Goal: Task Accomplishment & Management: Complete application form

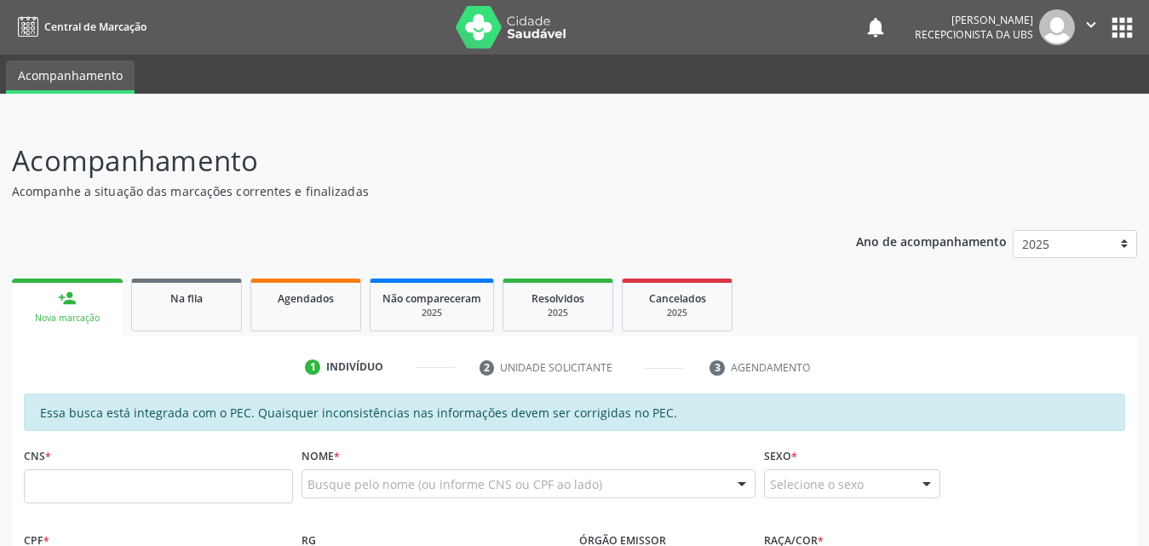
scroll to position [170, 0]
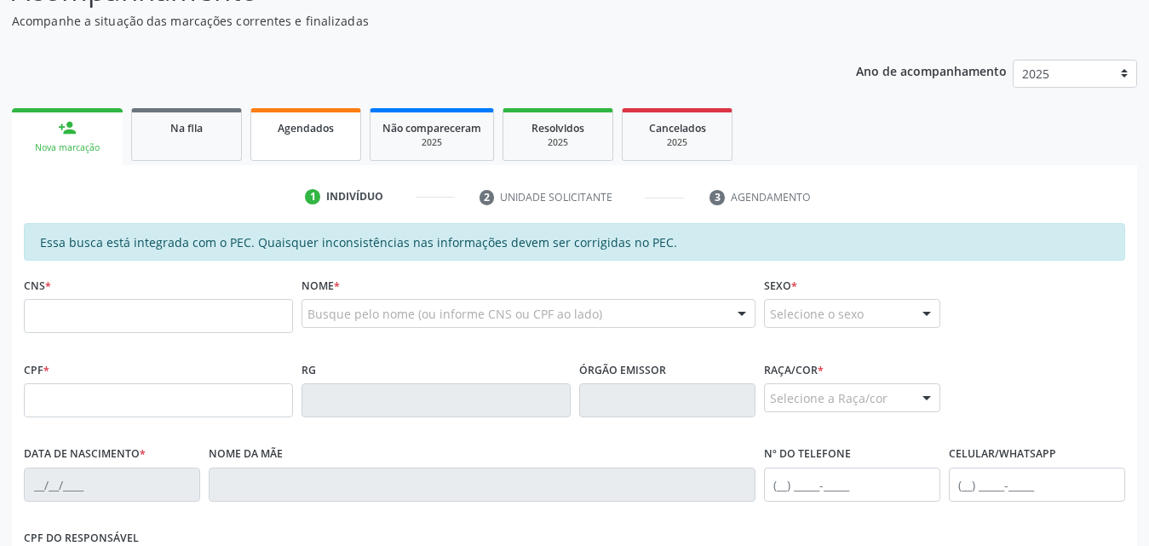
click at [285, 138] on link "Agendados" at bounding box center [305, 134] width 111 height 53
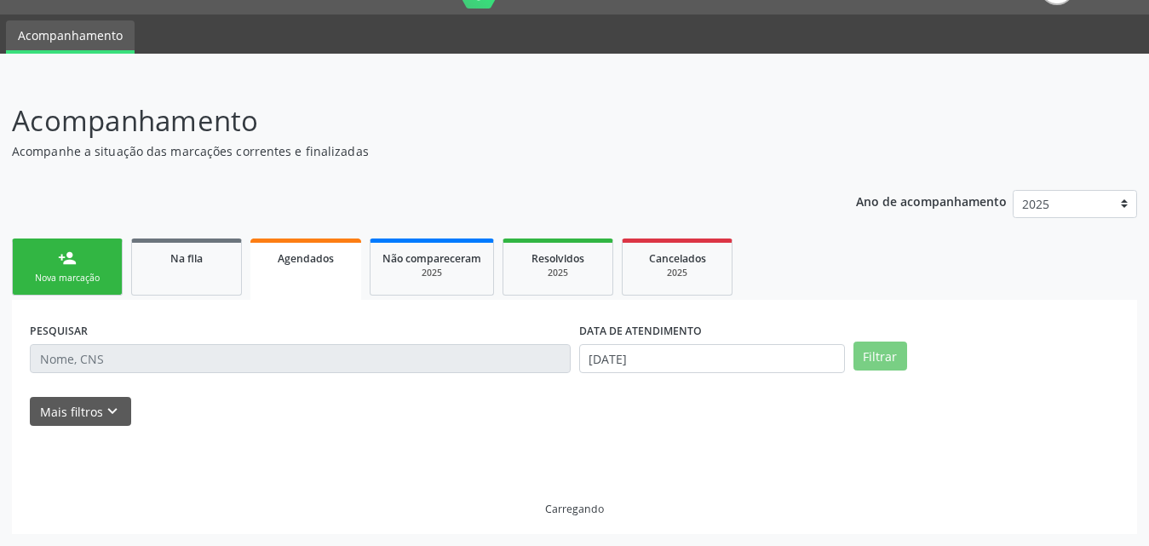
scroll to position [3, 0]
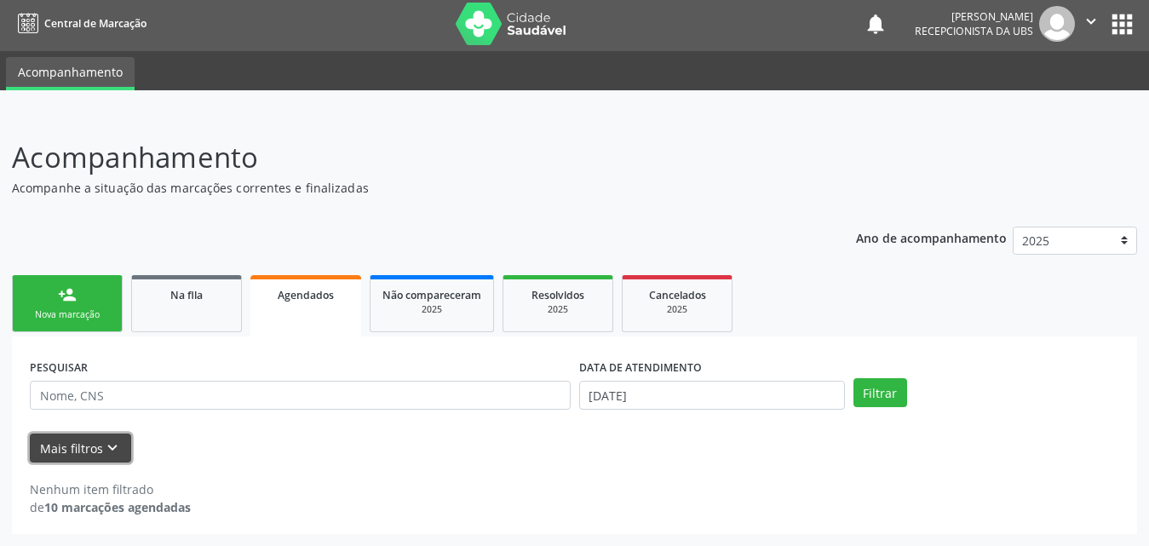
click at [95, 443] on button "Mais filtros keyboard_arrow_down" at bounding box center [80, 449] width 101 height 30
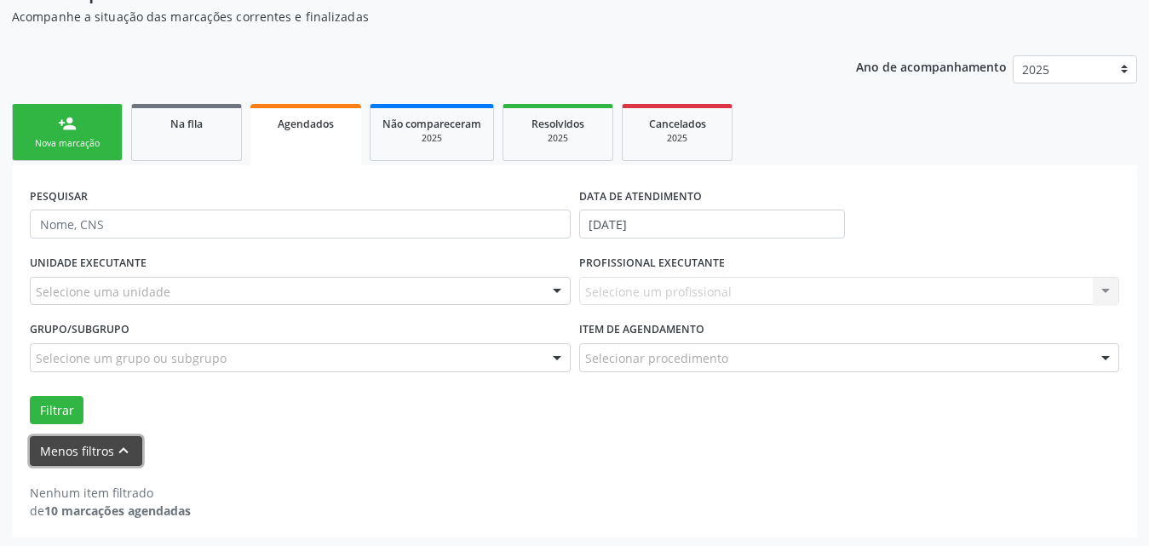
scroll to position [178, 0]
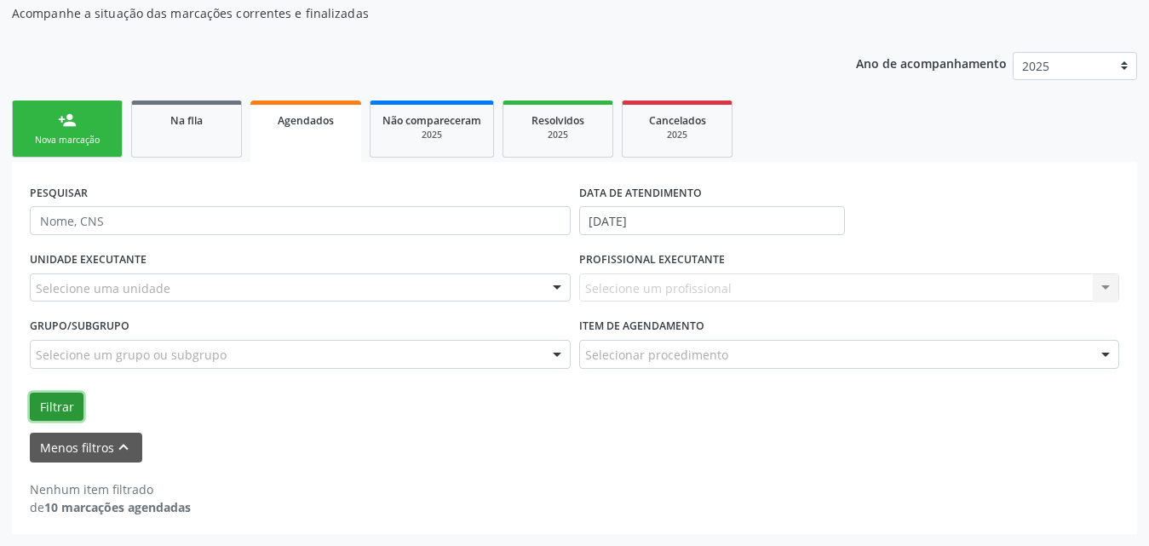
click at [49, 413] on button "Filtrar" at bounding box center [57, 407] width 54 height 29
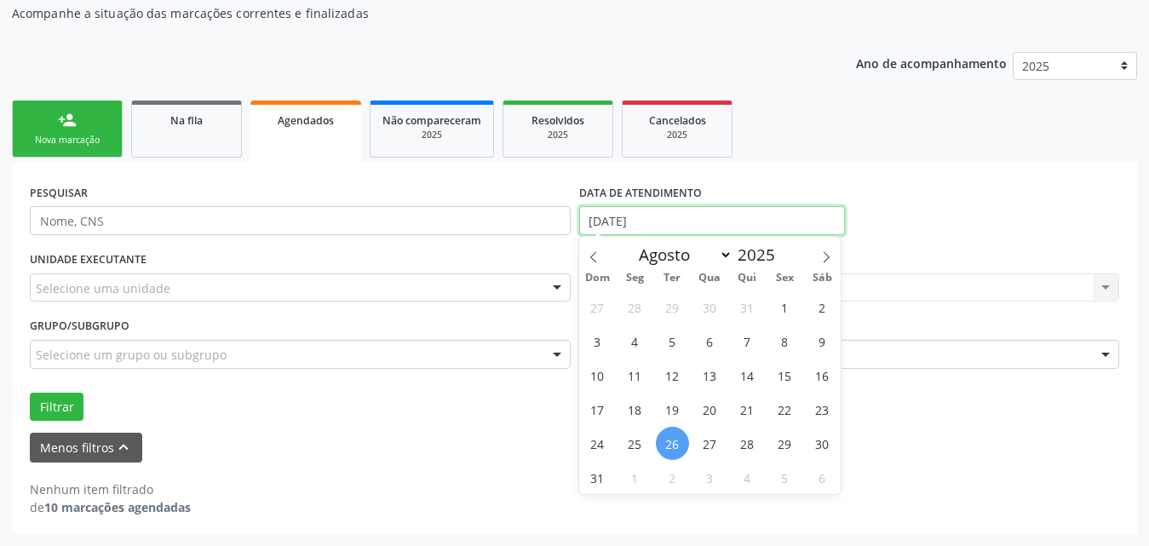
click at [711, 214] on input "26/08/2025" at bounding box center [712, 220] width 266 height 29
click at [791, 308] on span "1" at bounding box center [784, 307] width 33 height 33
type input "01/08/2025"
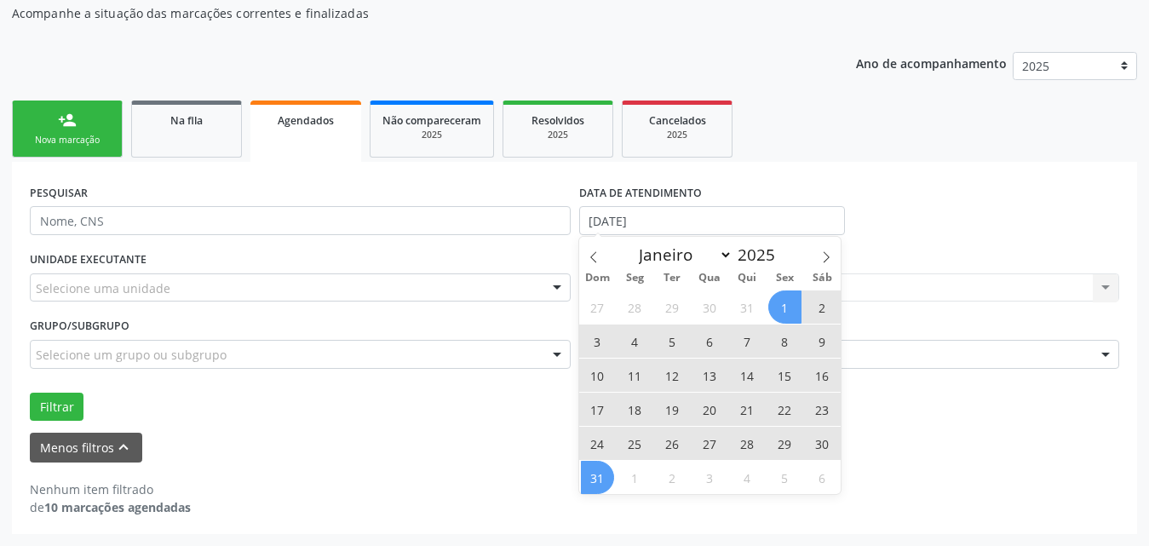
drag, startPoint x: 603, startPoint y: 481, endPoint x: 687, endPoint y: 458, distance: 86.4
click at [604, 481] on span "31" at bounding box center [597, 477] width 33 height 33
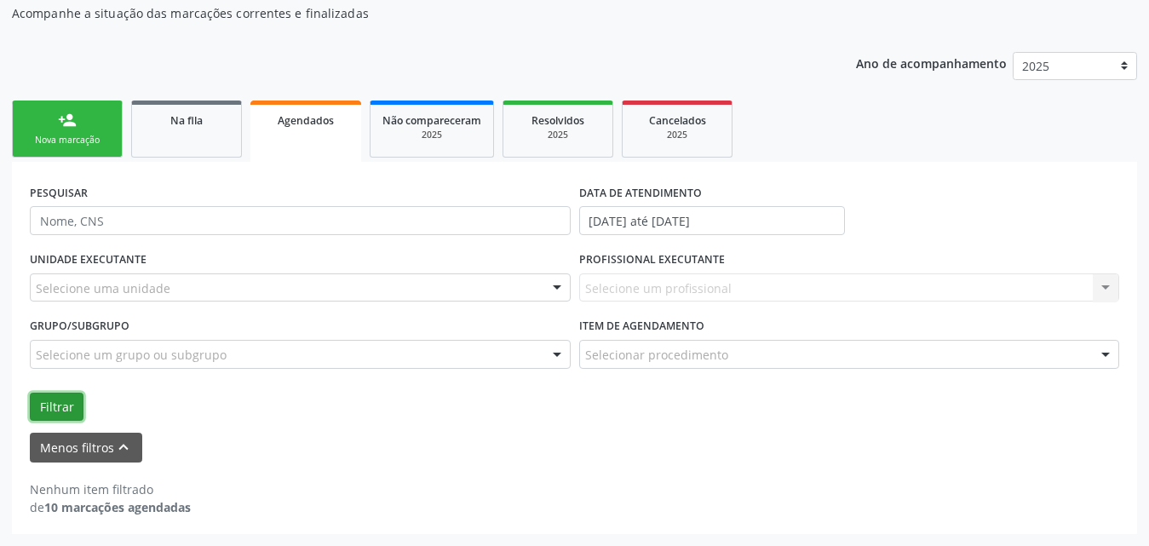
click at [43, 400] on button "Filtrar" at bounding box center [57, 407] width 54 height 29
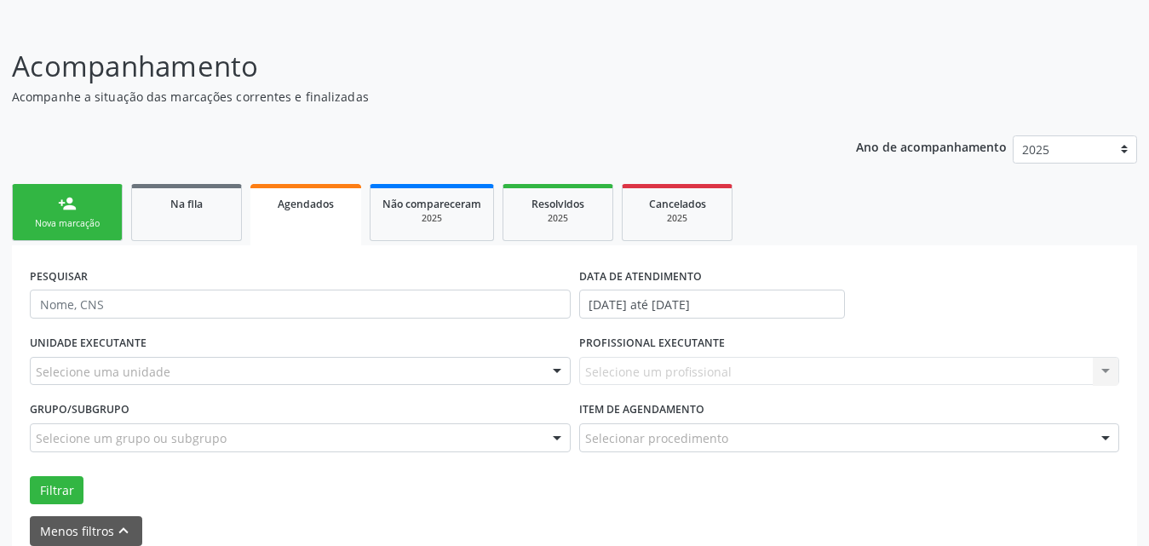
scroll to position [0, 0]
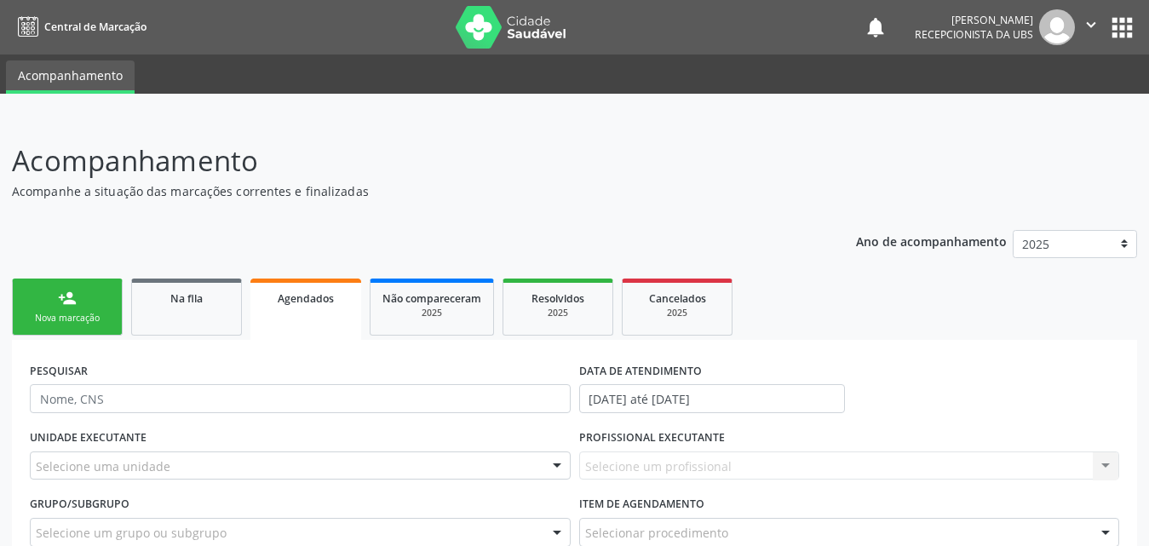
click at [67, 314] on div "Nova marcação" at bounding box center [67, 318] width 85 height 13
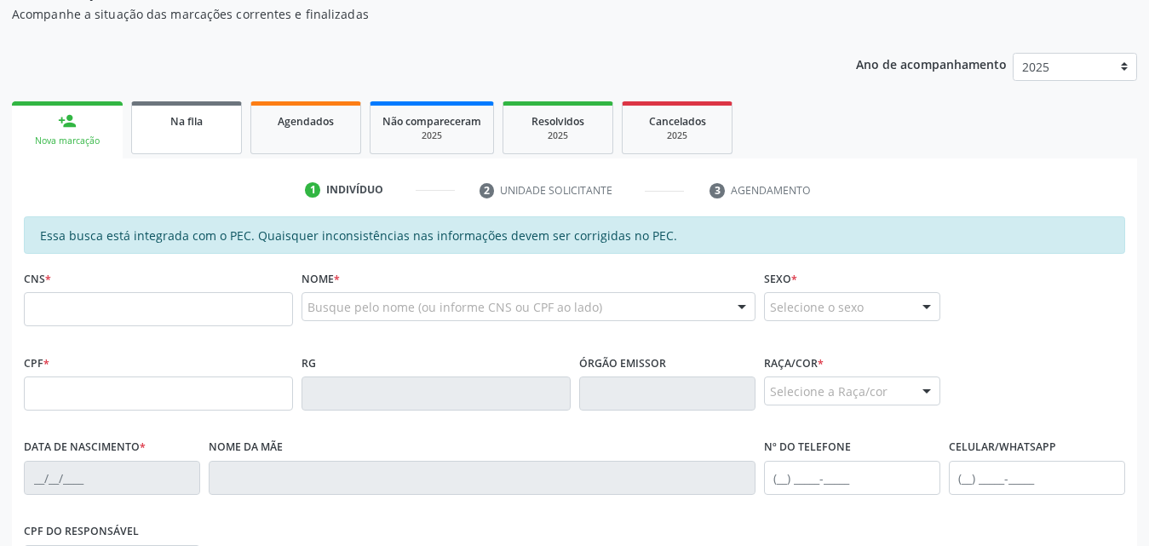
scroll to position [170, 0]
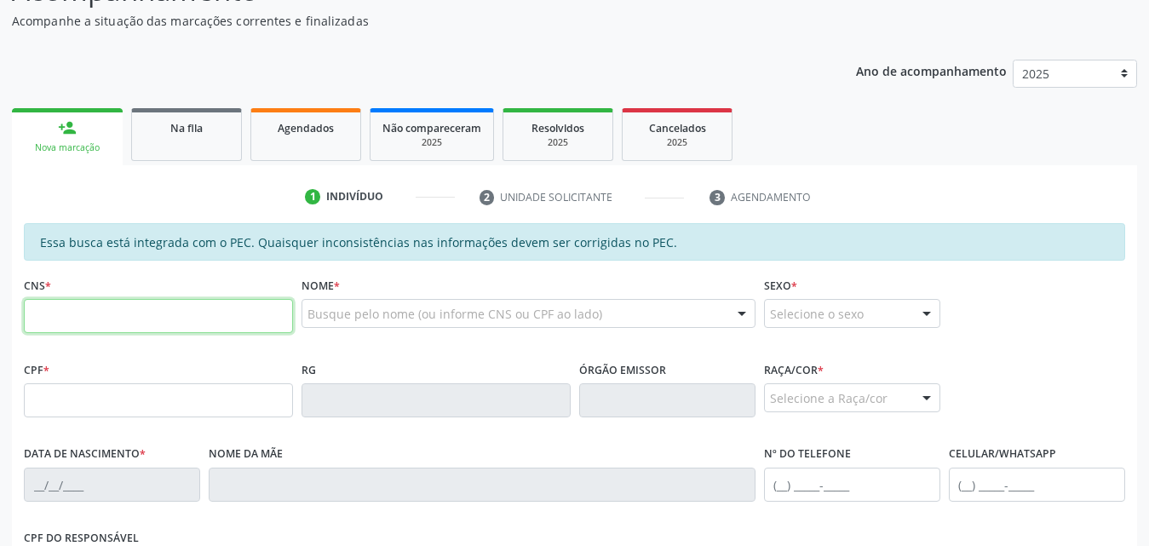
click at [199, 311] on input "text" at bounding box center [158, 316] width 269 height 34
type input "704 7067 0392 4830"
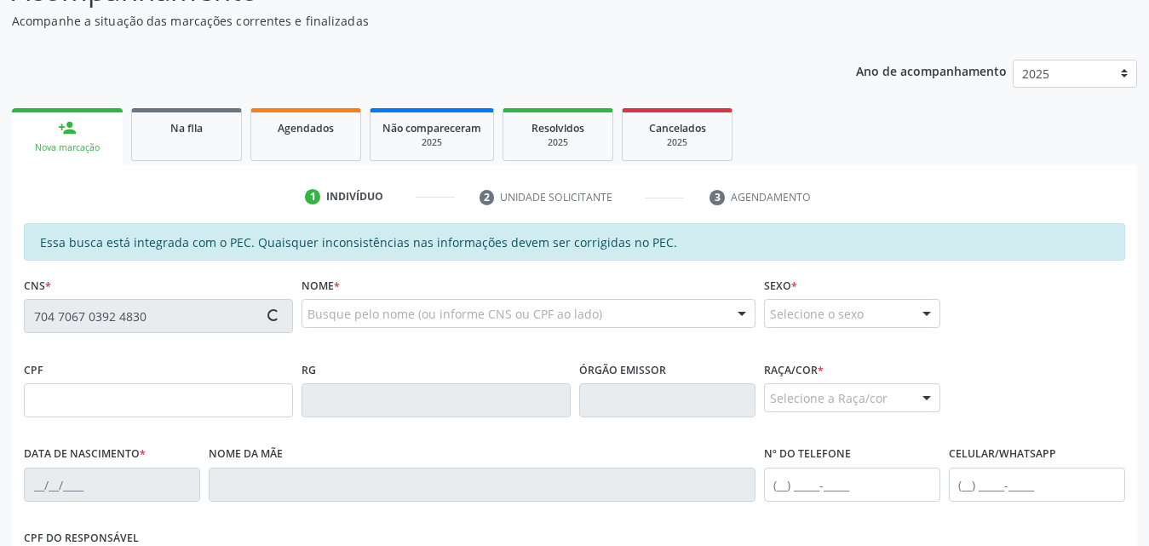
type input "036.172.104-81"
type input "19/01/1979"
type input "Maria Jose da Silva Santos"
type input "(82) 99359-5950"
type input "S/N"
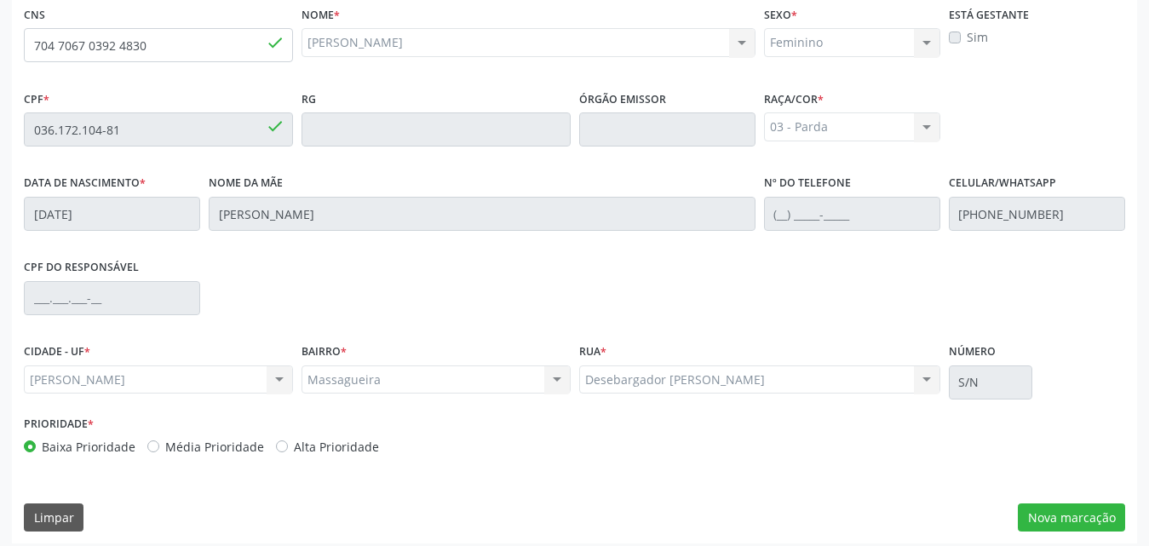
scroll to position [451, 0]
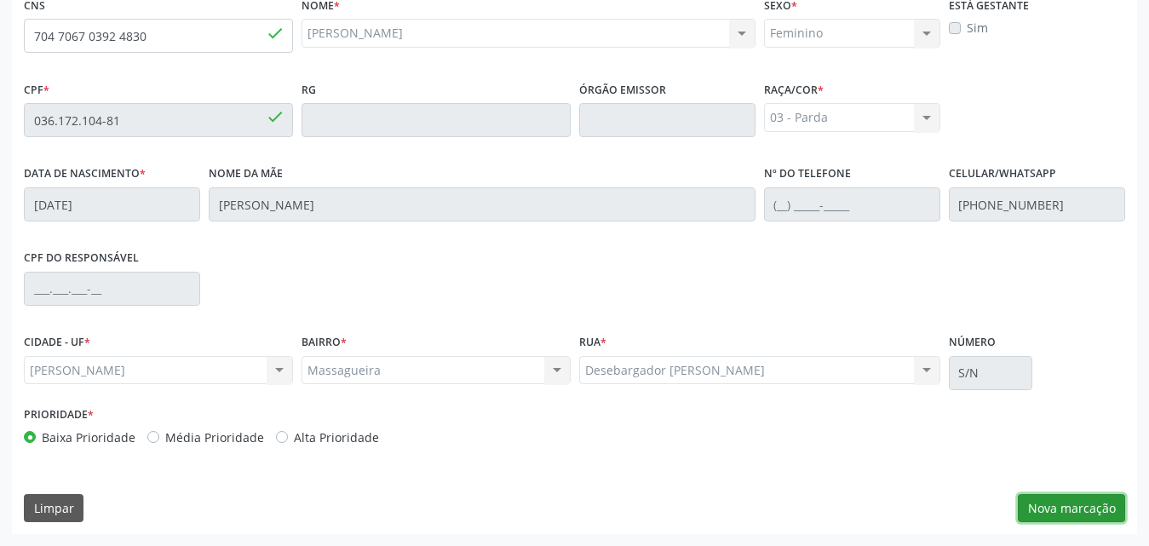
click at [1054, 504] on button "Nova marcação" at bounding box center [1071, 508] width 107 height 29
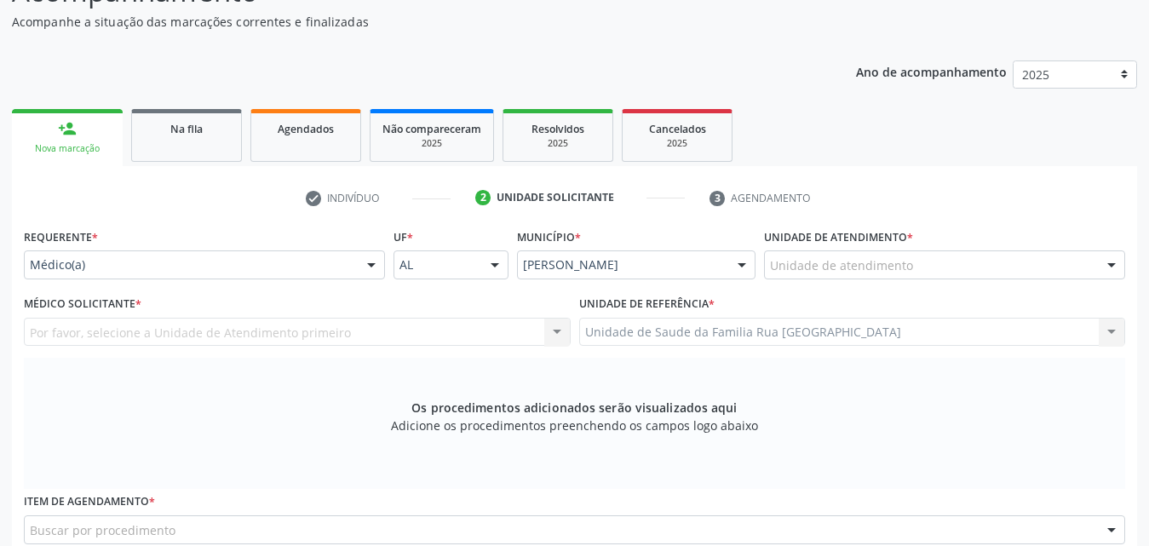
scroll to position [170, 0]
click at [1045, 268] on div "Unidade de atendimento" at bounding box center [944, 264] width 361 height 29
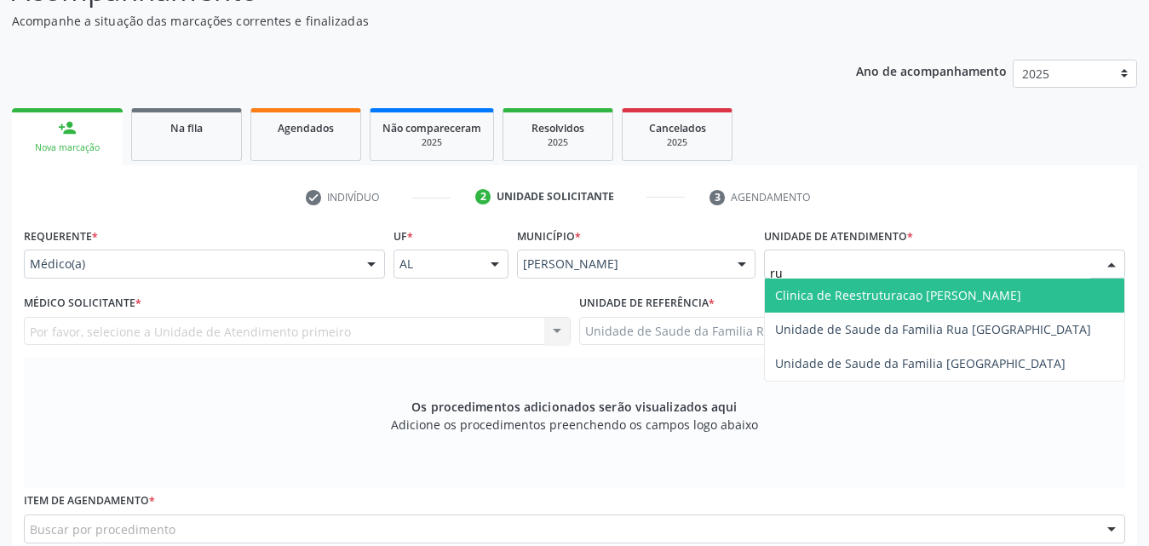
type input "rua"
drag, startPoint x: 1014, startPoint y: 291, endPoint x: 895, endPoint y: 337, distance: 128.2
click at [1013, 293] on span "Unidade de Saude da Familia Rua [GEOGRAPHIC_DATA]" at bounding box center [933, 295] width 316 height 16
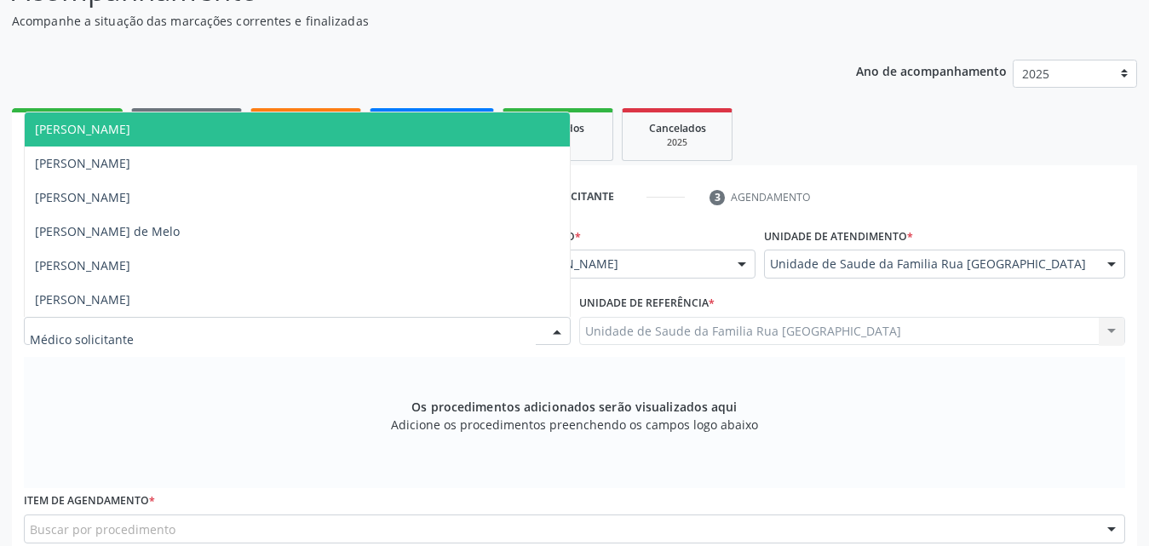
click at [555, 331] on div at bounding box center [557, 332] width 26 height 29
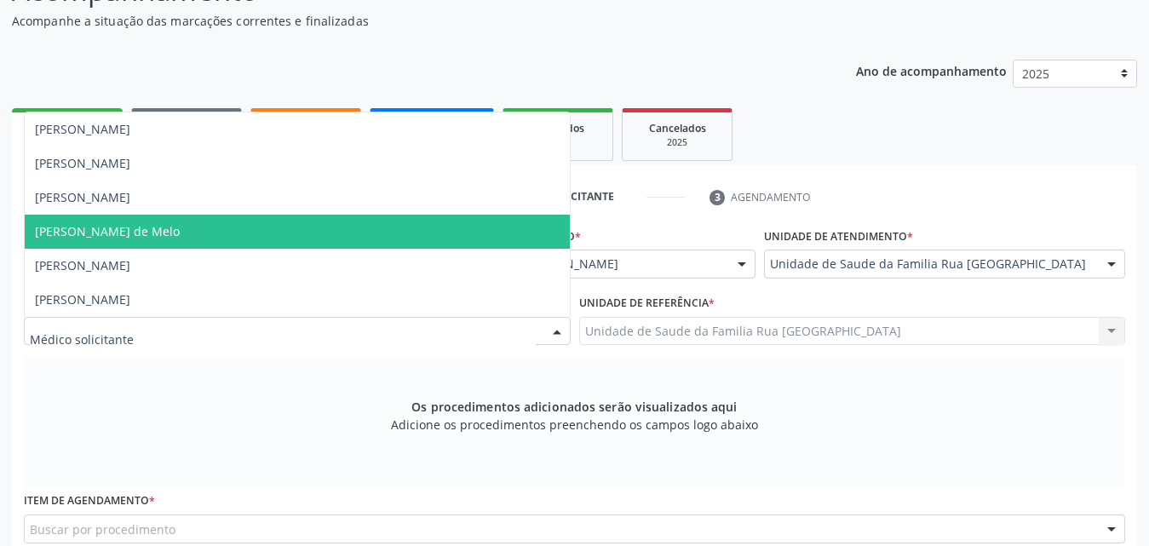
click at [267, 237] on span "Rodrigo Paranhos de Melo" at bounding box center [297, 232] width 545 height 34
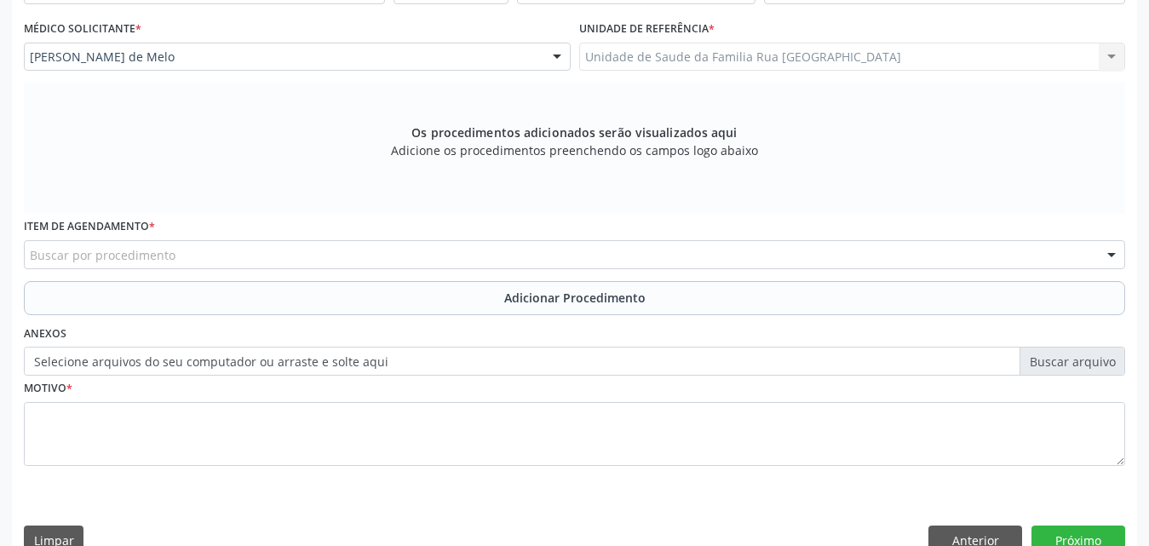
scroll to position [477, 0]
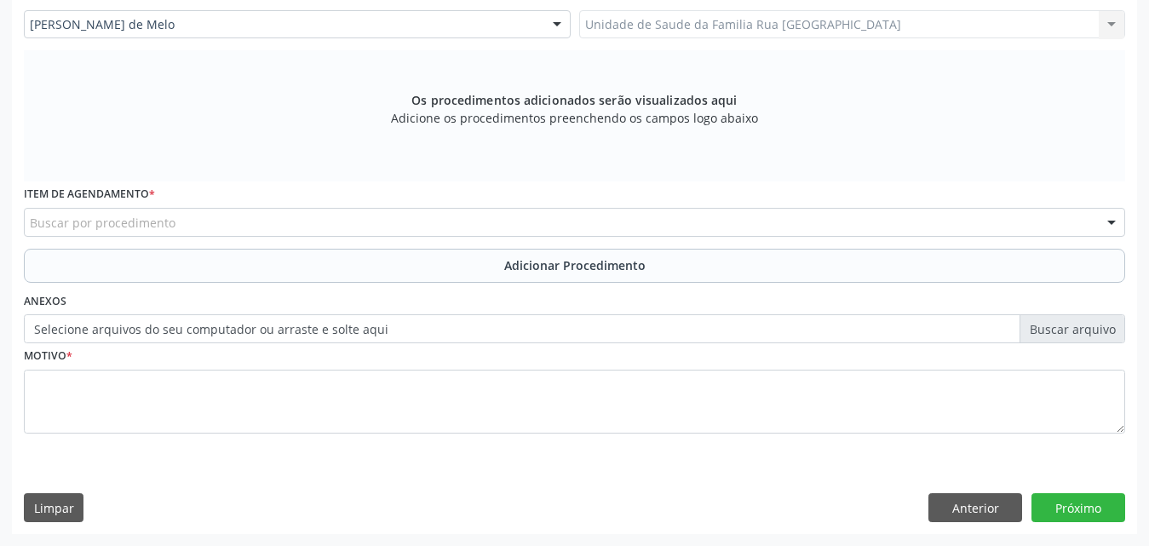
click at [290, 224] on div "Buscar por procedimento" at bounding box center [575, 222] width 1102 height 29
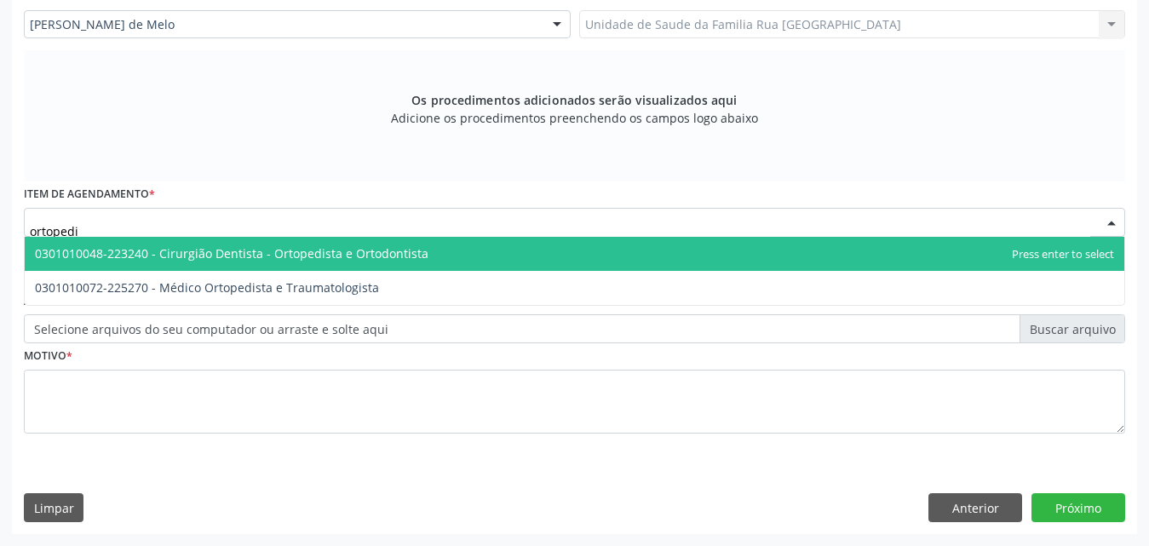
type input "ortopedis"
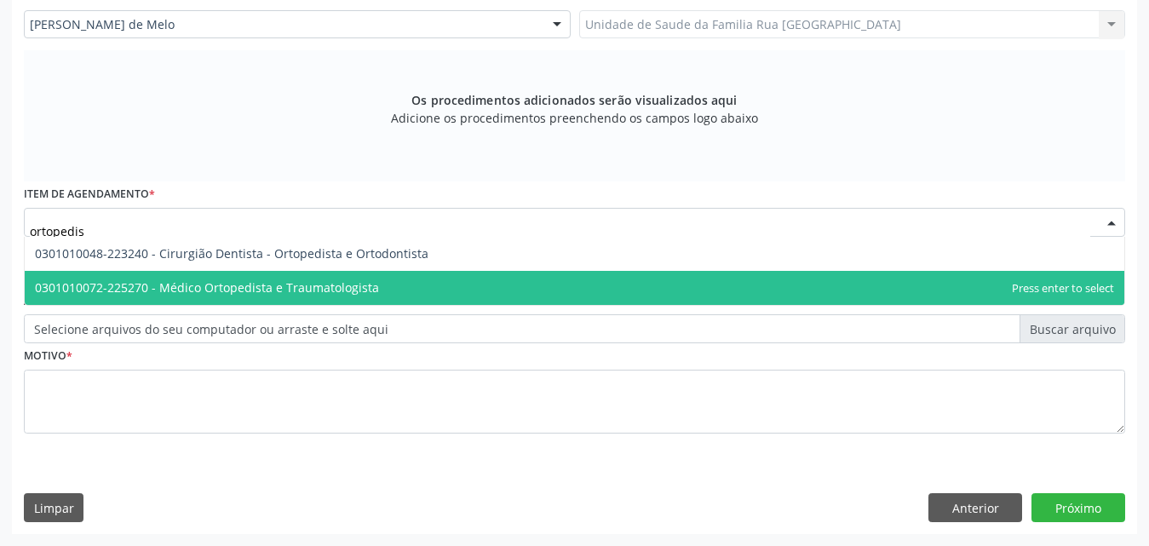
click at [282, 287] on span "0301010072-225270 - Médico Ortopedista e Traumatologista" at bounding box center [207, 287] width 344 height 16
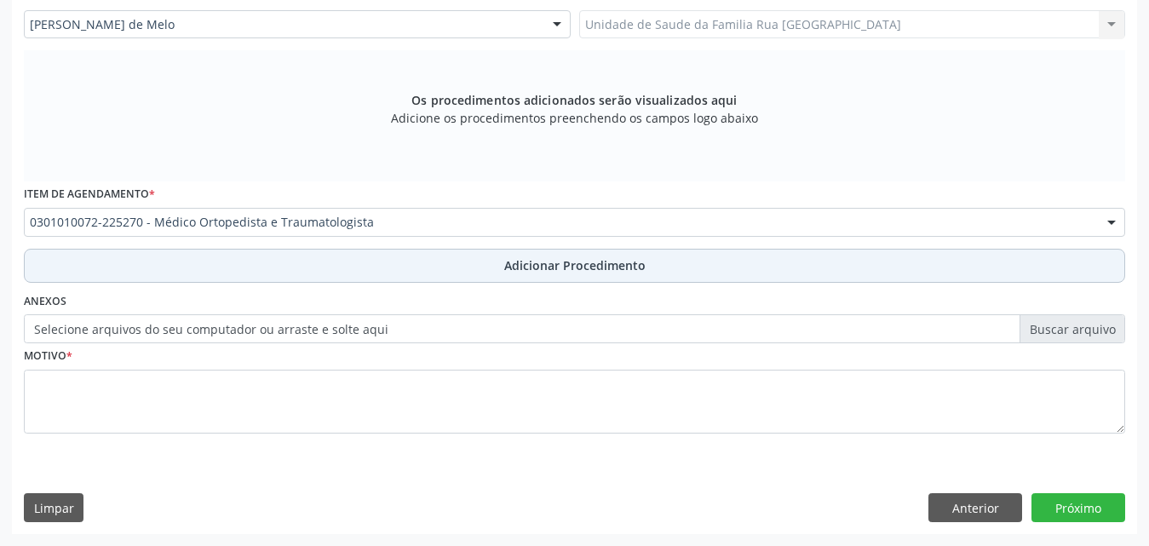
click at [581, 267] on span "Adicionar Procedimento" at bounding box center [574, 265] width 141 height 18
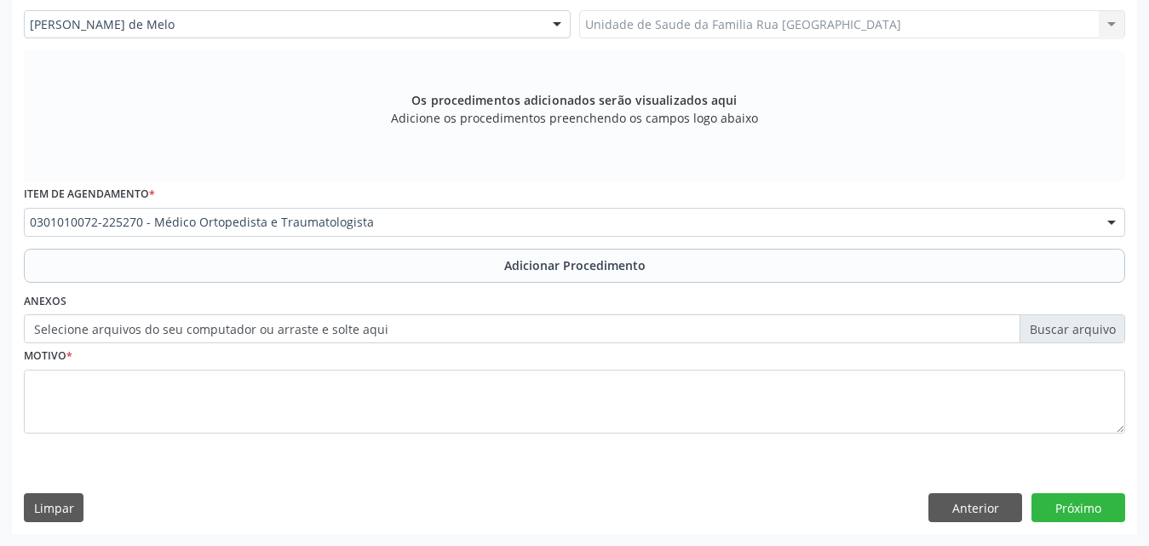
scroll to position [412, 0]
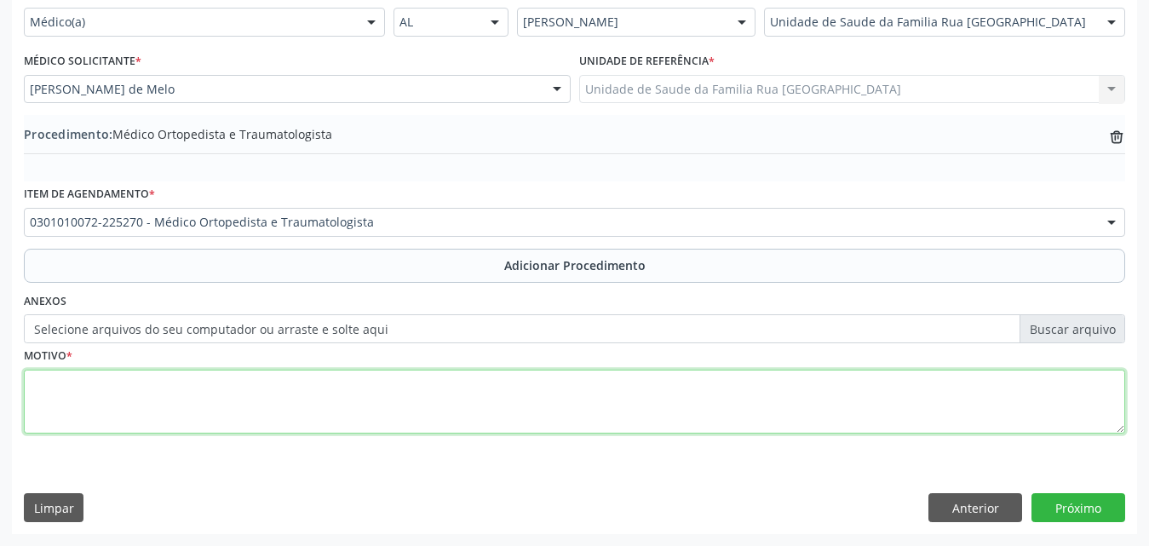
click at [213, 416] on textarea at bounding box center [575, 402] width 1102 height 65
type textarea "d"
type textarea "DERRAME ARTICULAR."
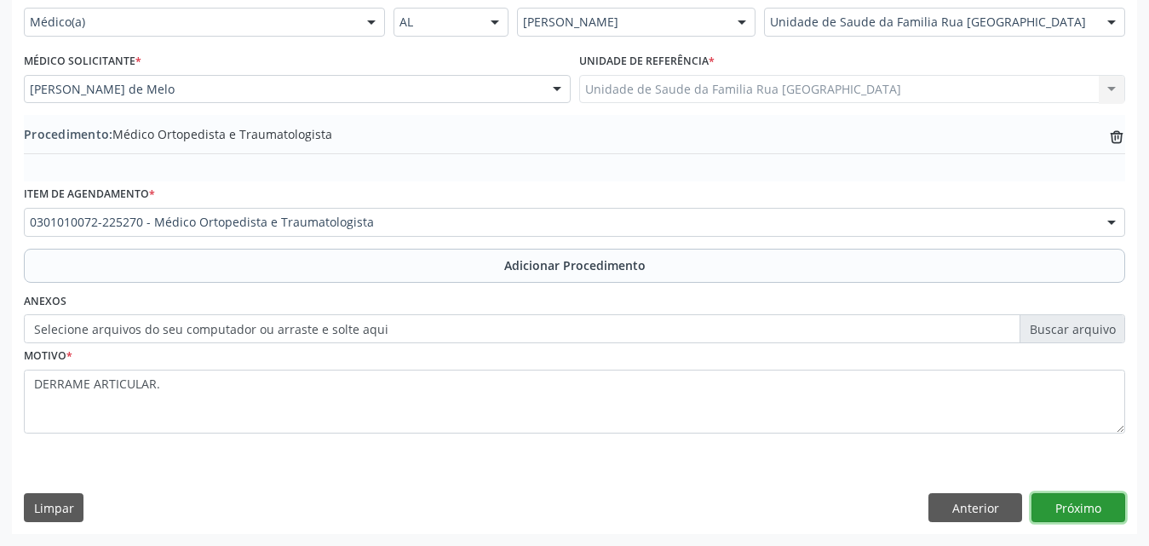
click at [1066, 506] on button "Próximo" at bounding box center [1079, 507] width 94 height 29
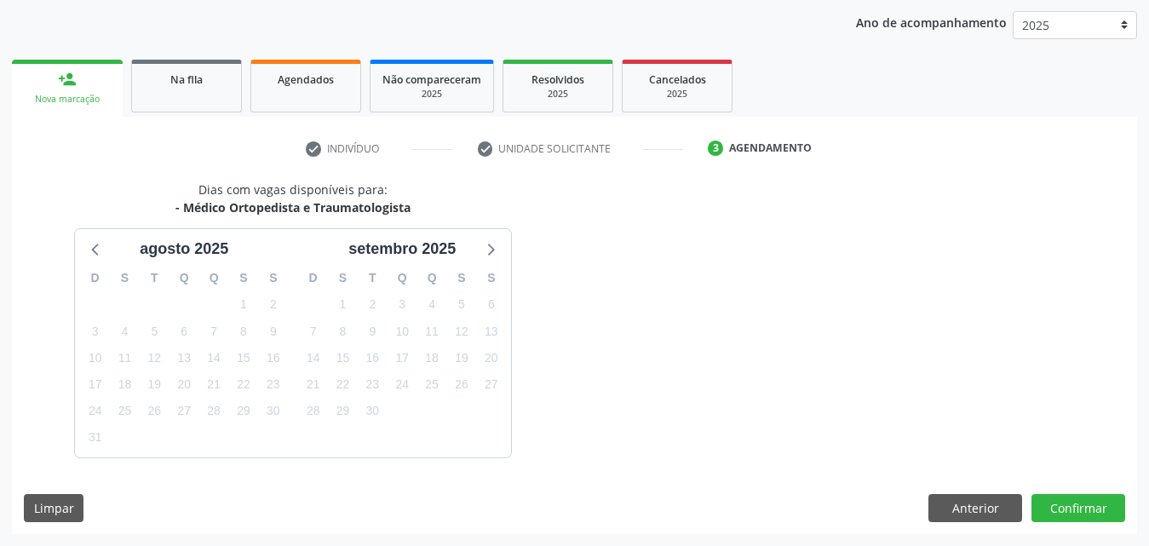
scroll to position [269, 0]
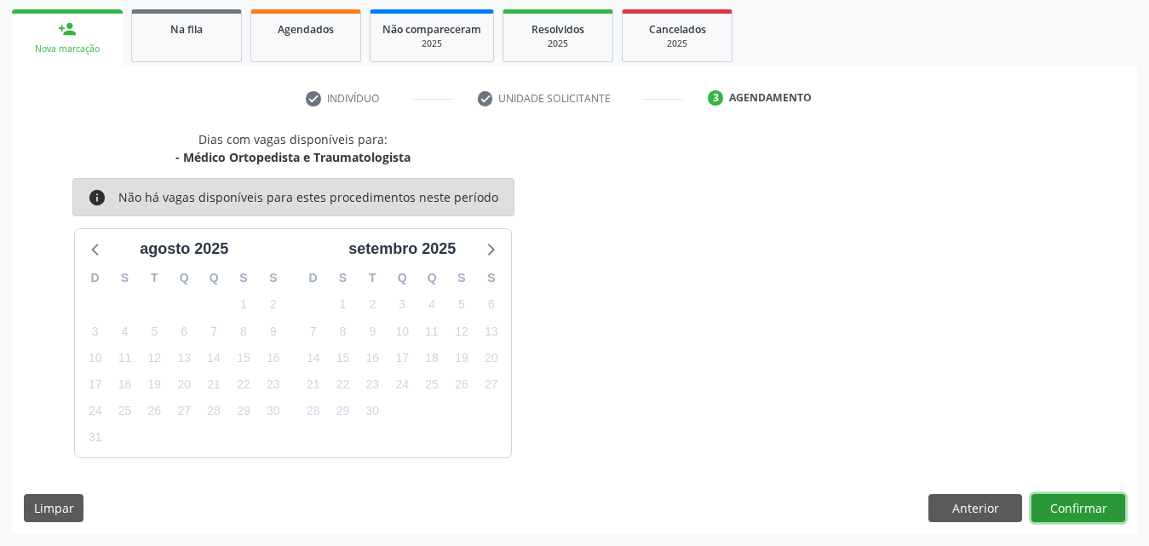
click at [1066, 506] on button "Confirmar" at bounding box center [1079, 508] width 94 height 29
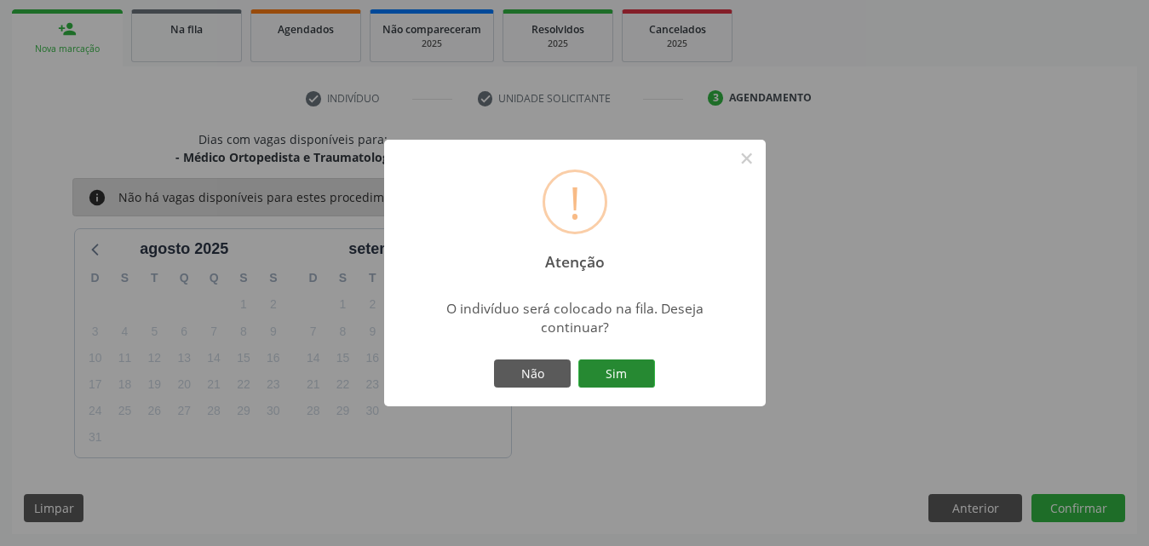
click at [625, 376] on button "Sim" at bounding box center [616, 374] width 77 height 29
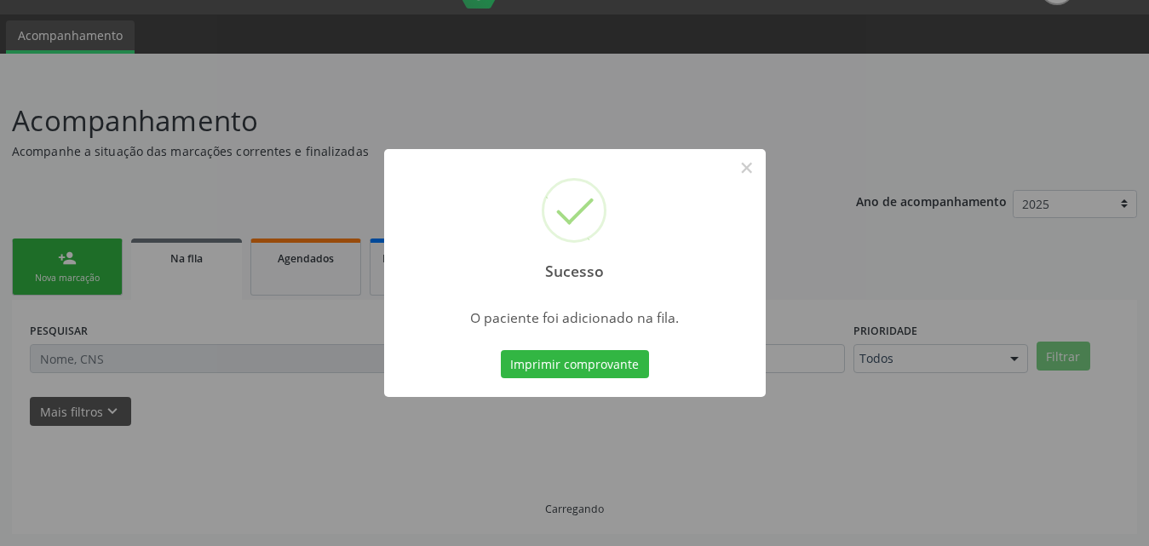
scroll to position [40, 0]
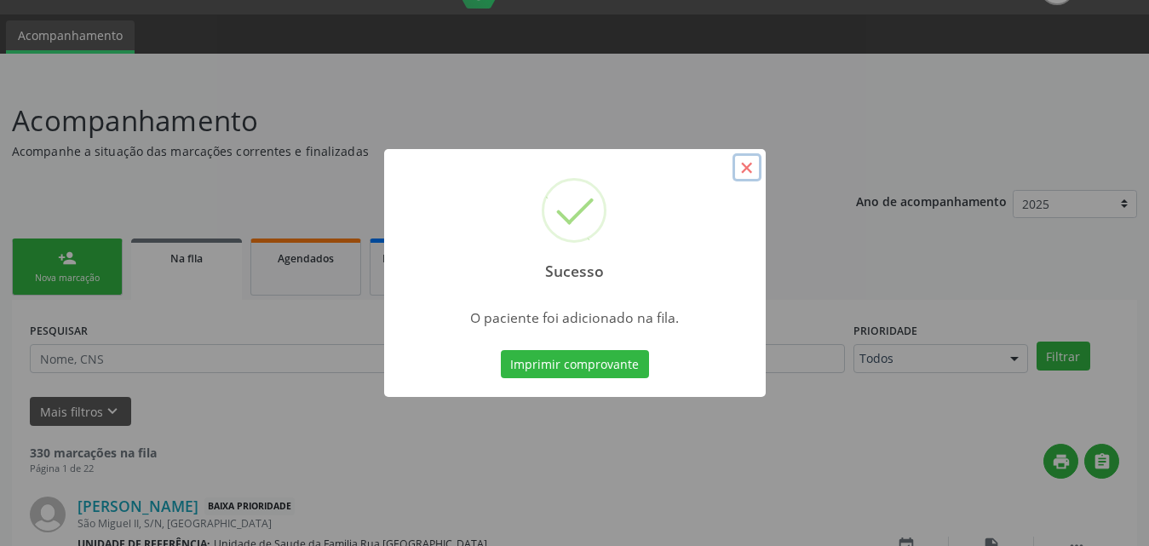
click at [747, 173] on button "×" at bounding box center [747, 167] width 29 height 29
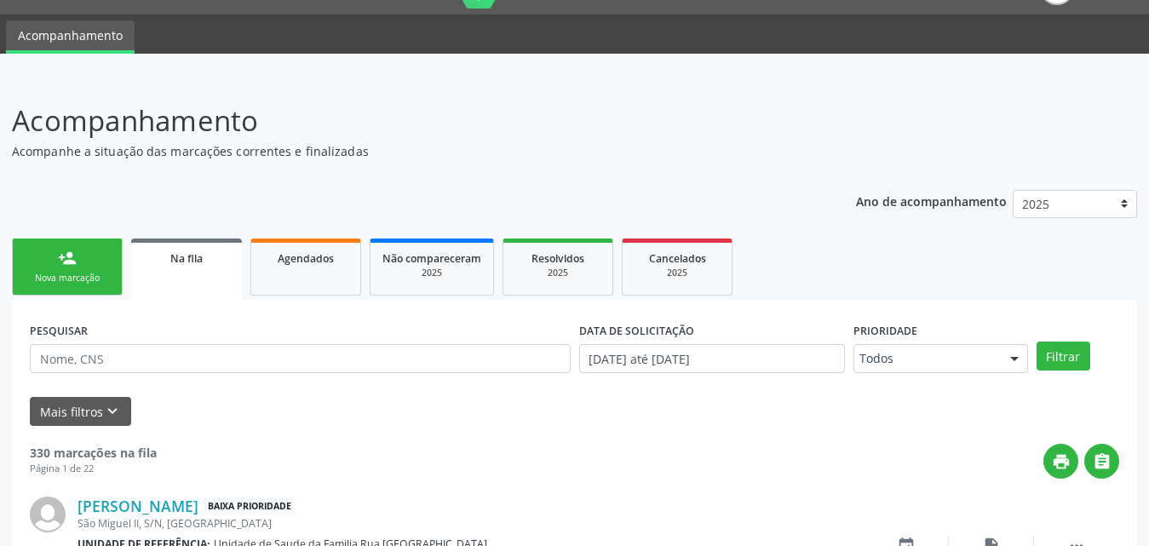
click at [81, 262] on link "person_add Nova marcação" at bounding box center [67, 267] width 111 height 57
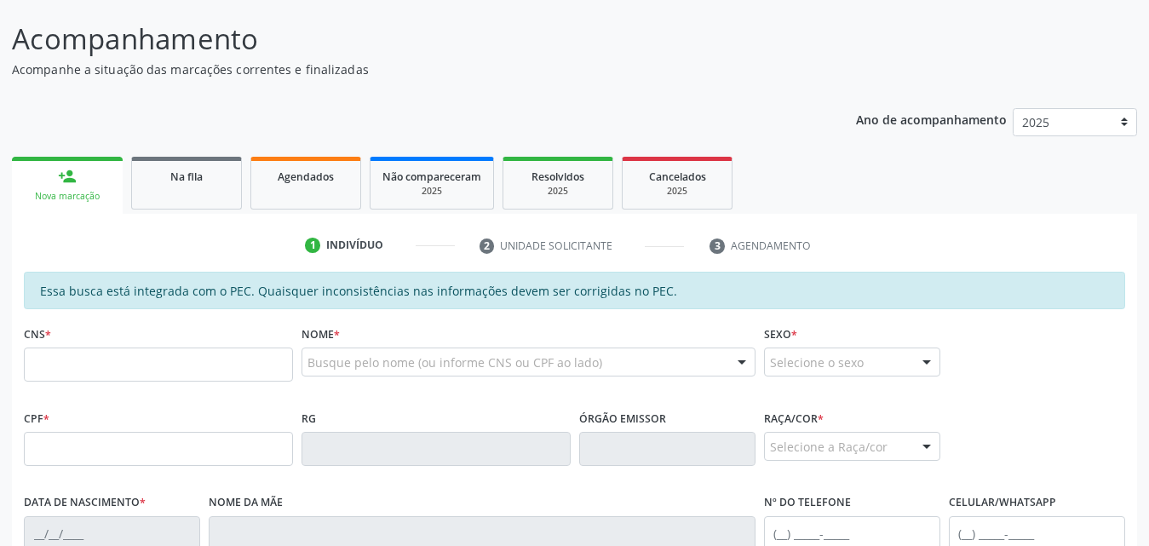
scroll to position [210, 0]
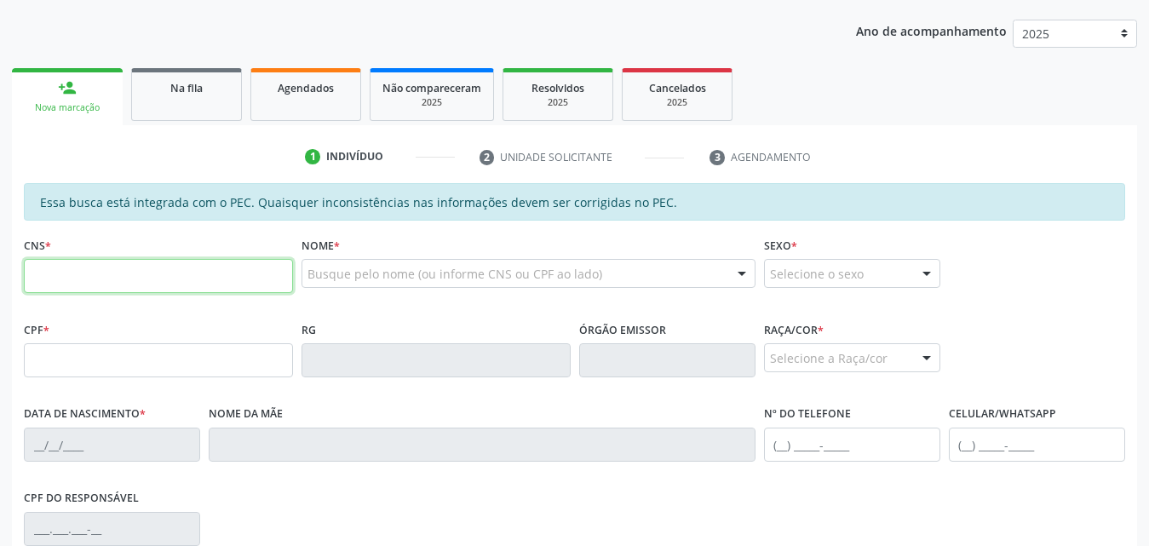
click at [166, 267] on input "text" at bounding box center [158, 276] width 269 height 34
type input "704 7067 0392 4830"
type input "036.172.104-81"
type input "19/01/1979"
type input "Maria Jose da Silva Santos"
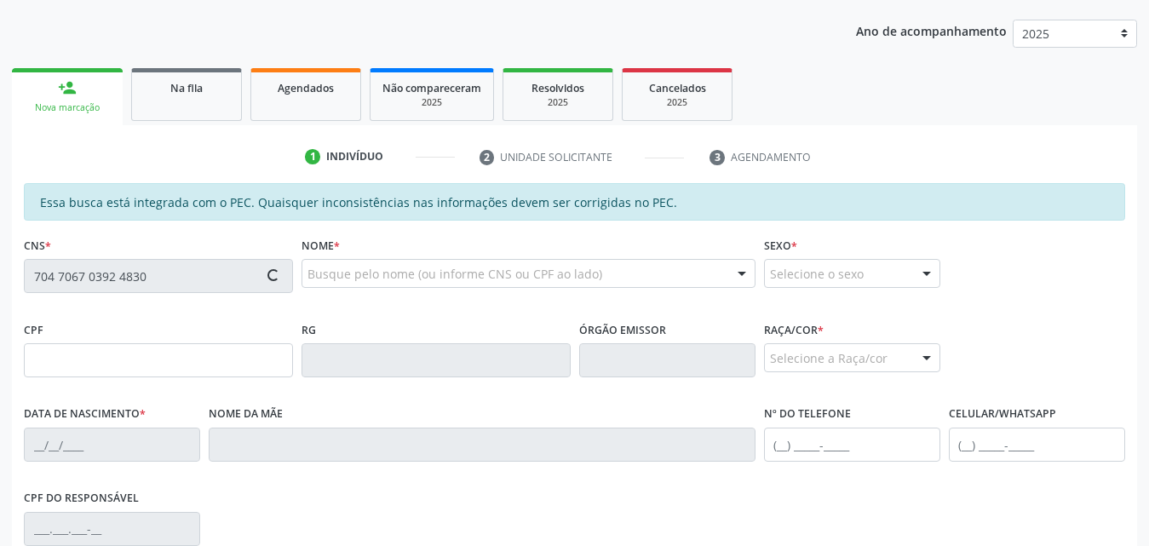
type input "(82) 99359-5950"
type input "S/N"
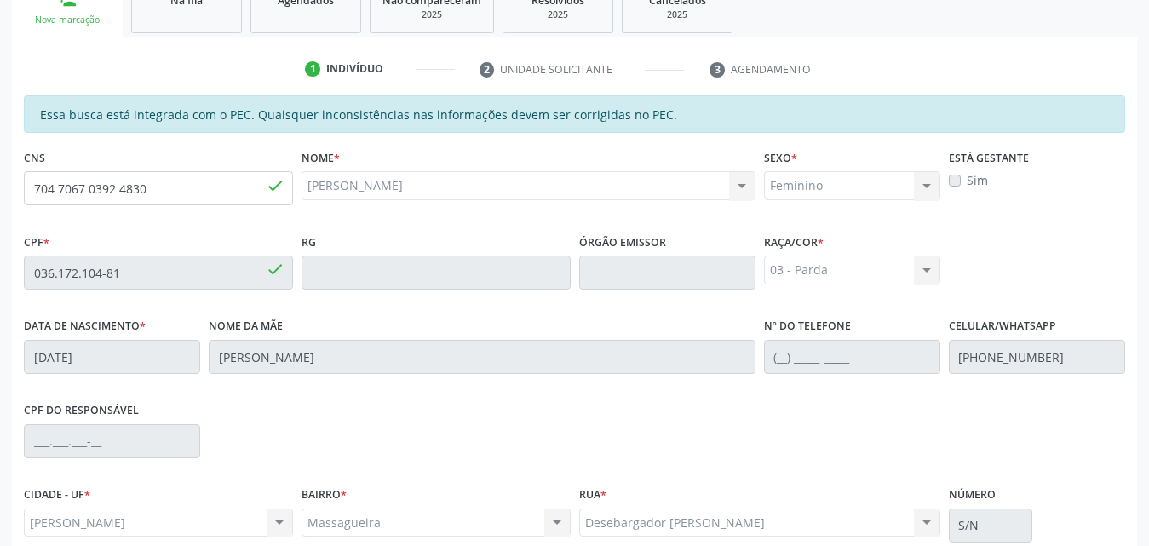
scroll to position [451, 0]
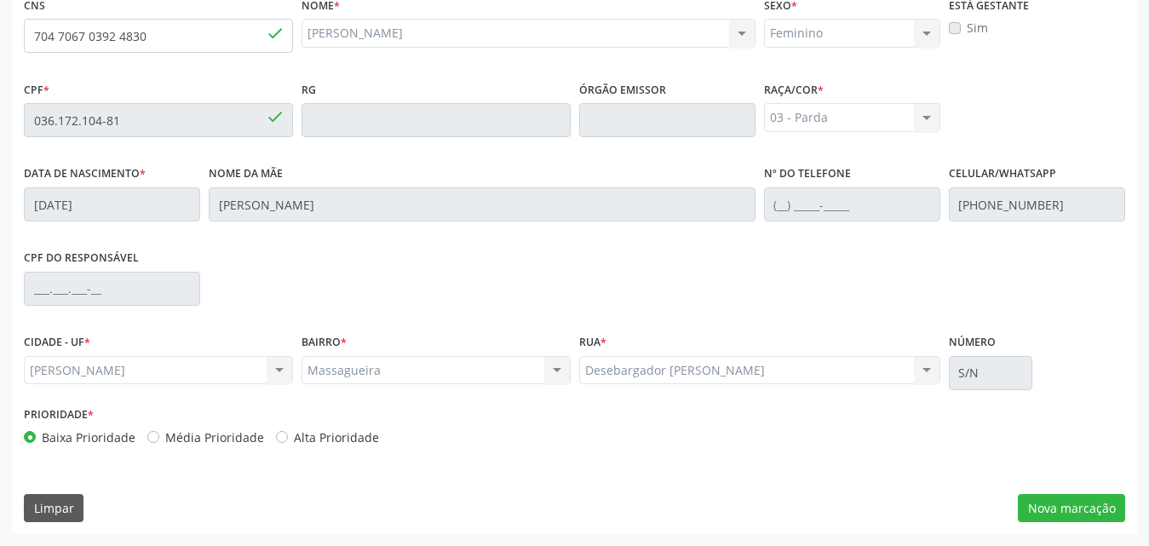
click at [1075, 492] on div "Essa busca está integrada com o PEC. Quaisquer inconsistências nas informações …" at bounding box center [574, 238] width 1125 height 591
click at [1075, 505] on button "Nova marcação" at bounding box center [1071, 508] width 107 height 29
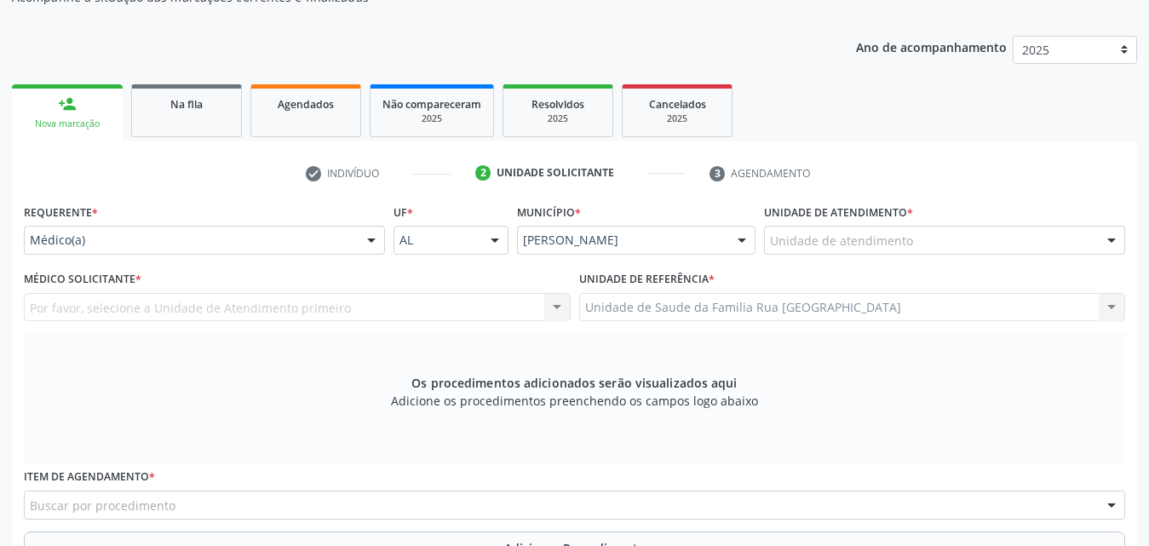
scroll to position [195, 0]
click at [977, 238] on div "Unidade de atendimento" at bounding box center [944, 239] width 361 height 29
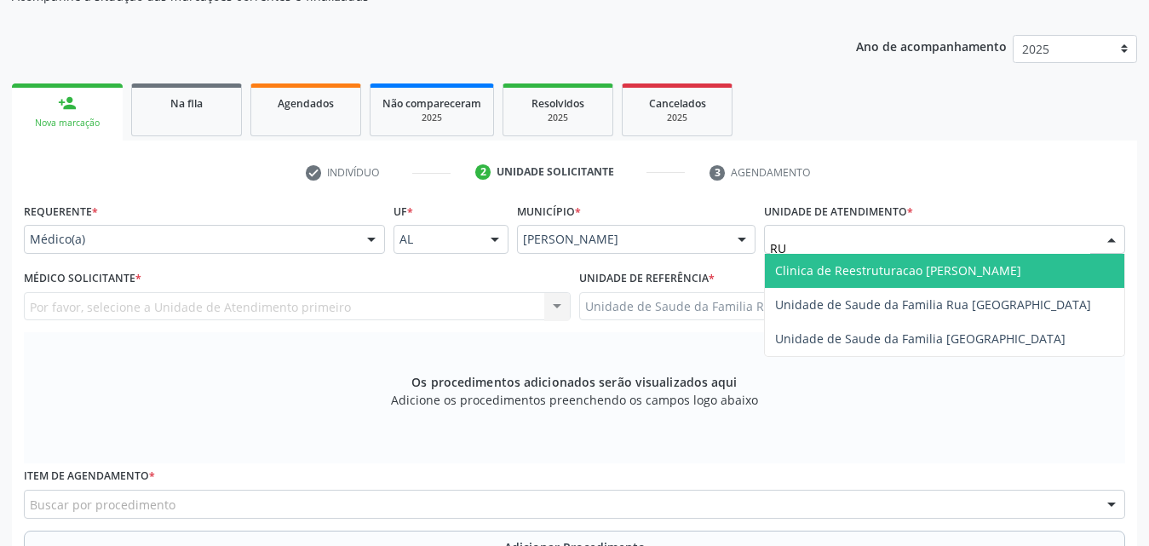
type input "RUA"
click at [984, 273] on span "Unidade de Saude da Familia Rua [GEOGRAPHIC_DATA]" at bounding box center [933, 270] width 316 height 16
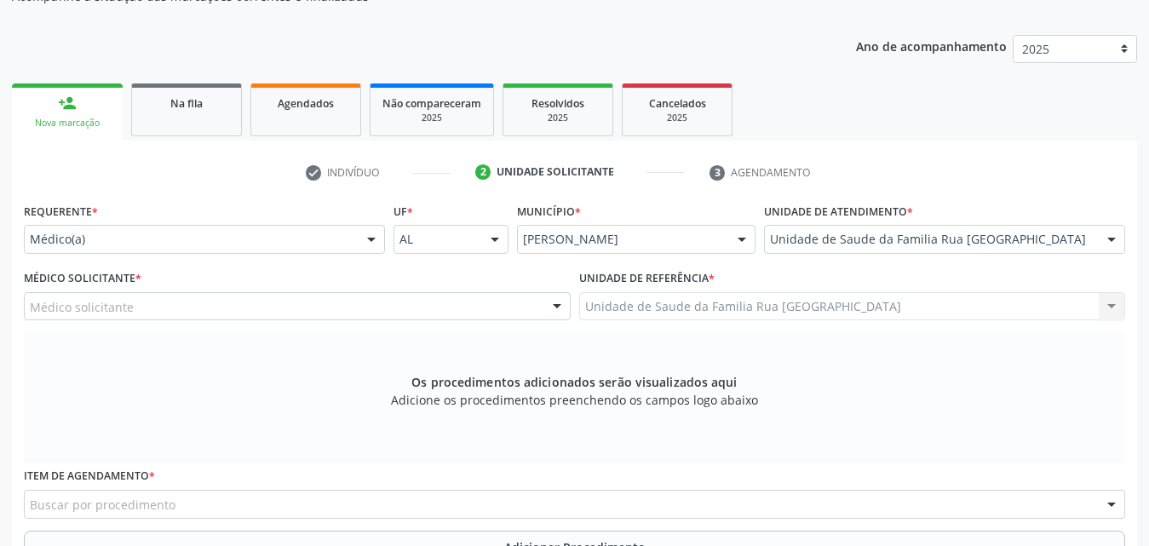
click at [315, 308] on div "Médico solicitante" at bounding box center [297, 306] width 547 height 29
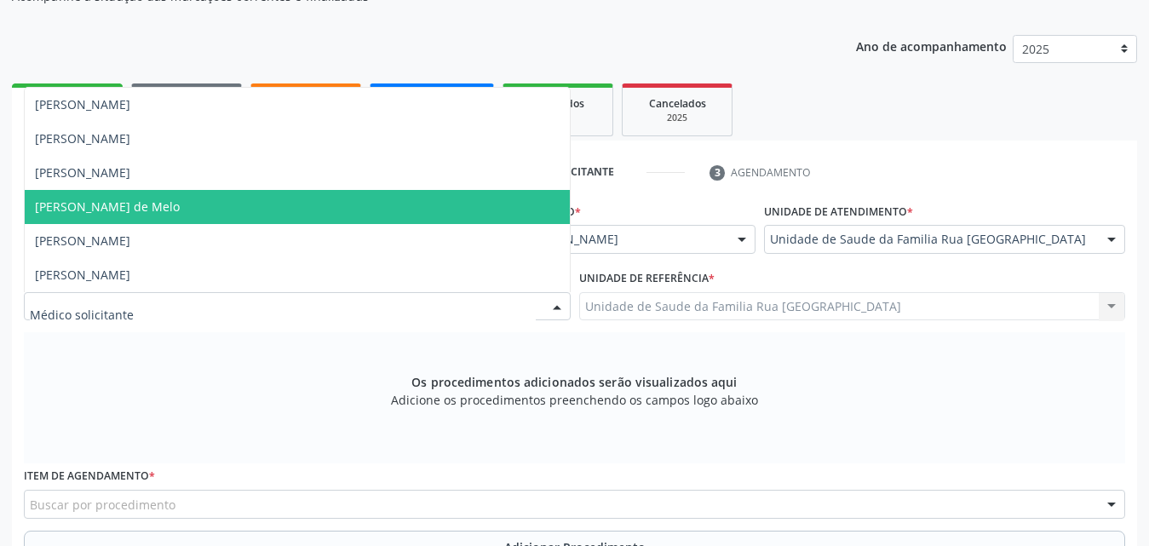
click at [222, 202] on span "Rodrigo Paranhos de Melo" at bounding box center [297, 207] width 545 height 34
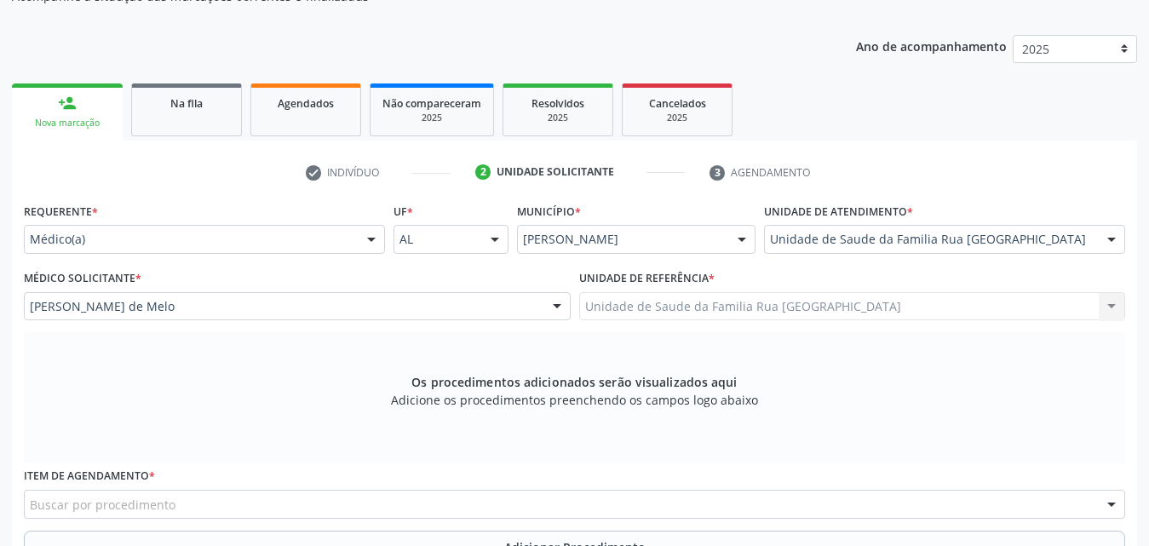
scroll to position [451, 0]
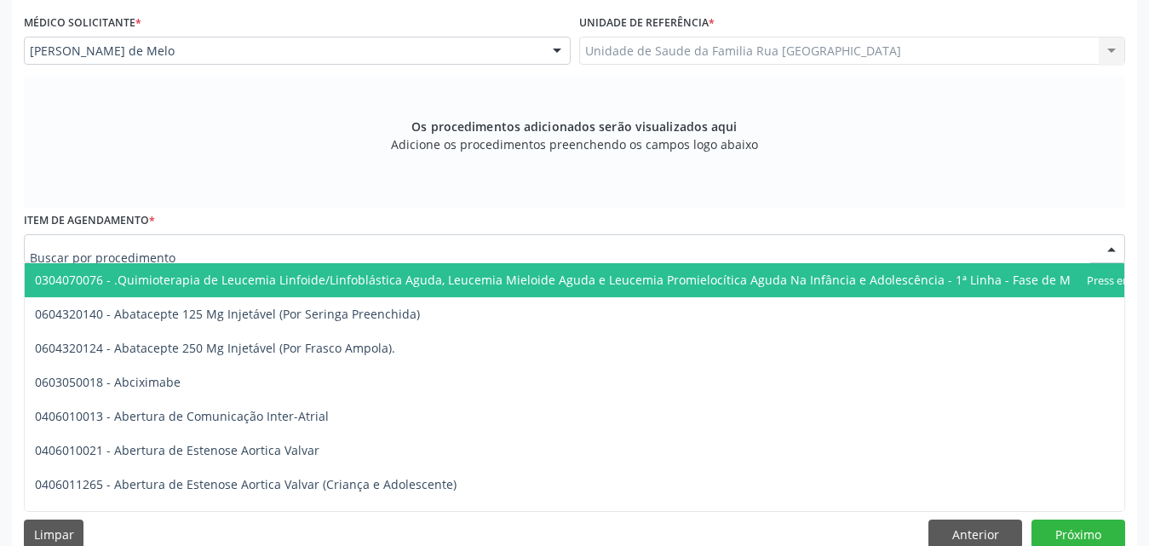
click at [337, 248] on div at bounding box center [575, 248] width 1102 height 29
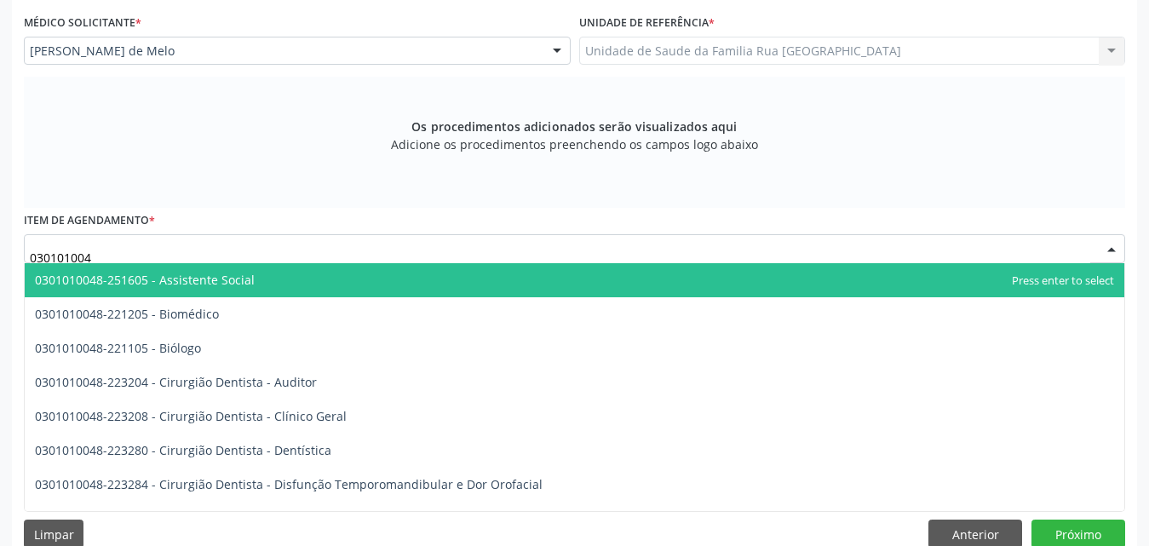
type input "0301010048"
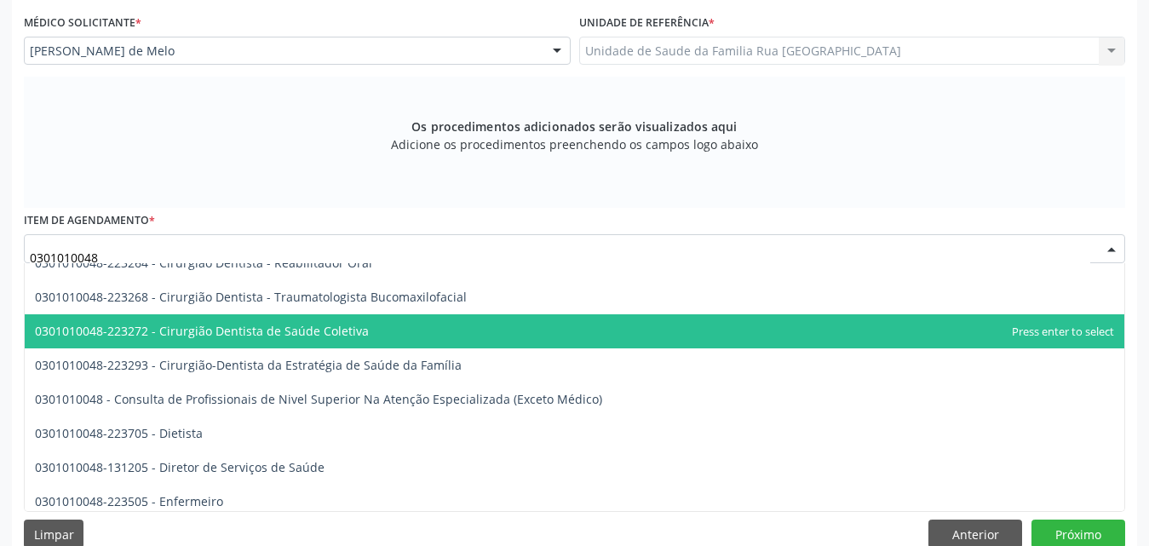
scroll to position [852, 0]
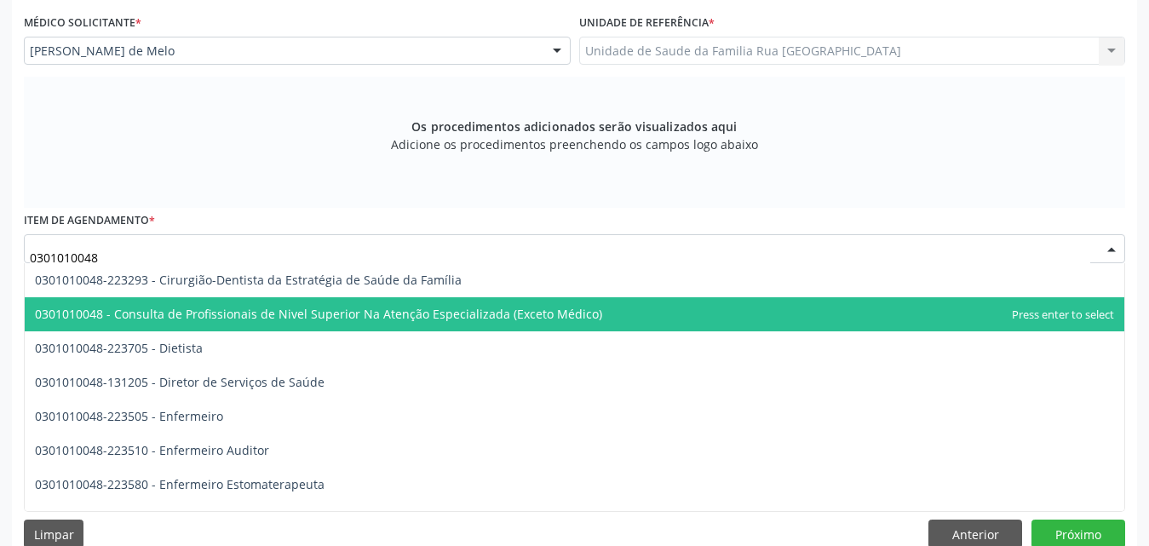
click at [387, 307] on span "0301010048 - Consulta de Profissionais de Nivel Superior Na Atenção Especializa…" at bounding box center [318, 314] width 567 height 16
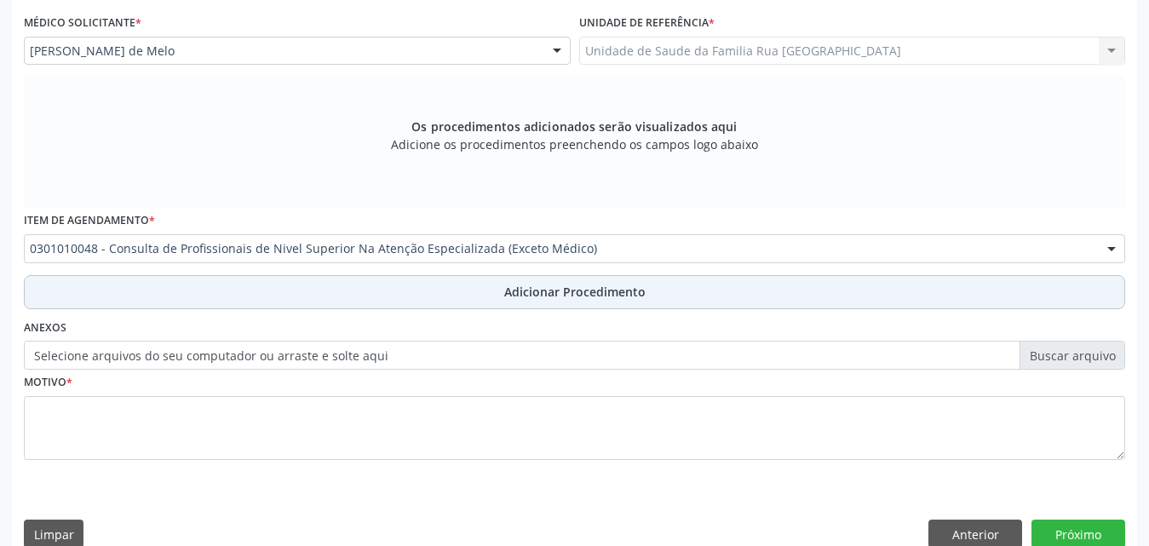
click at [544, 292] on span "Adicionar Procedimento" at bounding box center [574, 292] width 141 height 18
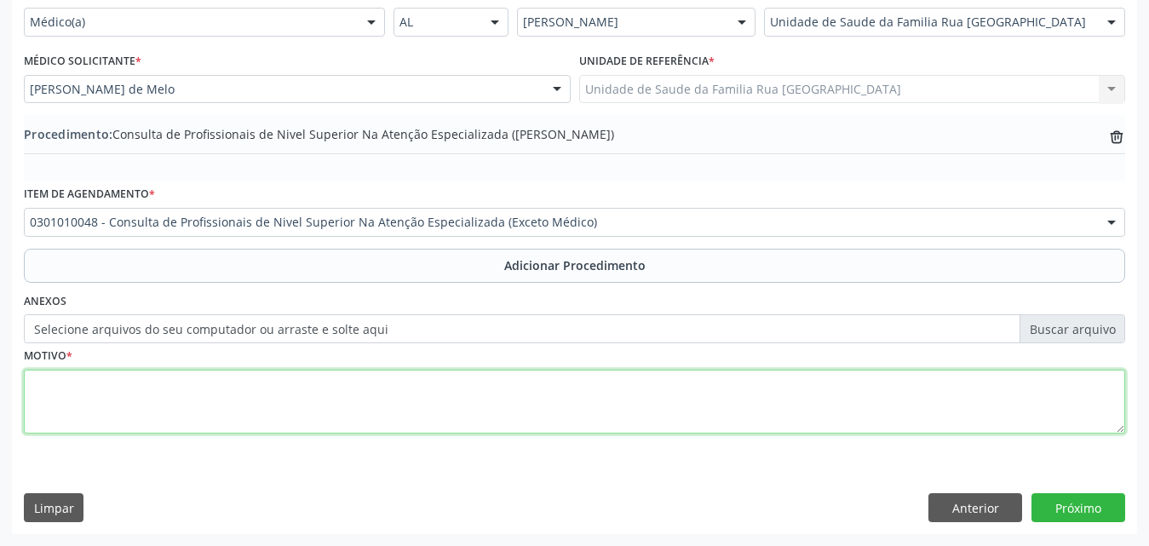
drag, startPoint x: 347, startPoint y: 405, endPoint x: 808, endPoint y: 326, distance: 467.5
click at [347, 406] on textarea at bounding box center [575, 402] width 1102 height 65
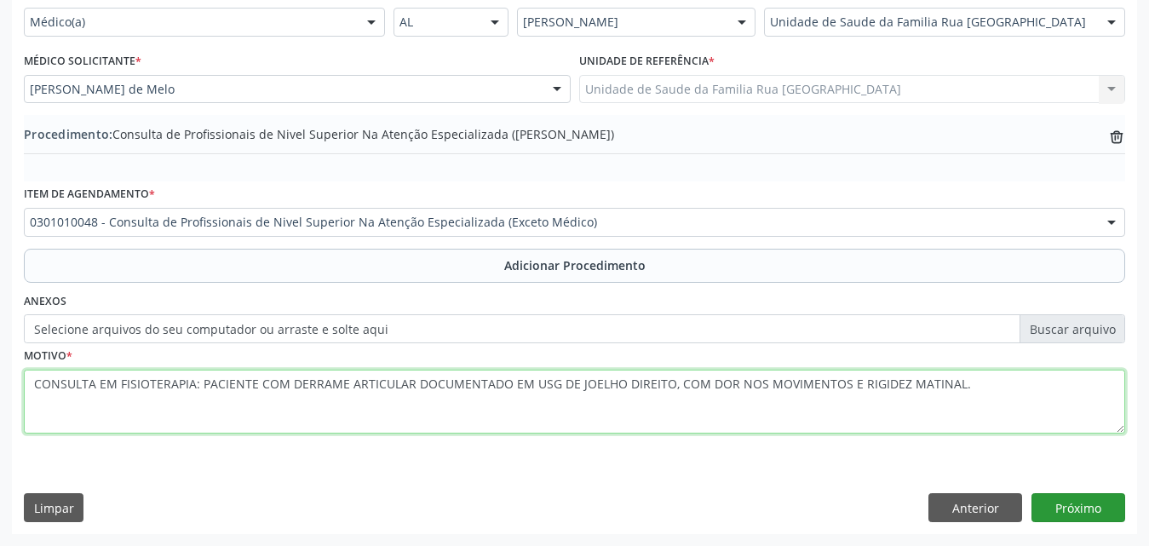
type textarea "CONSULTA EM FISIOTERAPIA: PACIENTE COM DERRAME ARTICULAR DOCUMENTADO EM USG DE …"
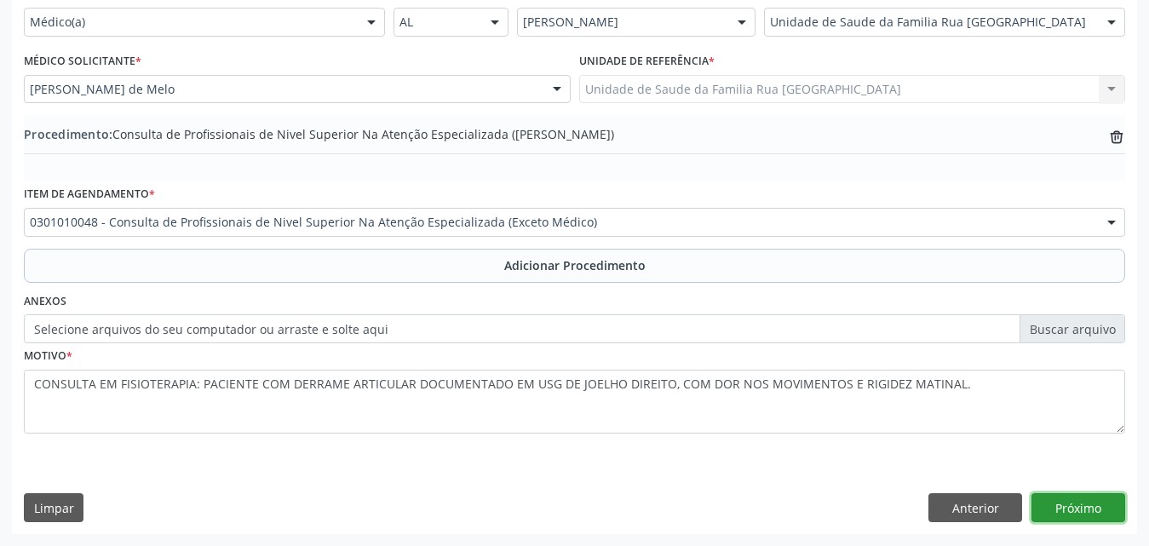
click at [1073, 505] on button "Próximo" at bounding box center [1079, 507] width 94 height 29
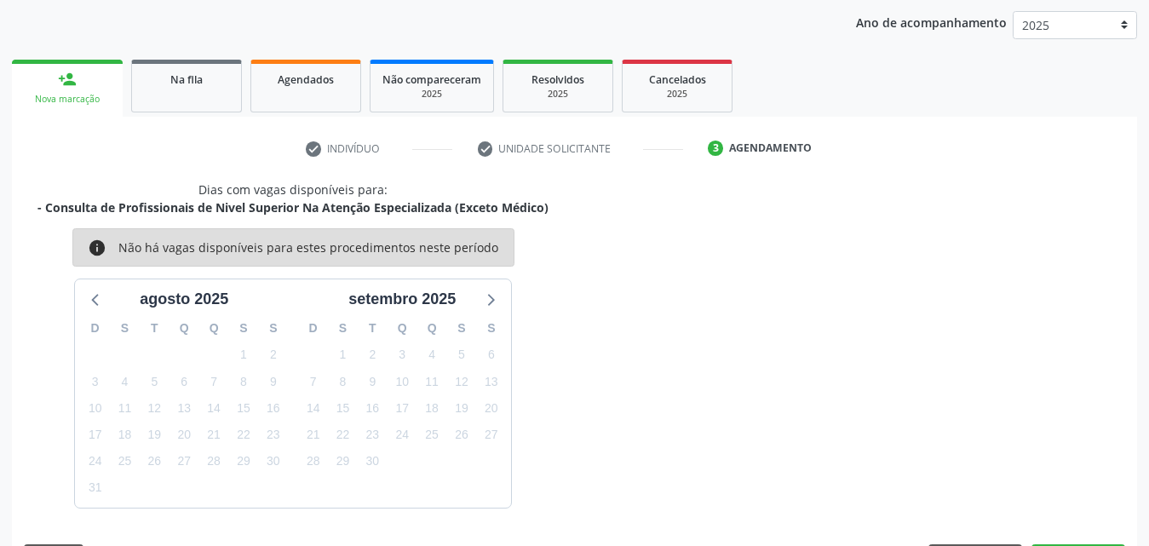
scroll to position [269, 0]
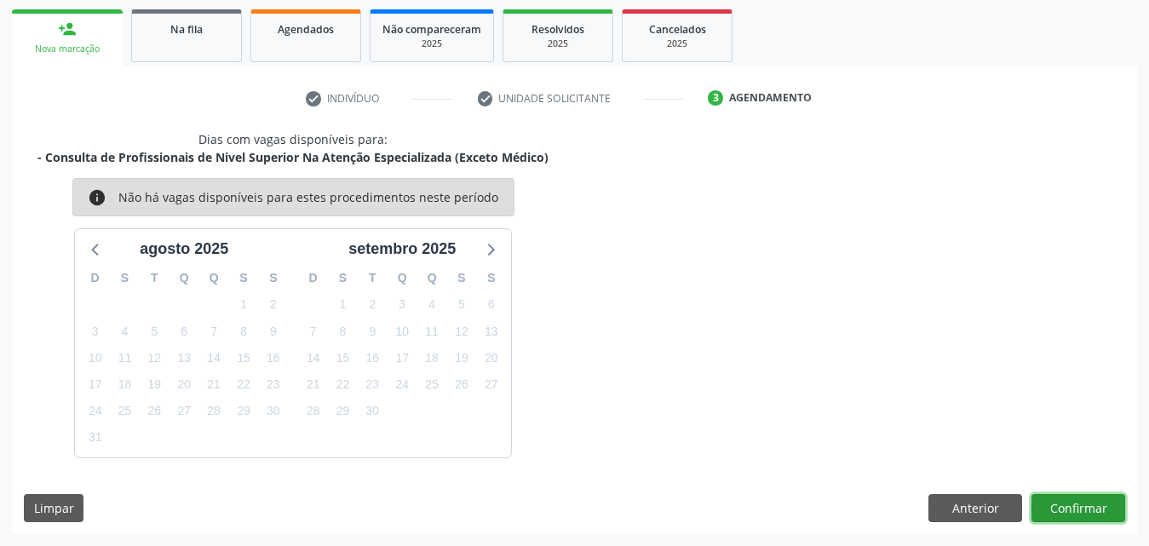
click at [1062, 498] on button "Confirmar" at bounding box center [1079, 508] width 94 height 29
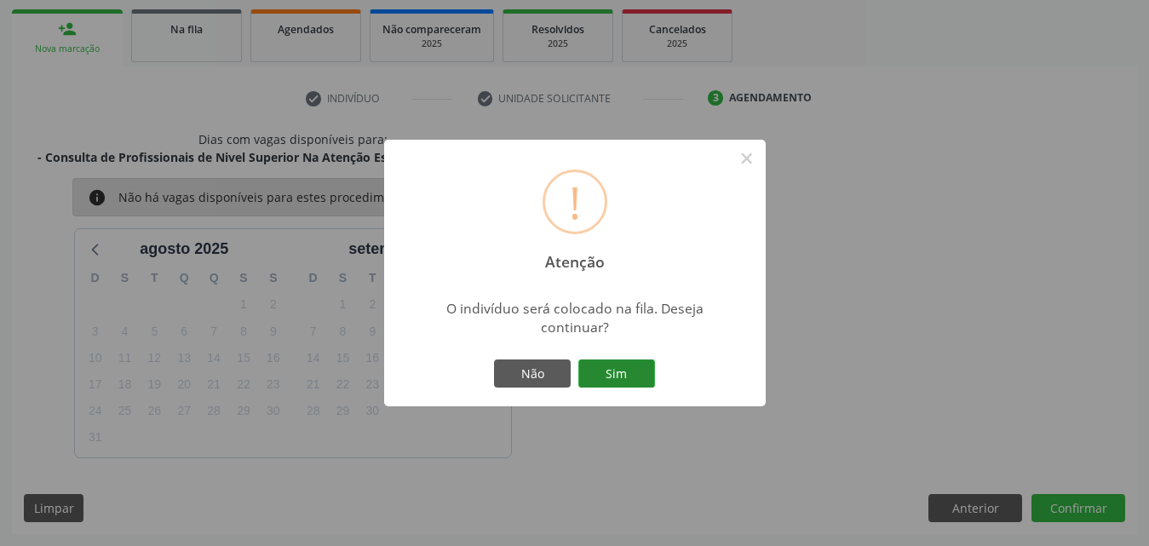
click at [638, 371] on button "Sim" at bounding box center [616, 374] width 77 height 29
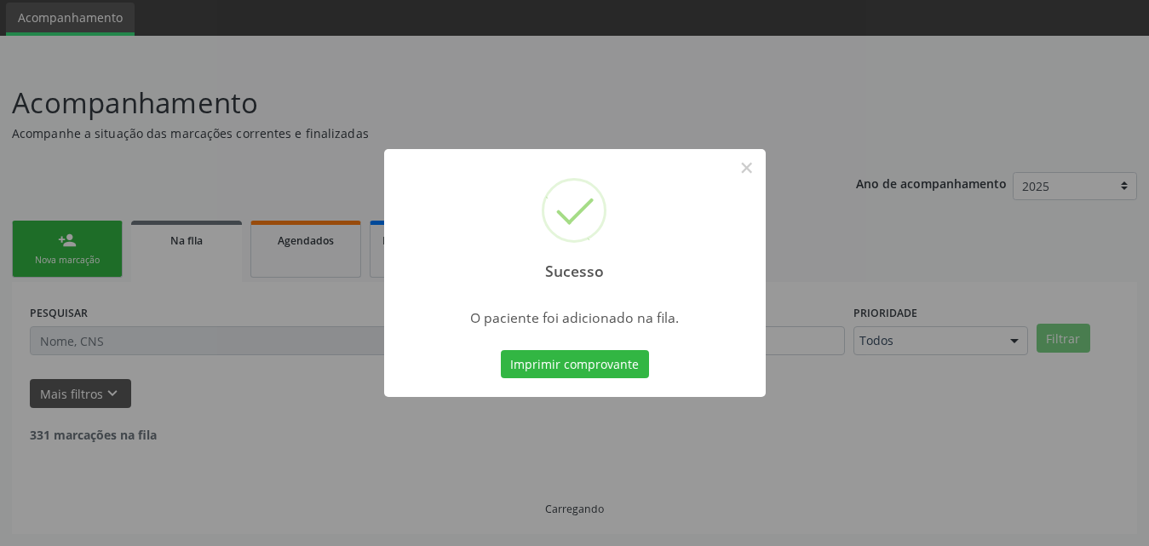
scroll to position [40, 0]
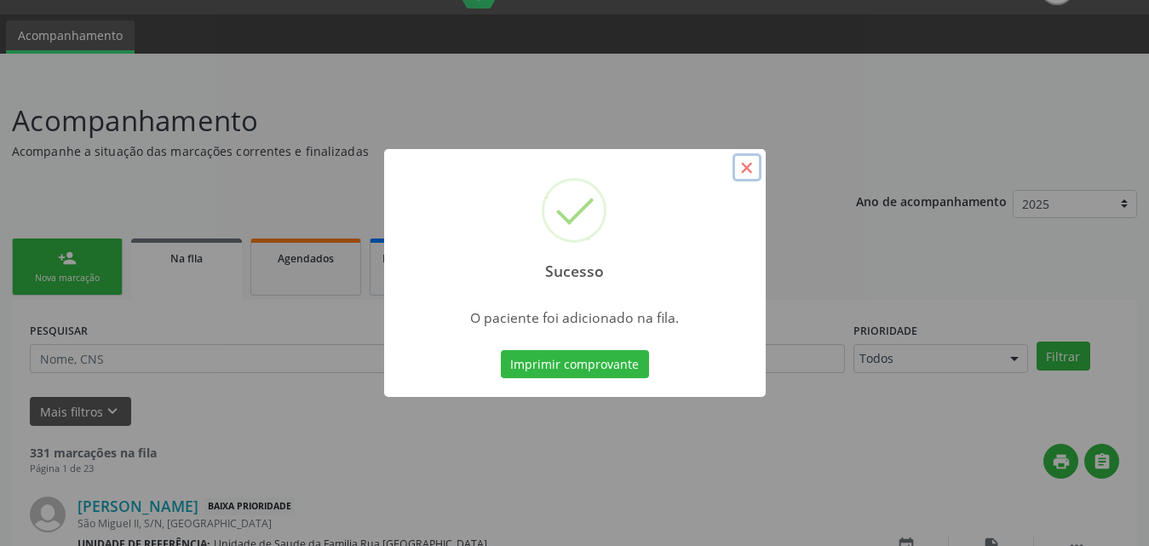
click at [748, 169] on button "×" at bounding box center [747, 167] width 29 height 29
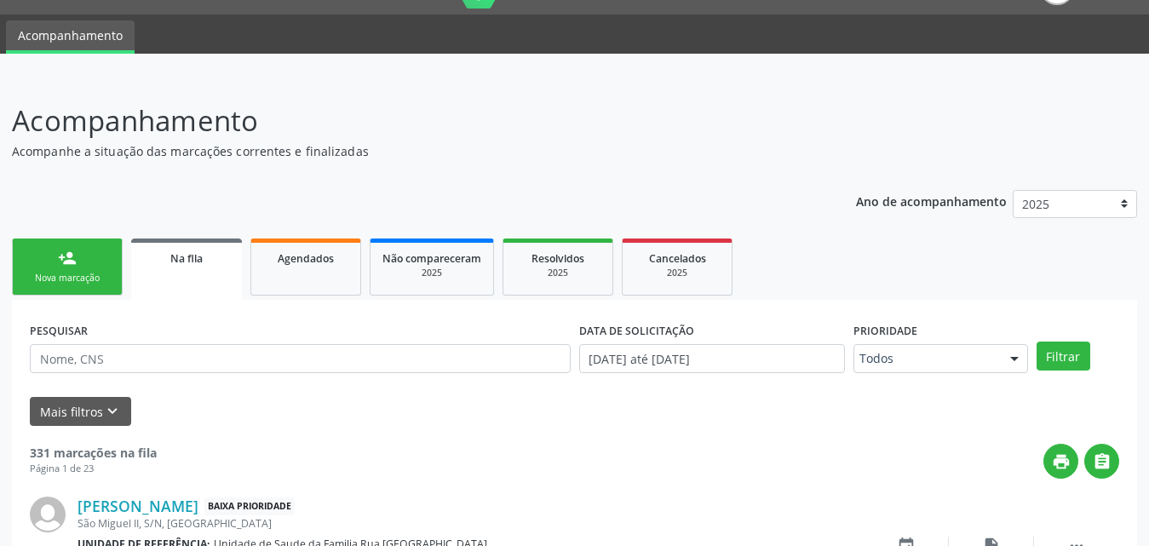
click at [65, 291] on link "person_add Nova marcação" at bounding box center [67, 267] width 111 height 57
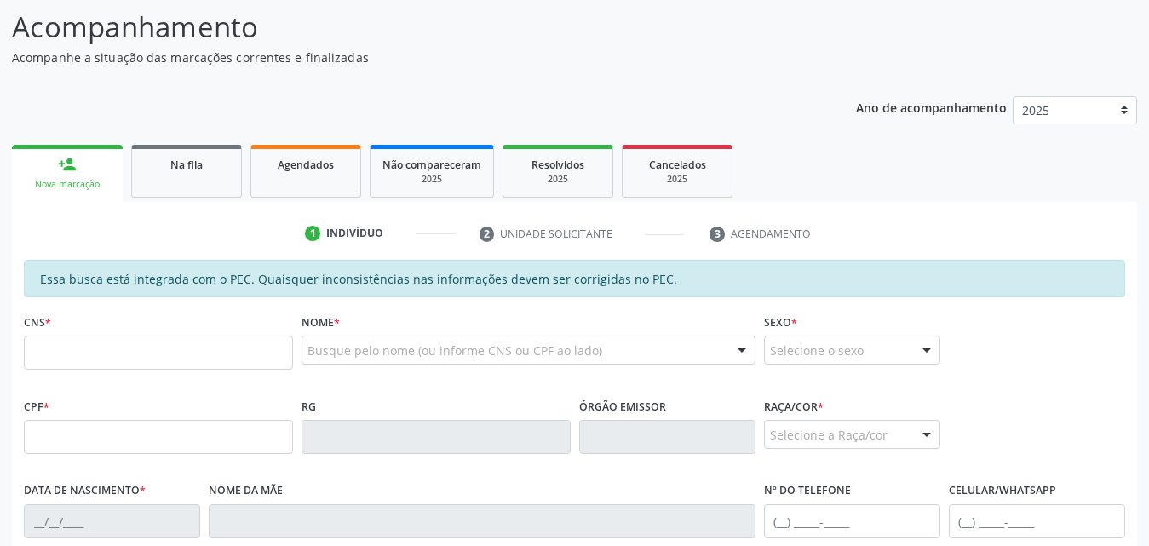
scroll to position [296, 0]
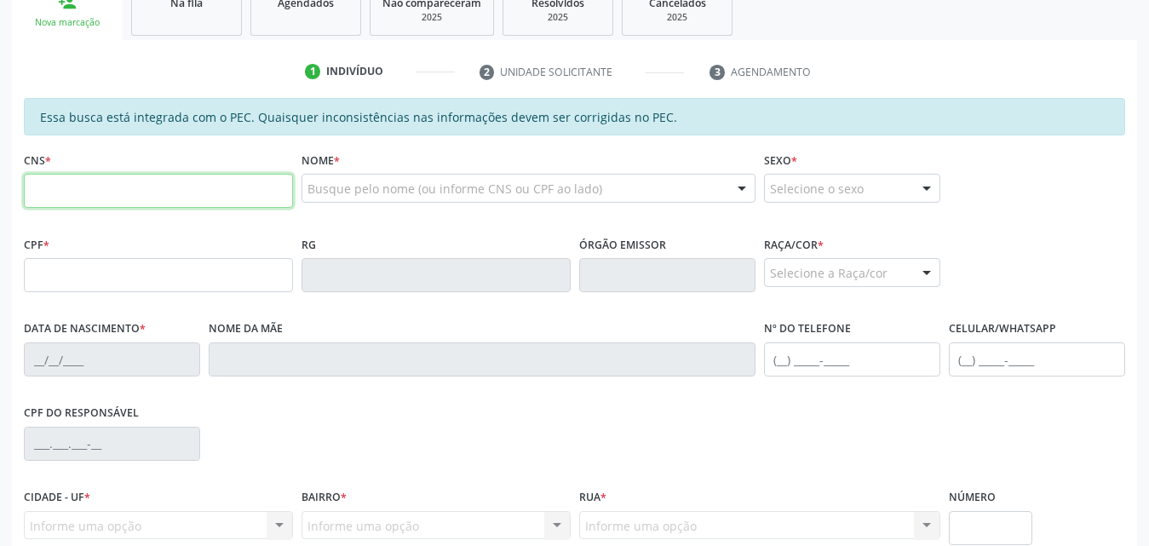
click at [161, 189] on input "text" at bounding box center [158, 191] width 269 height 34
type input "709 6046 1113 9274"
type input "128.564.424-71"
type input "28/02/2013"
type input "Analy da Silva"
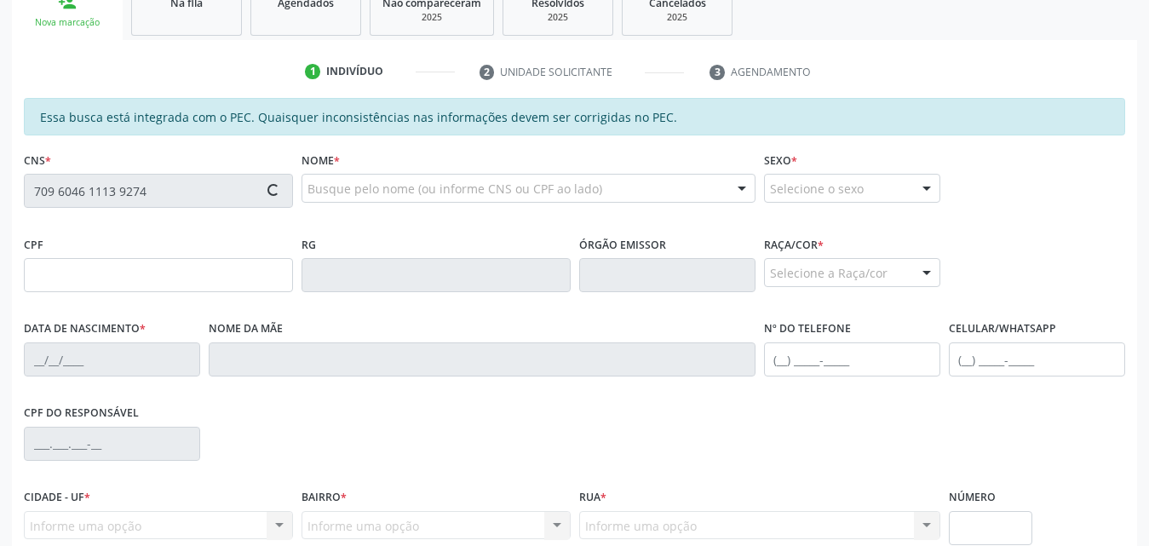
type input "(82) 99385-1091"
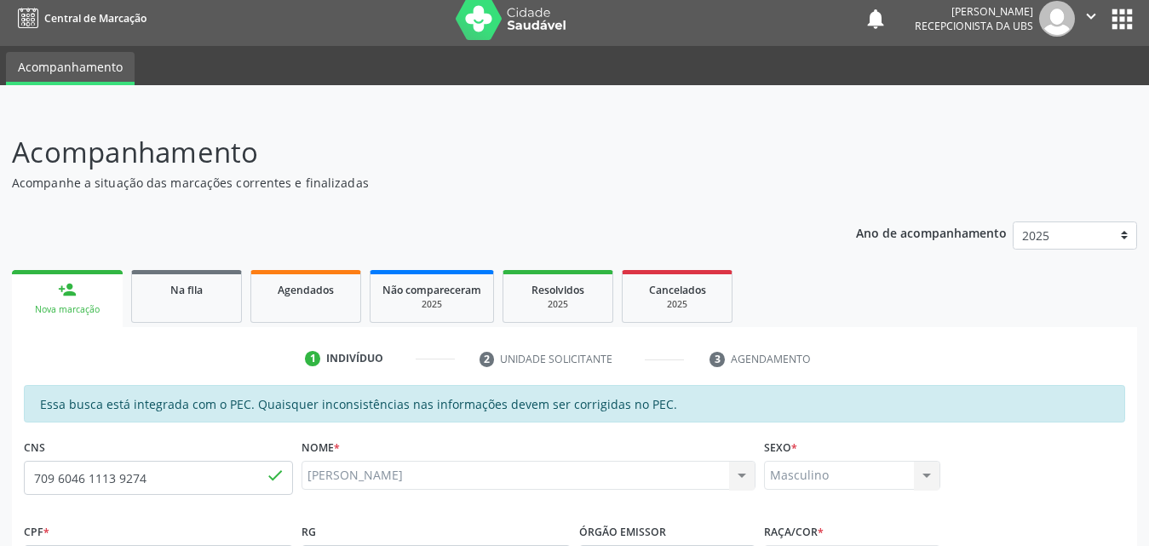
scroll to position [0, 0]
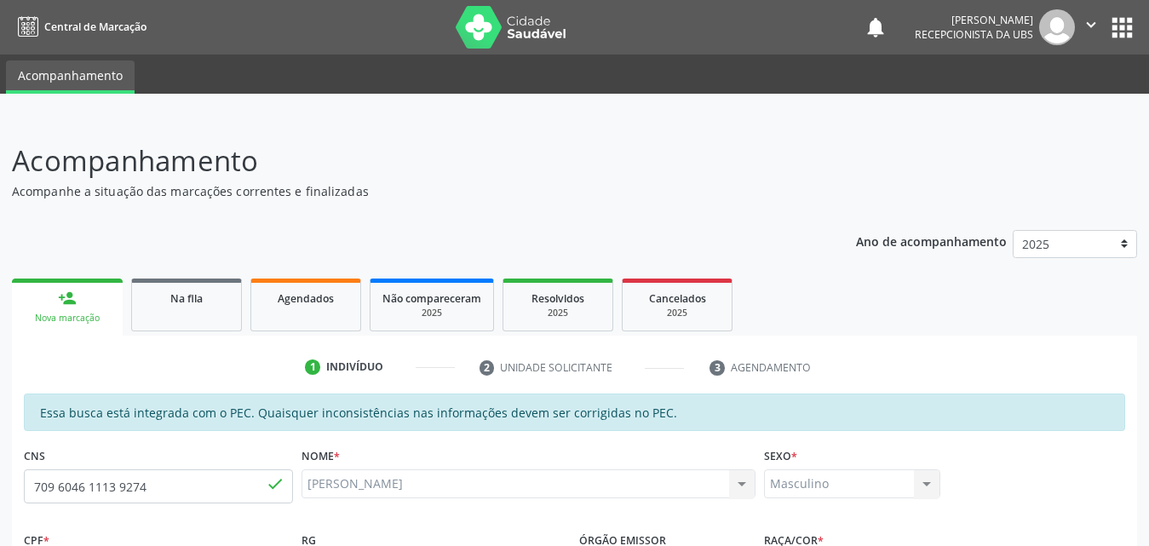
click at [71, 313] on div "Nova marcação" at bounding box center [67, 318] width 87 height 13
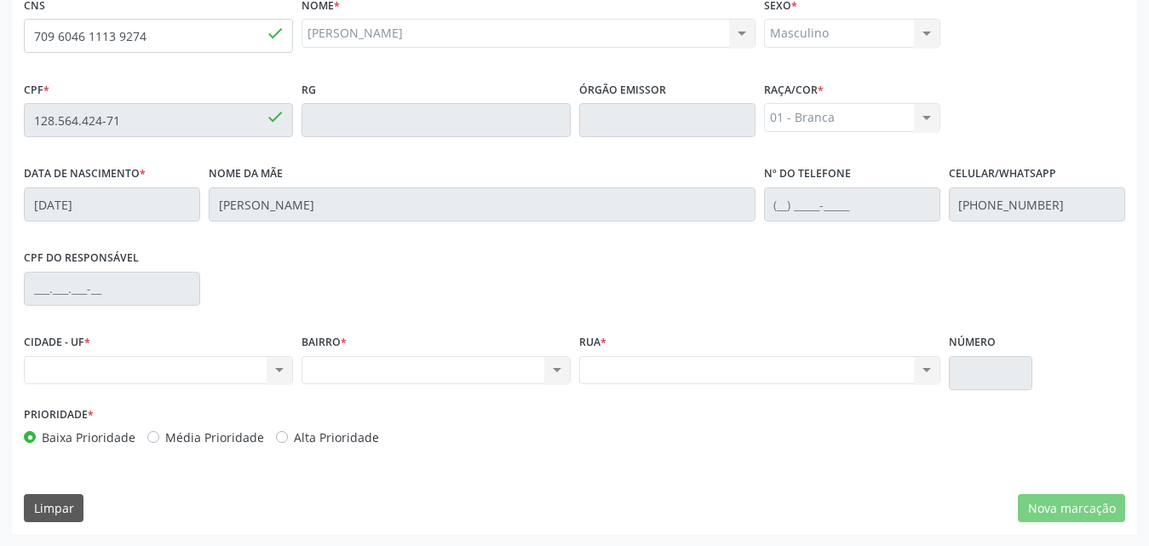
scroll to position [110, 0]
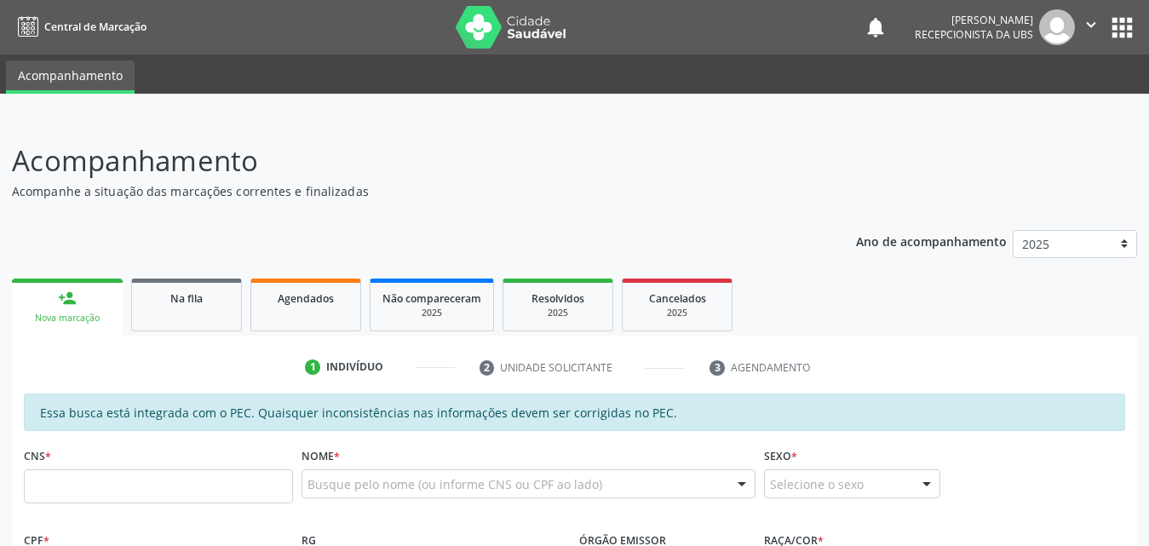
scroll to position [110, 0]
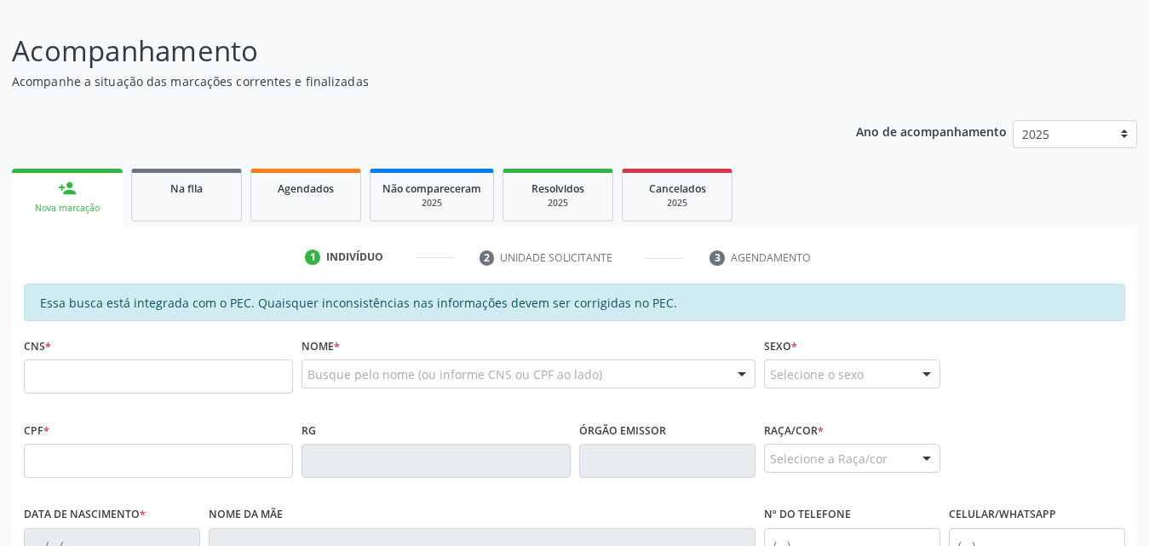
drag, startPoint x: 0, startPoint y: 0, endPoint x: 193, endPoint y: 376, distance: 422.6
click at [193, 376] on input "text" at bounding box center [158, 377] width 269 height 34
type input "700 0068 6155 5406"
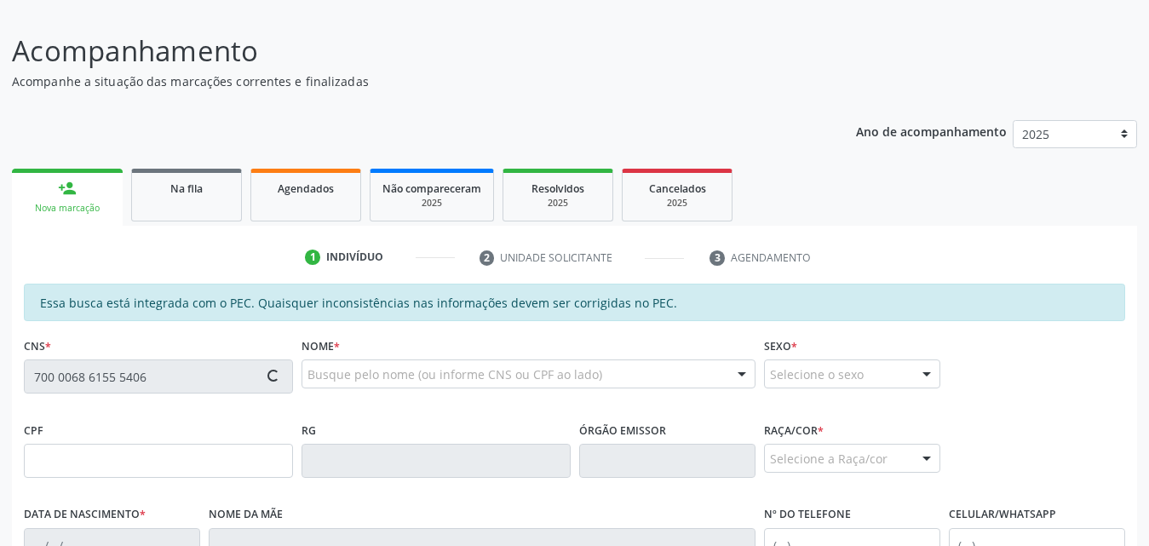
type input "140.779.854-55"
type input "25/10/2016"
type input "[PERSON_NAME]"
type input "[PHONE_NUMBER]"
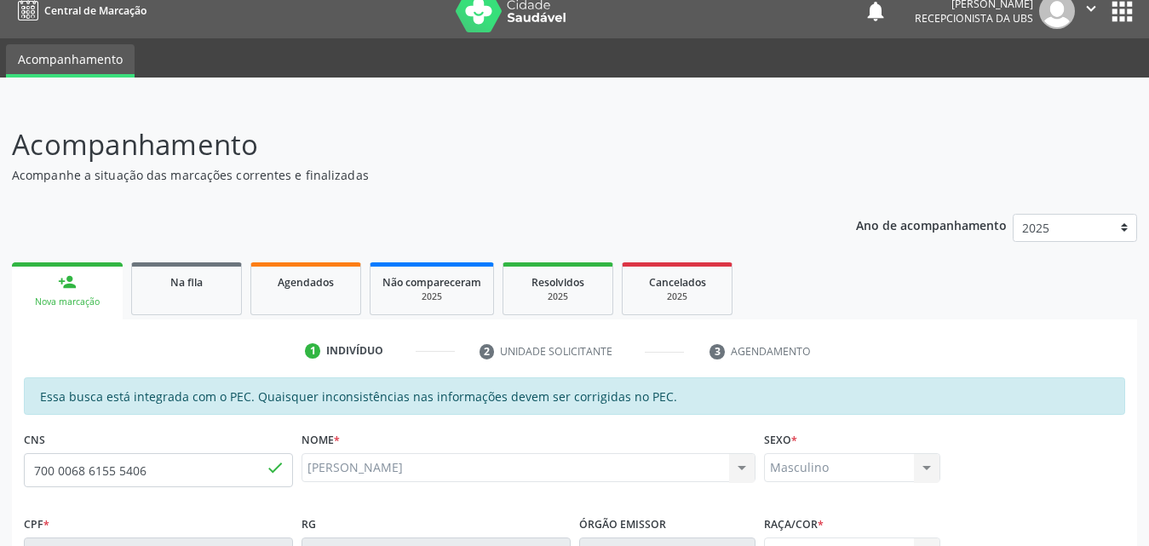
scroll to position [0, 0]
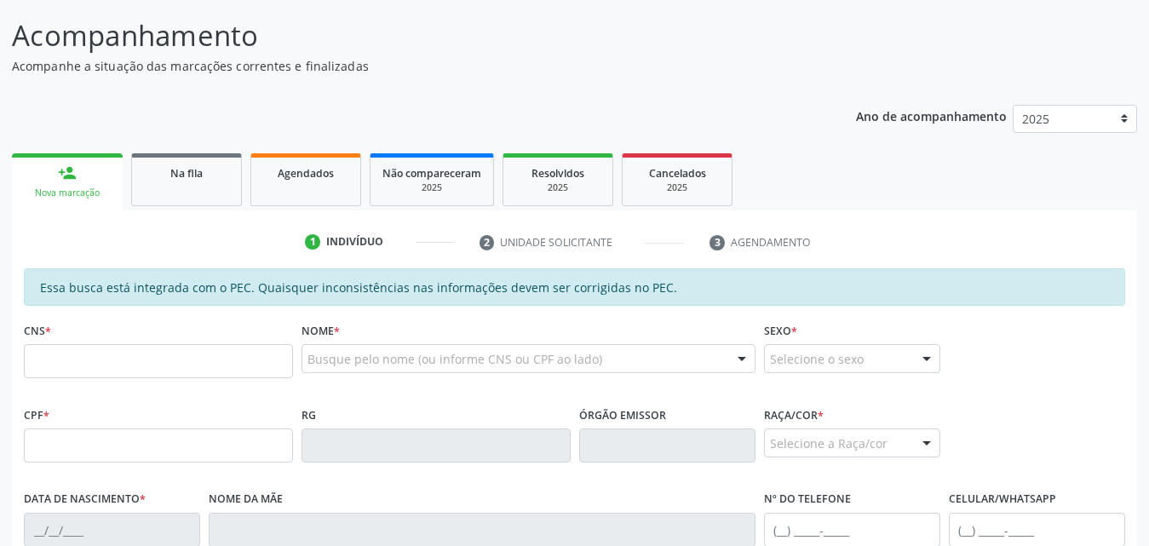
scroll to position [256, 0]
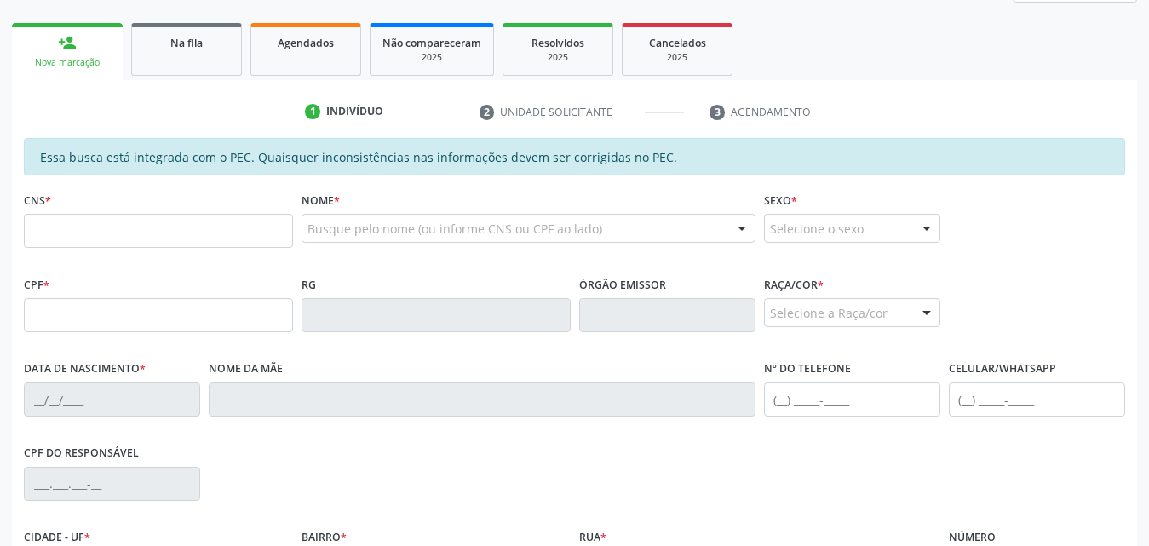
click at [181, 231] on input "text" at bounding box center [158, 231] width 269 height 34
type input "702 8021 8944 4563"
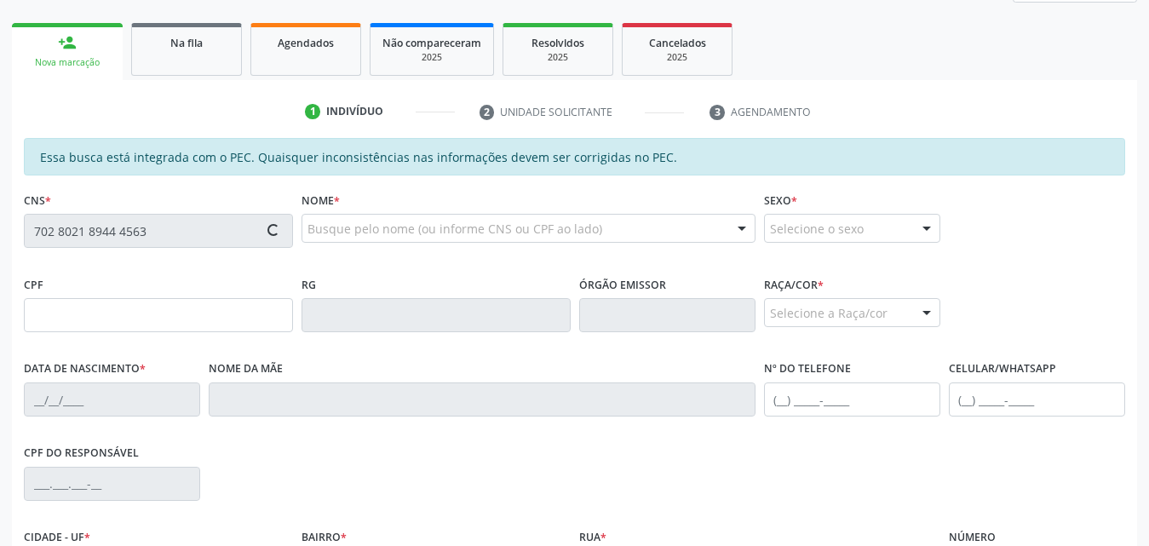
type input "150.946.334-81"
type input "11/10/2012"
type input "Veronica Lima Reis"
type input "(82) 98808-4200"
type input "S/N"
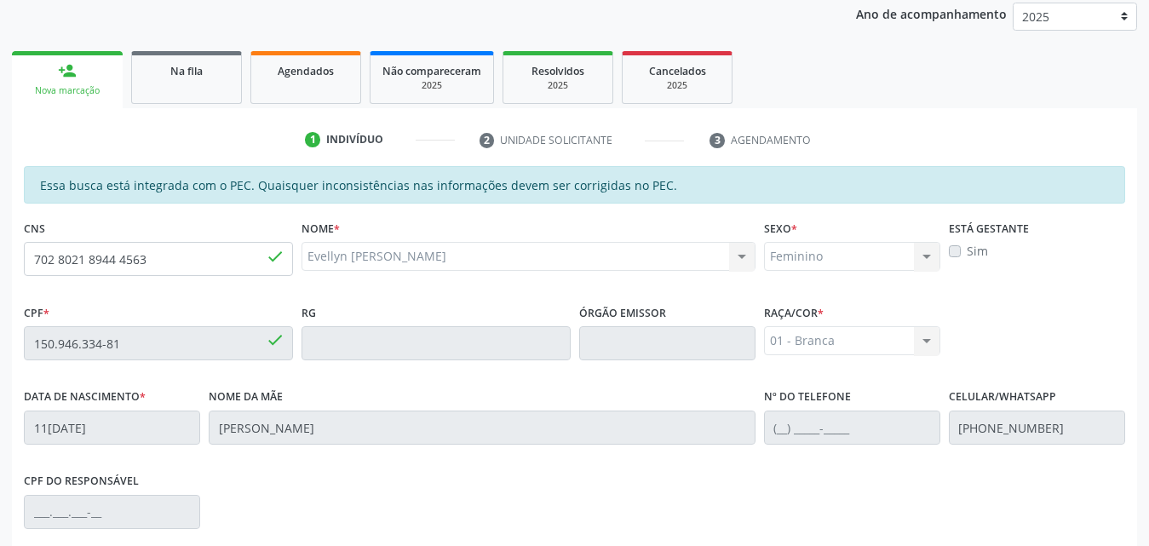
scroll to position [451, 0]
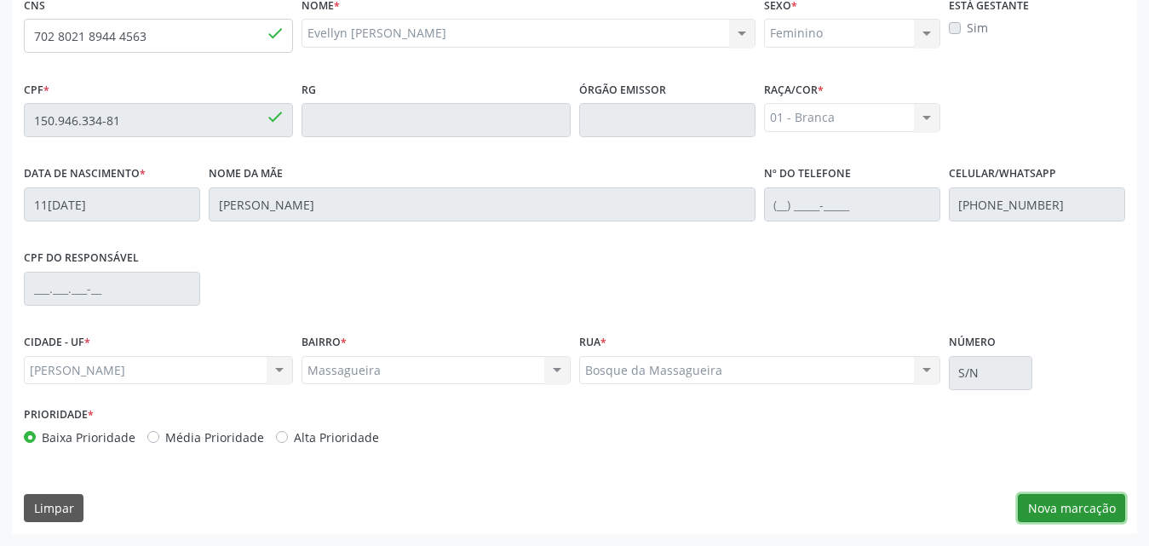
click at [1071, 505] on button "Nova marcação" at bounding box center [1071, 508] width 107 height 29
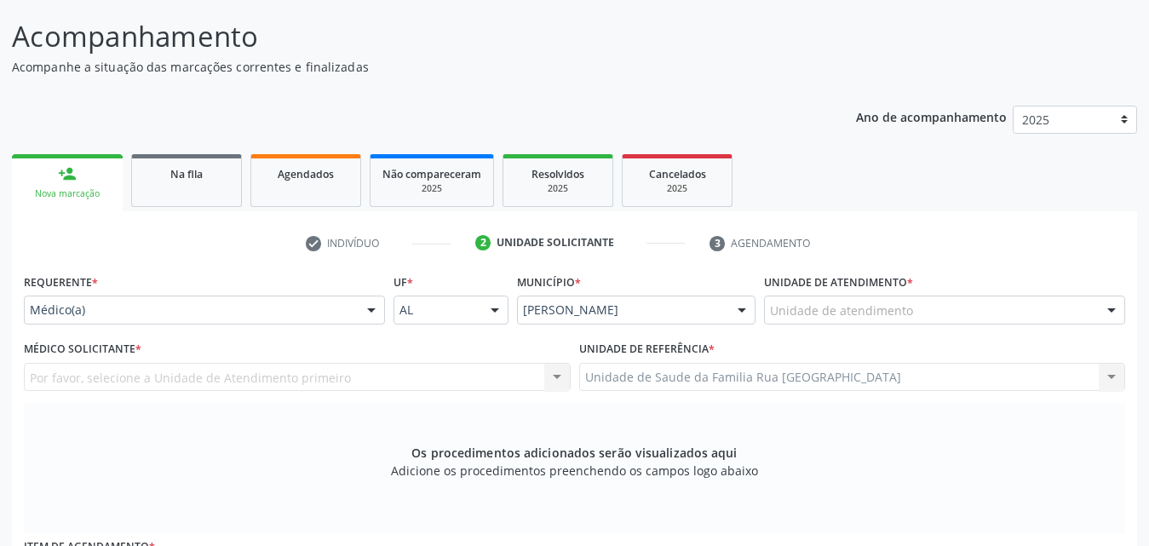
scroll to position [280, 0]
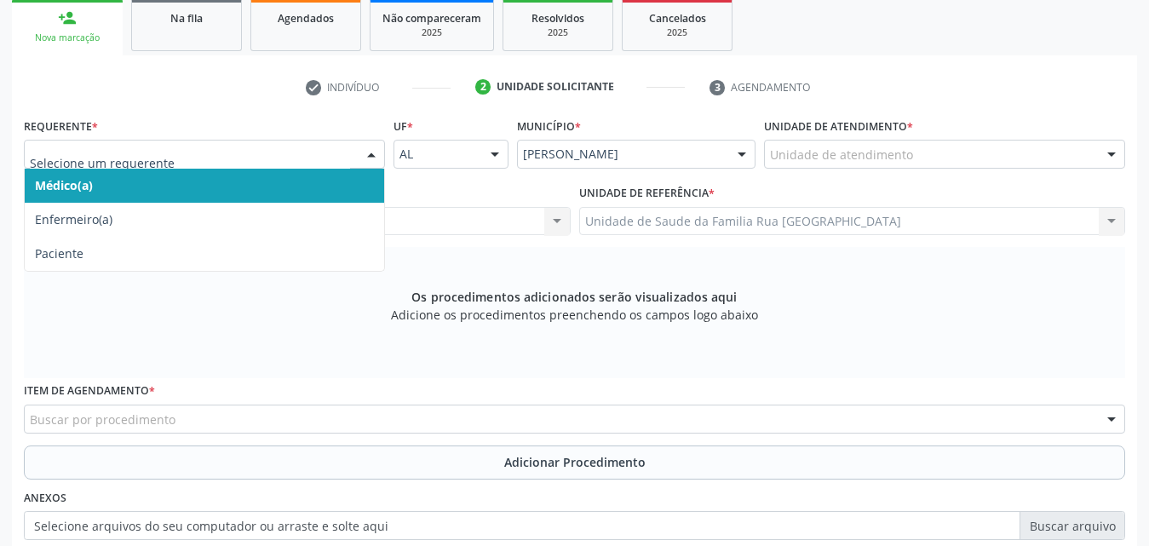
click at [375, 160] on div at bounding box center [372, 155] width 26 height 29
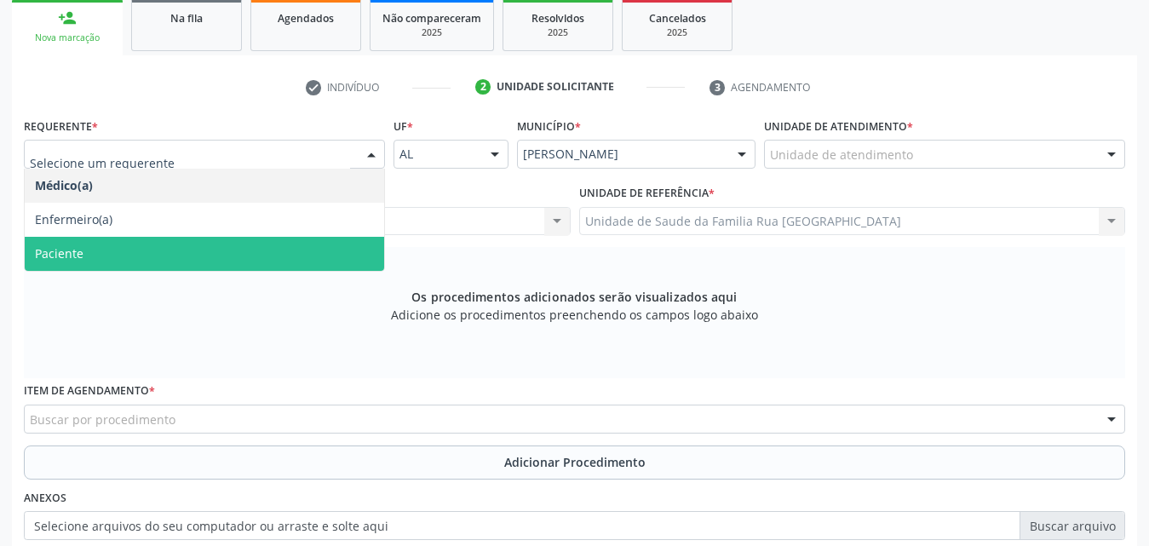
click at [149, 250] on span "Paciente" at bounding box center [205, 254] width 360 height 34
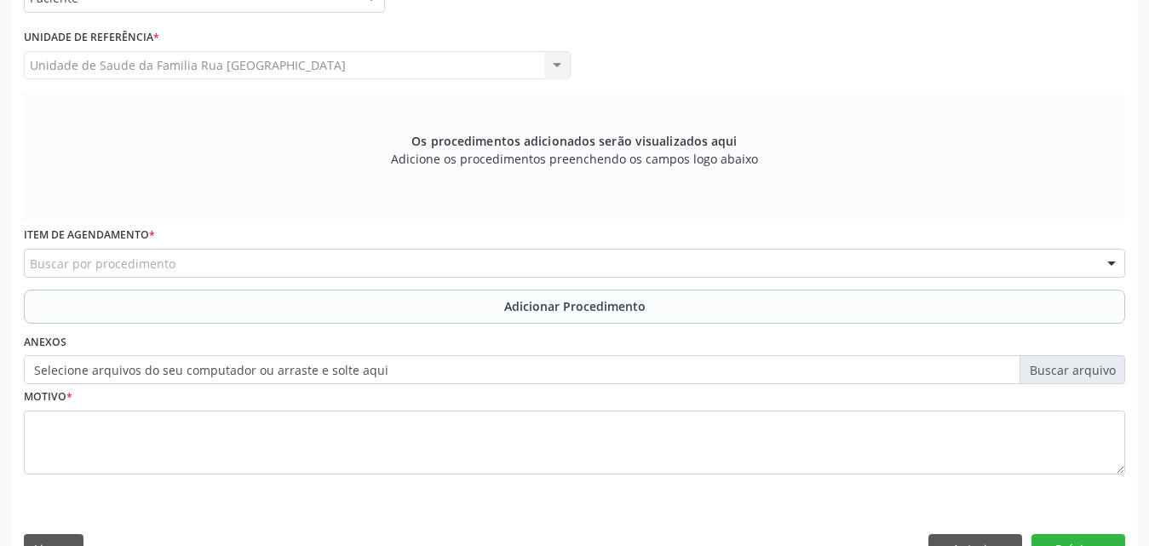
scroll to position [477, 0]
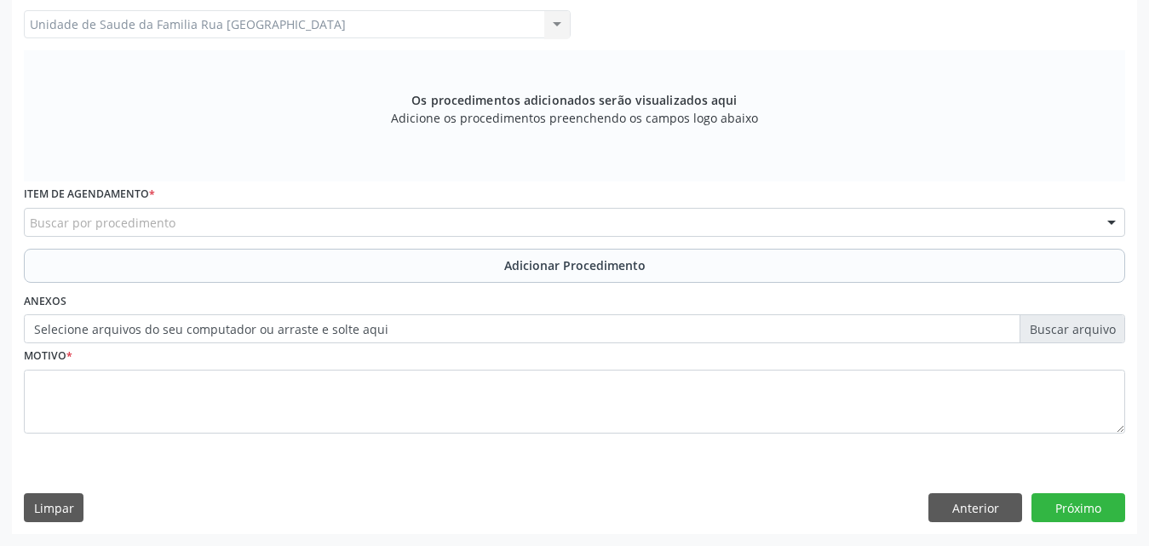
click at [300, 228] on div "Buscar por procedimento" at bounding box center [575, 222] width 1102 height 29
type input "PSIQUI"
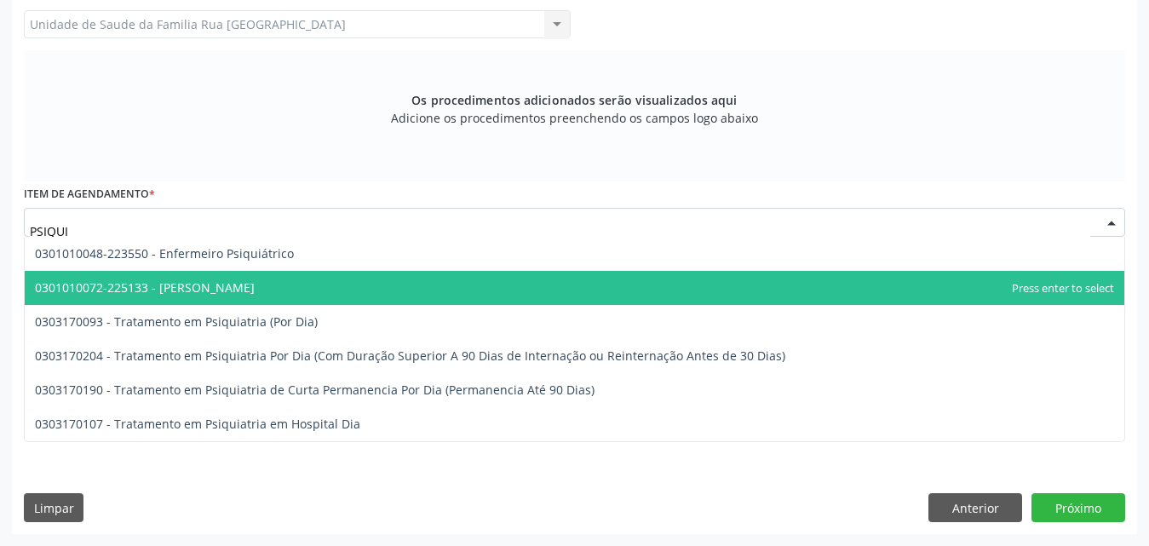
click at [245, 285] on span "0301010072-225133 - Médico Psiquiatra" at bounding box center [145, 287] width 220 height 16
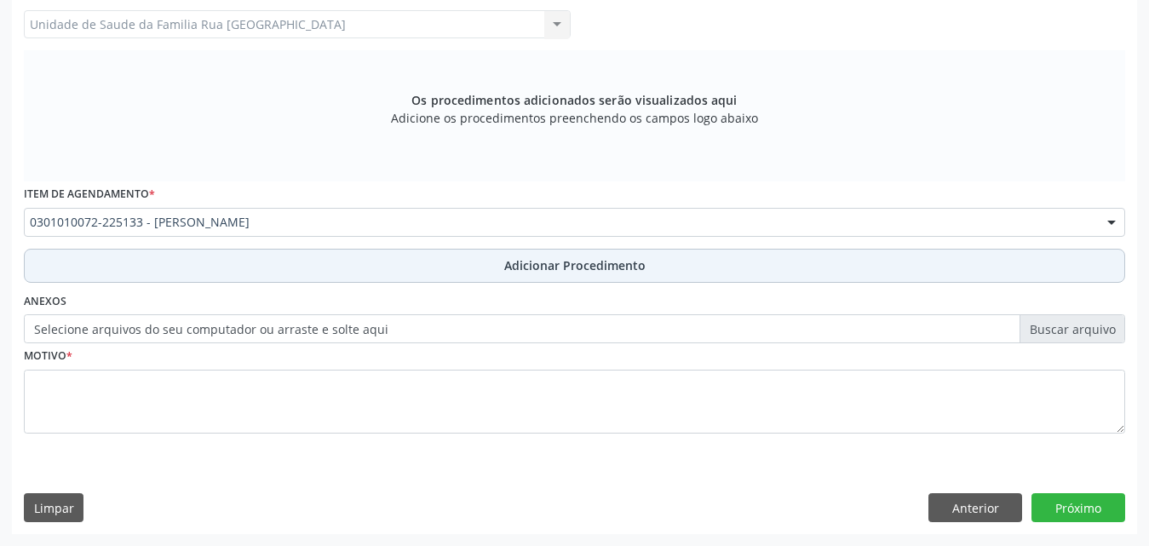
click at [569, 268] on span "Adicionar Procedimento" at bounding box center [574, 265] width 141 height 18
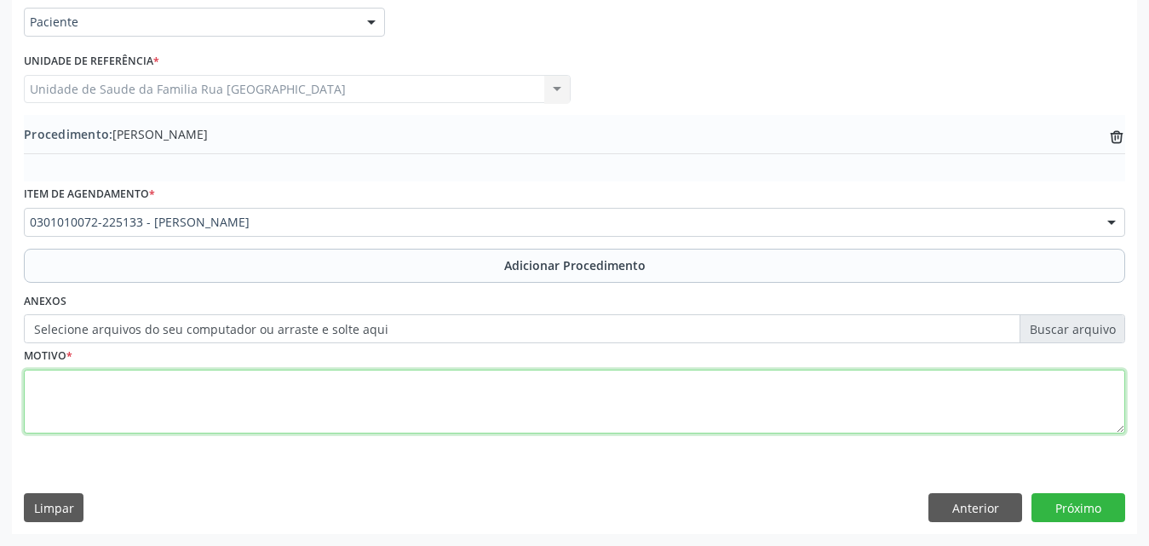
click at [306, 405] on textarea at bounding box center [575, 402] width 1102 height 65
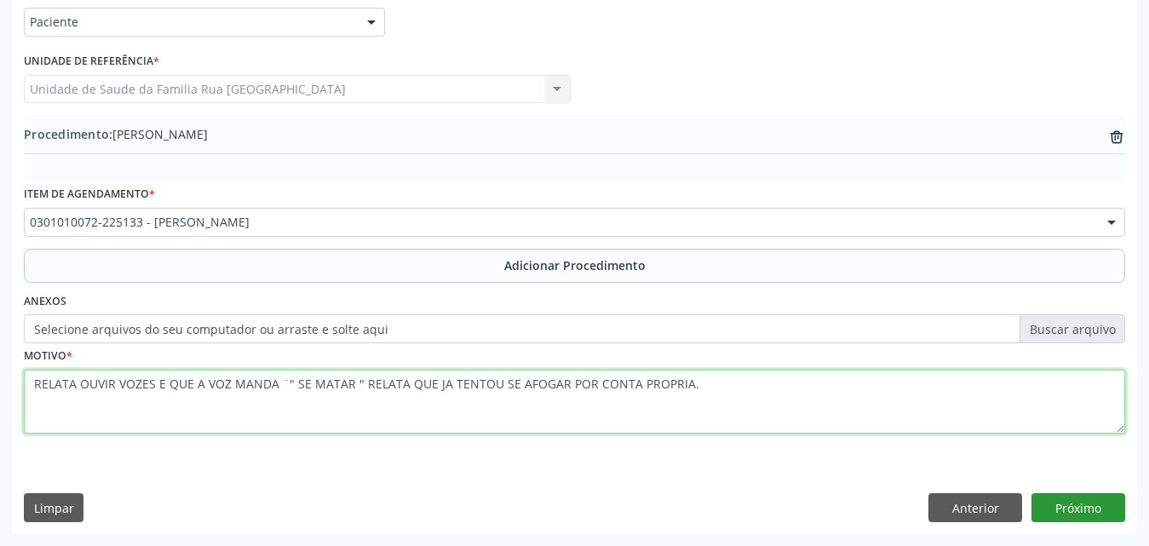
type textarea "RELATA OUVIR VOZES E QUE A VOZ MANDA ¨" SE MATAR " RELATA QUE JA TENTOU SE AFOG…"
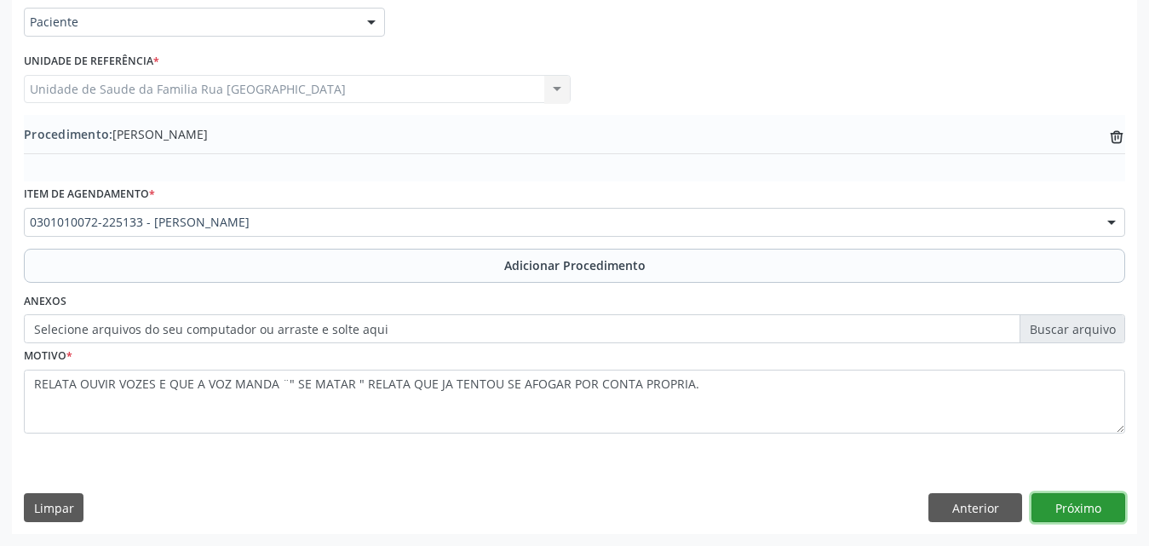
click at [1079, 509] on button "Próximo" at bounding box center [1079, 507] width 94 height 29
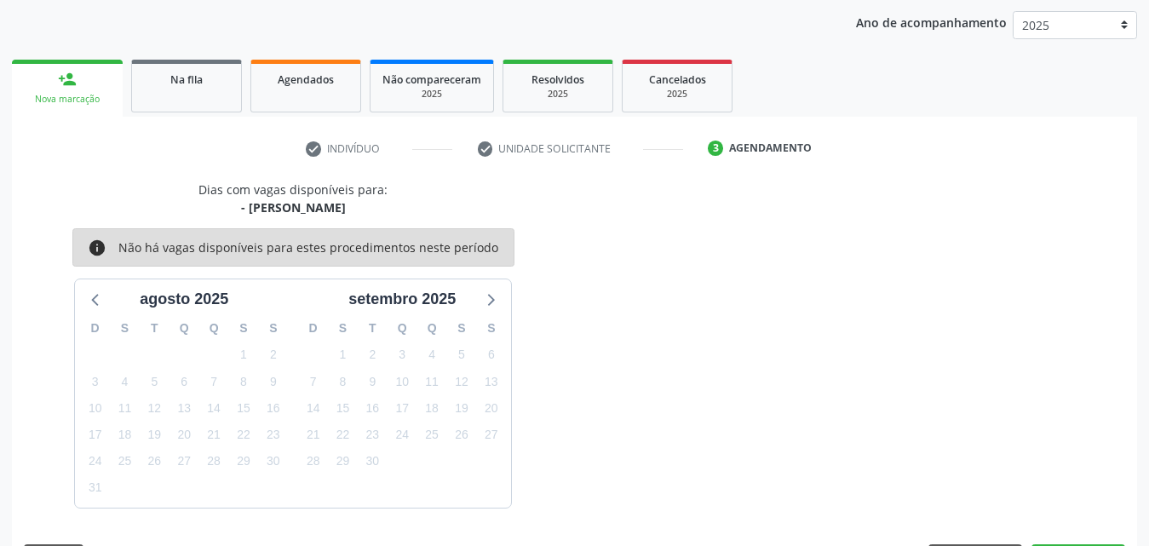
scroll to position [269, 0]
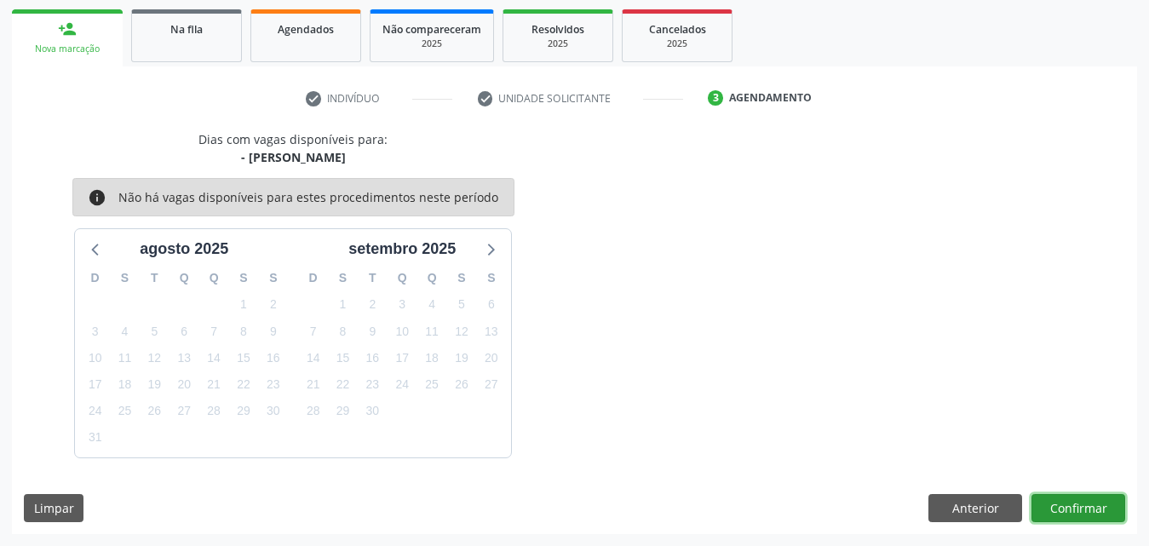
click at [1067, 503] on button "Confirmar" at bounding box center [1079, 508] width 94 height 29
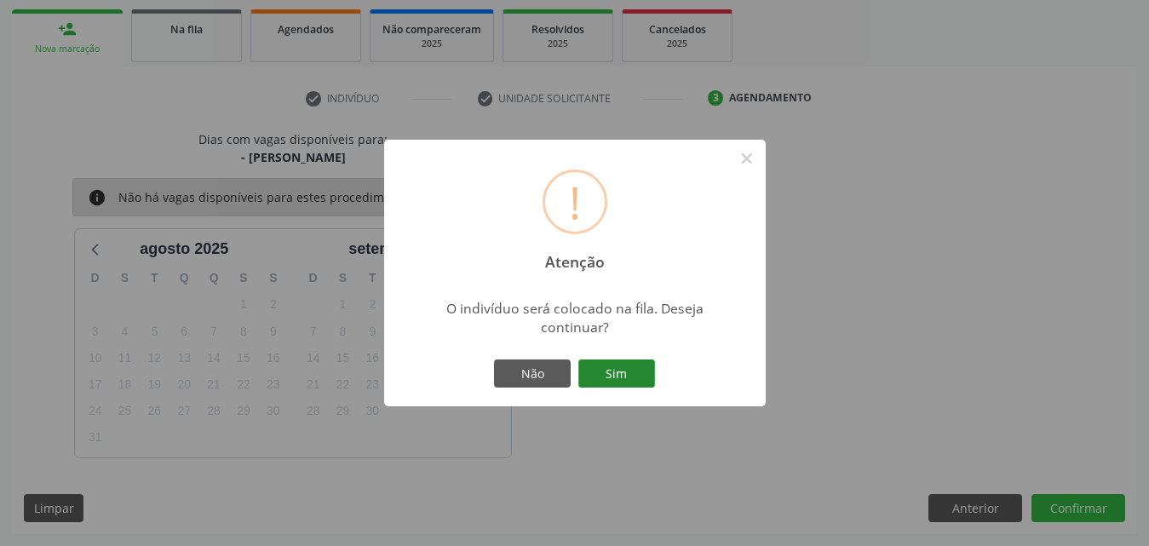
click at [637, 370] on button "Sim" at bounding box center [616, 374] width 77 height 29
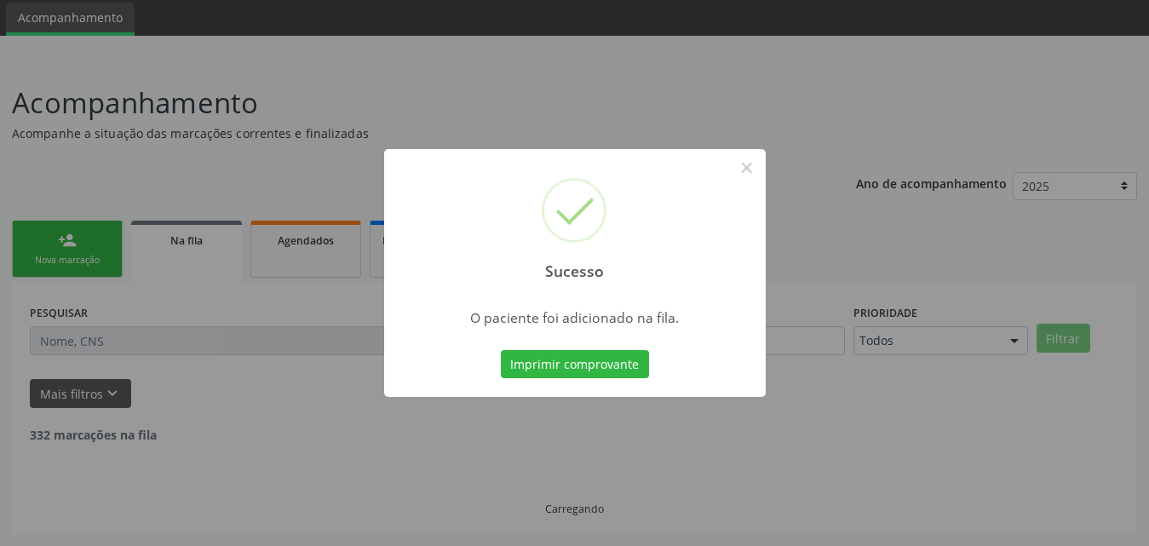
scroll to position [40, 0]
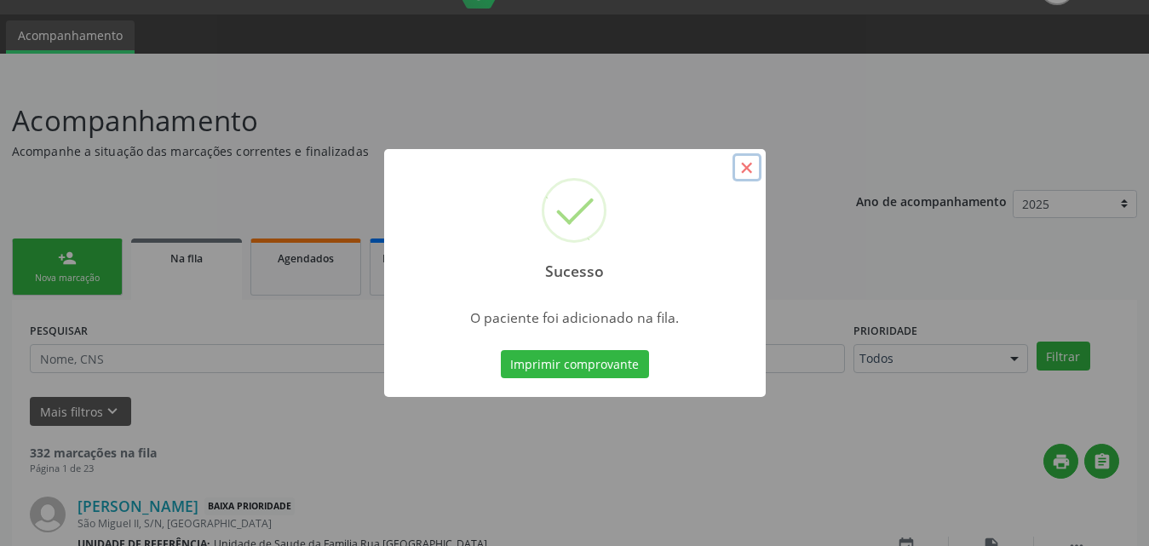
click at [743, 165] on button "×" at bounding box center [747, 167] width 29 height 29
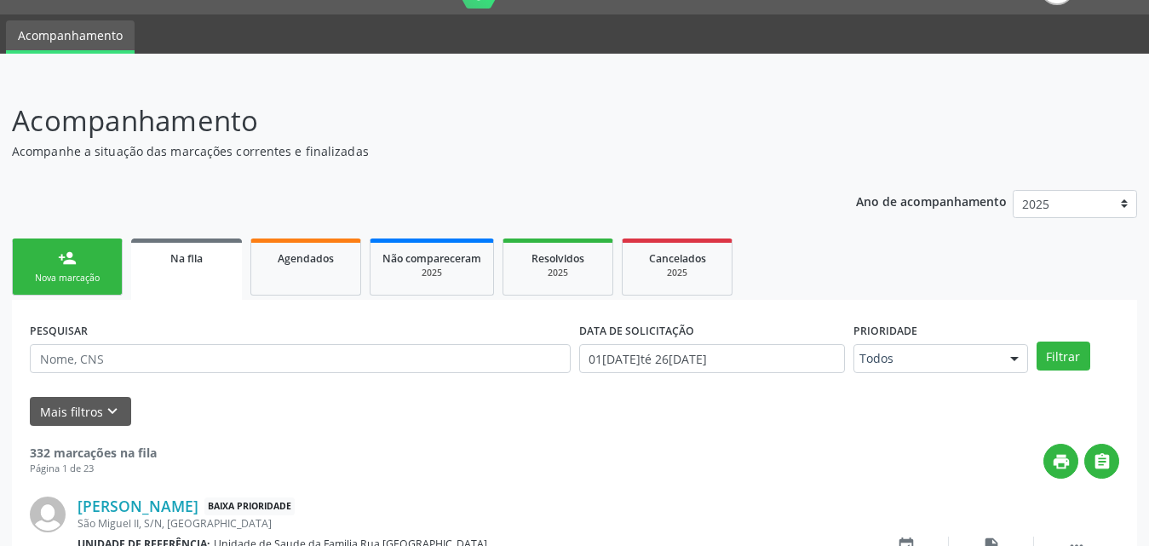
click at [43, 289] on link "person_add Nova marcação" at bounding box center [67, 267] width 111 height 57
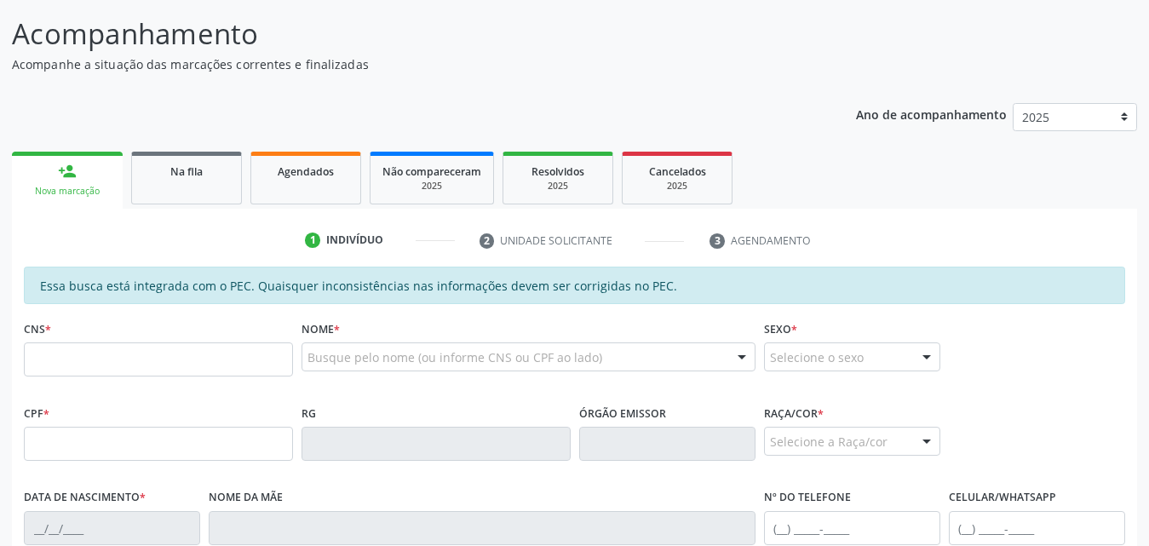
scroll to position [210, 0]
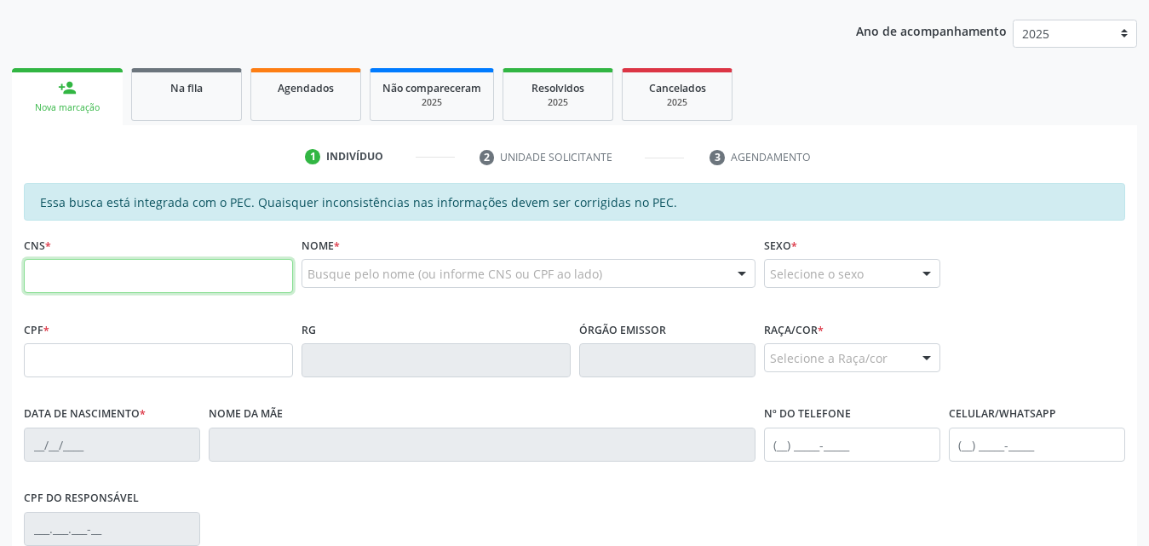
drag, startPoint x: 205, startPoint y: 274, endPoint x: 350, endPoint y: 271, distance: 144.9
click at [207, 273] on input "text" at bounding box center [158, 276] width 269 height 34
type input "7"
type input "703 0048 8695 9171"
type input "057.156.854-86"
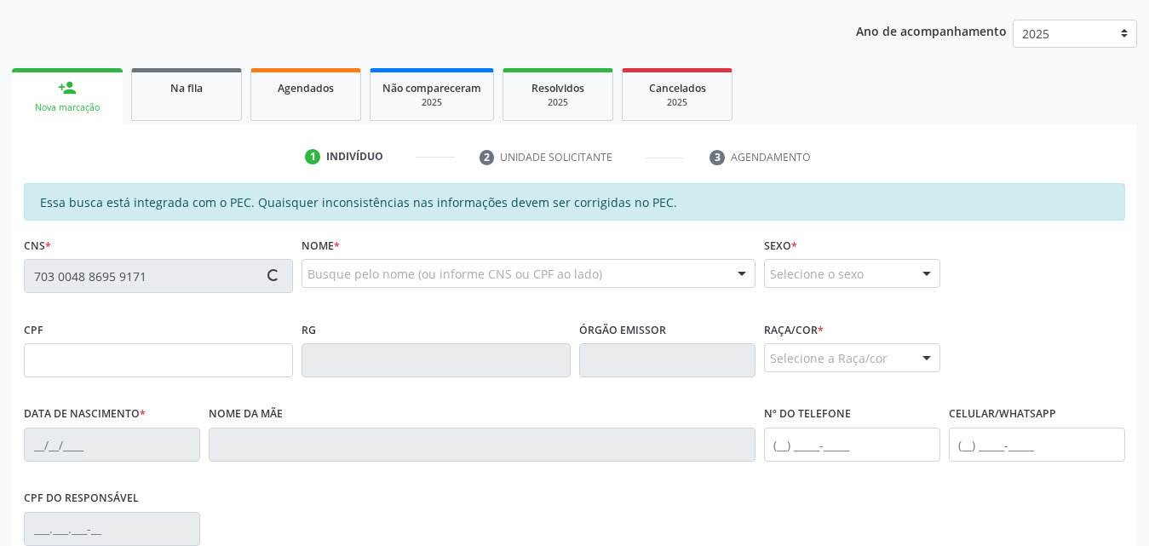
type input "30/07/1984"
type input "Maria Luiza Calero de Oliveira"
type input "(82) 99160-3750"
type input "167"
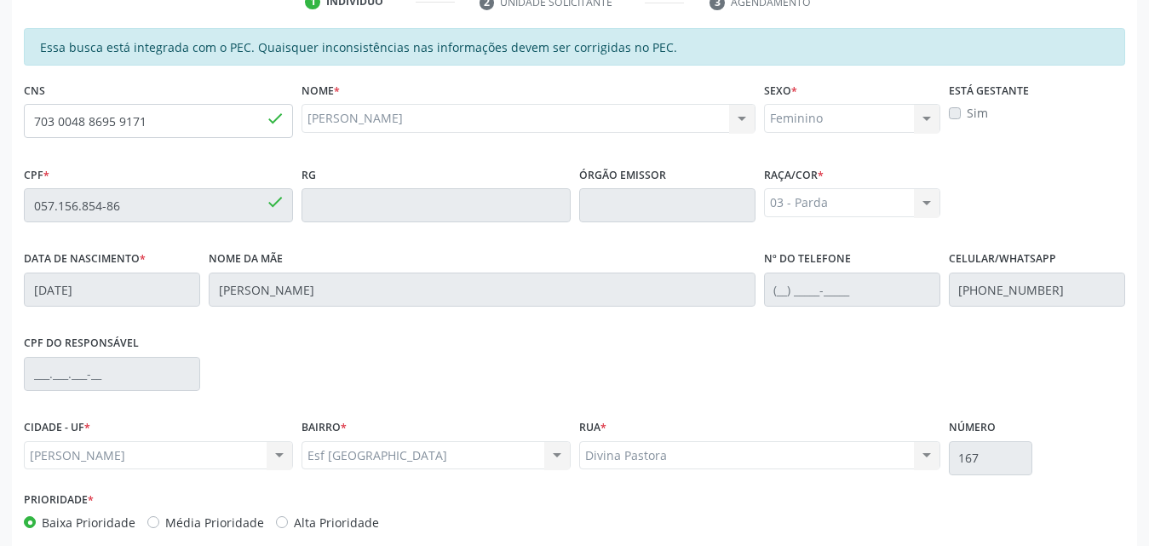
scroll to position [451, 0]
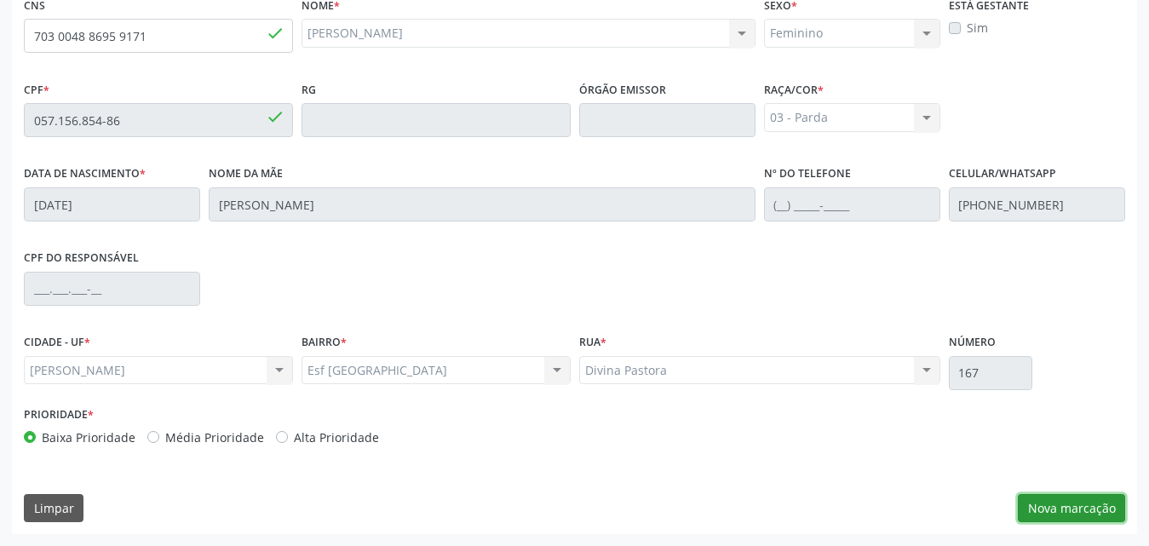
click at [1032, 504] on button "Nova marcação" at bounding box center [1071, 508] width 107 height 29
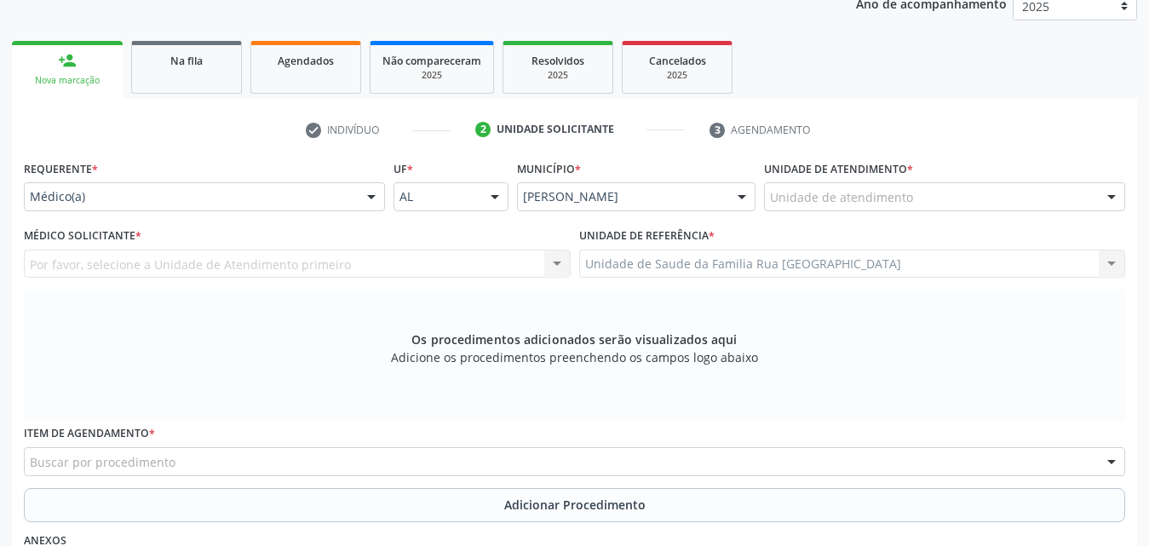
scroll to position [195, 0]
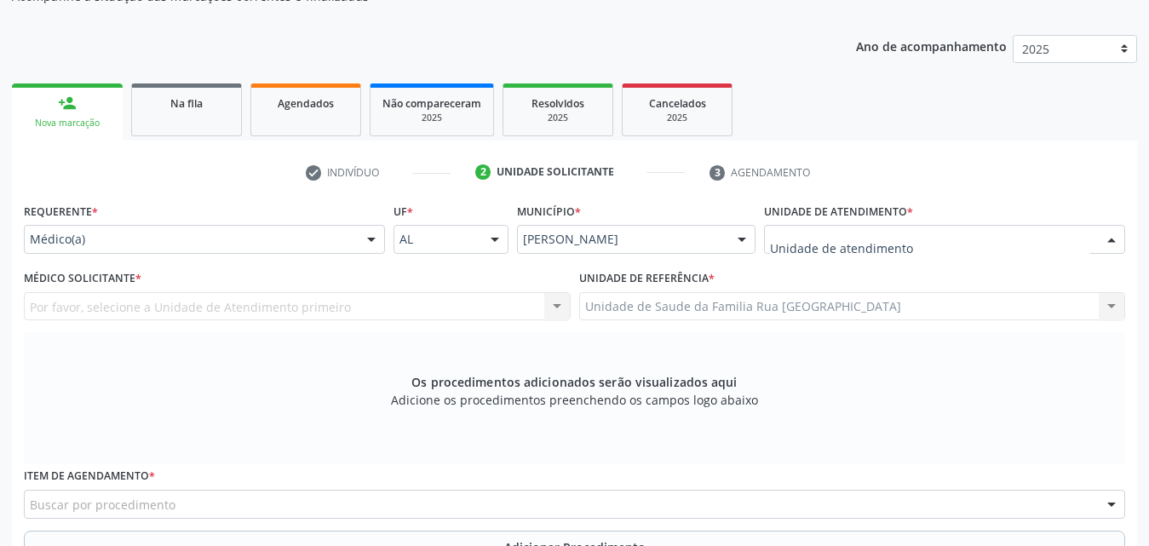
click at [1106, 239] on div at bounding box center [1112, 240] width 26 height 29
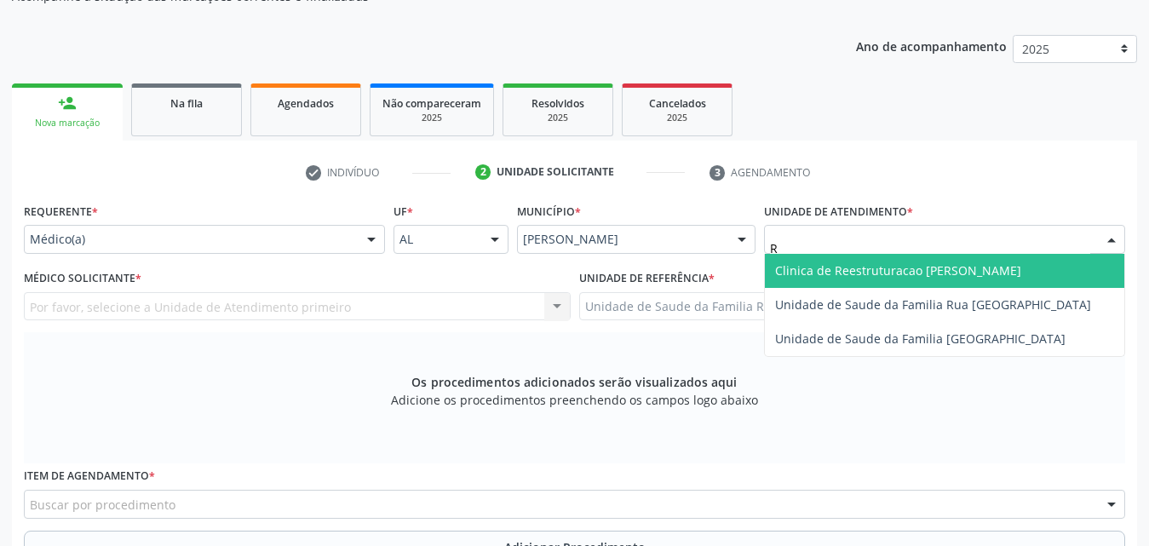
type input "RU"
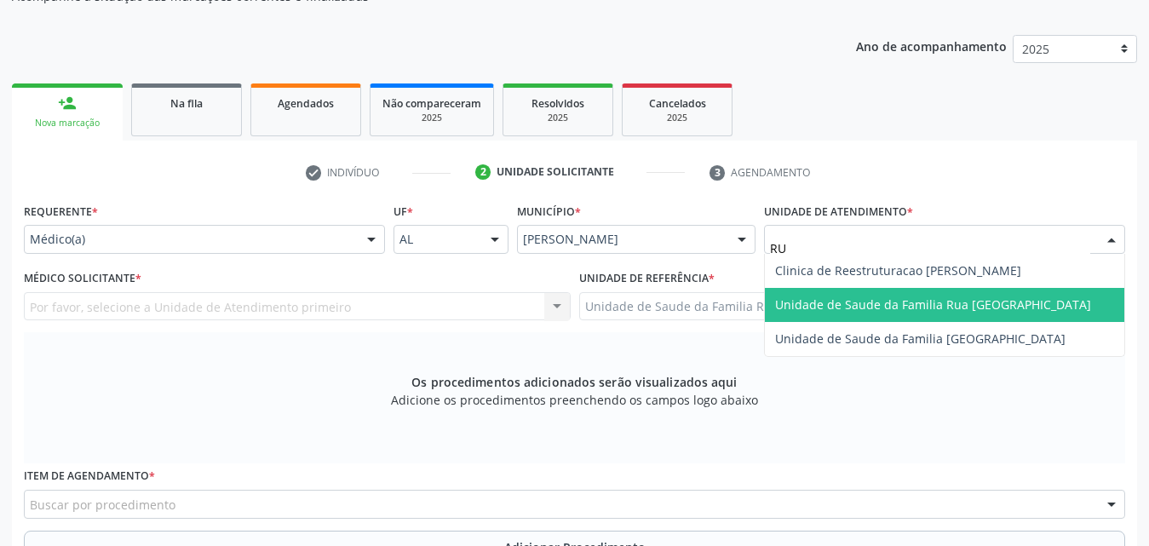
click at [956, 307] on span "Unidade de Saude da Familia Rua [GEOGRAPHIC_DATA]" at bounding box center [933, 304] width 316 height 16
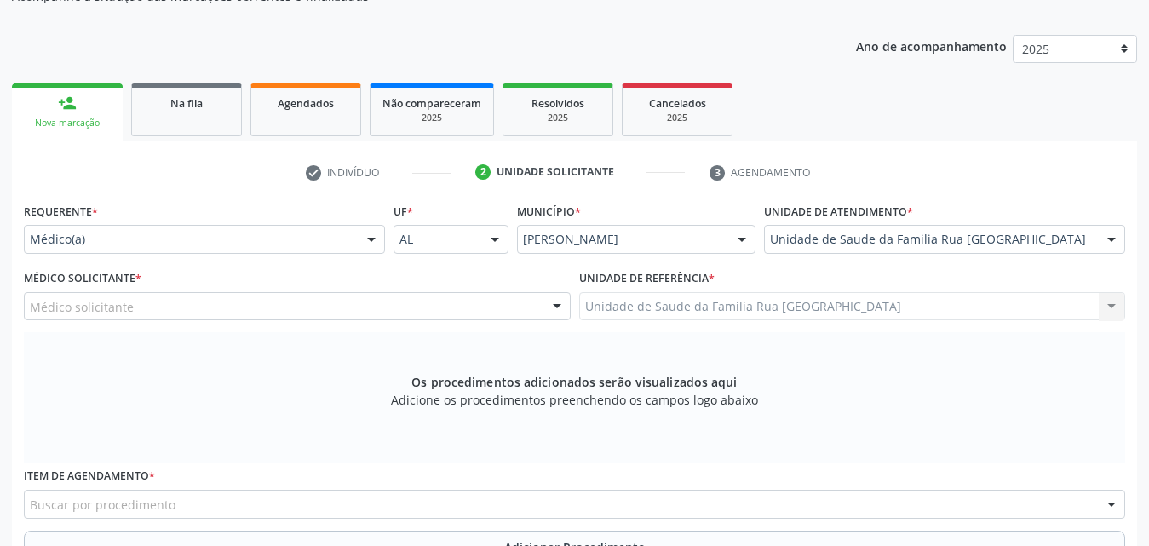
click at [553, 309] on div at bounding box center [557, 307] width 26 height 29
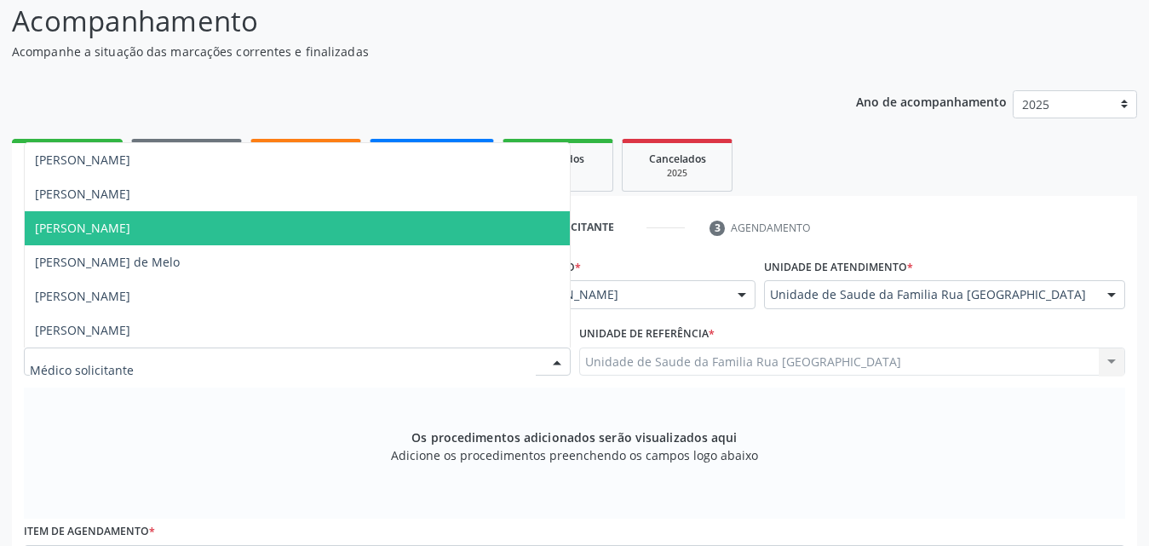
scroll to position [110, 0]
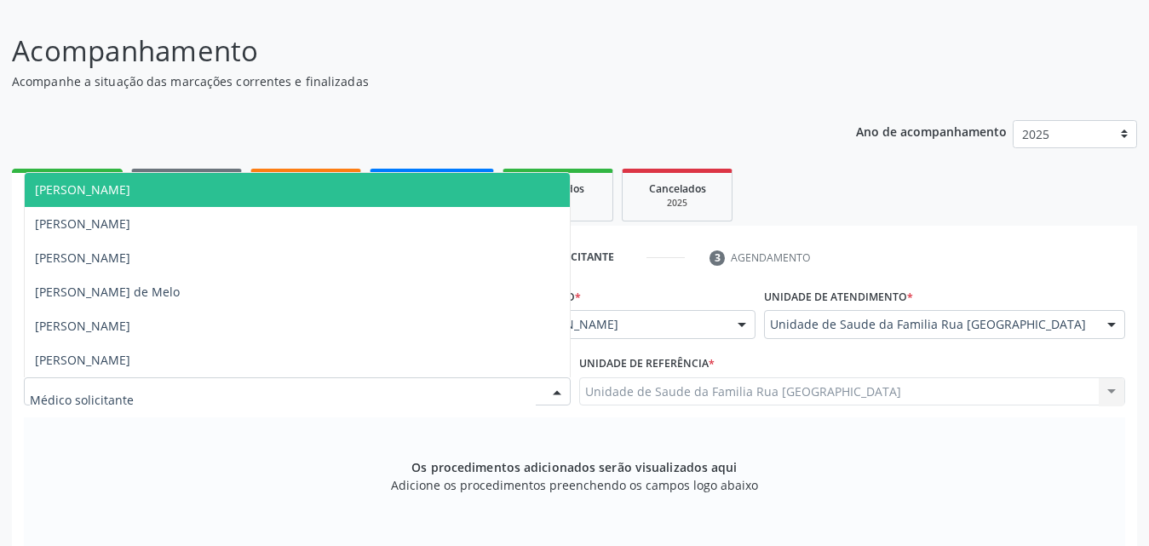
click at [539, 63] on p "Acompanhamento" at bounding box center [406, 51] width 788 height 43
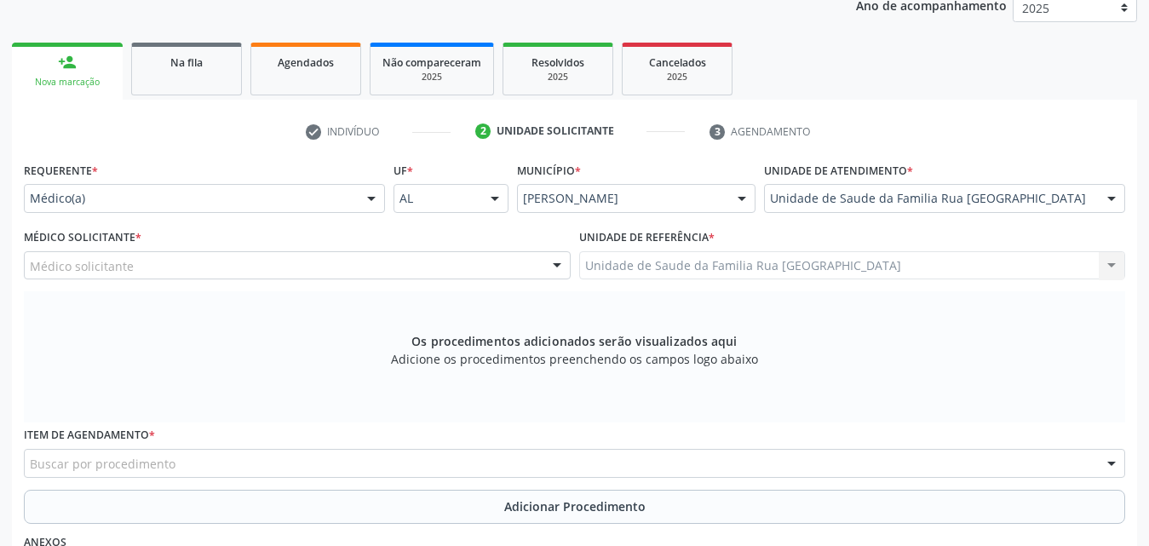
scroll to position [280, 0]
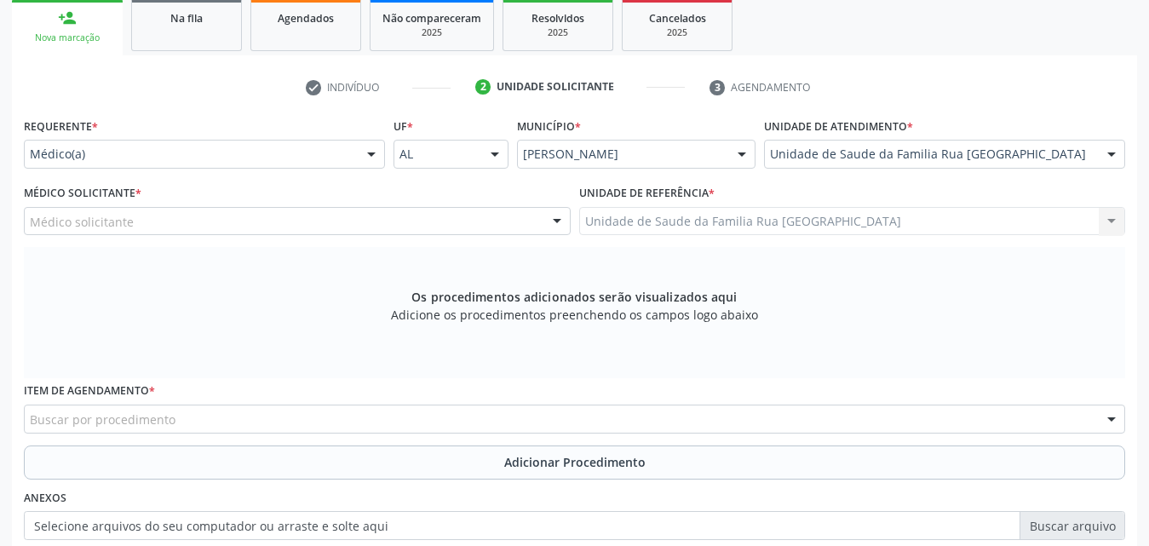
click at [551, 219] on div at bounding box center [557, 222] width 26 height 29
click at [210, 90] on ul "check Indivíduo 2 Unidade solicitante 3 Agendamento" at bounding box center [574, 87] width 1125 height 28
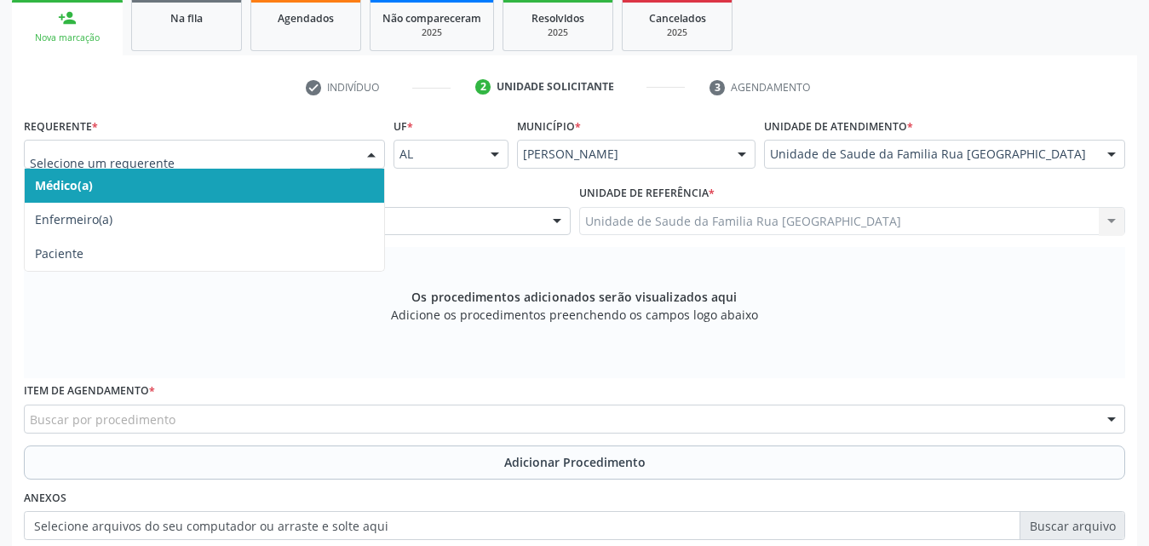
click at [369, 155] on div at bounding box center [372, 155] width 26 height 29
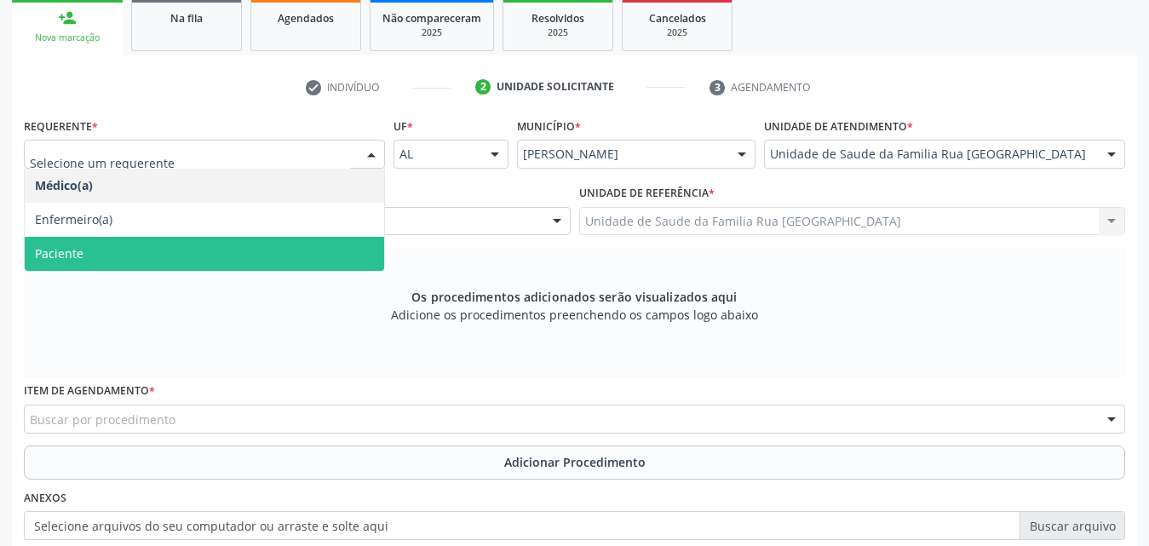
click at [153, 256] on span "Paciente" at bounding box center [205, 254] width 360 height 34
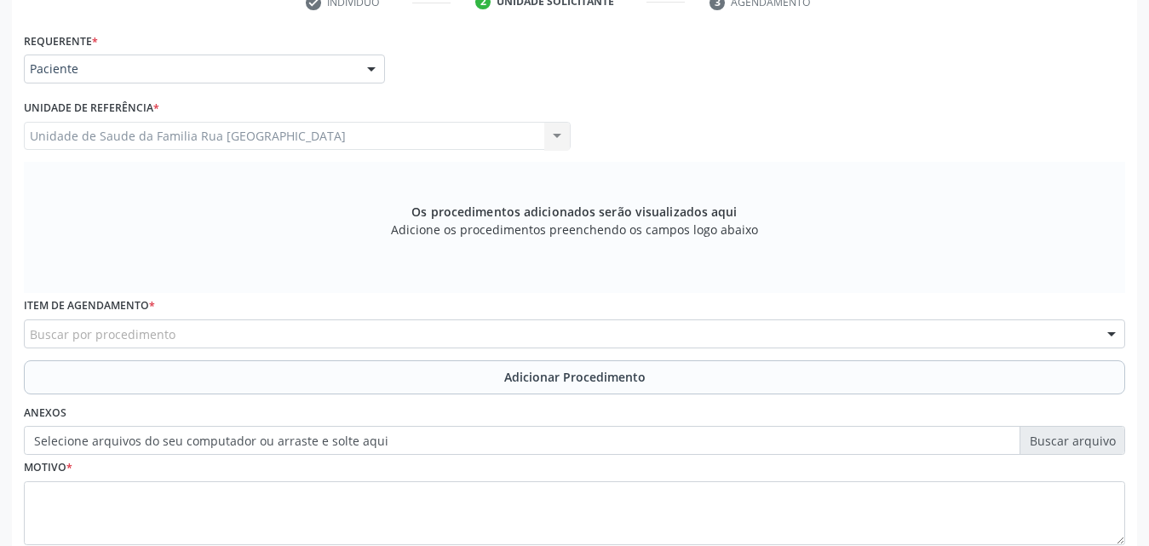
scroll to position [477, 0]
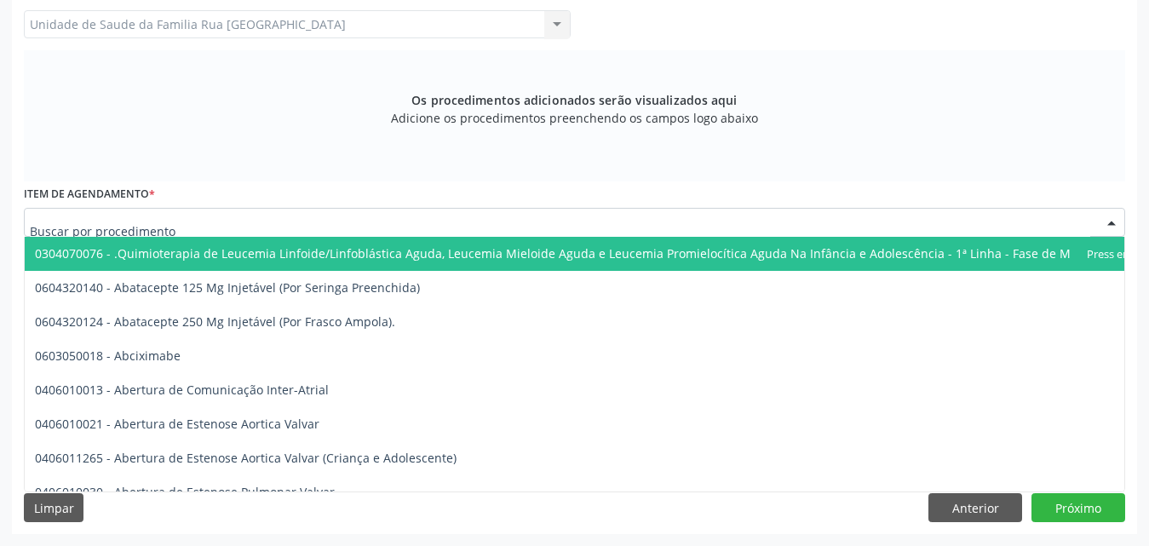
click at [314, 222] on div at bounding box center [575, 222] width 1102 height 29
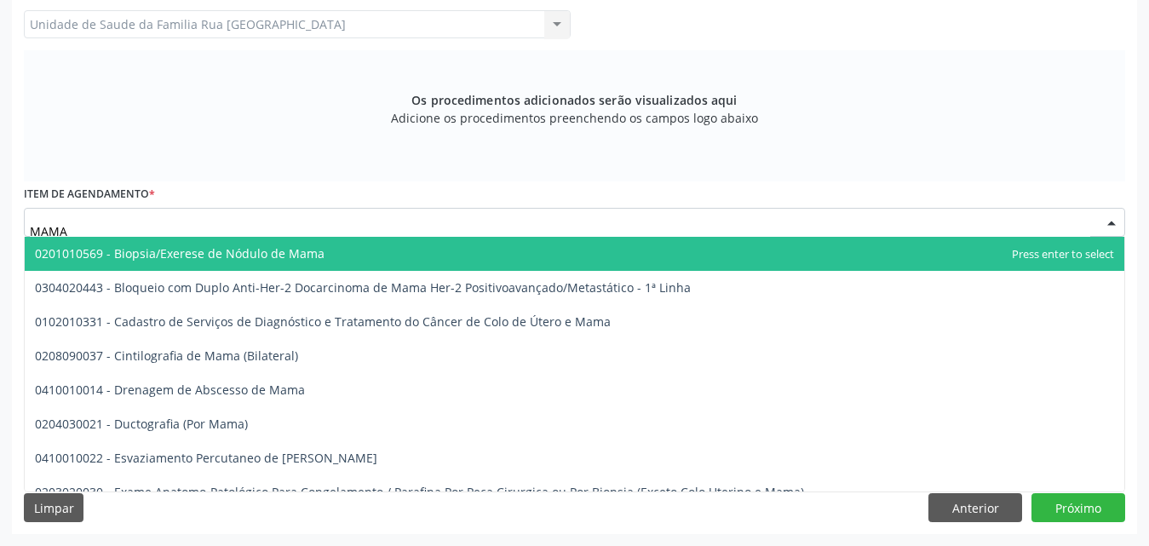
type input "MAMAR"
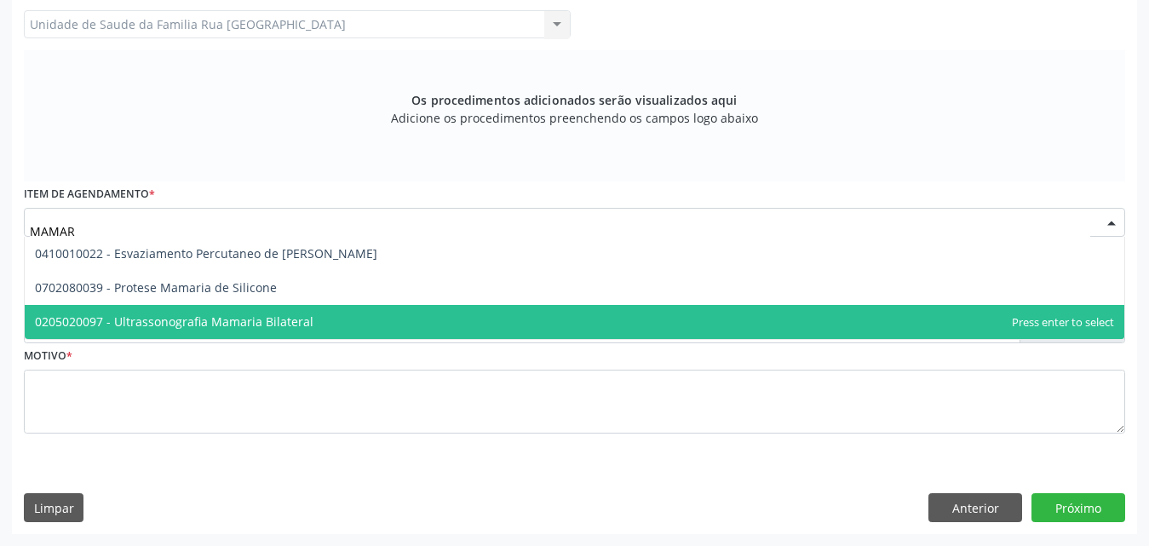
click at [253, 324] on span "0205020097 - Ultrassonografia Mamaria Bilateral" at bounding box center [174, 322] width 279 height 16
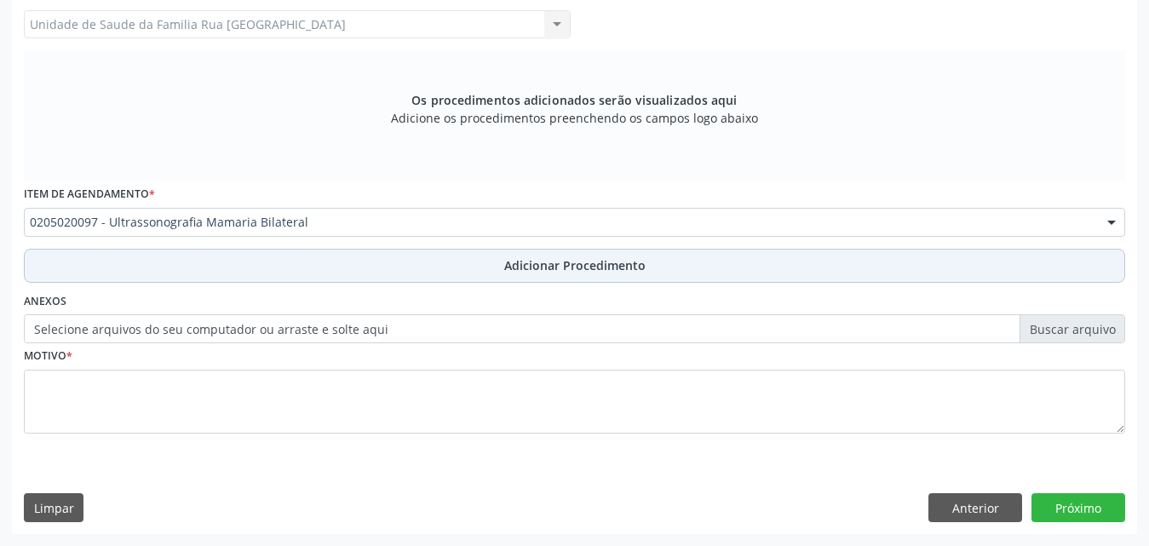
click at [594, 267] on span "Adicionar Procedimento" at bounding box center [574, 265] width 141 height 18
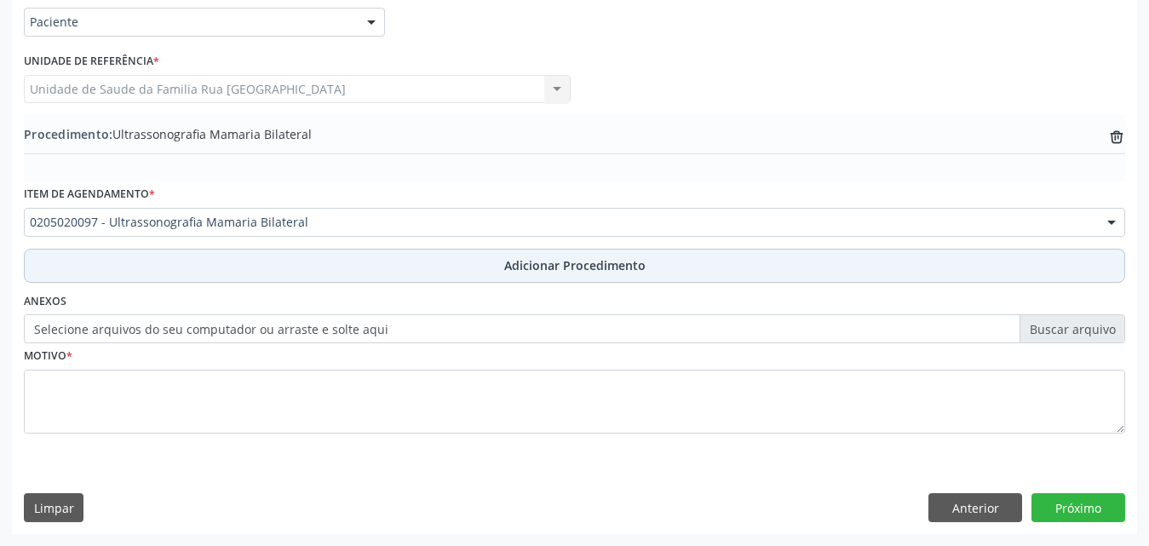
scroll to position [412, 0]
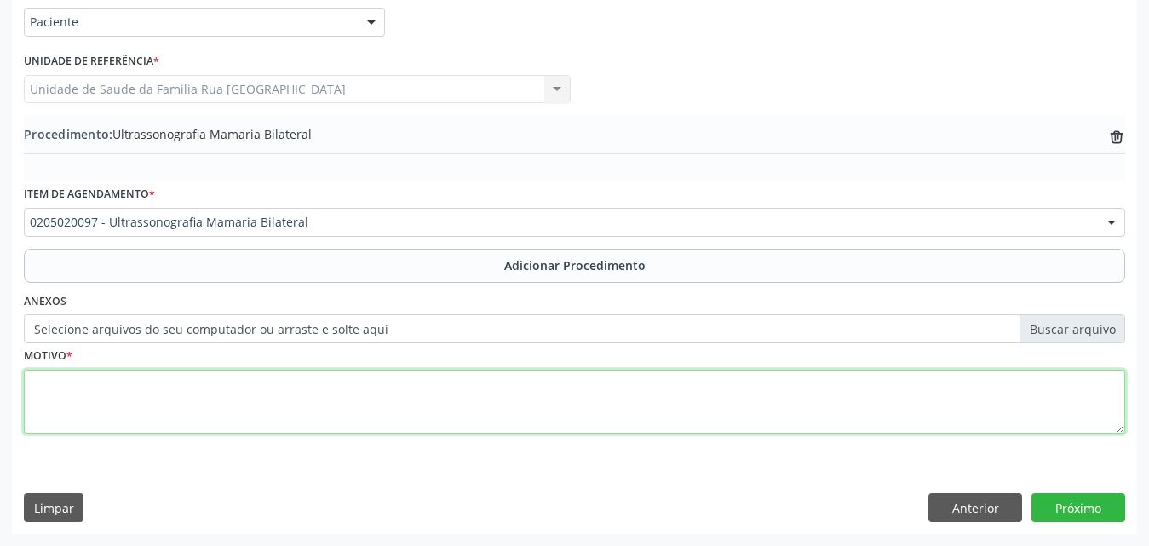
click at [120, 405] on textarea at bounding box center [575, 402] width 1102 height 65
type textarea "DOR MAMARIA."
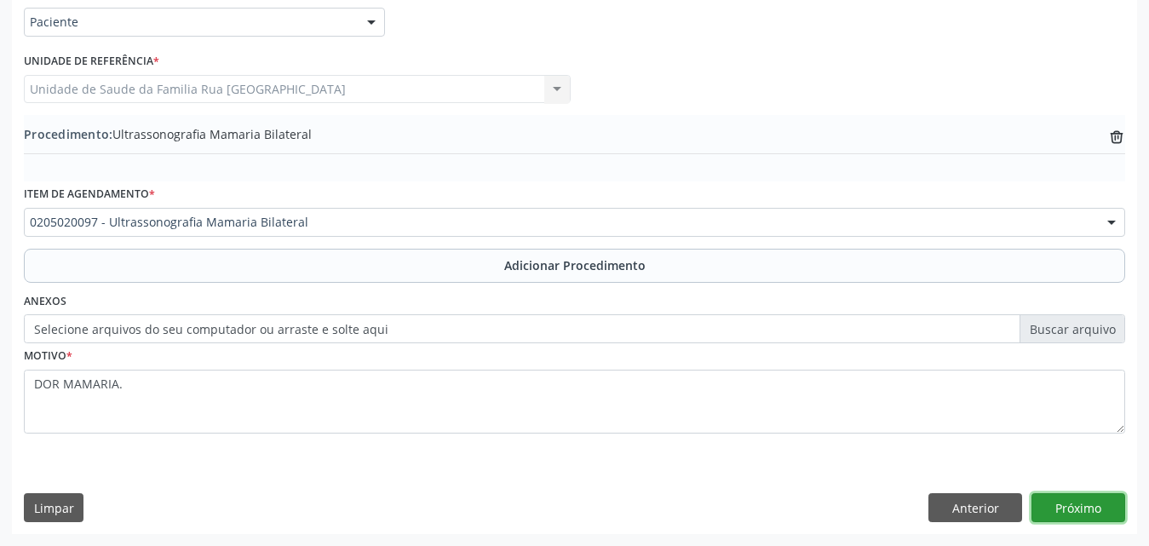
click at [1102, 518] on button "Próximo" at bounding box center [1079, 507] width 94 height 29
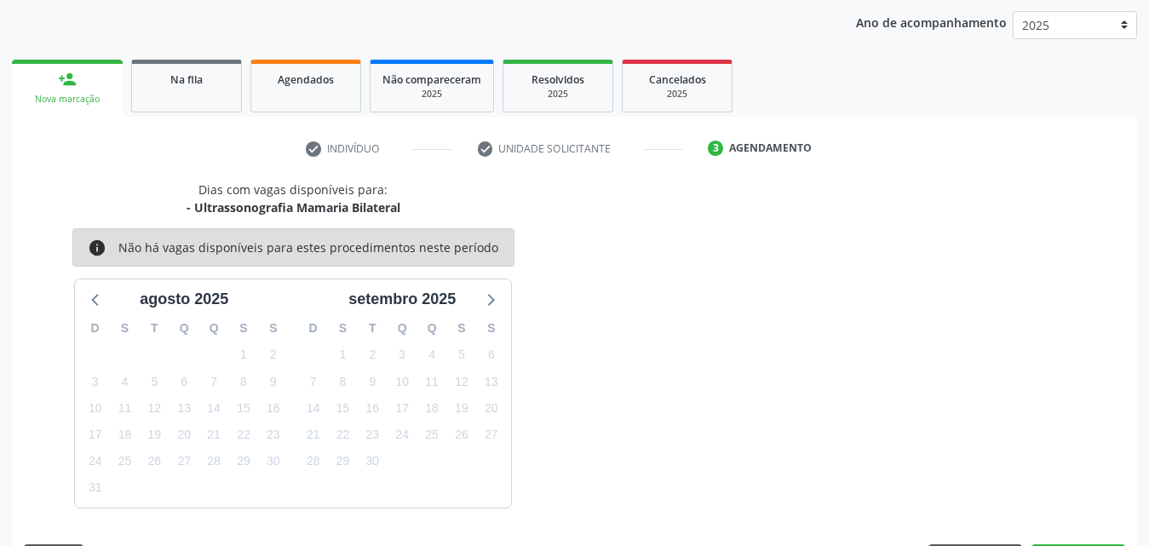
scroll to position [269, 0]
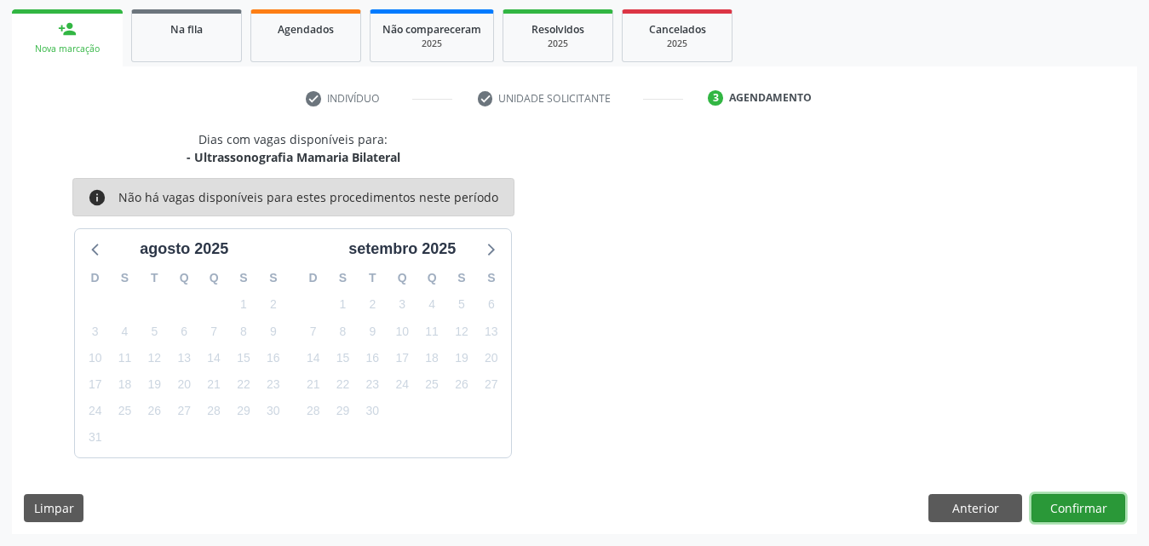
click at [1099, 509] on button "Confirmar" at bounding box center [1079, 508] width 94 height 29
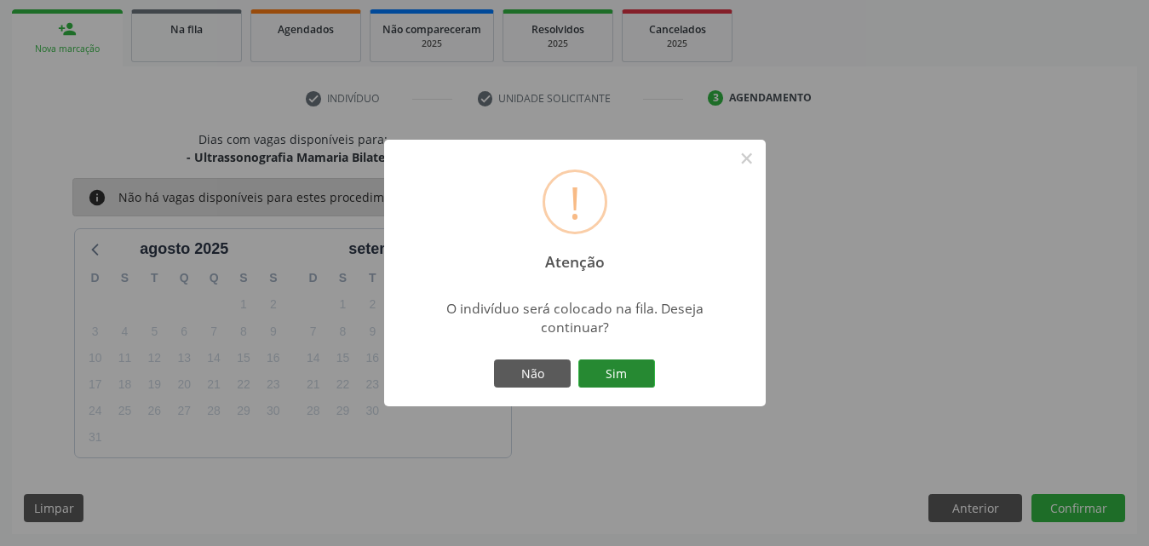
click at [609, 383] on button "Sim" at bounding box center [616, 374] width 77 height 29
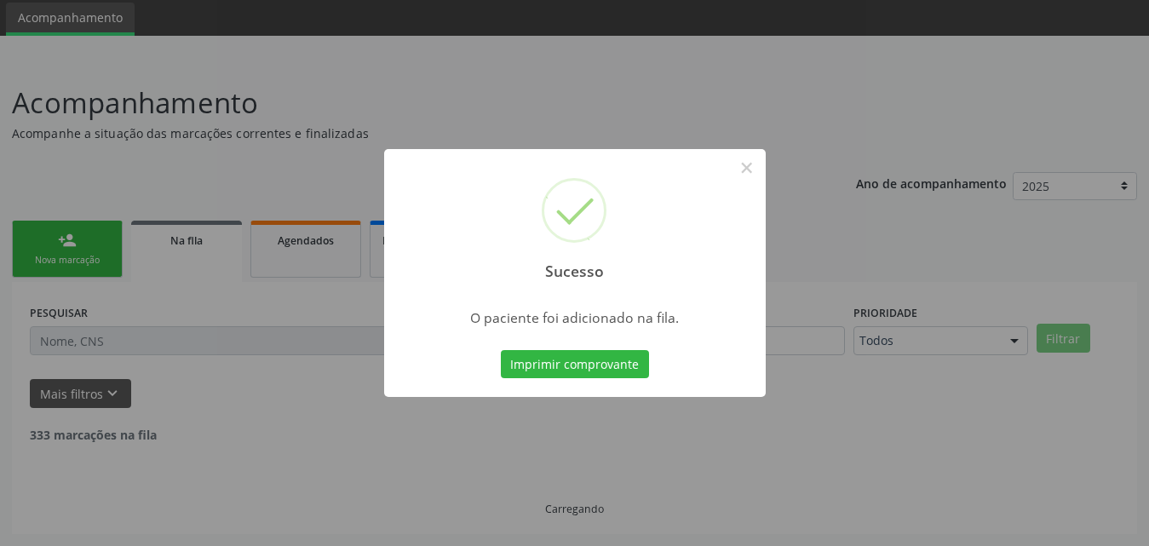
scroll to position [40, 0]
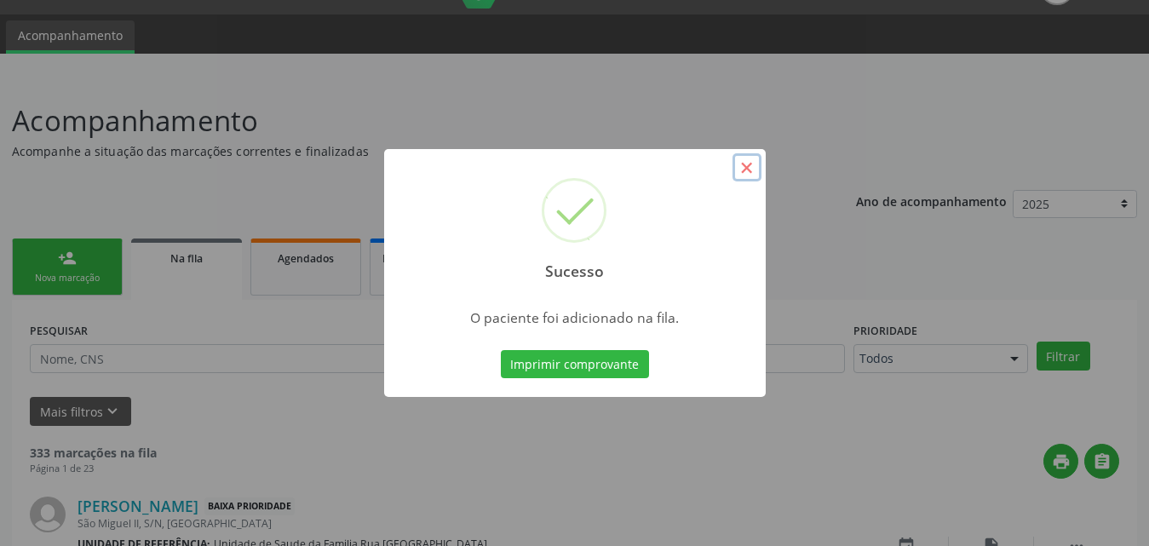
click at [744, 170] on button "×" at bounding box center [747, 167] width 29 height 29
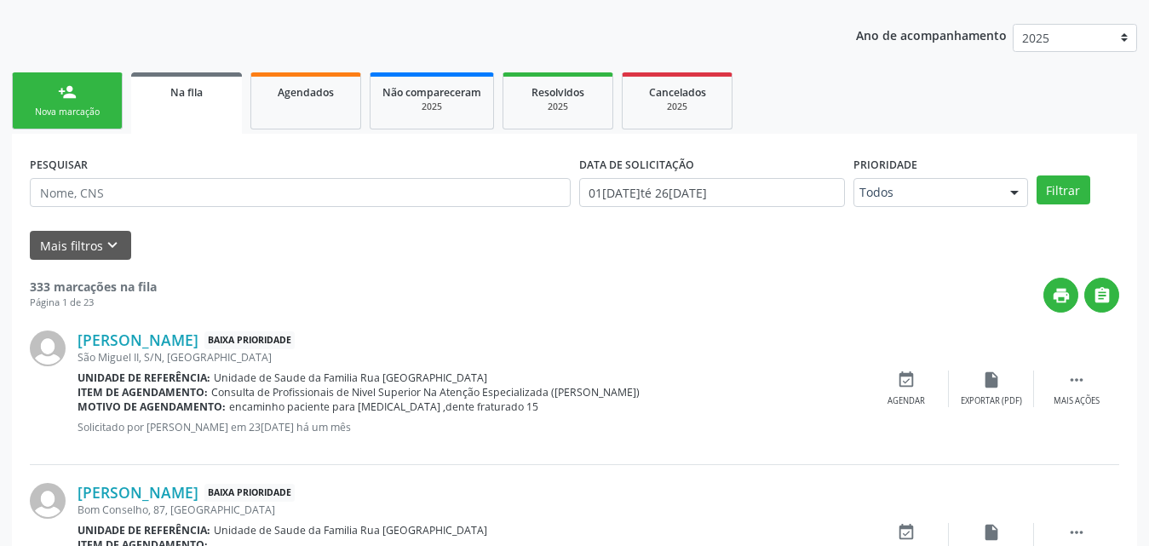
scroll to position [210, 0]
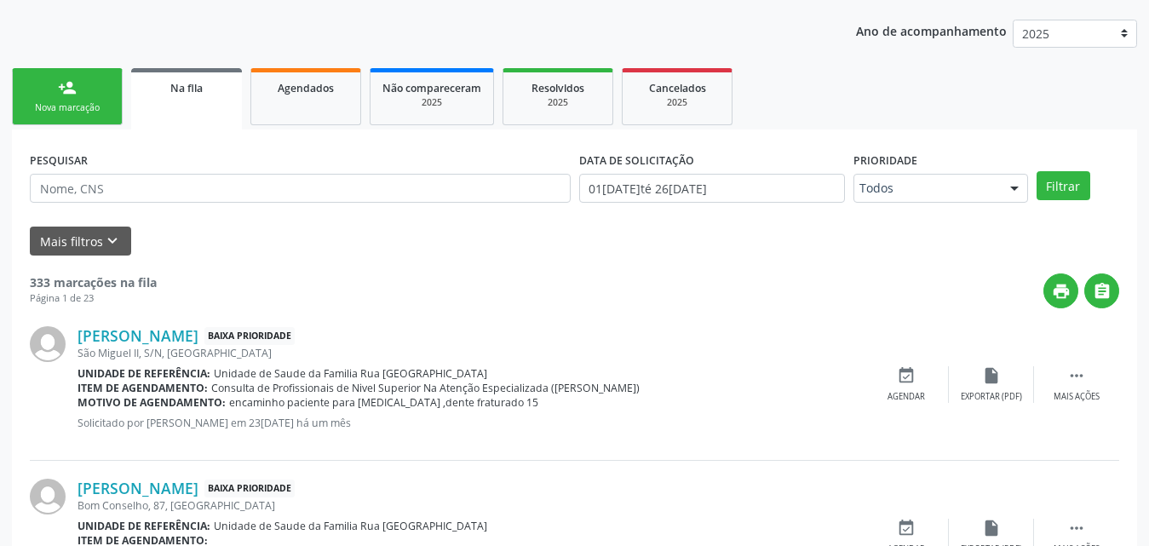
click at [104, 100] on link "person_add Nova marcação" at bounding box center [67, 96] width 111 height 57
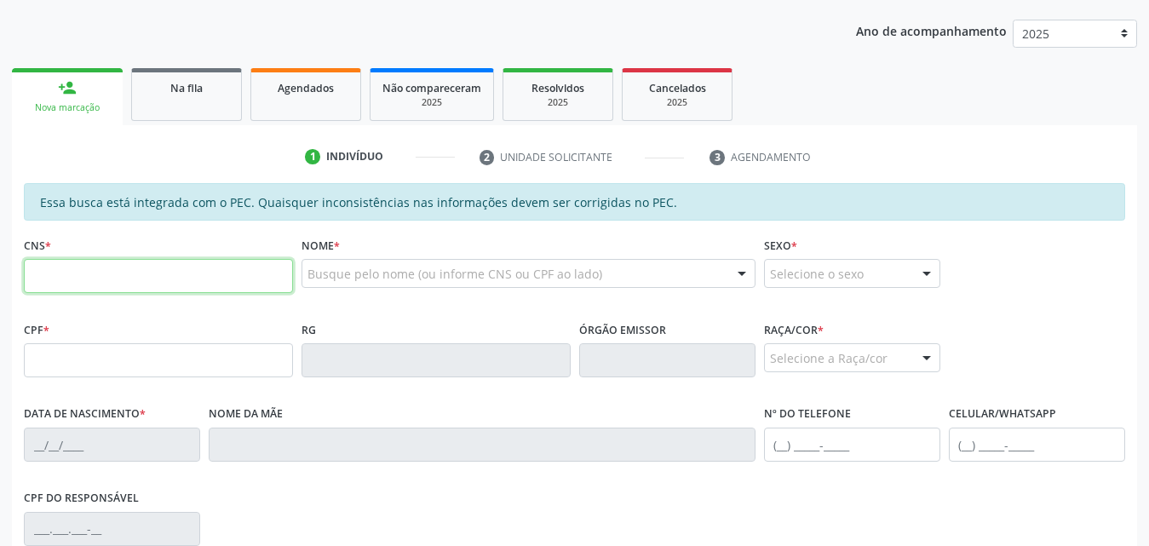
click at [199, 283] on input "text" at bounding box center [158, 276] width 269 height 34
type input "703 0048 8695 9171"
type input "057.156.854-86"
type input "30/07/1984"
type input "Maria Luiza Calero de Oliveira"
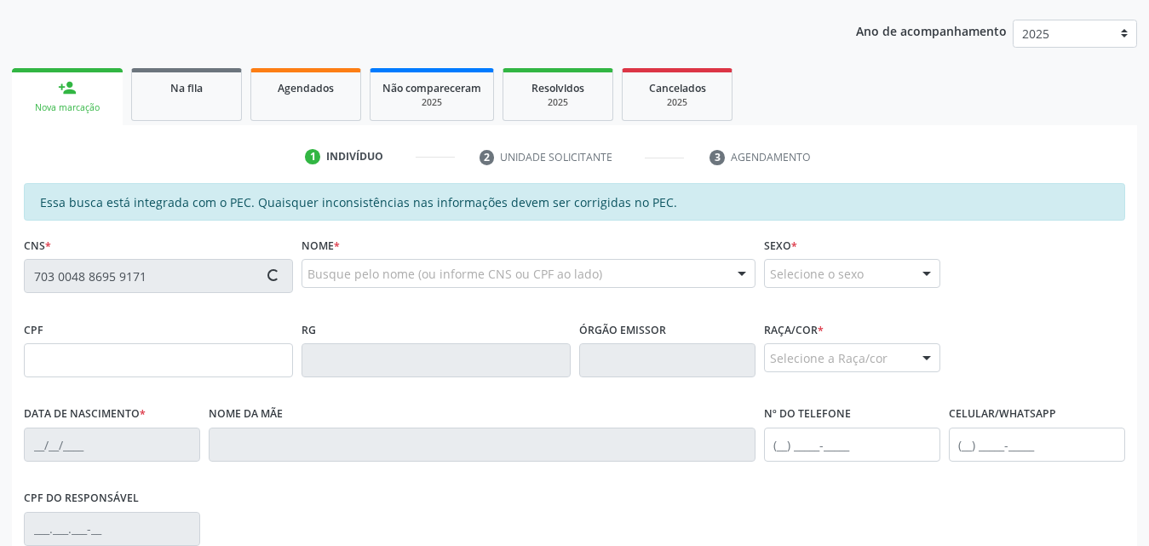
type input "(82) 99160-3750"
type input "167"
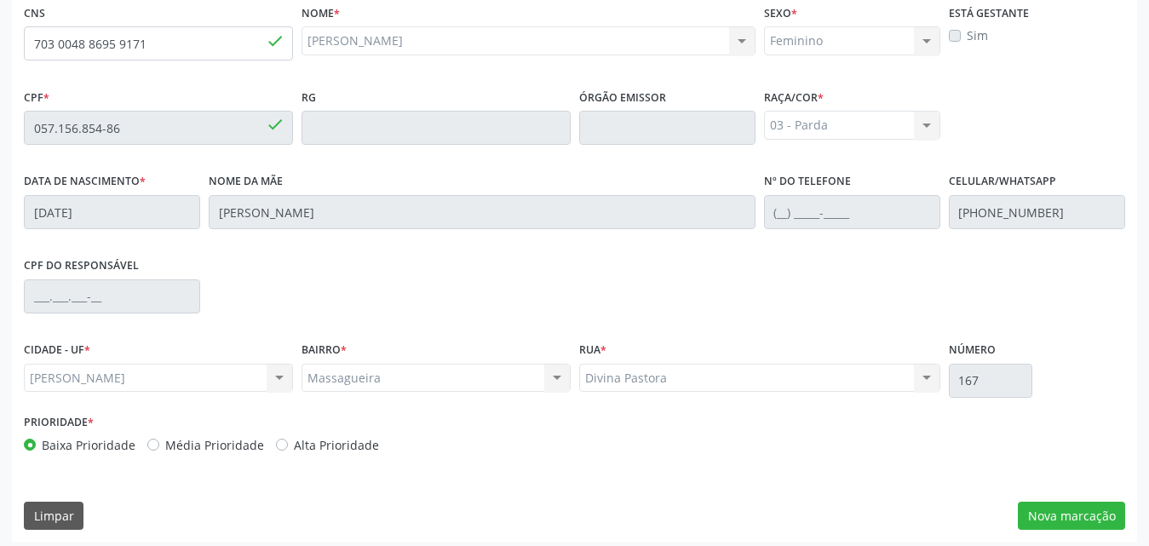
scroll to position [451, 0]
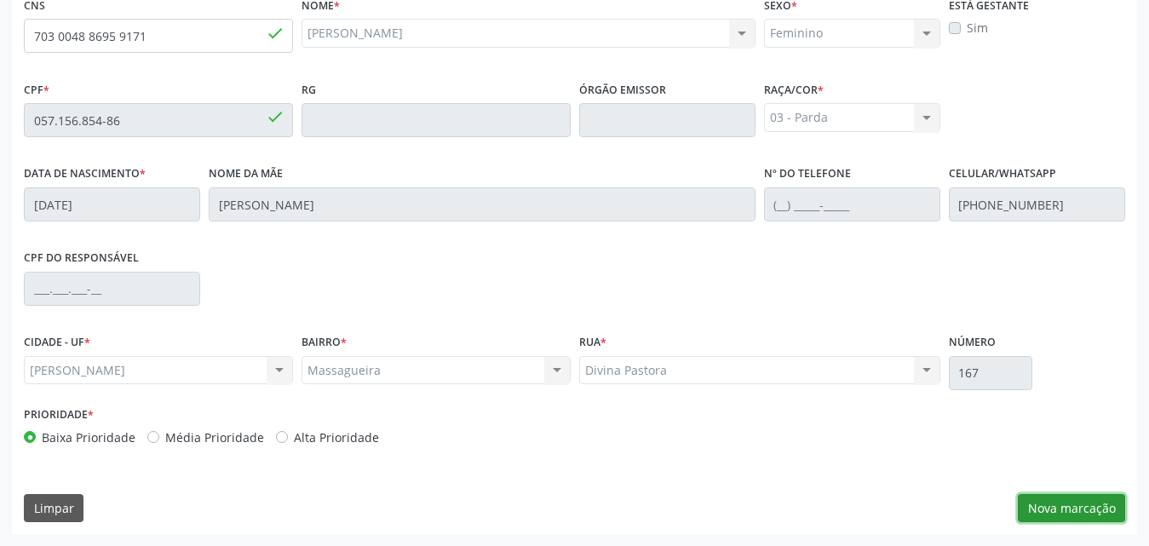
click at [1072, 515] on button "Nova marcação" at bounding box center [1071, 508] width 107 height 29
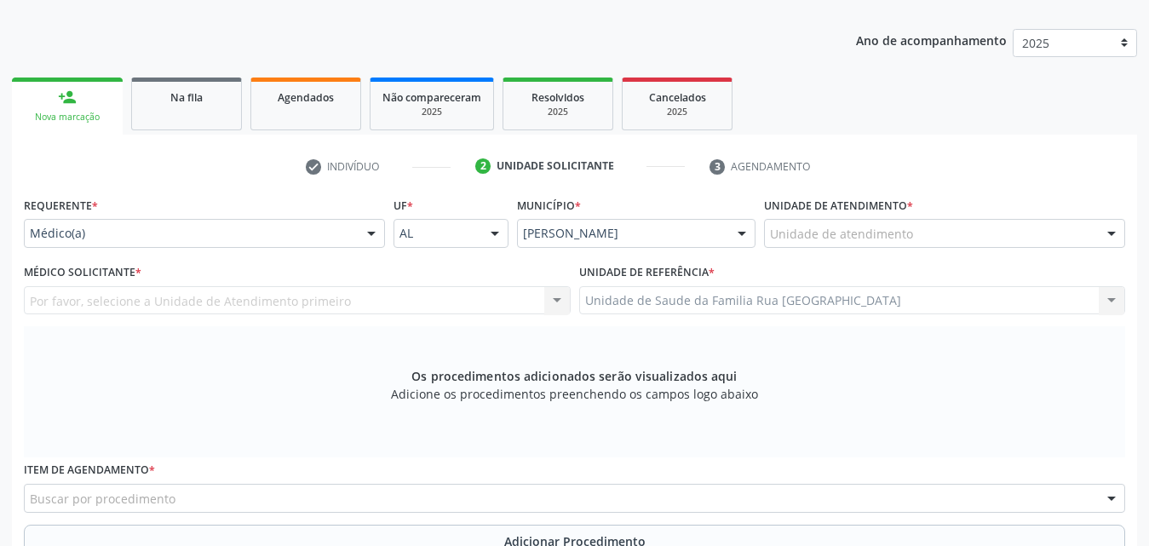
scroll to position [195, 0]
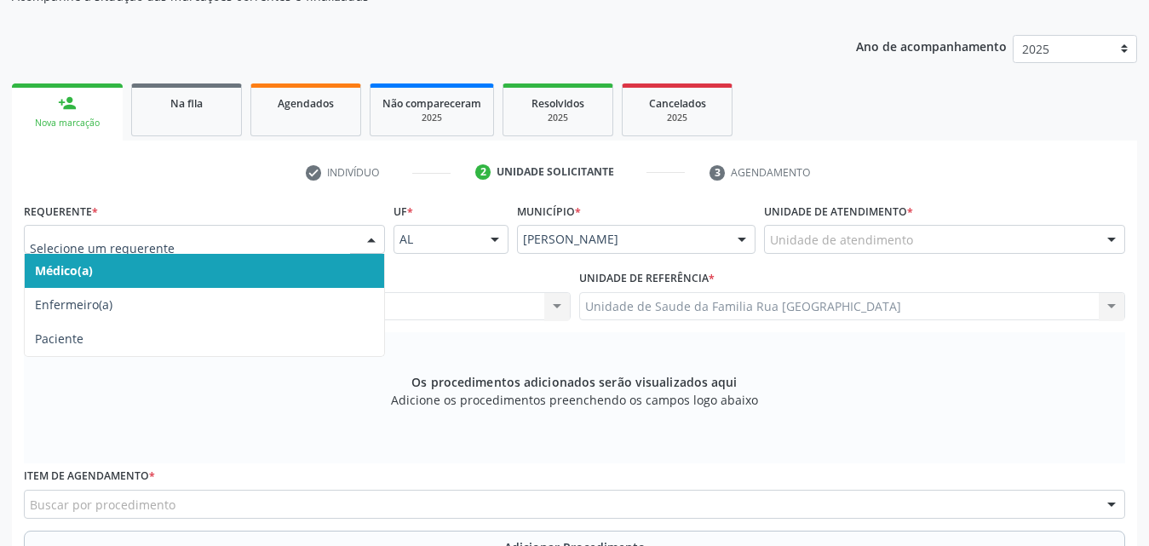
click at [371, 242] on div at bounding box center [372, 240] width 26 height 29
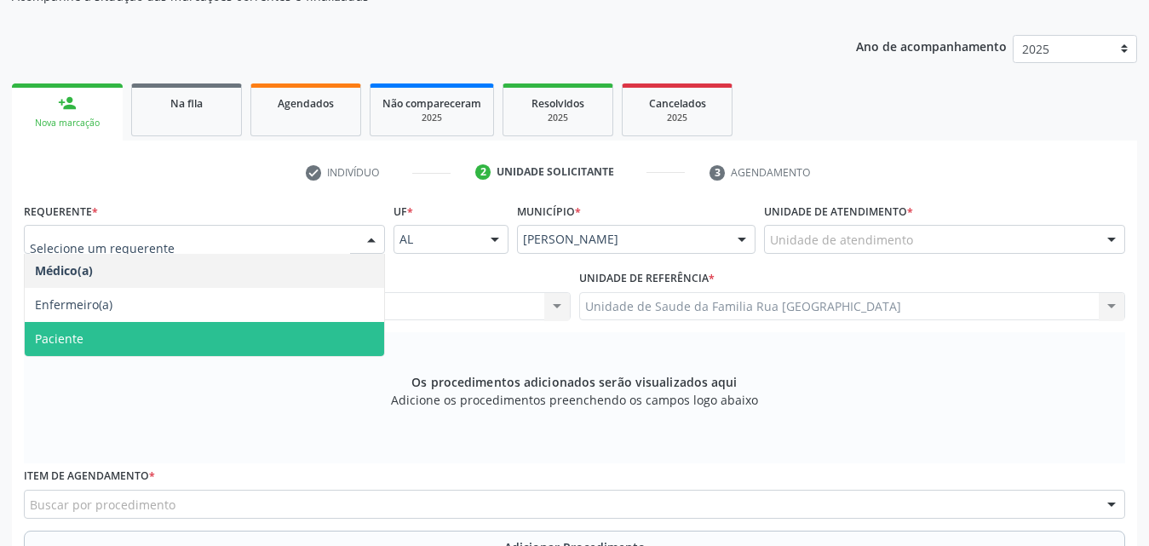
click at [137, 342] on span "Paciente" at bounding box center [205, 339] width 360 height 34
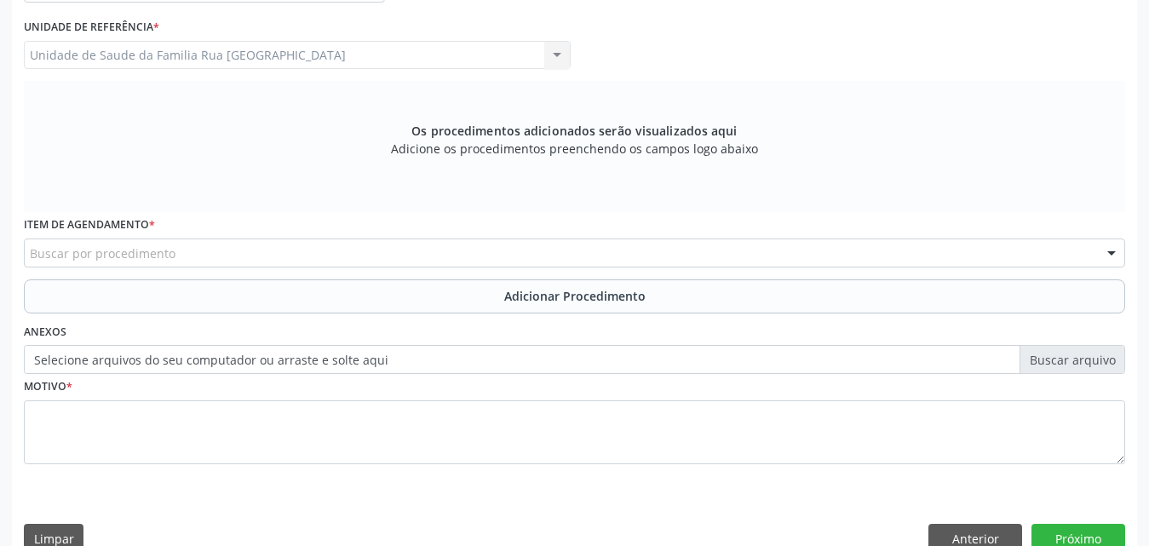
scroll to position [451, 0]
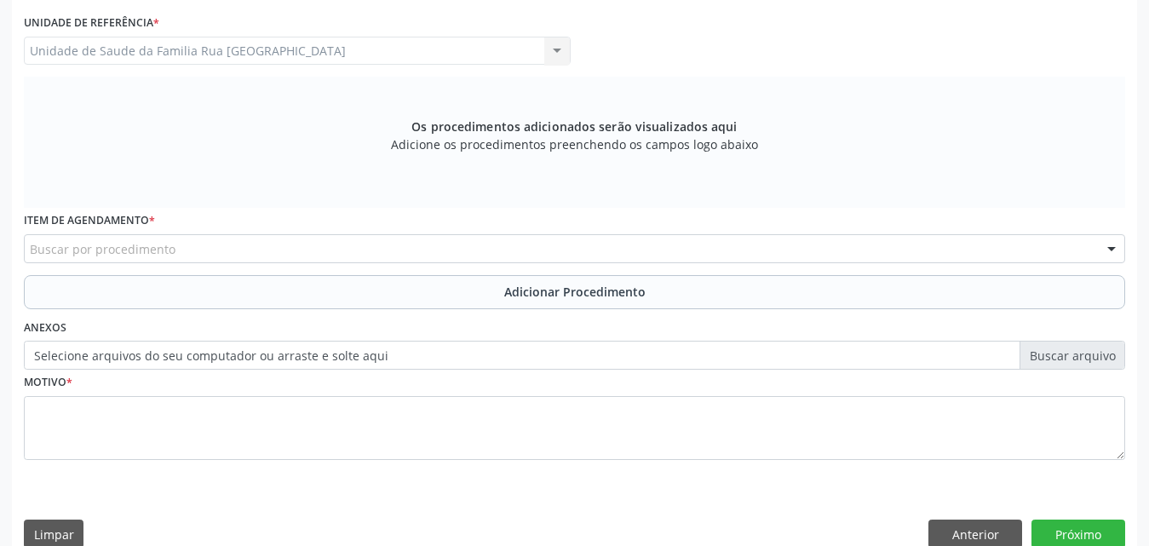
click at [296, 249] on div "Buscar por procedimento" at bounding box center [575, 248] width 1102 height 29
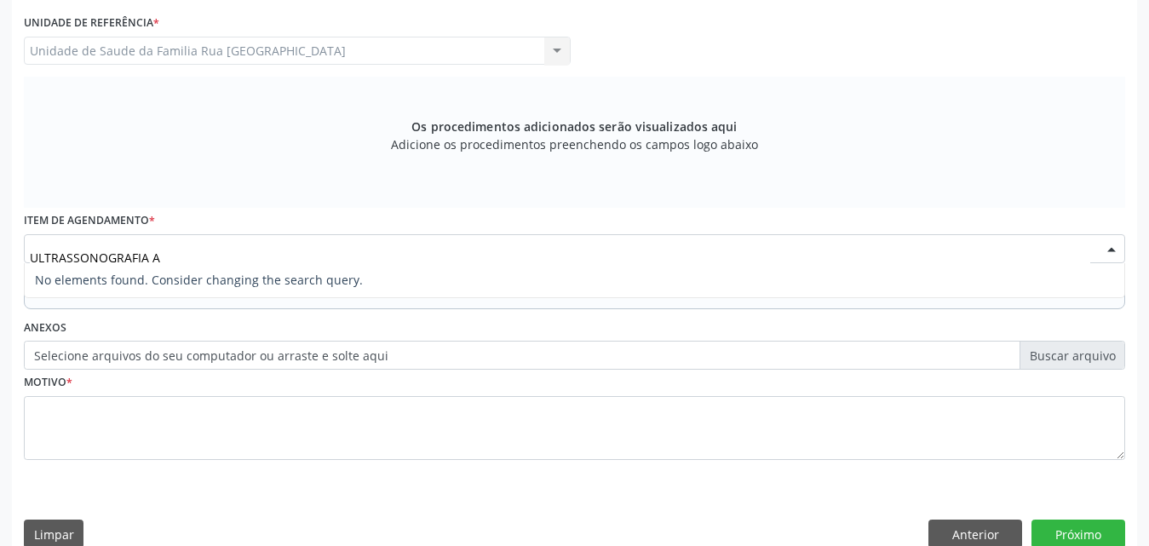
type input "ULTRASSONOGRAFIA"
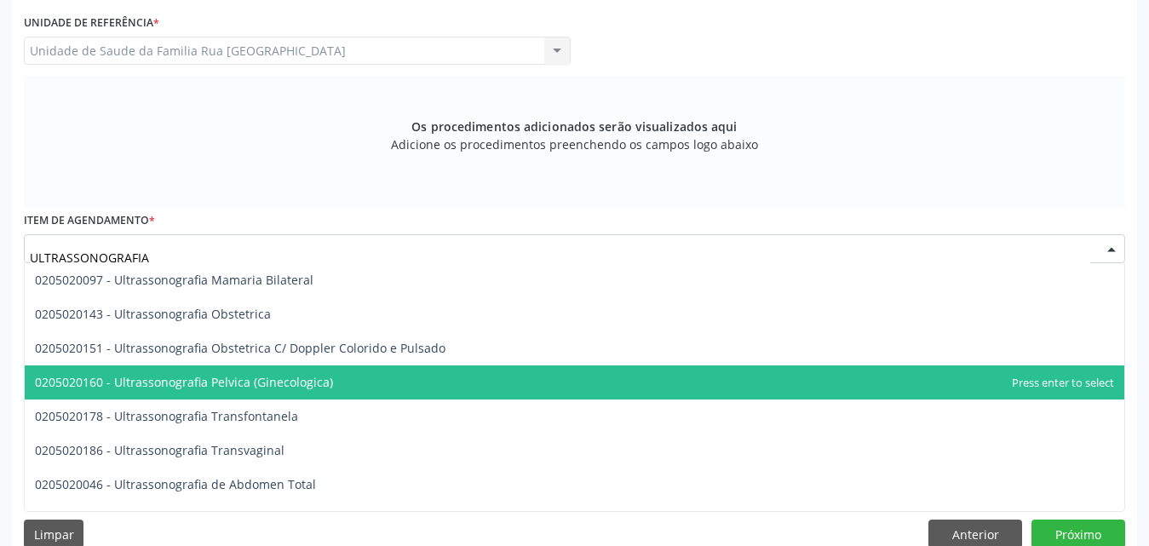
scroll to position [256, 0]
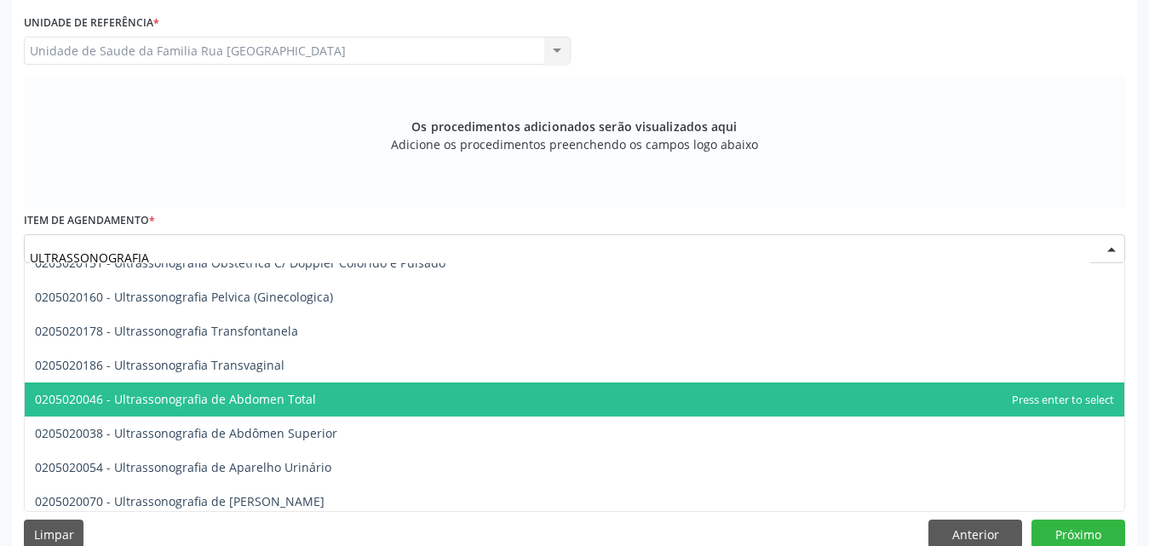
click at [302, 398] on span "0205020046 - Ultrassonografia de Abdomen Total" at bounding box center [175, 399] width 281 height 16
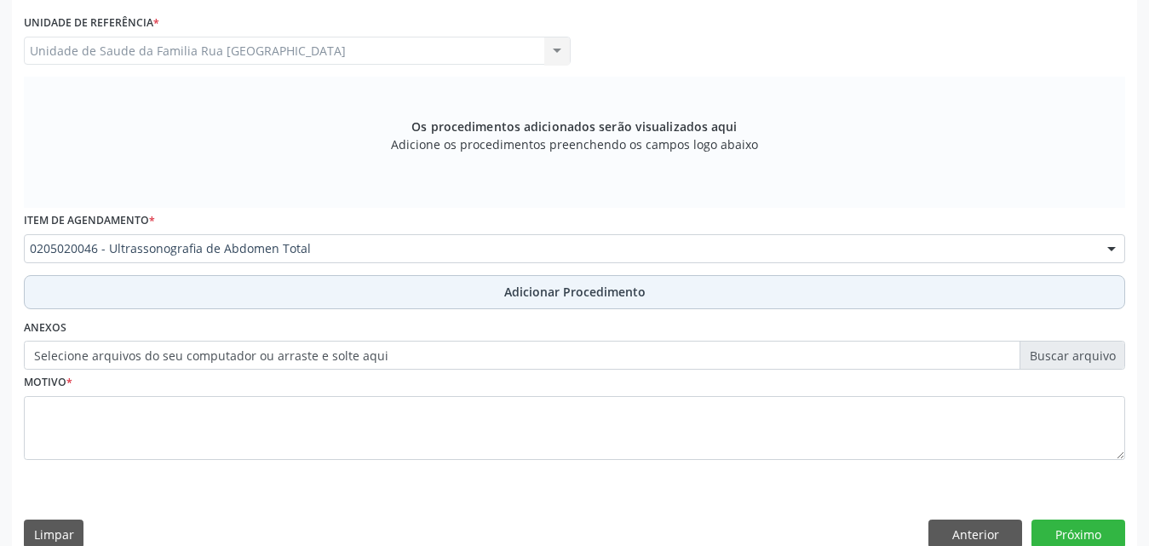
click at [572, 292] on span "Adicionar Procedimento" at bounding box center [574, 292] width 141 height 18
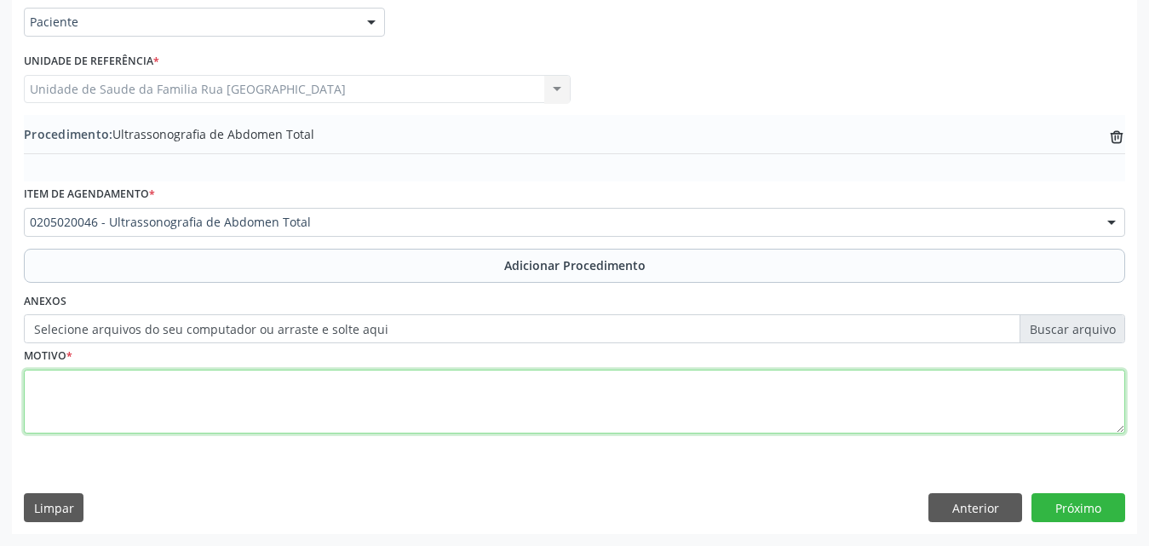
click at [226, 408] on textarea at bounding box center [575, 402] width 1102 height 65
type textarea "DOR ABDOMINAL."
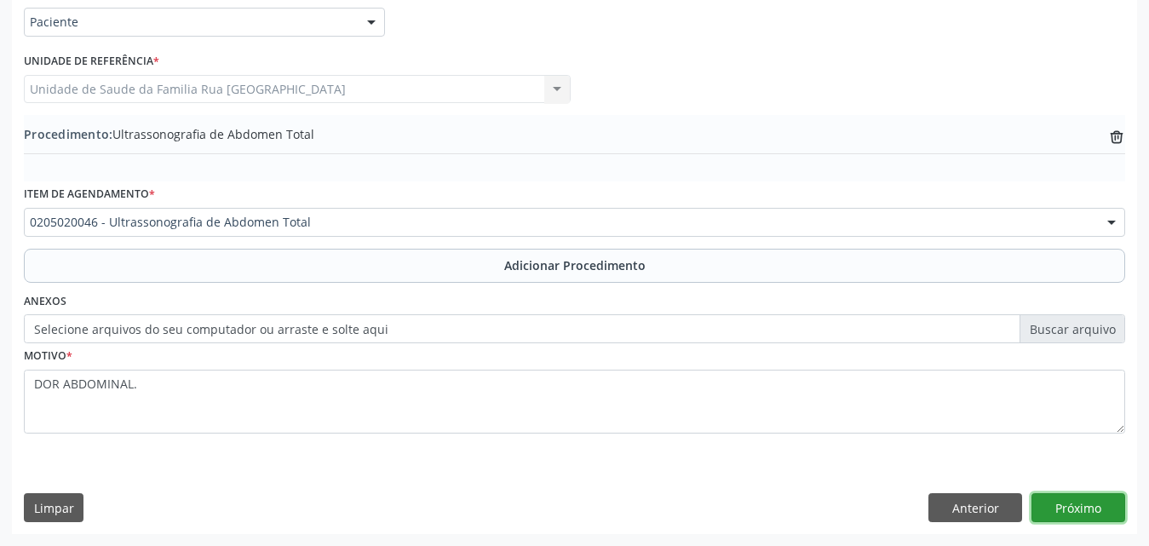
click at [1056, 506] on button "Próximo" at bounding box center [1079, 507] width 94 height 29
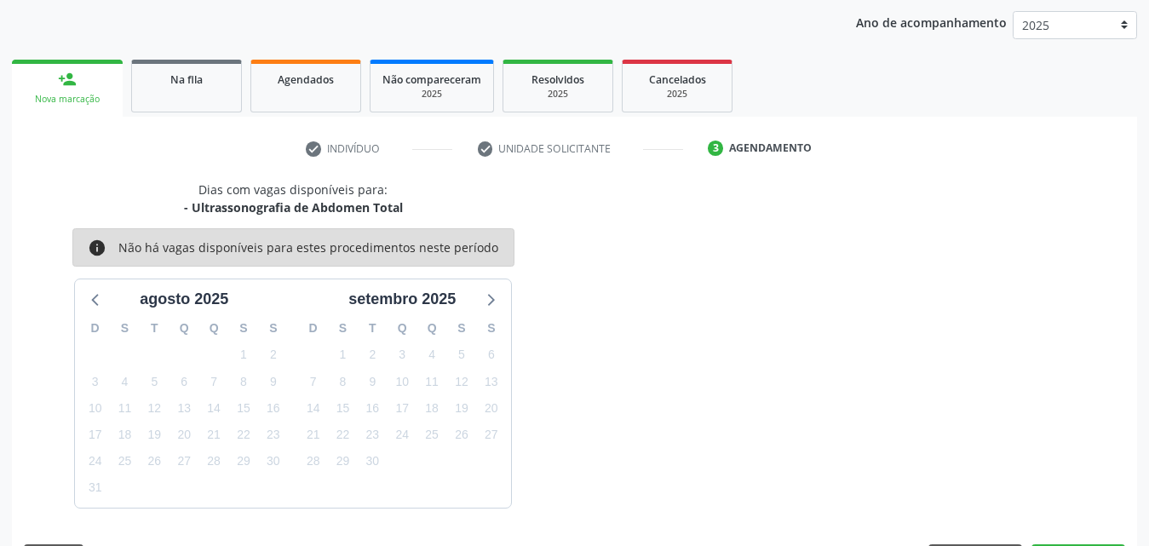
scroll to position [269, 0]
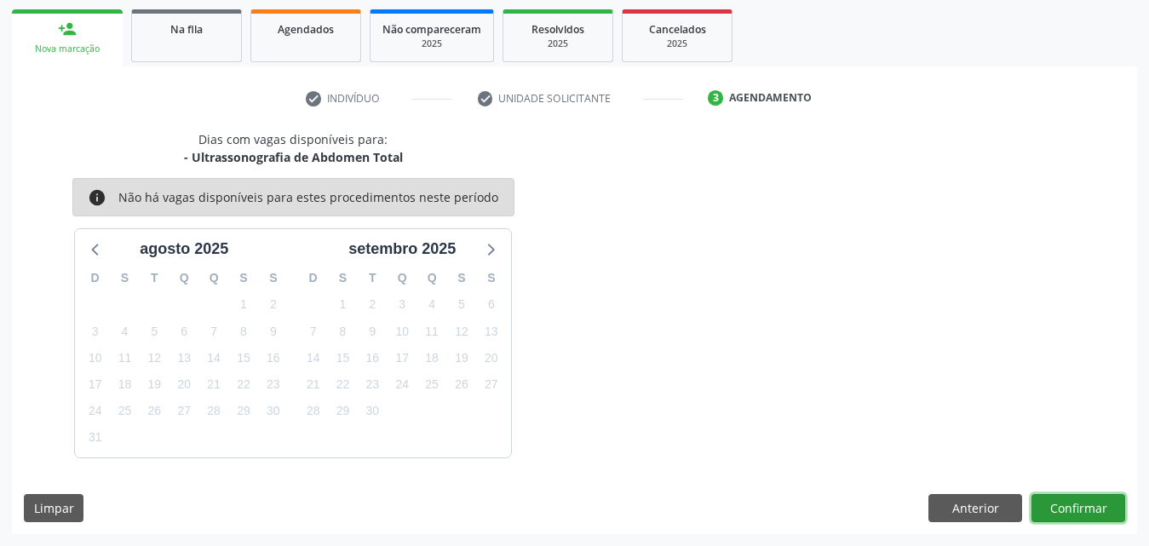
click at [1068, 504] on button "Confirmar" at bounding box center [1079, 508] width 94 height 29
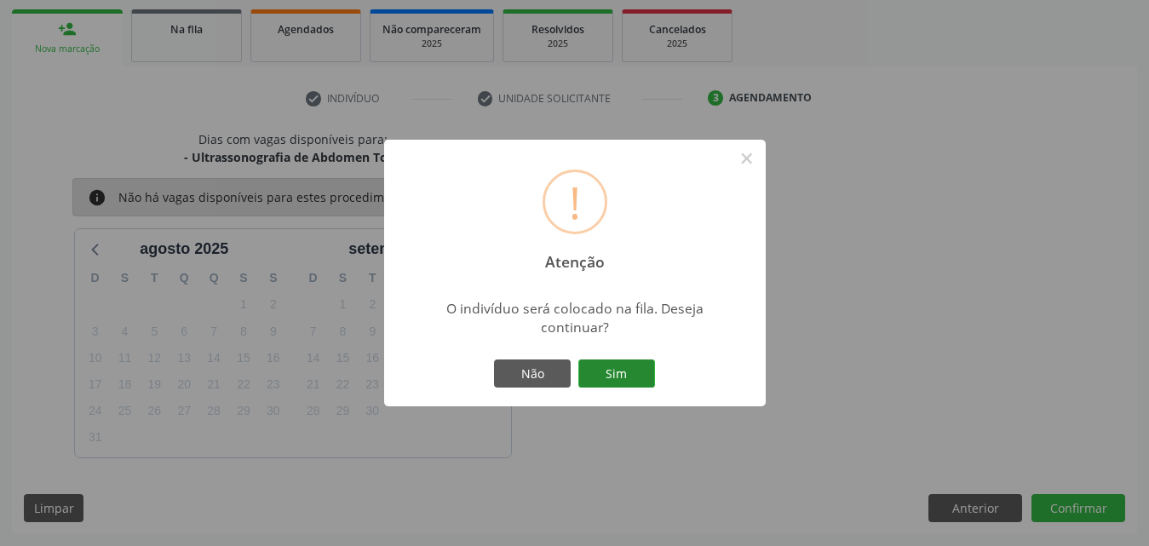
click at [630, 377] on button "Sim" at bounding box center [616, 374] width 77 height 29
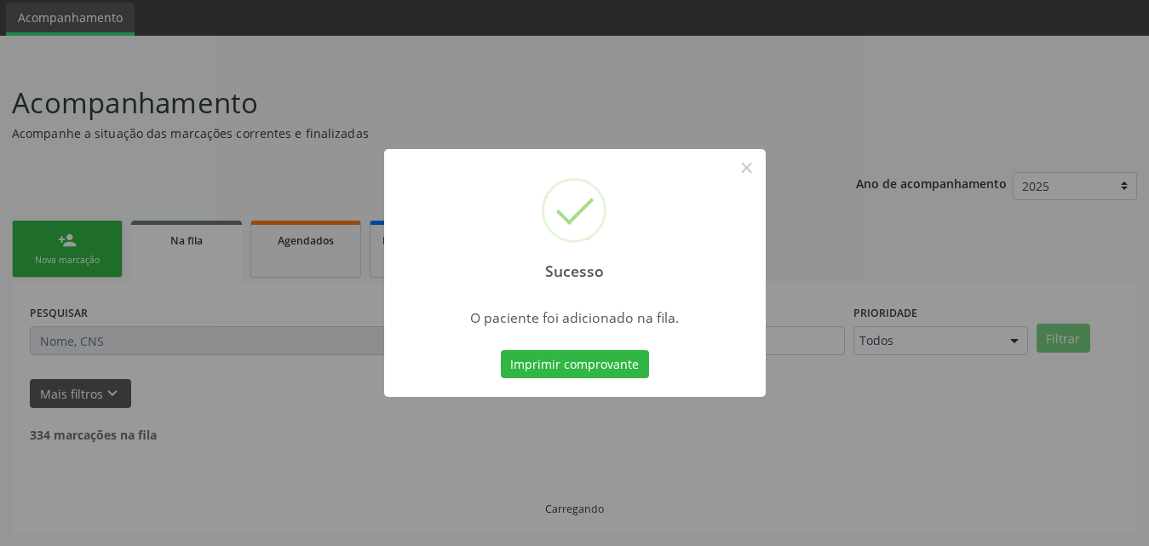
scroll to position [40, 0]
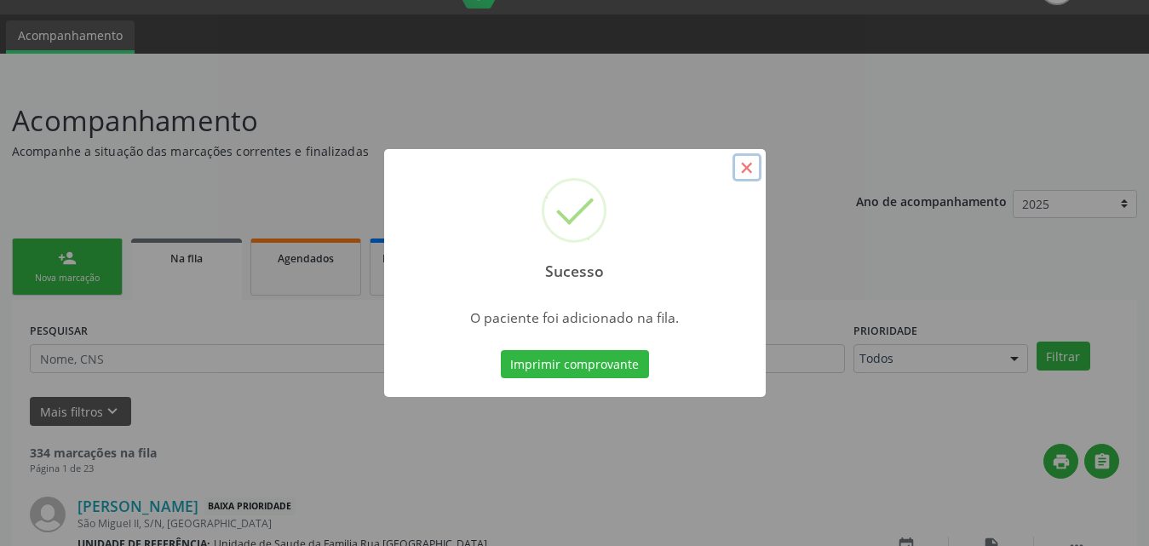
click at [748, 171] on button "×" at bounding box center [747, 167] width 29 height 29
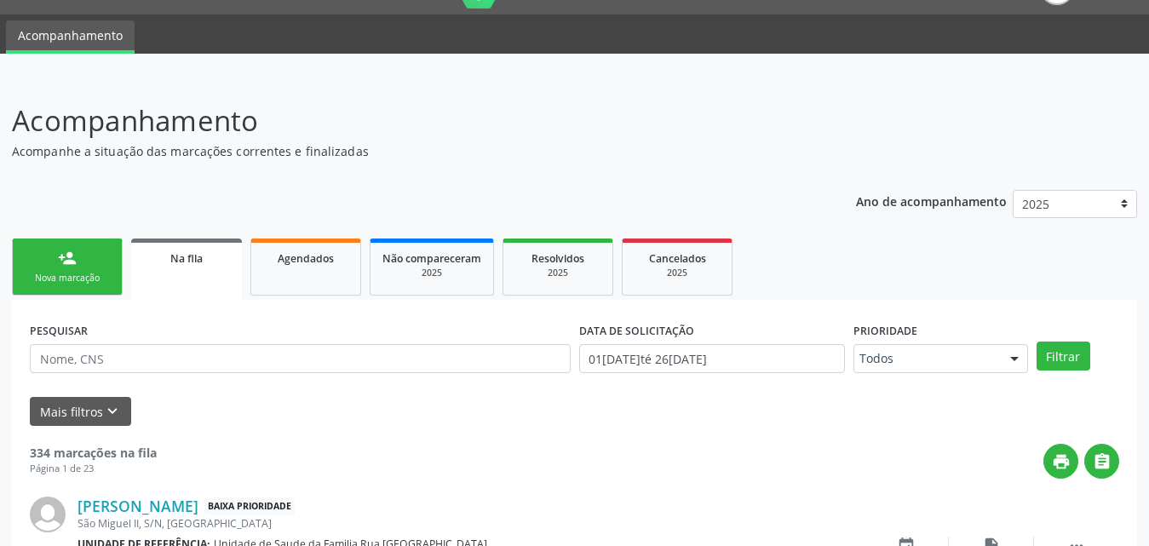
click at [89, 276] on div "Nova marcação" at bounding box center [67, 278] width 85 height 13
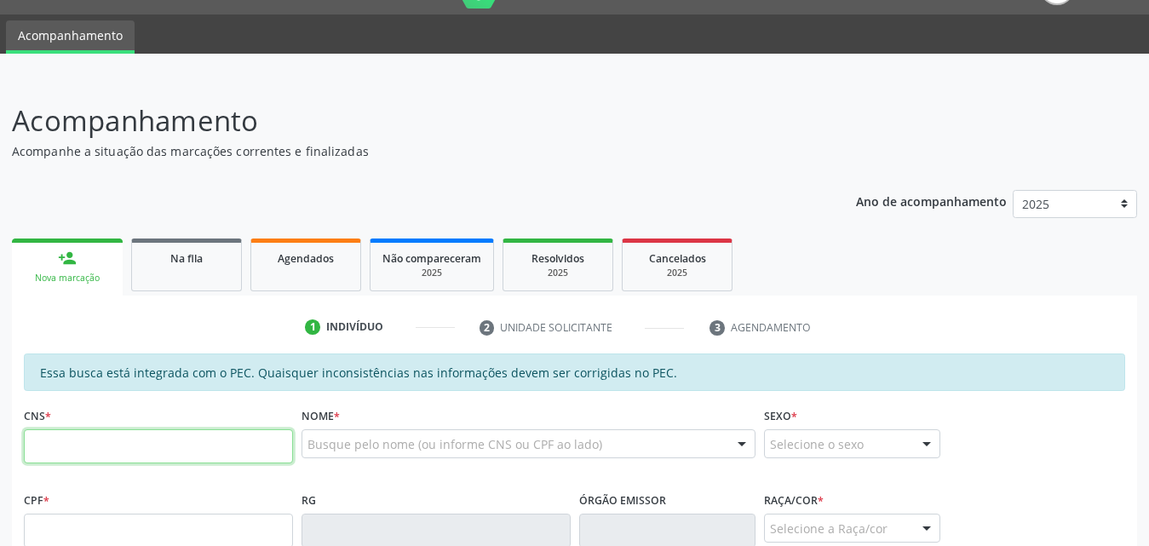
drag, startPoint x: 158, startPoint y: 452, endPoint x: 309, endPoint y: 426, distance: 153.0
click at [158, 451] on input "text" at bounding box center [158, 446] width 269 height 34
type input "703 0048 8695 9171"
type input "057.156.854-86"
type input "30/07/1984"
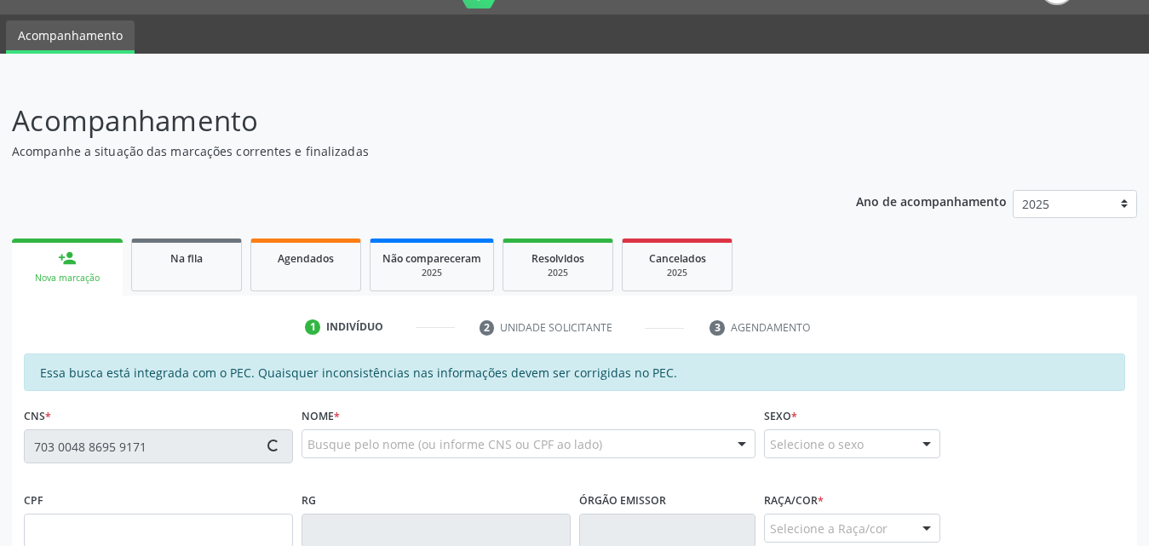
type input "Maria Luiza Calero de Oliveira"
type input "(82) 99160-3750"
type input "167"
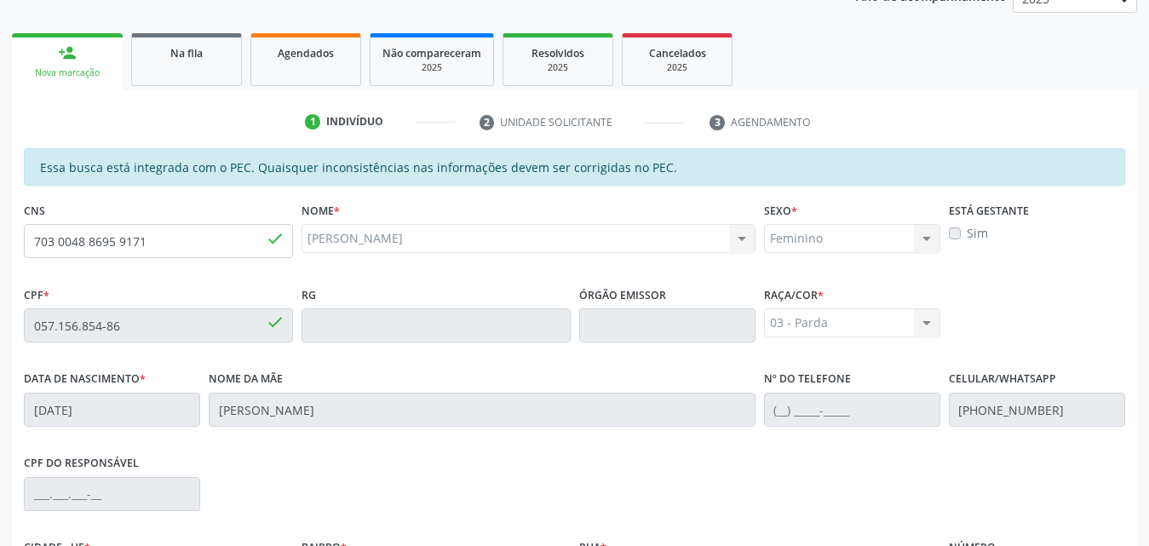
scroll to position [451, 0]
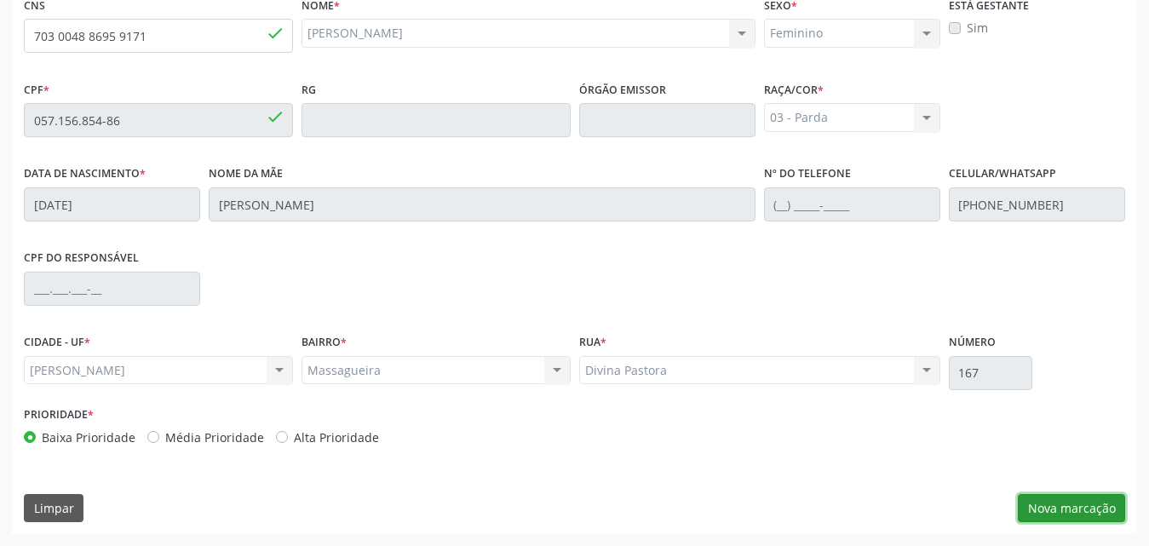
click at [1106, 499] on button "Nova marcação" at bounding box center [1071, 508] width 107 height 29
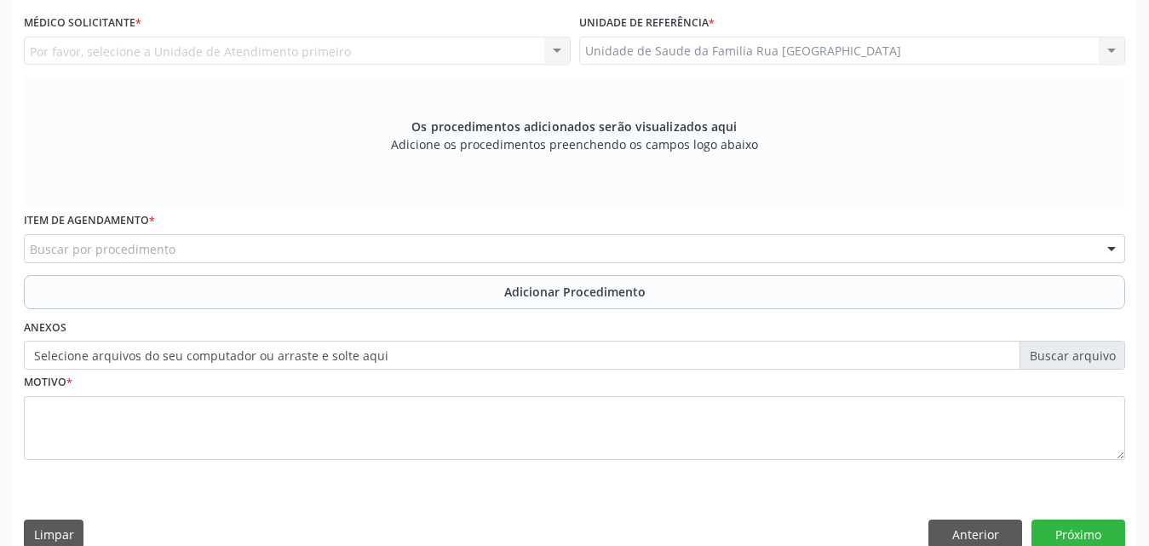
scroll to position [110, 0]
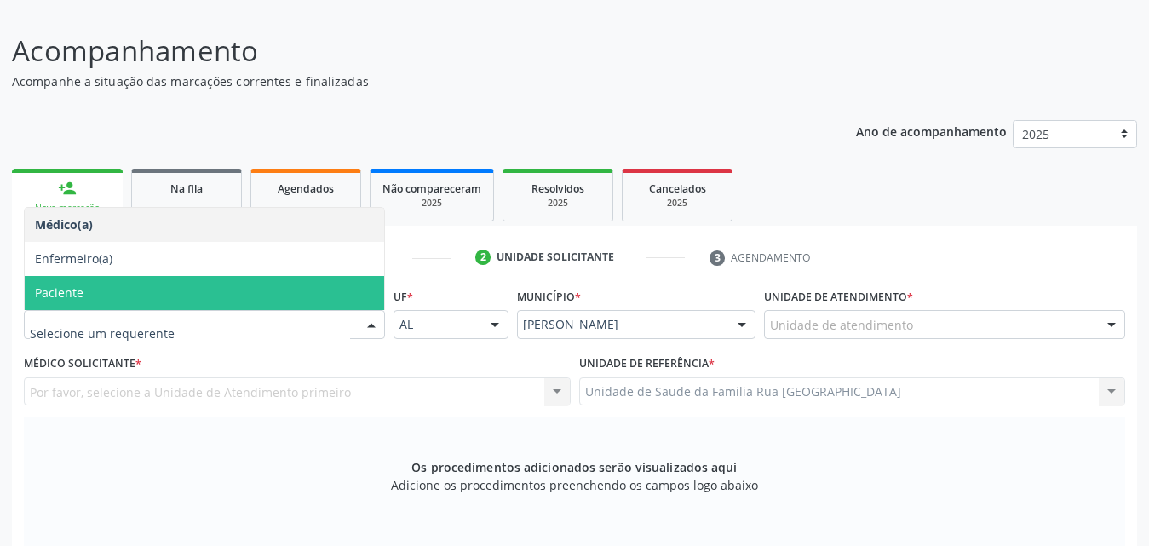
click at [123, 297] on span "Paciente" at bounding box center [205, 293] width 360 height 34
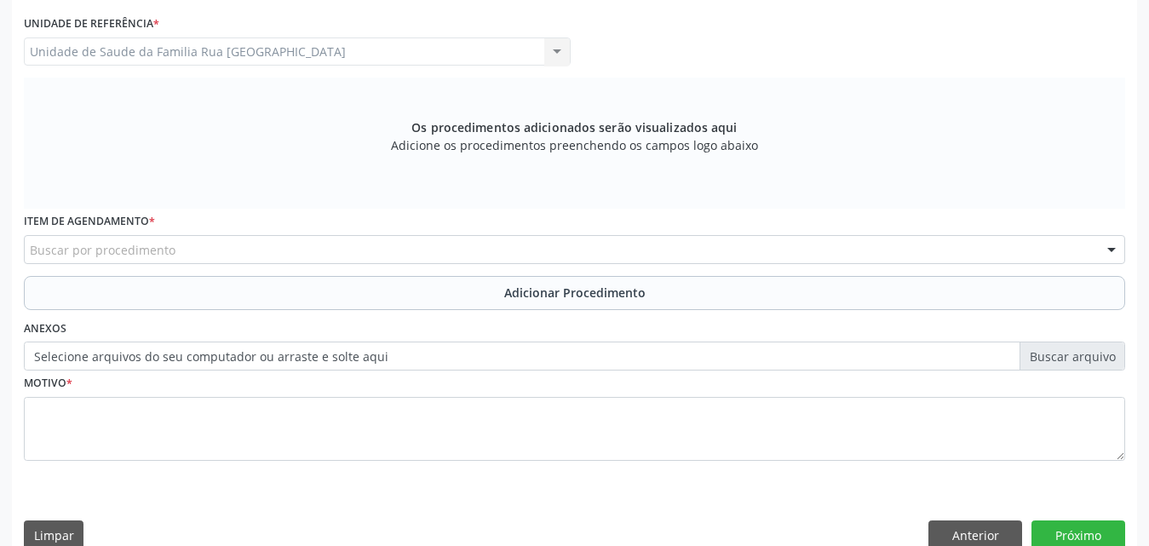
scroll to position [477, 0]
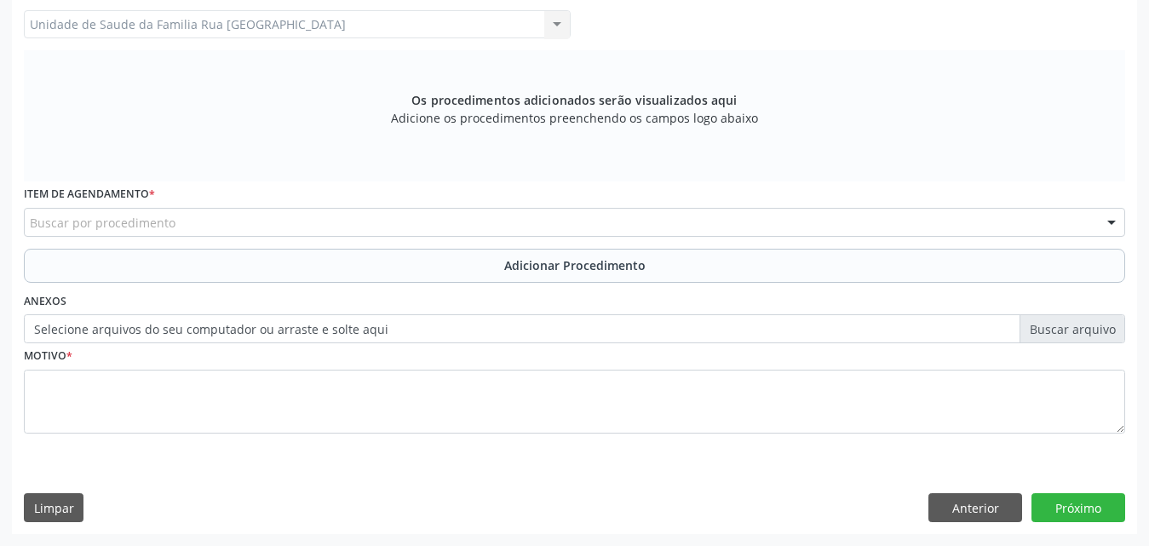
click at [324, 224] on div "Buscar por procedimento" at bounding box center [575, 222] width 1102 height 29
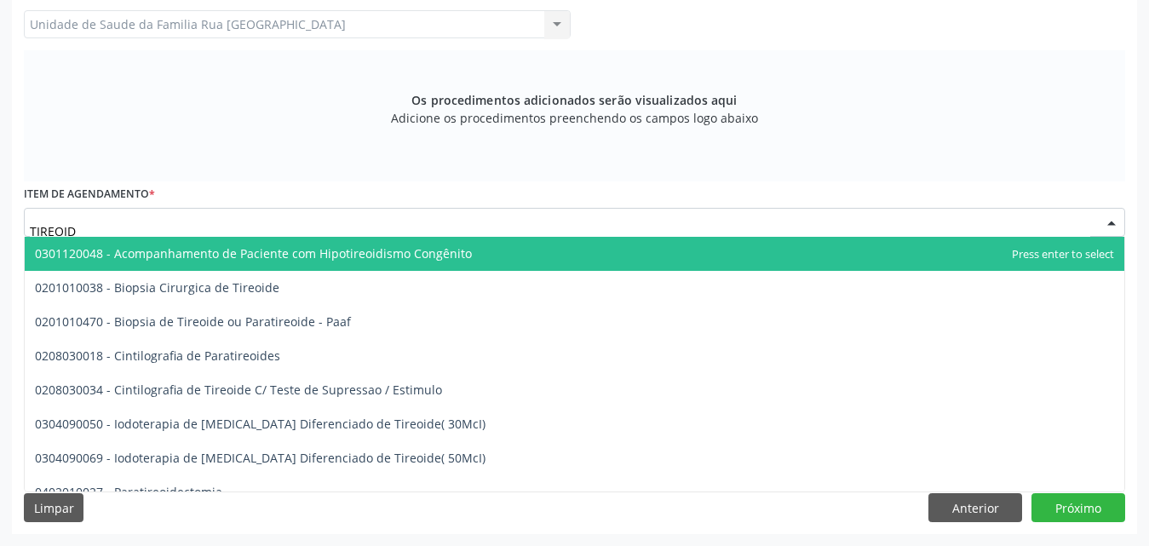
type input "TIREOIDE"
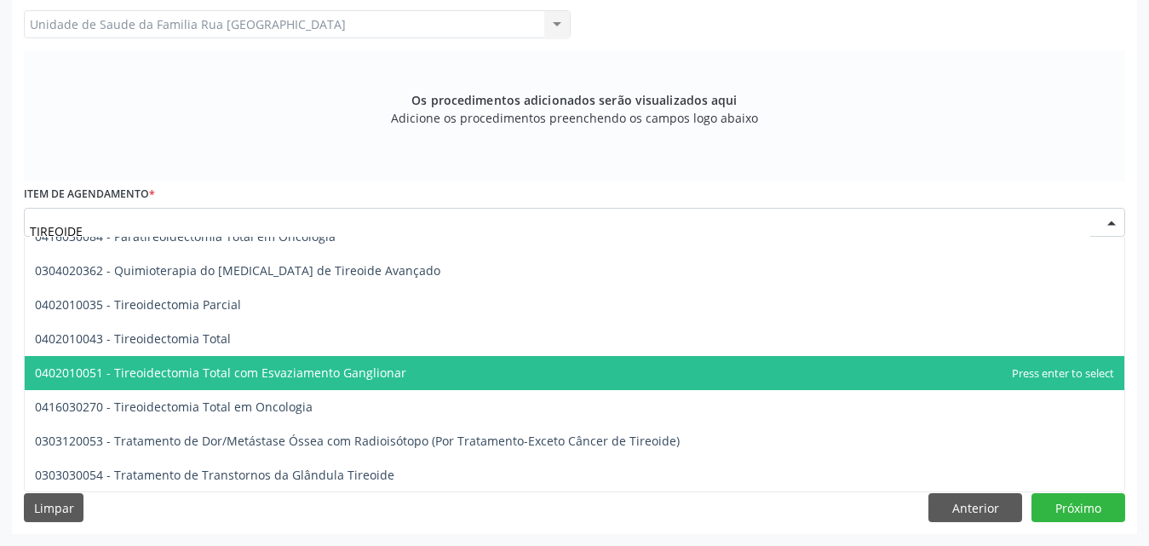
scroll to position [291, 0]
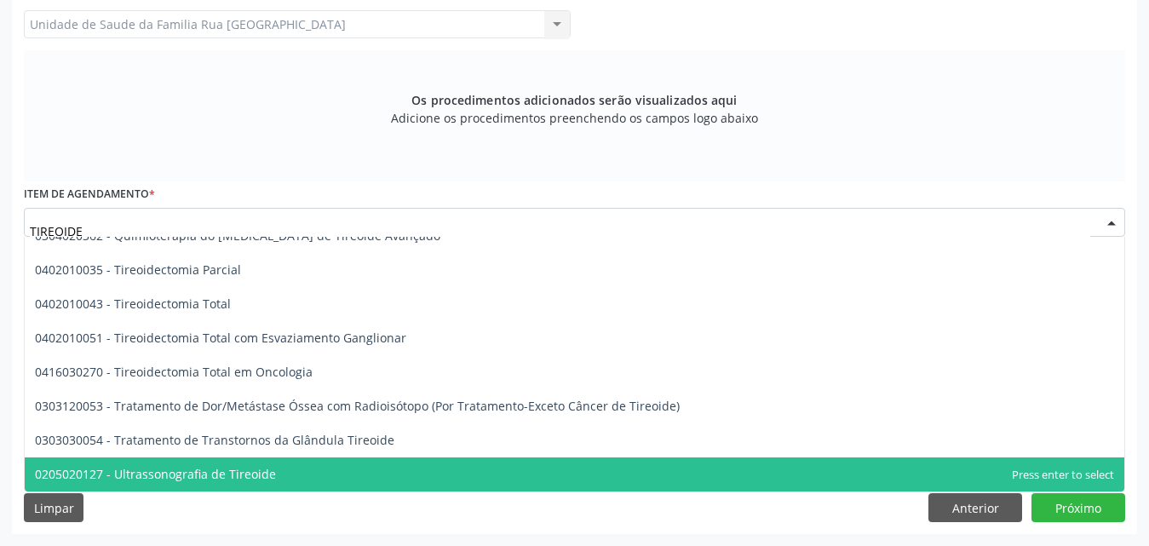
click at [250, 479] on span "0205020127 - Ultrassonografia de Tireoide" at bounding box center [155, 474] width 241 height 16
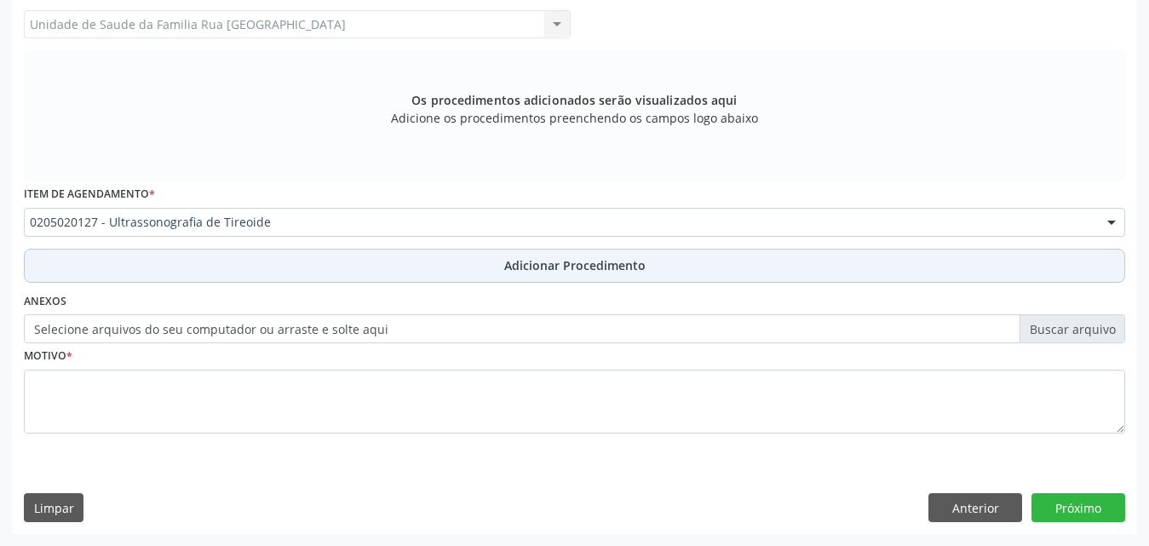
click at [551, 261] on span "Adicionar Procedimento" at bounding box center [574, 265] width 141 height 18
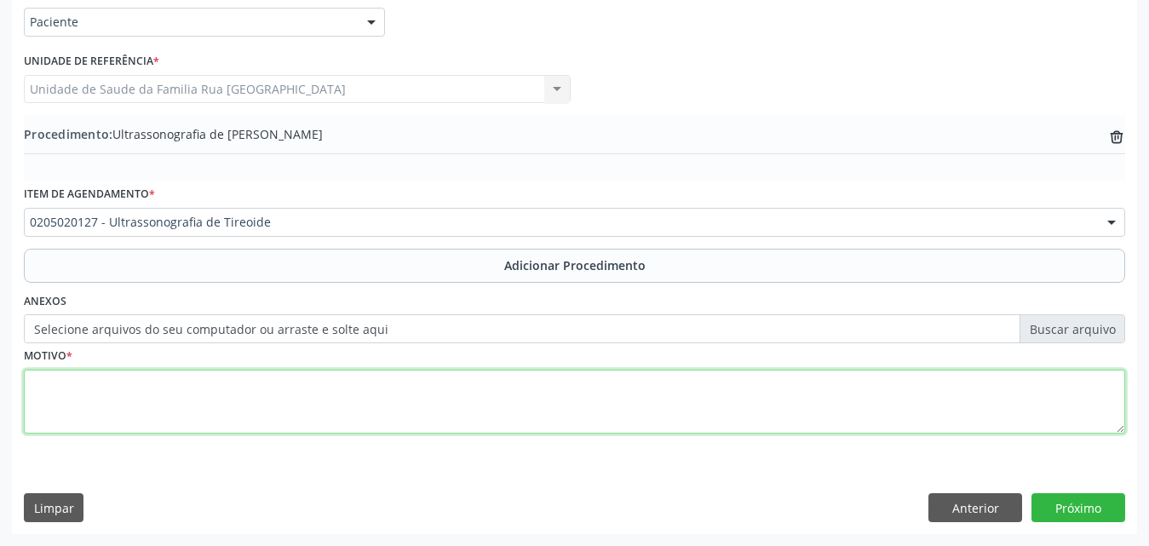
click at [249, 379] on textarea at bounding box center [575, 402] width 1102 height 65
type textarea "CISTO COLOIDE EM LOBO ESQUERDO"
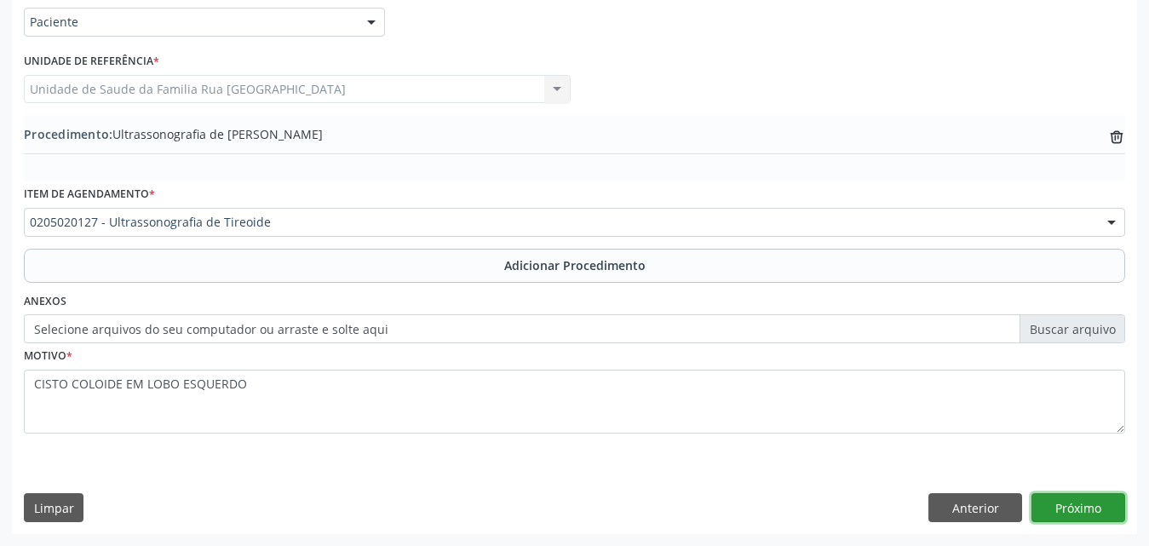
click at [1094, 520] on button "Próximo" at bounding box center [1079, 507] width 94 height 29
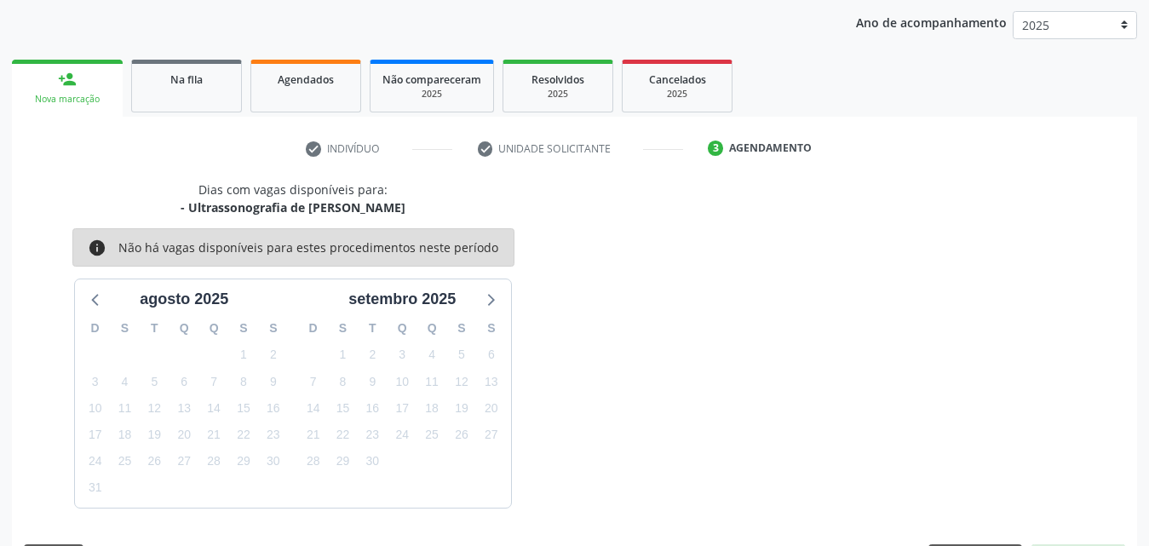
scroll to position [269, 0]
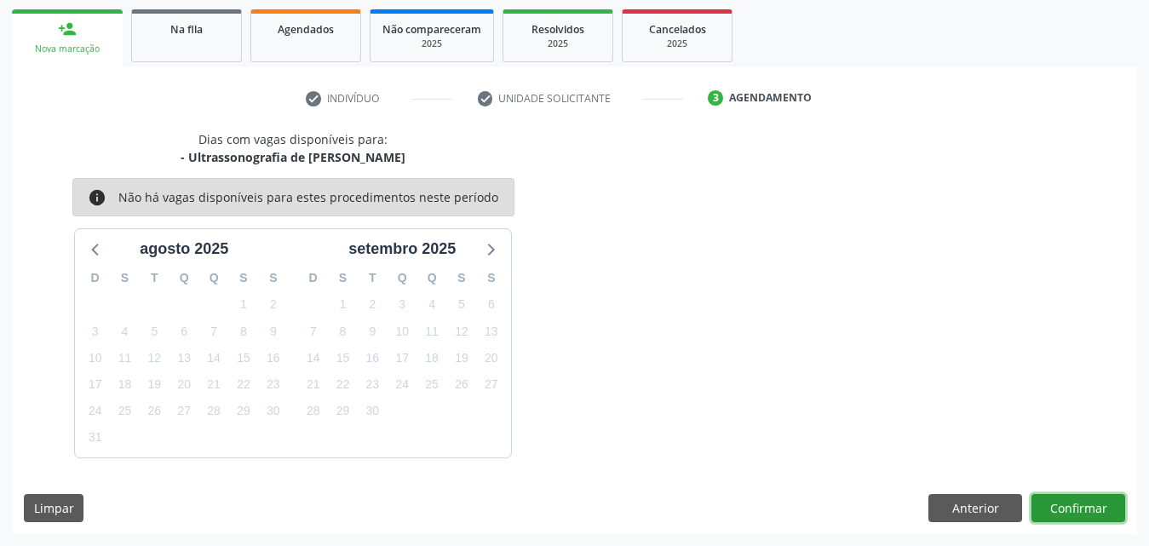
click at [1058, 498] on button "Confirmar" at bounding box center [1079, 508] width 94 height 29
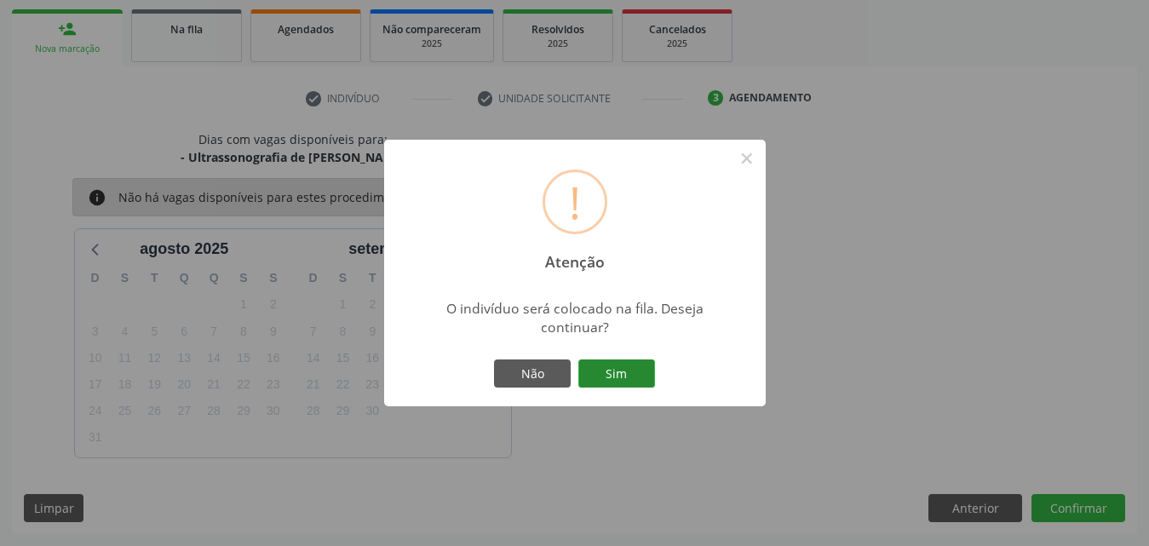
click at [624, 378] on button "Sim" at bounding box center [616, 374] width 77 height 29
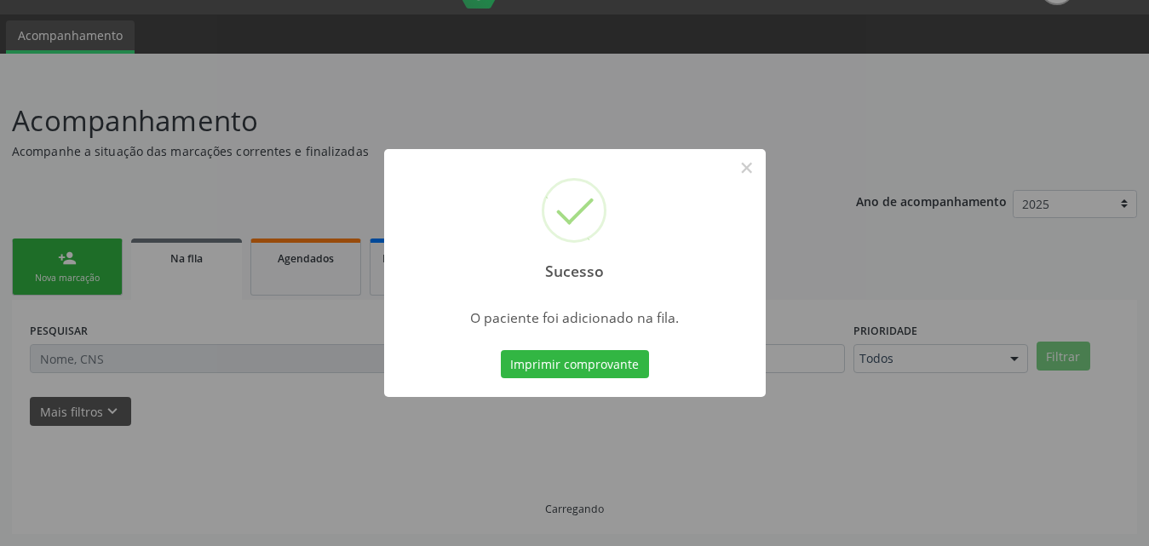
scroll to position [40, 0]
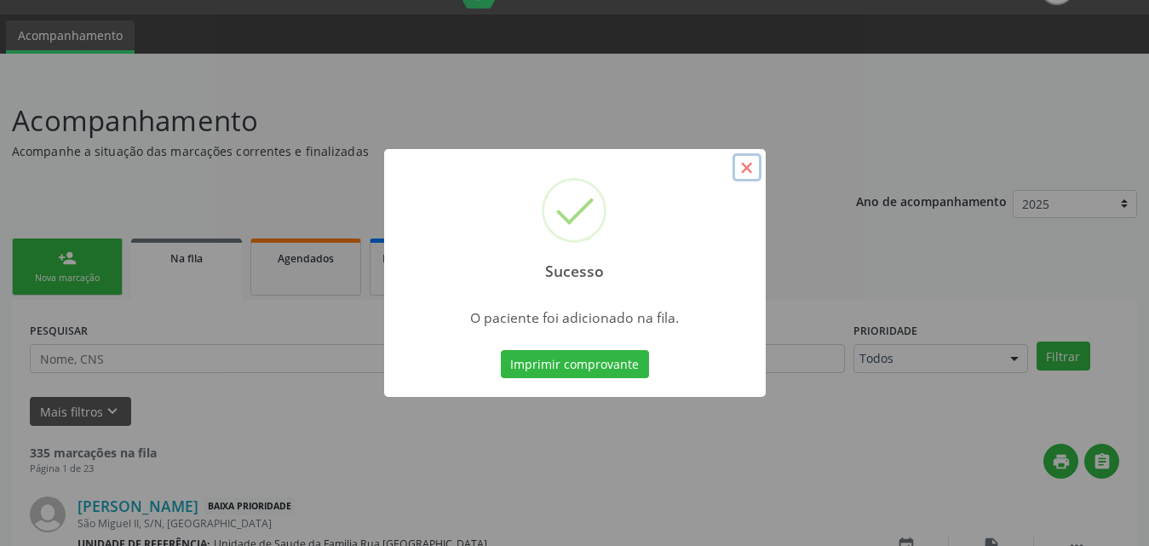
click at [751, 167] on button "×" at bounding box center [747, 167] width 29 height 29
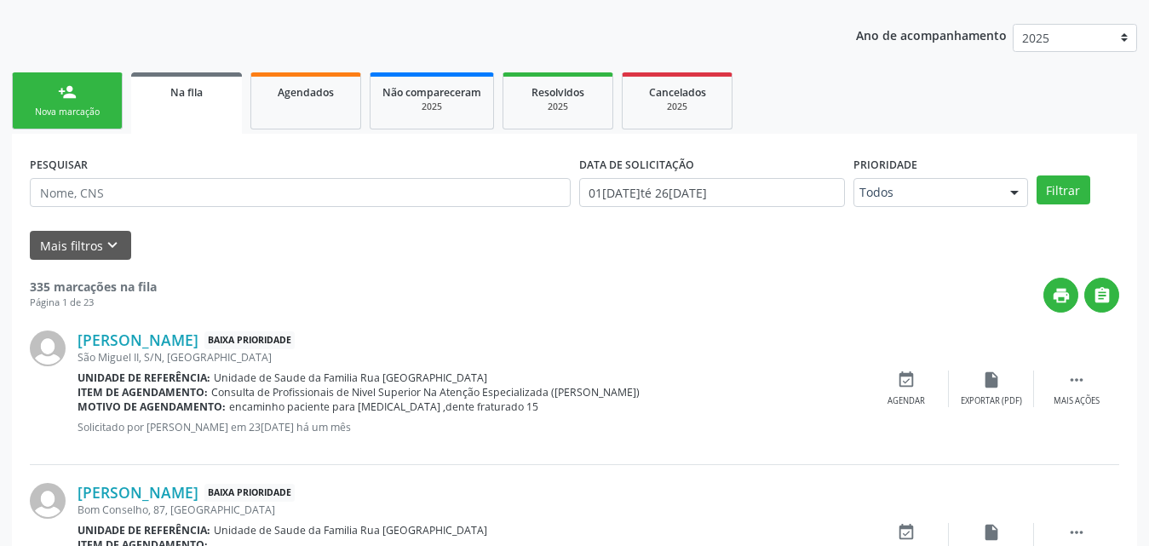
scroll to position [210, 0]
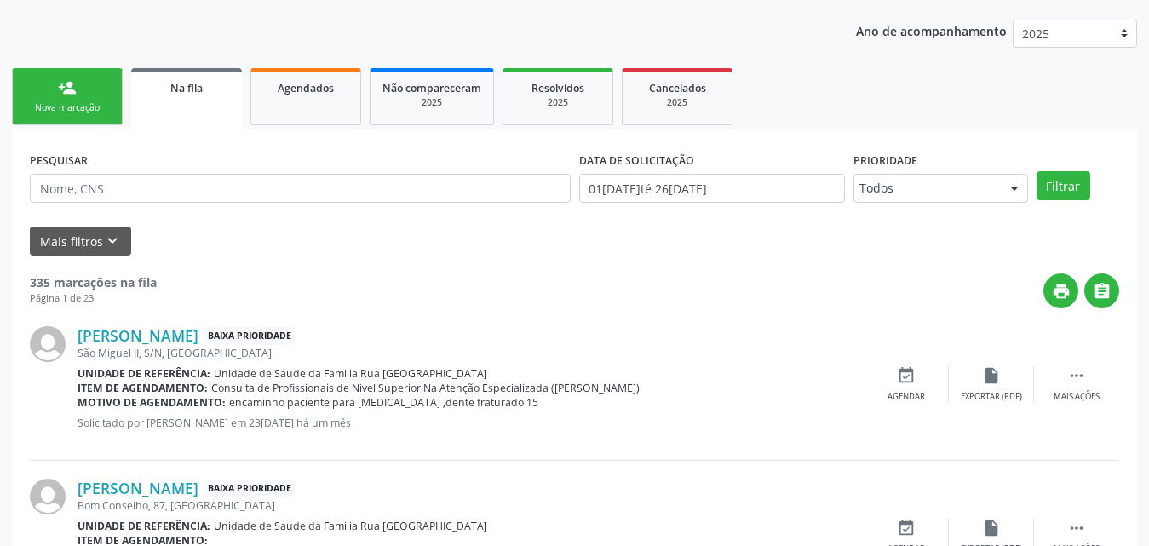
click at [88, 83] on link "person_add Nova marcação" at bounding box center [67, 96] width 111 height 57
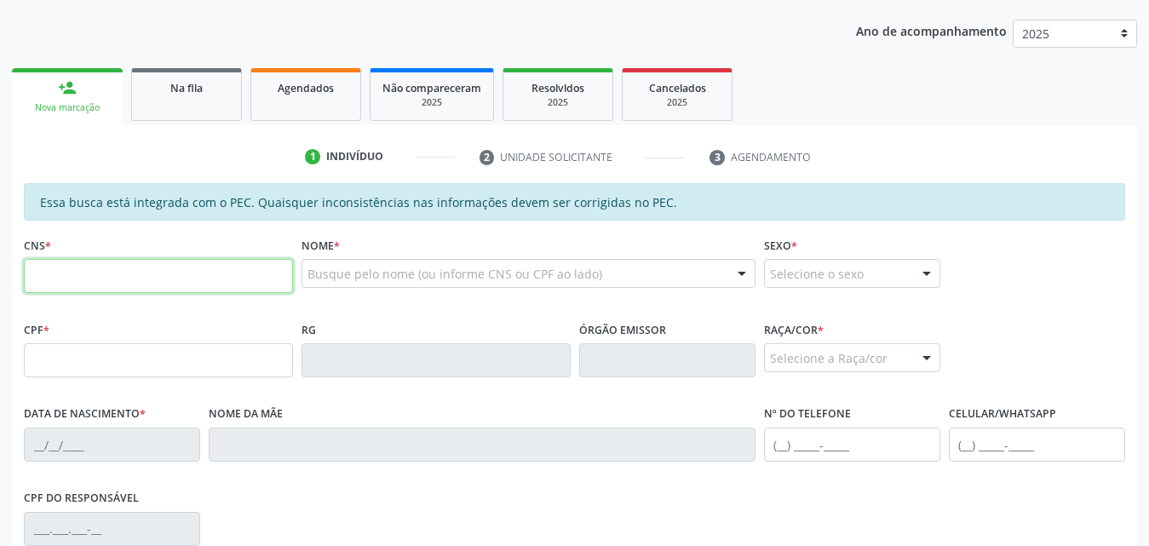
drag, startPoint x: 192, startPoint y: 280, endPoint x: 290, endPoint y: 279, distance: 98.0
click at [194, 280] on input "text" at bounding box center [158, 276] width 269 height 34
type input "701 2060 9242 6316"
type input "158.132.204-61"
type input "23/08/2018"
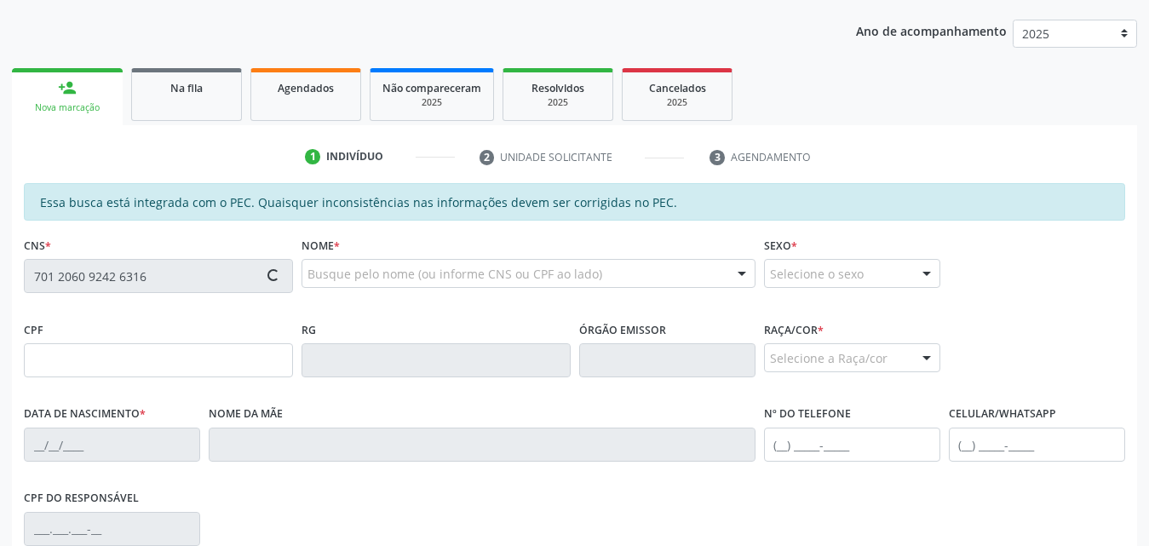
type input "Flavia da Silva Mota"
type input "(82) 99617-7328"
type input "S/N"
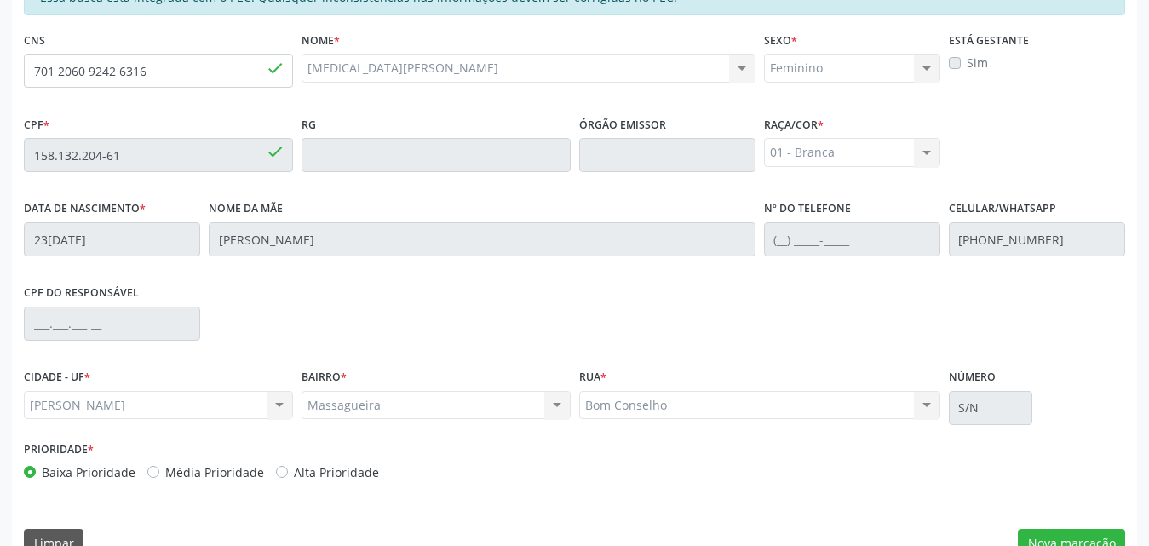
scroll to position [451, 0]
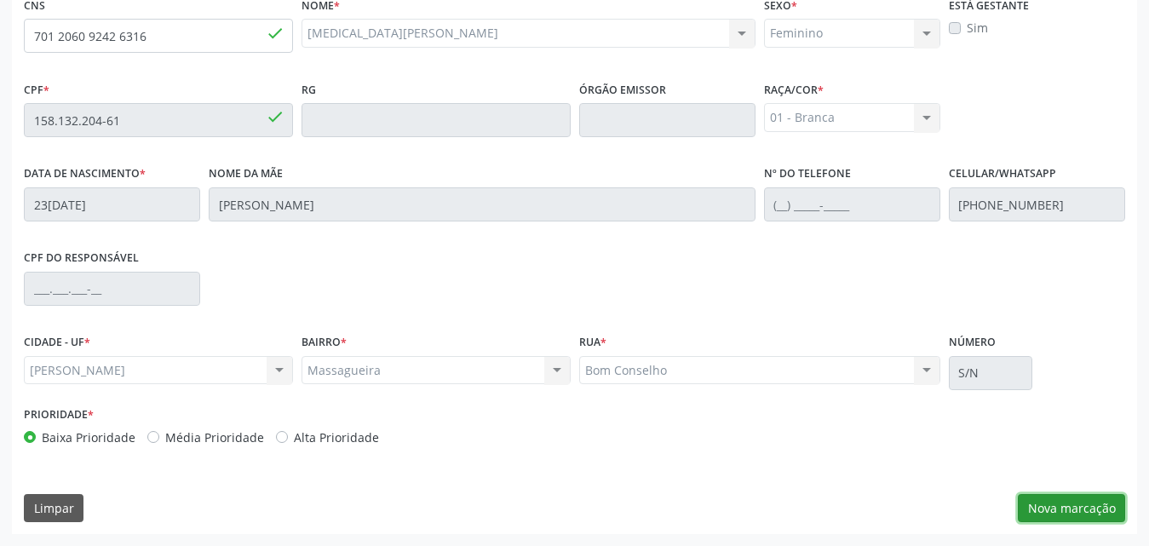
click at [1087, 504] on button "Nova marcação" at bounding box center [1071, 508] width 107 height 29
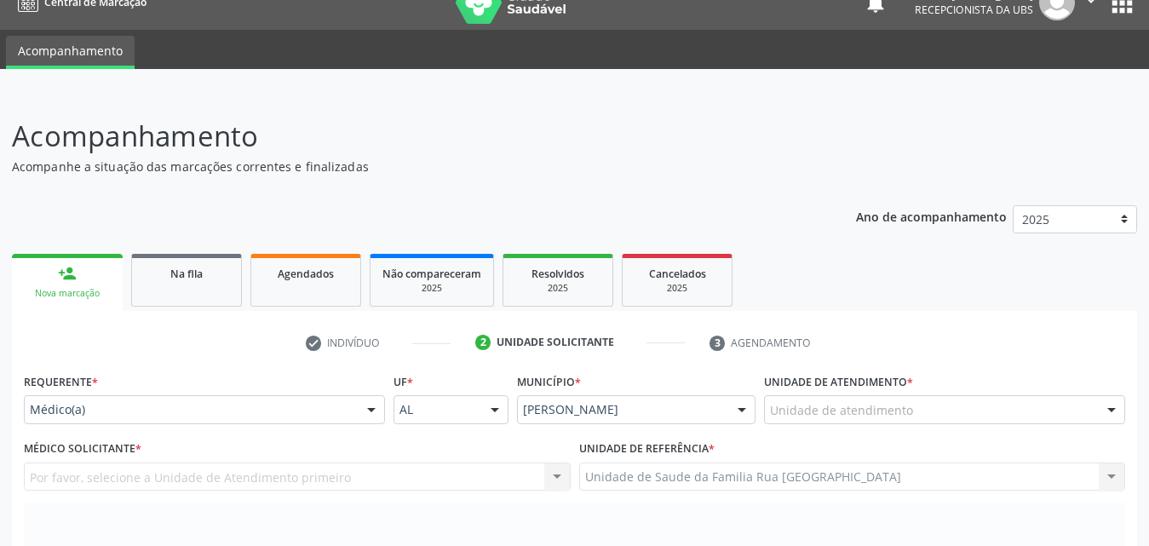
scroll to position [195, 0]
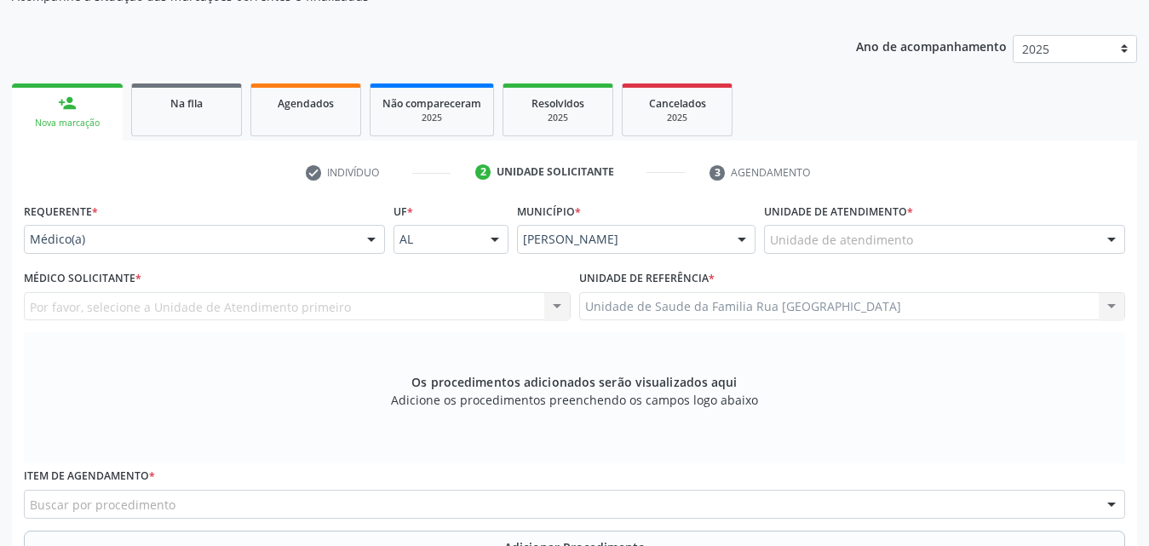
click at [369, 237] on div at bounding box center [372, 240] width 26 height 29
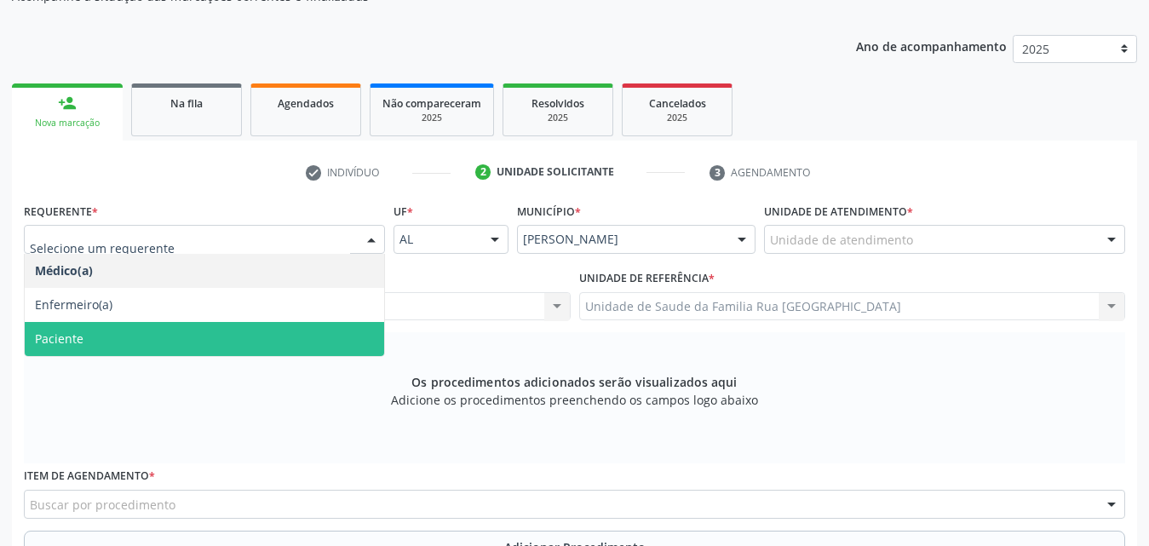
click at [62, 345] on span "Paciente" at bounding box center [59, 339] width 49 height 16
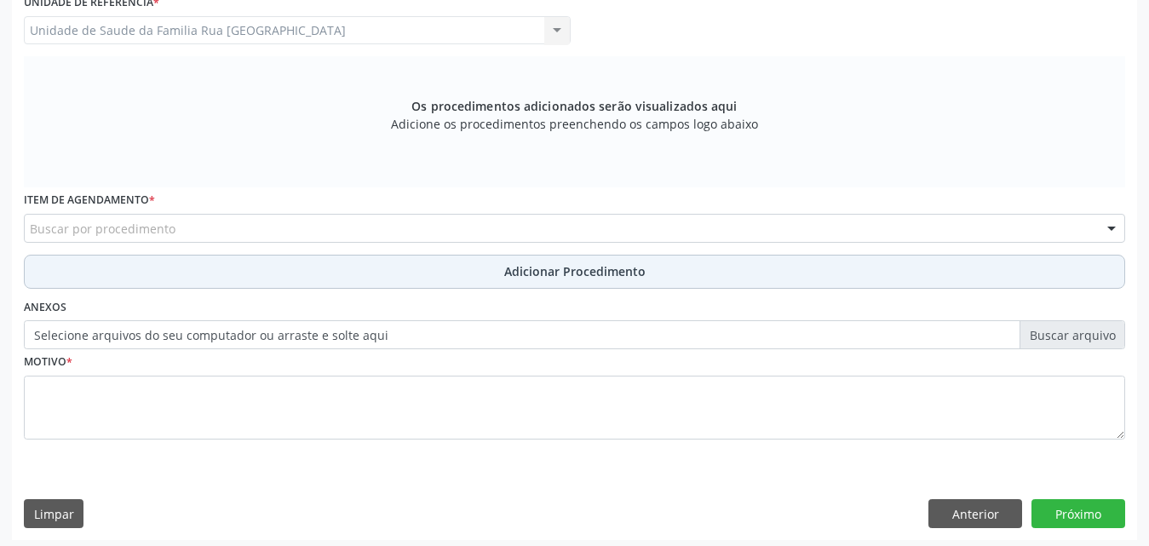
scroll to position [477, 0]
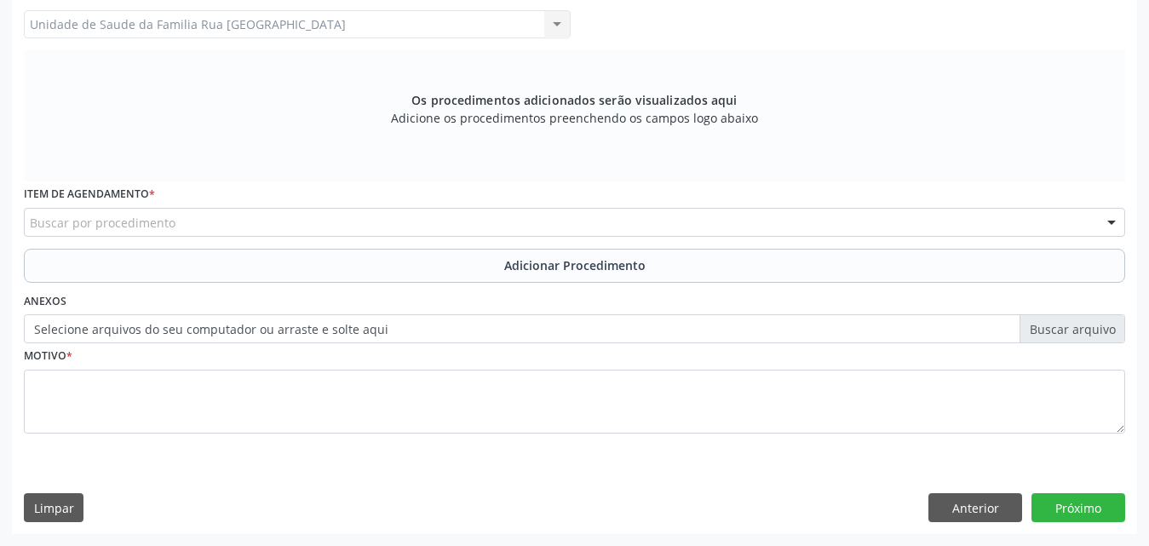
click at [338, 222] on div "Buscar por procedimento" at bounding box center [575, 222] width 1102 height 29
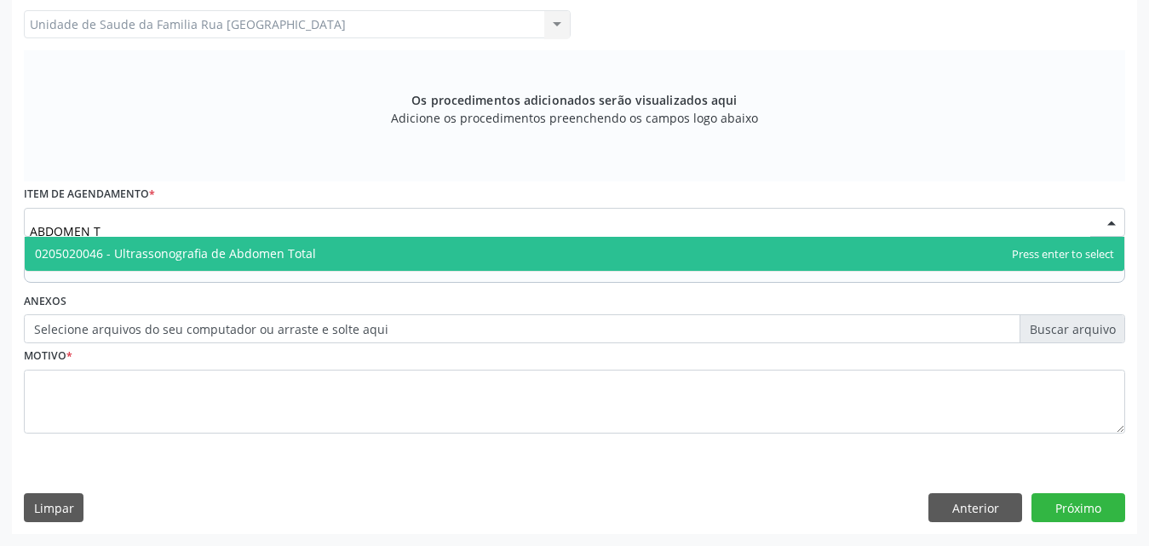
type input "ABDOMEN TO"
click at [304, 254] on span "0205020046 - Ultrassonografia de Abdomen Total" at bounding box center [175, 253] width 281 height 16
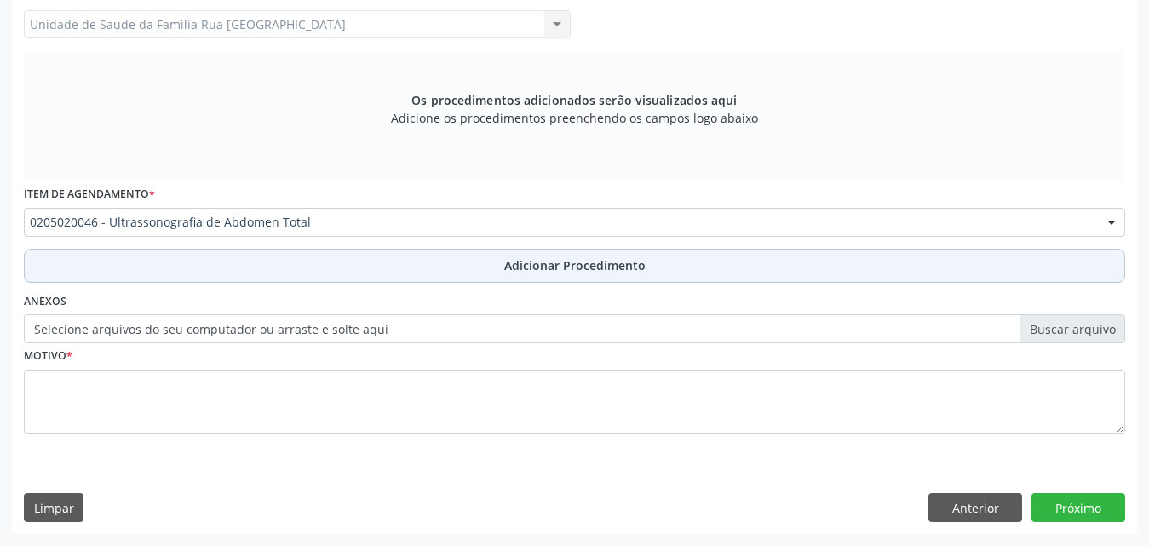
click at [536, 261] on span "Adicionar Procedimento" at bounding box center [574, 265] width 141 height 18
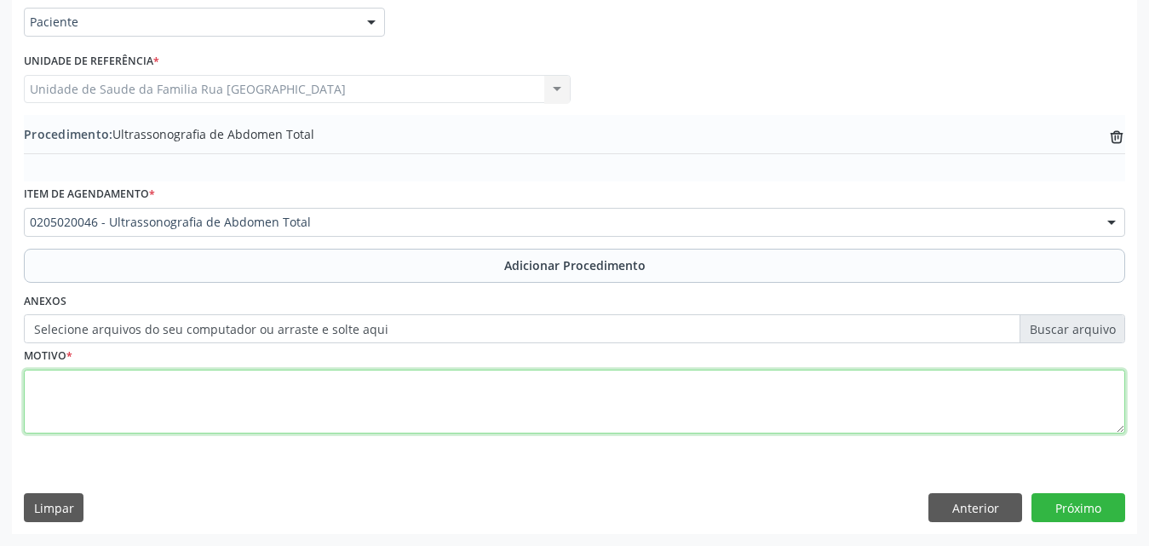
drag, startPoint x: 87, startPoint y: 408, endPoint x: 444, endPoint y: 376, distance: 358.4
click at [99, 408] on textarea at bounding box center [575, 402] width 1102 height 65
type textarea "DOR A/E"
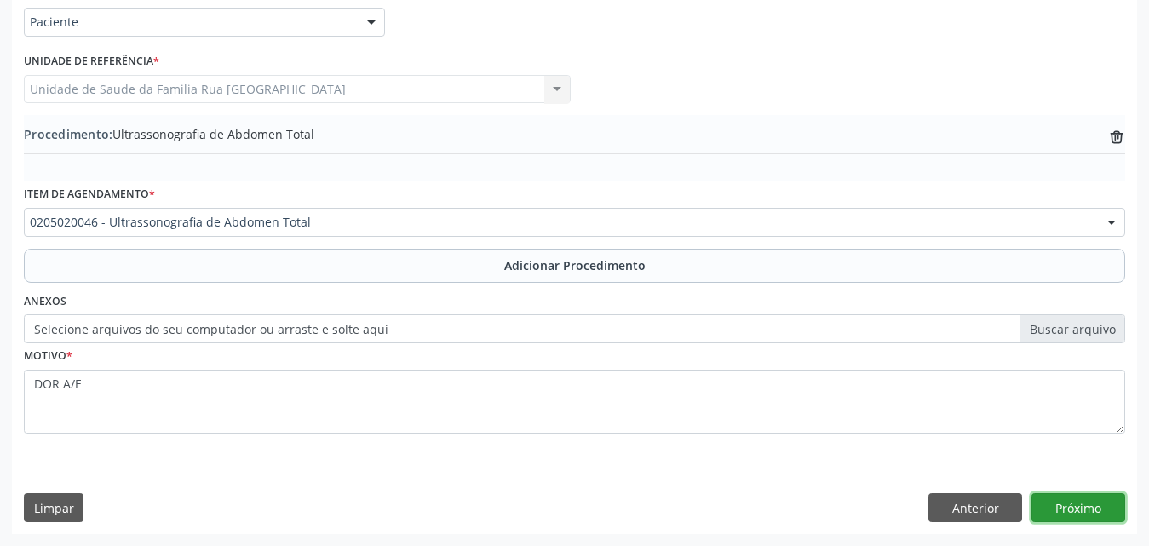
click at [1102, 510] on button "Próximo" at bounding box center [1079, 507] width 94 height 29
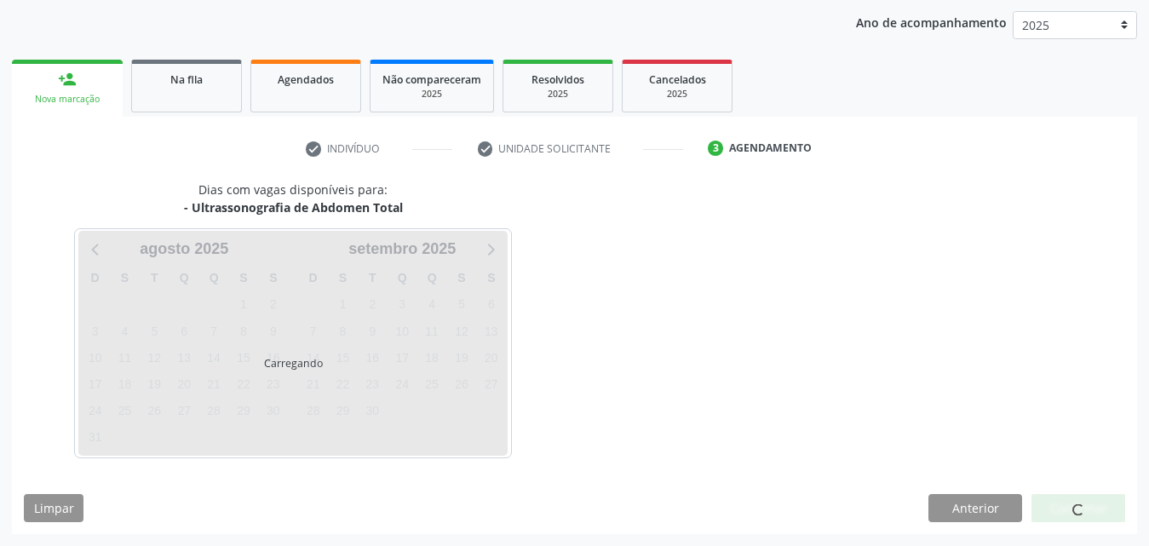
scroll to position [269, 0]
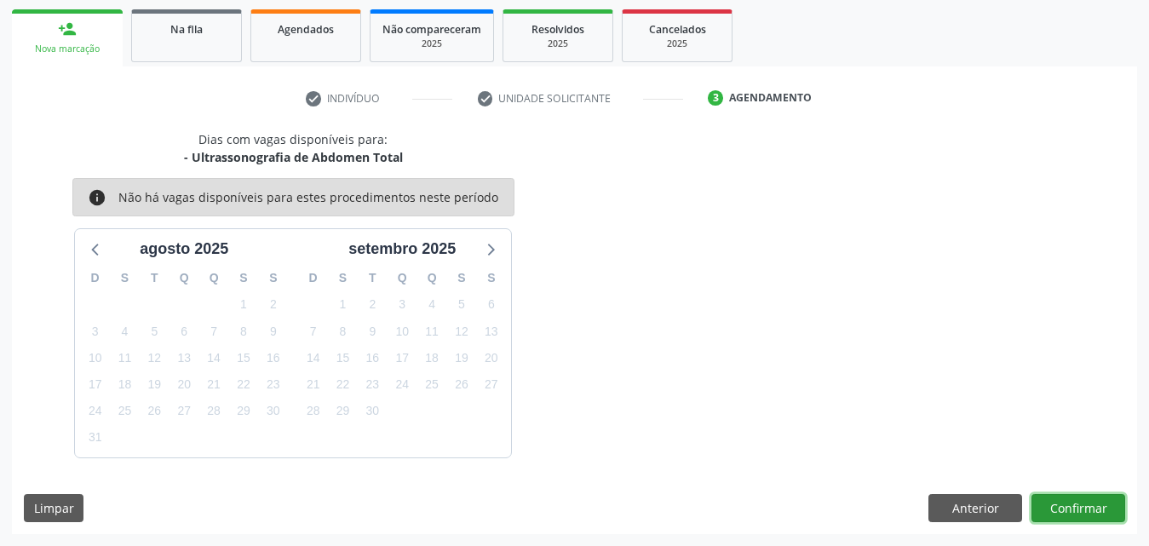
click at [1083, 511] on button "Confirmar" at bounding box center [1079, 508] width 94 height 29
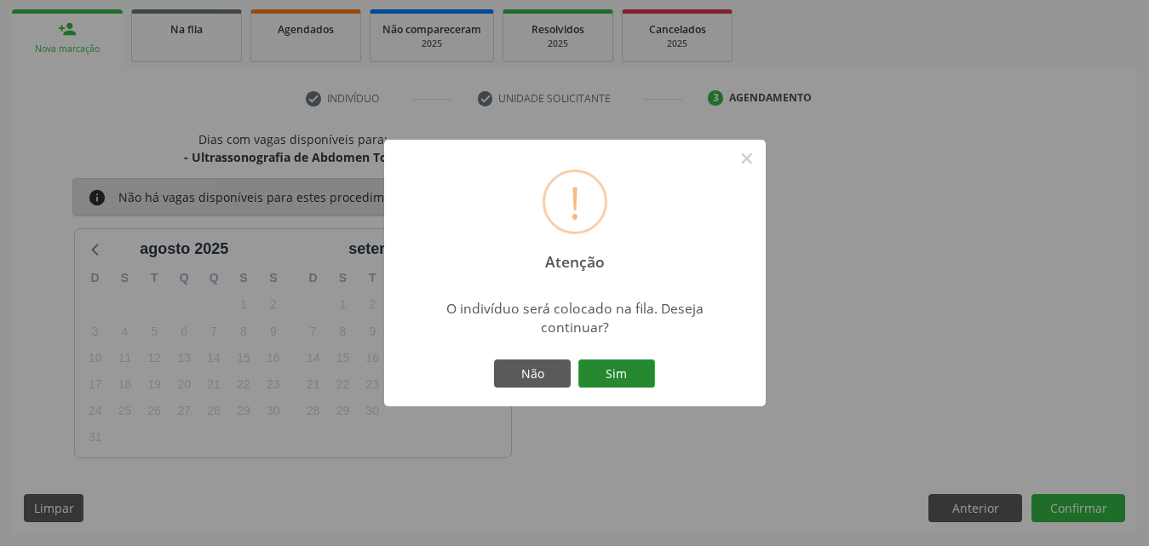
click at [639, 374] on button "Sim" at bounding box center [616, 374] width 77 height 29
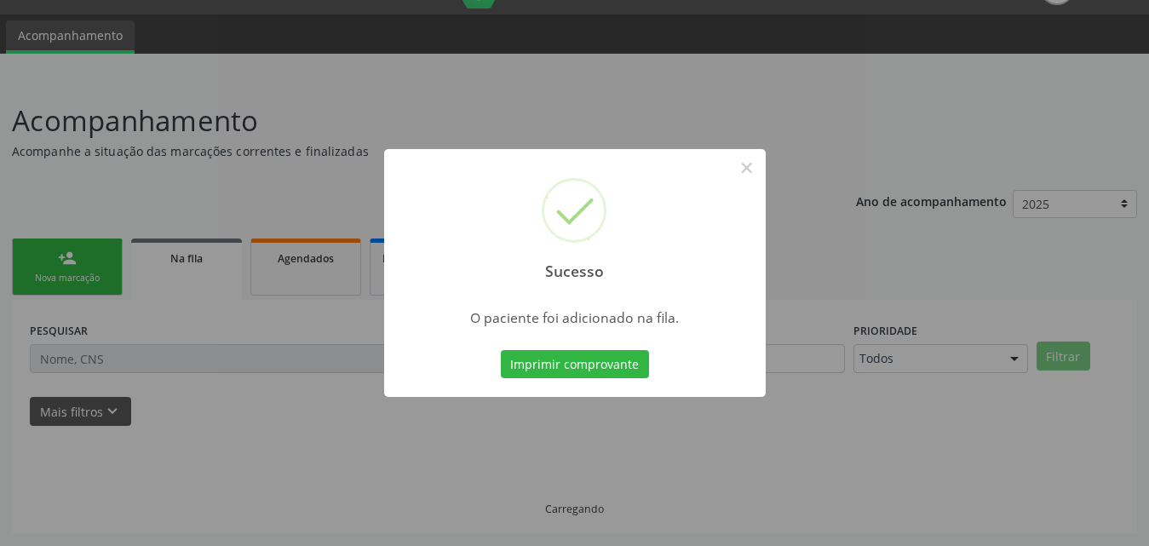
scroll to position [40, 0]
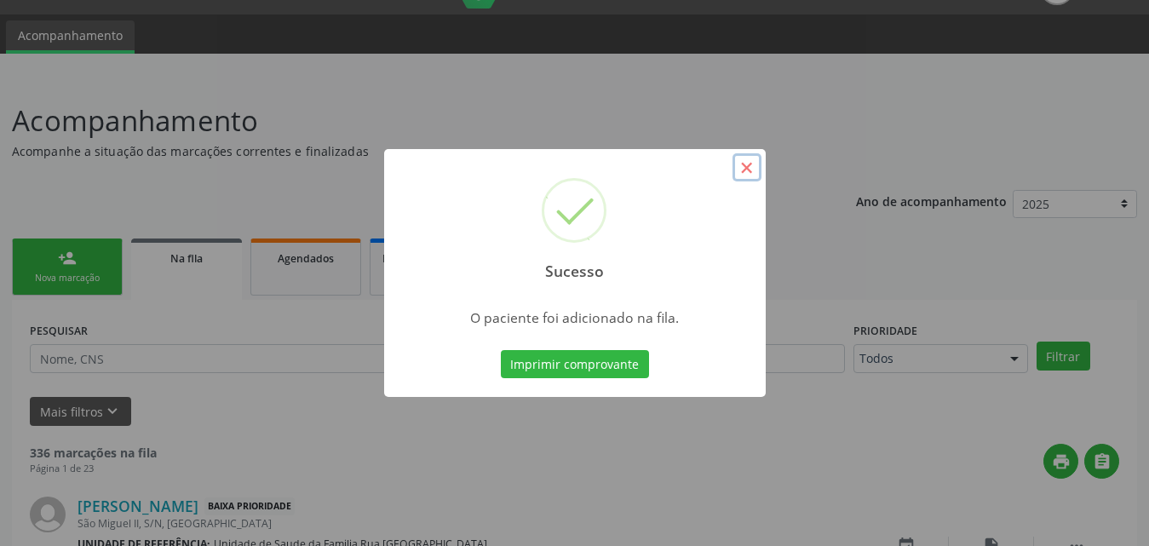
click at [748, 166] on button "×" at bounding box center [747, 167] width 29 height 29
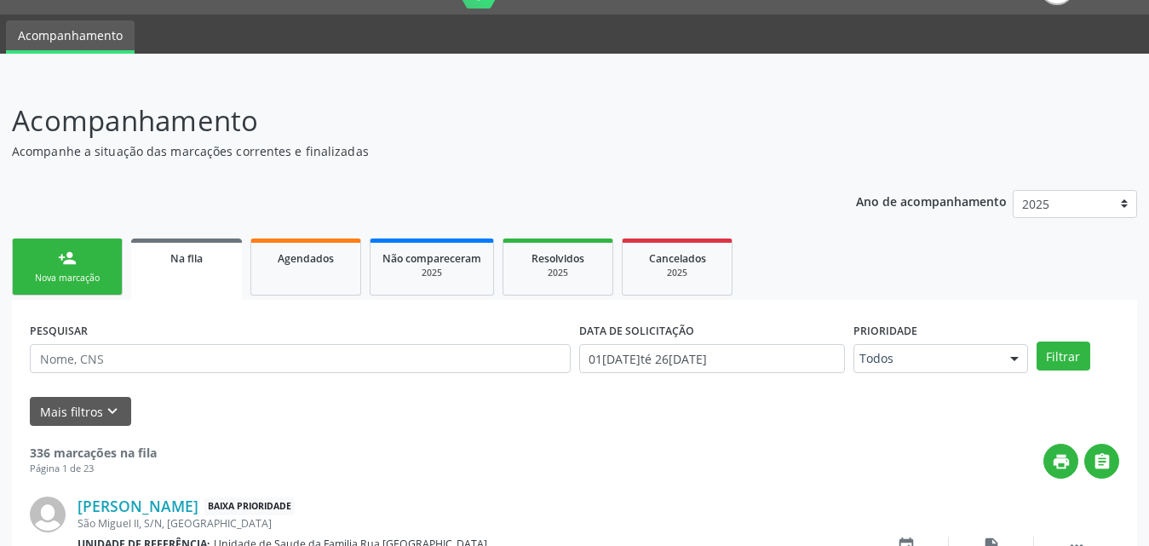
click at [91, 271] on link "person_add Nova marcação" at bounding box center [67, 267] width 111 height 57
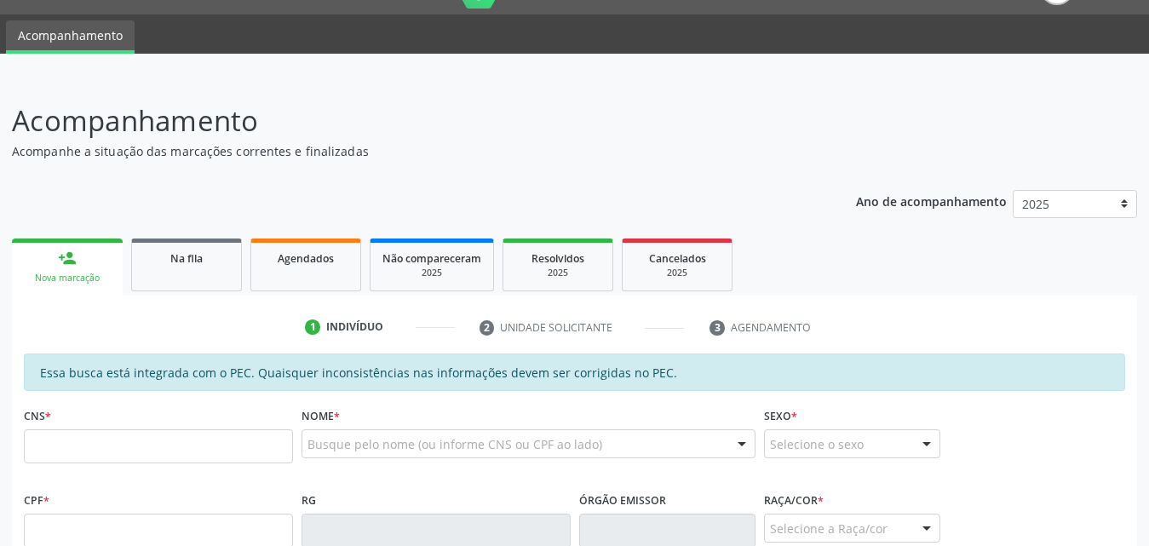
click at [91, 271] on link "person_add Nova marcação" at bounding box center [67, 267] width 111 height 57
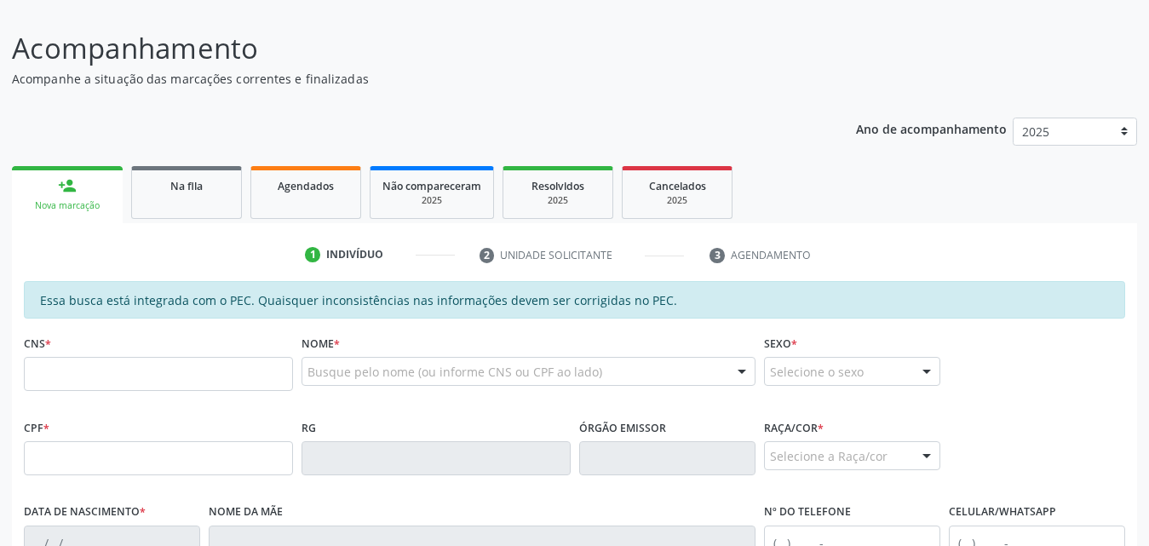
scroll to position [210, 0]
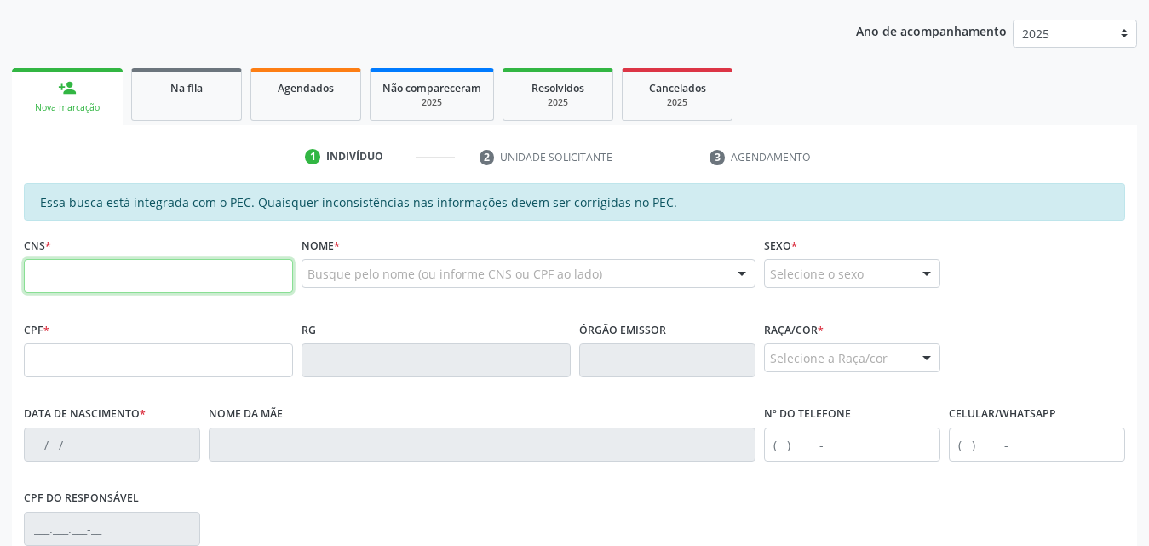
drag, startPoint x: 205, startPoint y: 279, endPoint x: 438, endPoint y: 290, distance: 232.8
click at [205, 279] on input "text" at bounding box center [158, 276] width 269 height 34
type input "708 0093 6815 1520"
type input "129.134.654-63"
type input "12/02/2009"
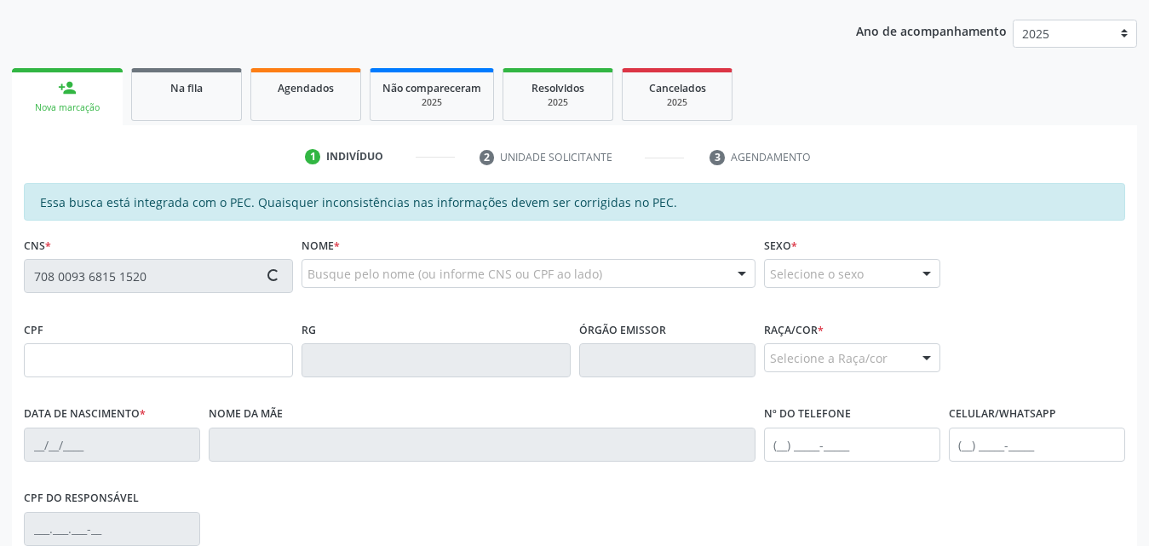
type input "Ana Claudia de Sena Silva"
type input "(82) 99387-0419"
type input "S/N"
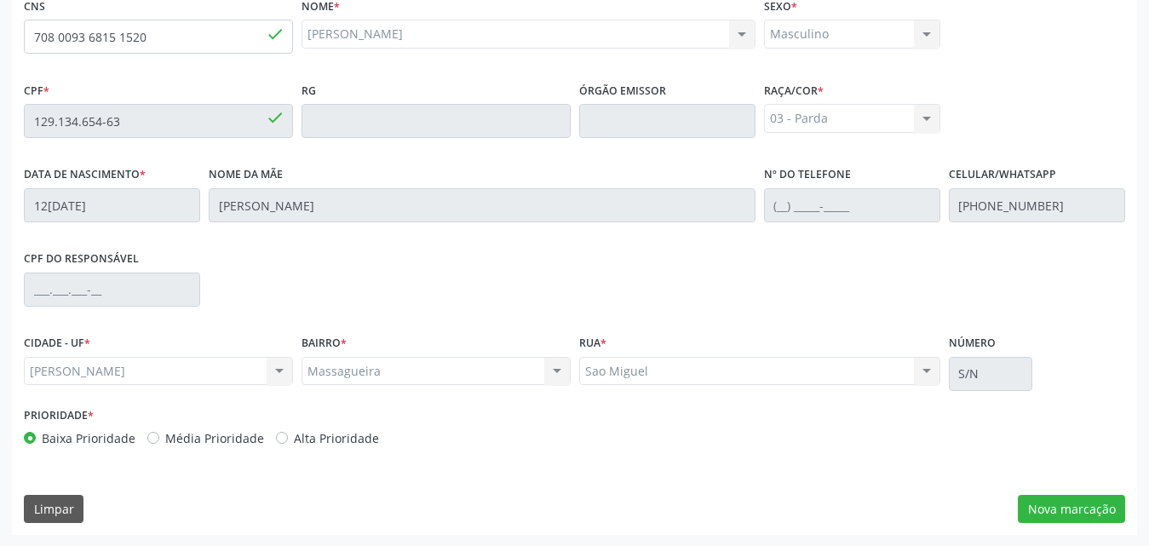
scroll to position [451, 0]
click at [1065, 514] on button "Nova marcação" at bounding box center [1071, 508] width 107 height 29
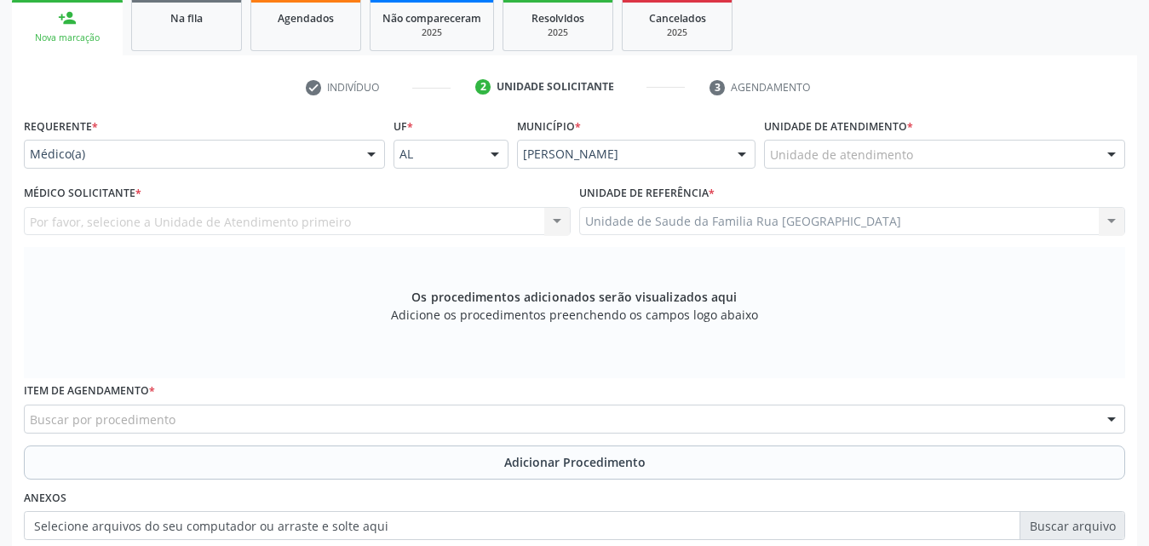
scroll to position [477, 0]
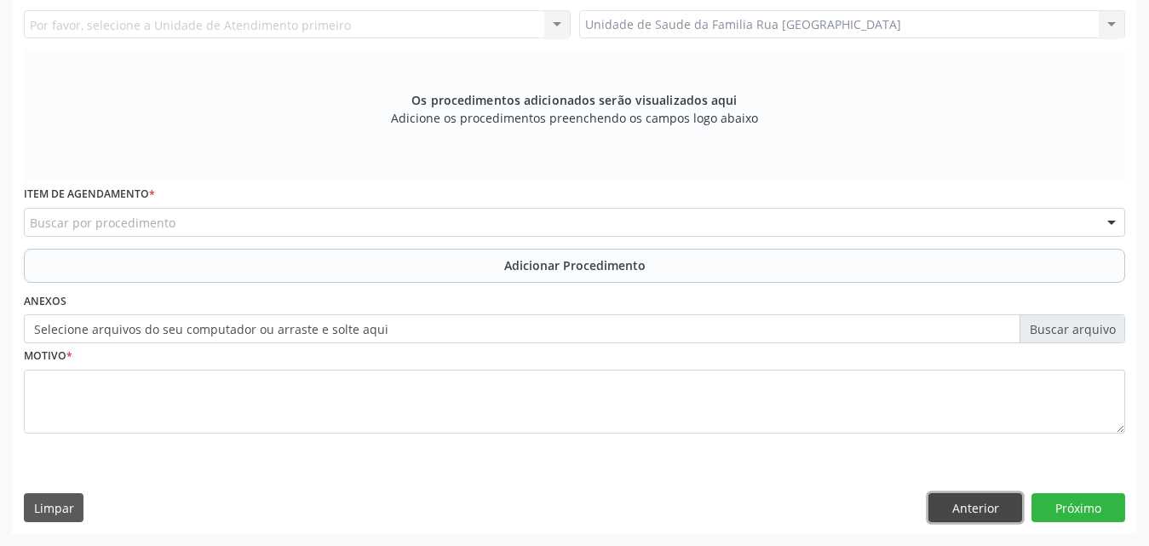
click at [964, 515] on button "Anterior" at bounding box center [976, 507] width 94 height 29
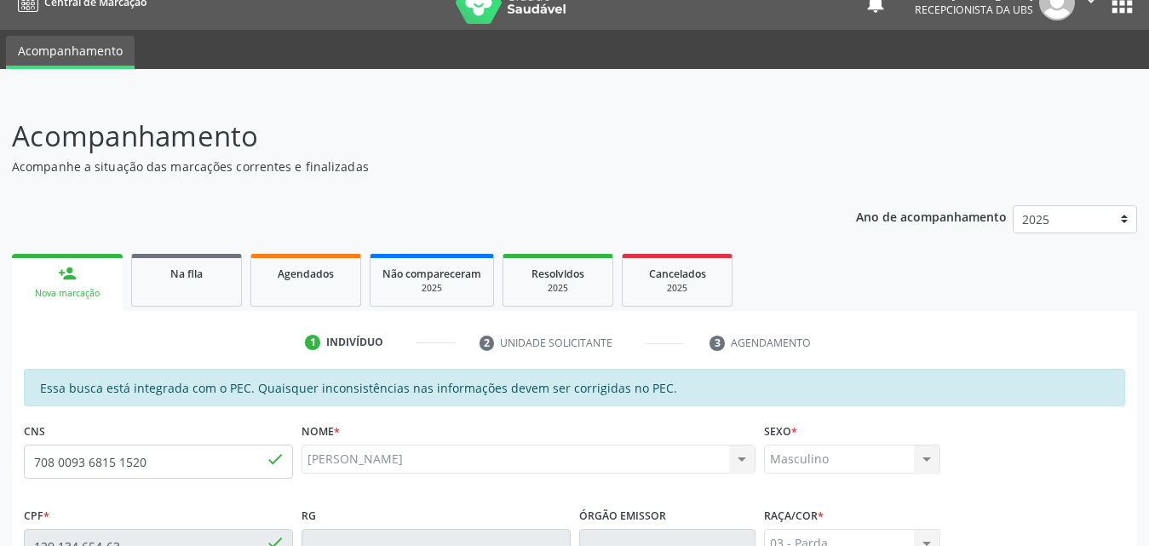
scroll to position [451, 0]
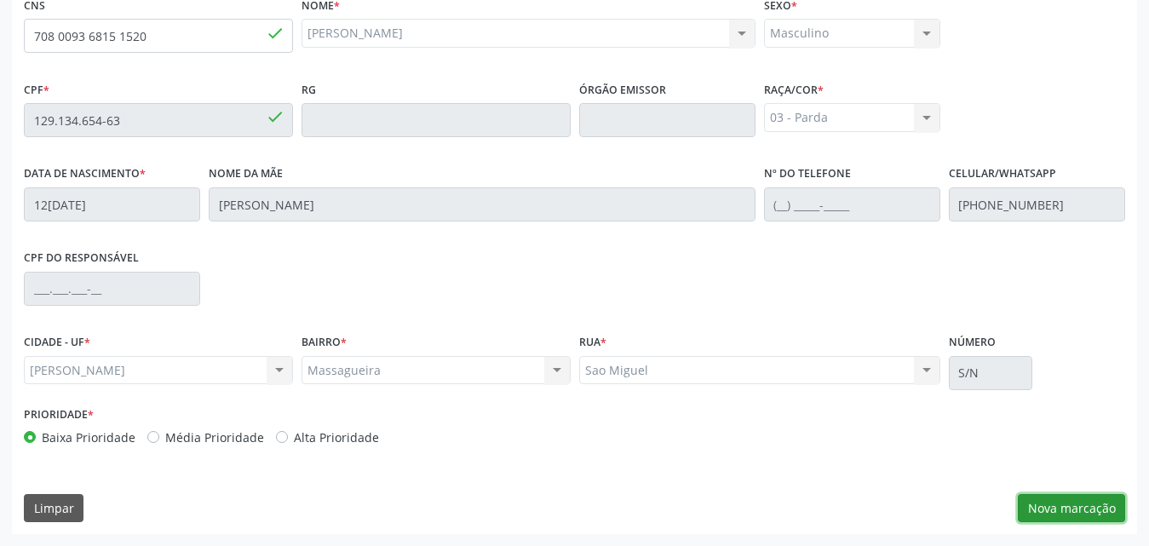
click at [1050, 504] on button "Nova marcação" at bounding box center [1071, 508] width 107 height 29
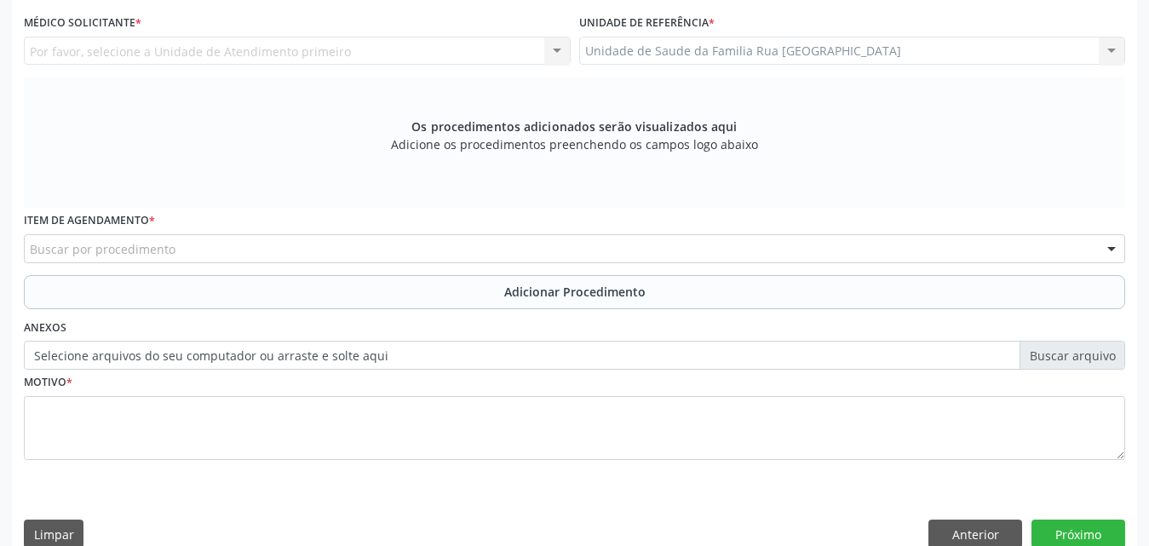
scroll to position [110, 0]
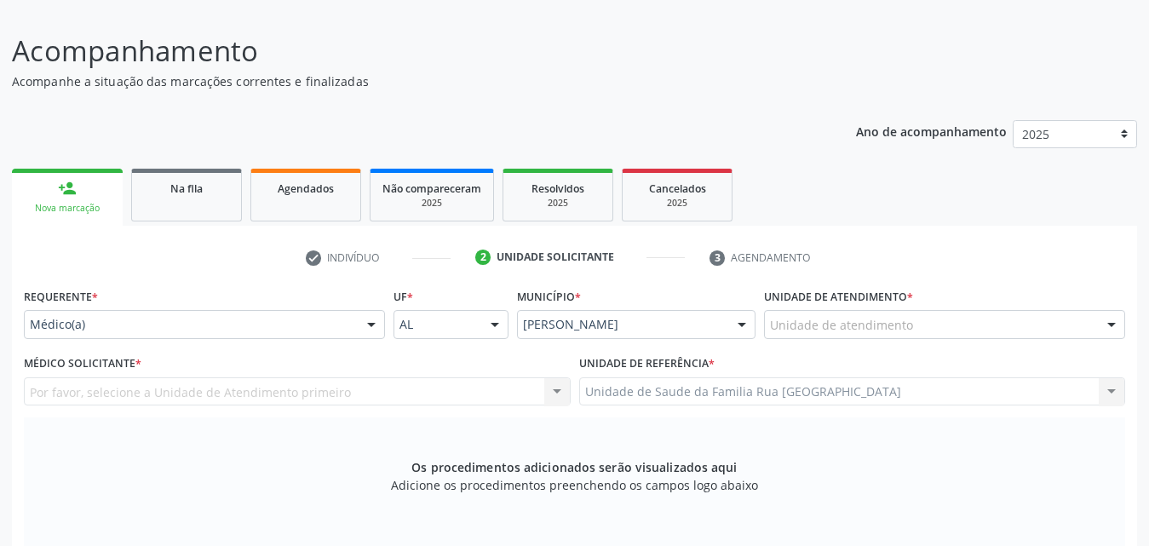
click at [375, 320] on div at bounding box center [372, 325] width 26 height 29
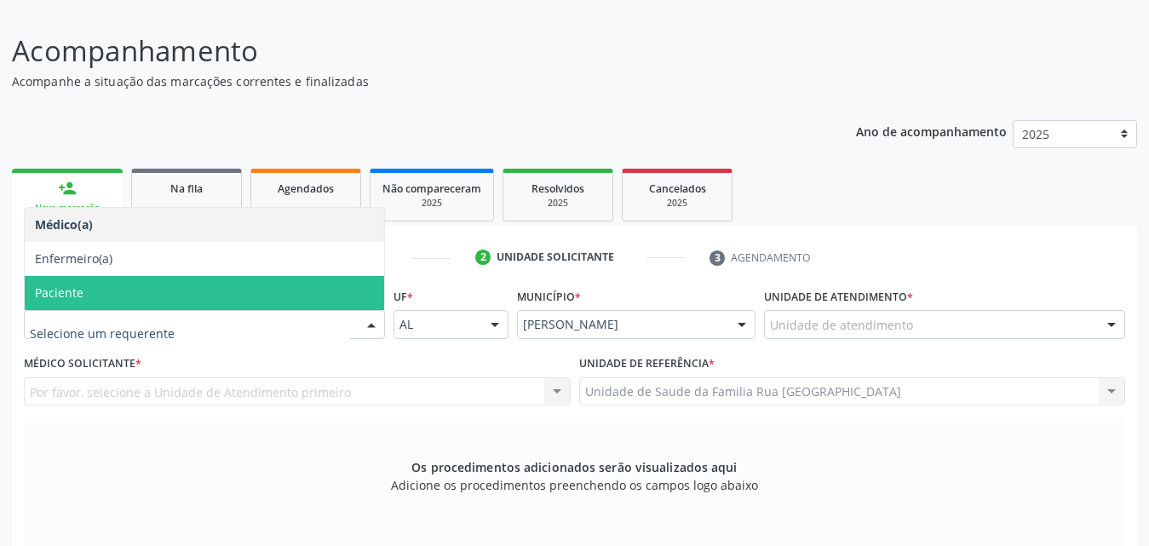
click at [78, 292] on span "Paciente" at bounding box center [59, 293] width 49 height 16
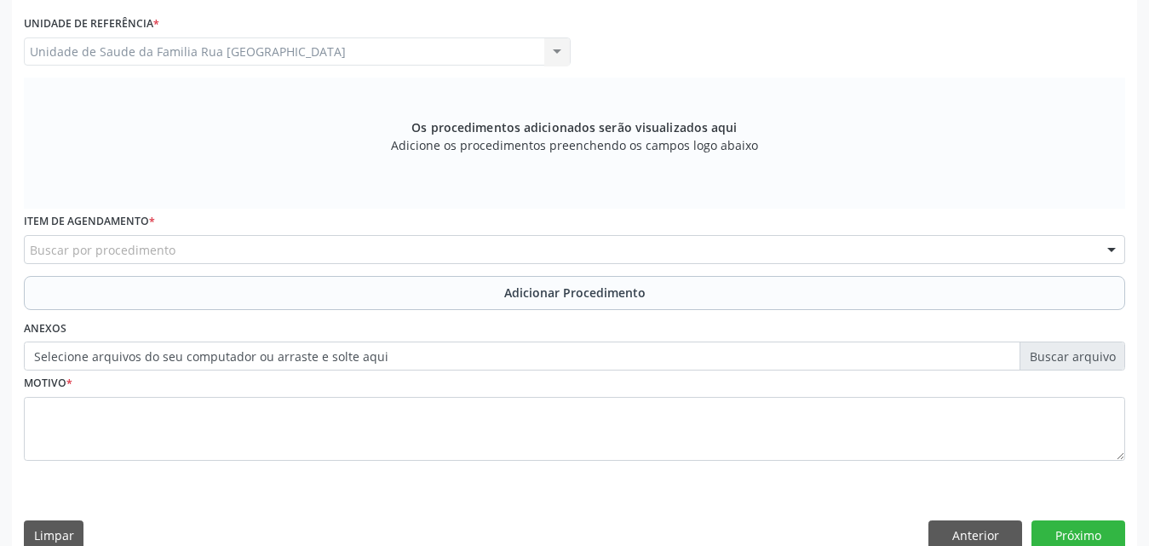
scroll to position [451, 0]
click at [273, 252] on div "Buscar por procedimento" at bounding box center [575, 248] width 1102 height 29
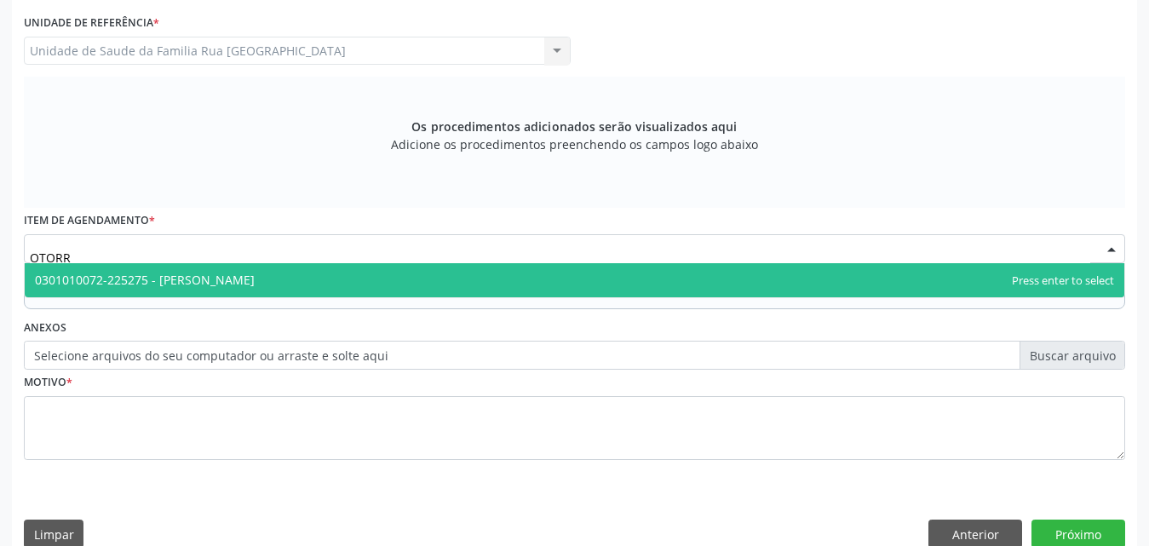
type input "OTORRI"
click at [325, 282] on span "0301010072-225275 - Médico Otorrinolaringologista" at bounding box center [575, 280] width 1100 height 34
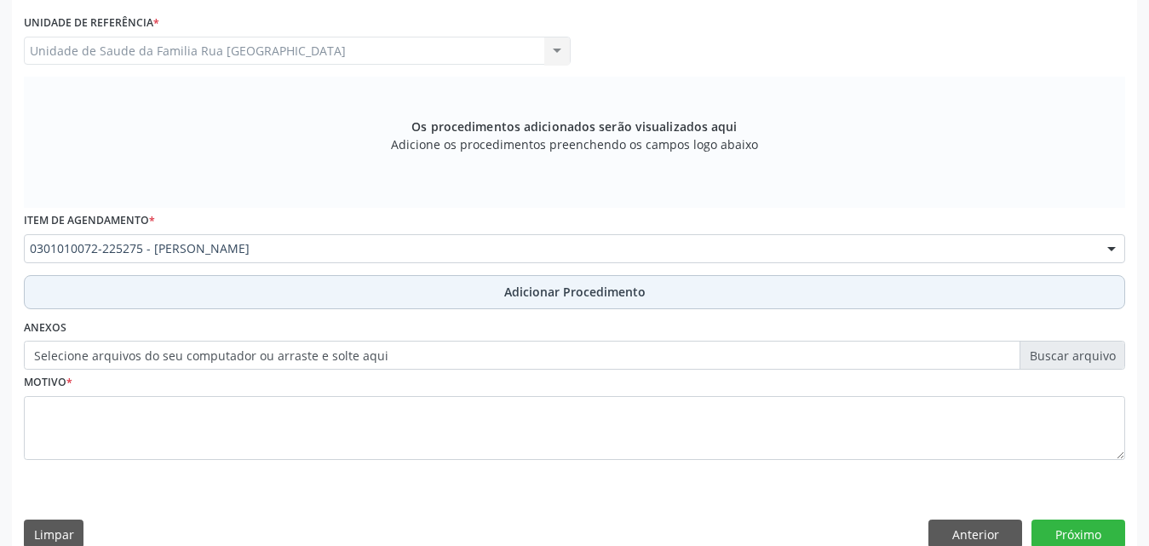
click at [594, 293] on span "Adicionar Procedimento" at bounding box center [574, 292] width 141 height 18
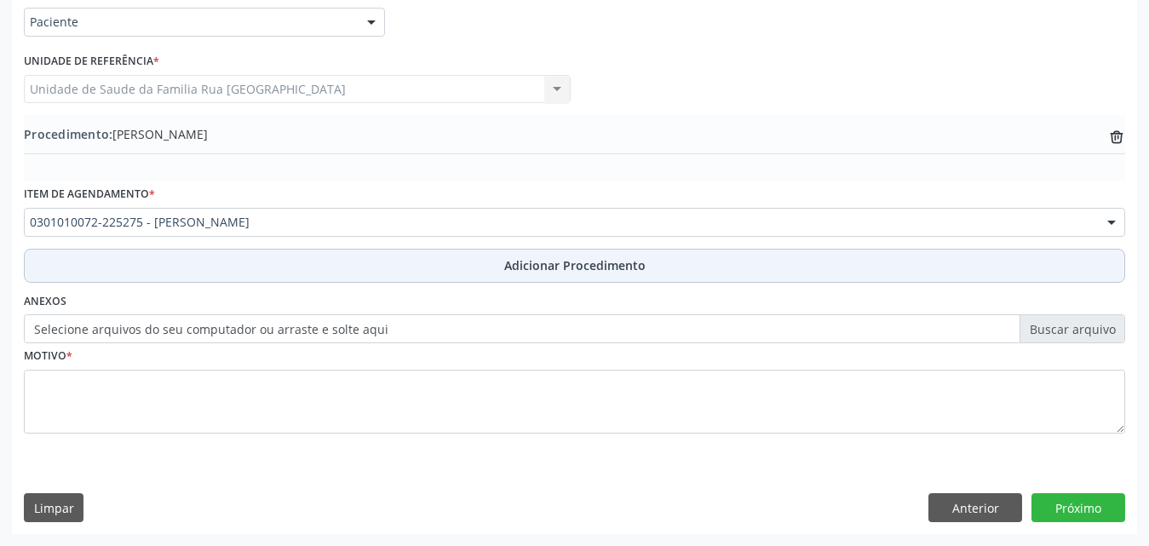
scroll to position [412, 0]
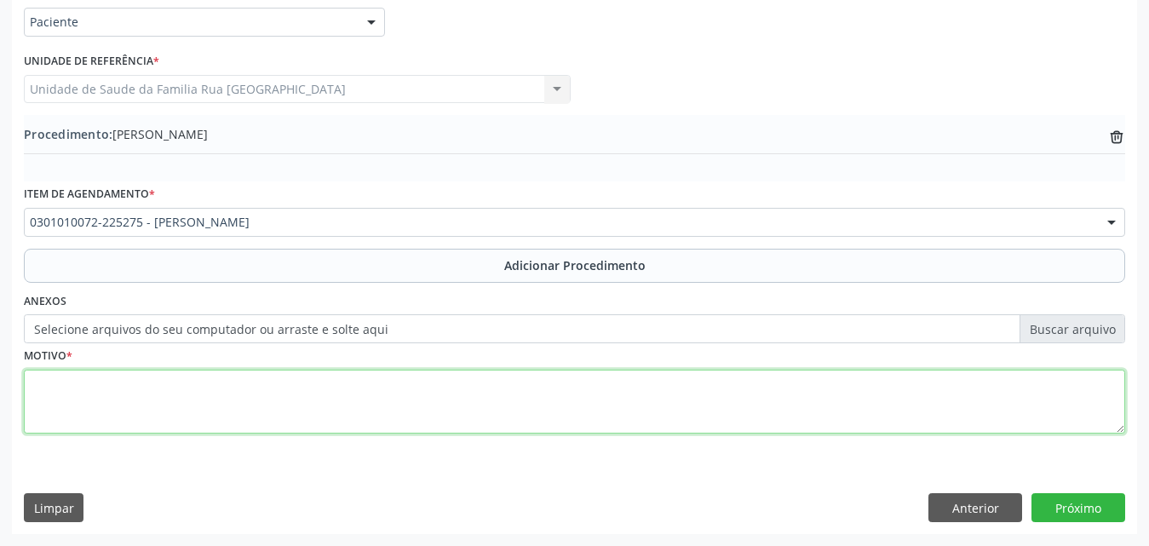
click at [88, 406] on textarea at bounding box center [575, 402] width 1102 height 65
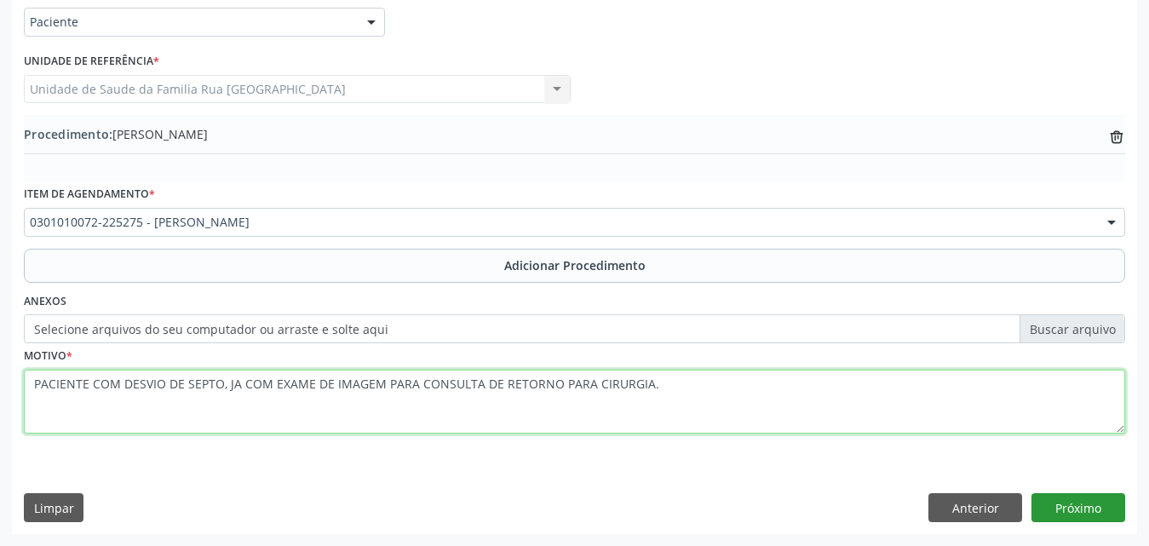
type textarea "PACIENTE COM DESVIO DE SEPTO, JA COM EXAME DE IMAGEM PARA CONSULTA DE RETORNO P…"
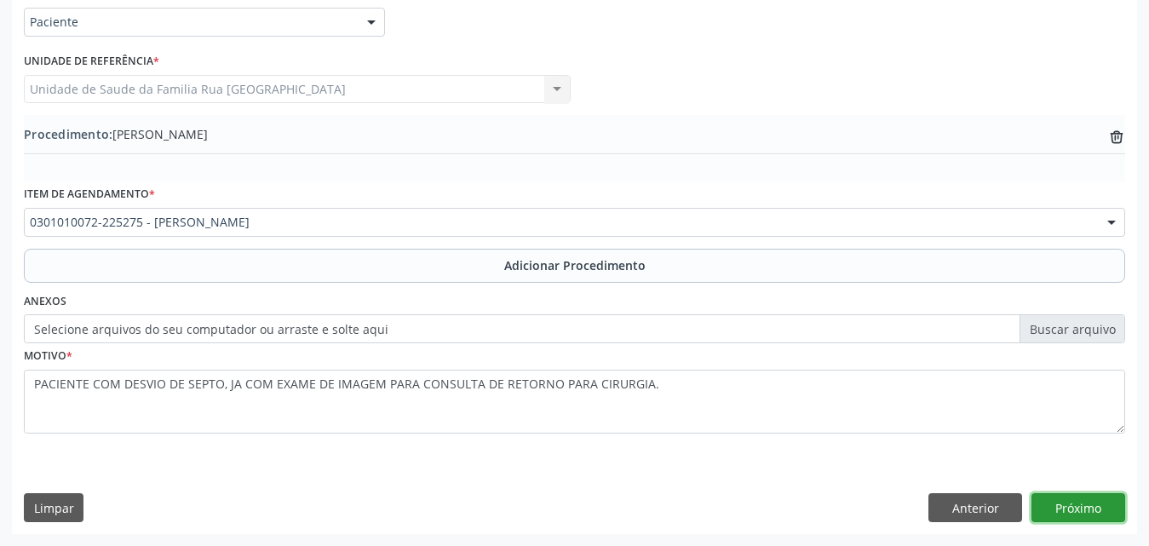
click at [1097, 515] on button "Próximo" at bounding box center [1079, 507] width 94 height 29
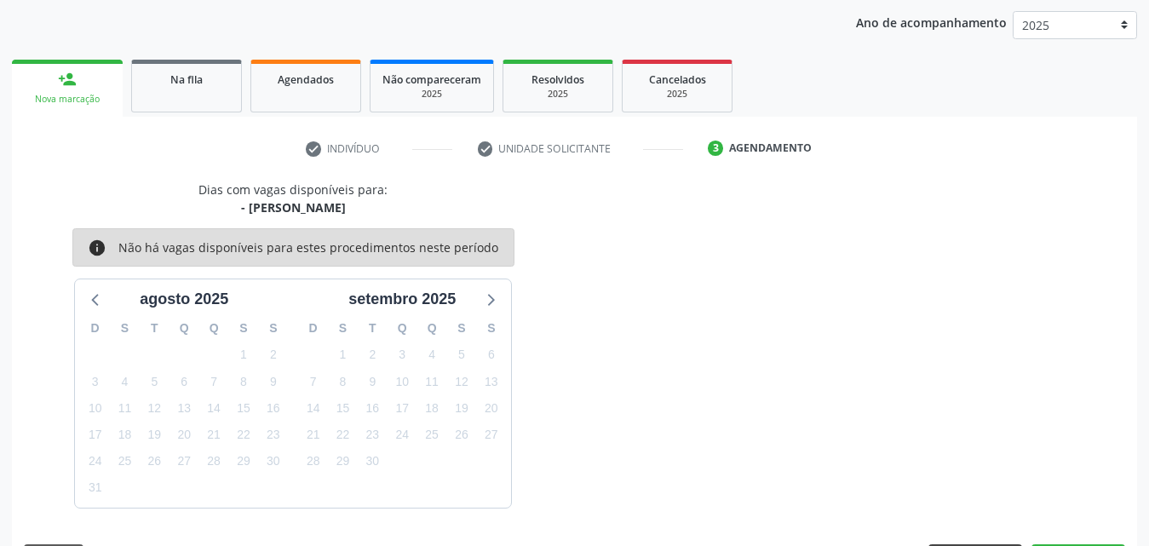
scroll to position [269, 0]
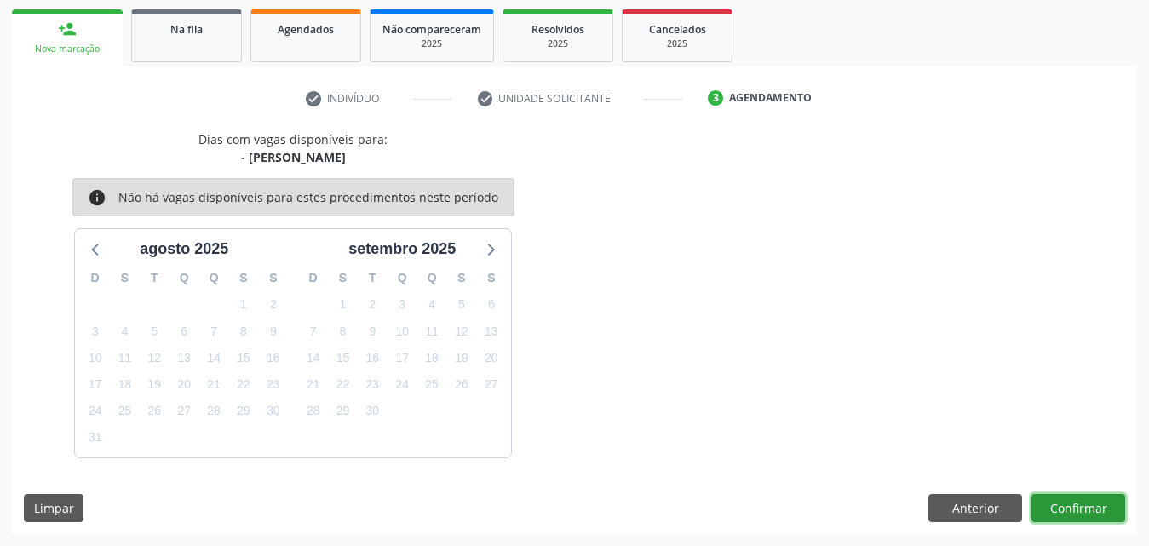
click at [1079, 513] on button "Confirmar" at bounding box center [1079, 508] width 94 height 29
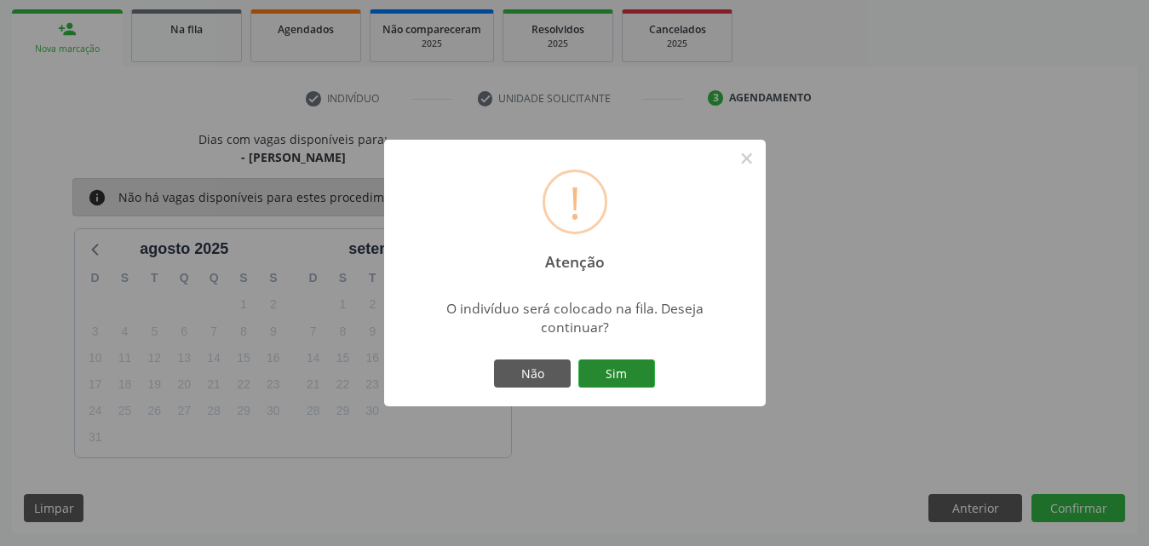
drag, startPoint x: 657, startPoint y: 370, endPoint x: 649, endPoint y: 374, distance: 8.8
click at [652, 373] on div "Não Sim" at bounding box center [575, 374] width 169 height 36
click at [648, 374] on button "Sim" at bounding box center [616, 374] width 77 height 29
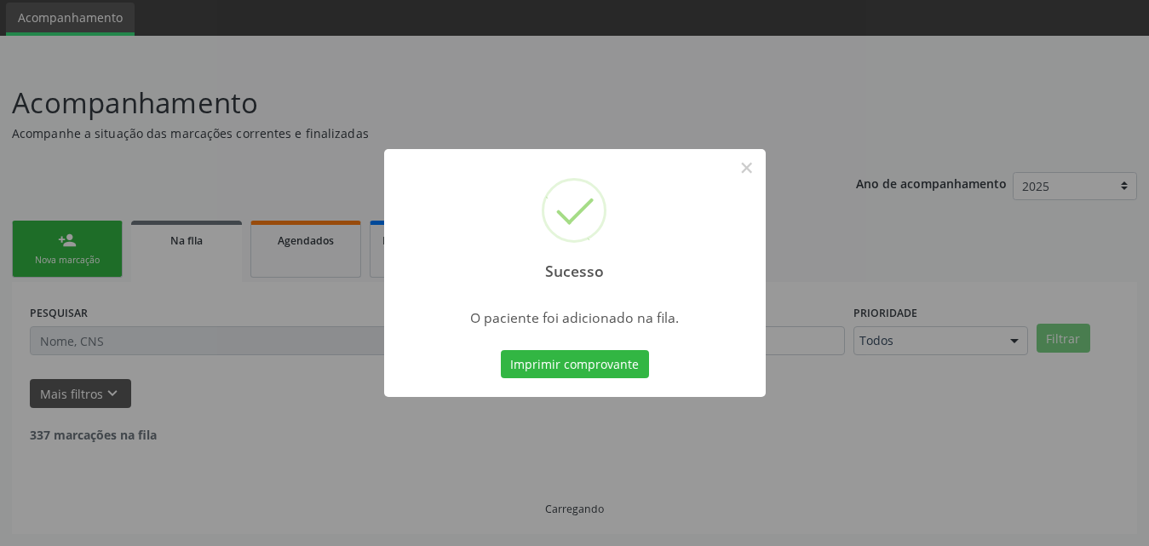
scroll to position [40, 0]
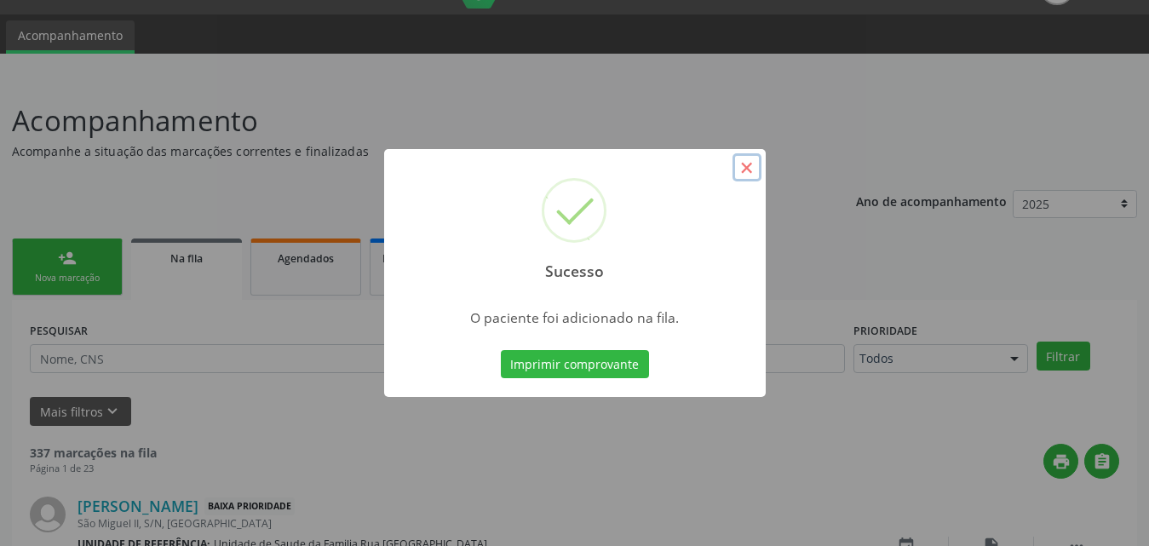
click at [758, 167] on button "×" at bounding box center [747, 167] width 29 height 29
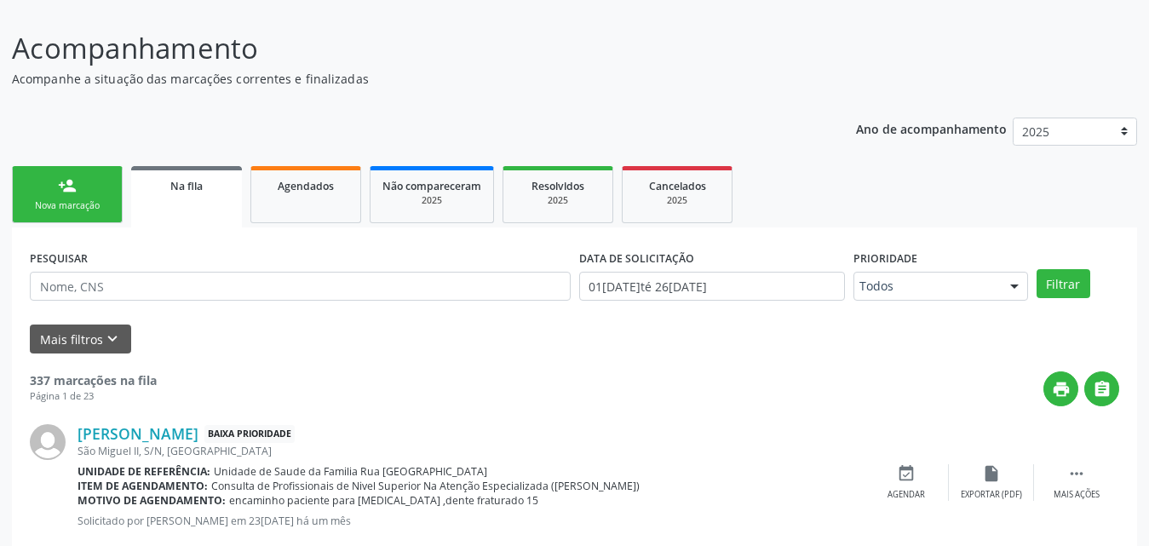
scroll to position [210, 0]
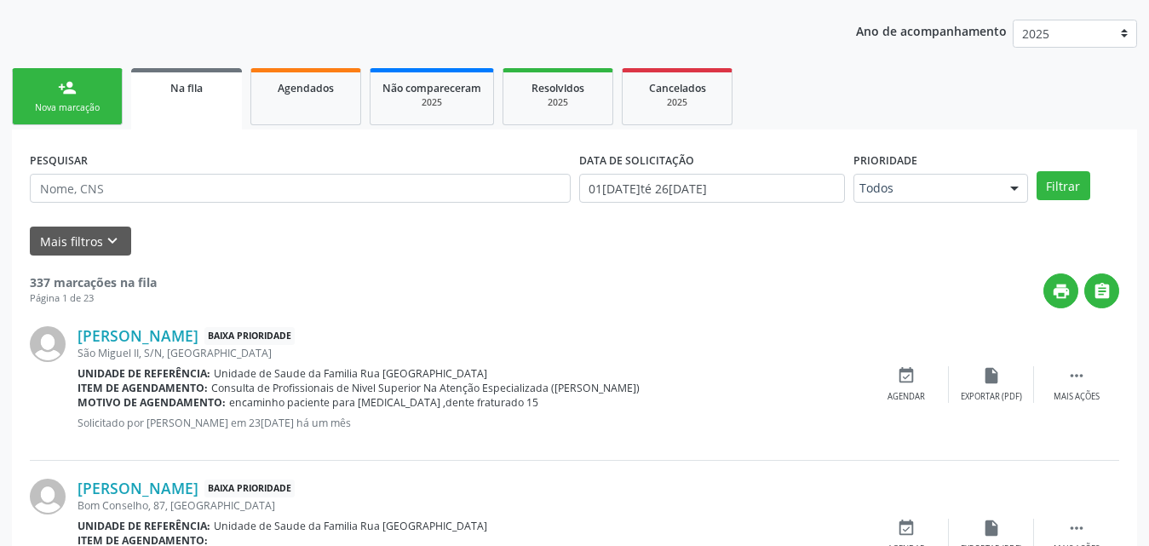
click at [82, 103] on div "Nova marcação" at bounding box center [67, 107] width 85 height 13
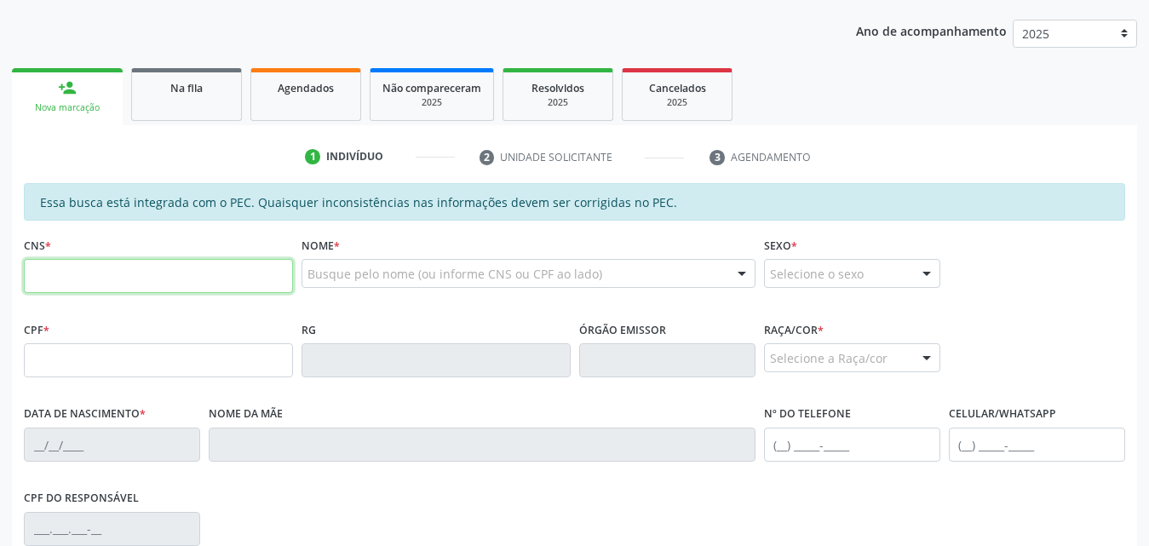
click at [158, 281] on input "text" at bounding box center [158, 276] width 269 height 34
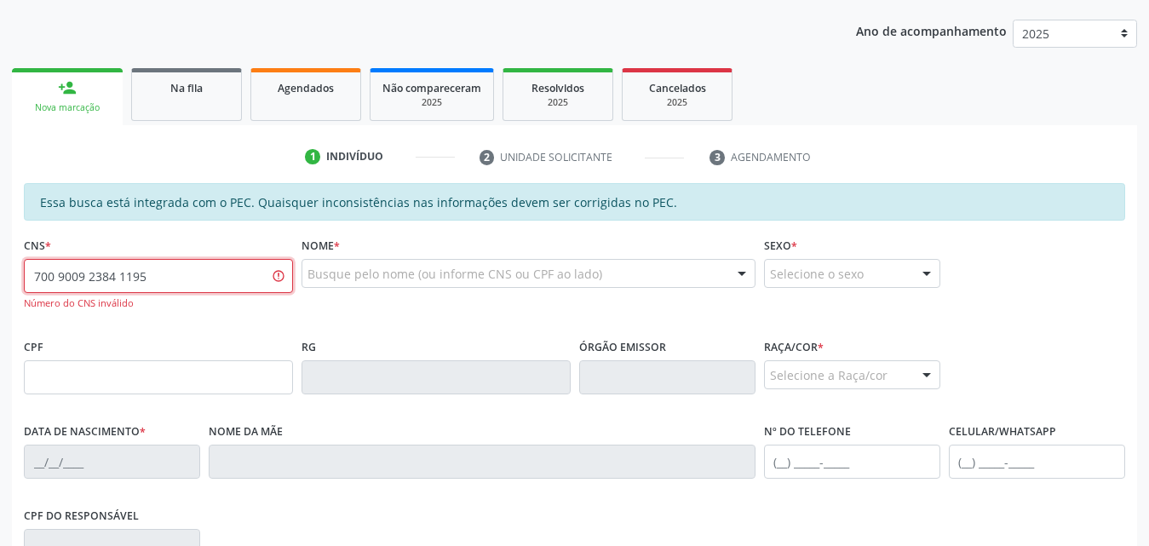
type input "700 9009 2384 1195"
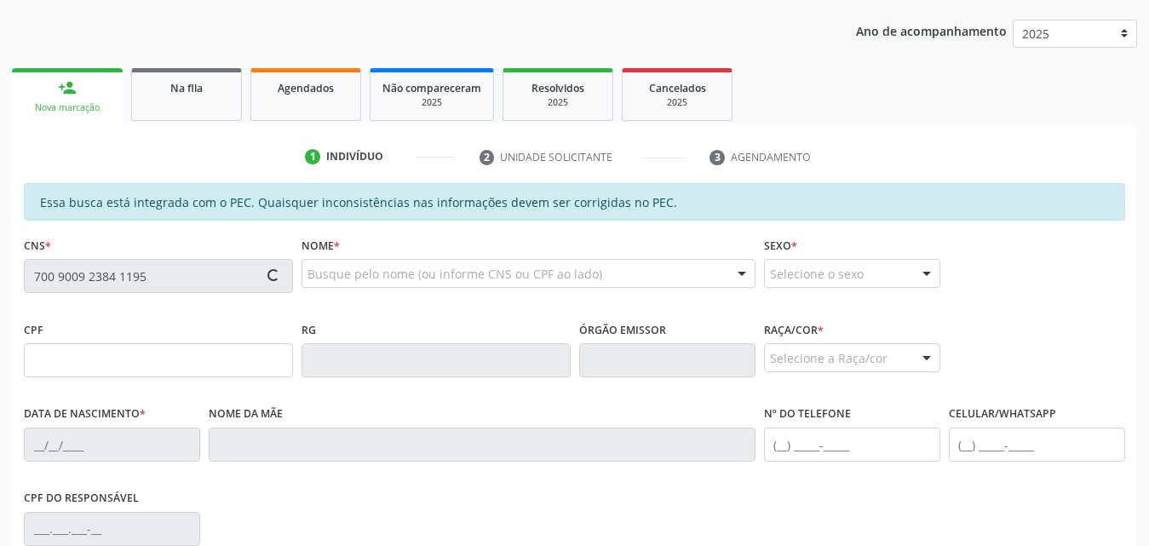
type input "164.586.844-36"
type input "20/02/2019"
type input "Mirian Correia da Silva"
type input "(82) 99106-7186"
type input "61"
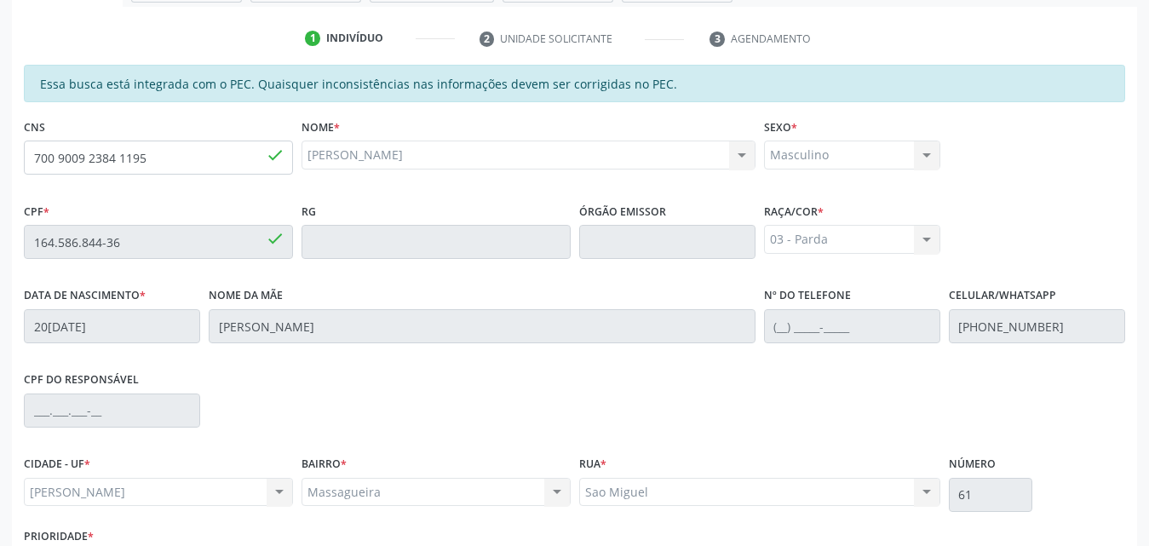
scroll to position [451, 0]
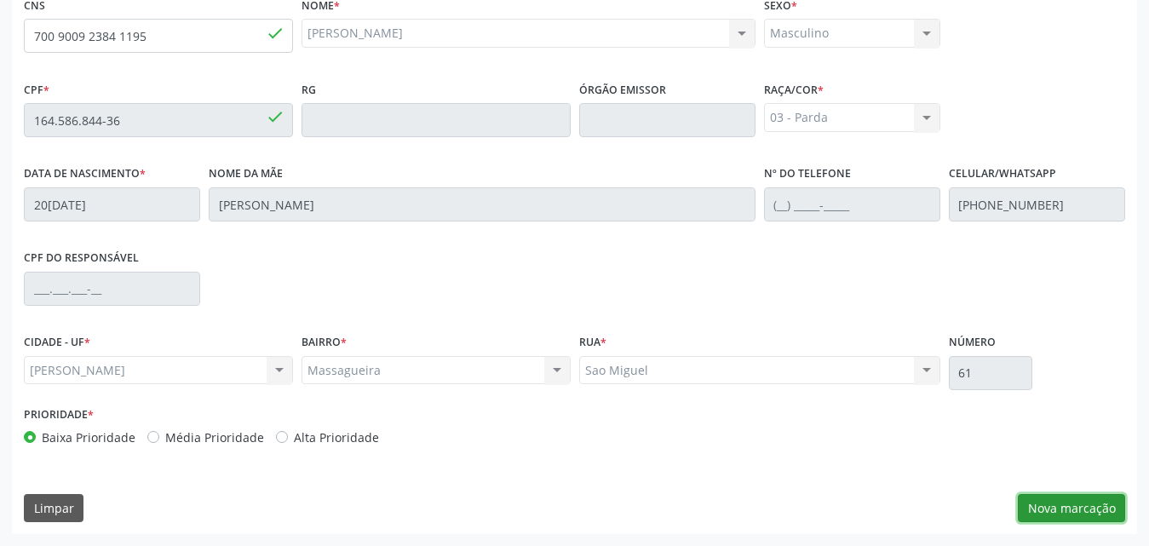
click at [1068, 513] on button "Nova marcação" at bounding box center [1071, 508] width 107 height 29
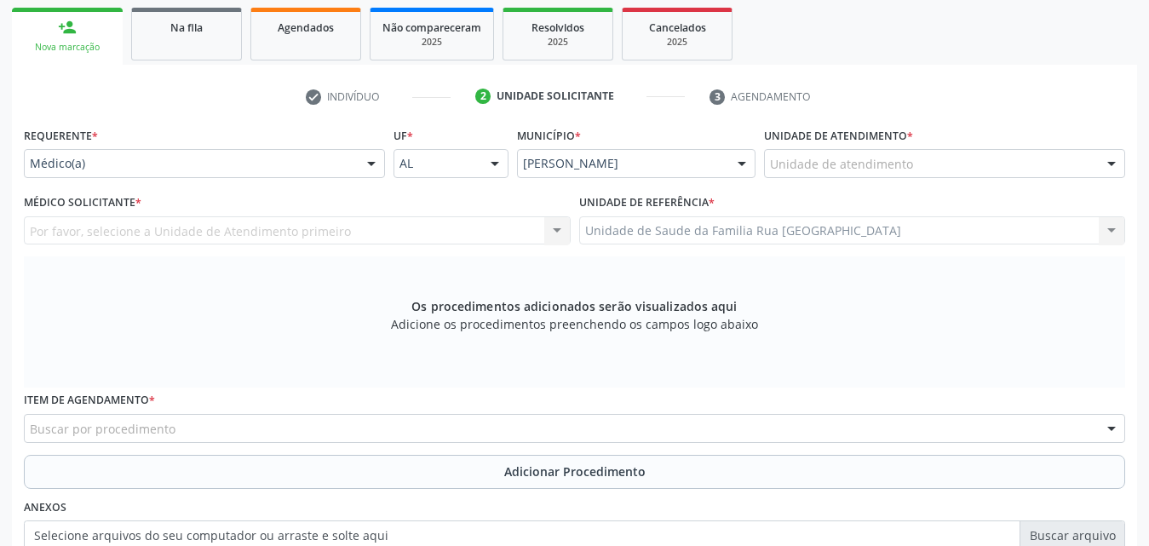
scroll to position [280, 0]
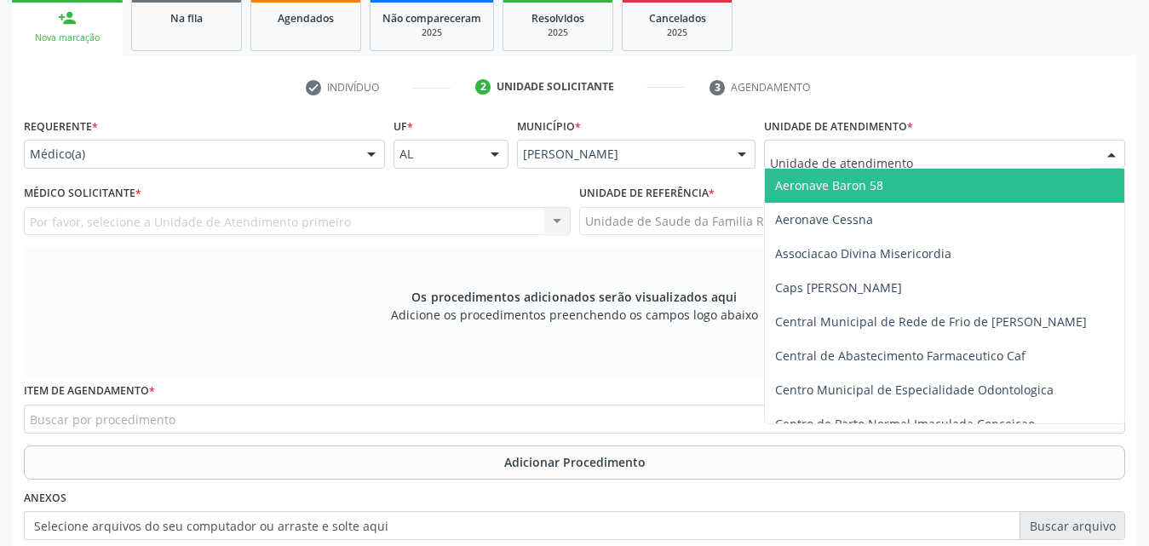
click at [956, 154] on div at bounding box center [944, 154] width 361 height 29
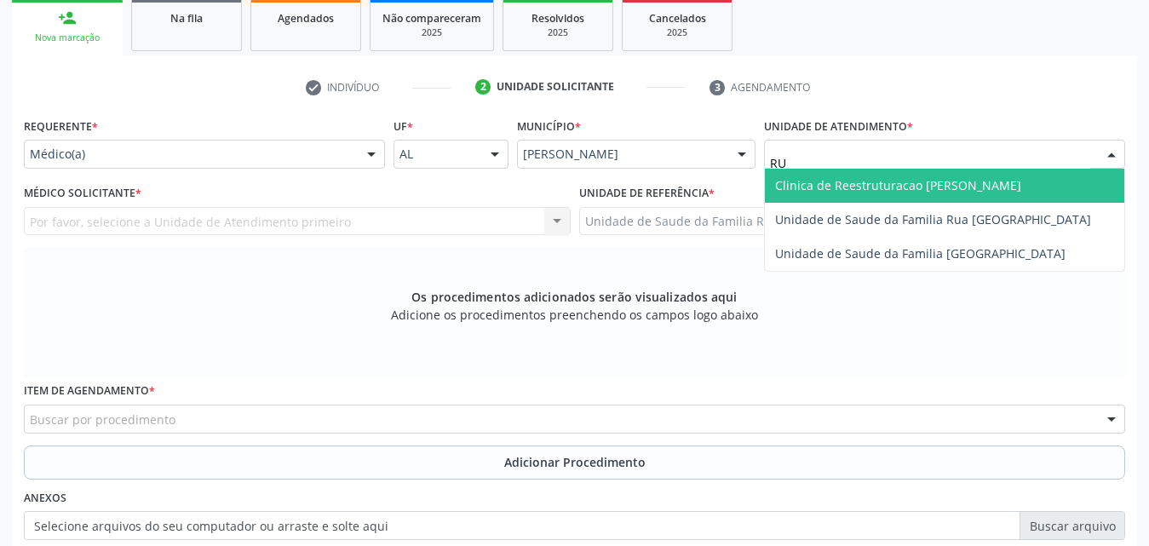
type input "RUA"
click at [957, 181] on span "Unidade de Saude da Familia Rua [GEOGRAPHIC_DATA]" at bounding box center [933, 185] width 316 height 16
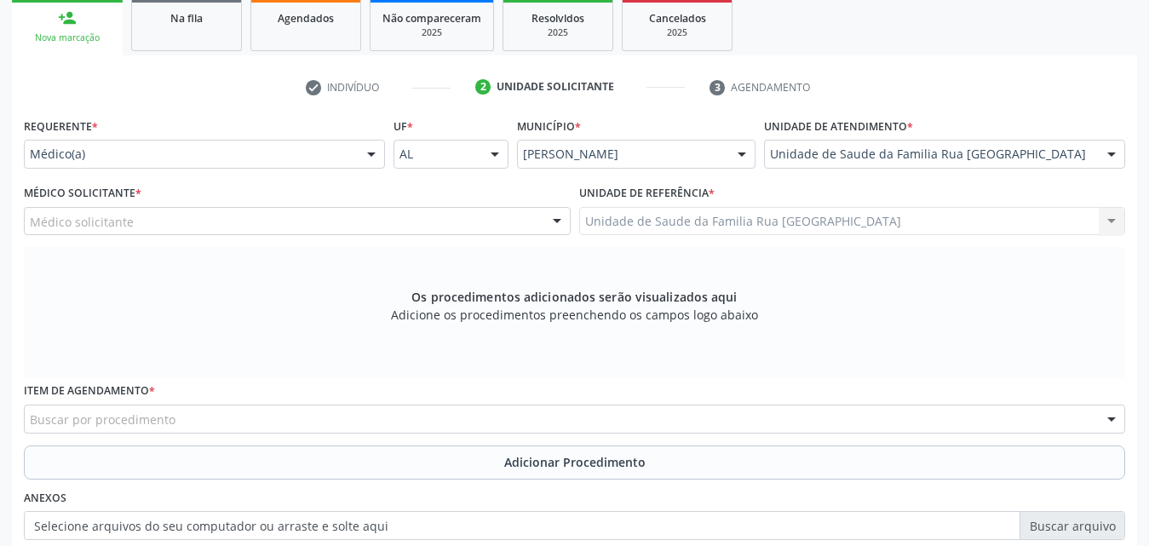
click at [229, 220] on div "Médico solicitante" at bounding box center [297, 221] width 547 height 29
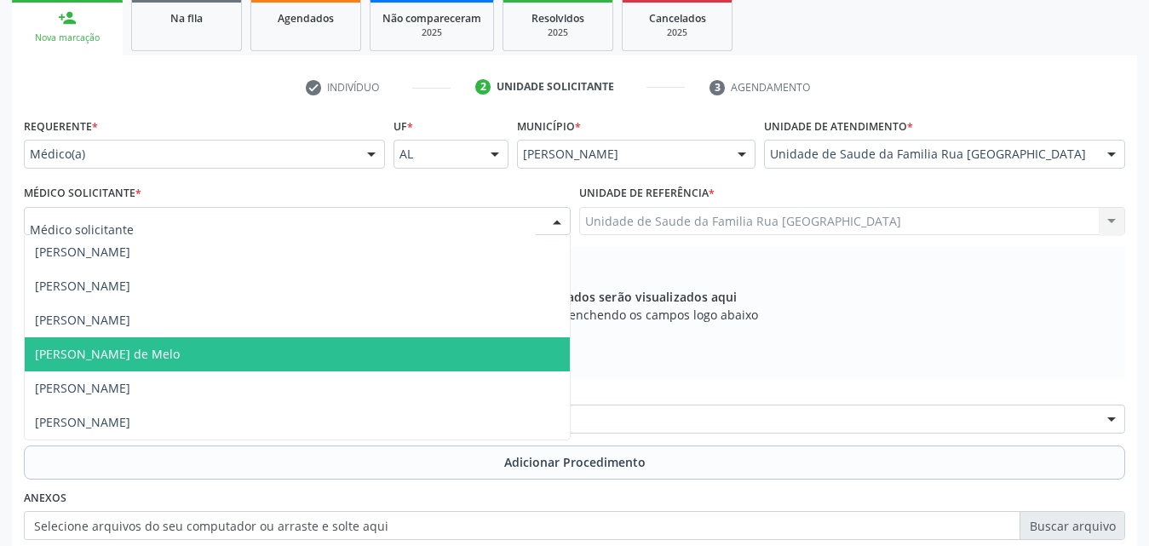
click at [142, 354] on span "[PERSON_NAME] de Melo" at bounding box center [107, 354] width 145 height 16
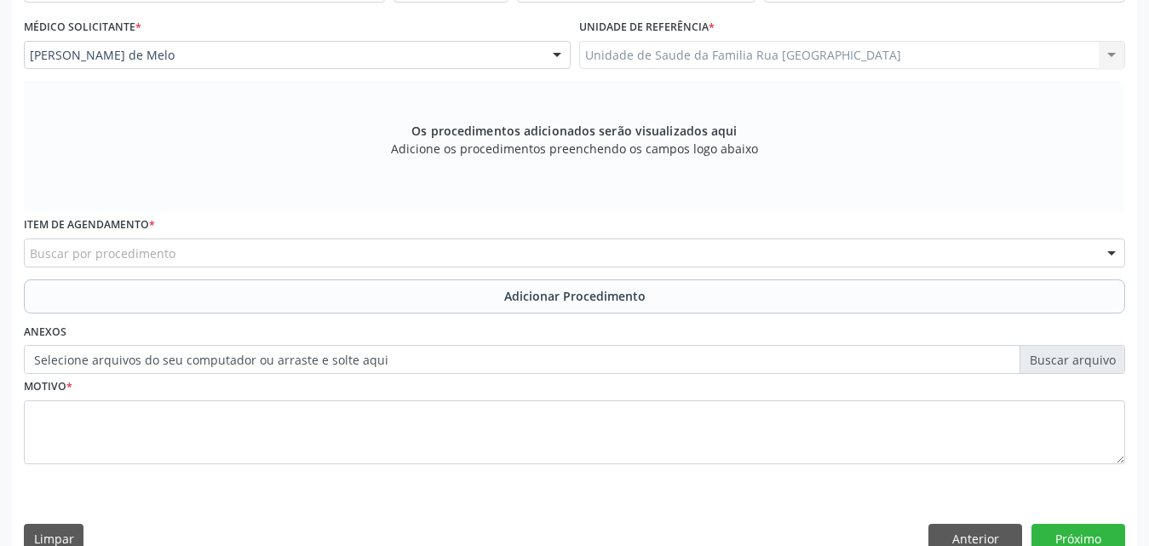
scroll to position [451, 0]
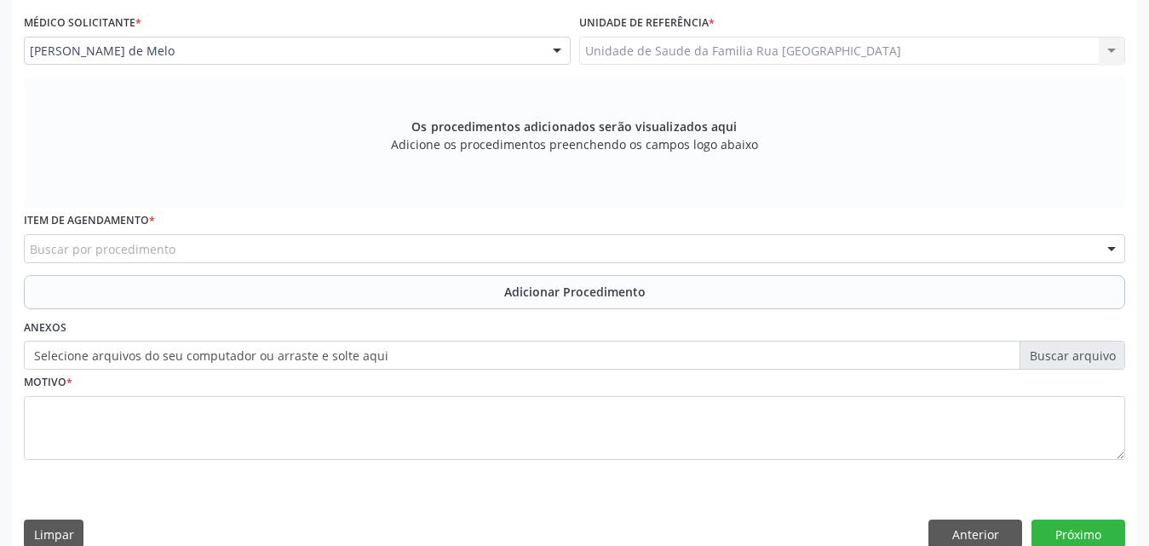
click at [317, 248] on div "Buscar por procedimento" at bounding box center [575, 248] width 1102 height 29
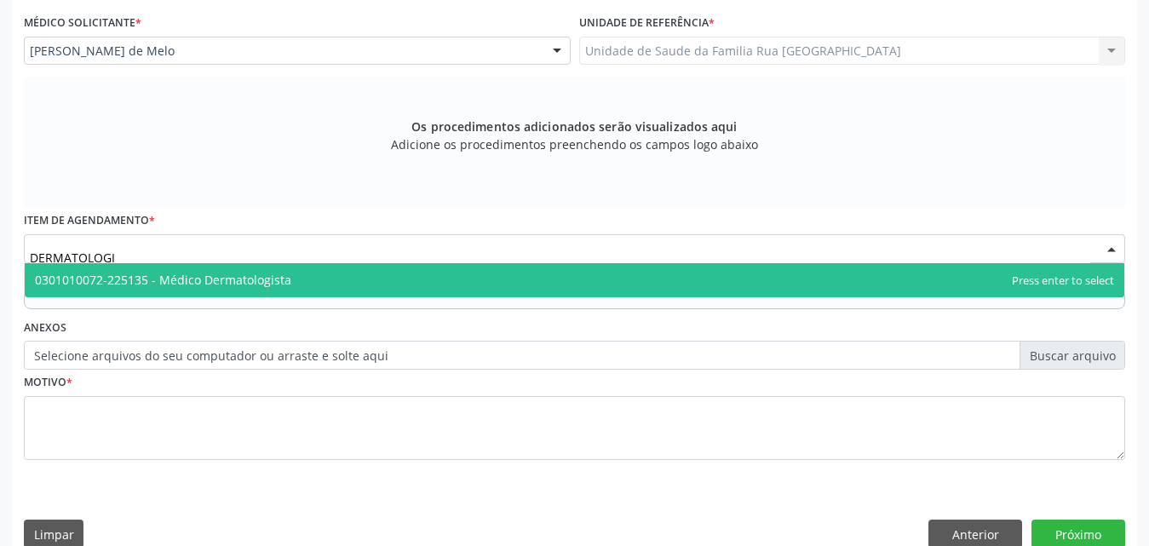
type input "DERMATOLOGIS"
click at [285, 285] on span "0301010072-225135 - Médico Dermatologista" at bounding box center [163, 280] width 256 height 16
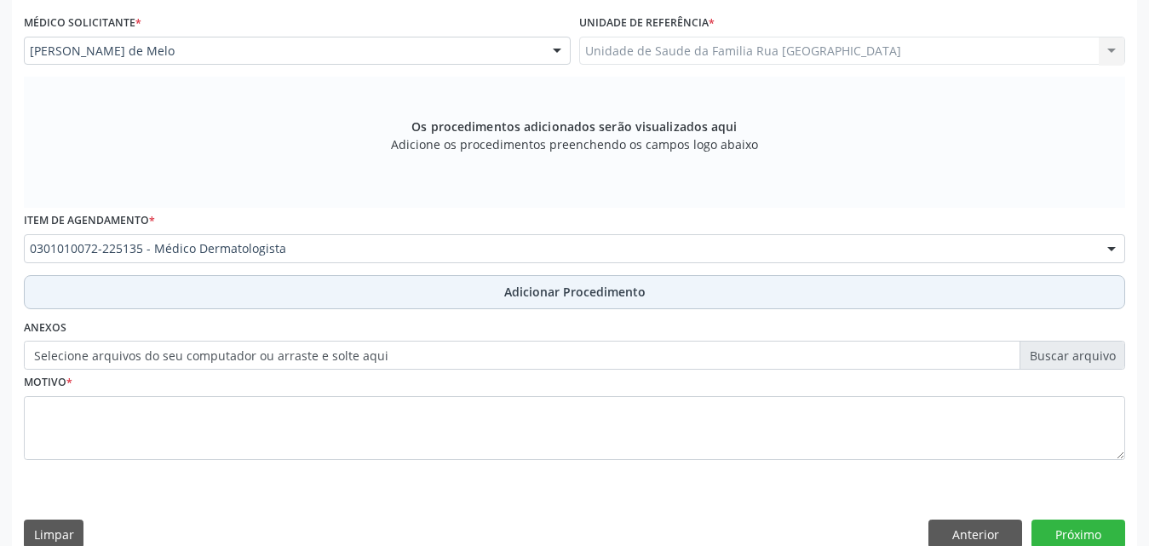
click at [574, 292] on span "Adicionar Procedimento" at bounding box center [574, 292] width 141 height 18
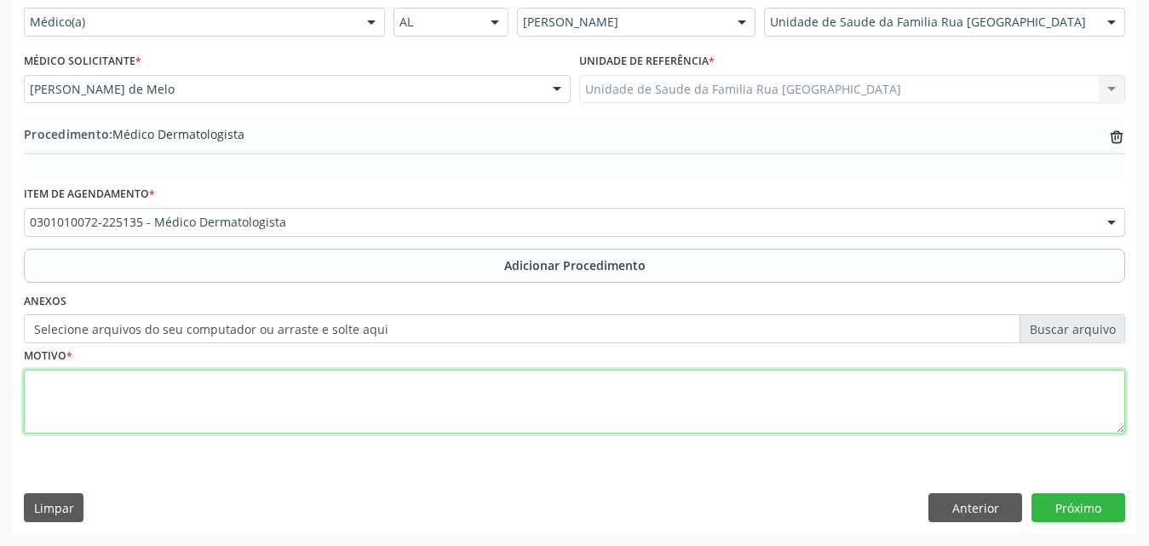
click at [155, 418] on textarea at bounding box center [575, 402] width 1102 height 65
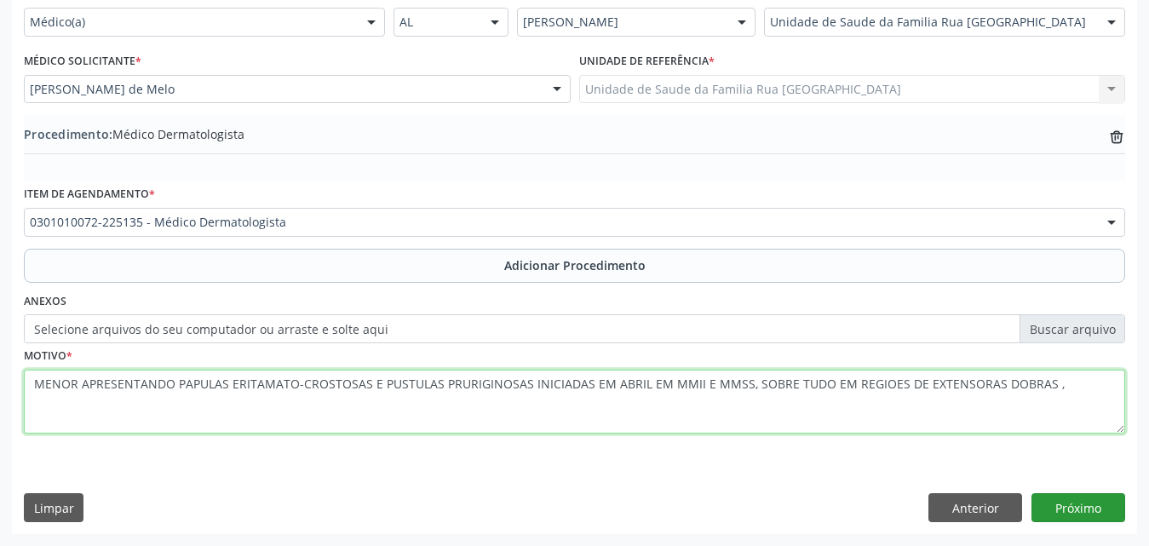
type textarea "MENOR APRESENTANDO PAPULAS ERITAMATO-CROSTOSAS E PUSTULAS PRURIGINOSAS INICIADA…"
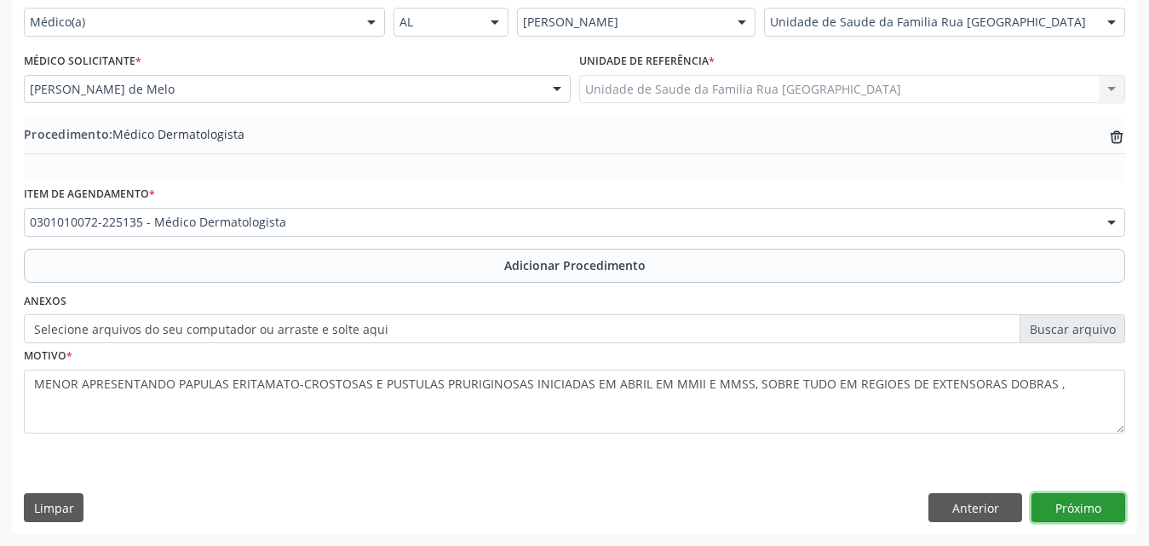
click at [1078, 508] on button "Próximo" at bounding box center [1079, 507] width 94 height 29
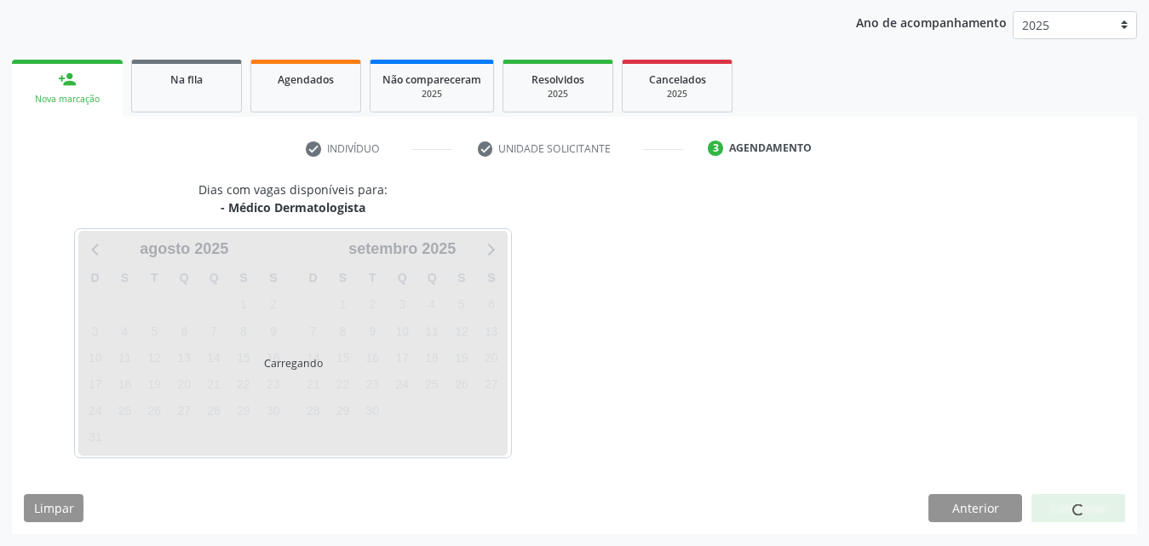
scroll to position [269, 0]
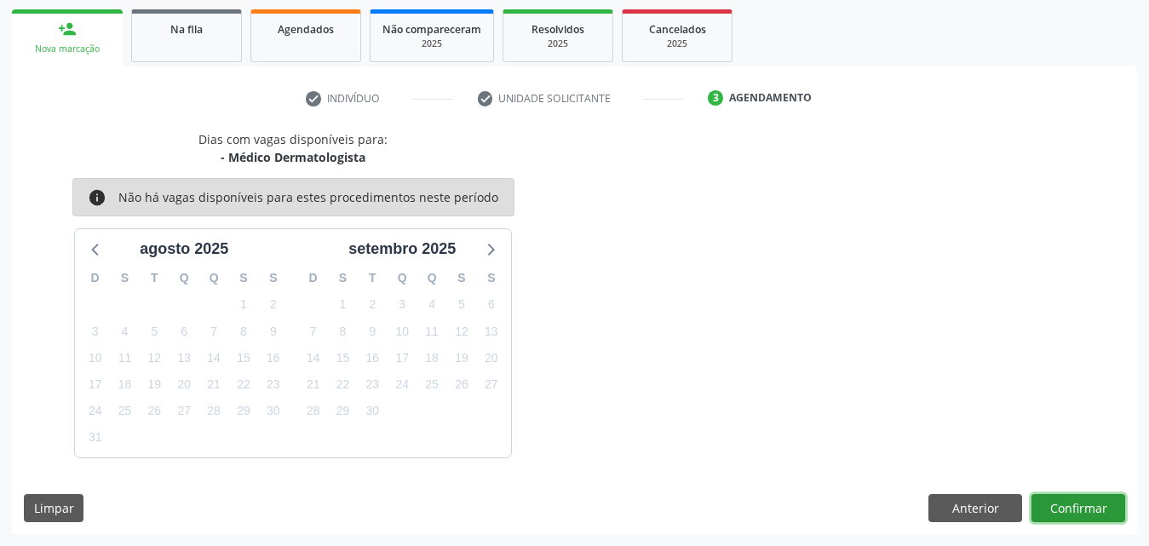
click at [1062, 505] on button "Confirmar" at bounding box center [1079, 508] width 94 height 29
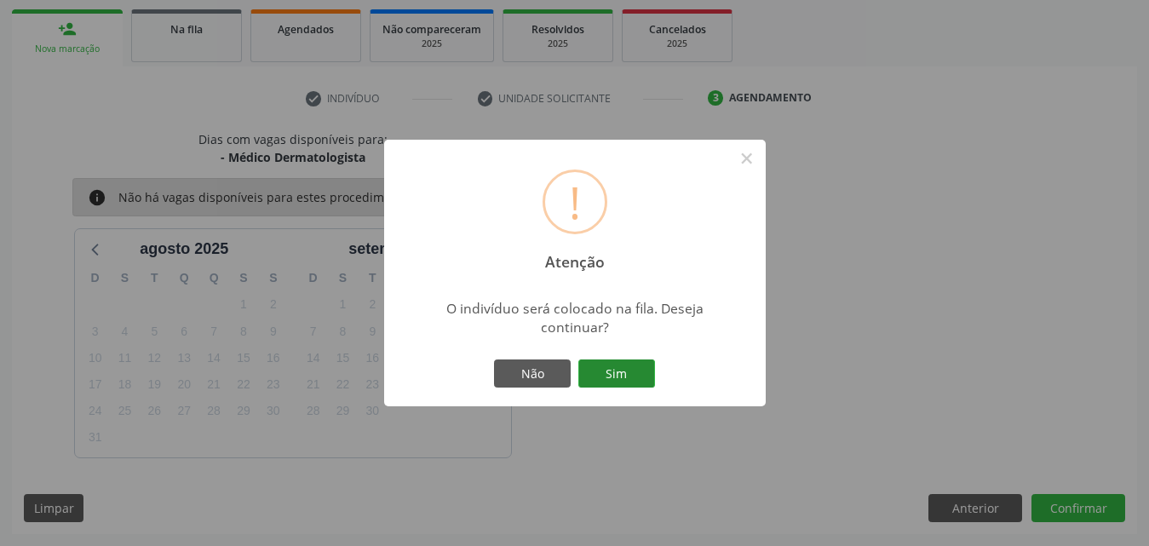
click at [626, 366] on button "Sim" at bounding box center [616, 374] width 77 height 29
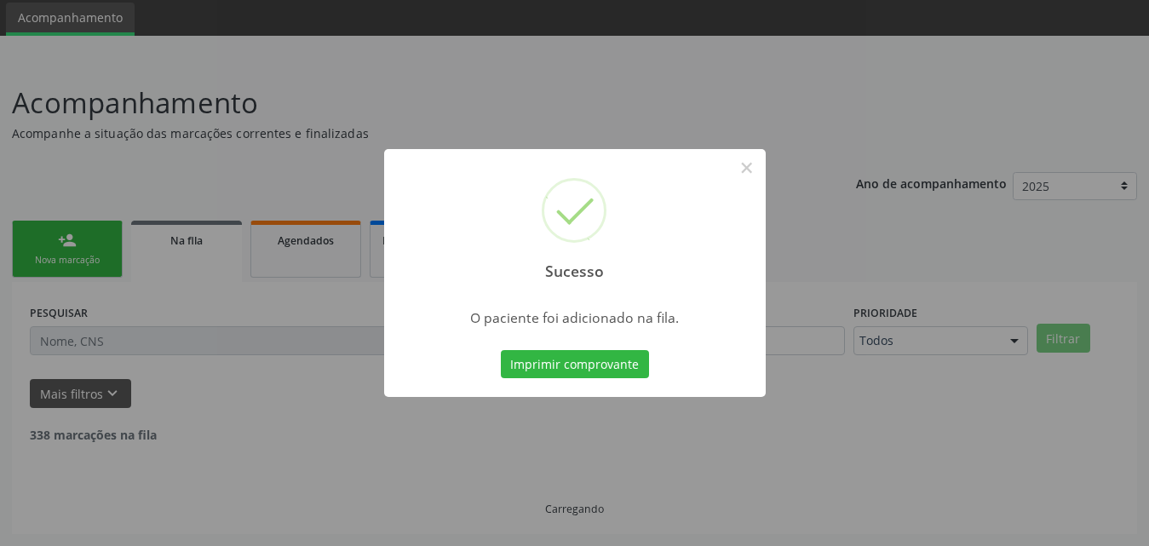
scroll to position [40, 0]
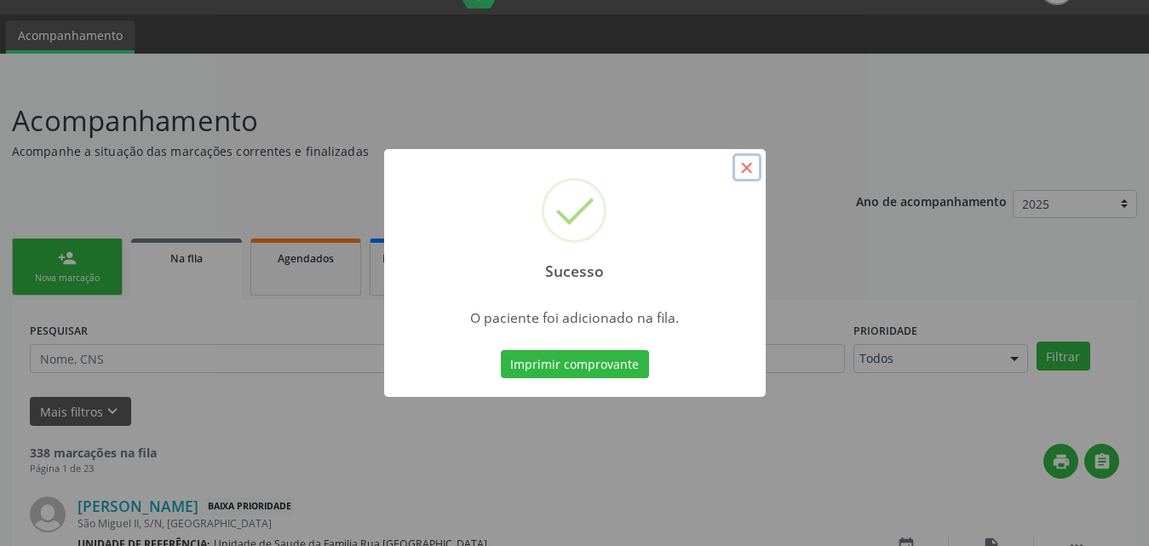
click at [745, 164] on button "×" at bounding box center [747, 167] width 29 height 29
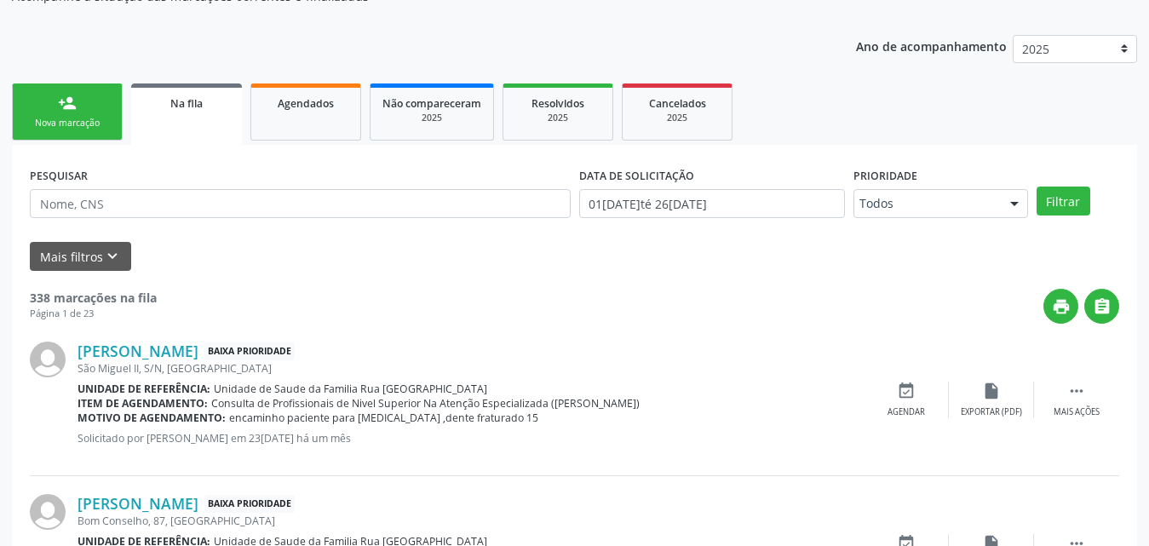
scroll to position [210, 0]
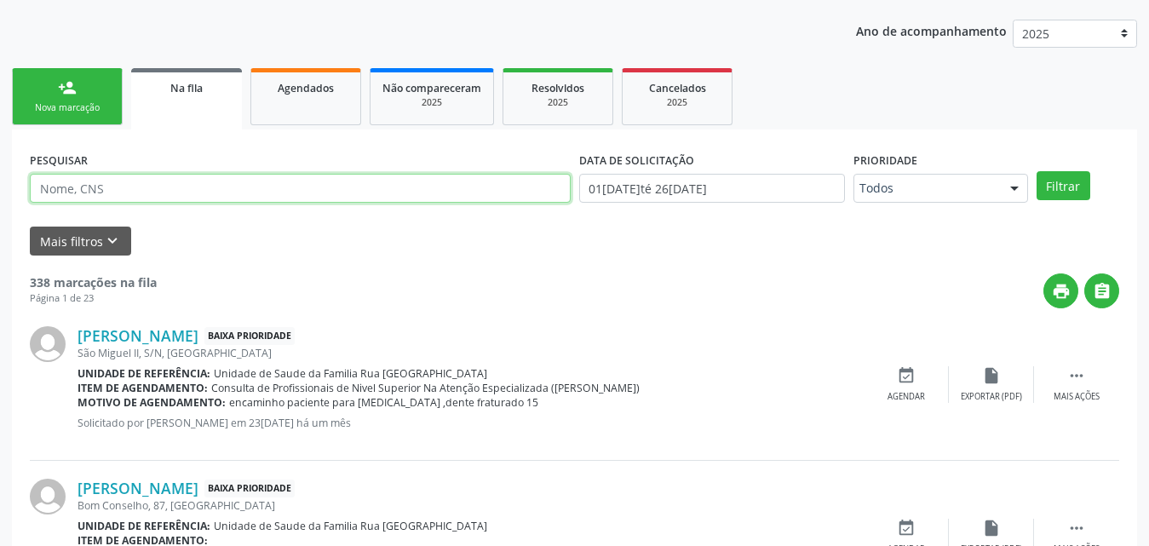
click at [251, 181] on input "text" at bounding box center [300, 188] width 541 height 29
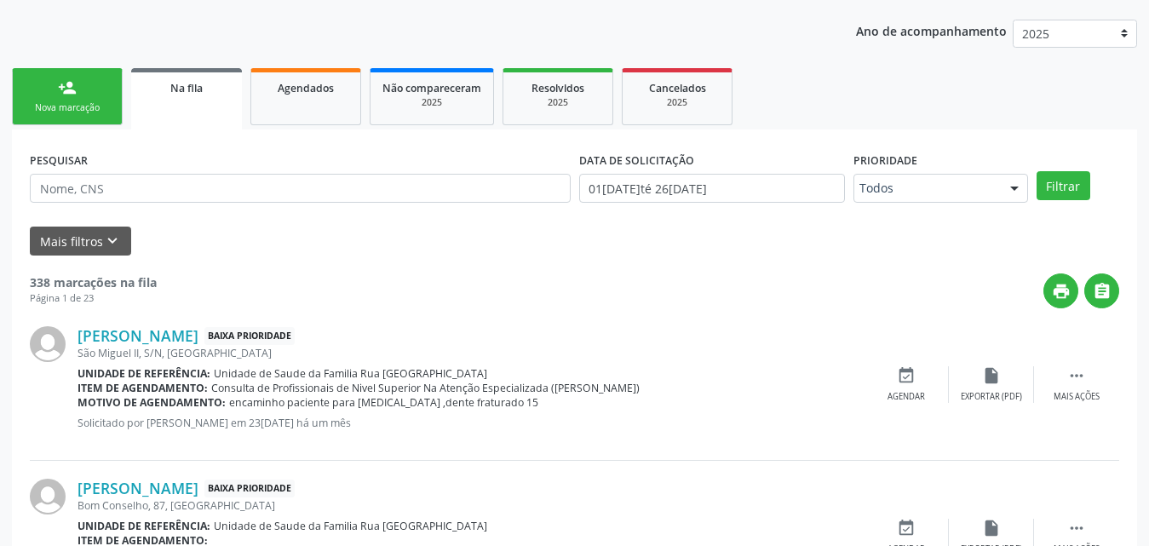
click at [75, 94] on div "person_add" at bounding box center [67, 87] width 19 height 19
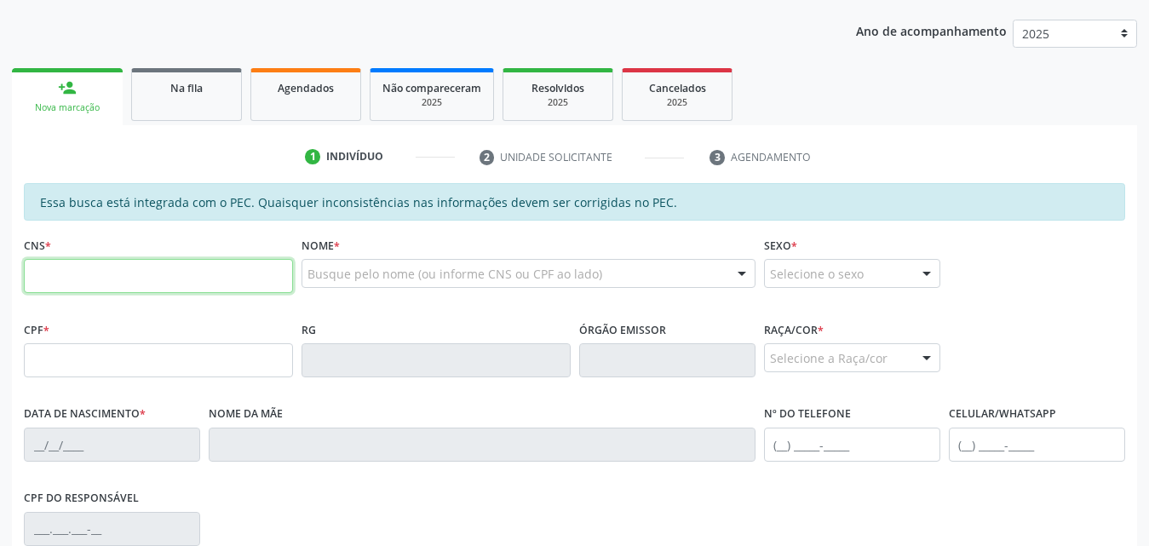
drag, startPoint x: 158, startPoint y: 266, endPoint x: 193, endPoint y: 266, distance: 34.9
click at [158, 266] on input "text" at bounding box center [158, 276] width 269 height 34
type input "701 2060 5682 1510"
type input "069.656.094-19"
type input "05/04/1978"
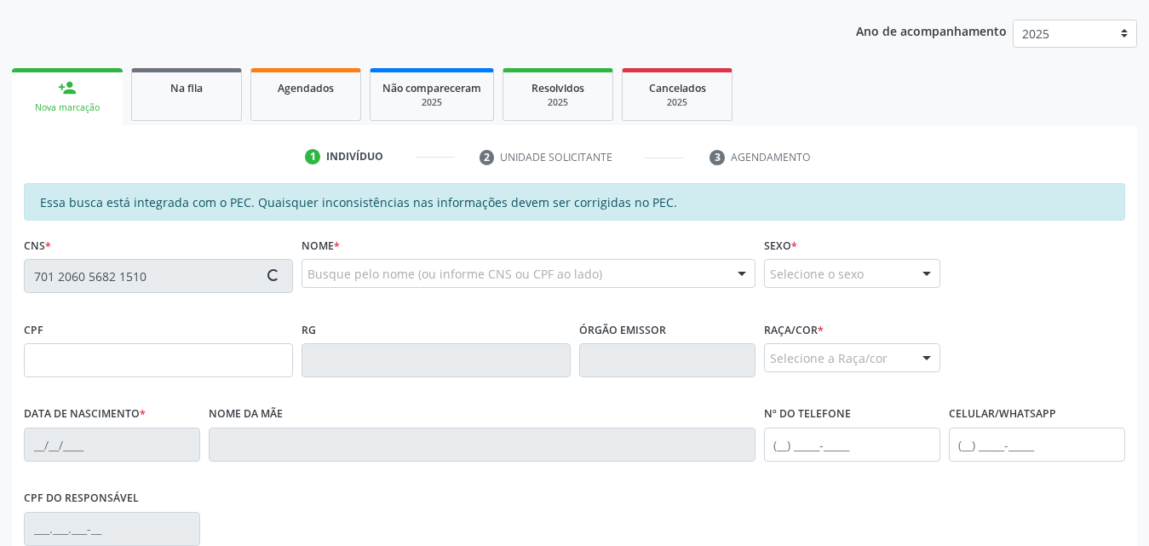
type input "Irene da Conceicao dos Santos"
type input "(82) 99113-7616"
type input "564"
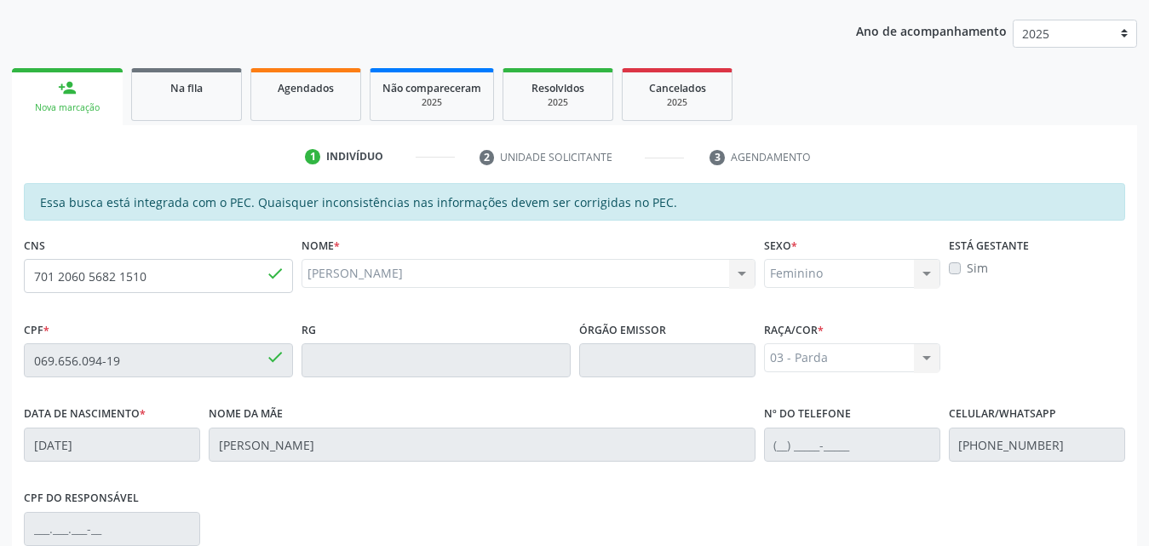
scroll to position [451, 0]
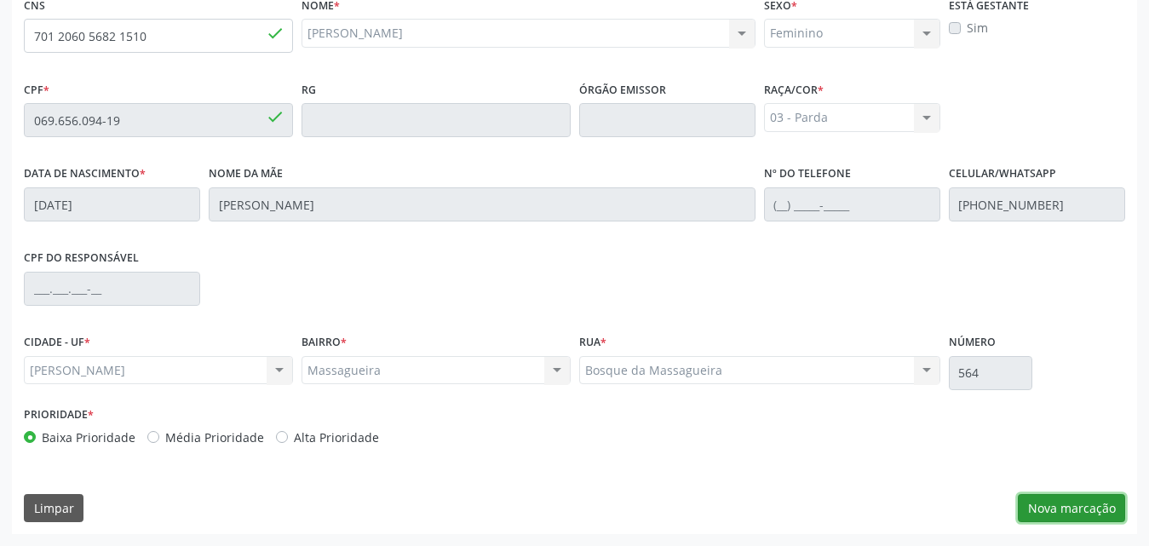
click at [1040, 505] on button "Nova marcação" at bounding box center [1071, 508] width 107 height 29
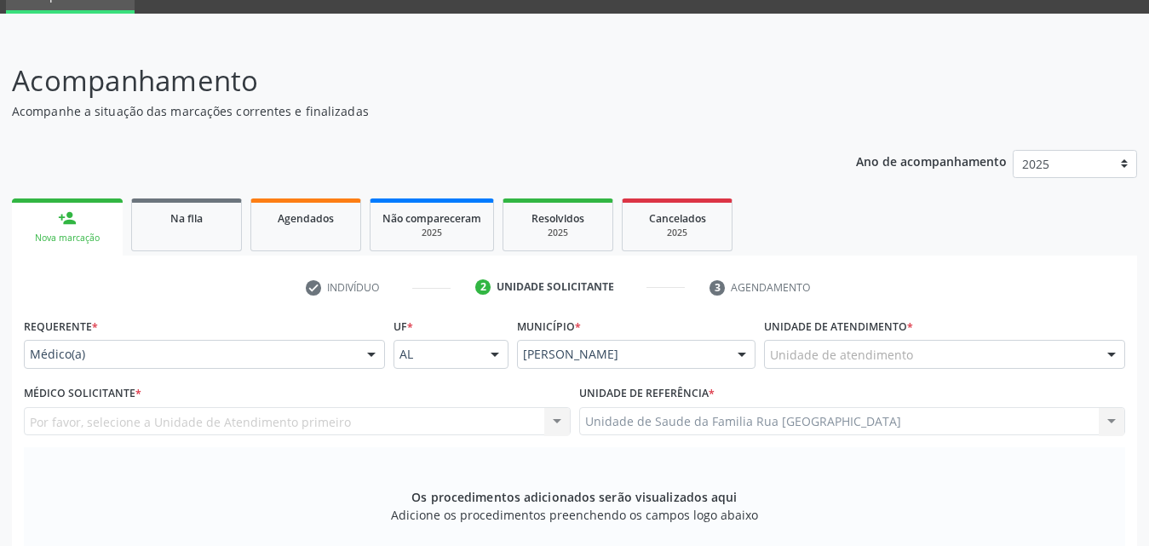
scroll to position [110, 0]
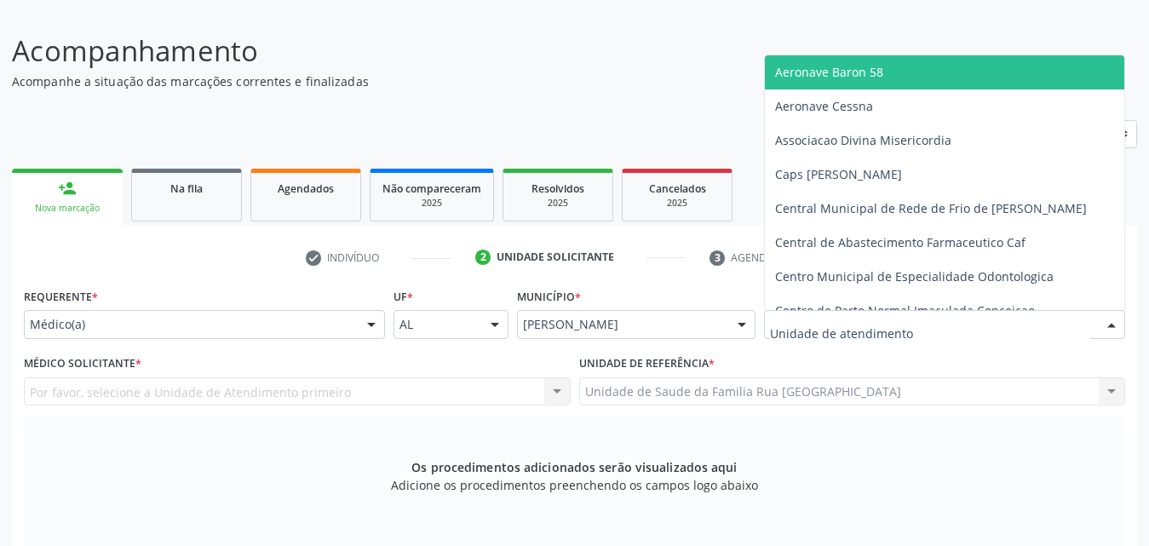
click at [987, 325] on div at bounding box center [944, 324] width 361 height 29
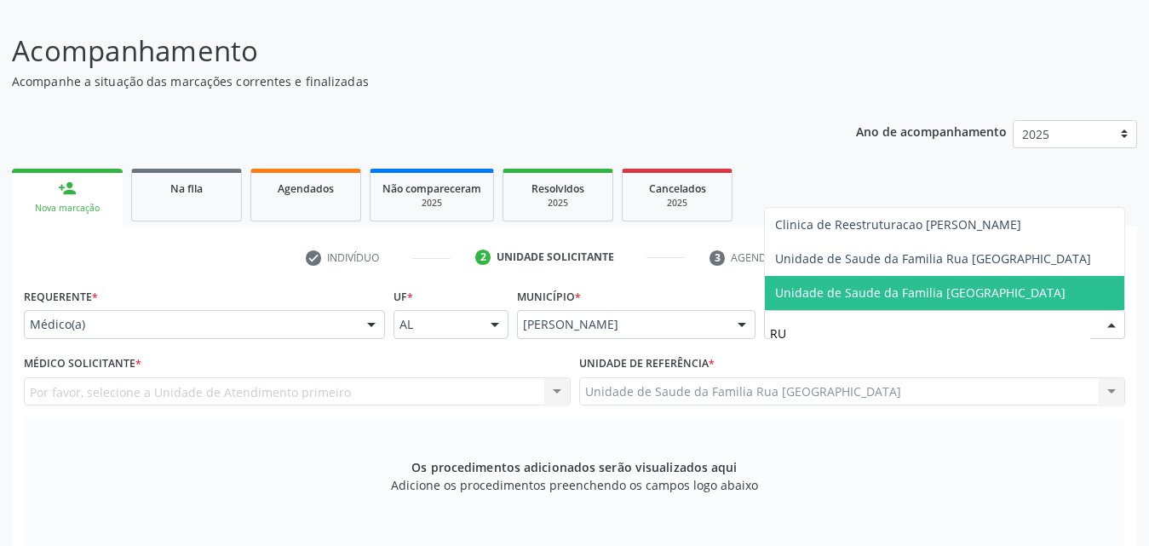
type input "RUA"
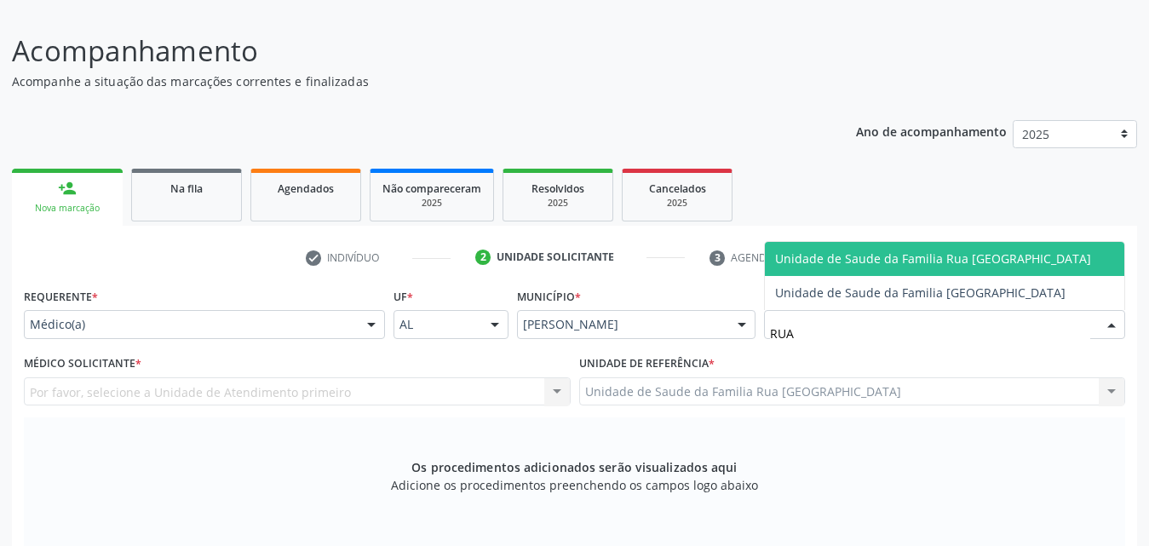
click at [964, 253] on span "Unidade de Saude da Familia Rua [GEOGRAPHIC_DATA]" at bounding box center [933, 258] width 316 height 16
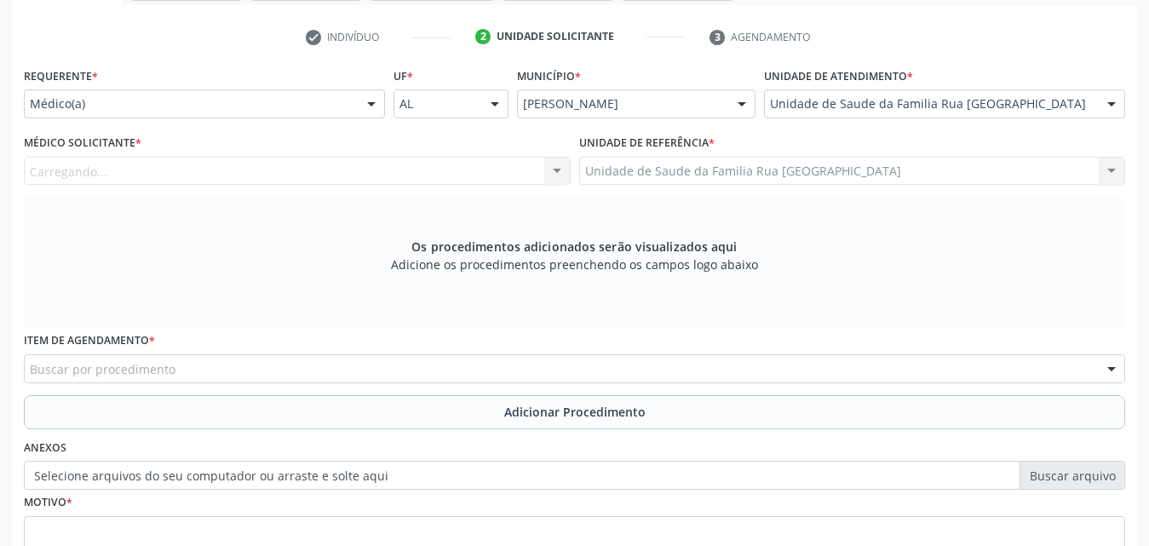
scroll to position [366, 0]
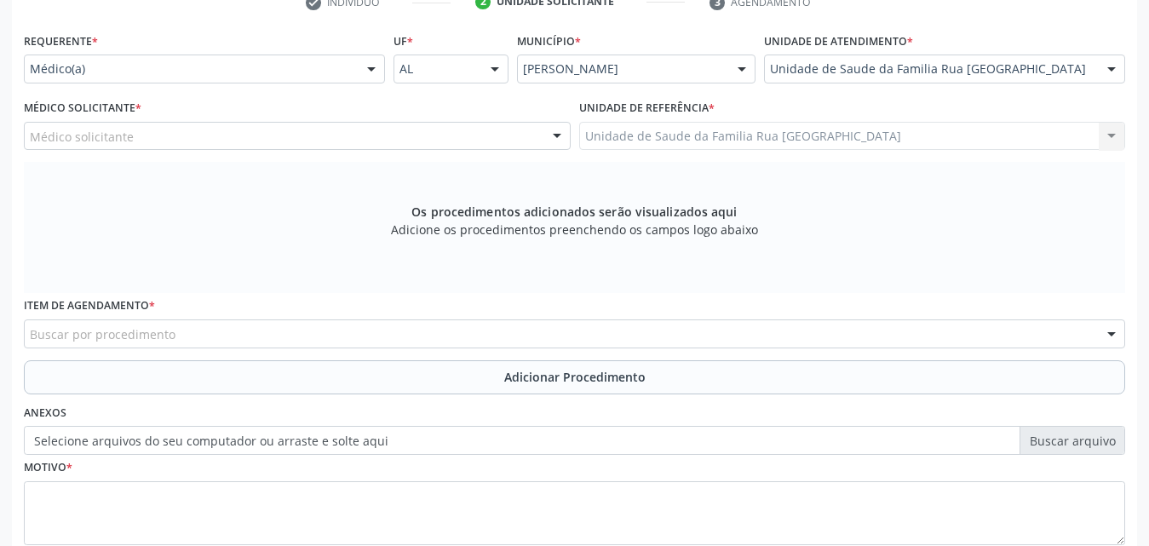
click at [227, 141] on div "Médico solicitante" at bounding box center [297, 136] width 547 height 29
type input "O"
type input "o"
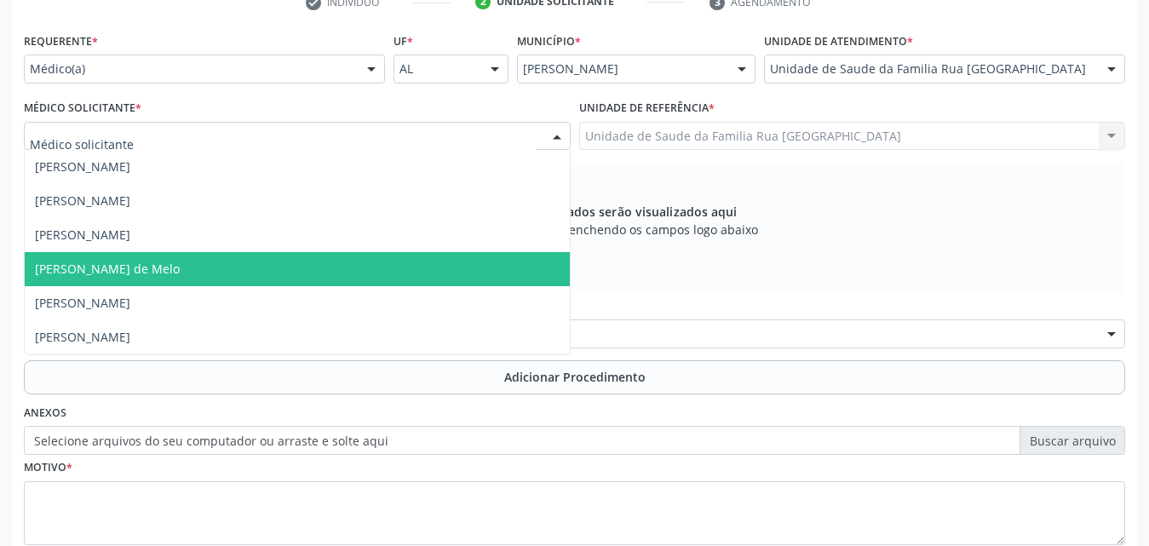
click at [823, 427] on label "Selecione arquivos do seu computador ou arraste e solte aqui" at bounding box center [575, 440] width 1102 height 29
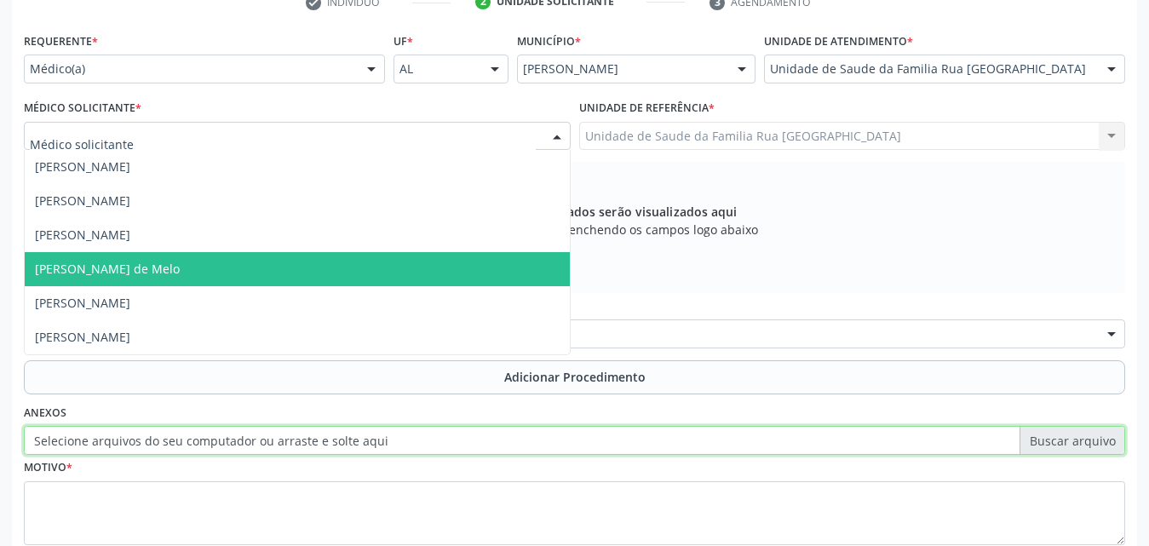
click at [823, 427] on input "Selecione arquivos do seu computador ou arraste e solte aqui" at bounding box center [575, 440] width 1102 height 29
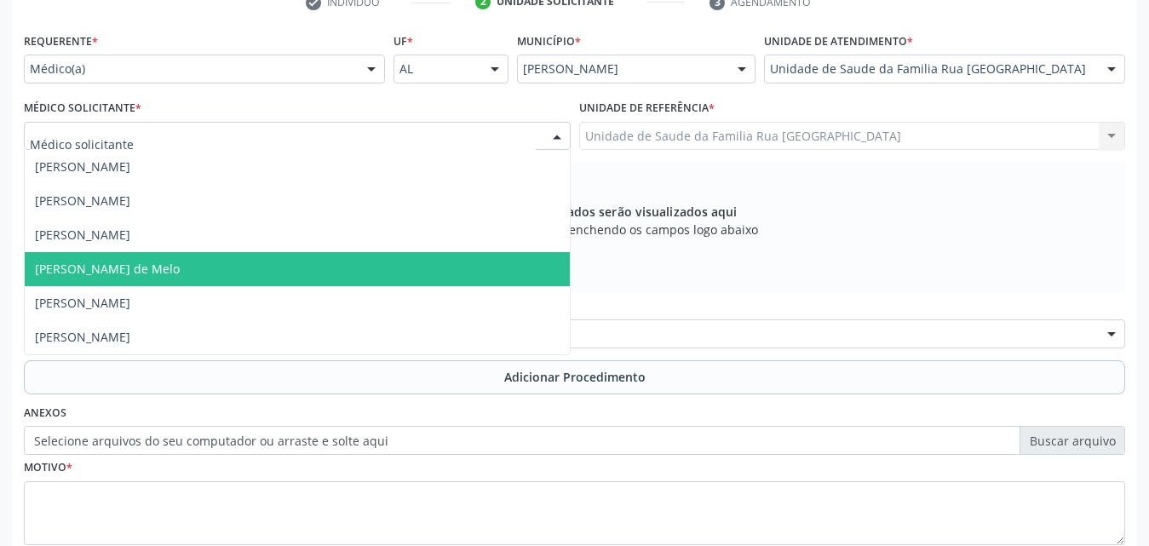
click at [233, 132] on div at bounding box center [297, 136] width 547 height 29
click at [64, 268] on span "[PERSON_NAME] de Melo" at bounding box center [107, 269] width 145 height 16
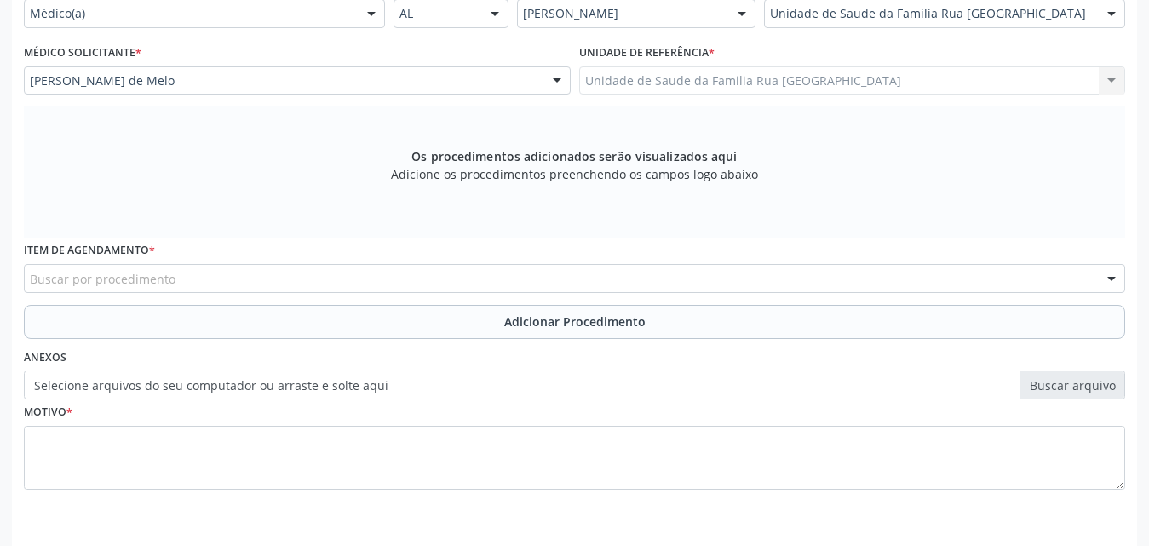
scroll to position [451, 0]
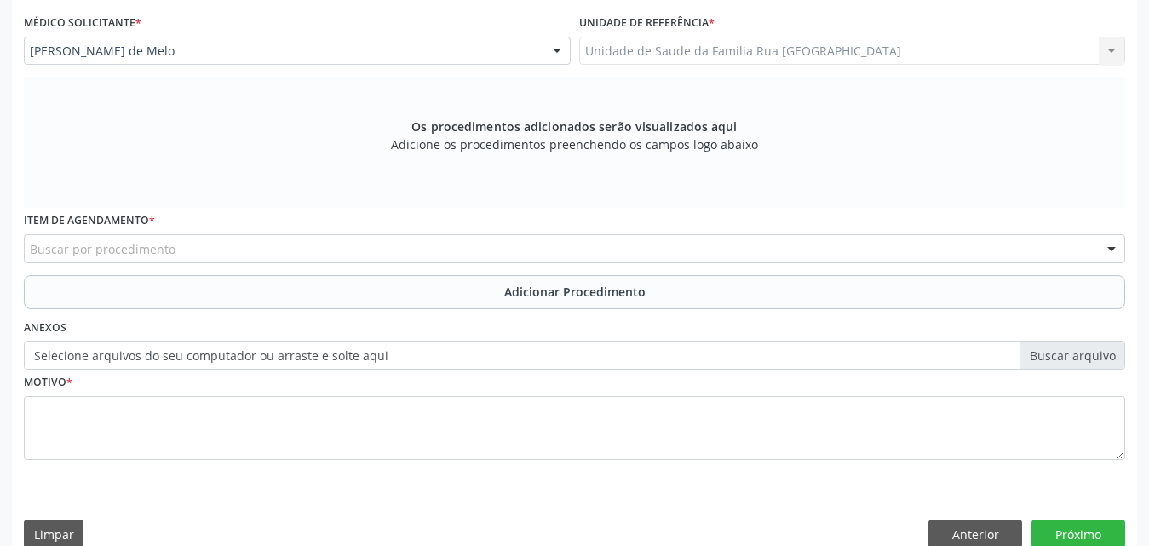
click at [321, 252] on div "Buscar por procedimento" at bounding box center [575, 248] width 1102 height 29
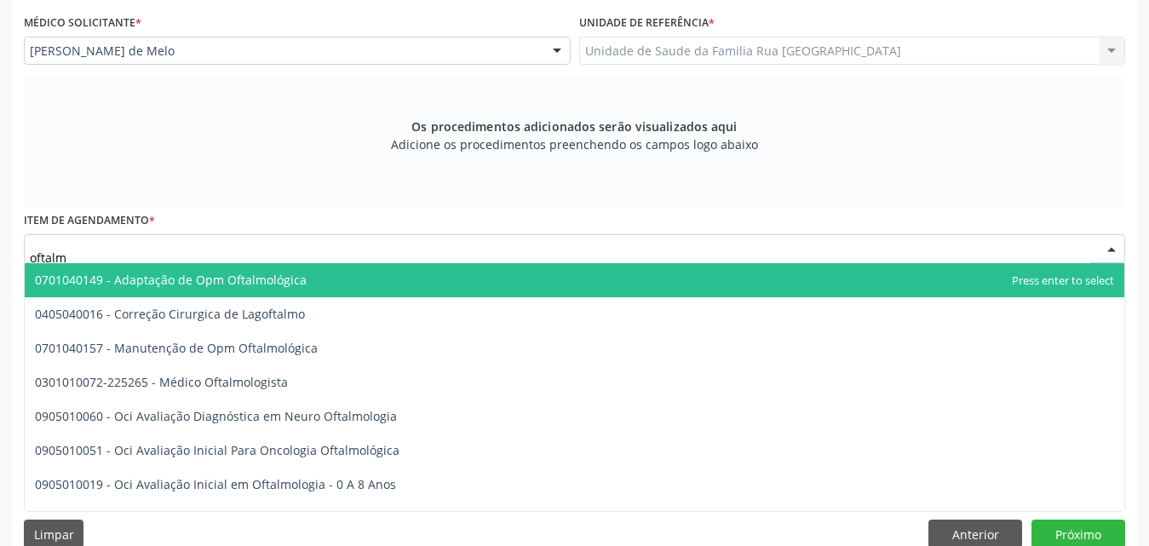
type input "oftalmo"
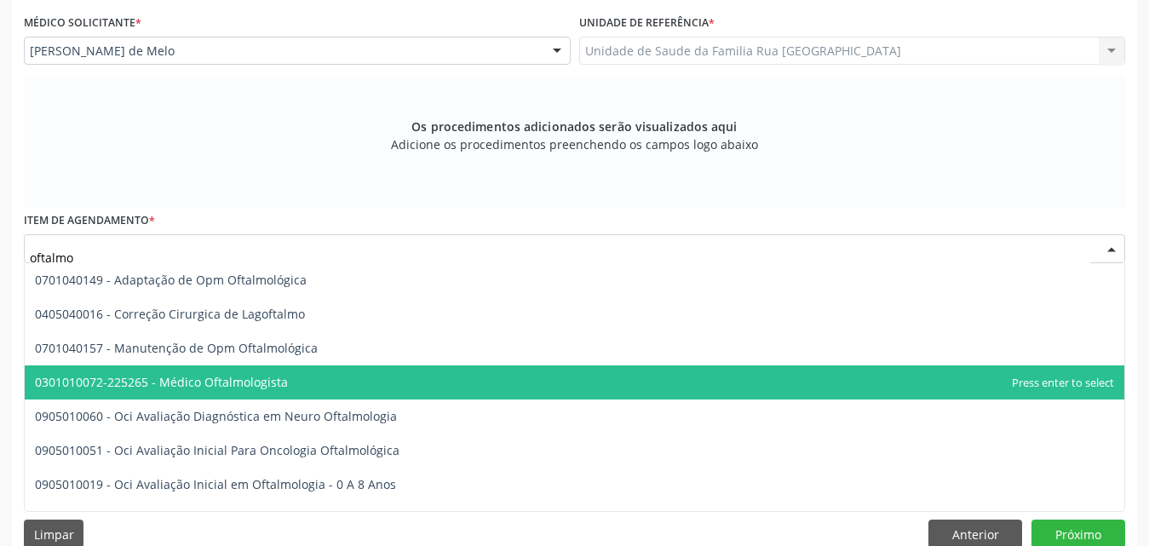
click at [260, 377] on span "0301010072-225265 - Médico Oftalmologista" at bounding box center [161, 382] width 253 height 16
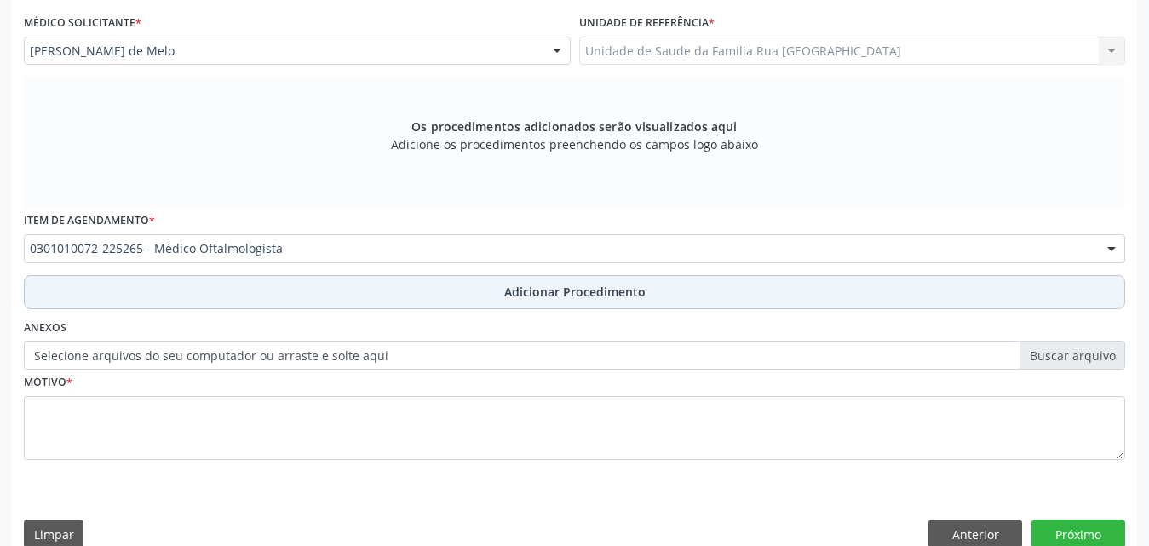
click at [595, 295] on span "Adicionar Procedimento" at bounding box center [574, 292] width 141 height 18
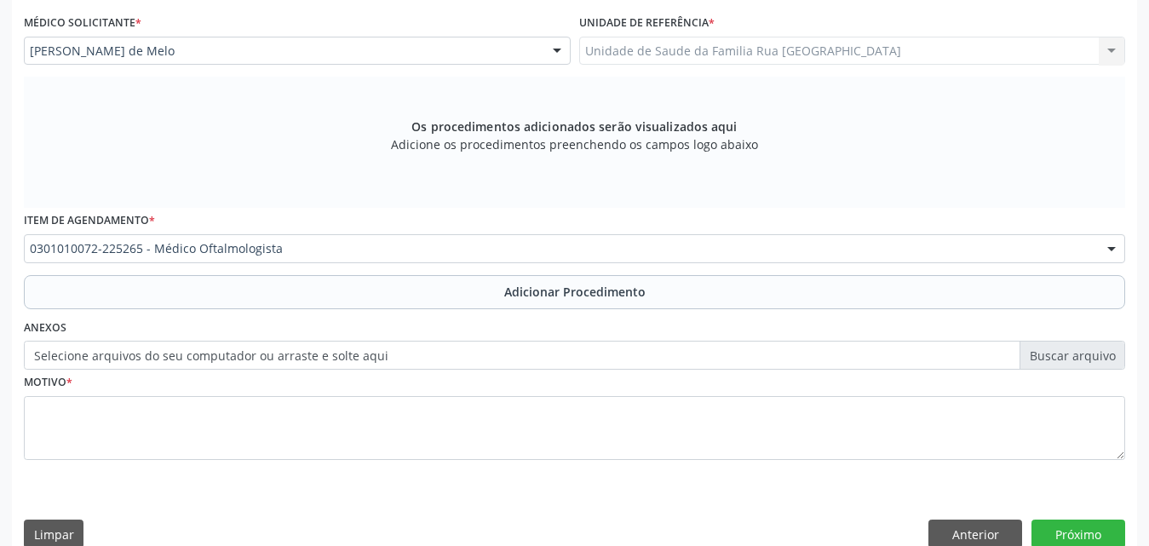
scroll to position [412, 0]
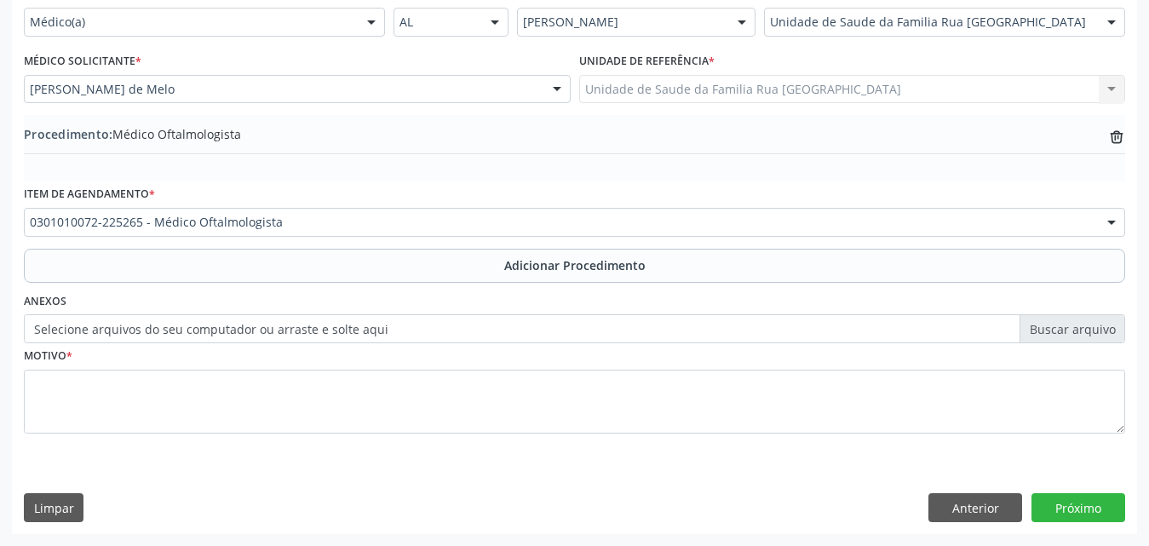
click at [335, 359] on div "Motivo *" at bounding box center [575, 388] width 1102 height 90
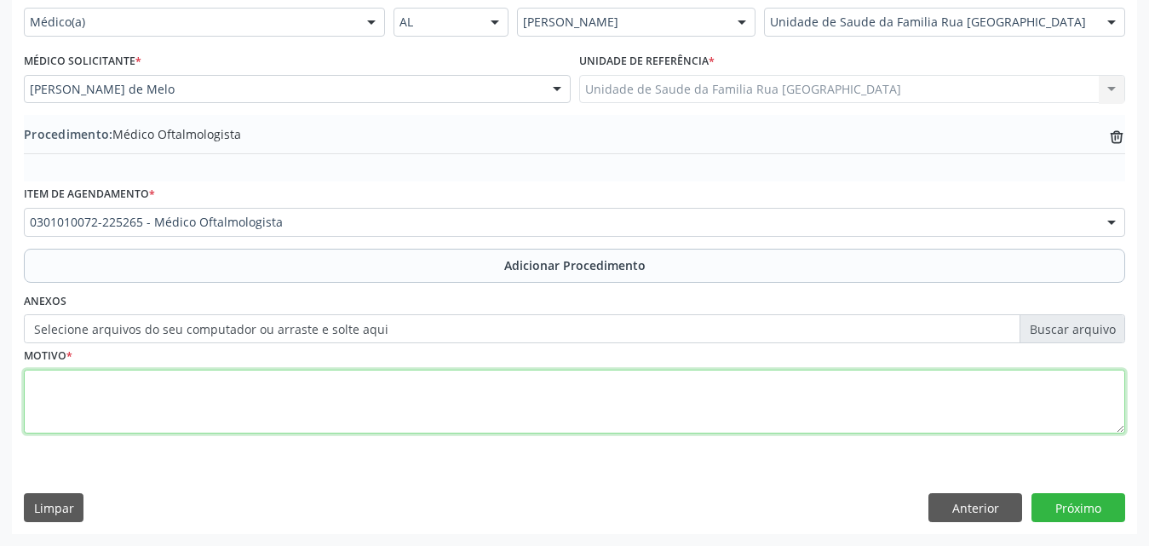
click at [329, 390] on textarea at bounding box center [575, 402] width 1102 height 65
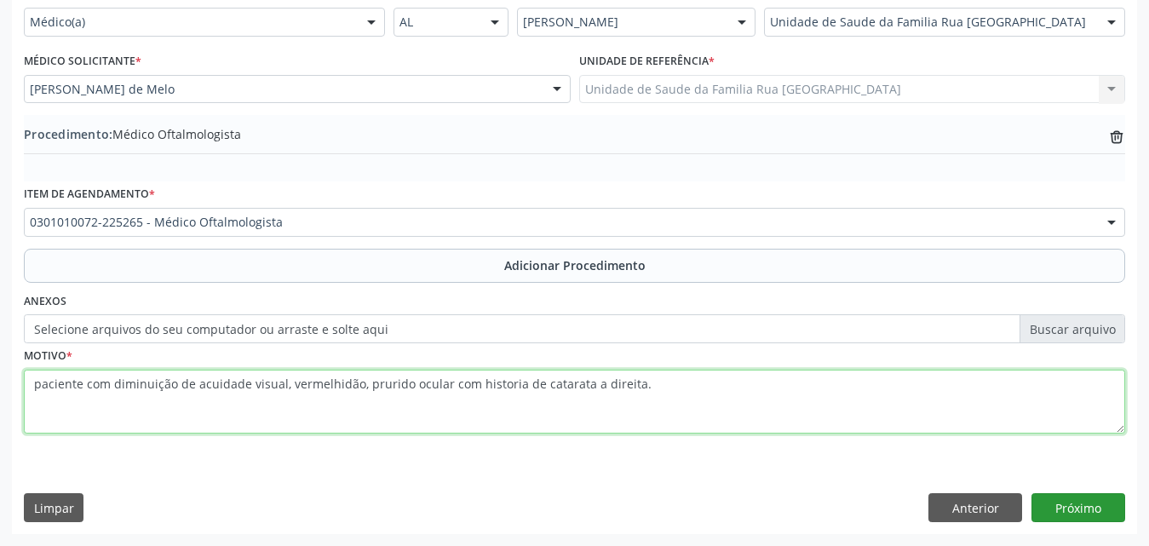
type textarea "paciente com diminuição de acuidade visual, vermelhidão, prurido ocular com his…"
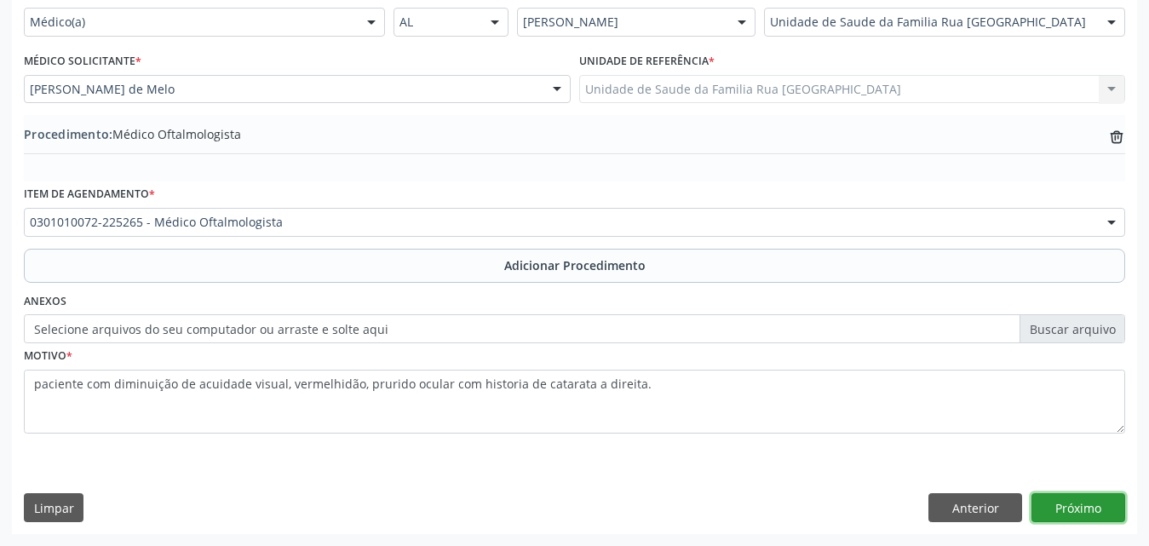
click at [1068, 514] on button "Próximo" at bounding box center [1079, 507] width 94 height 29
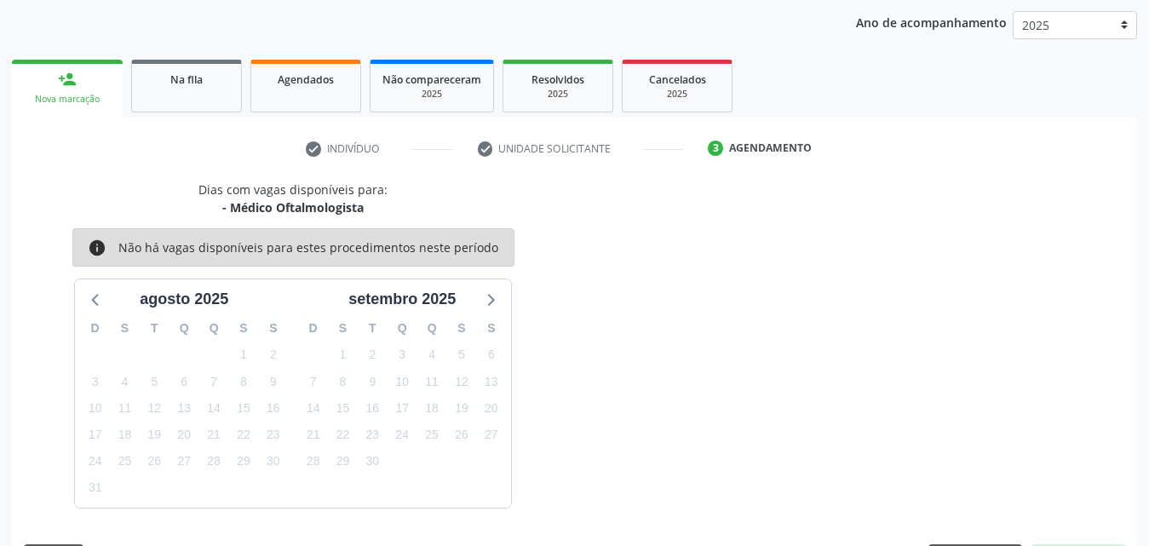
scroll to position [269, 0]
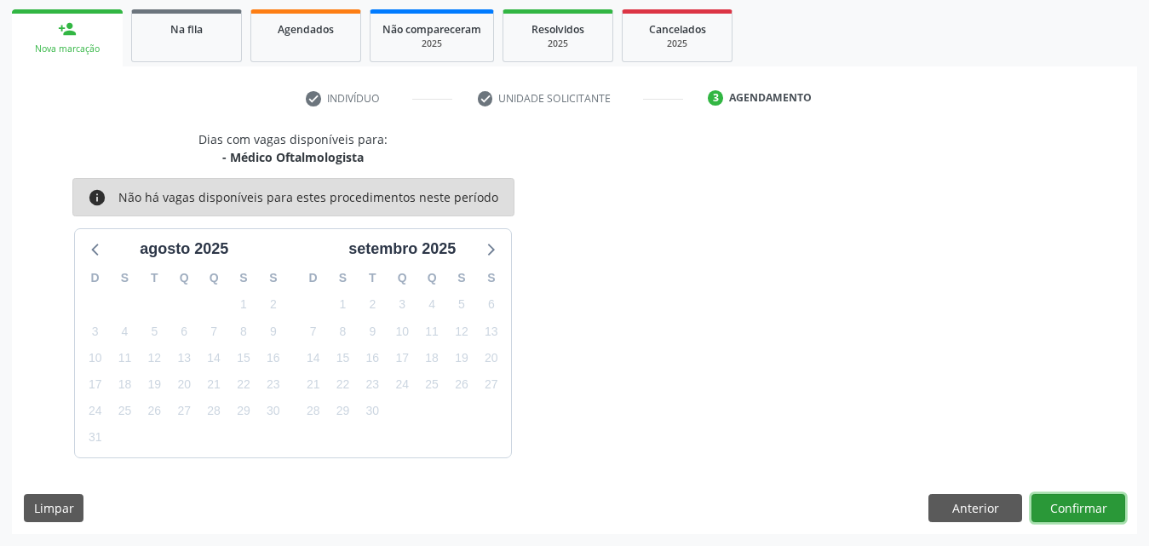
click at [1068, 514] on button "Confirmar" at bounding box center [1079, 508] width 94 height 29
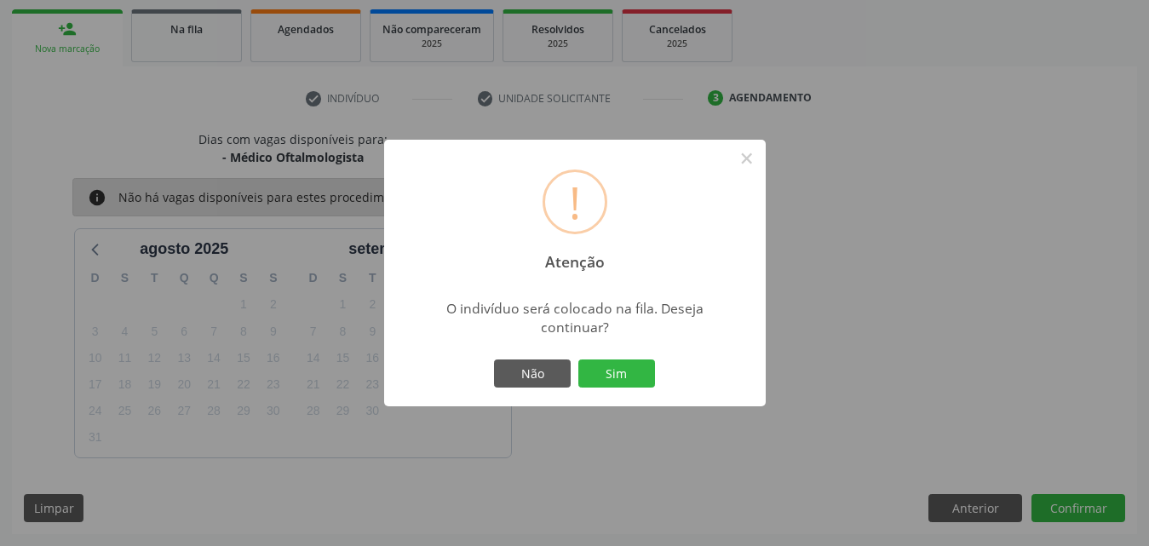
drag, startPoint x: 601, startPoint y: 365, endPoint x: 588, endPoint y: 353, distance: 18.1
click at [588, 353] on div "! Atenção × O indivíduo será colocado na fila. Deseja continuar? Não Sim" at bounding box center [575, 274] width 382 height 268
click at [637, 368] on button "Sim" at bounding box center [616, 374] width 77 height 29
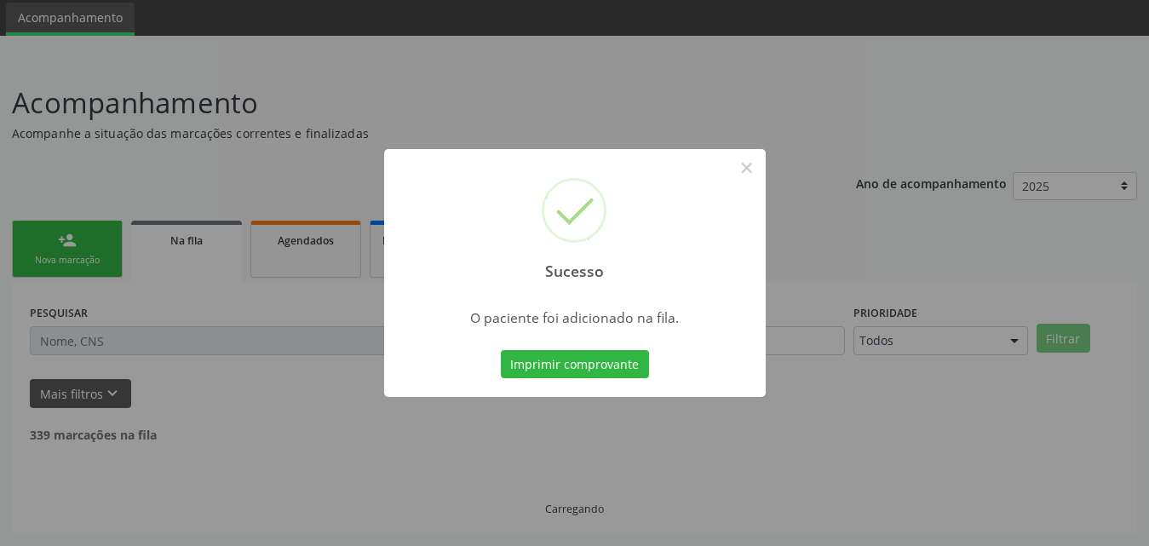
scroll to position [40, 0]
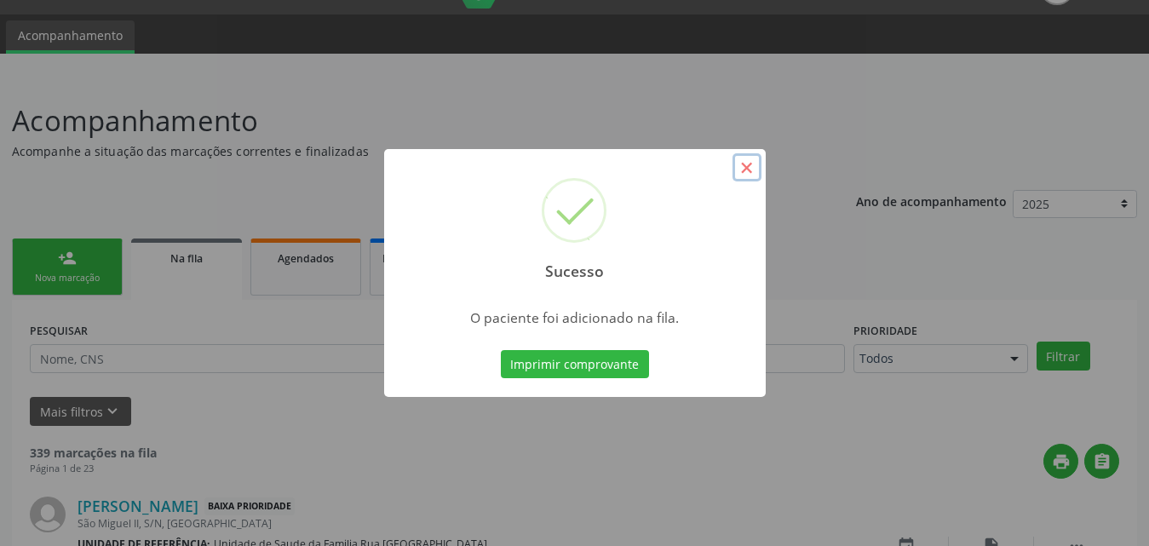
click at [746, 169] on button "×" at bounding box center [747, 167] width 29 height 29
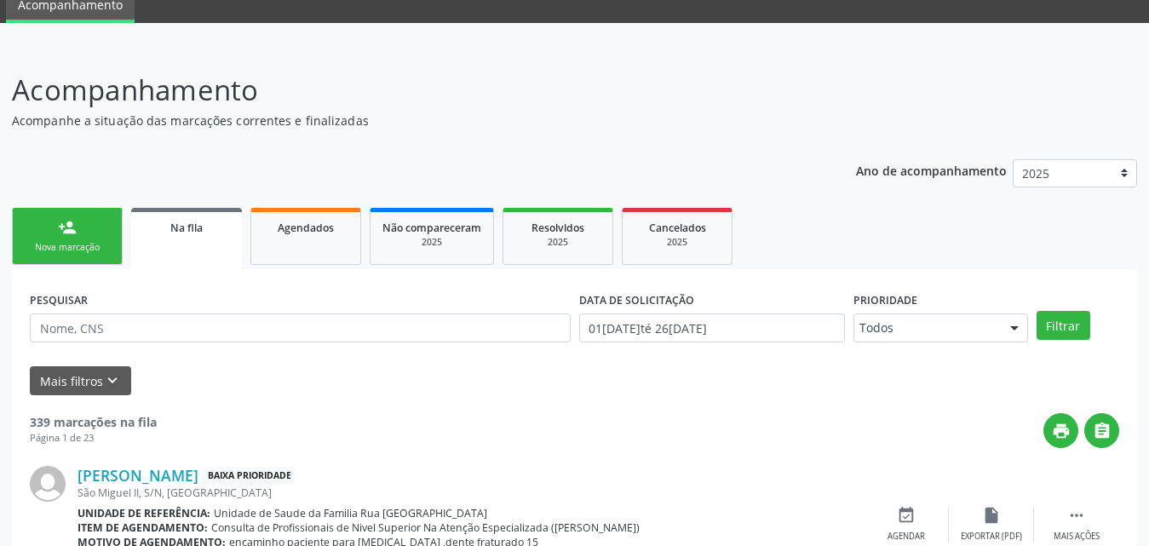
scroll to position [125, 0]
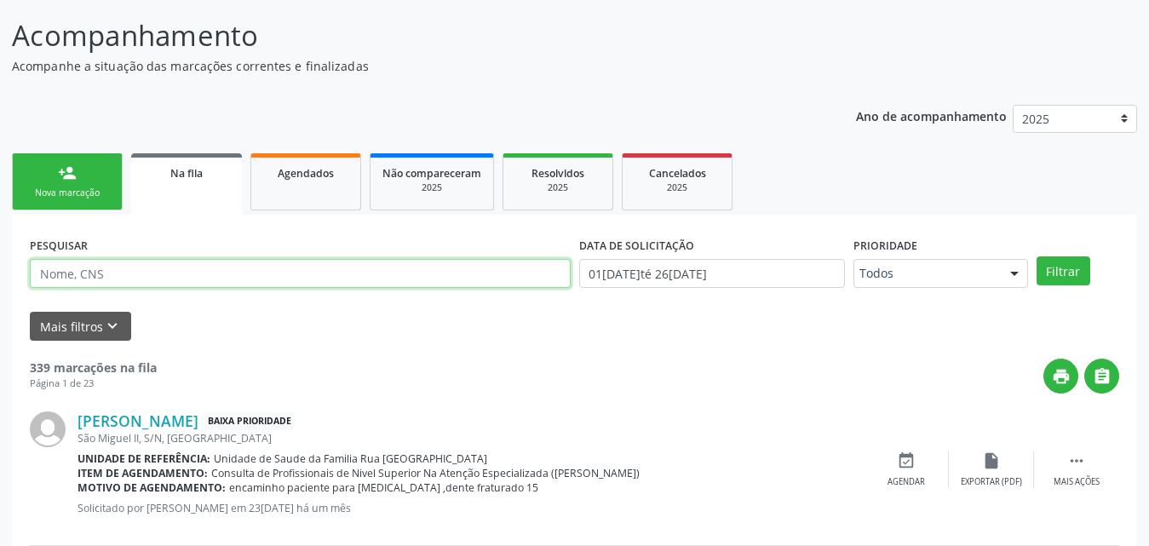
click at [130, 272] on input "text" at bounding box center [300, 273] width 541 height 29
type input "700703914306872"
click at [1037, 256] on button "Filtrar" at bounding box center [1064, 270] width 54 height 29
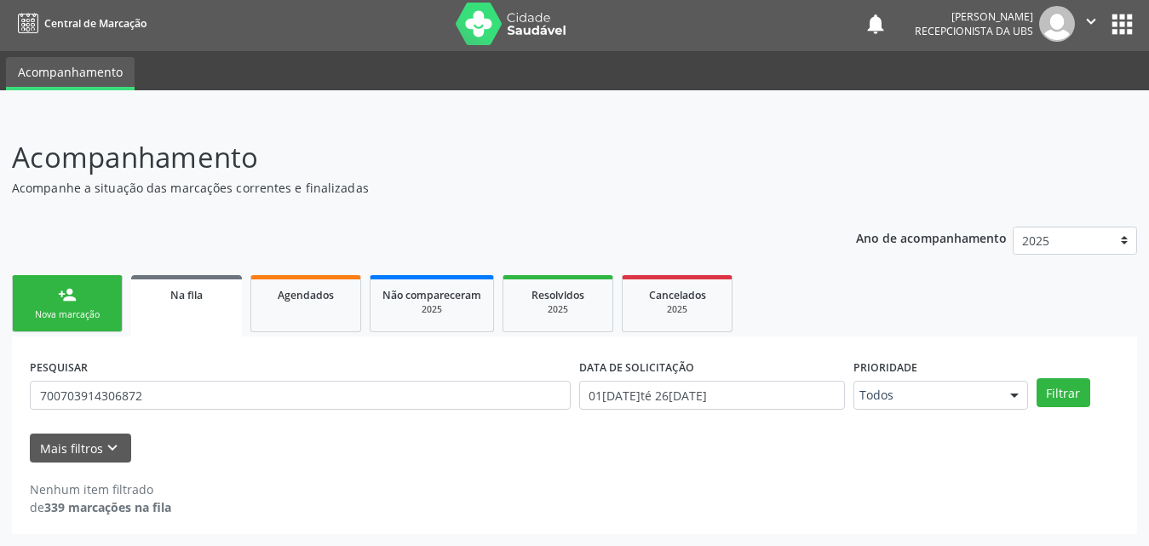
scroll to position [3, 0]
click at [103, 440] on icon "keyboard_arrow_down" at bounding box center [112, 448] width 19 height 19
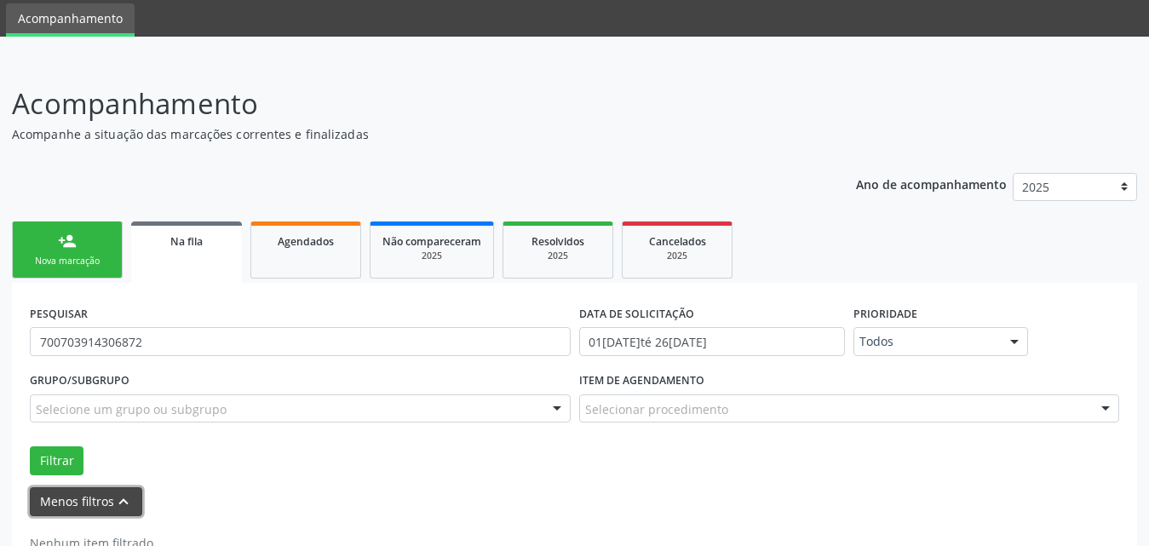
scroll to position [111, 0]
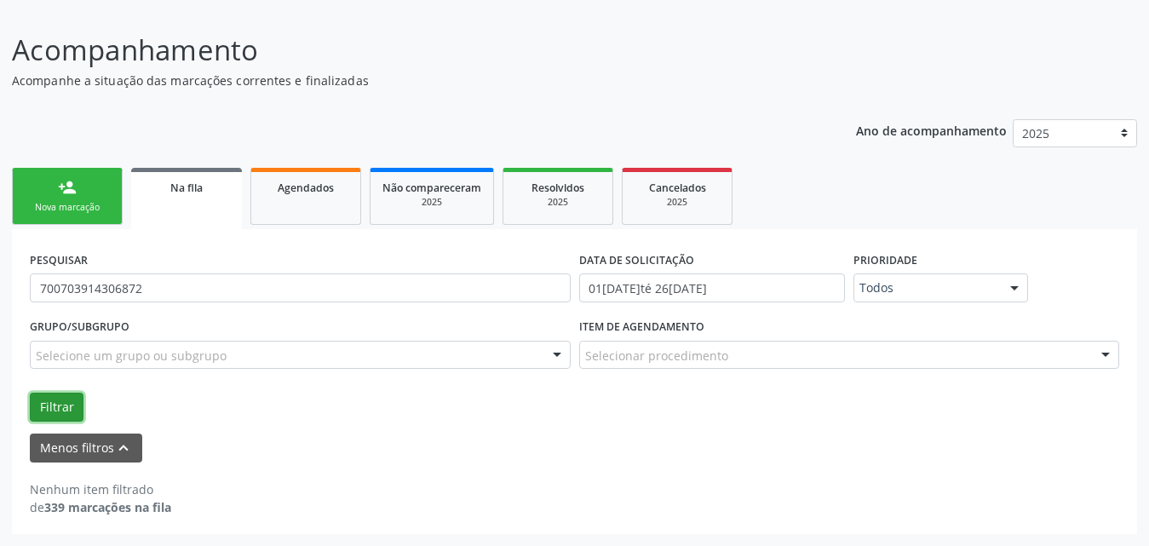
click at [45, 406] on button "Filtrar" at bounding box center [57, 407] width 54 height 29
click at [322, 190] on span "Agendados" at bounding box center [306, 188] width 56 height 14
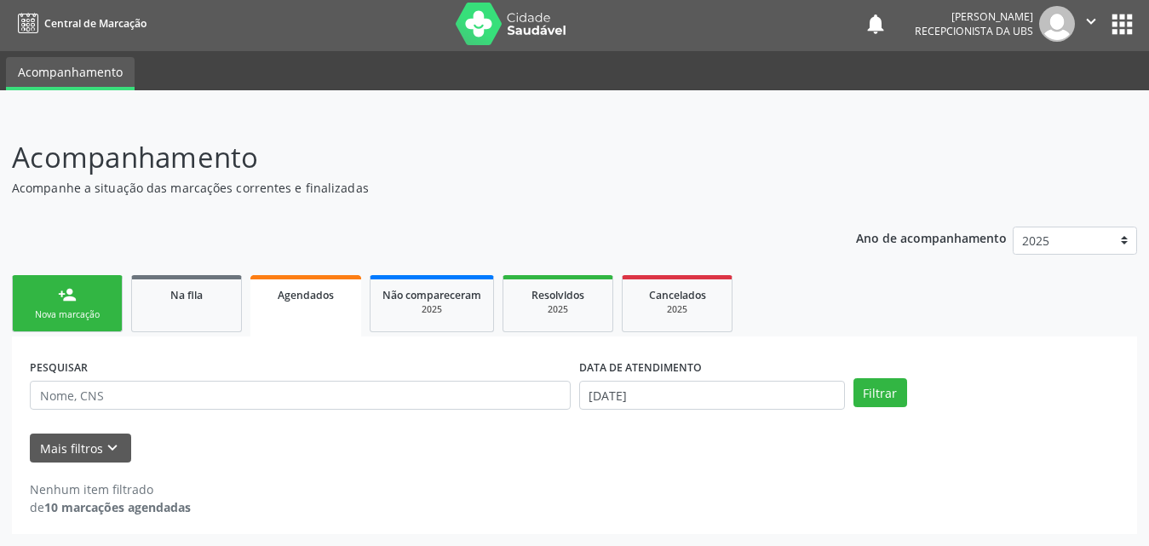
scroll to position [3, 0]
click at [161, 299] on div "Na fila" at bounding box center [186, 294] width 85 height 18
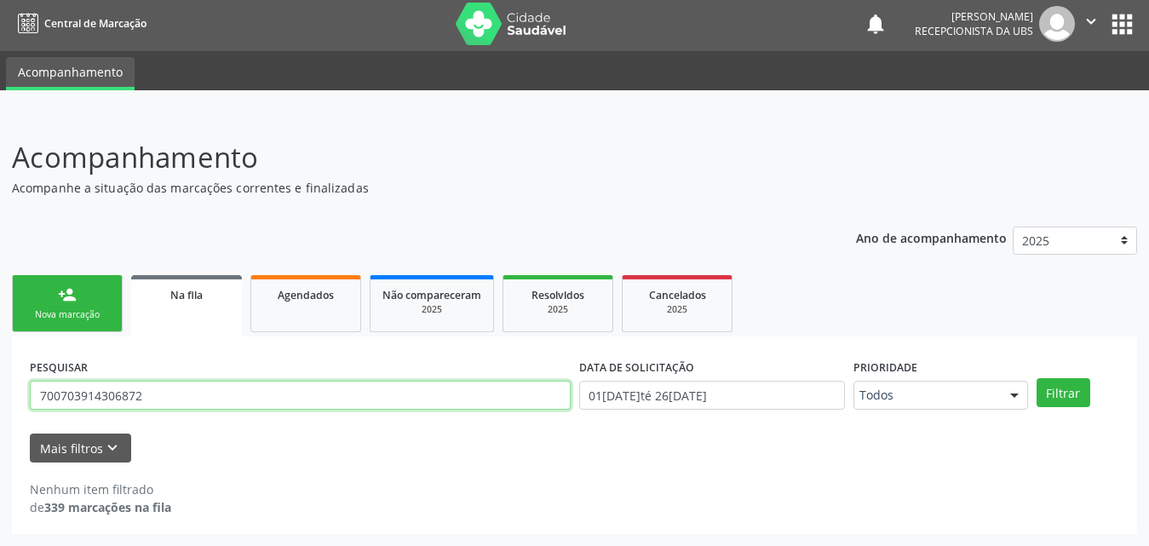
click at [201, 401] on input "700703914306872" at bounding box center [300, 395] width 541 height 29
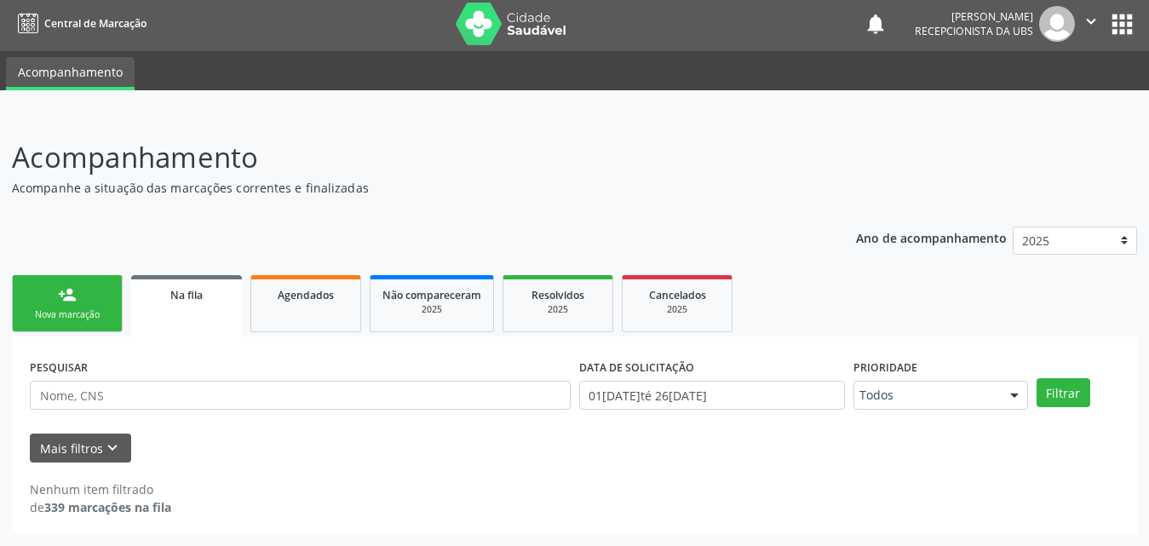
click at [75, 321] on div "Nova marcação" at bounding box center [67, 314] width 85 height 13
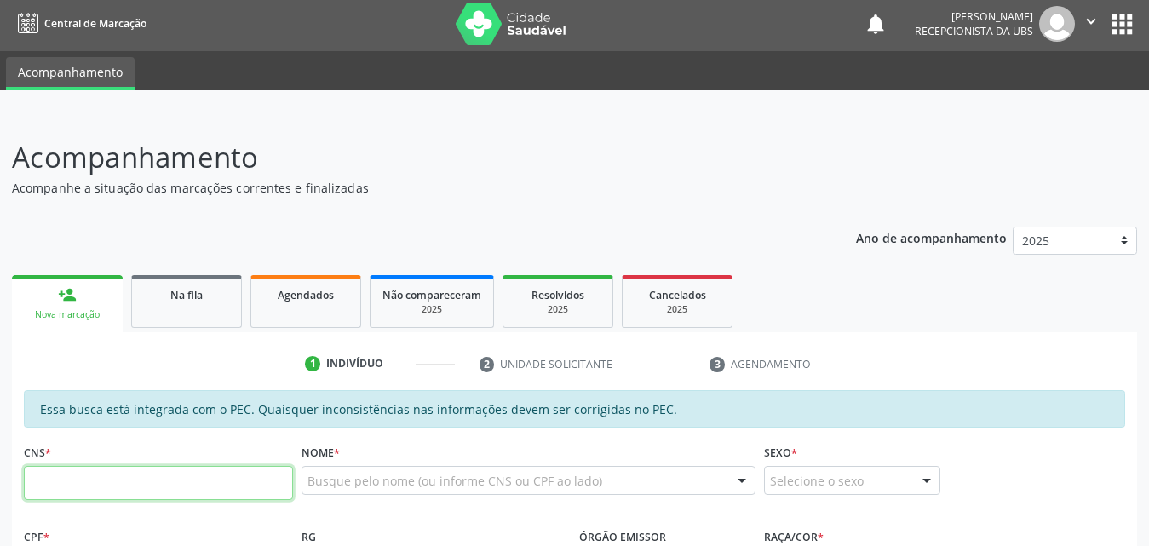
drag, startPoint x: 161, startPoint y: 486, endPoint x: 407, endPoint y: 513, distance: 247.7
click at [163, 486] on input "text" at bounding box center [158, 483] width 269 height 34
type input "703 0048 8695 9171"
type input "057.156.854-86"
type input "30/07/1984"
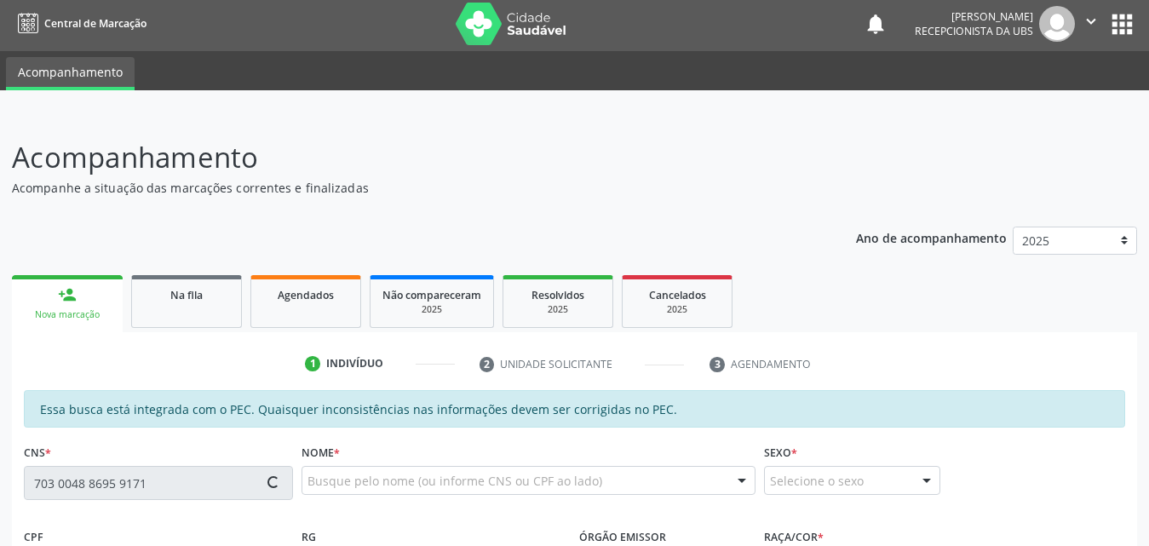
type input "Maria Luiza Calero de Oliveira"
type input "(82) 99160-3750"
type input "167"
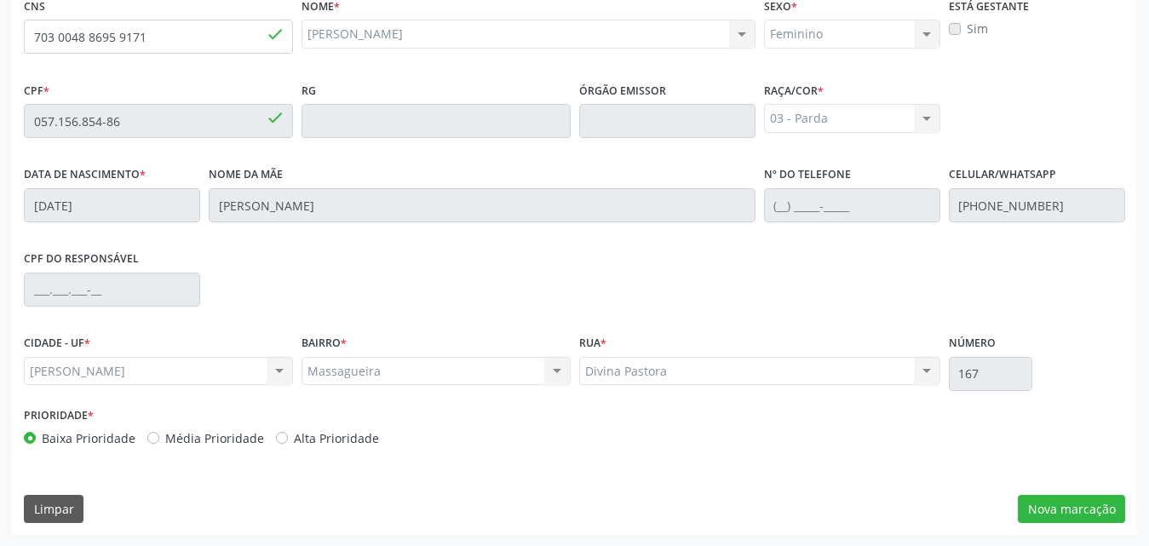
scroll to position [451, 0]
click at [1039, 507] on button "Nova marcação" at bounding box center [1071, 508] width 107 height 29
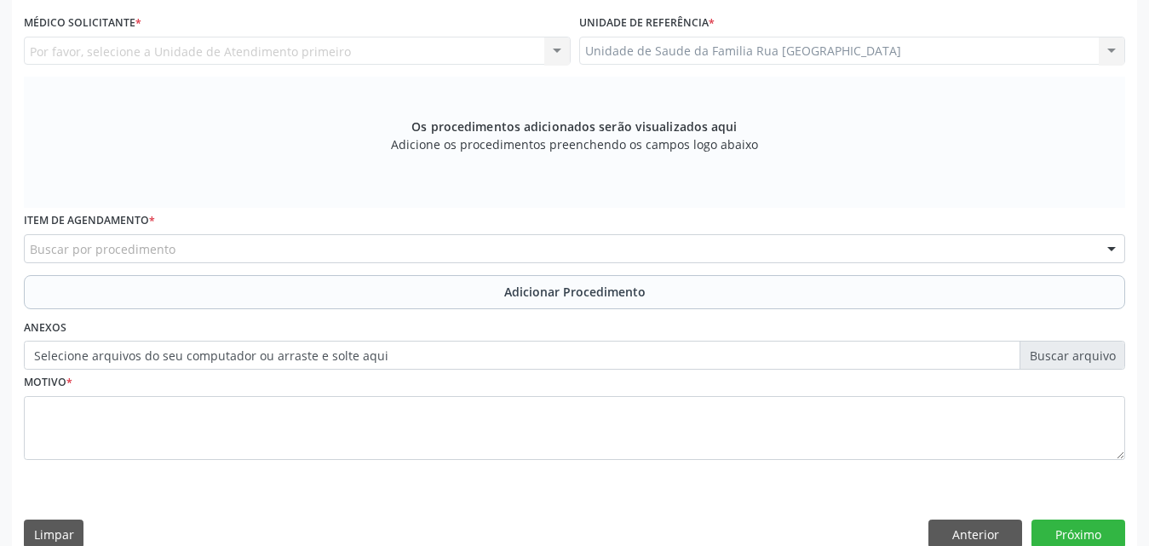
scroll to position [195, 0]
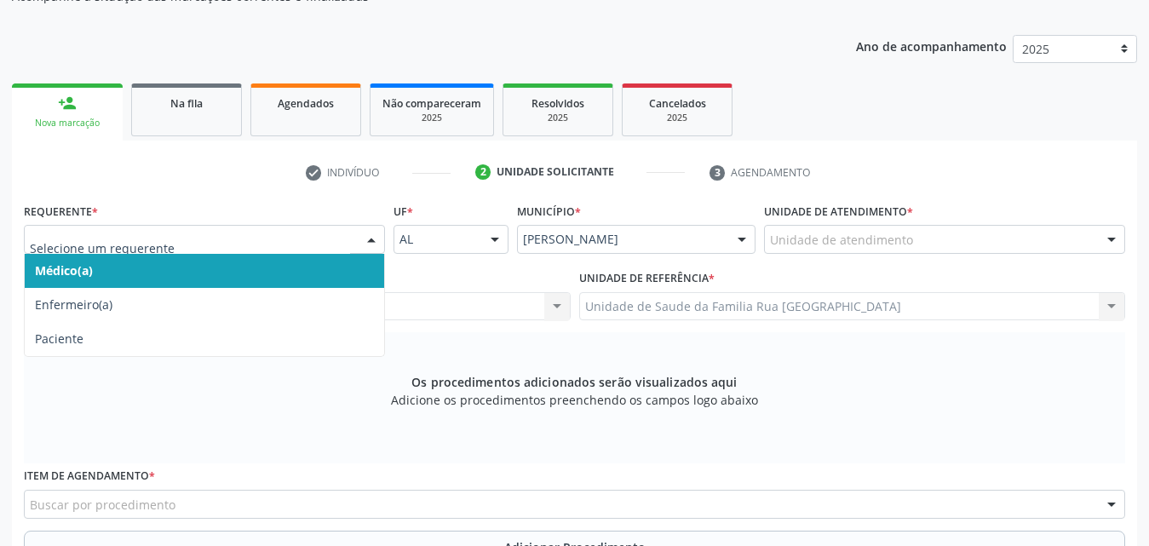
click at [375, 242] on div at bounding box center [372, 240] width 26 height 29
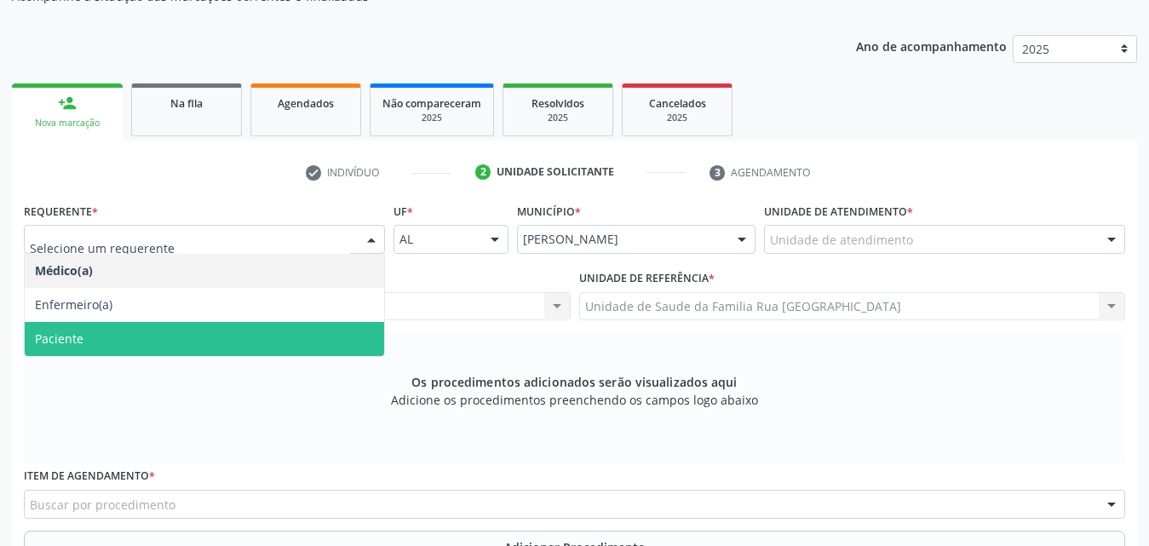
click at [142, 344] on span "Paciente" at bounding box center [205, 339] width 360 height 34
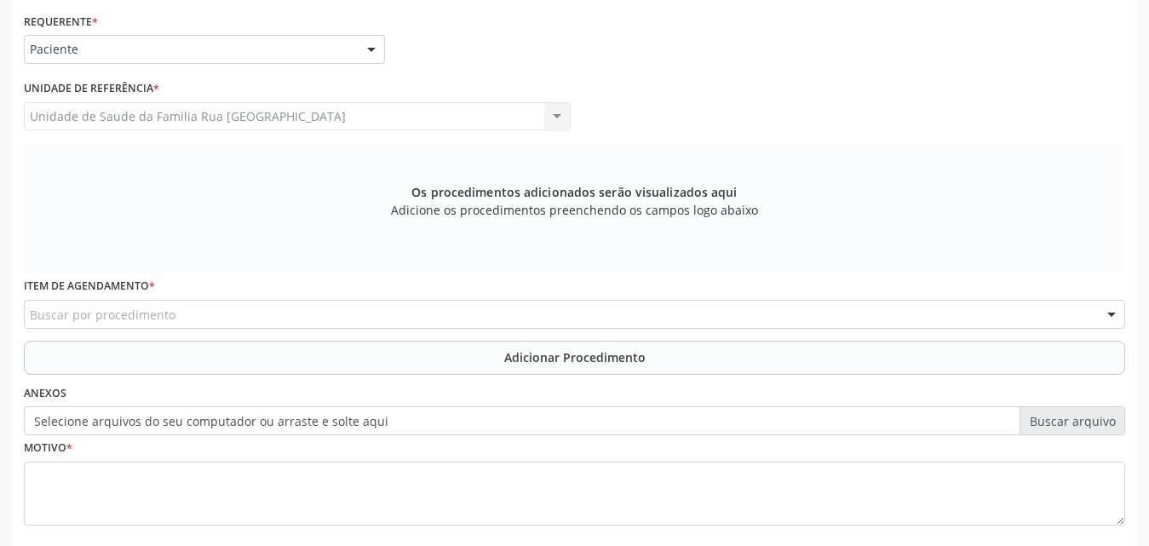
scroll to position [451, 0]
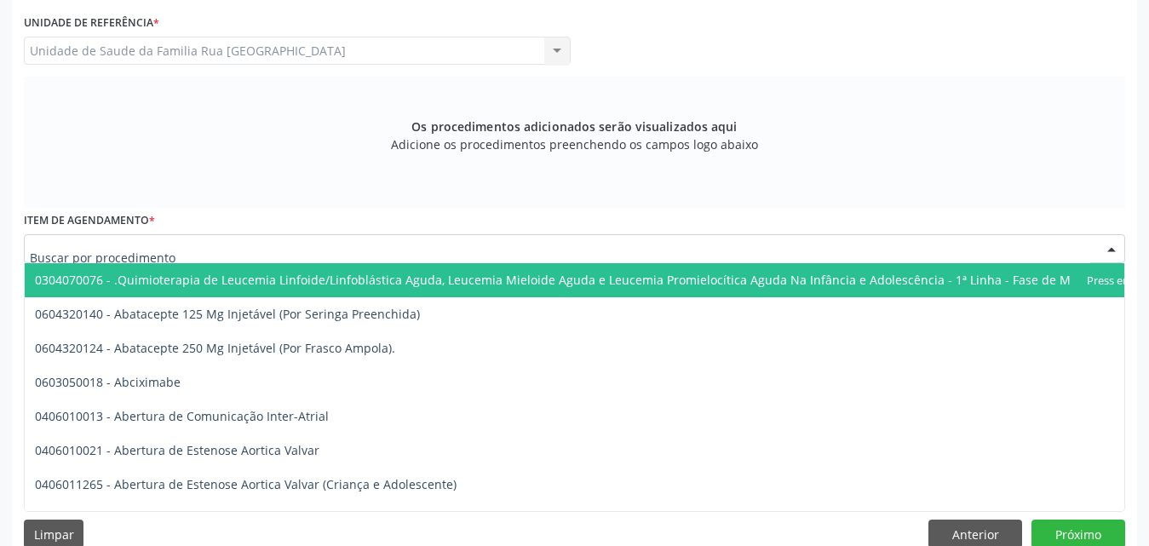
click at [270, 256] on div at bounding box center [575, 248] width 1102 height 29
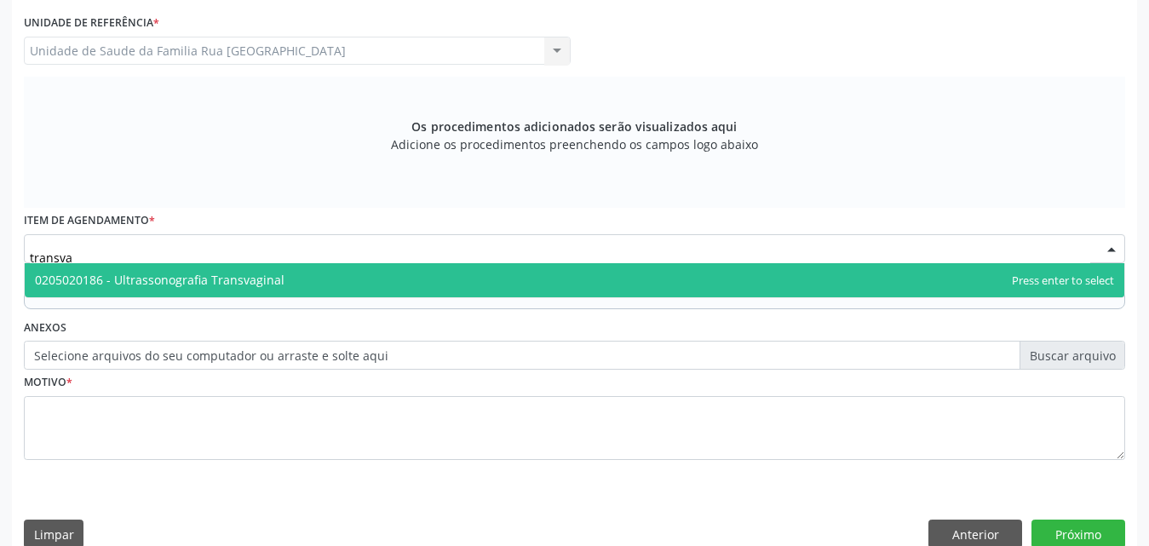
click at [245, 286] on span "0205020186 - Ultrassonografia Transvaginal" at bounding box center [160, 280] width 250 height 16
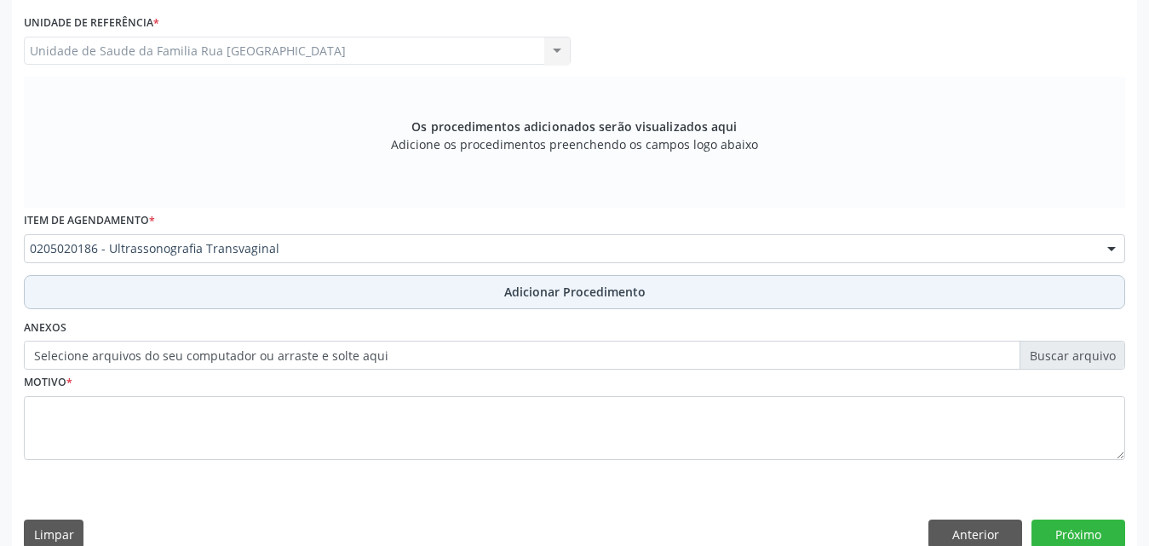
drag, startPoint x: 613, startPoint y: 292, endPoint x: 343, endPoint y: 294, distance: 269.2
click at [612, 292] on span "Adicionar Procedimento" at bounding box center [574, 292] width 141 height 18
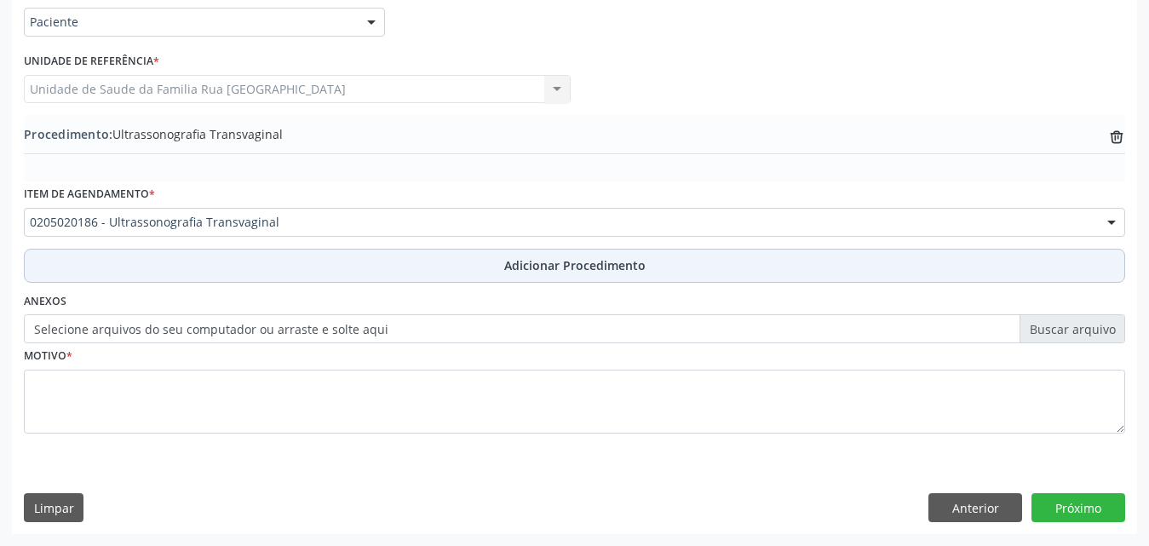
click at [205, 273] on button "Adicionar Procedimento" at bounding box center [575, 266] width 1102 height 34
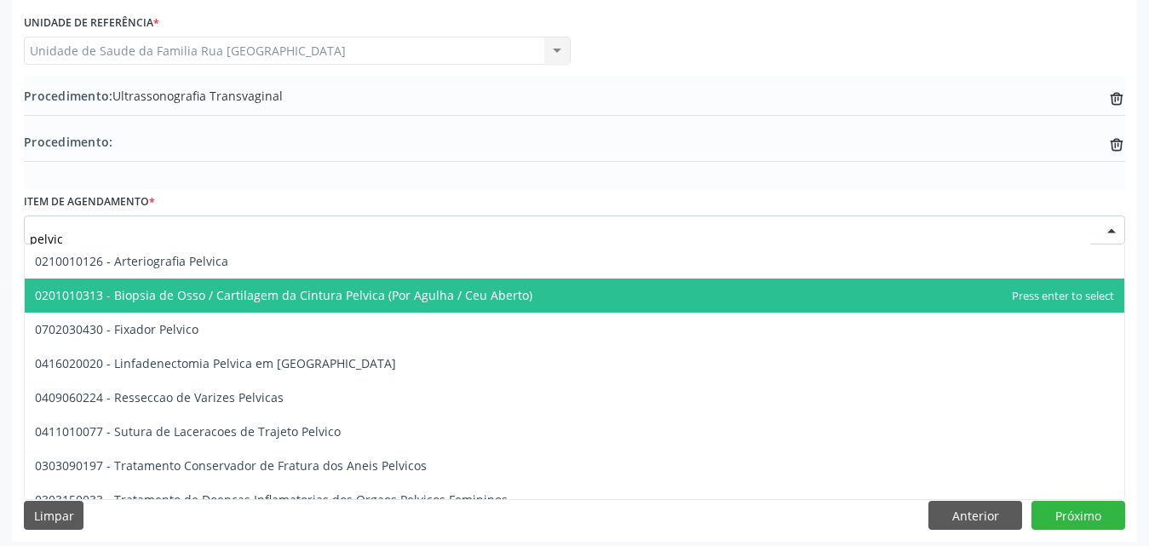
type input "pelvica"
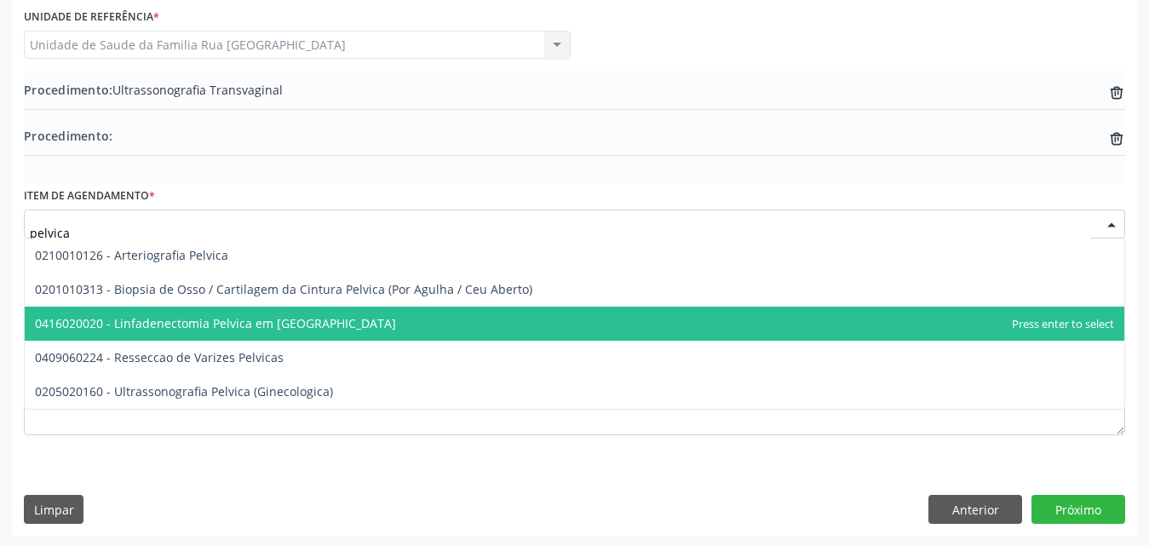
scroll to position [458, 0]
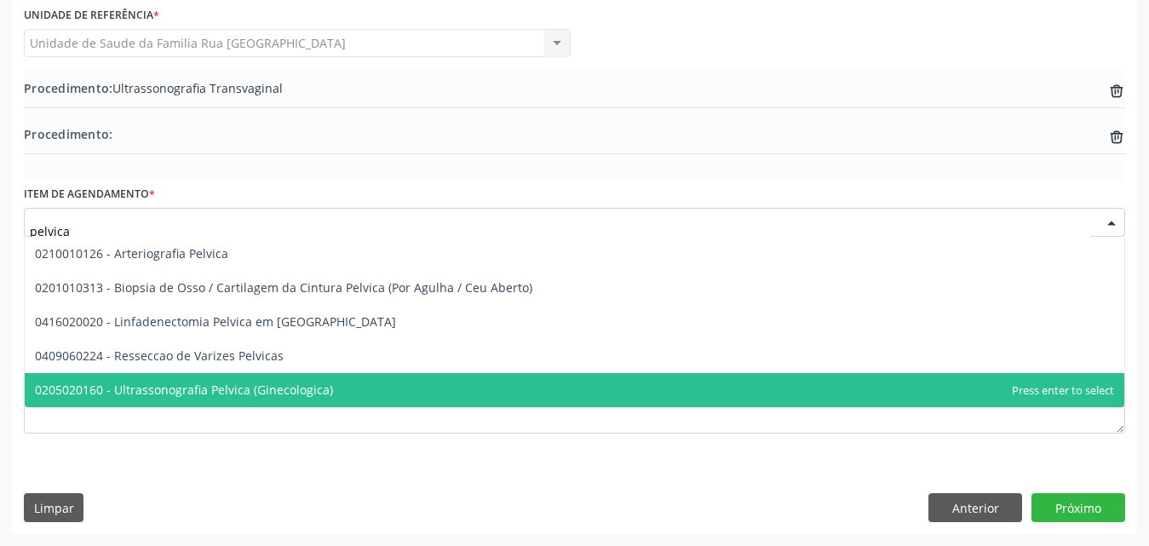
click at [302, 397] on span "0205020160 - Ultrassonografia Pelvica (Ginecologica)" at bounding box center [184, 390] width 298 height 16
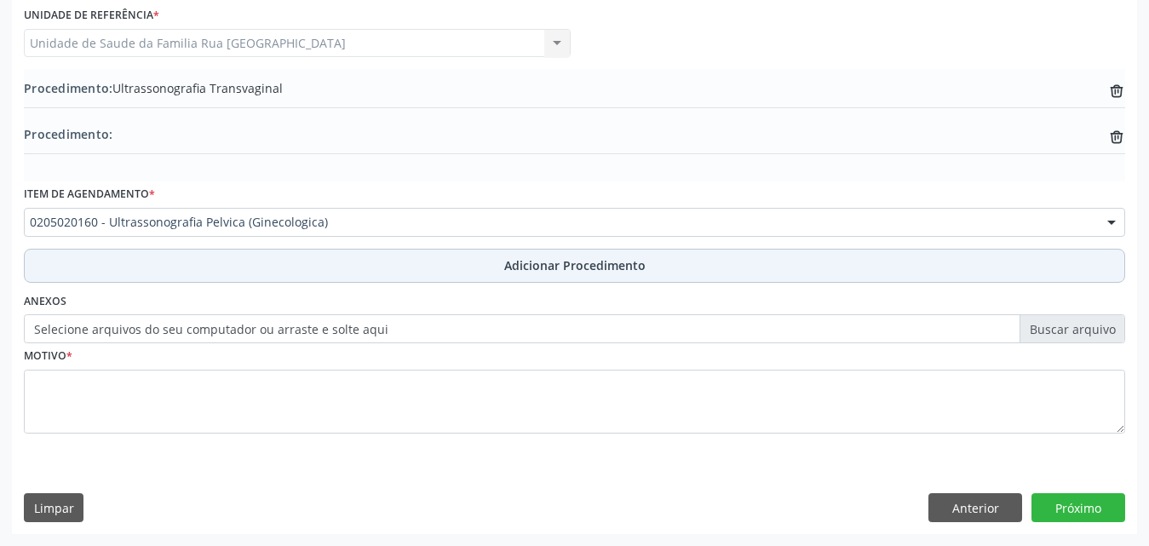
click at [556, 265] on span "Adicionar Procedimento" at bounding box center [574, 265] width 141 height 18
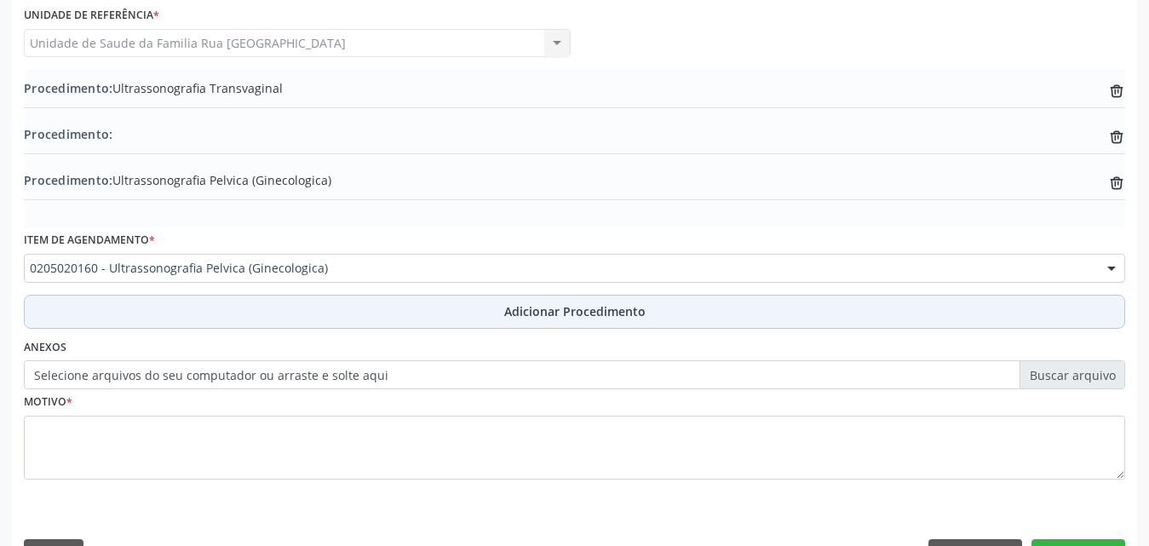
scroll to position [504, 0]
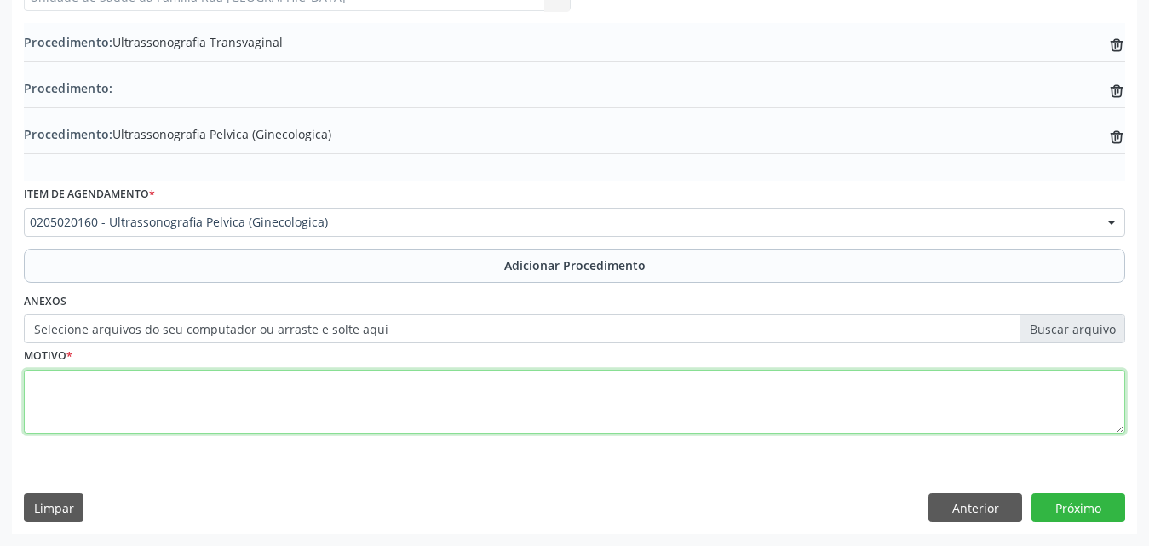
click at [258, 406] on textarea at bounding box center [575, 402] width 1102 height 65
type textarea "dor pélvica."
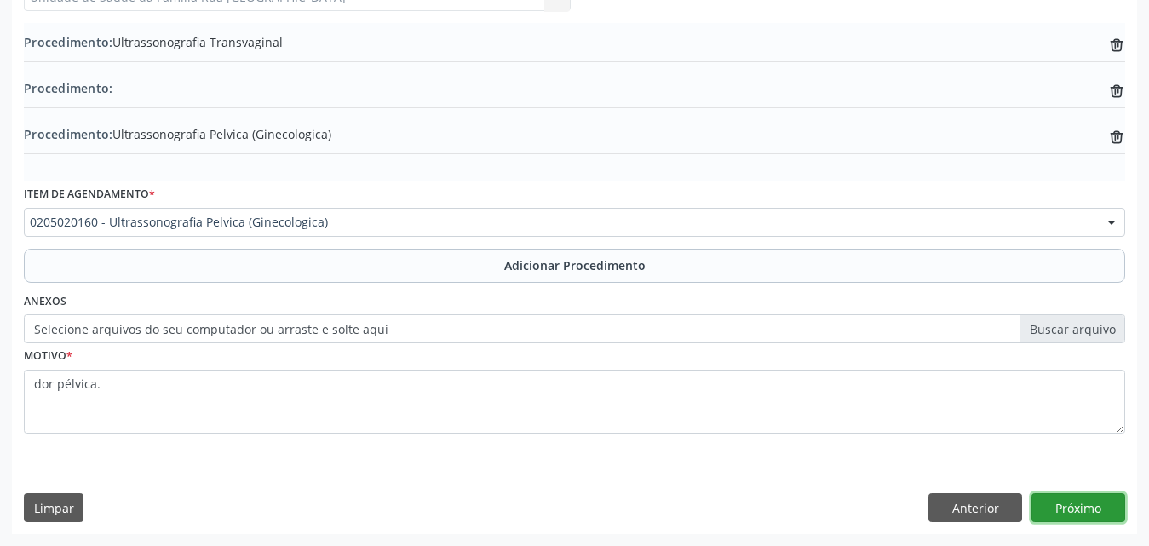
click at [1056, 503] on button "Próximo" at bounding box center [1079, 507] width 94 height 29
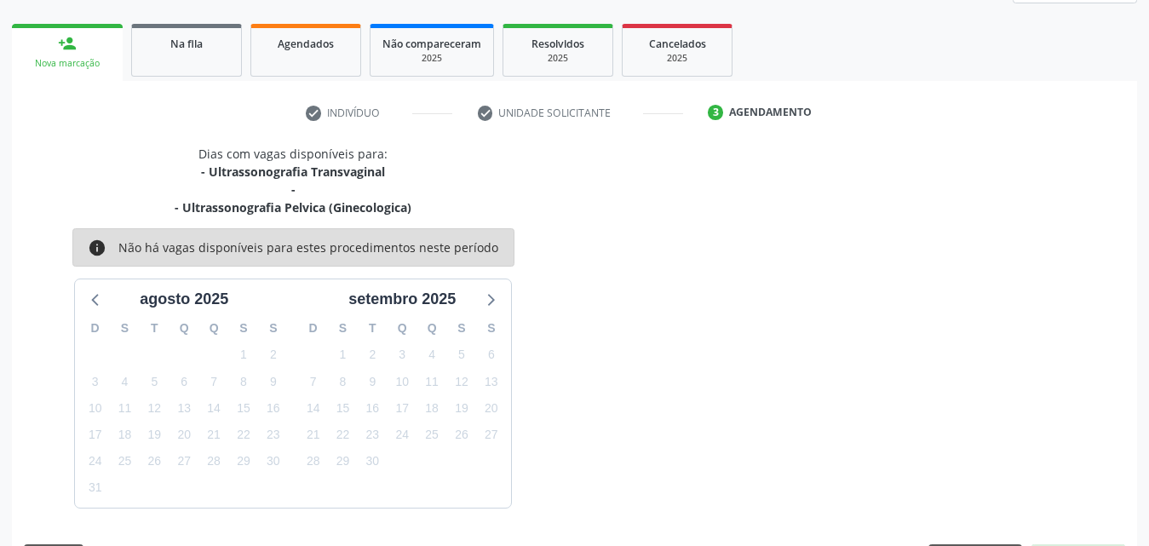
scroll to position [305, 0]
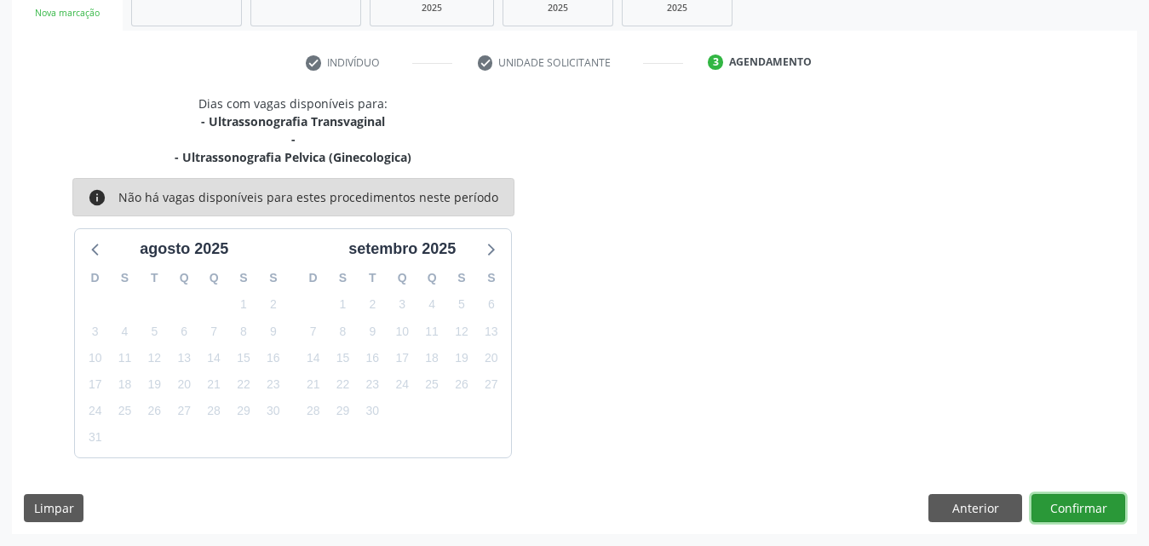
click at [1069, 509] on button "Confirmar" at bounding box center [1079, 508] width 94 height 29
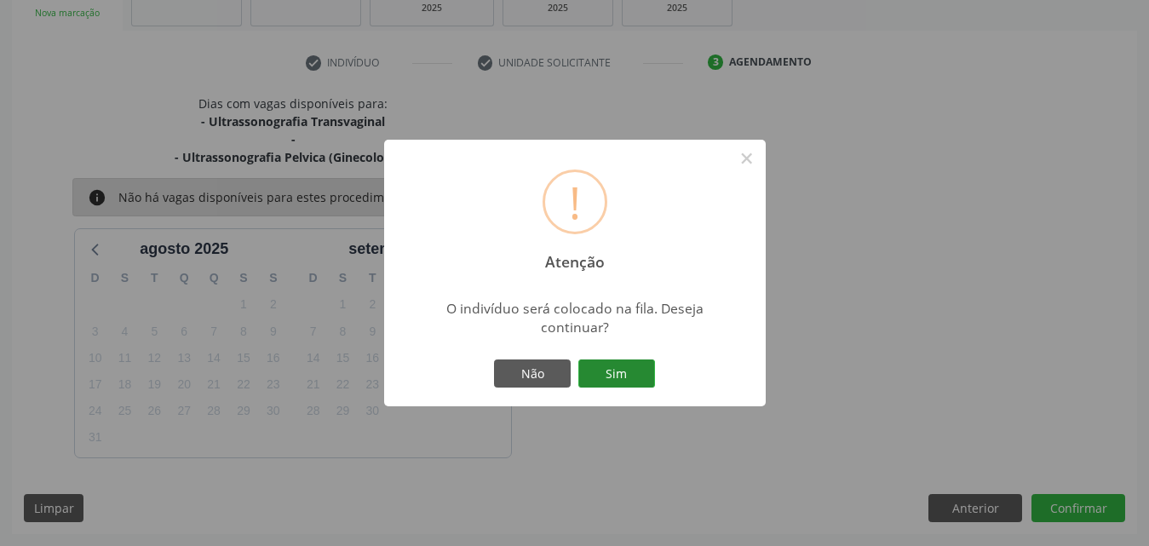
click at [630, 362] on button "Sim" at bounding box center [616, 374] width 77 height 29
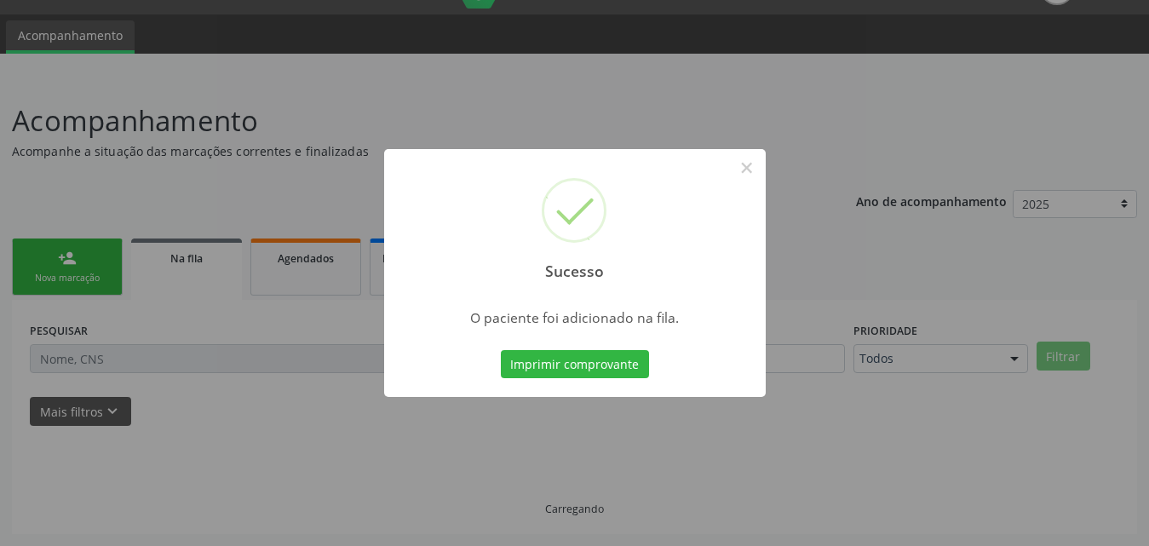
scroll to position [40, 0]
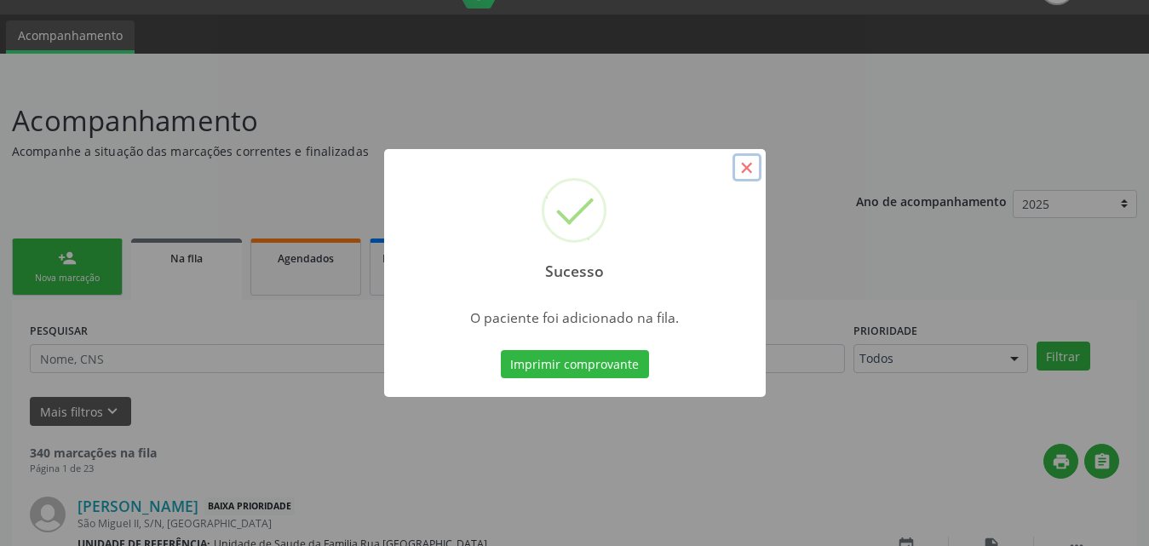
click at [744, 167] on button "×" at bounding box center [747, 167] width 29 height 29
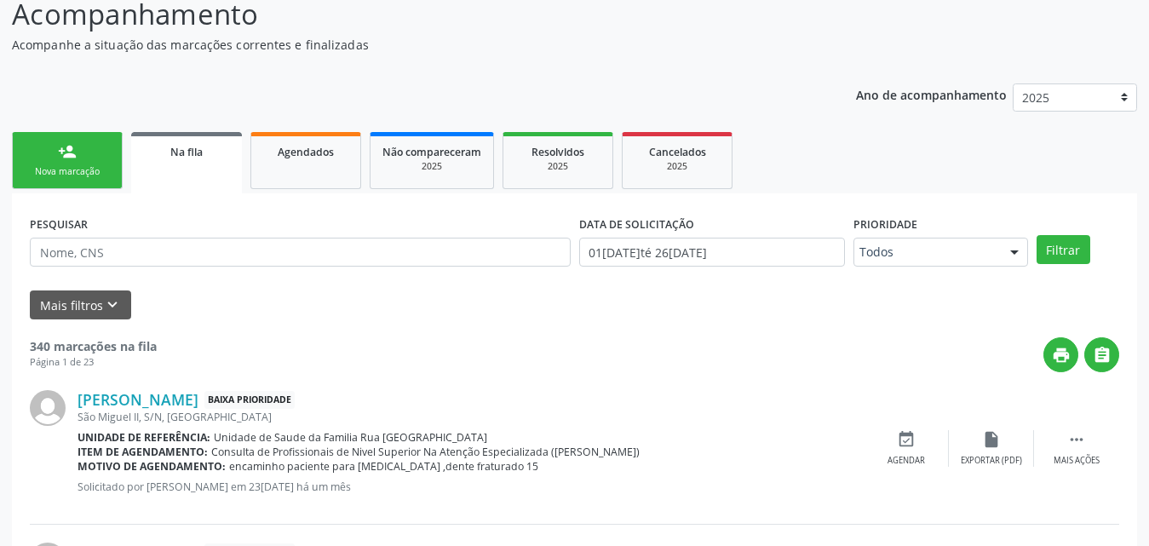
scroll to position [125, 0]
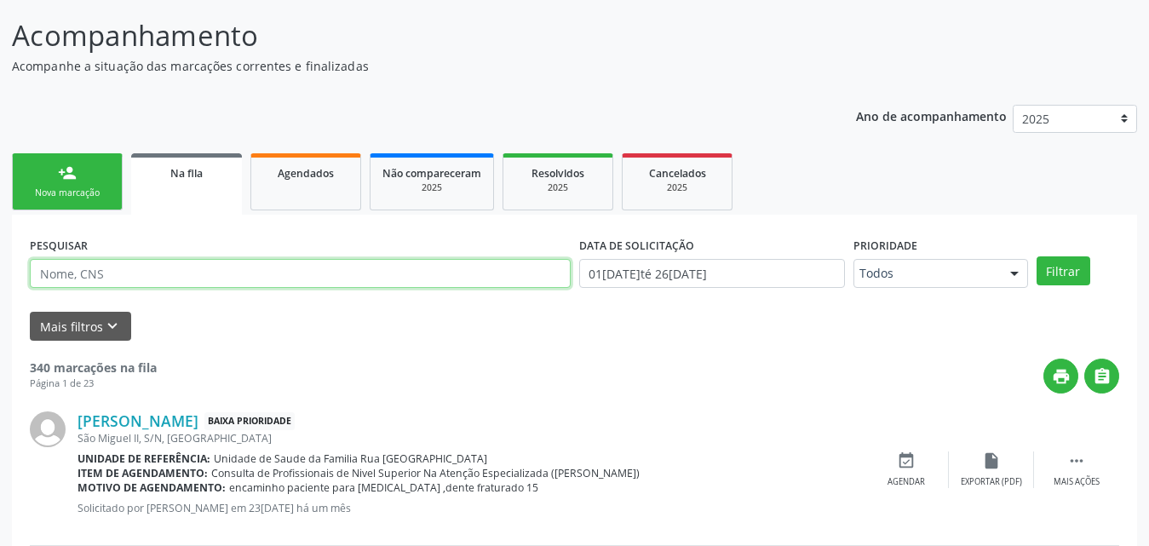
click at [235, 268] on input "text" at bounding box center [300, 273] width 541 height 29
type input "700509758339257"
click at [1037, 256] on button "Filtrar" at bounding box center [1064, 270] width 54 height 29
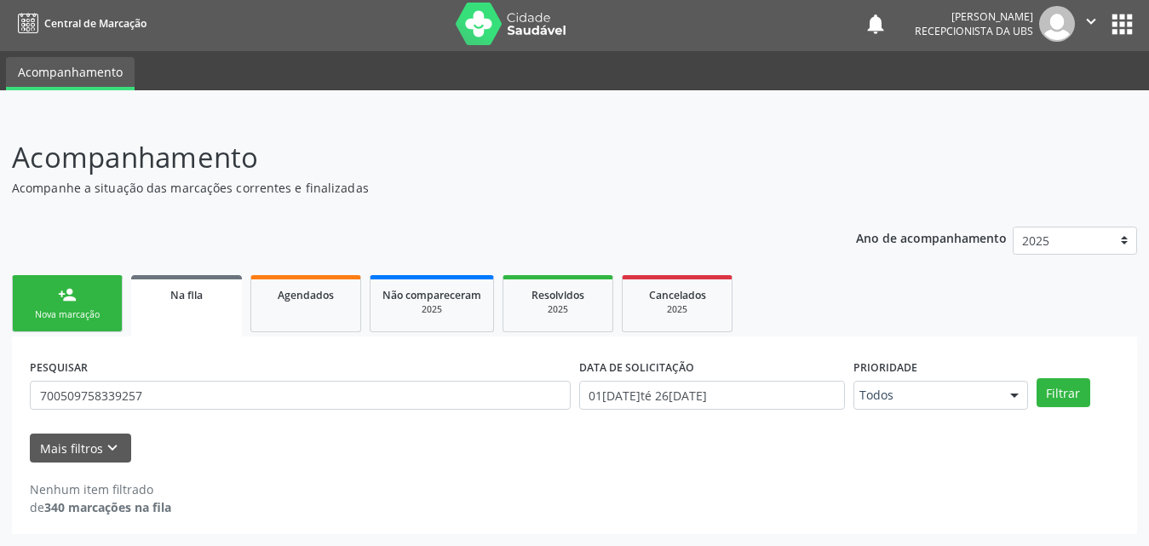
scroll to position [3, 0]
click at [182, 292] on span "Na fila" at bounding box center [186, 295] width 32 height 14
click at [313, 301] on span "Agendados" at bounding box center [306, 295] width 56 height 14
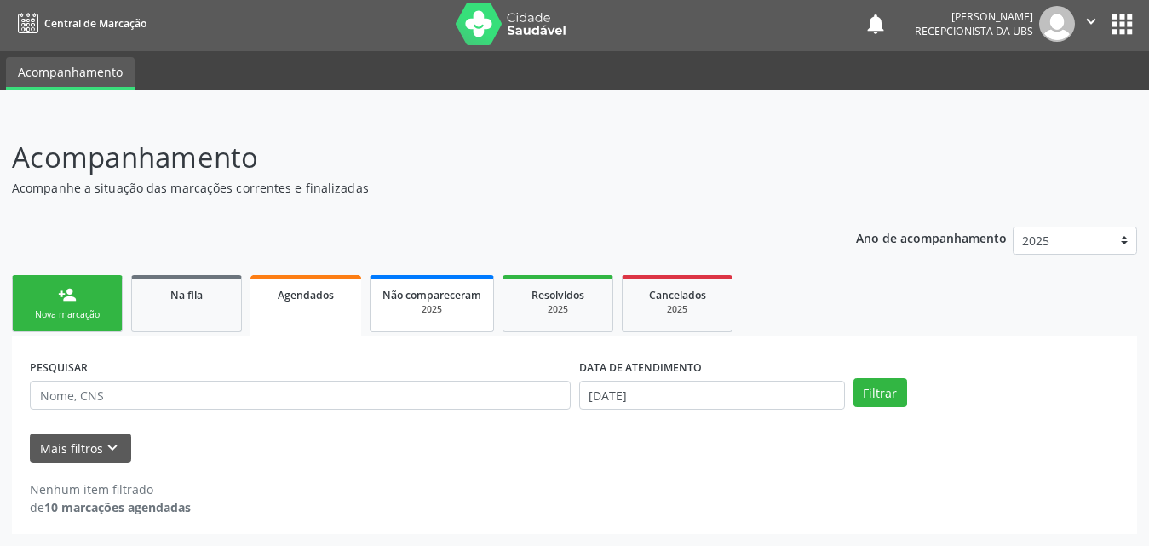
click at [411, 301] on span "Não compareceram" at bounding box center [432, 295] width 99 height 14
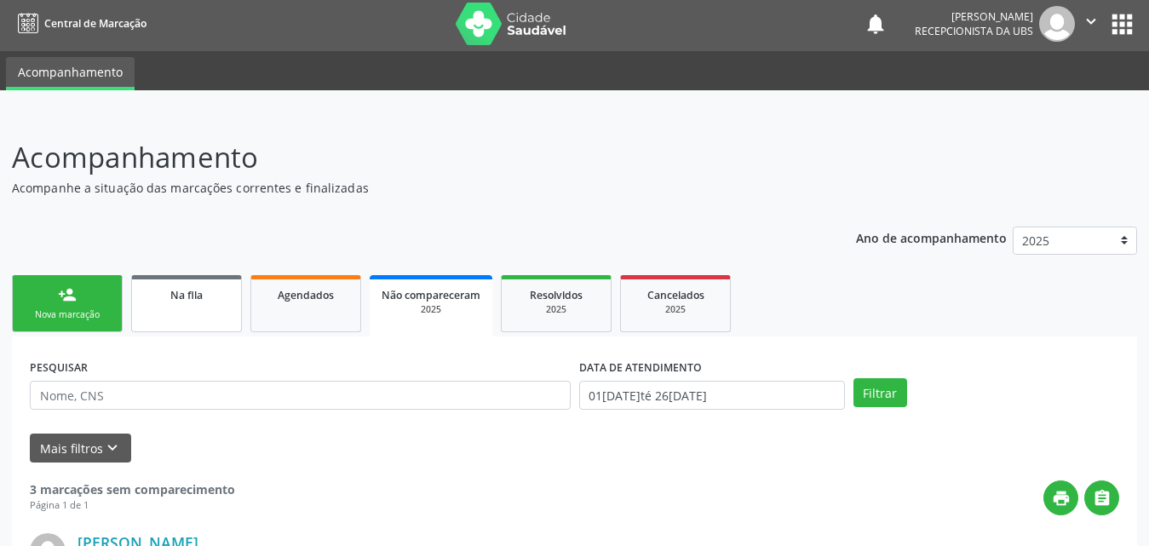
click at [200, 302] on div "Na fila" at bounding box center [186, 294] width 85 height 18
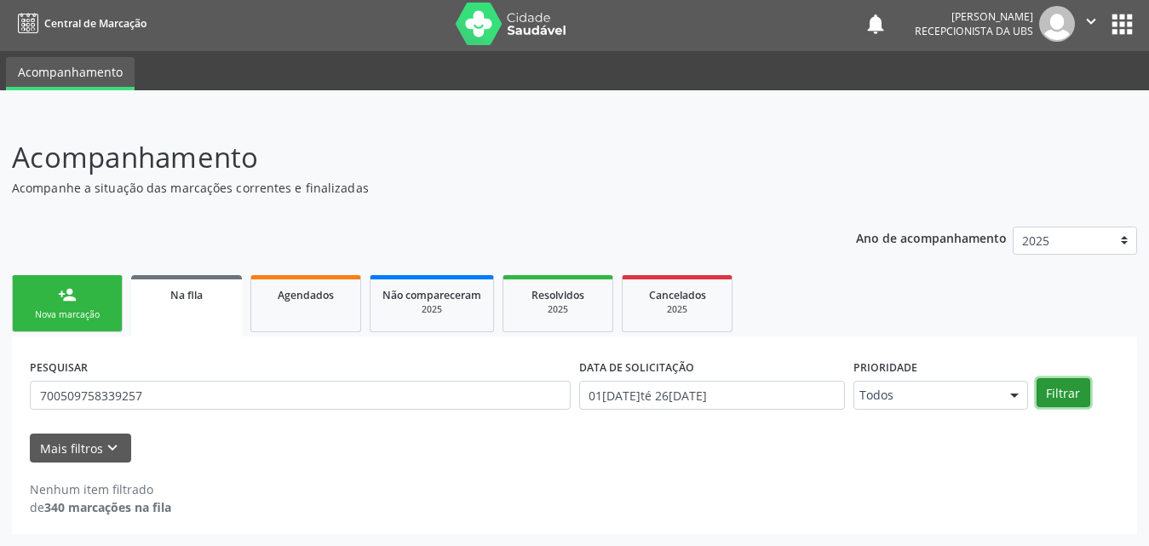
click at [1060, 389] on button "Filtrar" at bounding box center [1064, 392] width 54 height 29
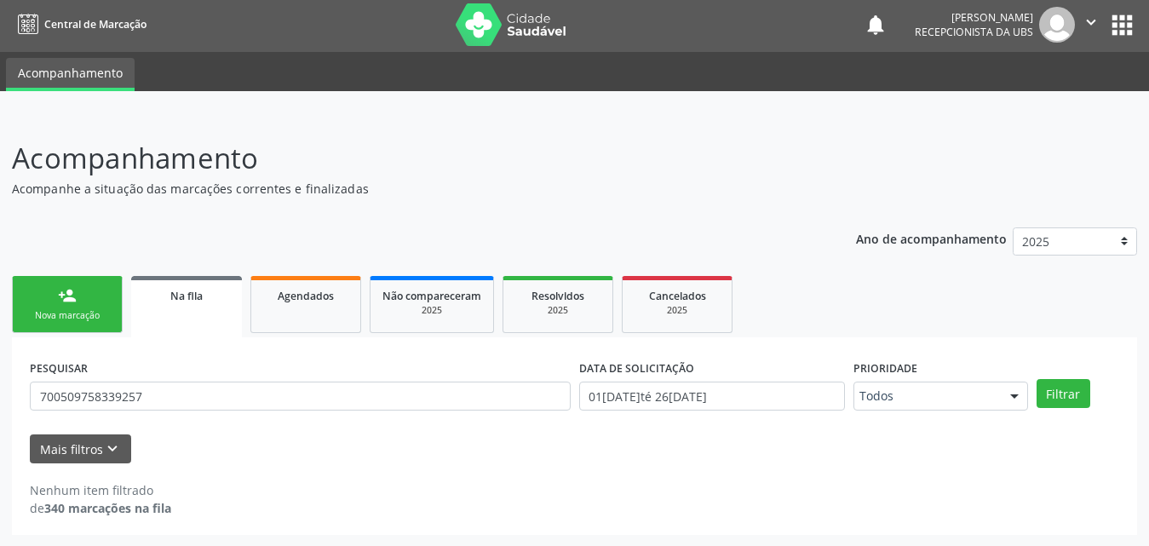
scroll to position [0, 0]
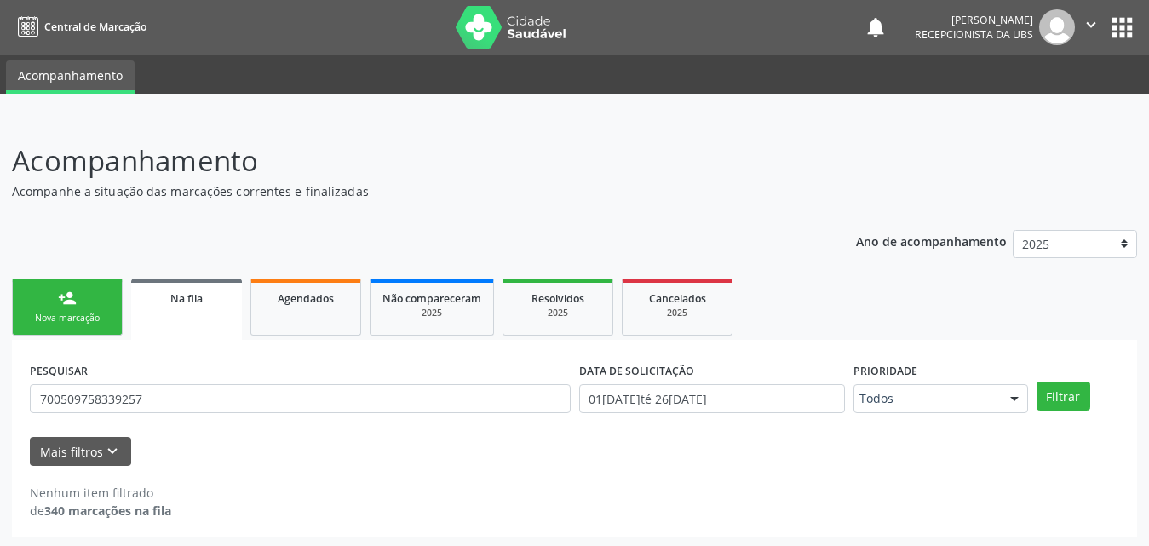
click at [36, 309] on link "person_add Nova marcação" at bounding box center [67, 307] width 111 height 57
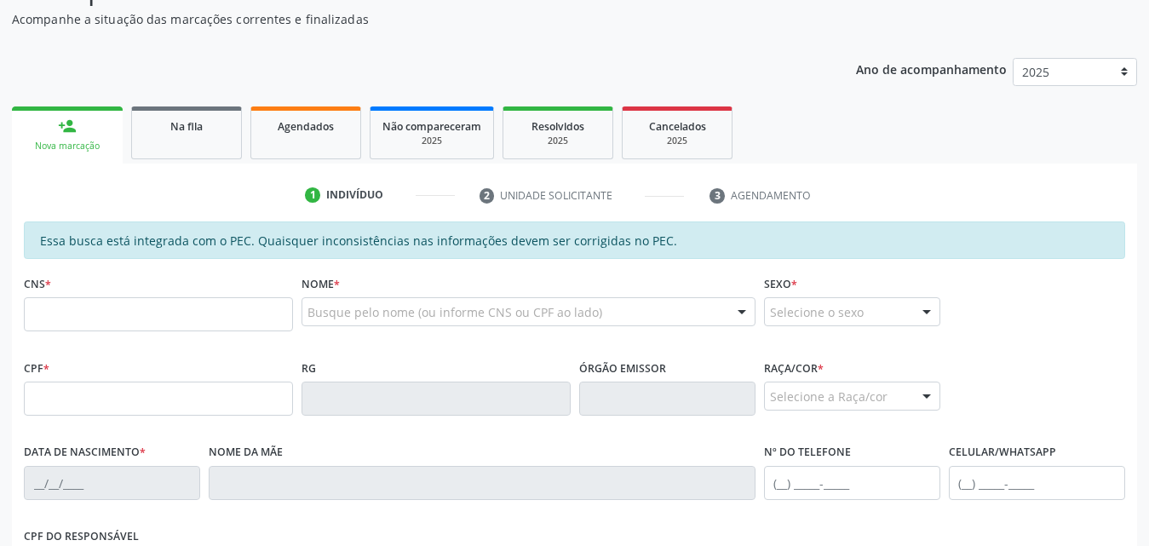
scroll to position [341, 0]
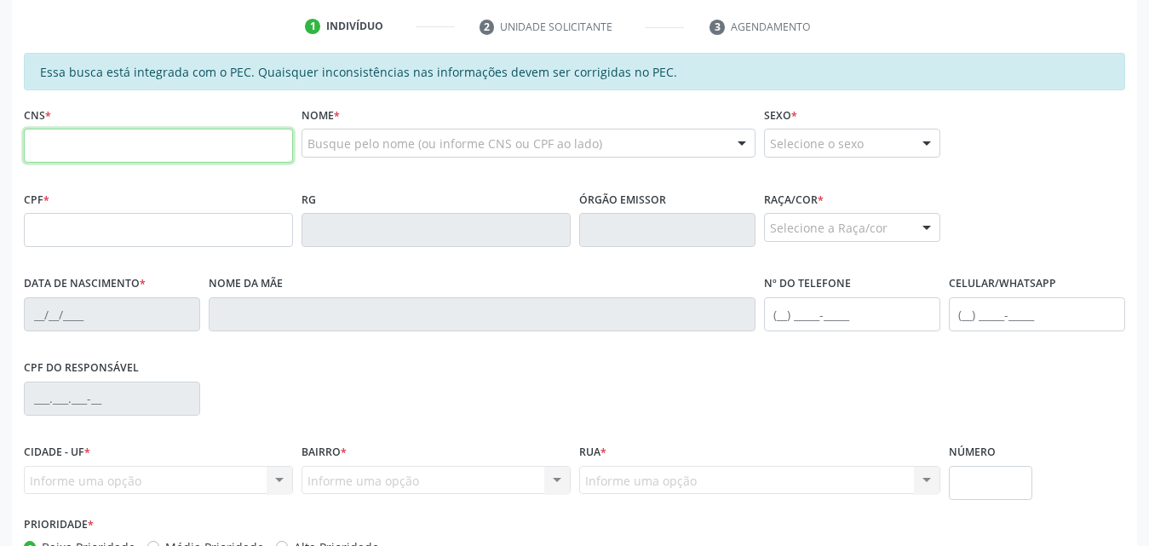
click at [165, 133] on input "text" at bounding box center [158, 146] width 269 height 34
type input "700 5097 5833 9257"
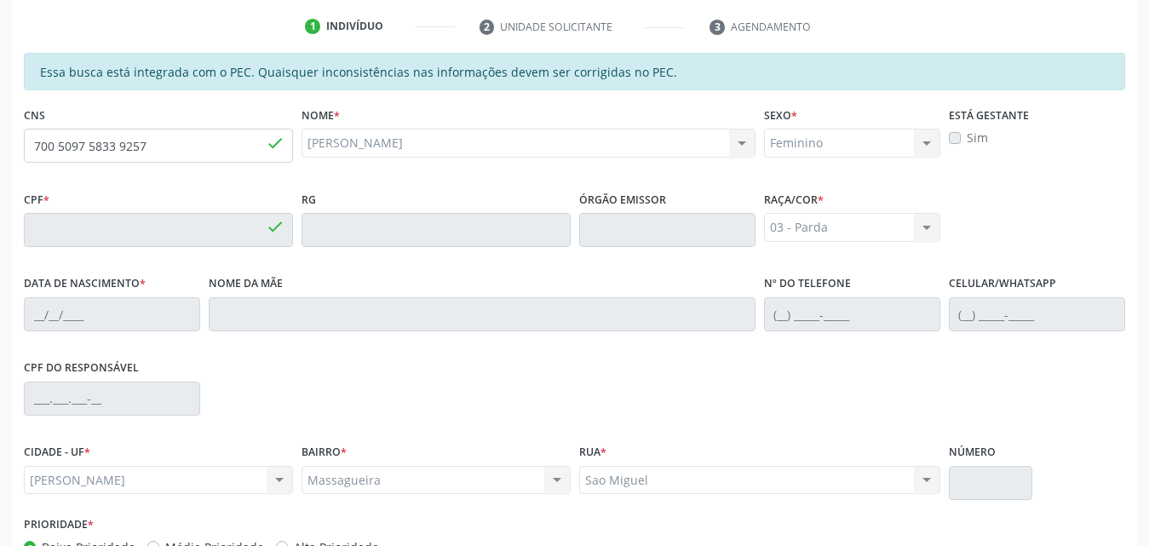
type input "730.966.104-44"
type input "20/07/1973"
type input "Helena Gomes da Silva"
type input "(82) 98860-5113"
type input "S/N"
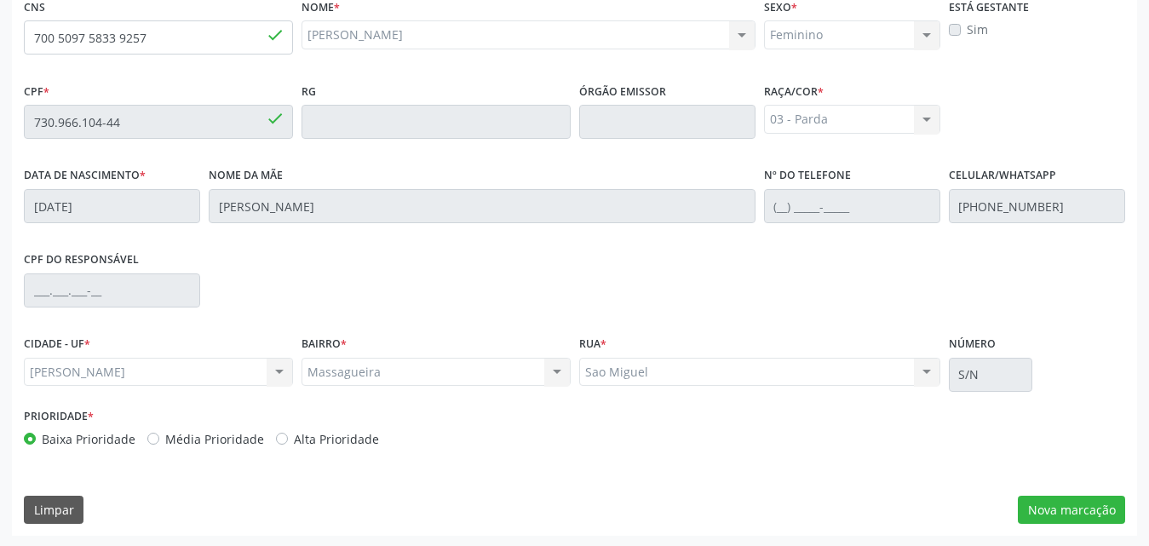
scroll to position [451, 0]
click at [1069, 509] on button "Nova marcação" at bounding box center [1071, 508] width 107 height 29
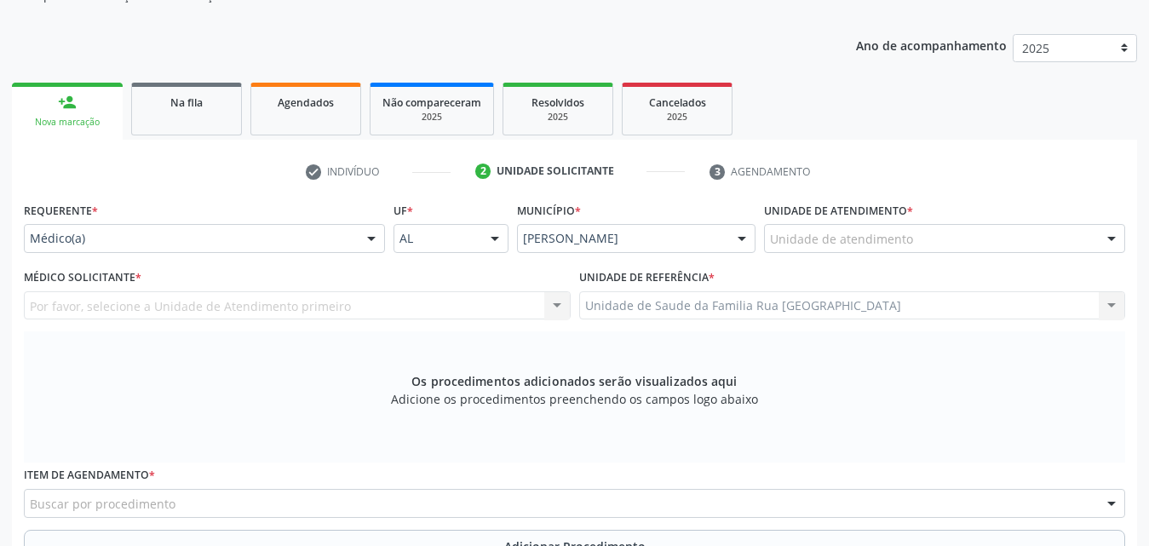
scroll to position [195, 0]
click at [373, 236] on div at bounding box center [372, 240] width 26 height 29
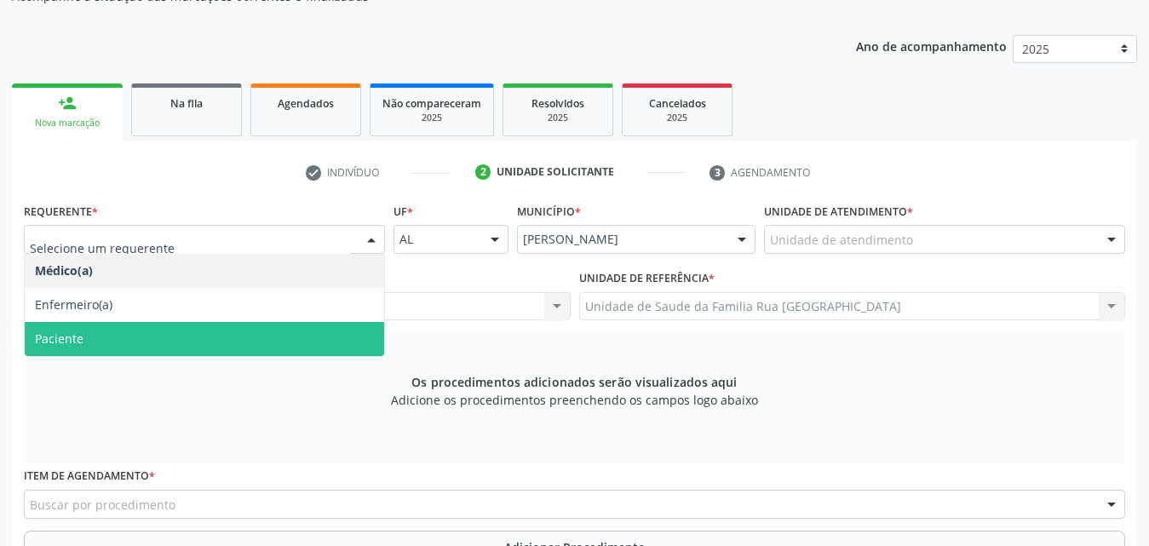
click at [77, 341] on span "Paciente" at bounding box center [59, 339] width 49 height 16
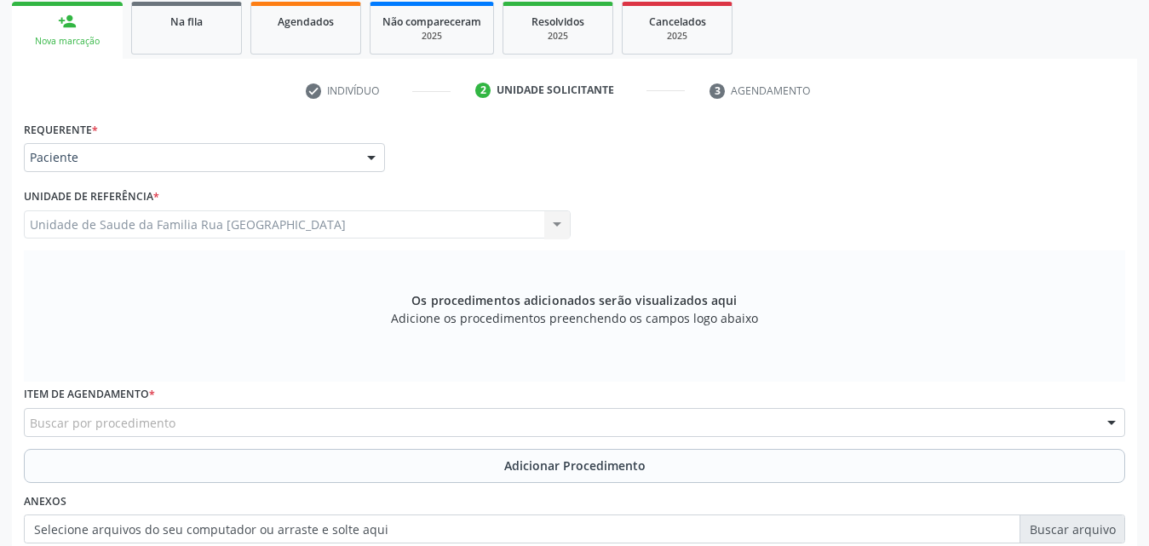
scroll to position [451, 0]
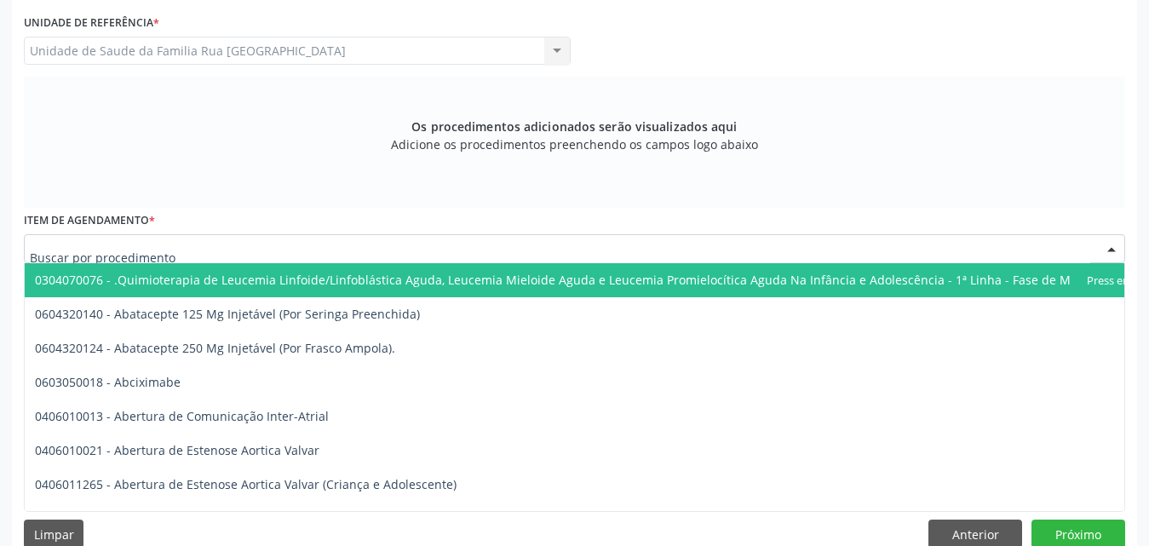
click at [273, 241] on div at bounding box center [575, 248] width 1102 height 29
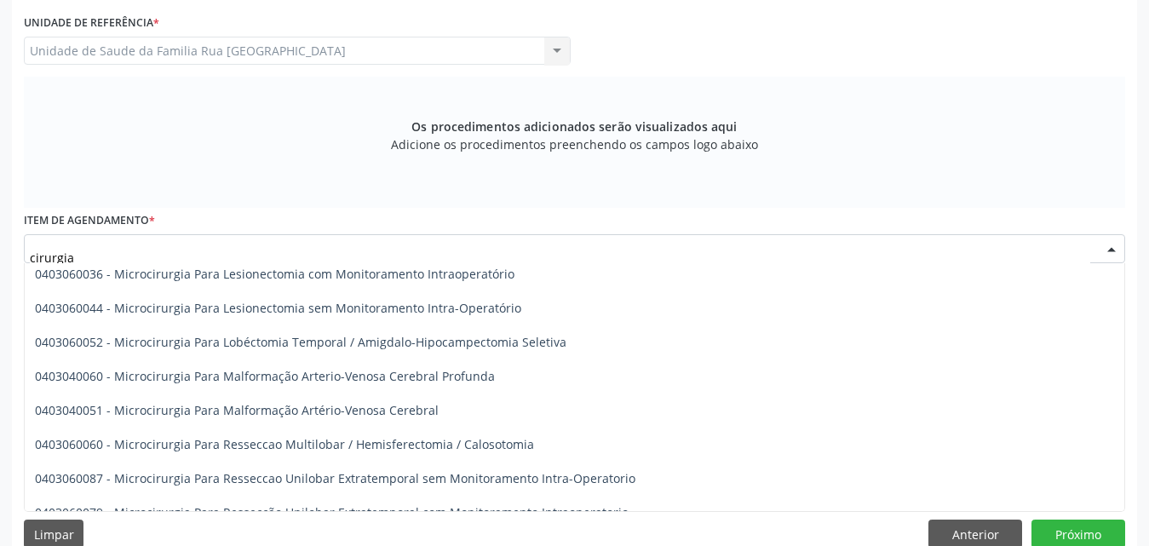
scroll to position [1269, 0]
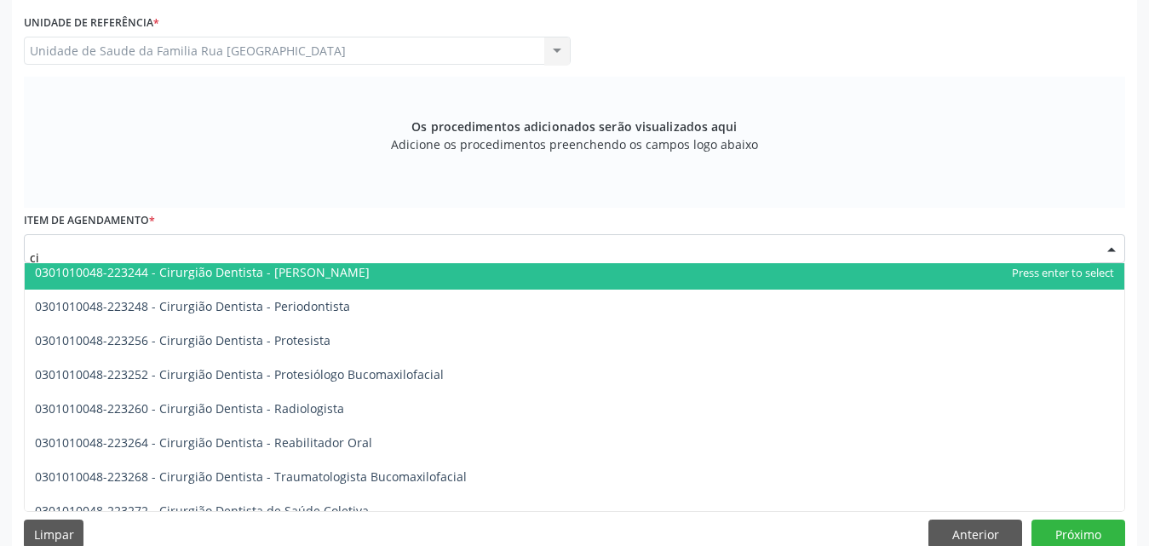
type input "c"
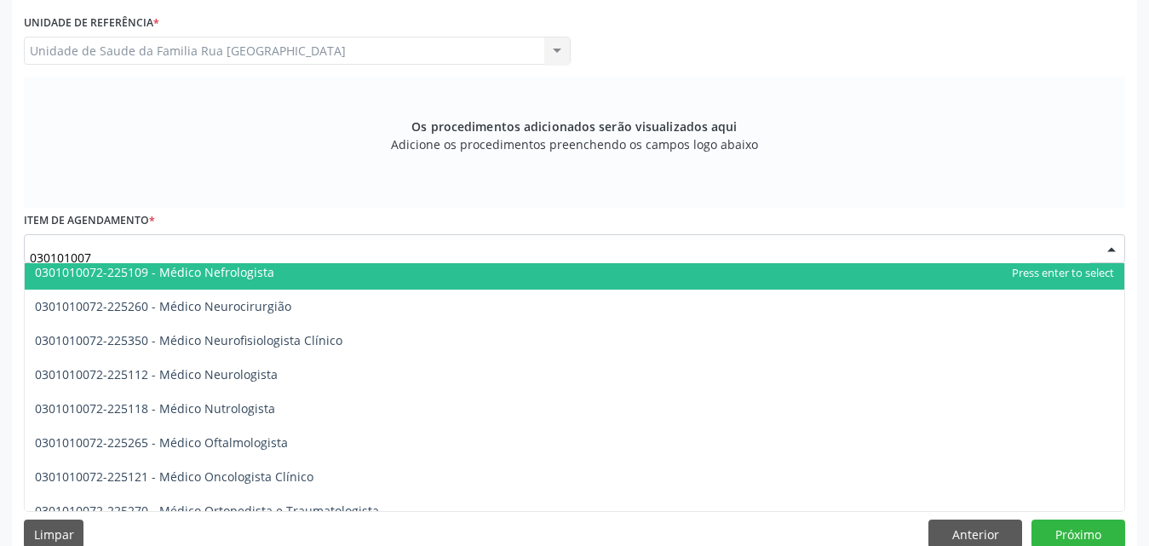
type input "0301010072"
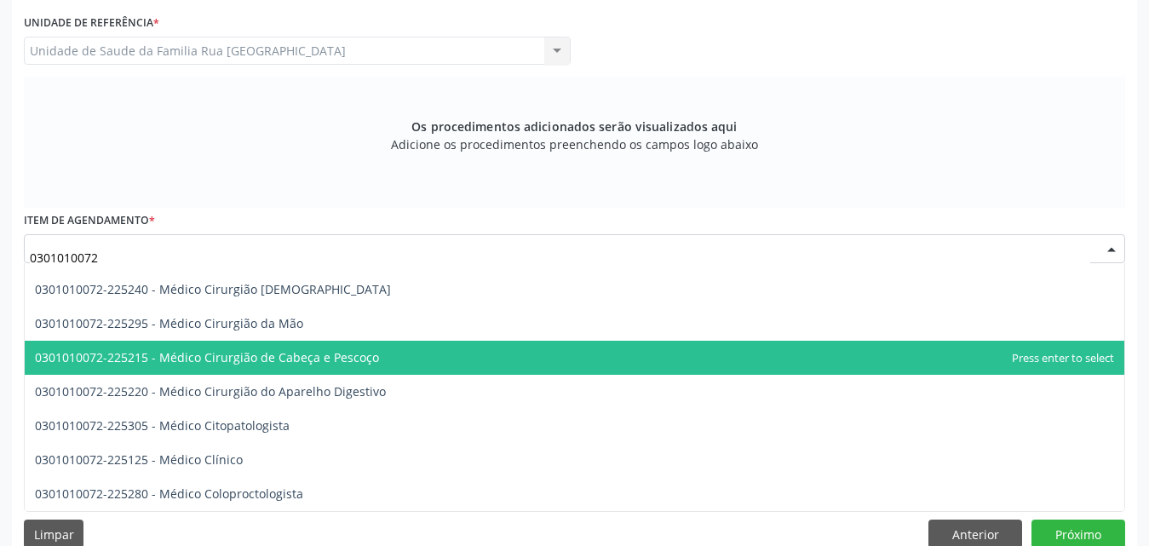
scroll to position [417, 0]
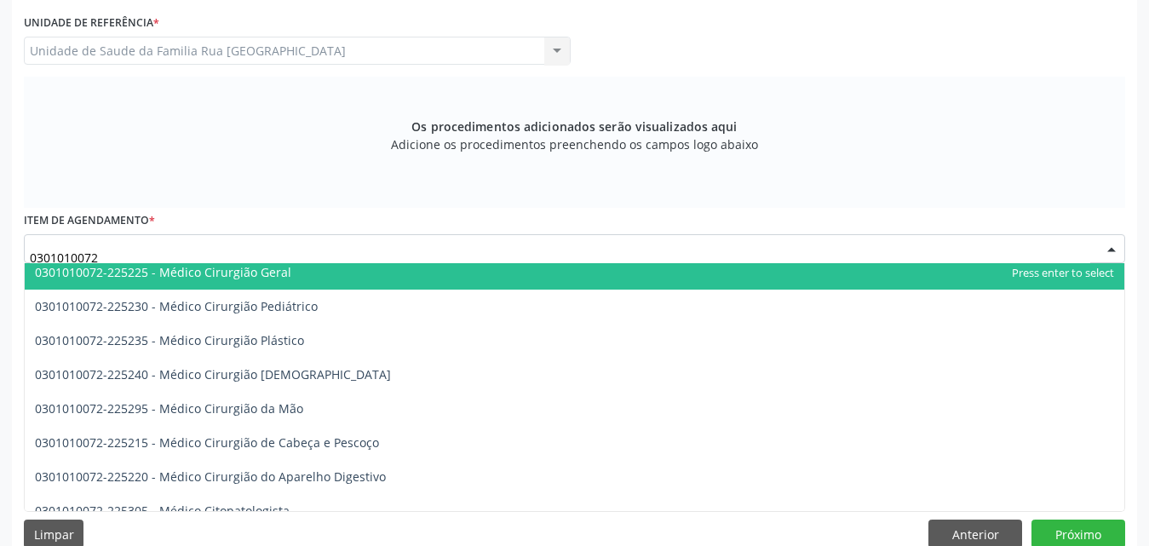
click at [302, 273] on span "0301010072-225225 - Médico Cirurgião Geral" at bounding box center [575, 273] width 1100 height 34
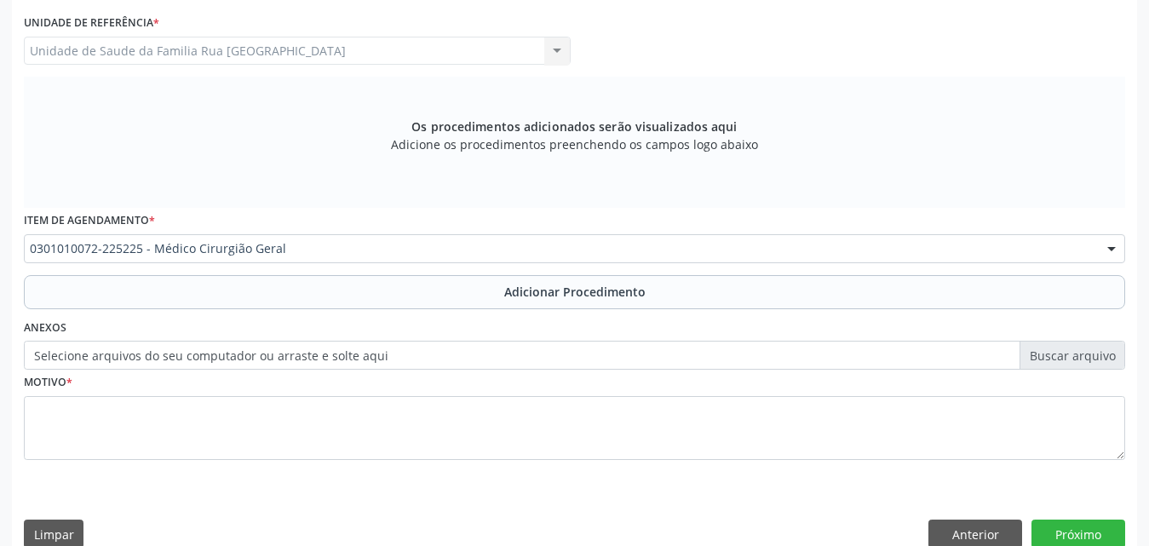
click at [561, 288] on span "Adicionar Procedimento" at bounding box center [574, 292] width 141 height 18
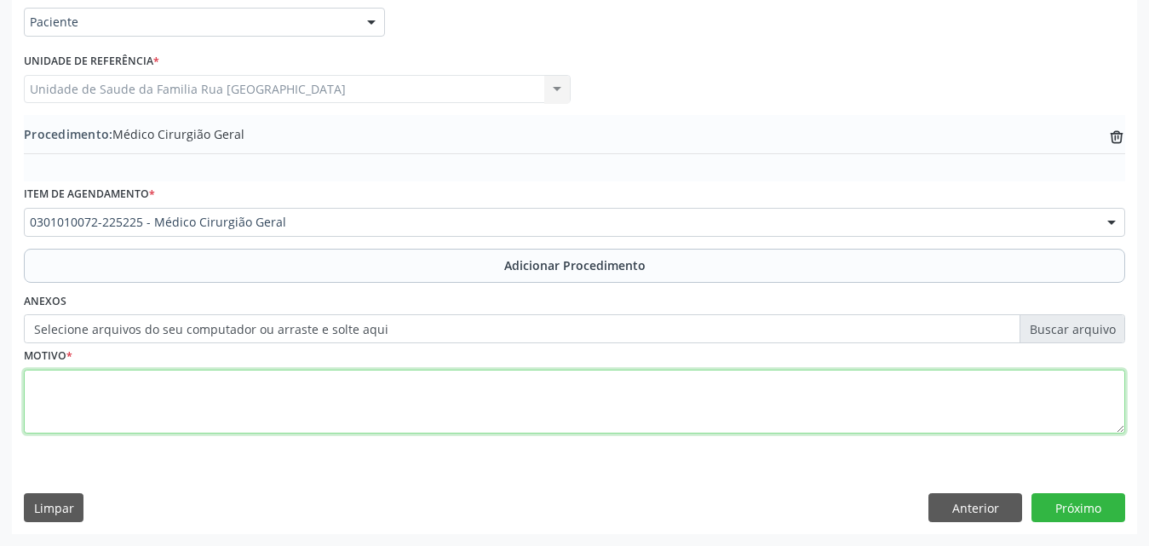
click at [158, 396] on textarea at bounding box center [575, 402] width 1102 height 65
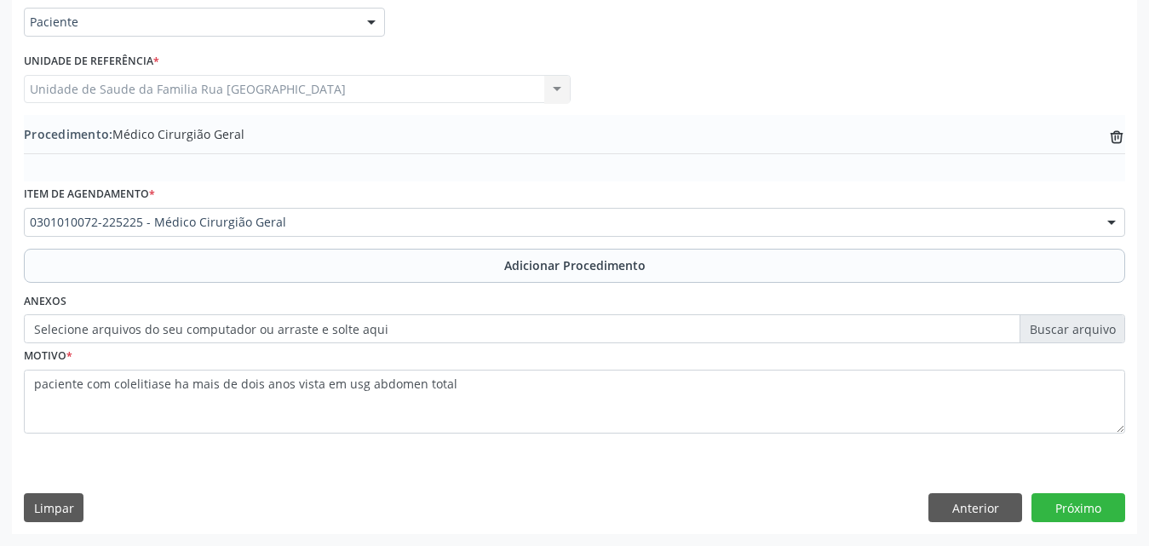
drag, startPoint x: 140, startPoint y: 382, endPoint x: 701, endPoint y: 177, distance: 597.5
click at [774, 116] on div "Requerente * Paciente Médico(a) Enfermeiro(a) Paciente Nenhum resultado encontr…" at bounding box center [575, 219] width 1102 height 476
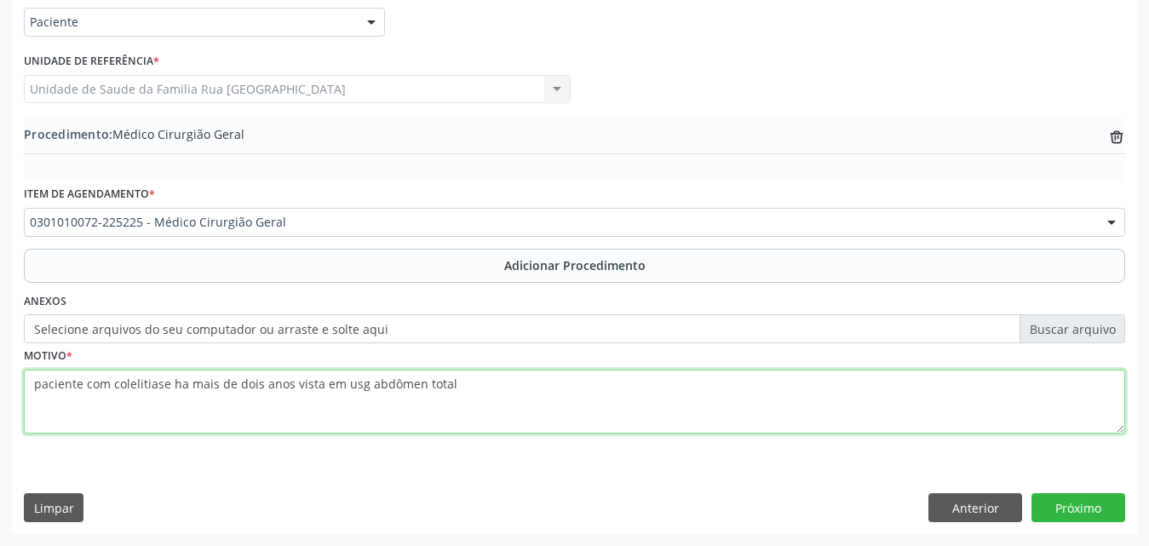
click at [454, 381] on textarea "paciente com colelitiase ha mais de dois anos vista em usg abdômen total" at bounding box center [575, 402] width 1102 height 65
type textarea "paciente com colelitiase ha mais de dois anos vista em usg abdômen total."
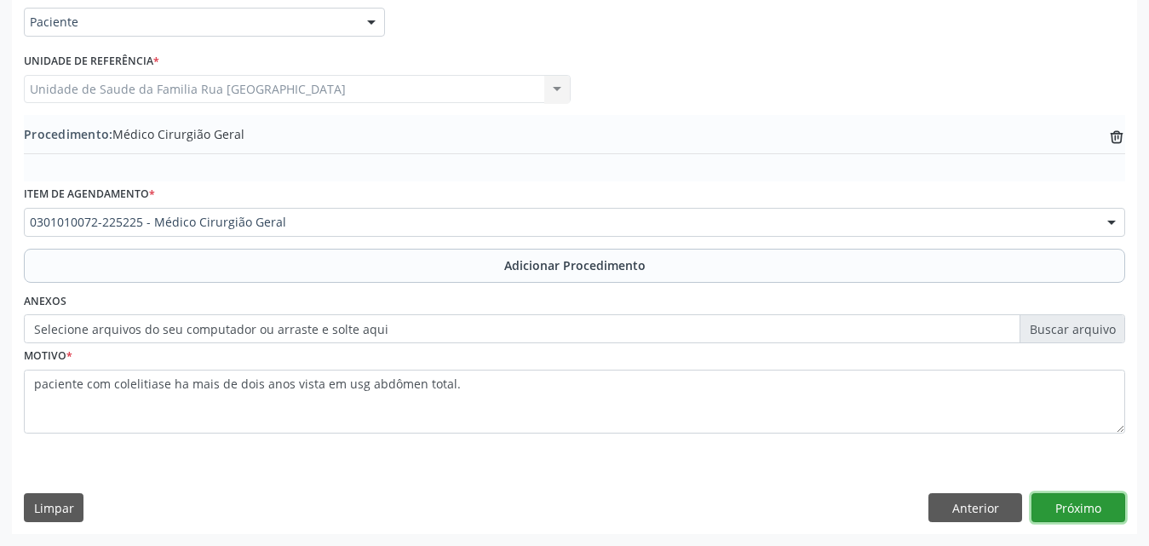
click at [1089, 515] on button "Próximo" at bounding box center [1079, 507] width 94 height 29
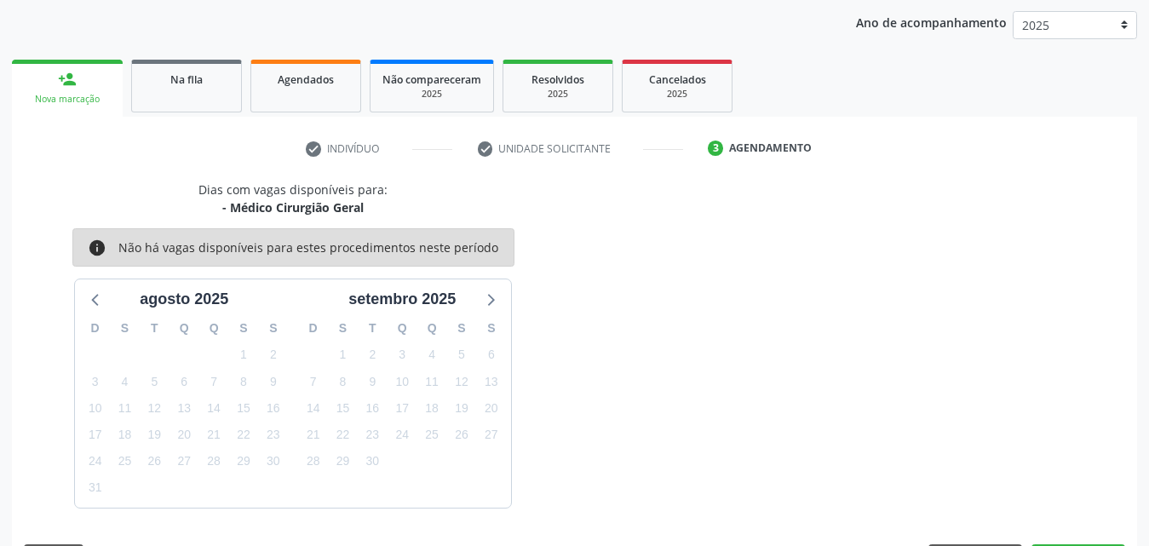
scroll to position [269, 0]
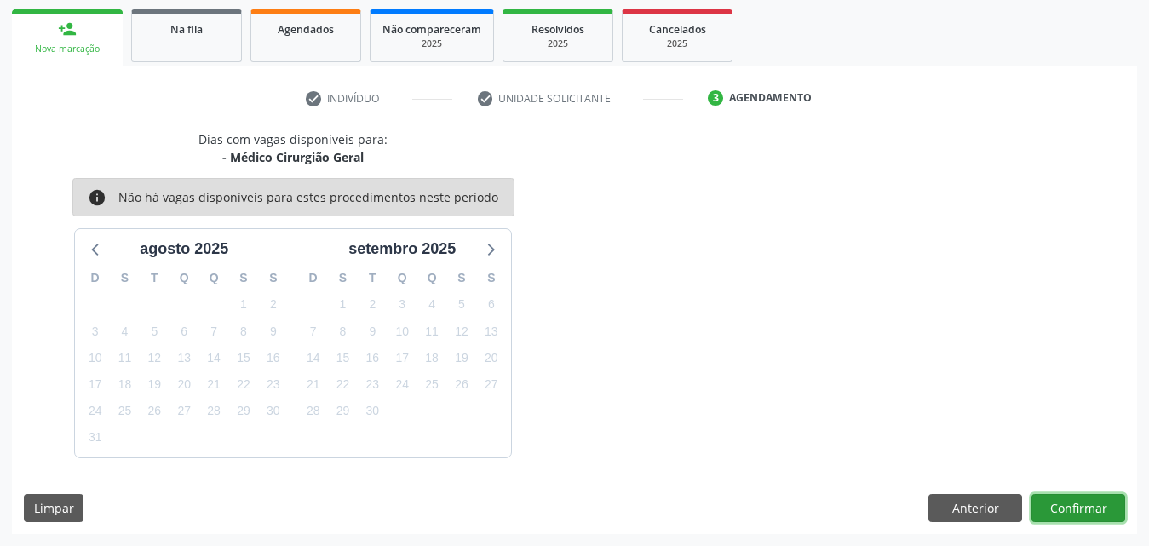
click at [1048, 504] on button "Confirmar" at bounding box center [1079, 508] width 94 height 29
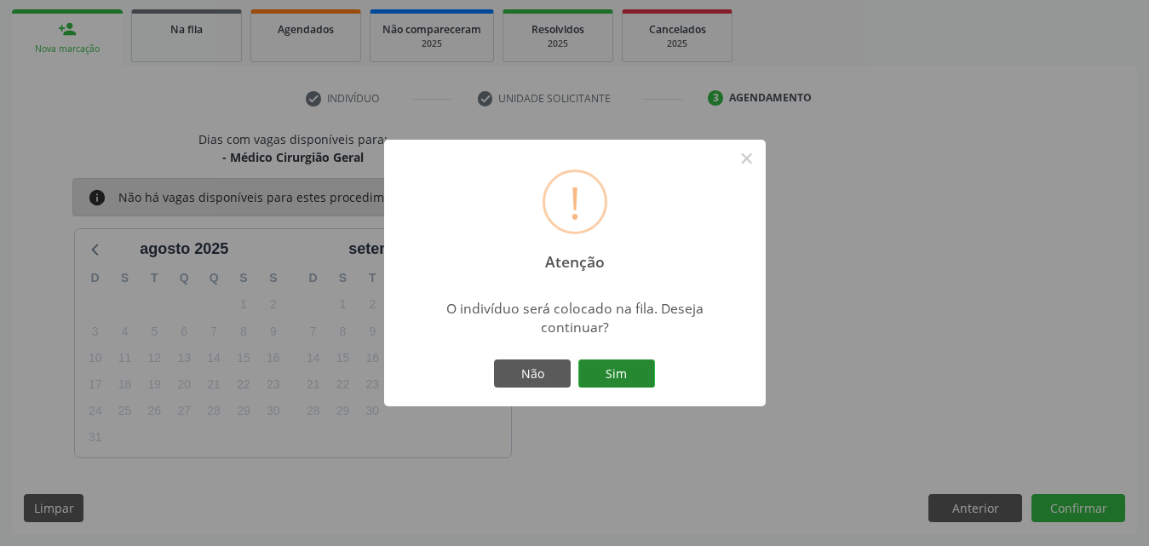
click at [621, 374] on button "Sim" at bounding box center [616, 374] width 77 height 29
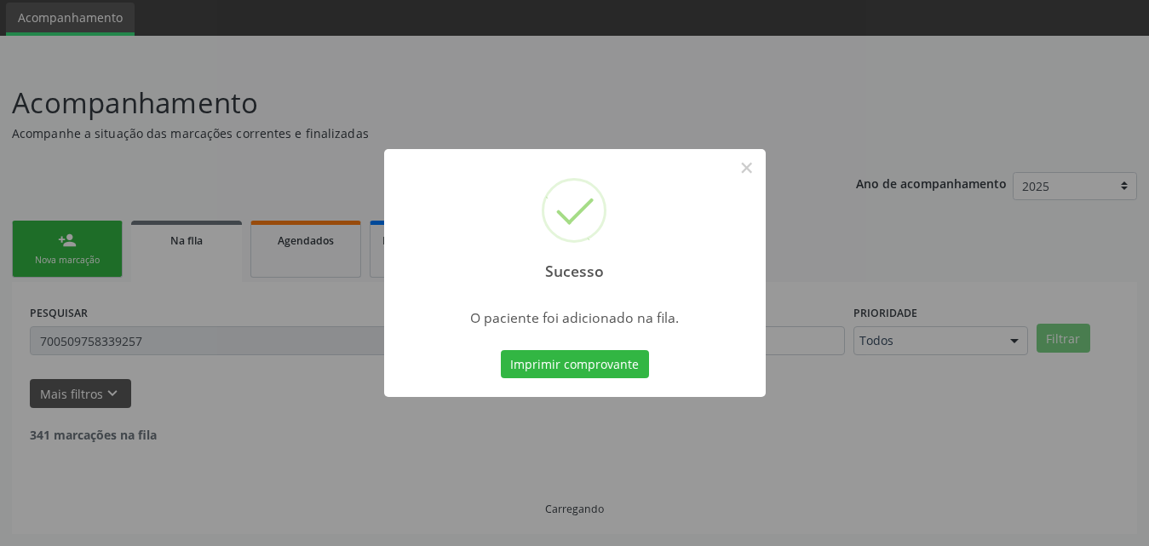
scroll to position [40, 0]
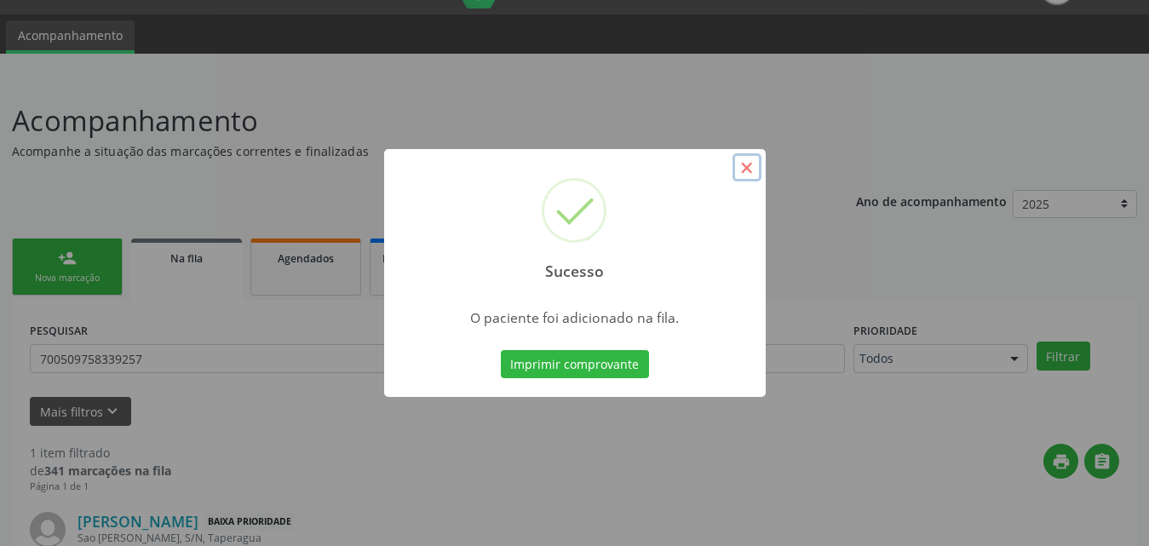
click at [745, 171] on button "×" at bounding box center [747, 167] width 29 height 29
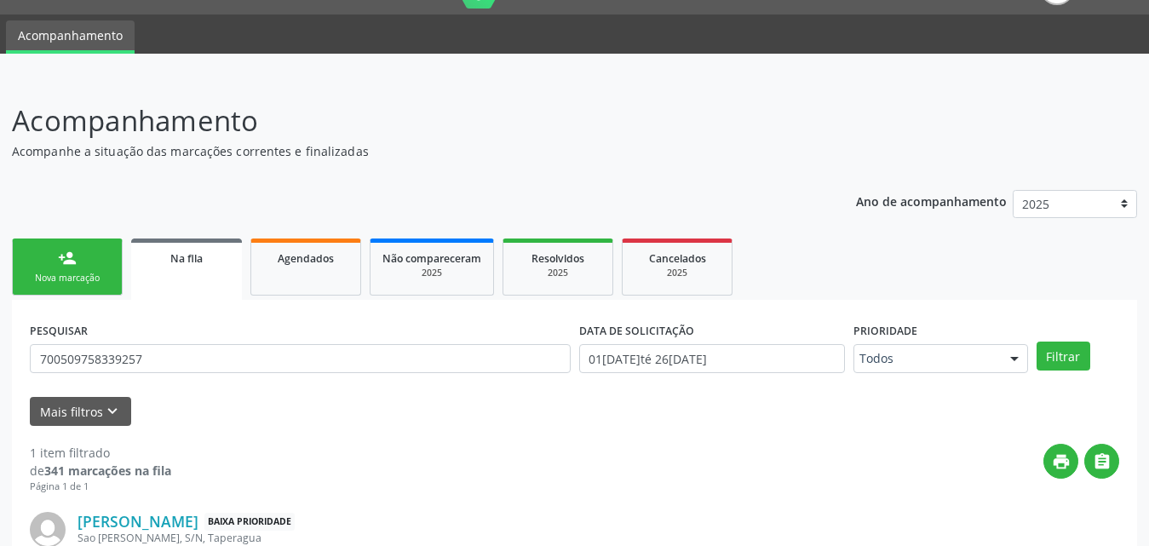
click at [61, 282] on div "Nova marcação" at bounding box center [67, 278] width 85 height 13
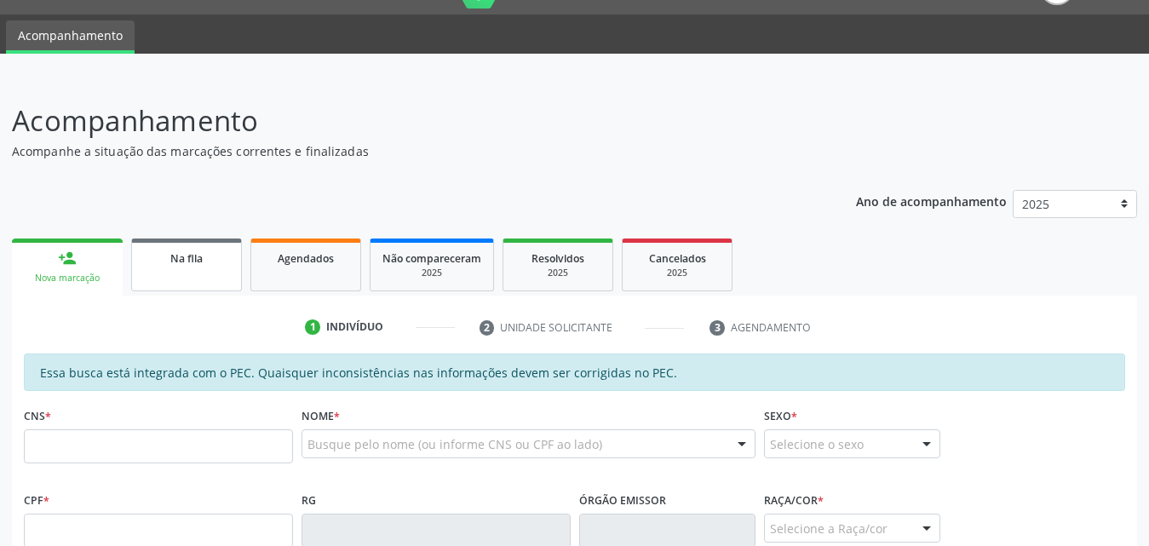
click at [181, 273] on link "Na fila" at bounding box center [186, 265] width 111 height 53
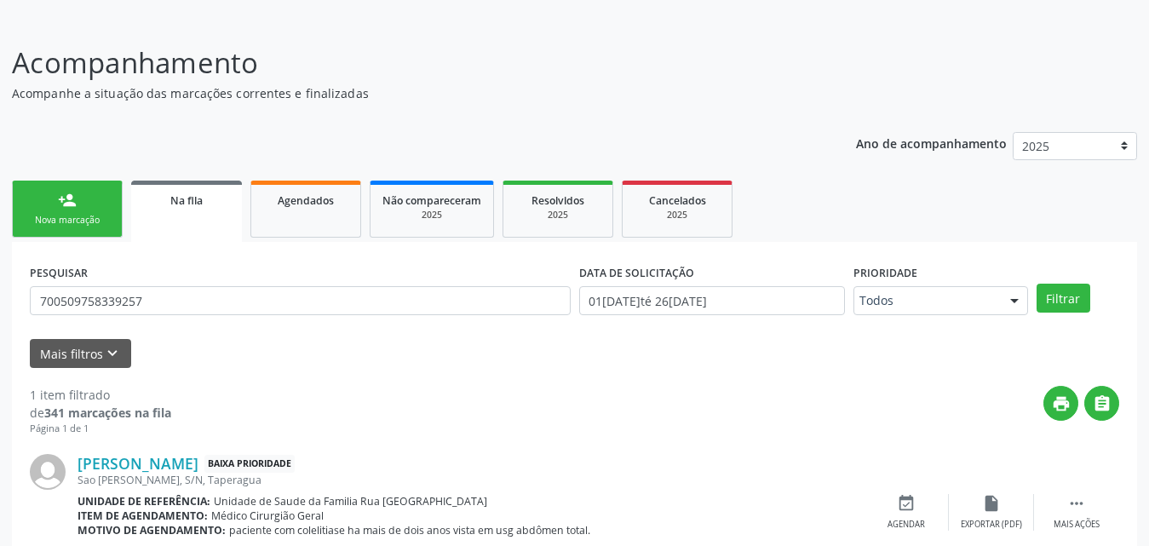
scroll to position [0, 0]
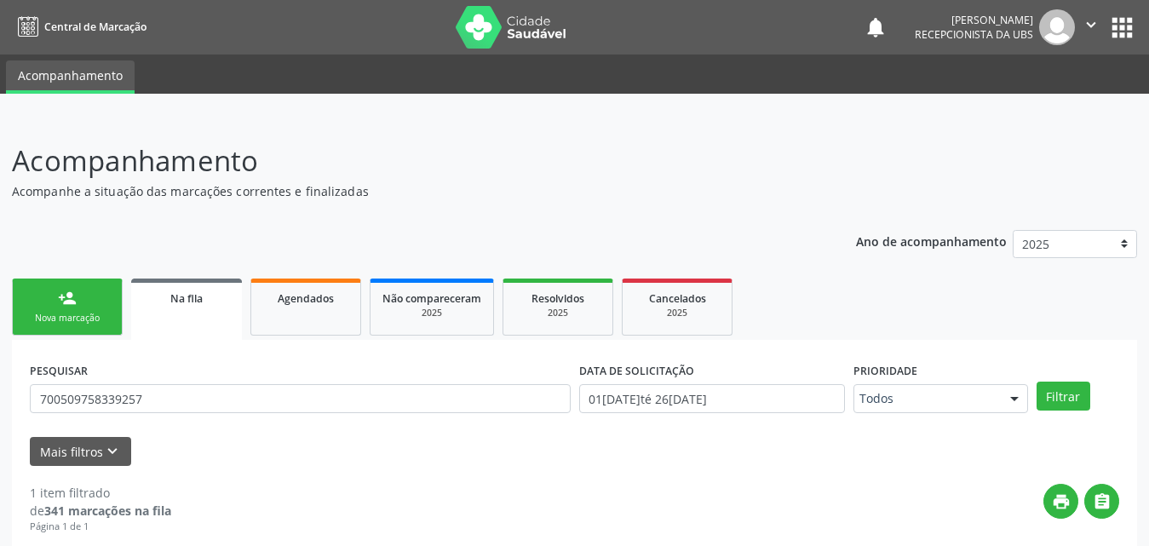
click at [89, 315] on div "Nova marcação" at bounding box center [67, 318] width 85 height 13
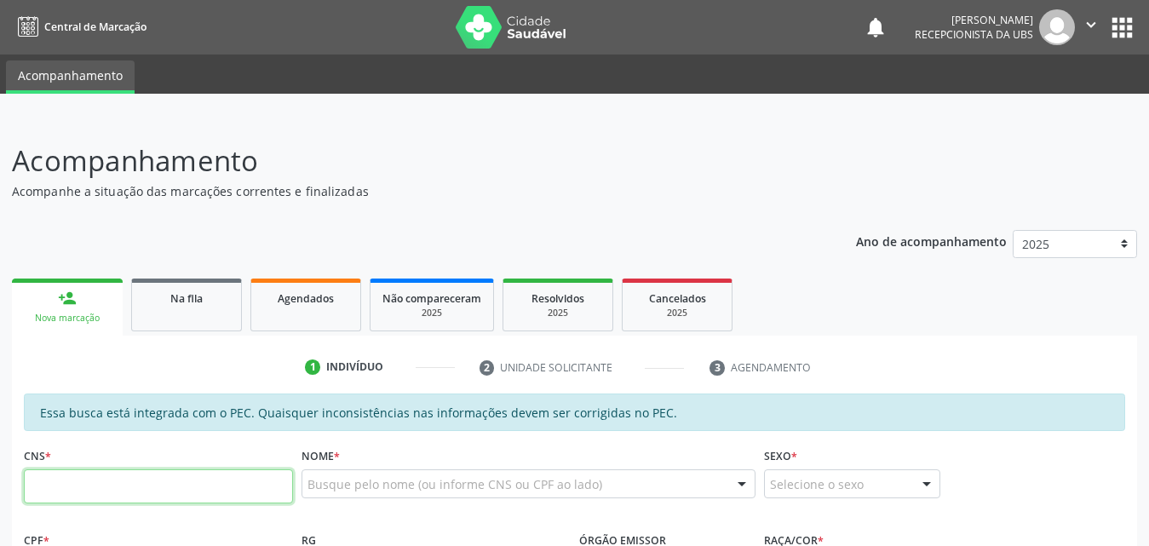
click at [170, 489] on input "text" at bounding box center [158, 486] width 269 height 34
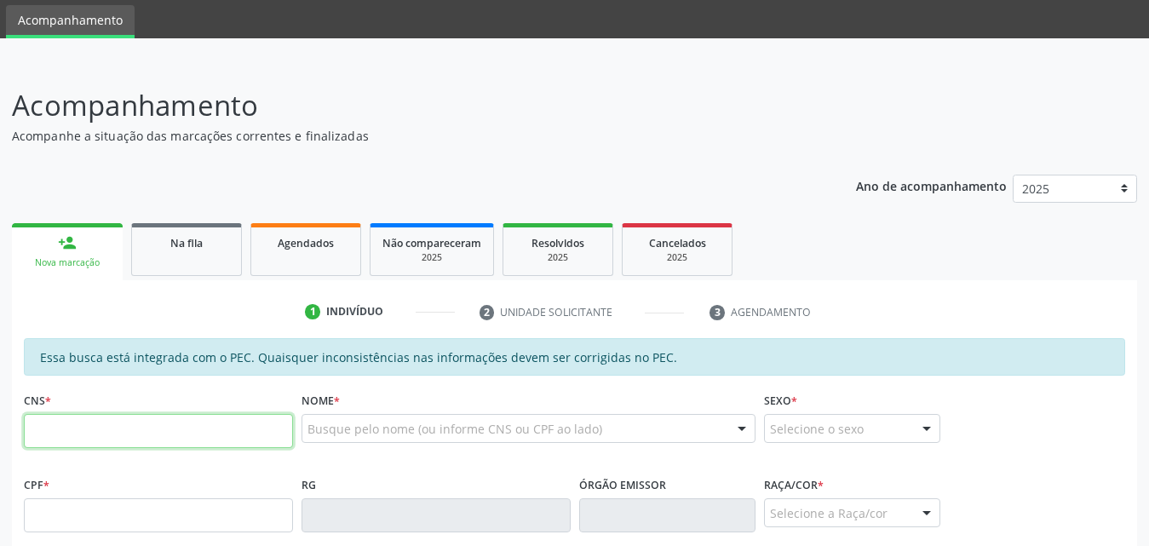
scroll to position [85, 0]
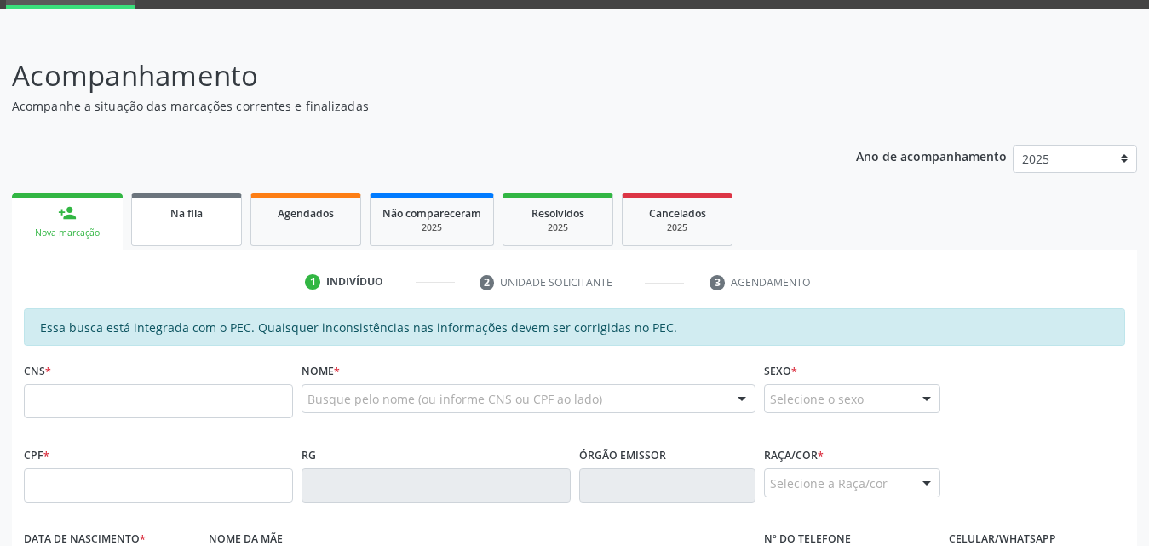
click at [201, 222] on link "Na fila" at bounding box center [186, 219] width 111 height 53
click at [67, 216] on div "person_add" at bounding box center [67, 213] width 19 height 19
click at [165, 406] on input "text" at bounding box center [158, 401] width 269 height 34
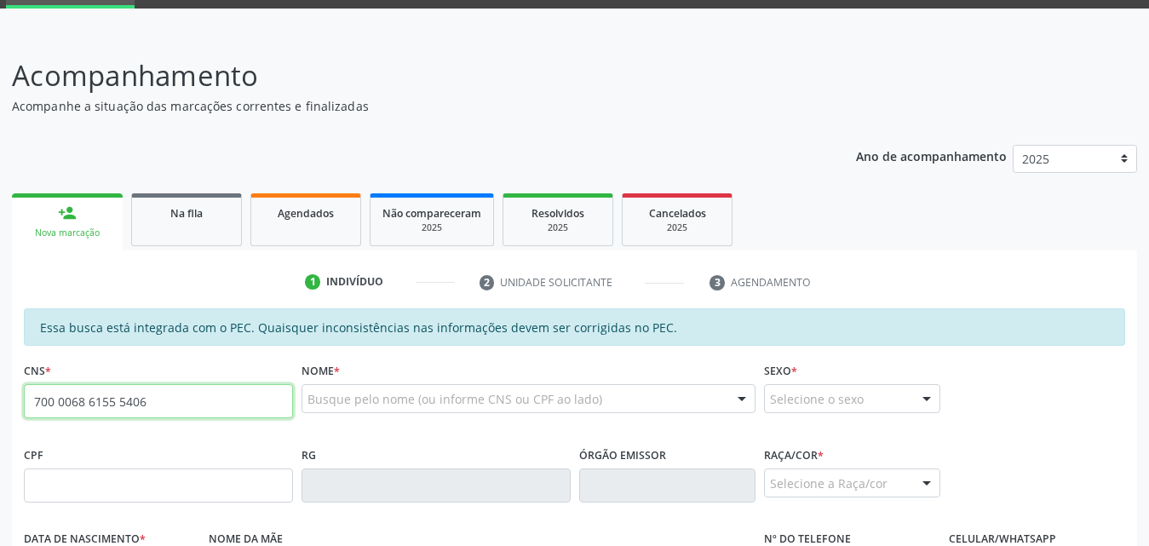
type input "700 0068 6155 5406"
type input "140.779.854-55"
type input "25/10/2016"
type input "[PERSON_NAME]"
type input "[PHONE_NUMBER]"
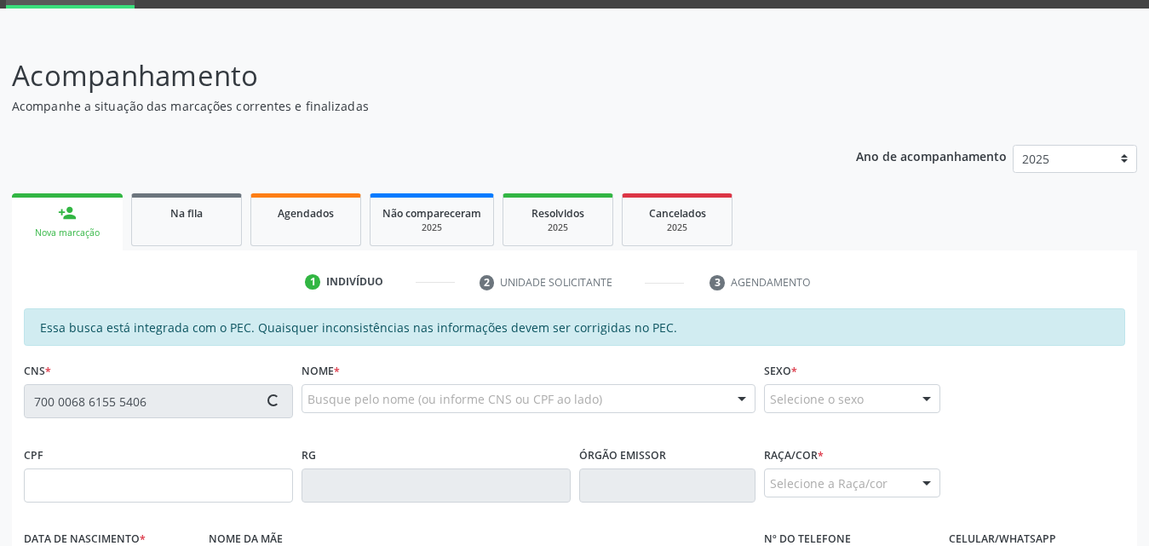
type input "274"
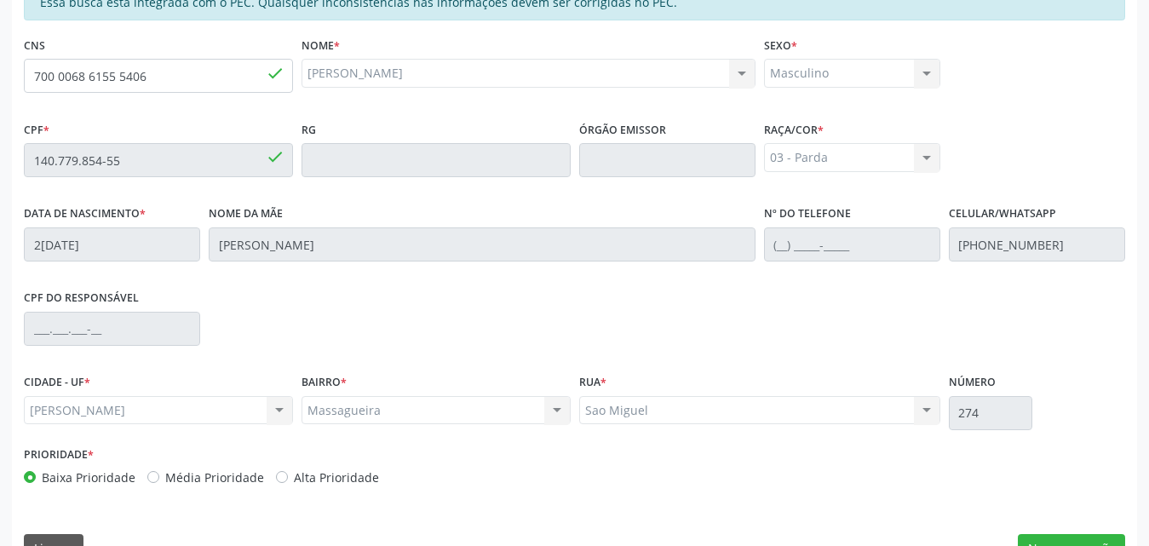
scroll to position [451, 0]
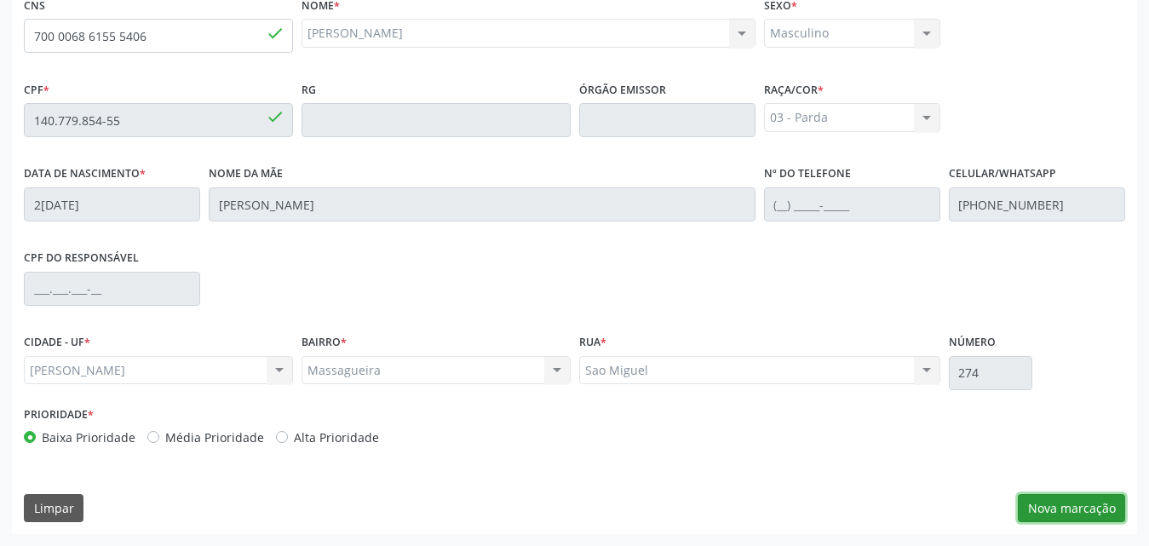
click at [1068, 503] on button "Nova marcação" at bounding box center [1071, 508] width 107 height 29
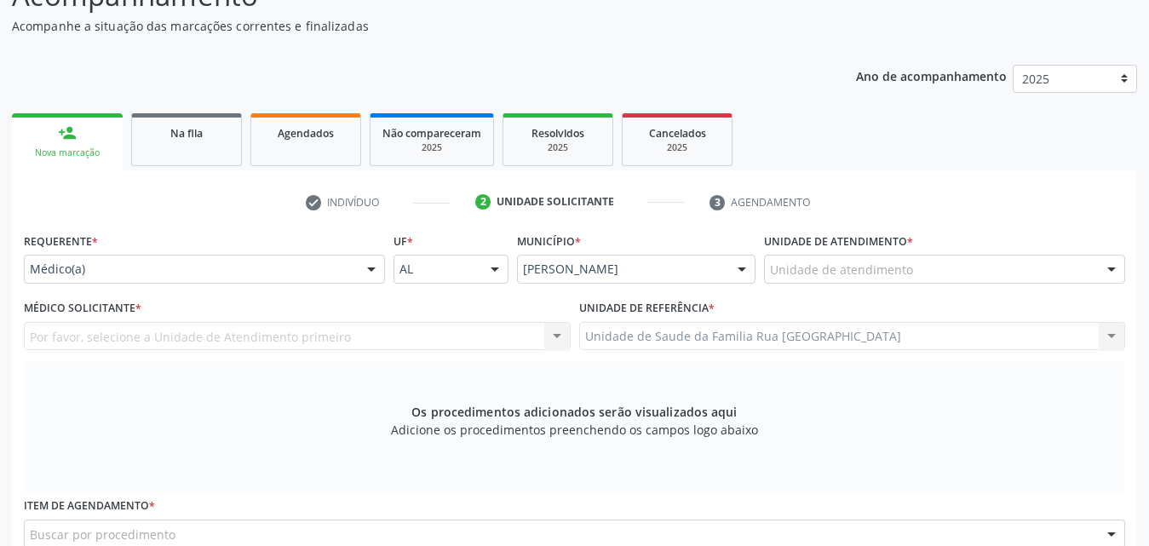
scroll to position [195, 0]
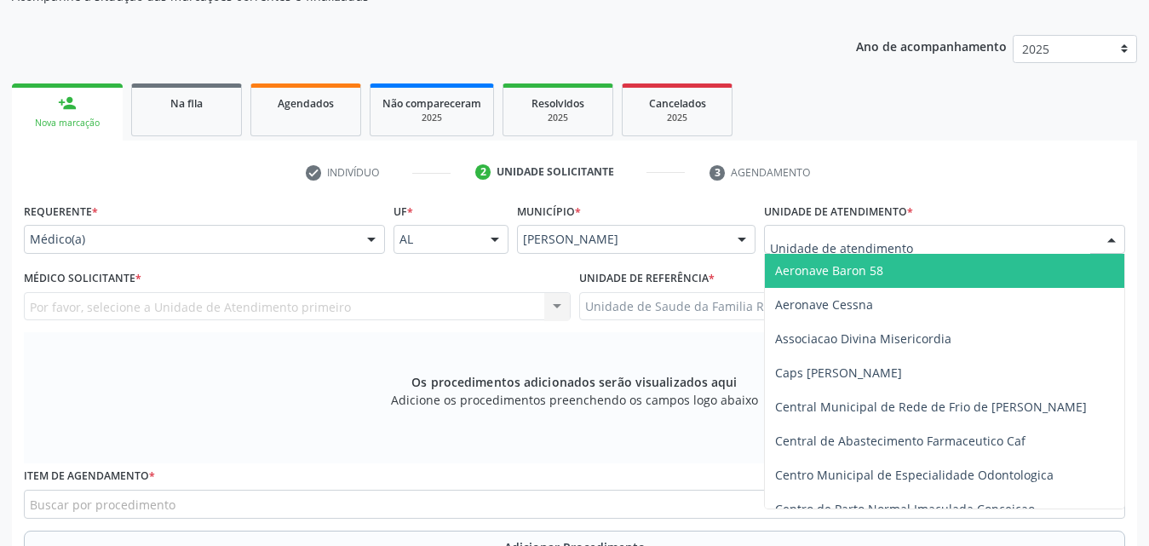
click at [975, 238] on div at bounding box center [944, 239] width 361 height 29
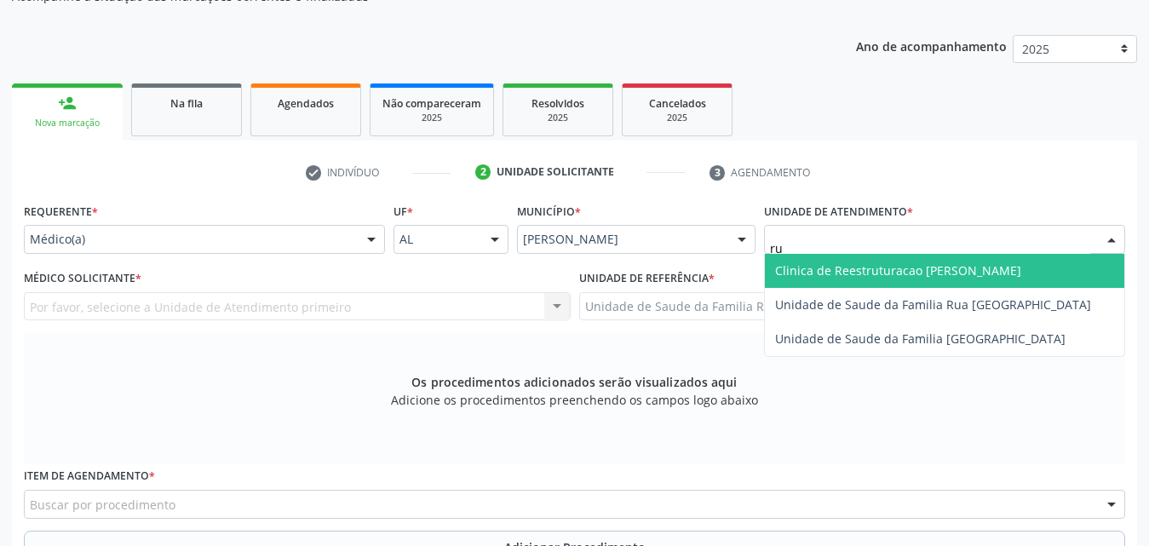
type input "rua"
click at [944, 280] on span "Unidade de Saude da Familia Rua [GEOGRAPHIC_DATA]" at bounding box center [945, 271] width 360 height 34
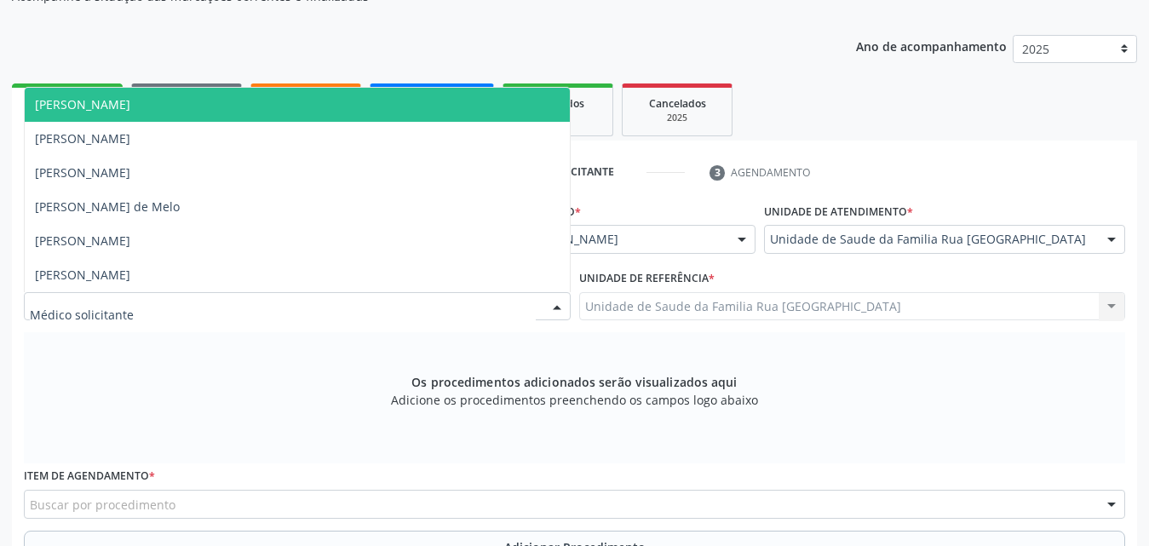
click at [304, 302] on div at bounding box center [297, 306] width 547 height 29
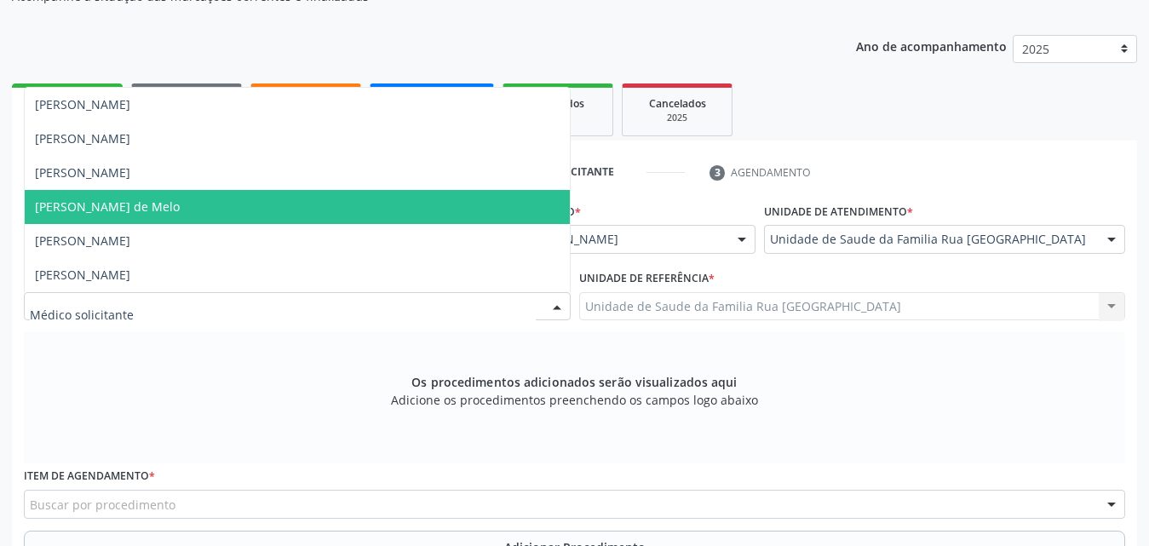
click at [141, 215] on span "Rodrigo Paranhos de Melo" at bounding box center [297, 207] width 545 height 34
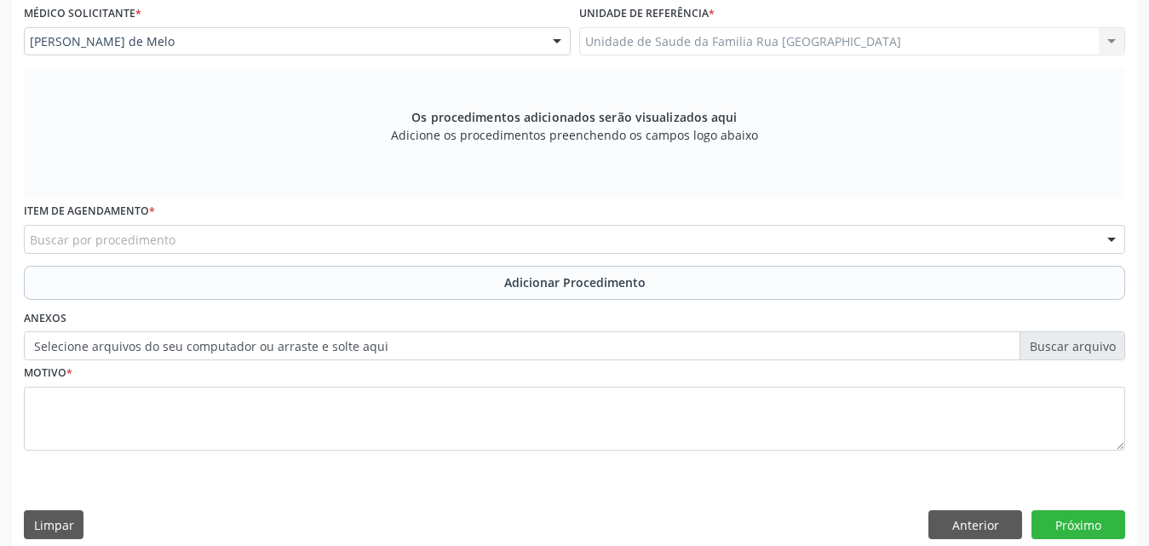
scroll to position [477, 0]
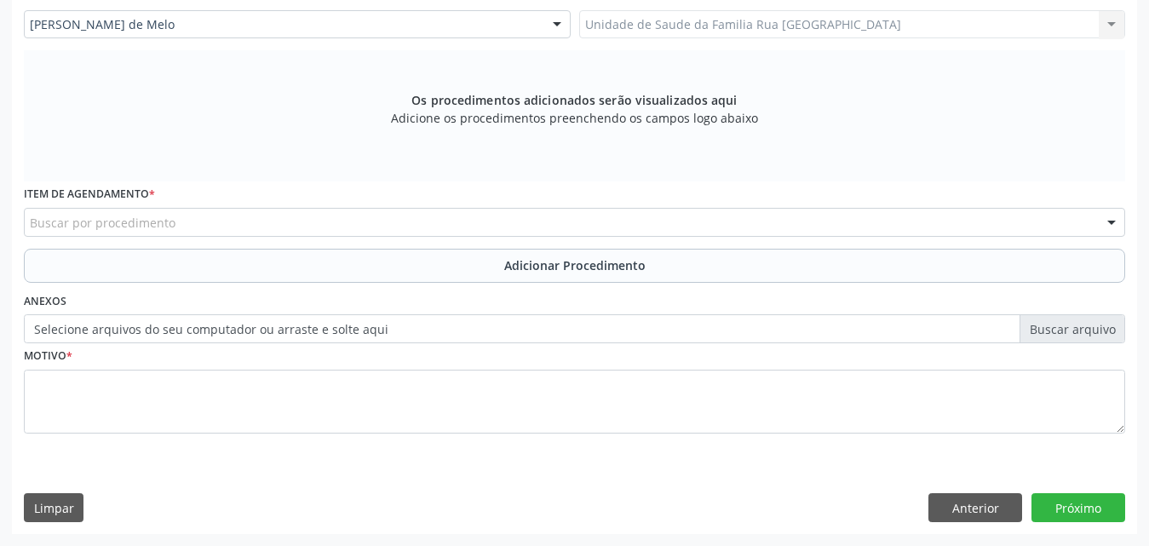
click at [310, 227] on div "Buscar por procedimento" at bounding box center [575, 222] width 1102 height 29
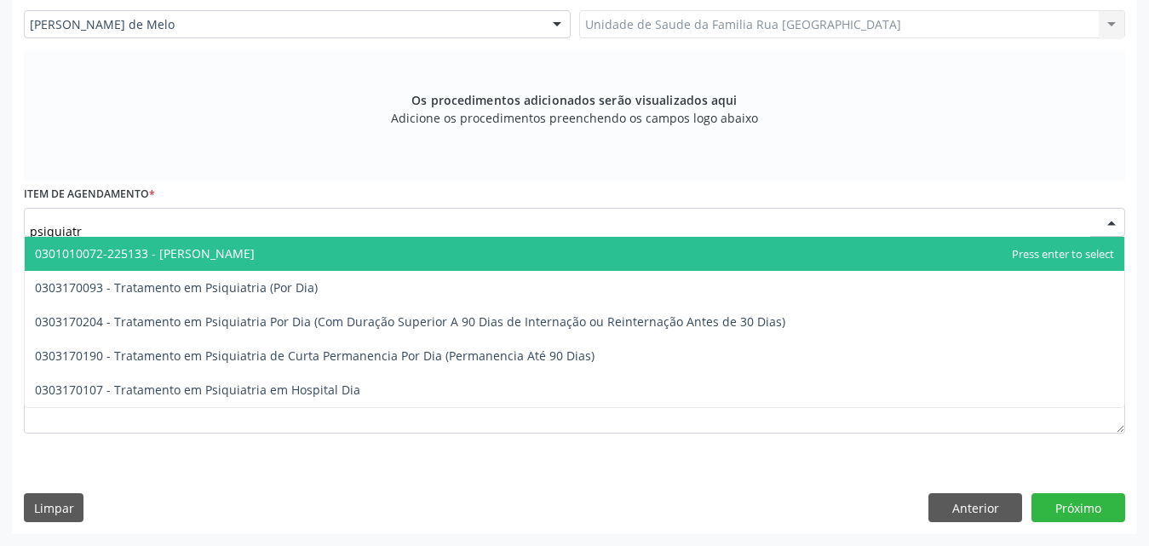
type input "psiquiatra"
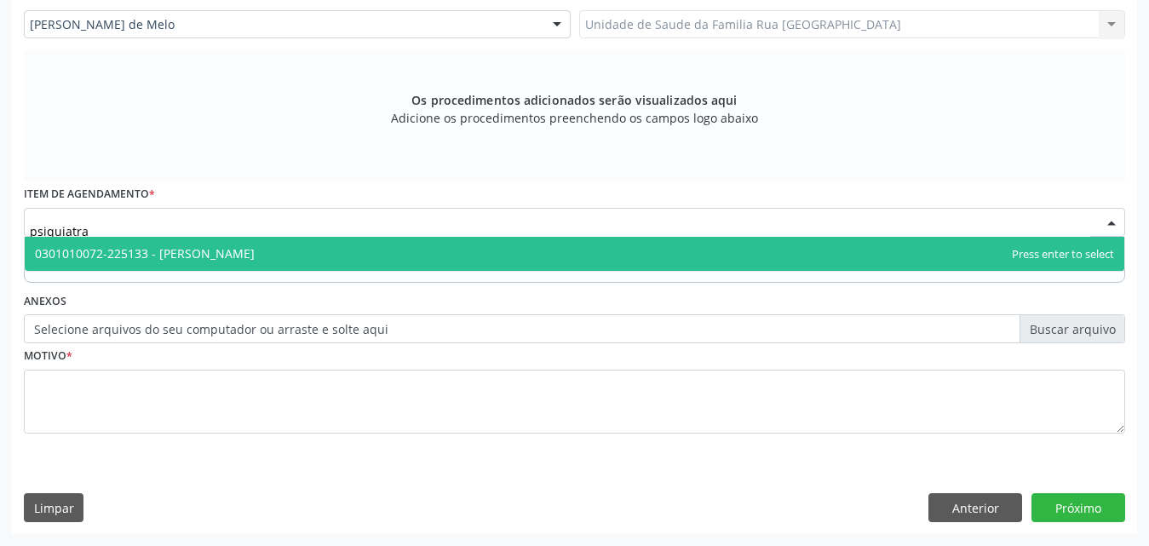
click at [187, 256] on span "0301010072-225133 - Médico Psiquiatra" at bounding box center [145, 253] width 220 height 16
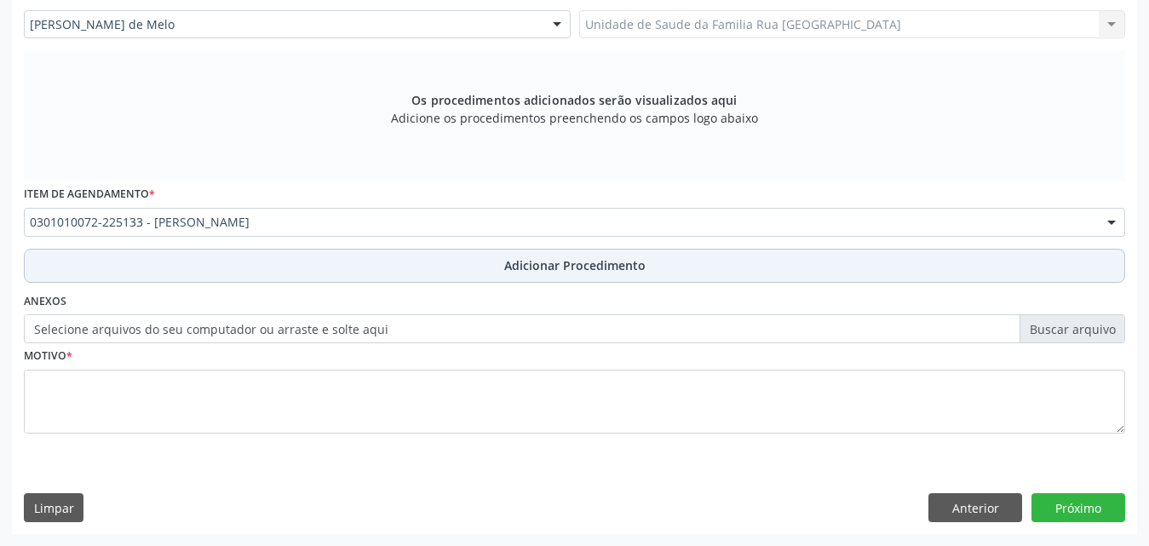
click at [550, 267] on span "Adicionar Procedimento" at bounding box center [574, 265] width 141 height 18
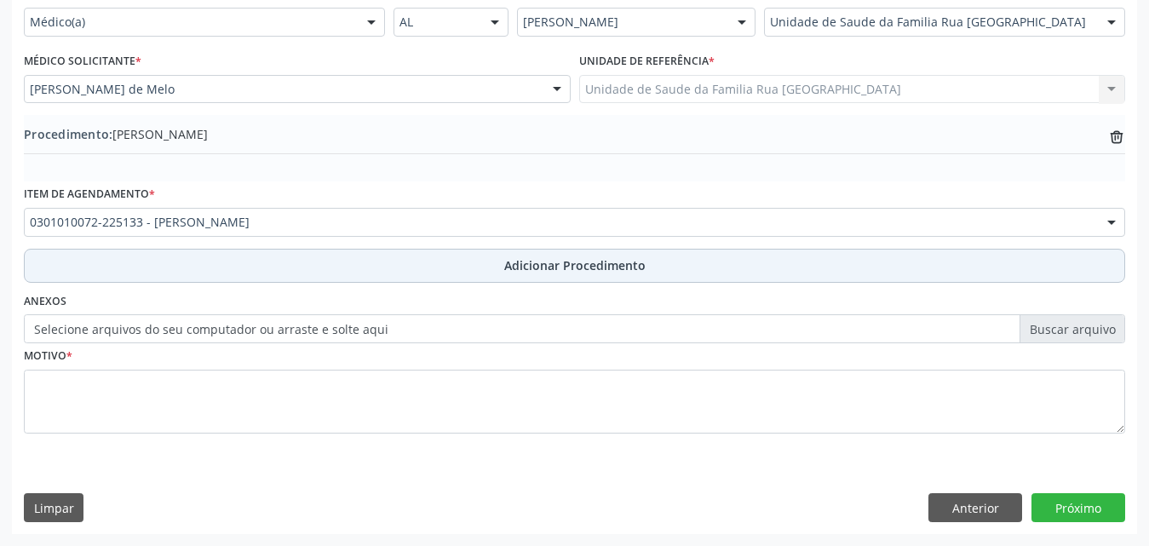
scroll to position [412, 0]
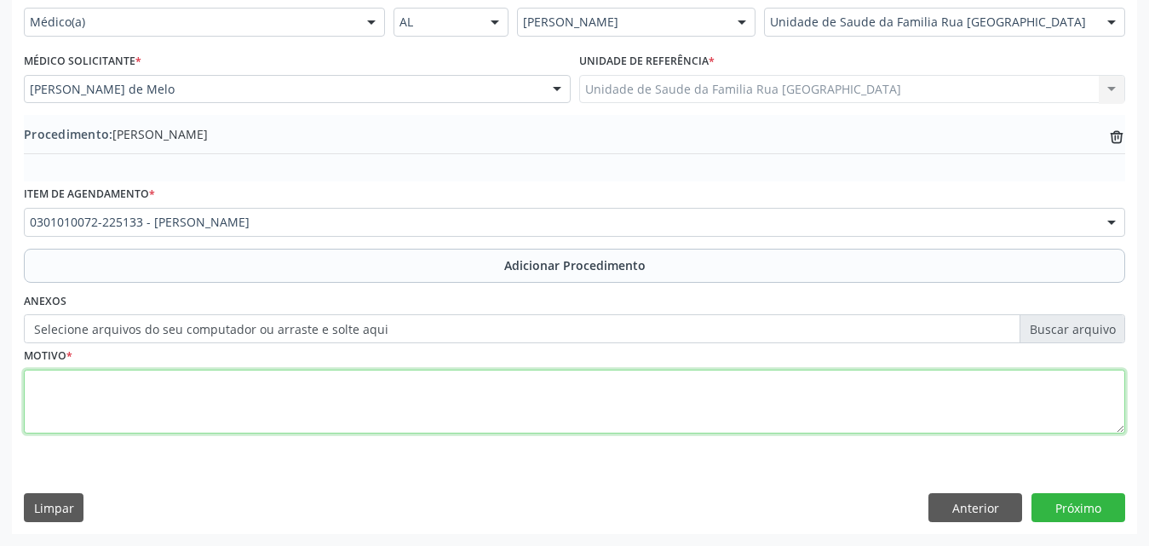
click at [93, 386] on textarea at bounding box center [575, 402] width 1102 height 65
type textarea "paciente diagnosticado com TDAH, necessitando de renovação de receita medica."
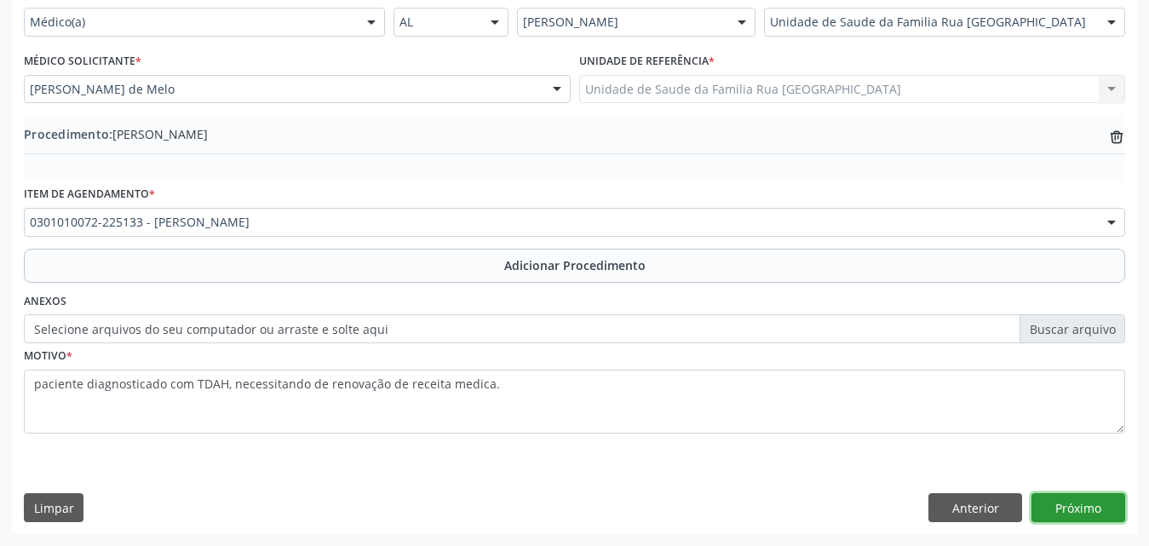
click at [1064, 509] on button "Próximo" at bounding box center [1079, 507] width 94 height 29
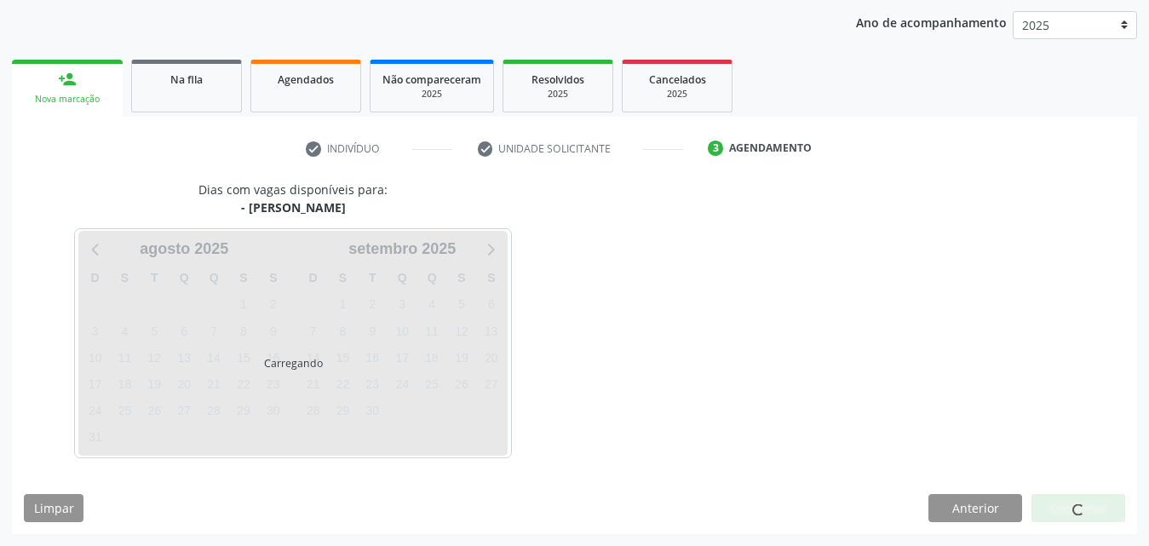
scroll to position [269, 0]
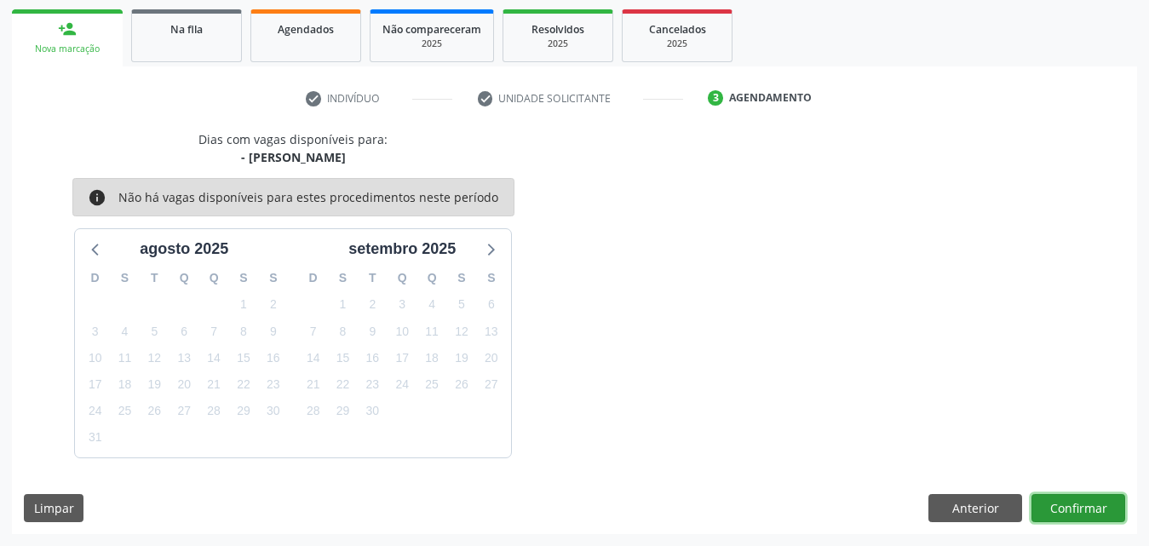
click at [1072, 504] on button "Confirmar" at bounding box center [1079, 508] width 94 height 29
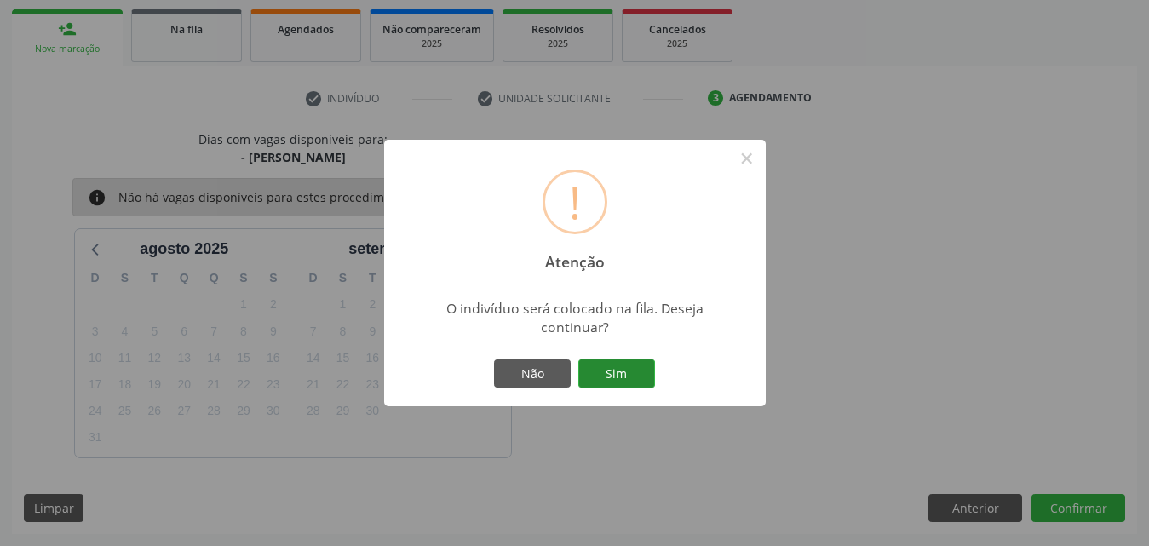
click at [627, 378] on button "Sim" at bounding box center [616, 374] width 77 height 29
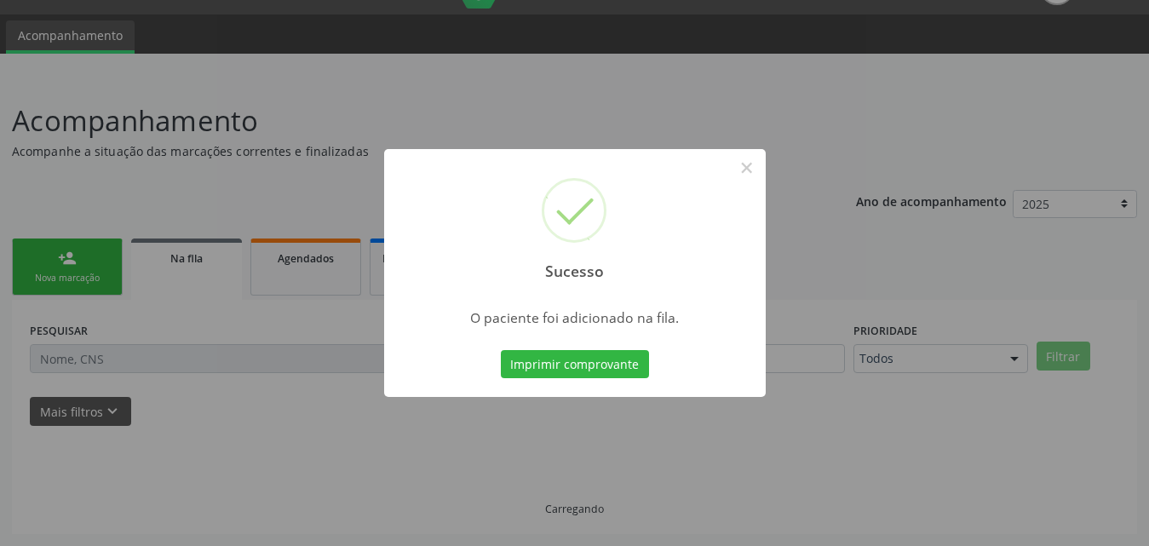
scroll to position [40, 0]
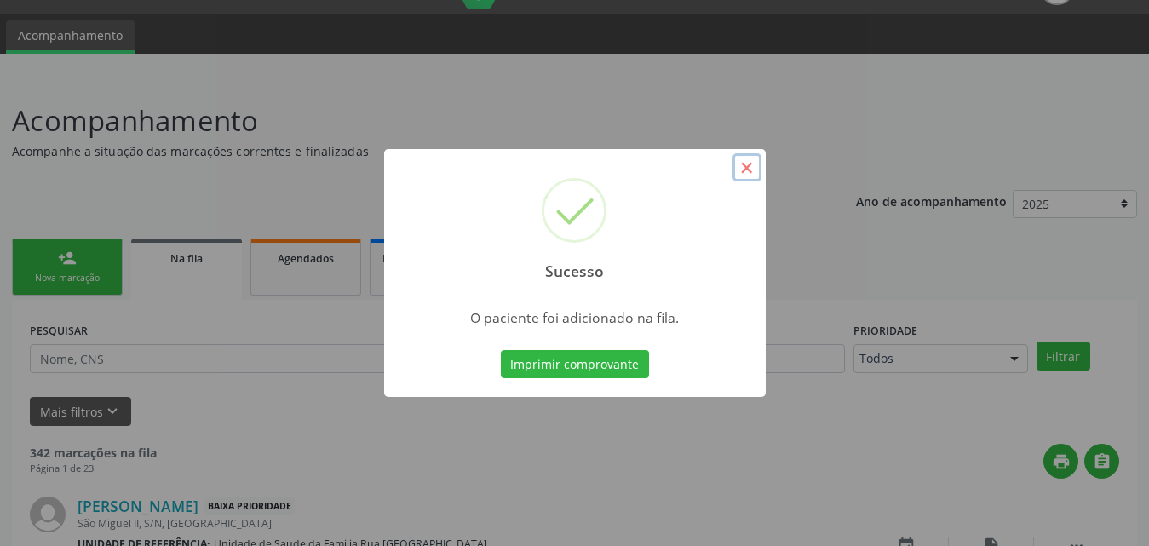
click at [743, 162] on button "×" at bounding box center [747, 167] width 29 height 29
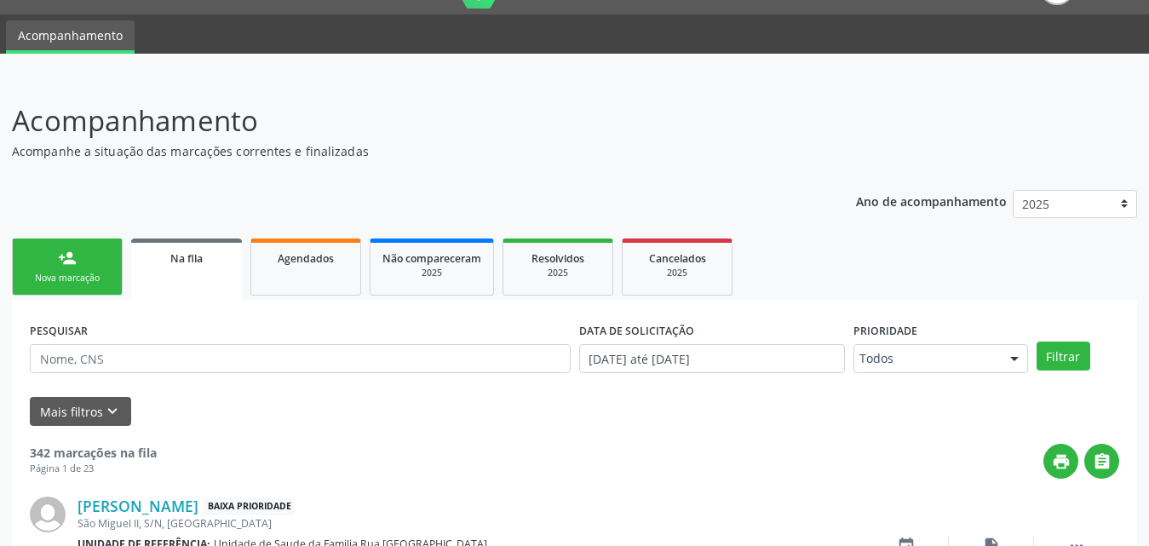
click at [57, 274] on div "Nova marcação" at bounding box center [67, 278] width 85 height 13
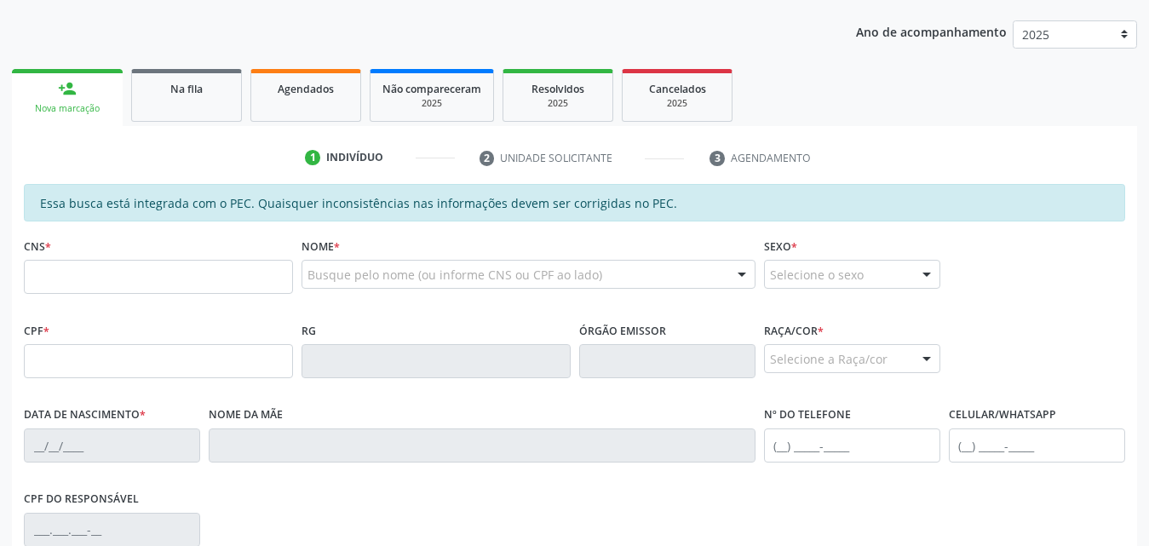
scroll to position [210, 0]
drag, startPoint x: 159, startPoint y: 274, endPoint x: 233, endPoint y: 268, distance: 74.4
click at [160, 274] on input "text" at bounding box center [158, 276] width 269 height 34
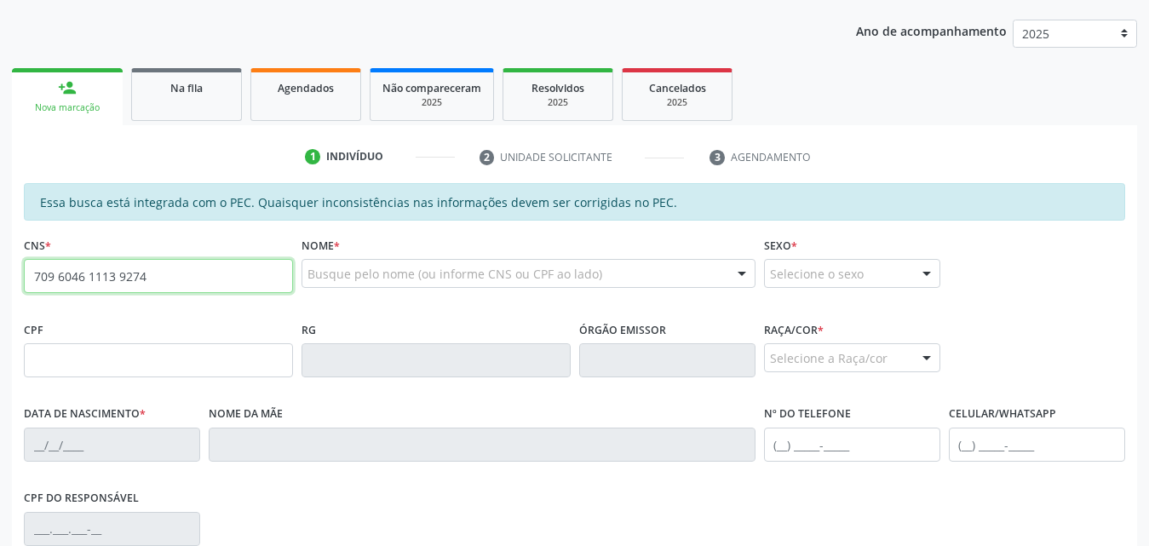
type input "709 6046 1113 9274"
type input "128.564.424-71"
type input "28/02/2013"
type input "Analy da Silva"
type input "(82) 99385-1091"
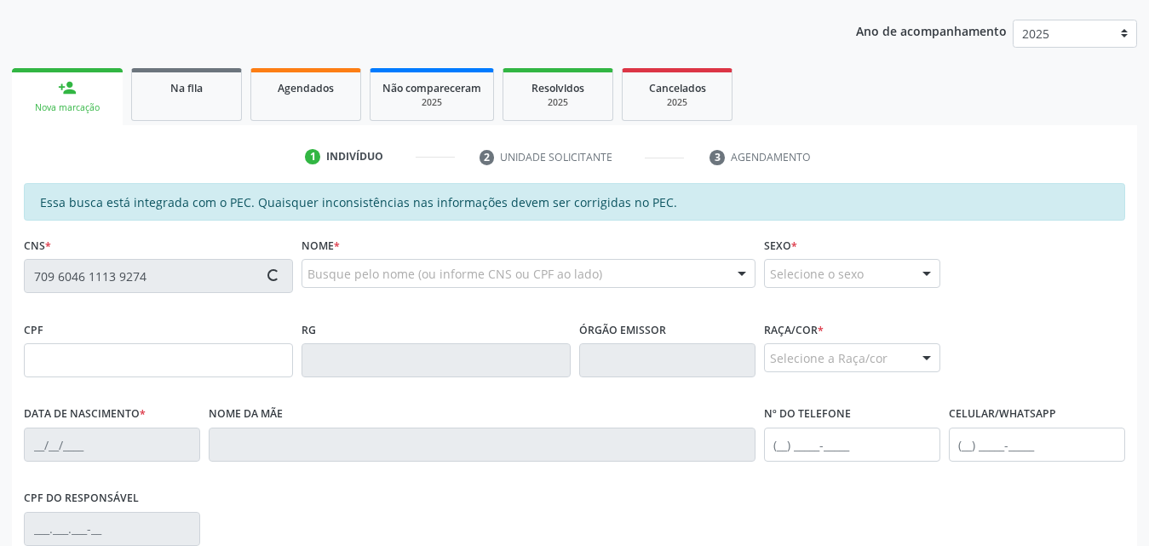
type input "274"
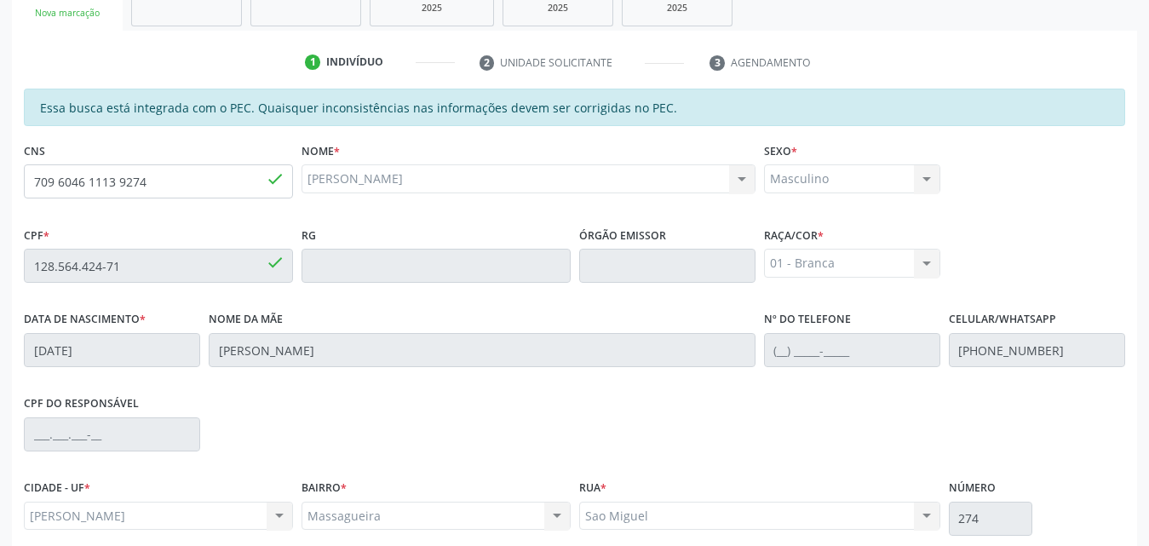
scroll to position [451, 0]
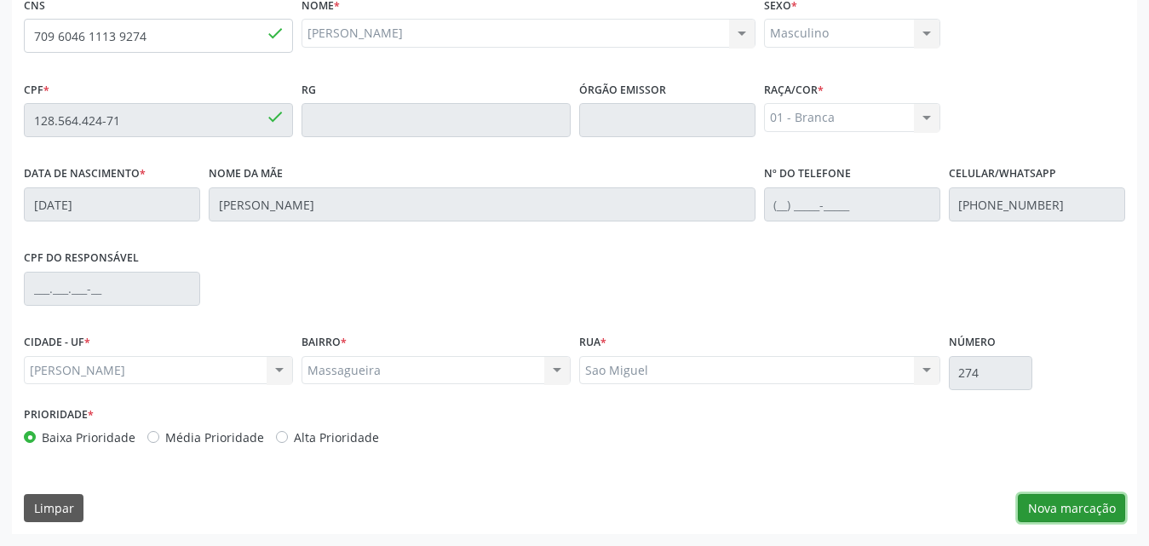
click at [1077, 510] on button "Nova marcação" at bounding box center [1071, 508] width 107 height 29
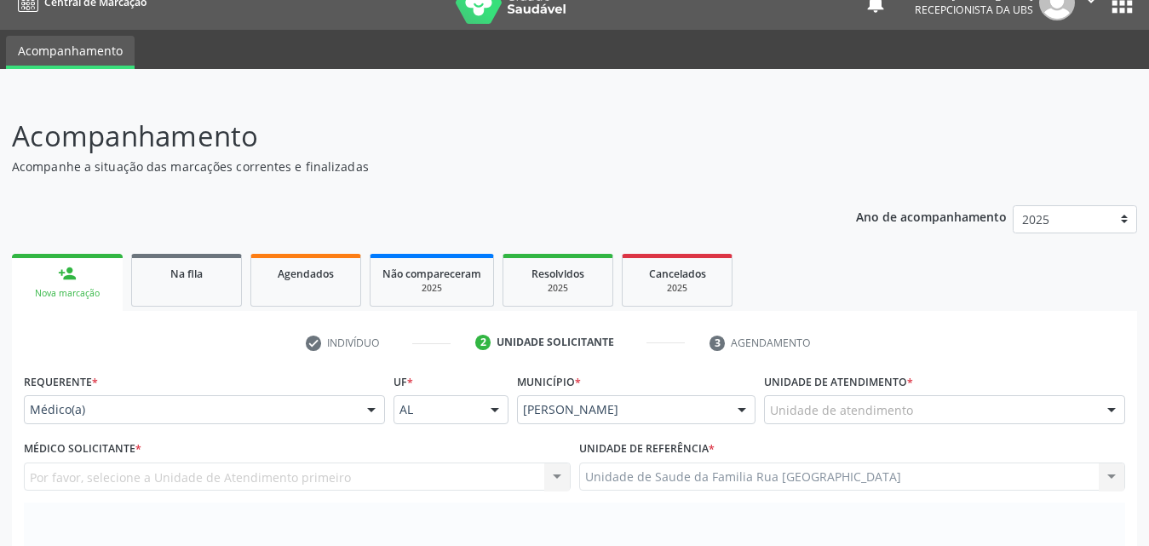
scroll to position [110, 0]
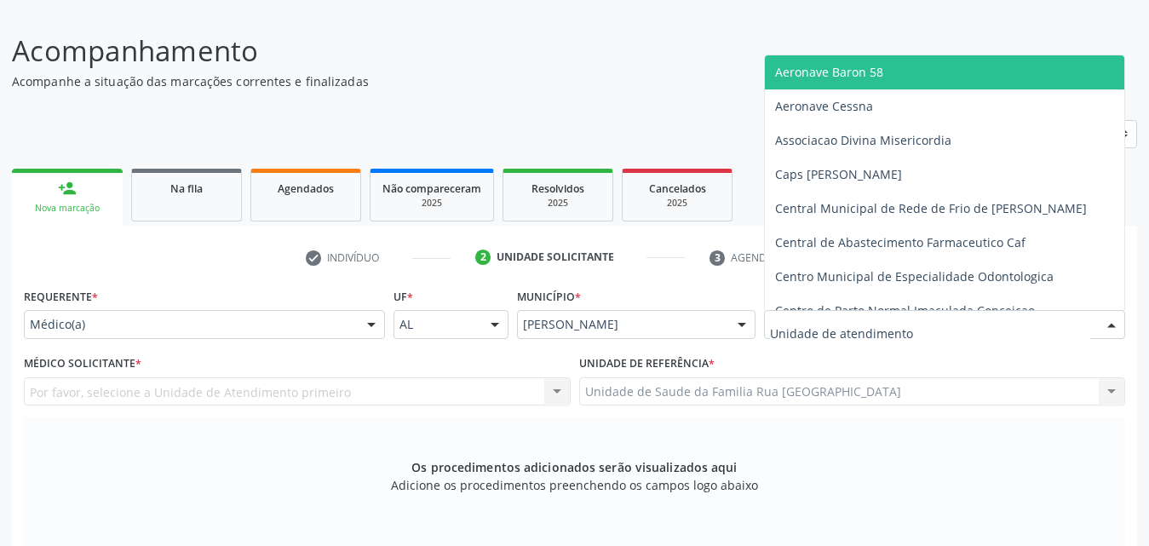
click at [948, 324] on div at bounding box center [944, 324] width 361 height 29
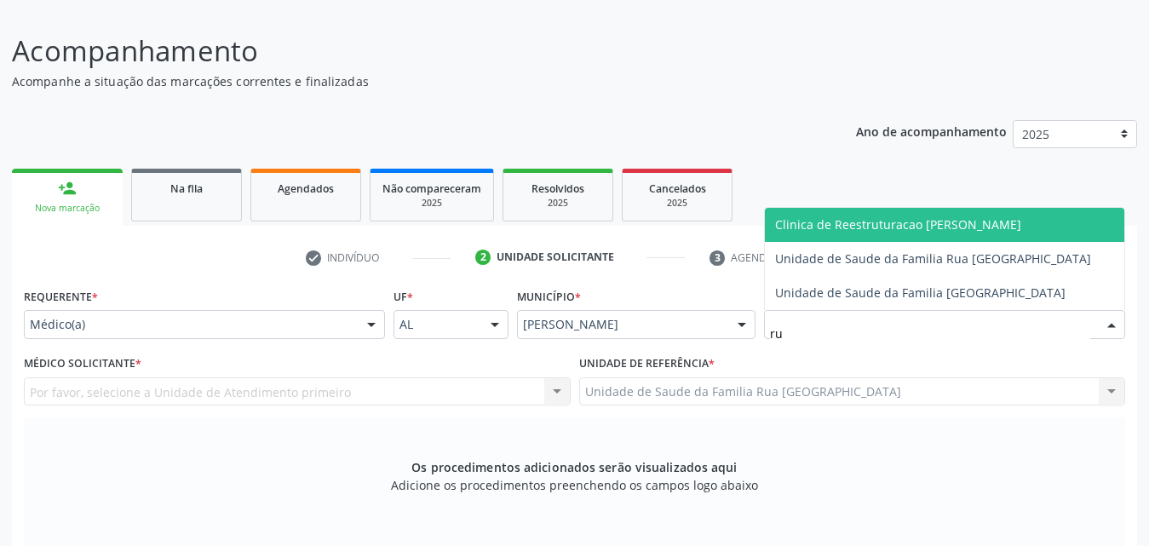
type input "rua"
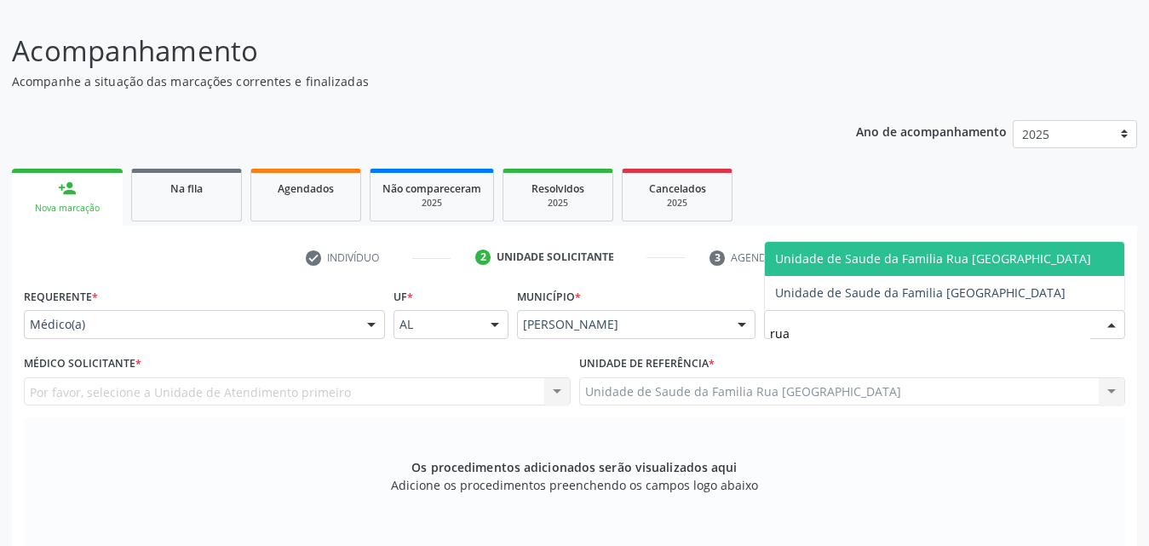
click at [920, 262] on span "Unidade de Saude da Familia Rua [GEOGRAPHIC_DATA]" at bounding box center [933, 258] width 316 height 16
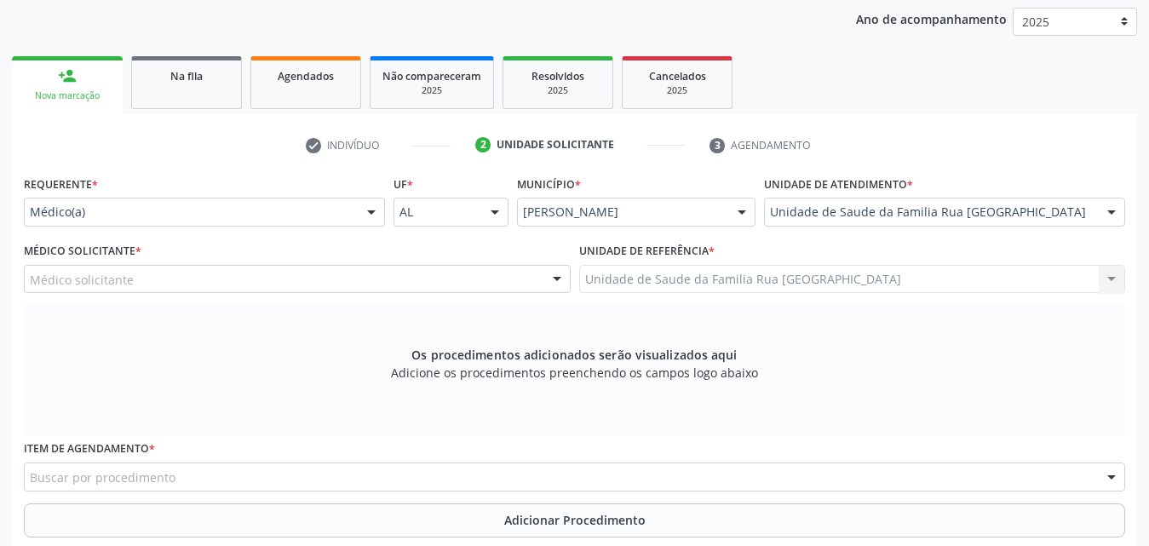
scroll to position [280, 0]
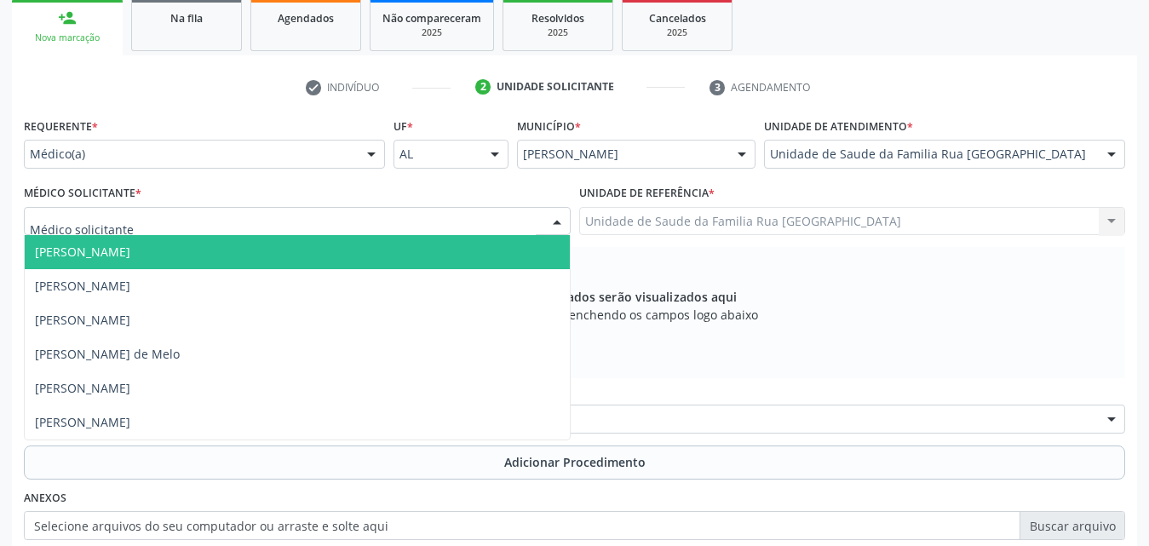
click at [270, 222] on div at bounding box center [297, 221] width 547 height 29
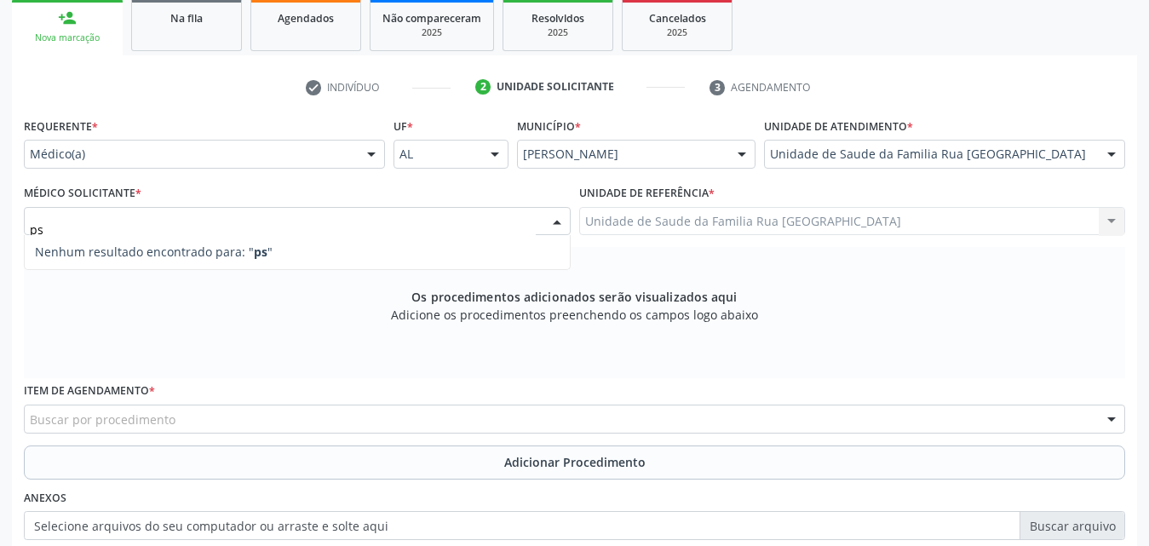
type input "p"
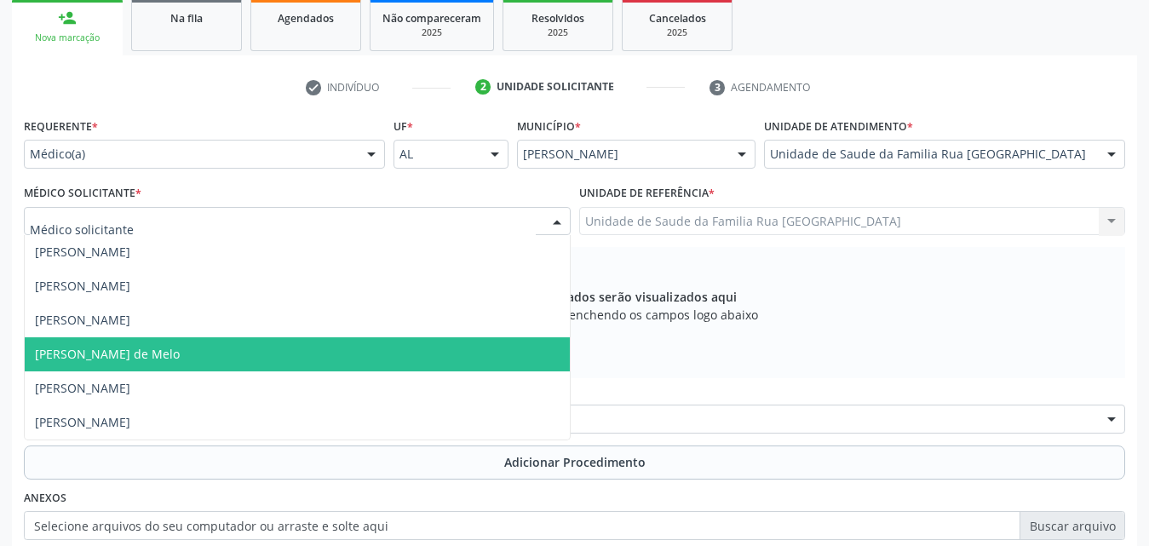
click at [50, 360] on span "Rodrigo Paranhos de Melo" at bounding box center [107, 354] width 145 height 16
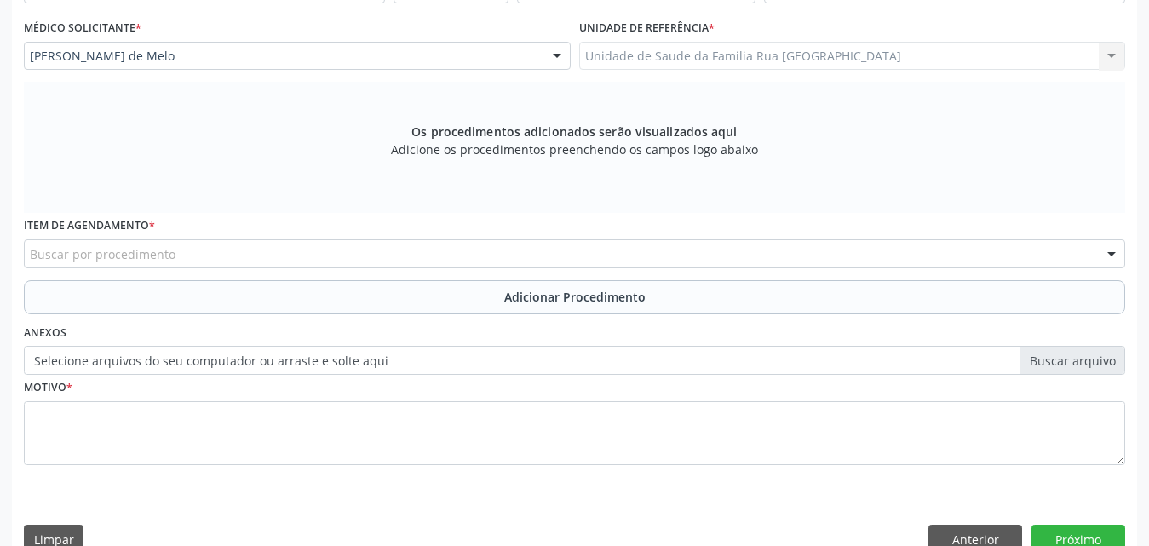
scroll to position [451, 0]
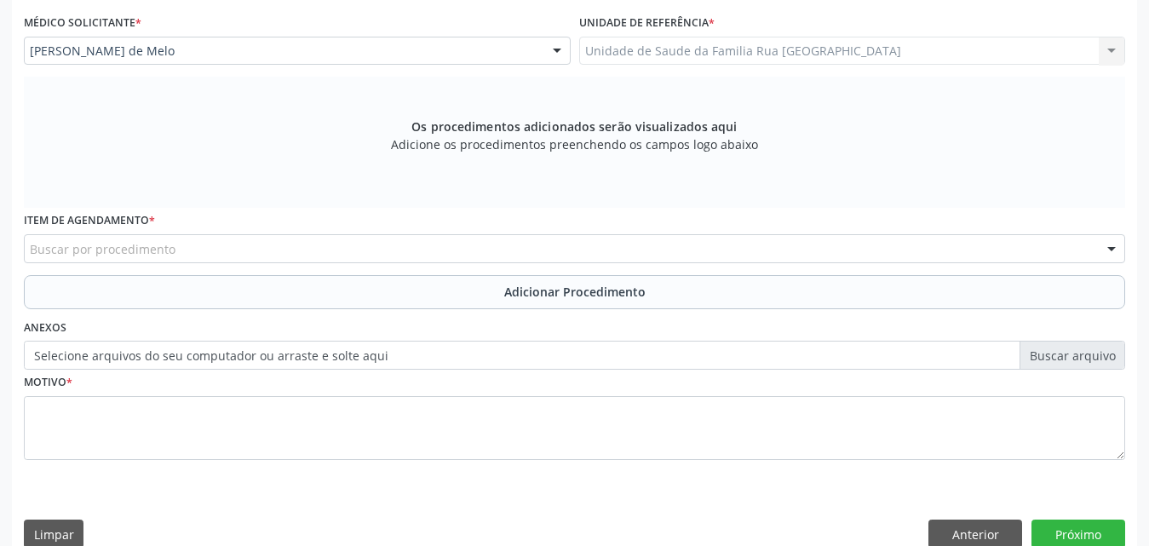
click at [265, 247] on div "Buscar por procedimento" at bounding box center [575, 248] width 1102 height 29
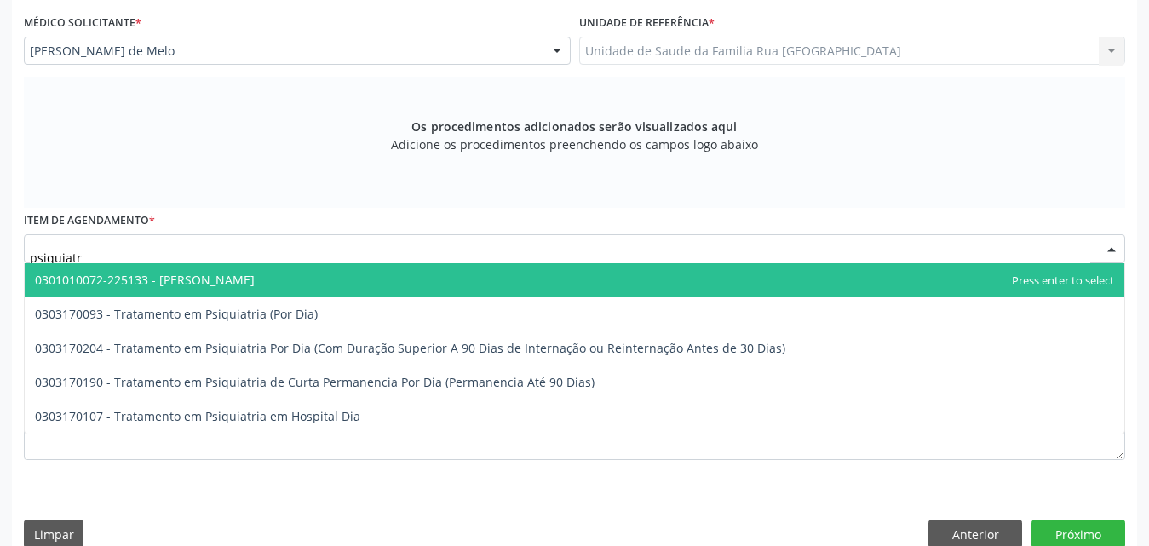
type input "psiquiatra"
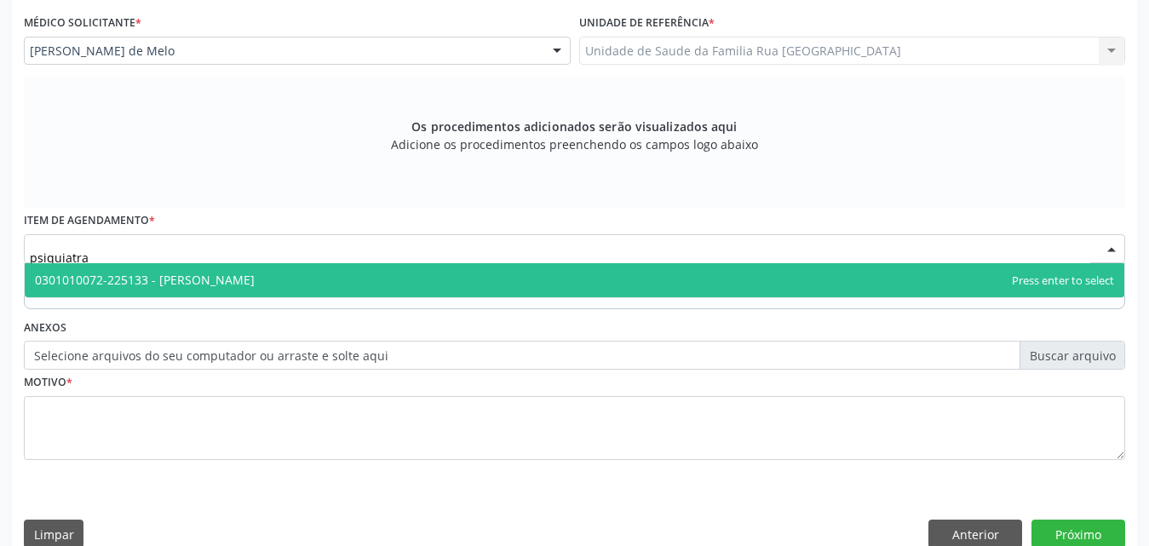
click at [243, 286] on span "0301010072-225133 - [PERSON_NAME]" at bounding box center [145, 280] width 220 height 16
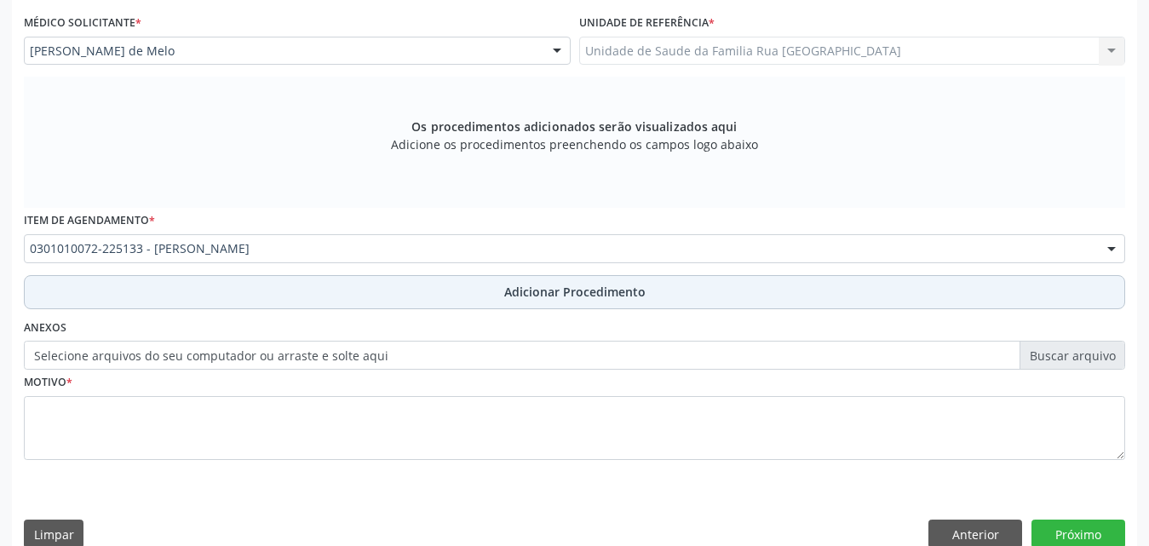
click at [521, 293] on span "Adicionar Procedimento" at bounding box center [574, 292] width 141 height 18
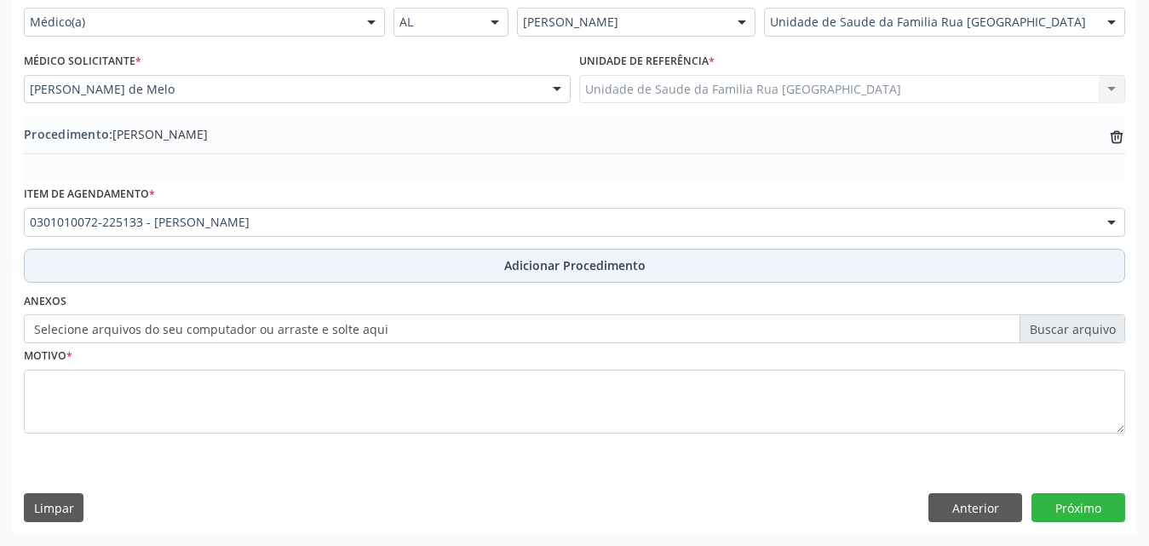
scroll to position [412, 0]
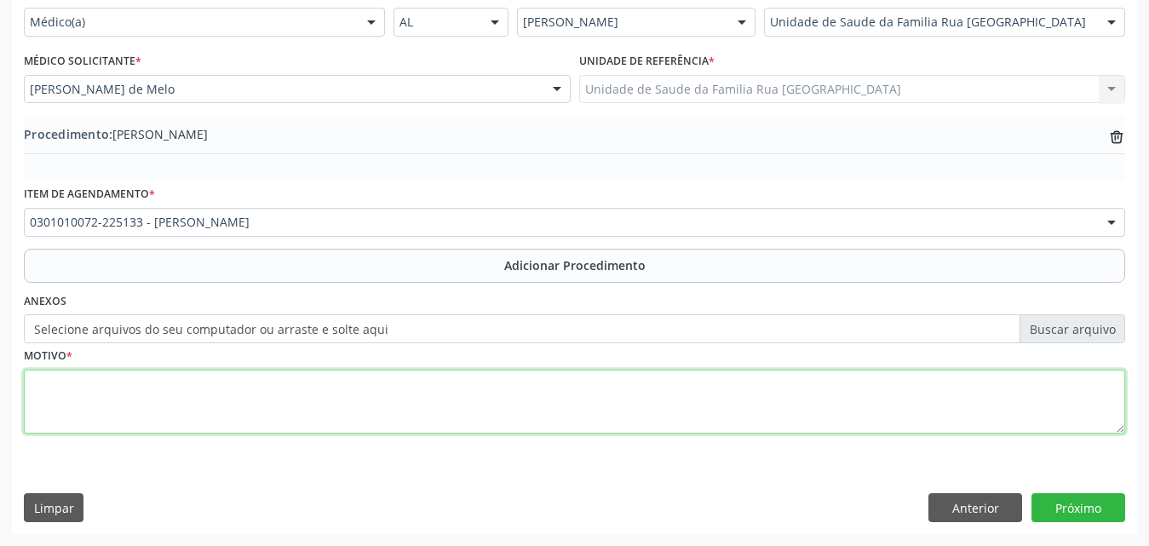
click at [233, 394] on textarea at bounding box center [575, 402] width 1102 height 65
drag, startPoint x: 626, startPoint y: 386, endPoint x: 708, endPoint y: 398, distance: 82.7
click at [630, 387] on textarea "paciente com diagnostico anterior de TOD/HIPERATIVIDADE COM PERDA DE SEGUIMENTO…" at bounding box center [575, 402] width 1102 height 65
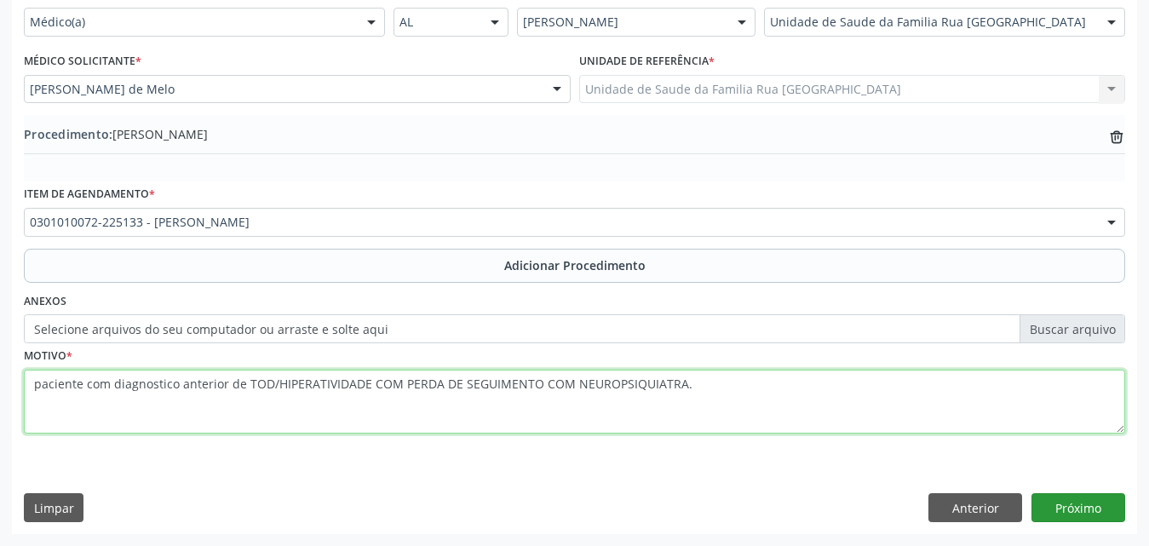
type textarea "paciente com diagnostico anterior de TOD/HIPERATIVIDADE COM PERDA DE SEGUIMENTO…"
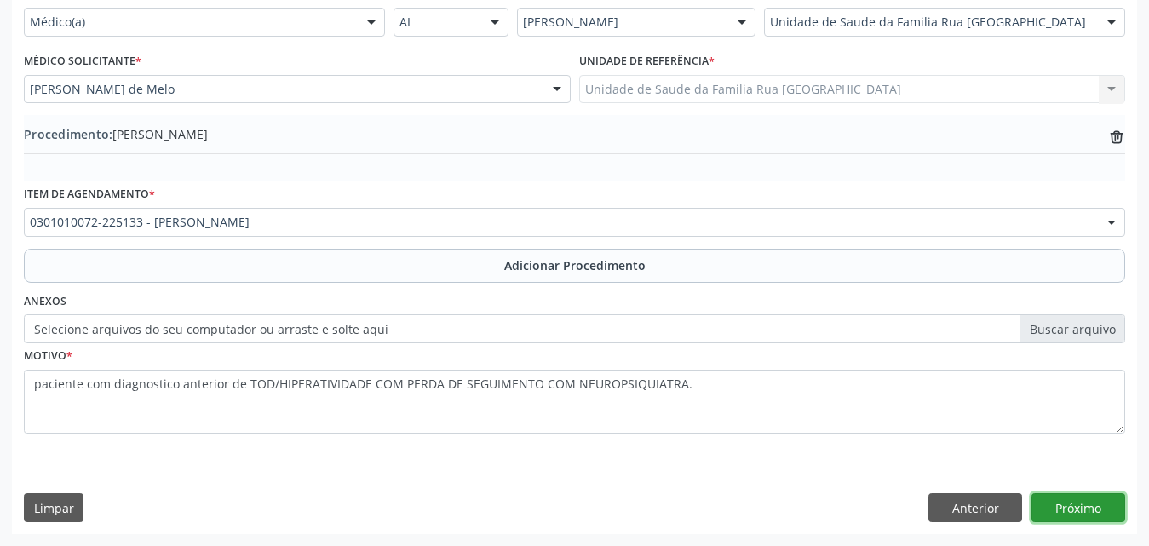
click at [1074, 509] on button "Próximo" at bounding box center [1079, 507] width 94 height 29
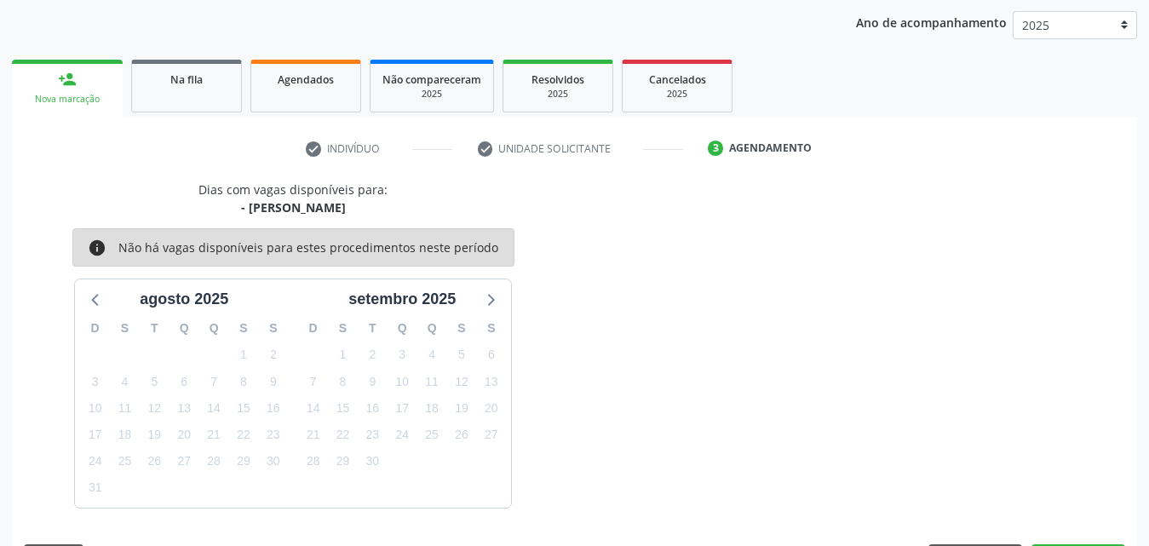
scroll to position [269, 0]
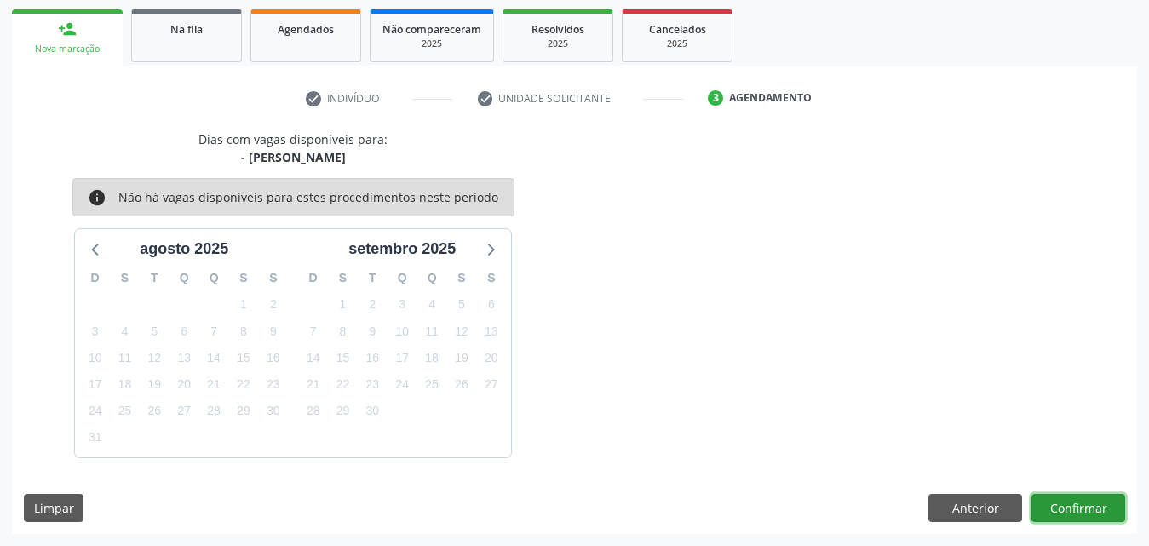
click at [1064, 508] on button "Confirmar" at bounding box center [1079, 508] width 94 height 29
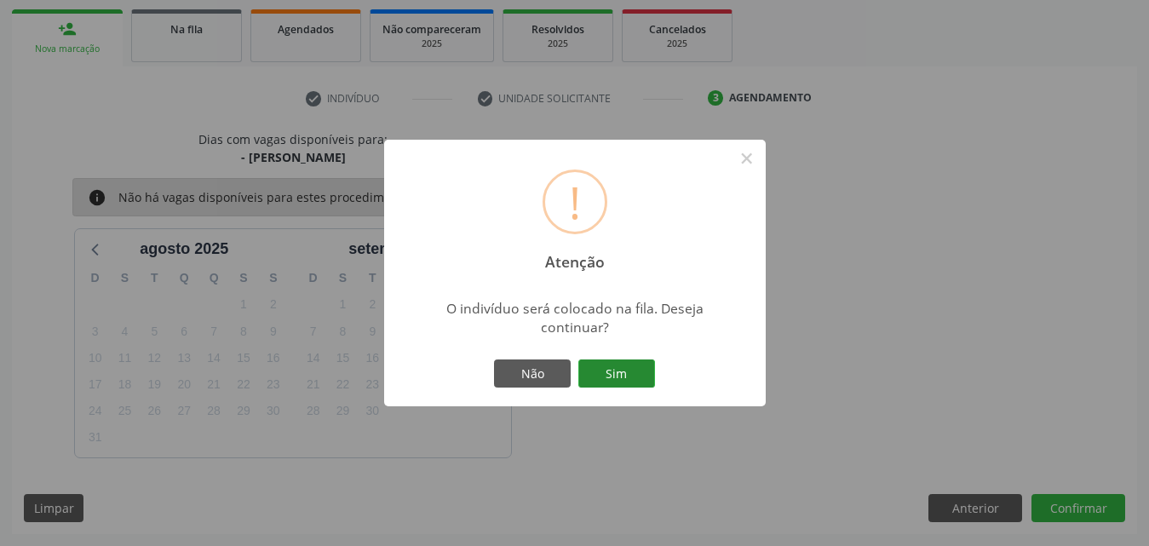
click at [633, 384] on button "Sim" at bounding box center [616, 374] width 77 height 29
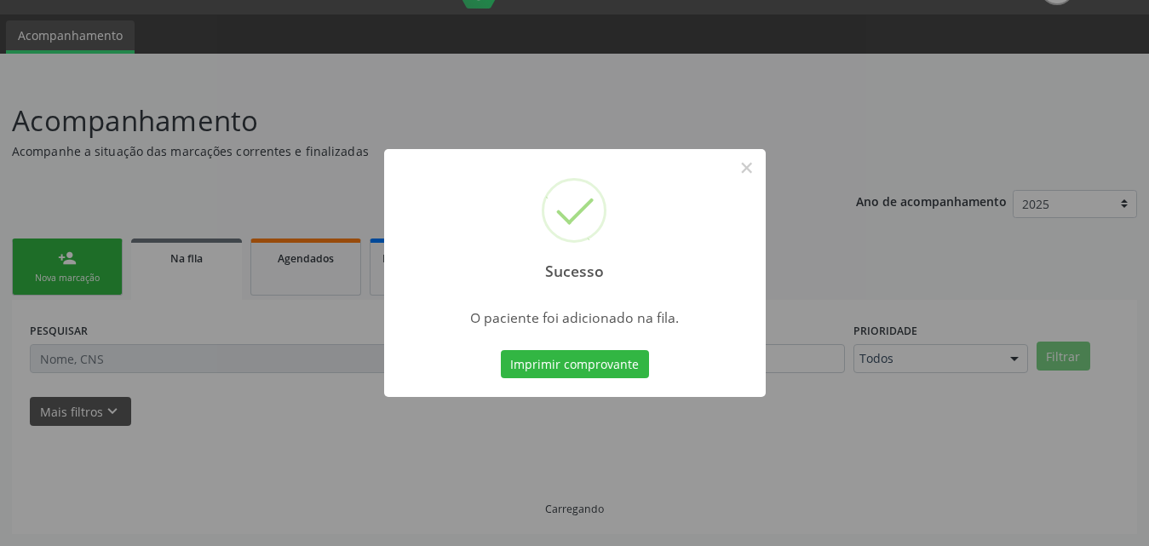
scroll to position [40, 0]
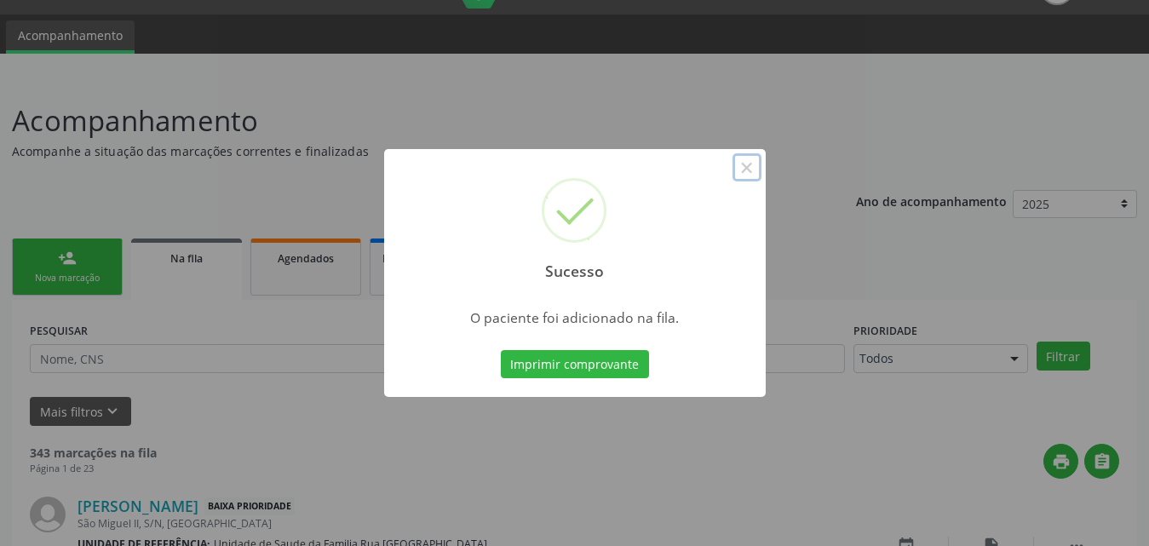
drag, startPoint x: 744, startPoint y: 161, endPoint x: 736, endPoint y: 169, distance: 10.8
click at [744, 164] on button "×" at bounding box center [747, 167] width 29 height 29
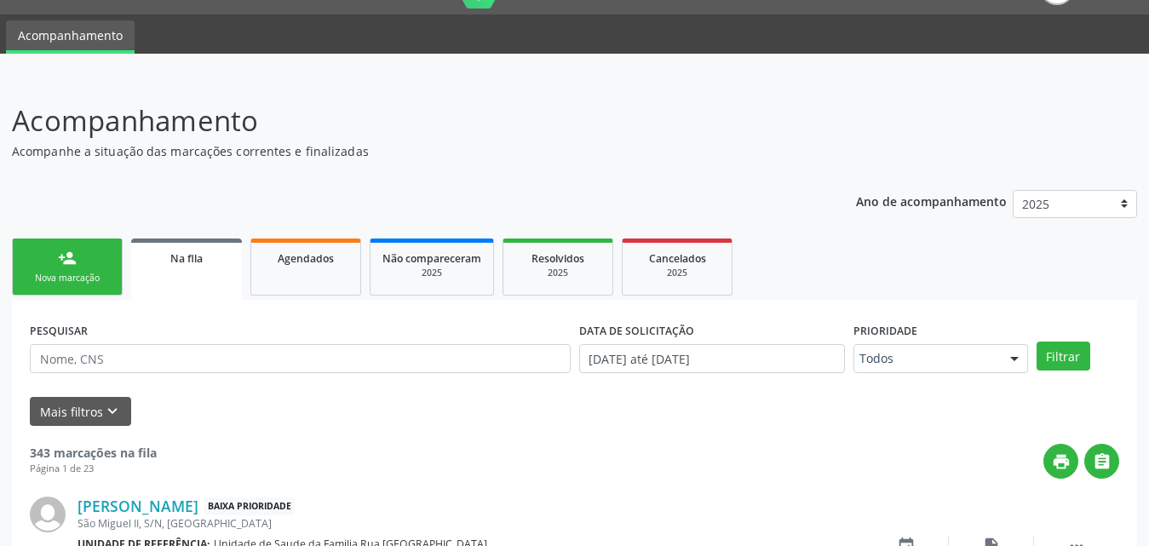
click at [61, 283] on div "Nova marcação" at bounding box center [67, 278] width 85 height 13
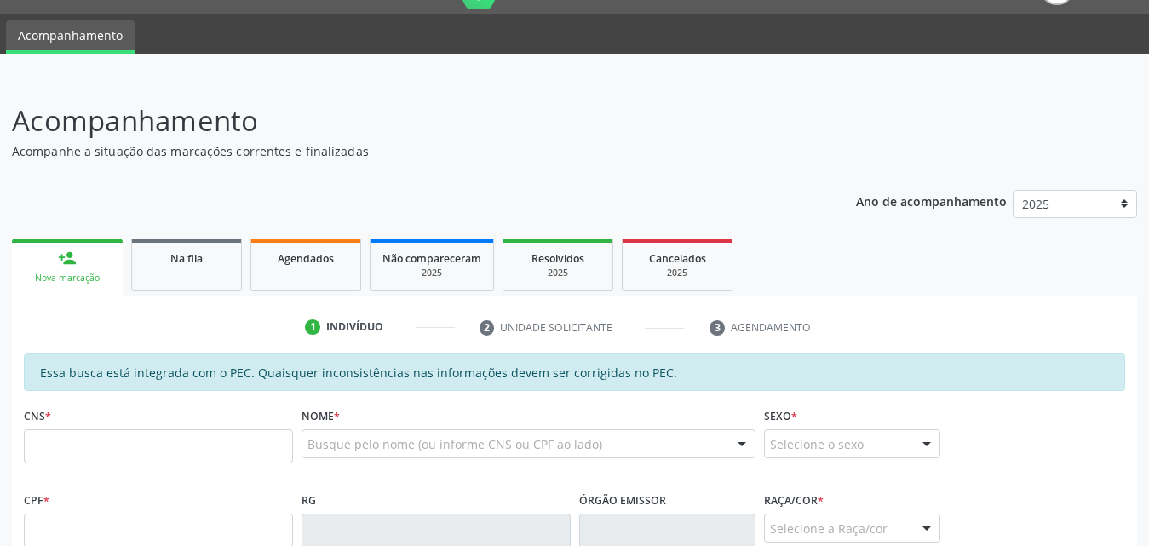
scroll to position [210, 0]
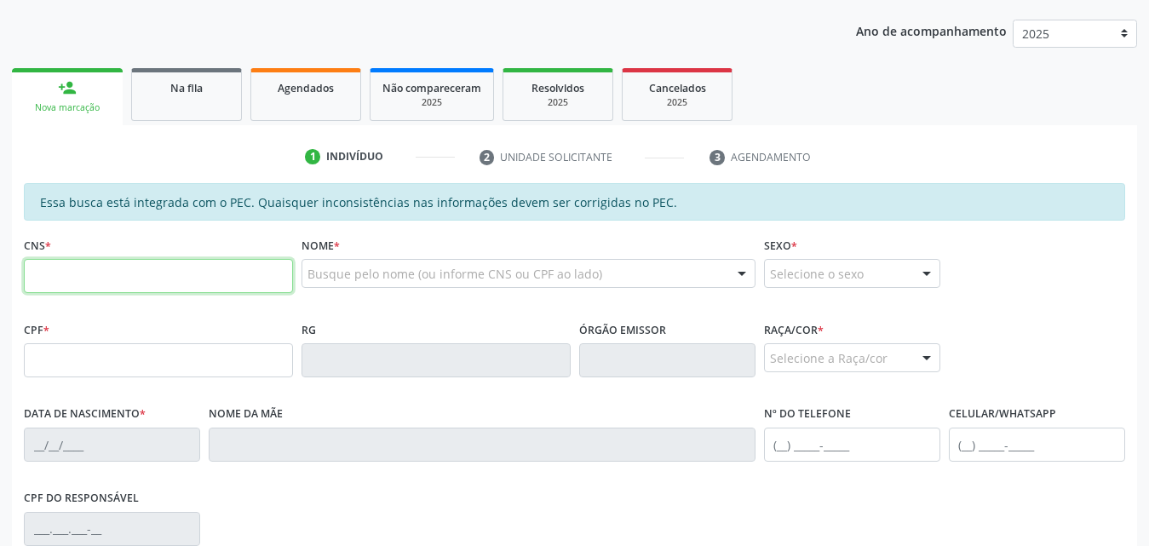
click at [188, 280] on input "text" at bounding box center [158, 276] width 269 height 34
type input "706 4016 2169 2981"
type input "110.292.444-05"
type input "20/07/1998"
type input "Lucilene Santos de Araujo"
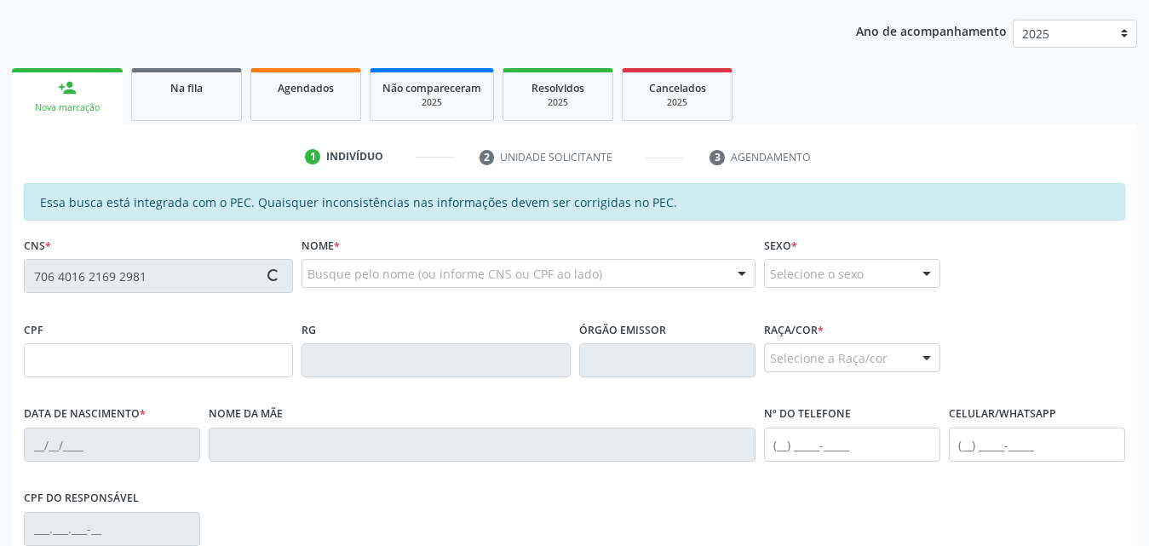
type input "(82) 99335-8358"
type input "14"
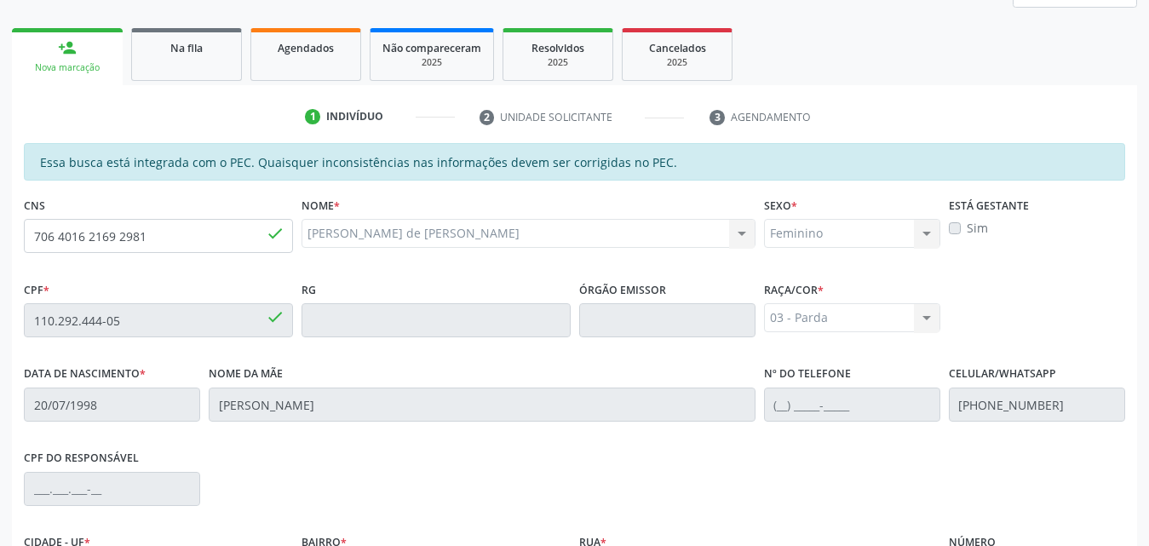
scroll to position [451, 0]
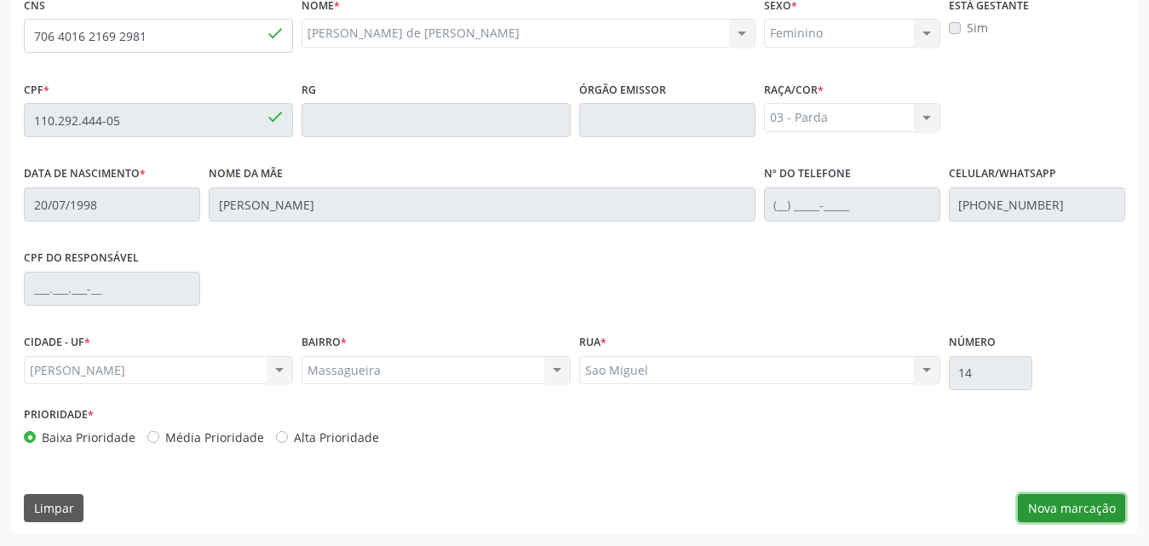
click at [1065, 512] on button "Nova marcação" at bounding box center [1071, 508] width 107 height 29
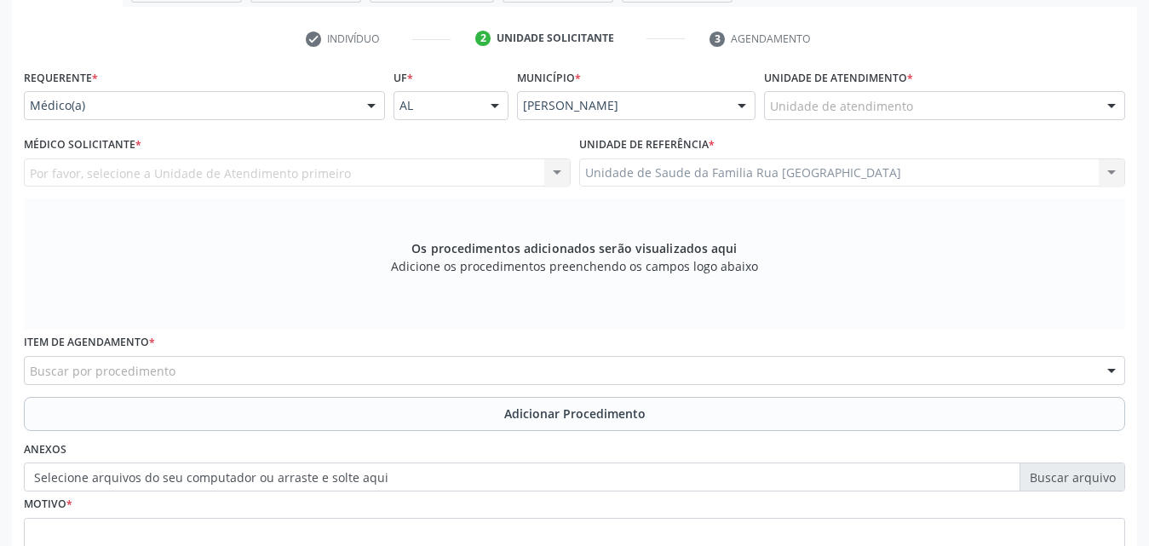
scroll to position [110, 0]
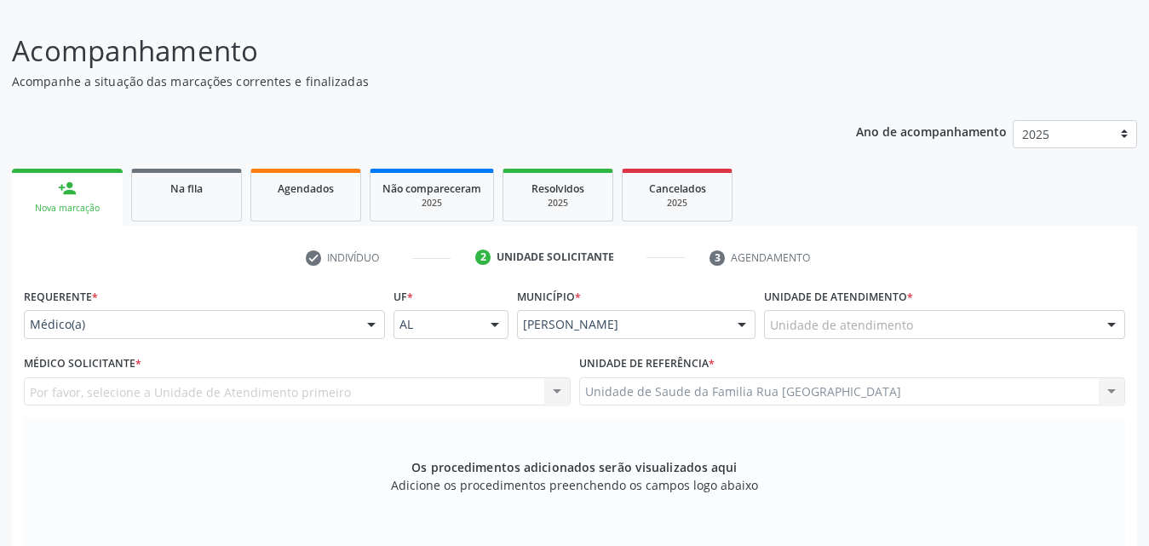
click at [988, 317] on div "Unidade de atendimento" at bounding box center [944, 324] width 361 height 29
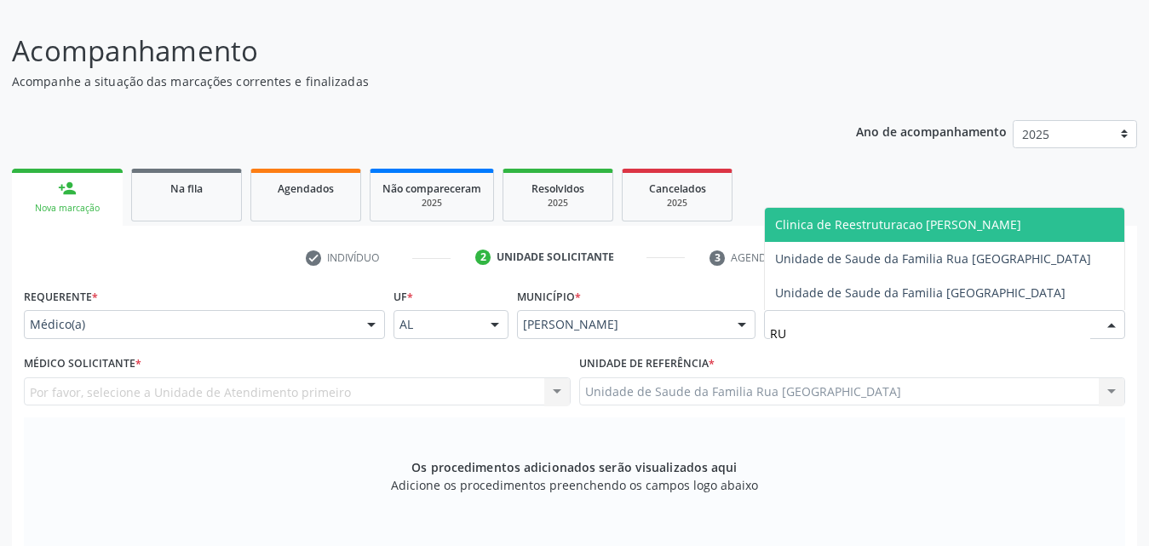
type input "RUA"
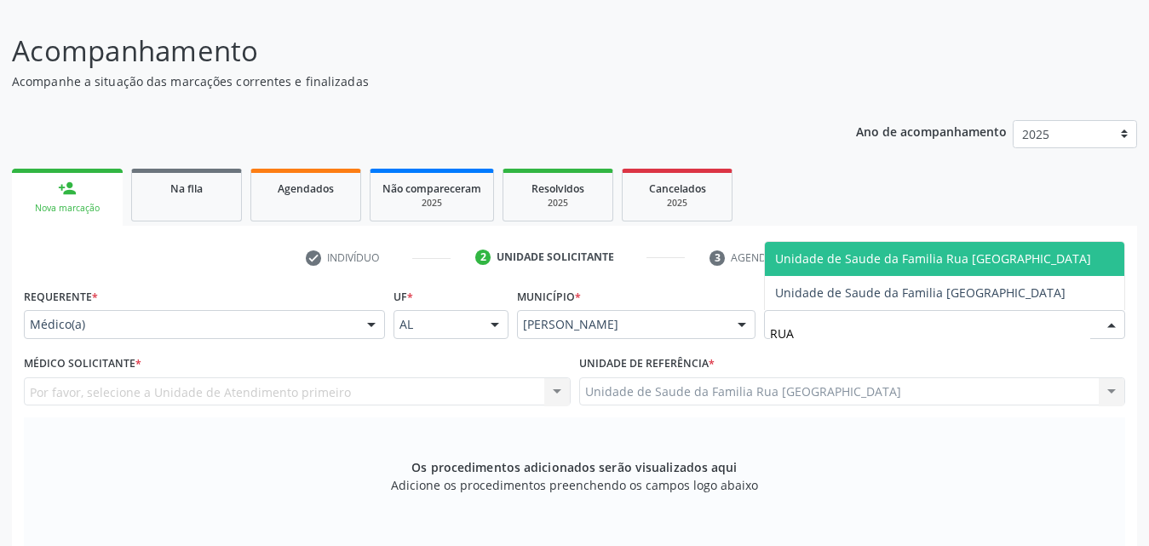
click at [937, 257] on span "Unidade de Saude da Familia Rua [GEOGRAPHIC_DATA]" at bounding box center [933, 258] width 316 height 16
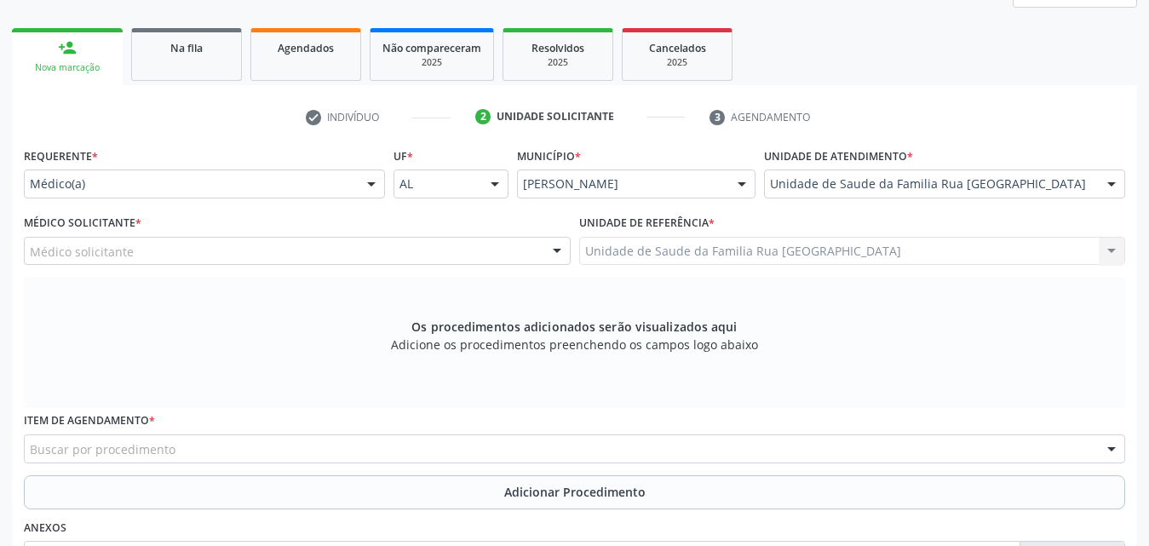
scroll to position [280, 0]
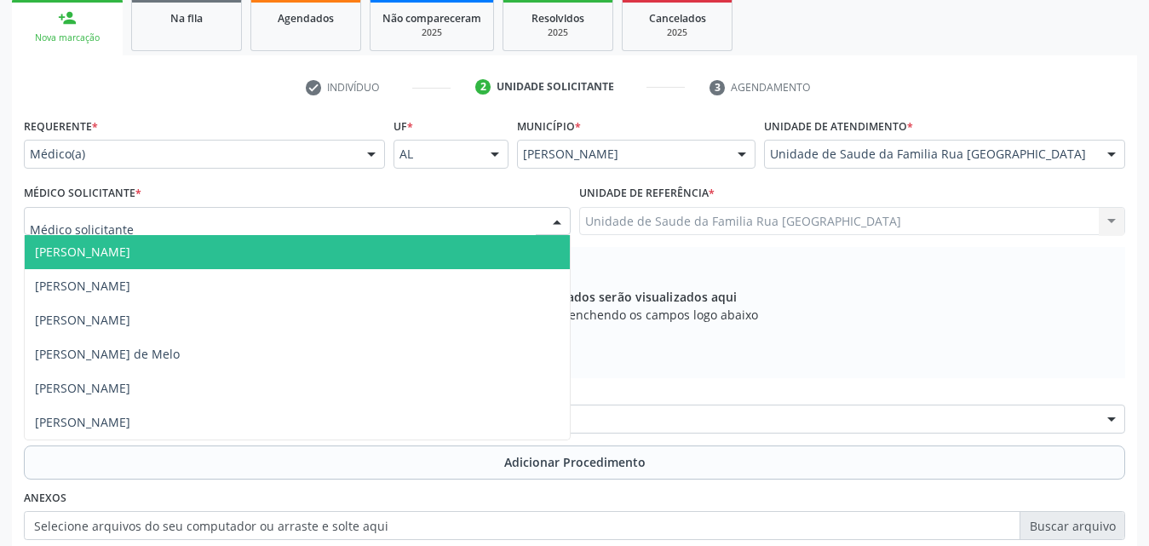
click at [177, 227] on div at bounding box center [297, 221] width 547 height 29
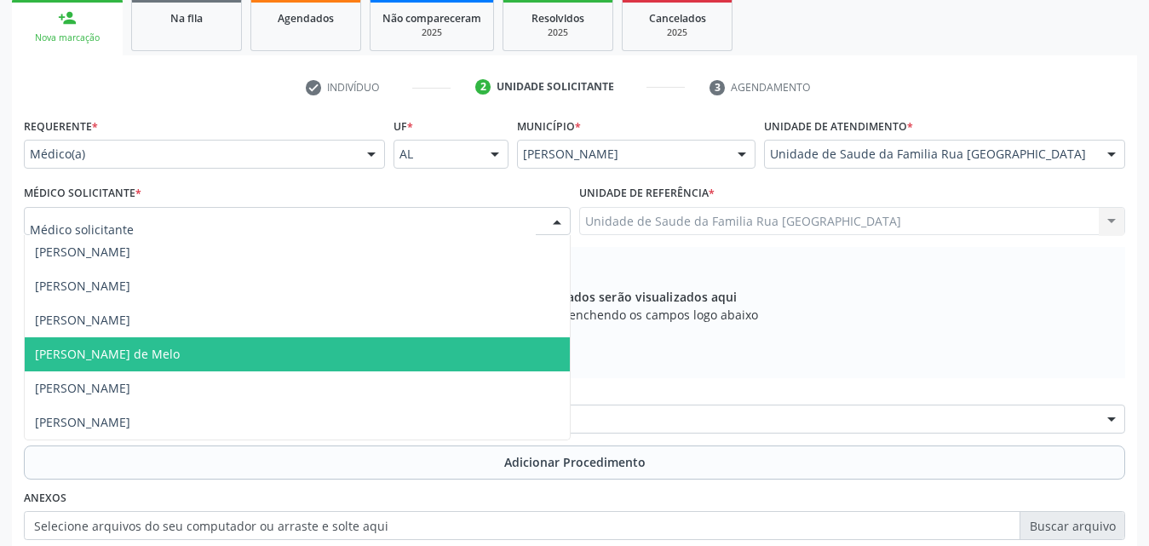
click at [106, 348] on span "Rodrigo Paranhos de Melo" at bounding box center [107, 354] width 145 height 16
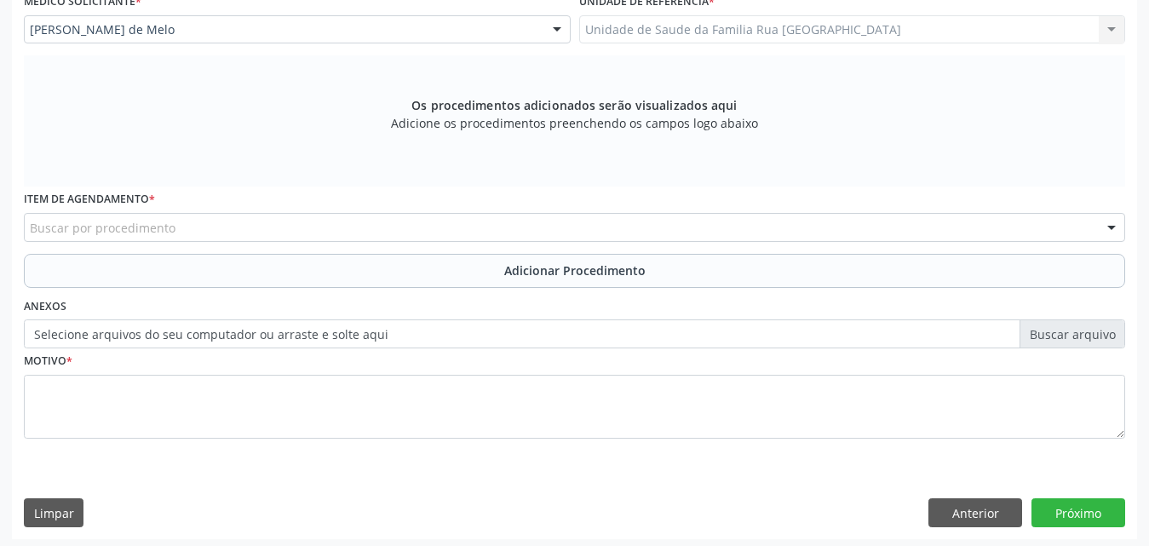
scroll to position [477, 0]
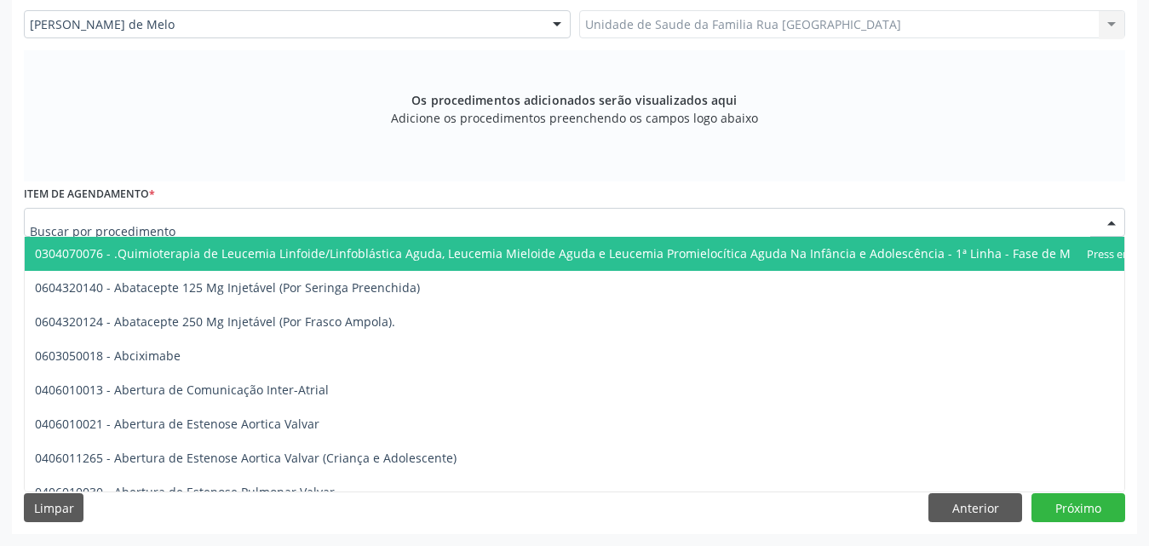
click at [331, 222] on div at bounding box center [575, 222] width 1102 height 29
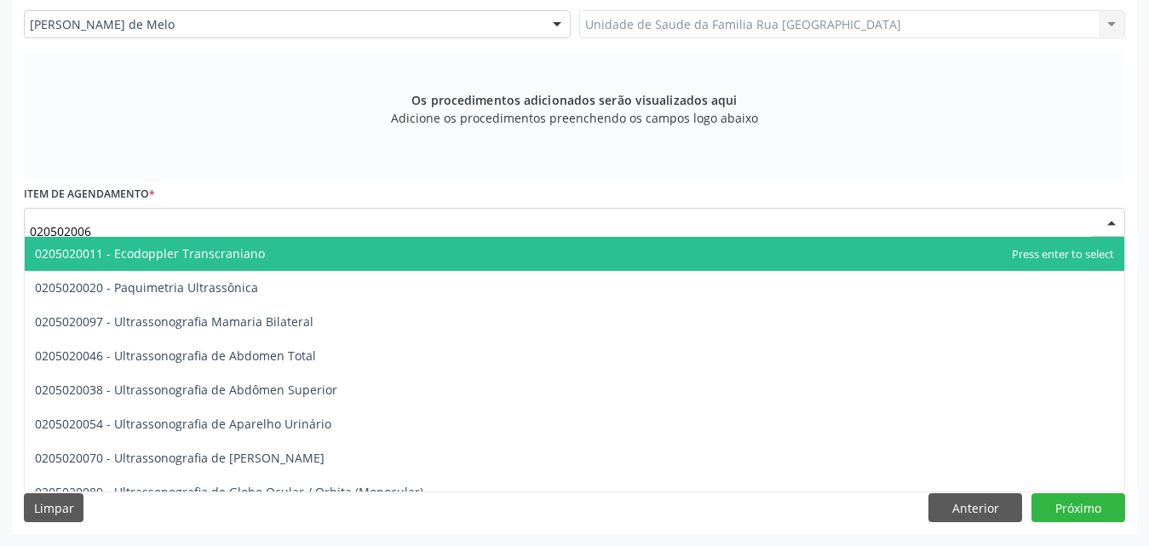
type input "0205020062"
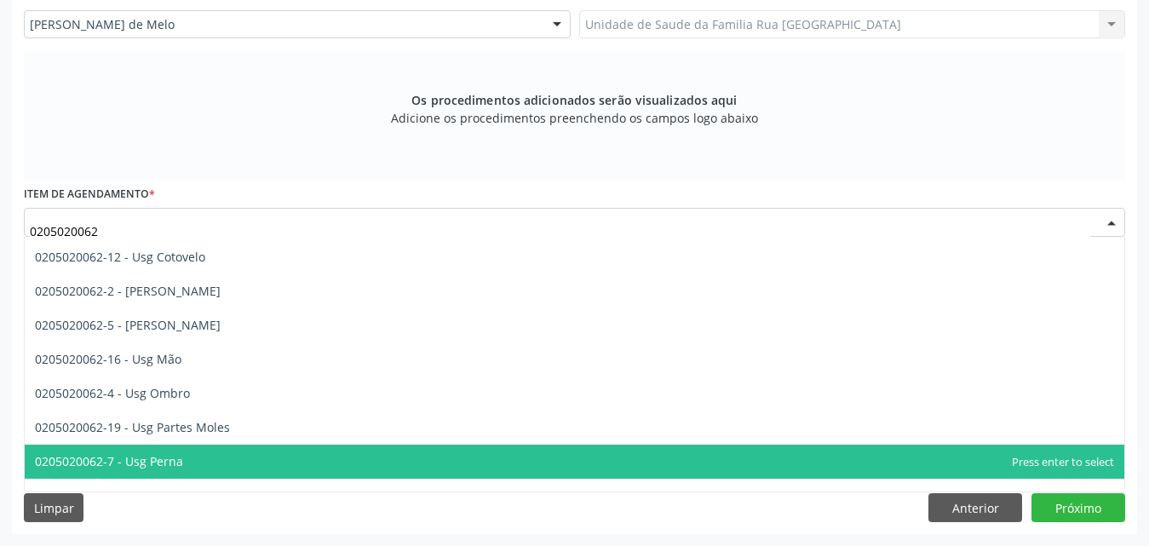
scroll to position [137, 0]
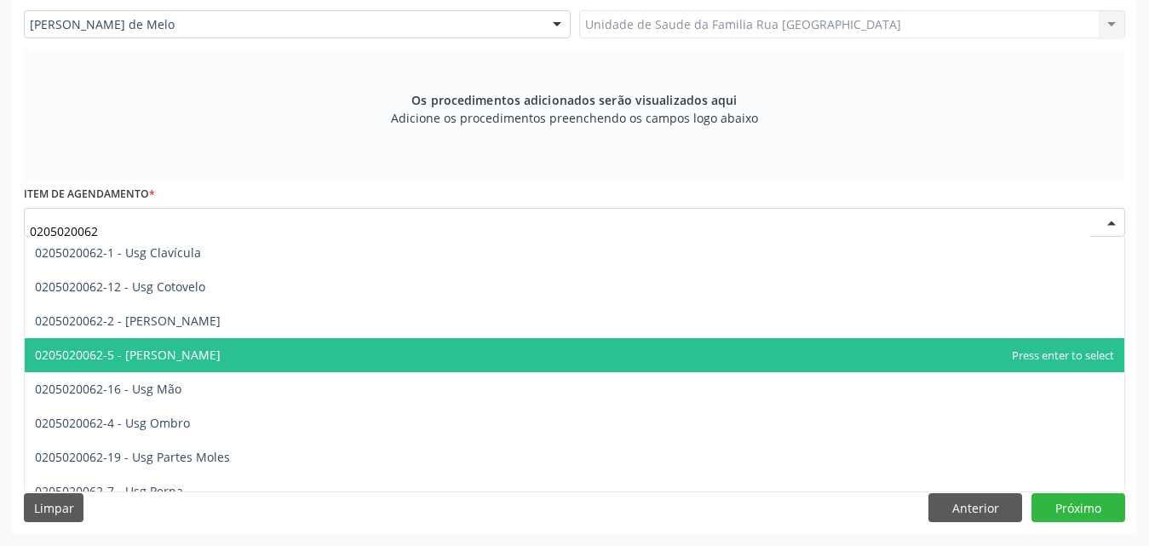
click at [272, 358] on span "0205020062-5 - Usg Joelho" at bounding box center [575, 355] width 1100 height 34
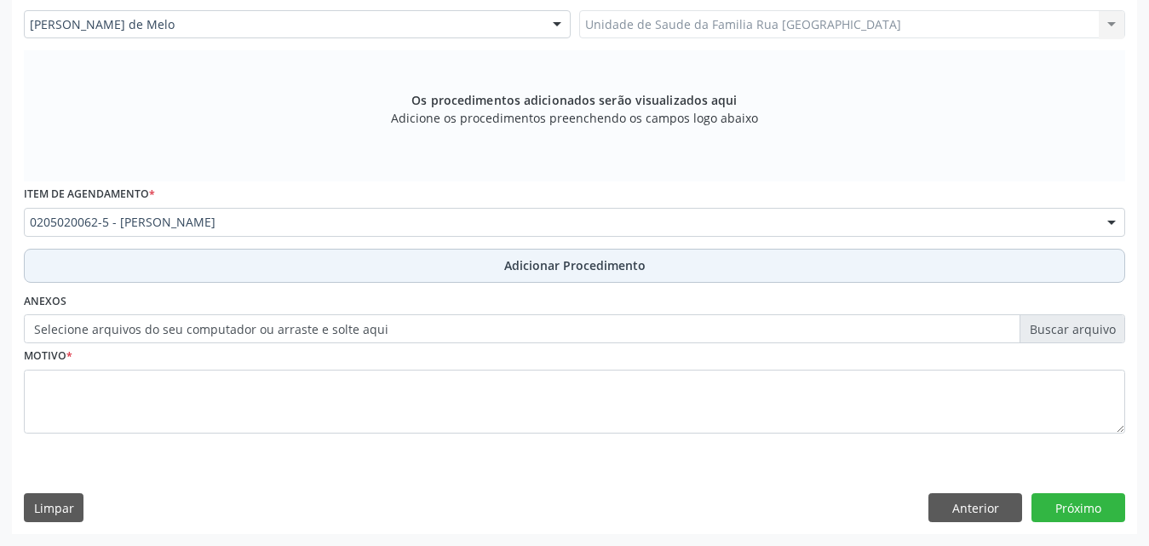
click at [670, 257] on button "Adicionar Procedimento" at bounding box center [575, 266] width 1102 height 34
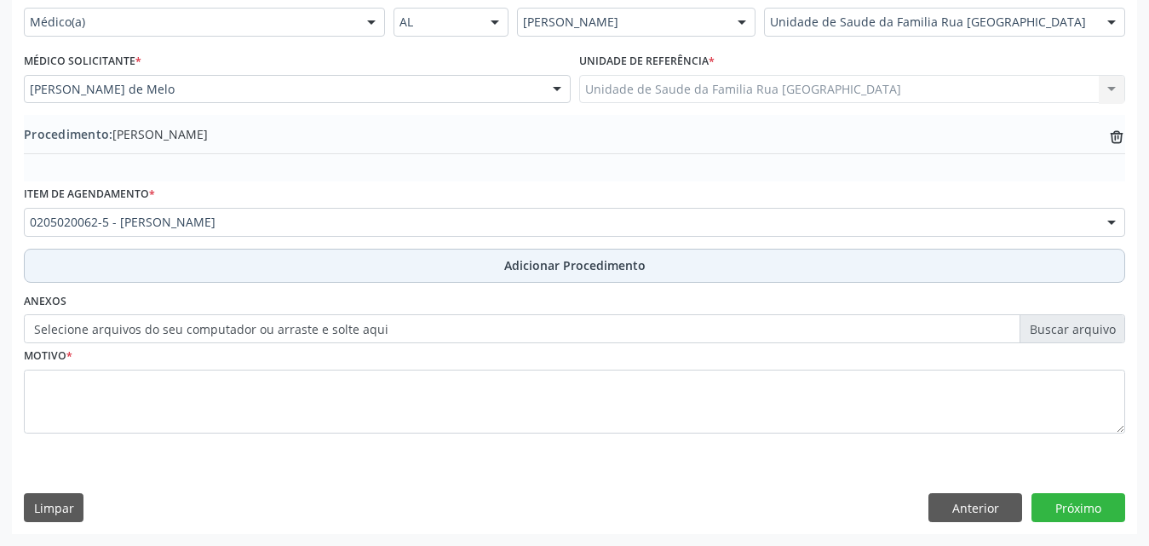
scroll to position [412, 0]
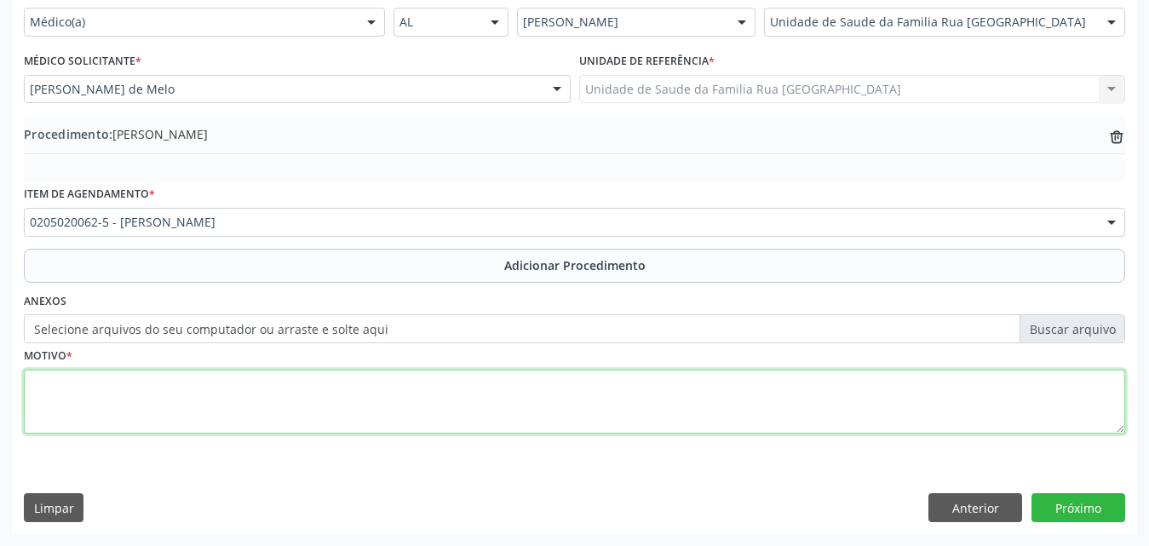
click at [245, 434] on textarea at bounding box center [575, 402] width 1102 height 65
type textarea "AVALIACAO DO JOELHO DIRETO: REDUCAO DA MOBILIDADE."
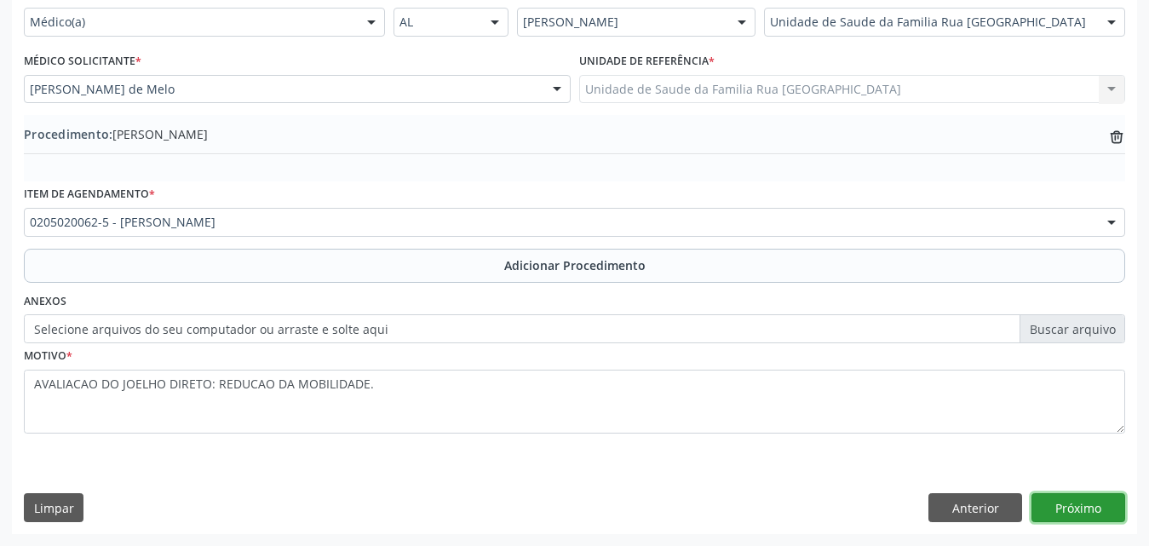
click at [1092, 502] on button "Próximo" at bounding box center [1079, 507] width 94 height 29
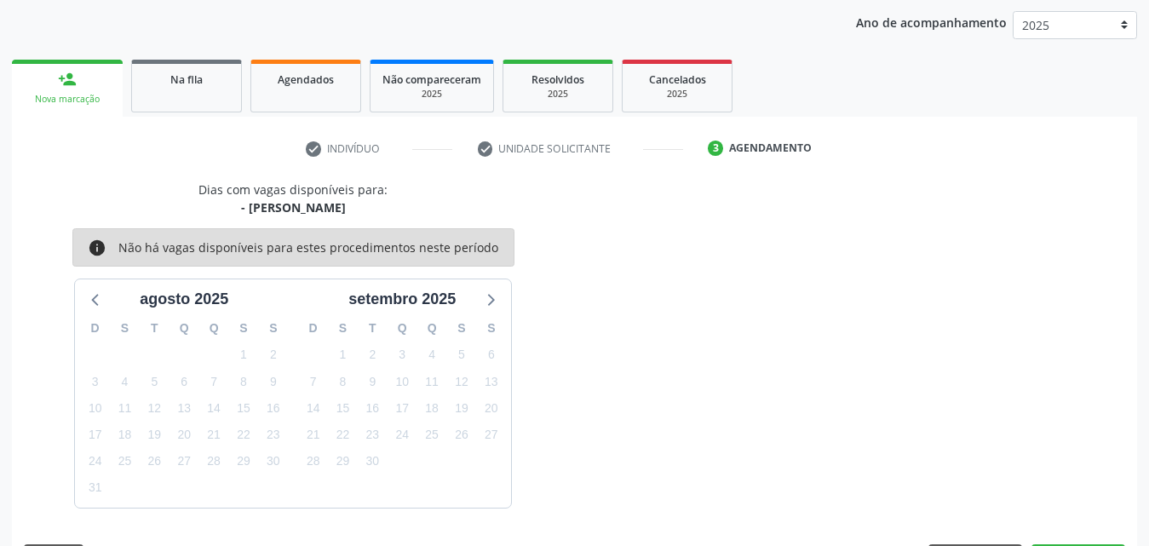
scroll to position [269, 0]
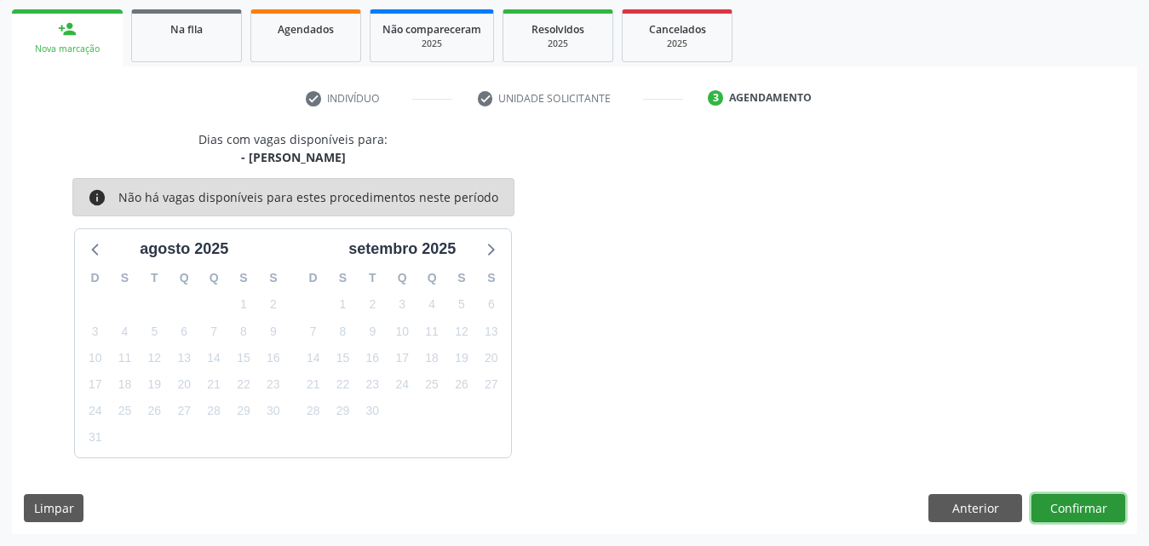
click at [1071, 505] on button "Confirmar" at bounding box center [1079, 508] width 94 height 29
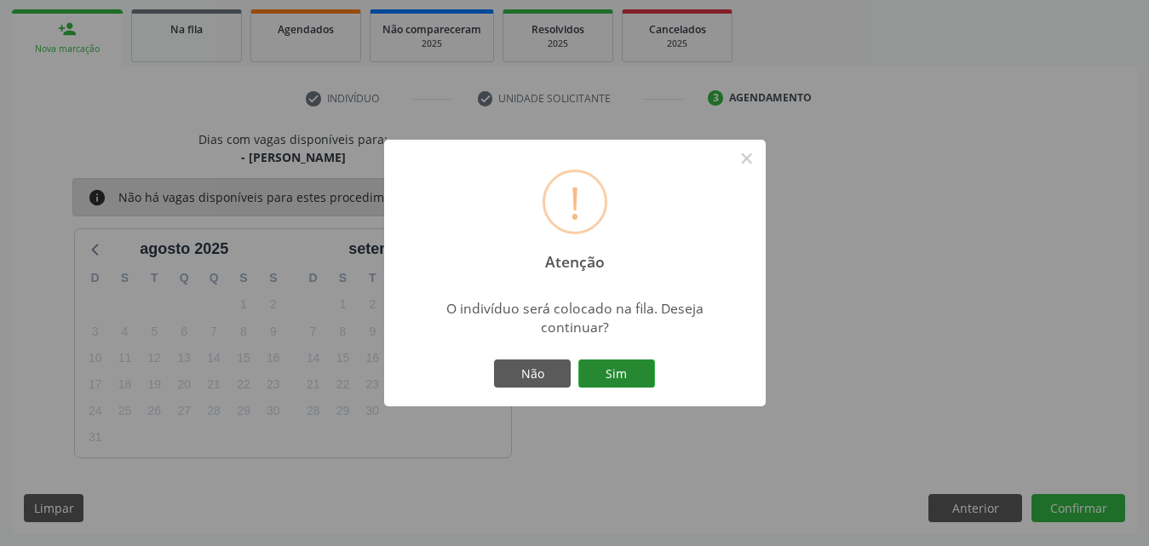
click at [630, 378] on button "Sim" at bounding box center [616, 374] width 77 height 29
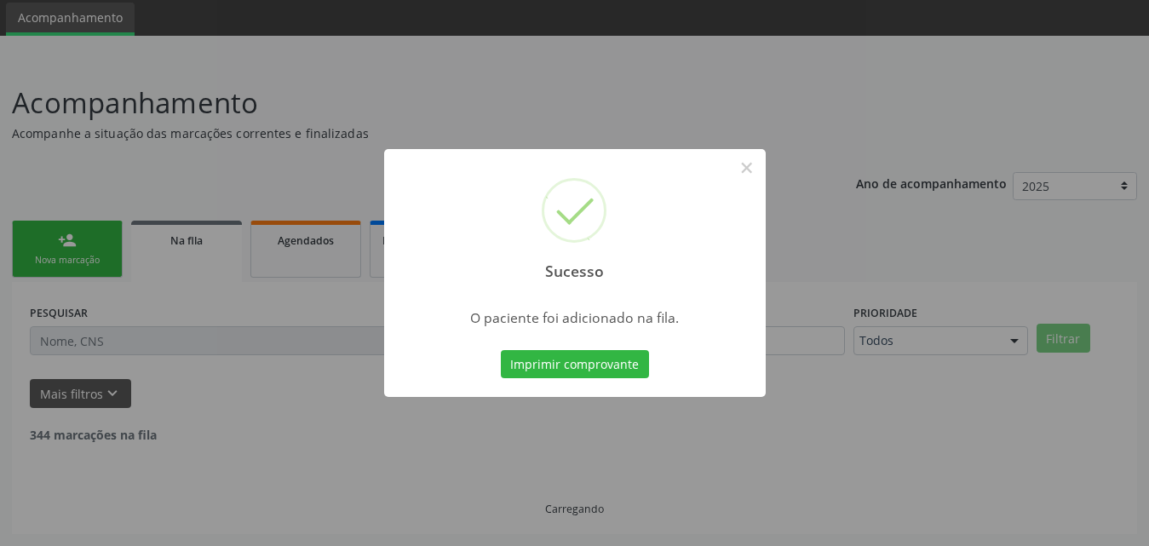
scroll to position [40, 0]
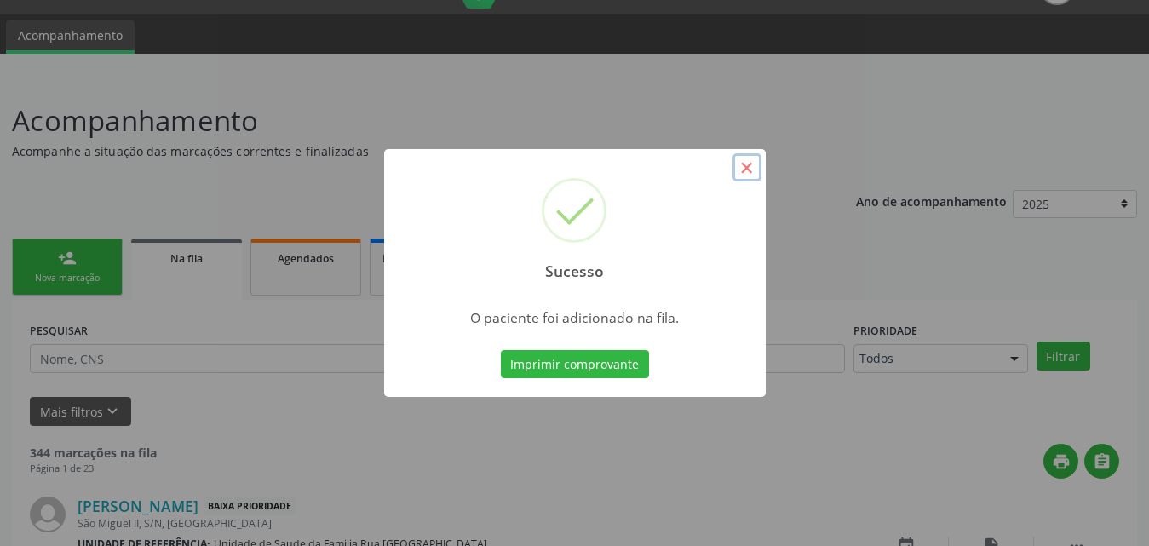
click at [741, 171] on button "×" at bounding box center [747, 167] width 29 height 29
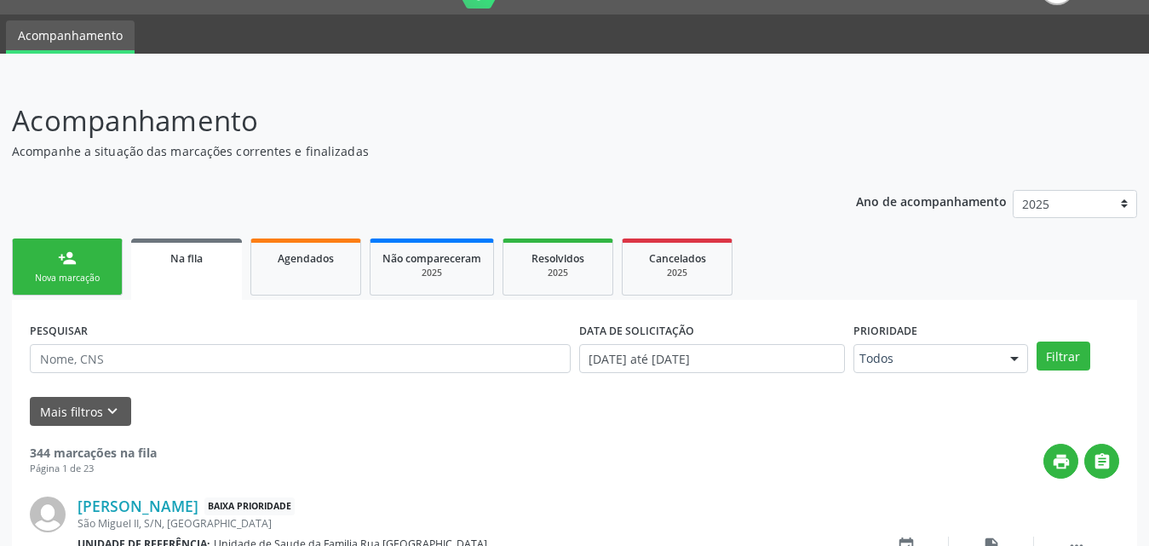
click at [57, 272] on div "Nova marcação" at bounding box center [67, 278] width 85 height 13
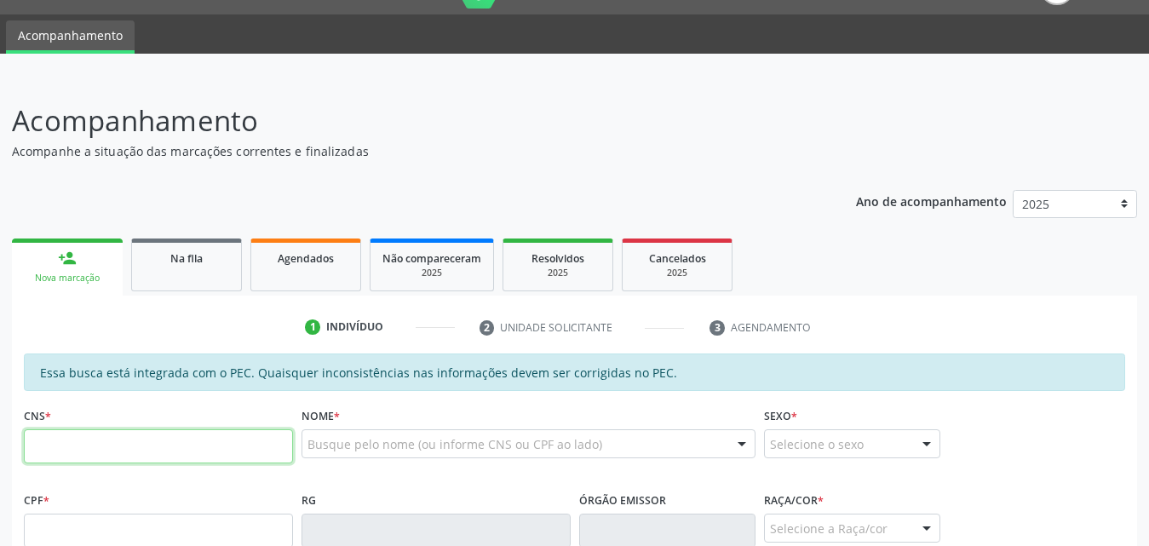
click at [170, 439] on input "text" at bounding box center [158, 446] width 269 height 34
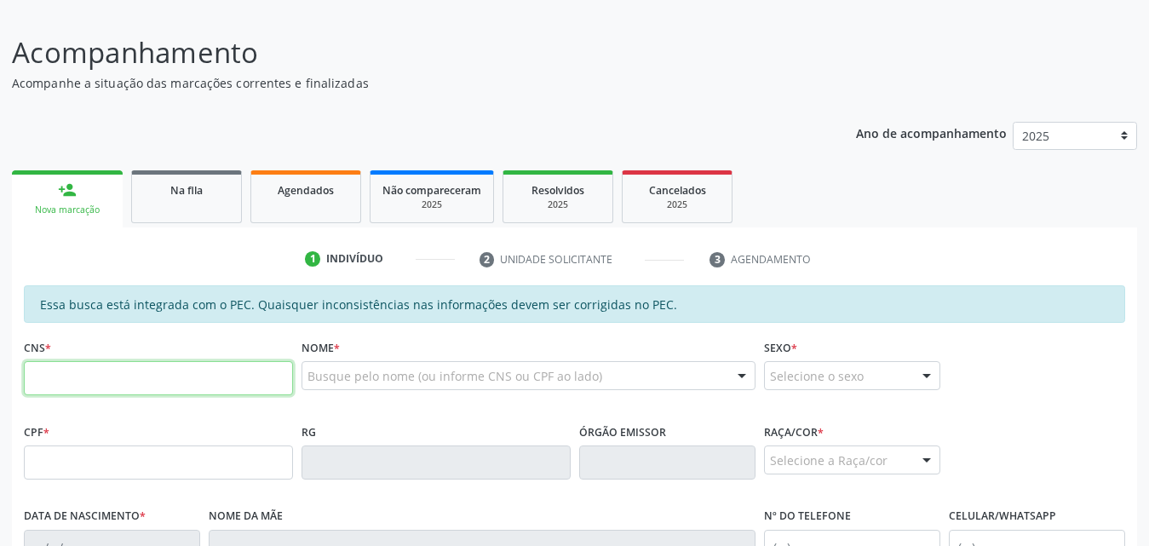
scroll to position [210, 0]
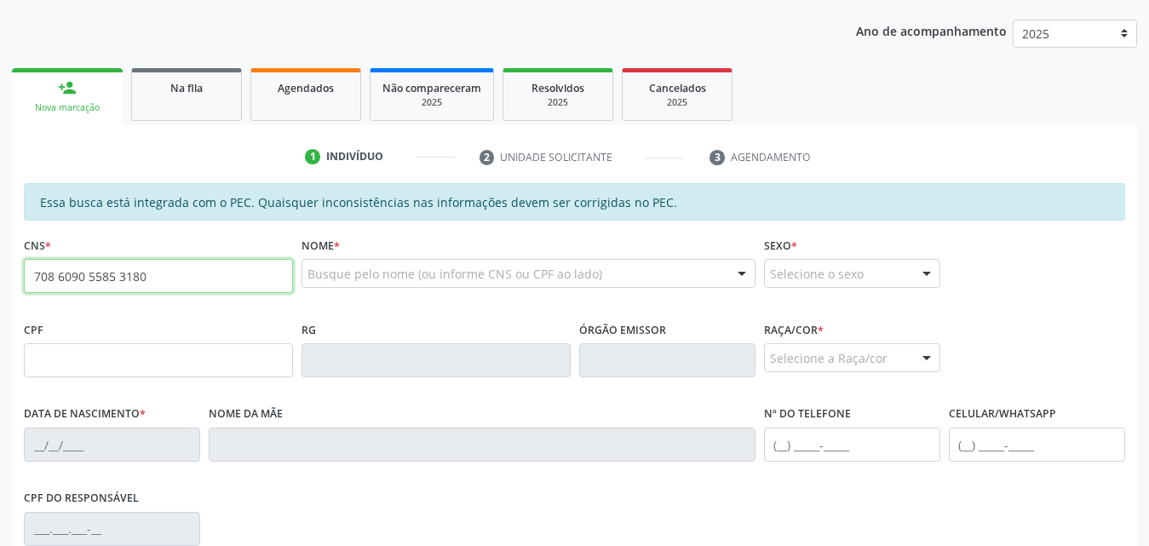
type input "708 6090 5585 3180"
type input "021.617.594-18"
type input "15/10/1972"
type input "Maria Lucia dos Santos"
type input "(82) 99416-9931"
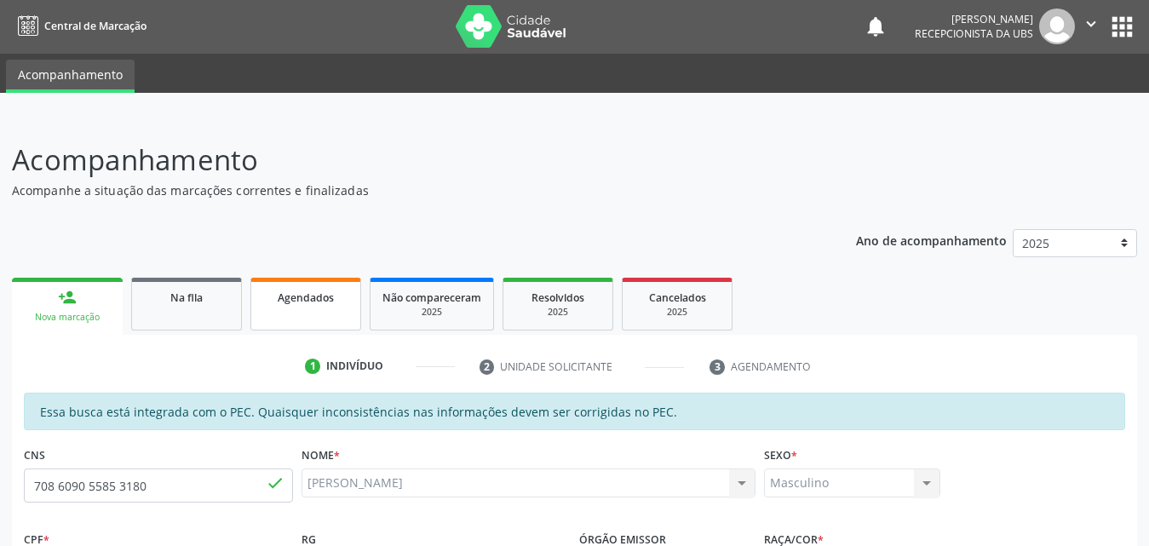
scroll to position [0, 0]
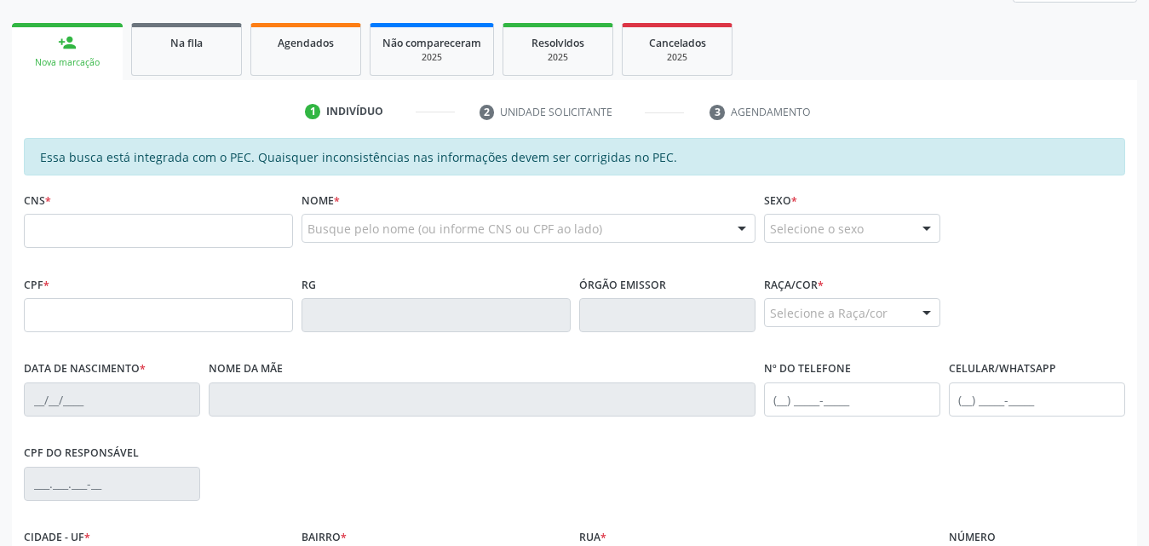
click at [135, 221] on input "text" at bounding box center [158, 231] width 269 height 34
type input "707 6092 1102 7493"
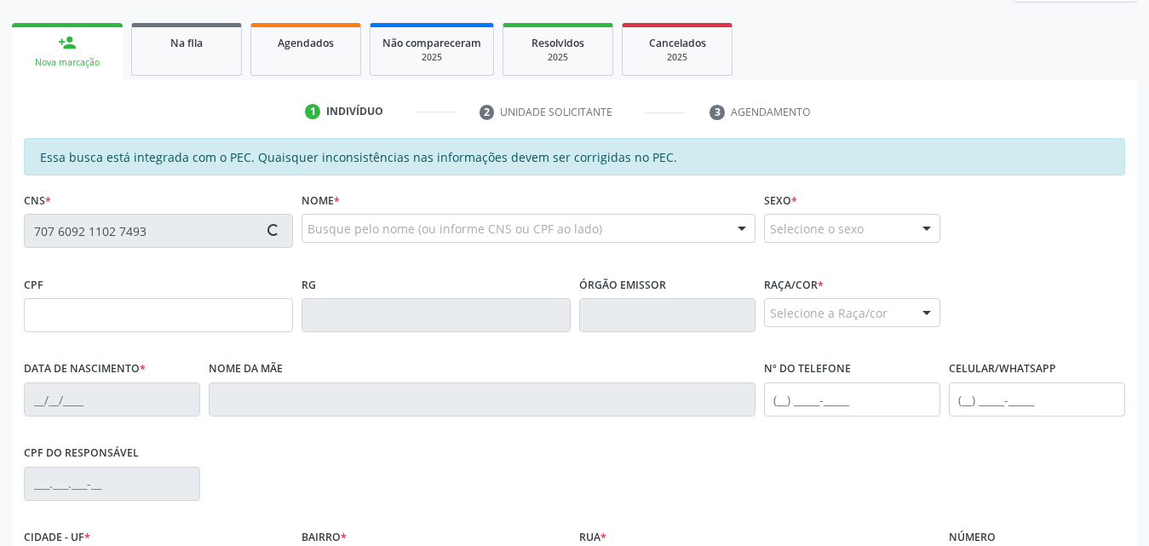
type input "050.683.184-18"
type input "[DATE]"
type input "[PERSON_NAME]"
type input "[PHONE_NUMBER]"
type input "S/N"
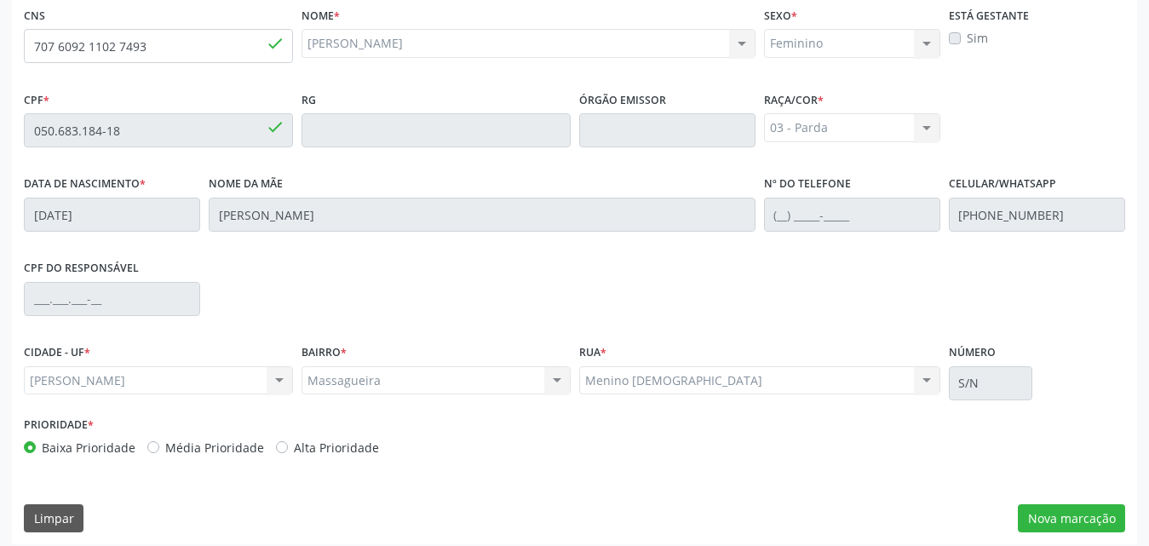
scroll to position [451, 0]
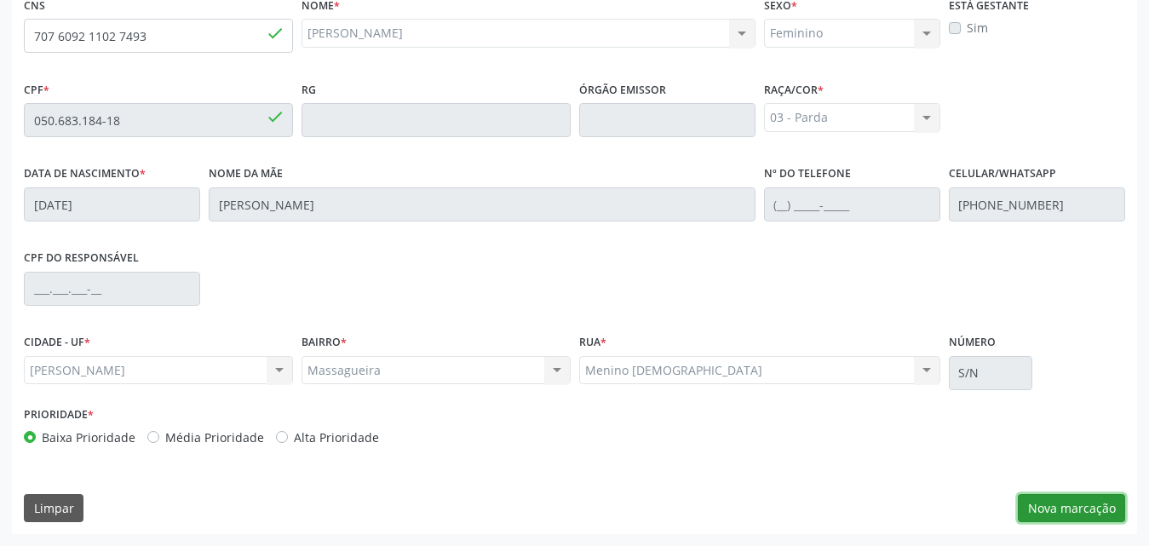
click at [1050, 505] on button "Nova marcação" at bounding box center [1071, 508] width 107 height 29
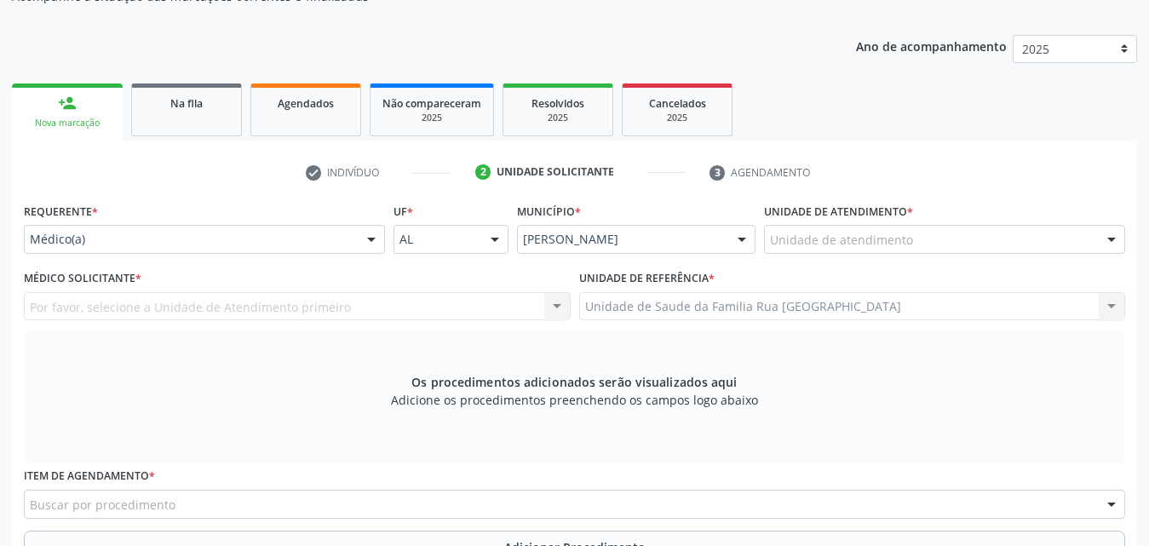
scroll to position [280, 0]
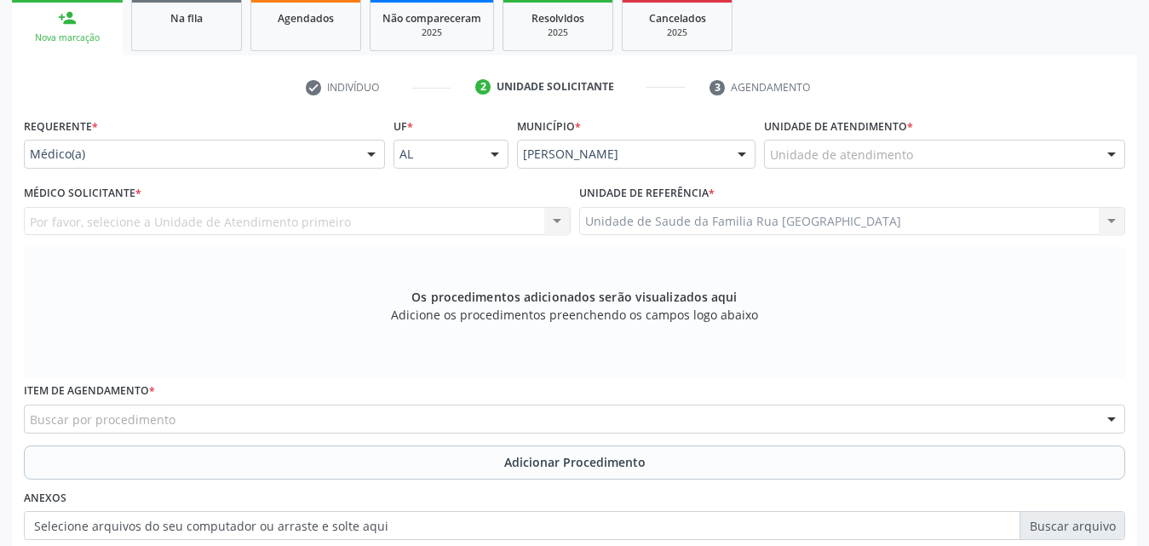
click at [376, 153] on div at bounding box center [372, 155] width 26 height 29
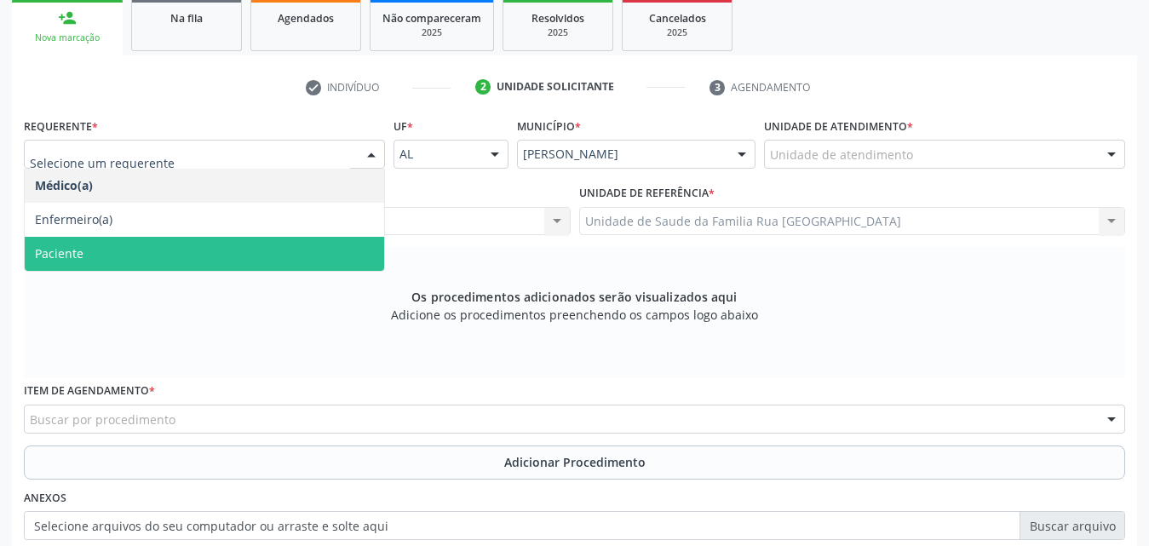
click at [215, 258] on span "Paciente" at bounding box center [205, 254] width 360 height 34
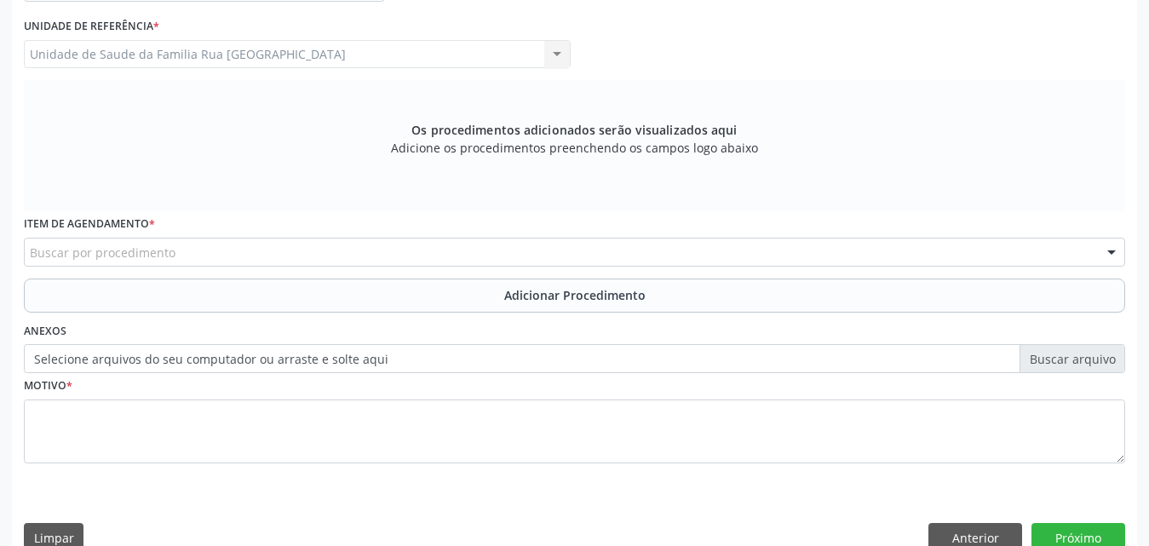
scroll to position [451, 0]
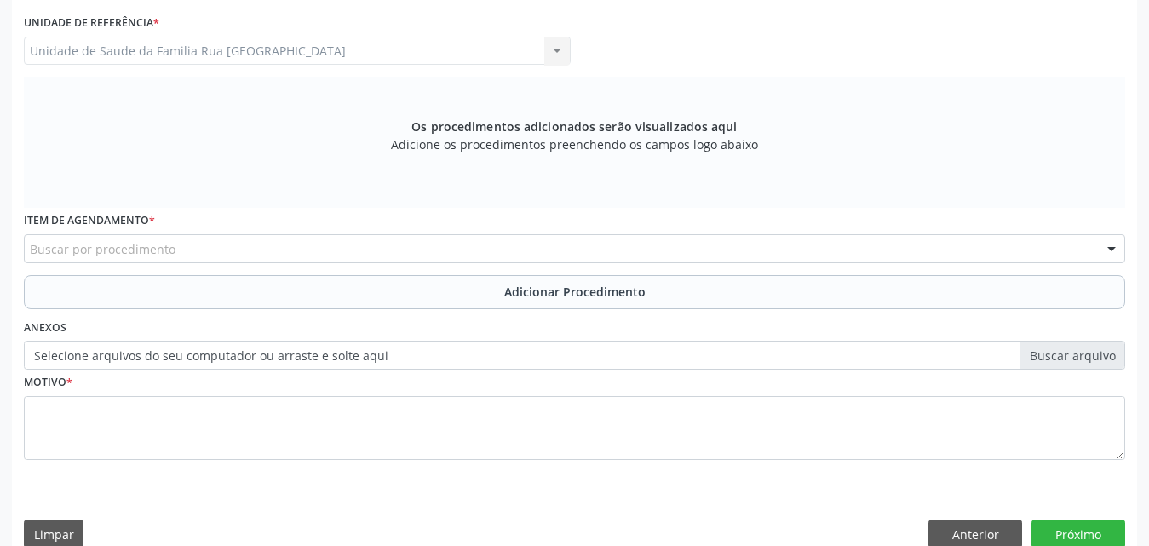
click at [389, 251] on div "Buscar por procedimento" at bounding box center [575, 248] width 1102 height 29
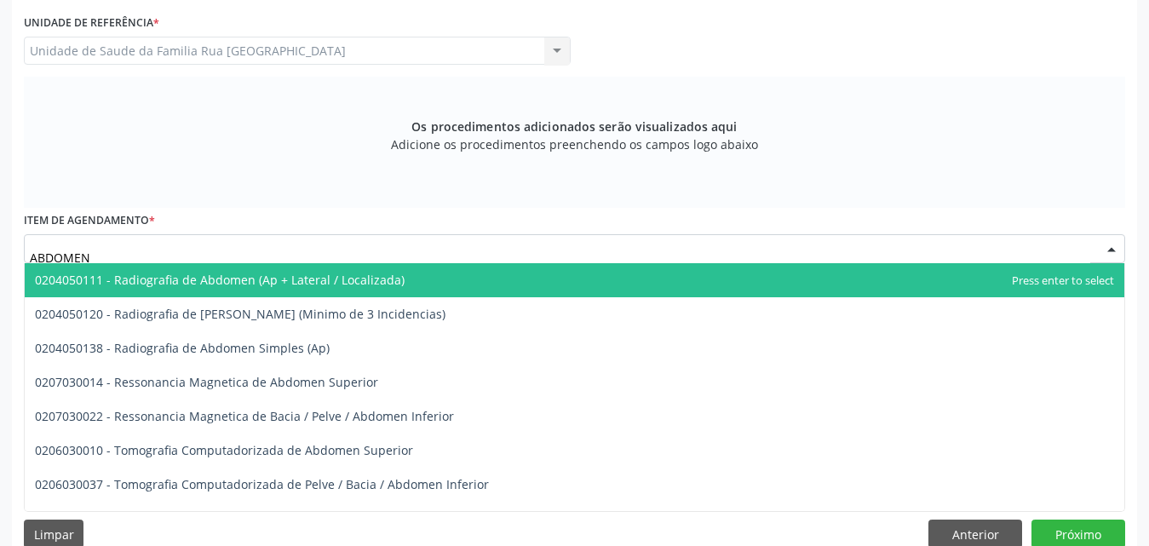
type input "ABDOMEN T"
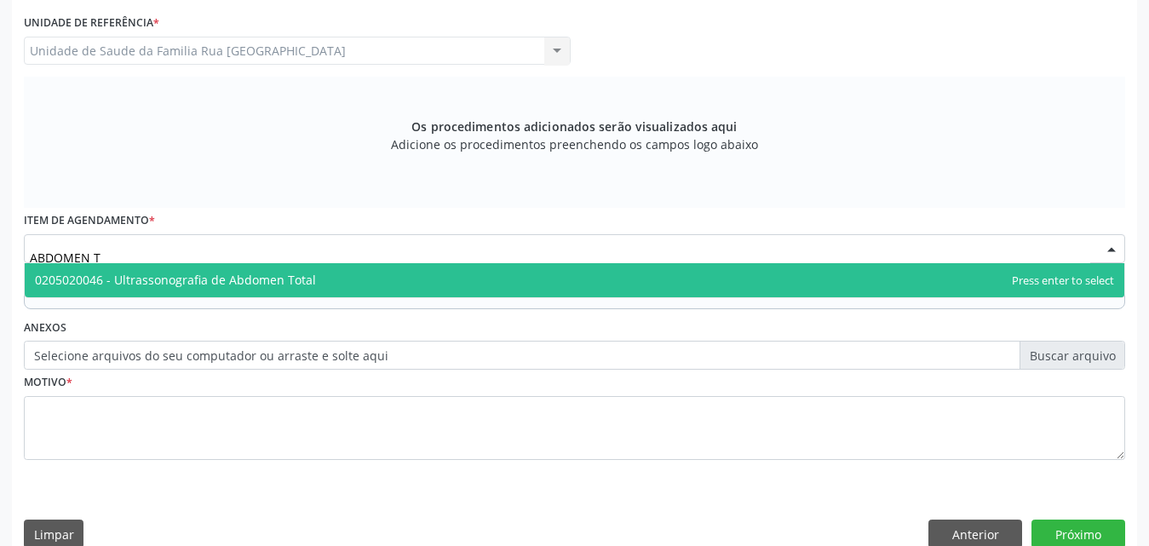
click at [343, 288] on span "0205020046 - Ultrassonografia de Abdomen Total" at bounding box center [575, 280] width 1100 height 34
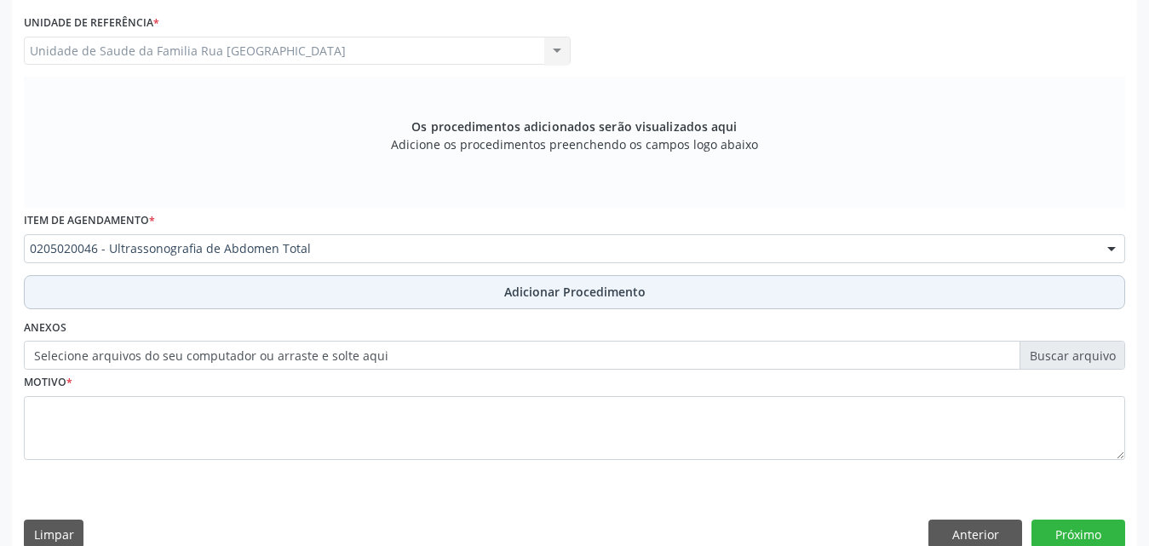
click at [568, 296] on span "Adicionar Procedimento" at bounding box center [574, 292] width 141 height 18
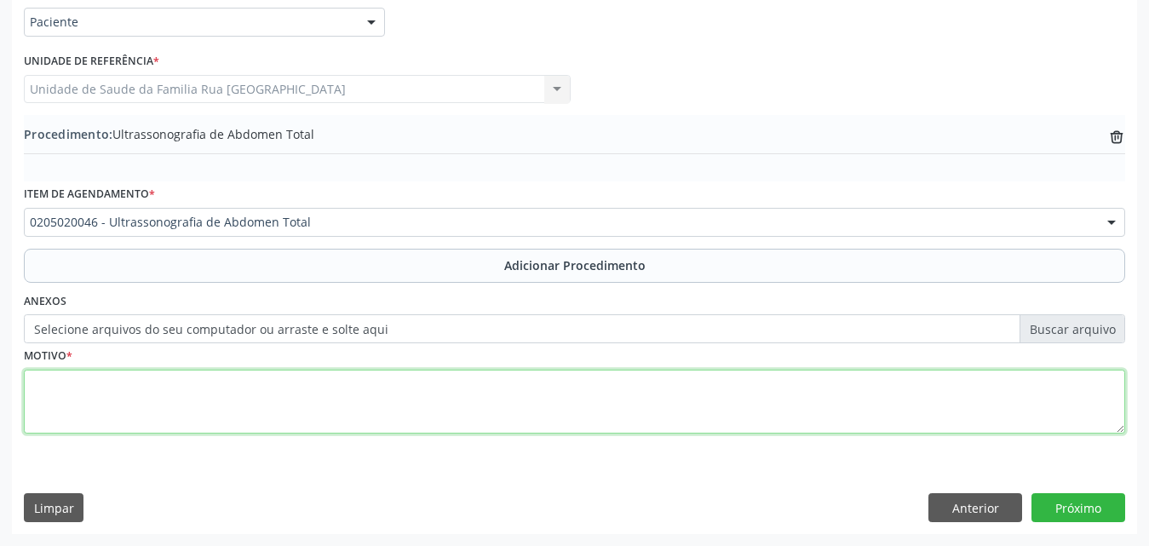
click at [133, 391] on textarea at bounding box center [575, 402] width 1102 height 65
type textarea "S"
type textarea "DOR ABDOMINAL."
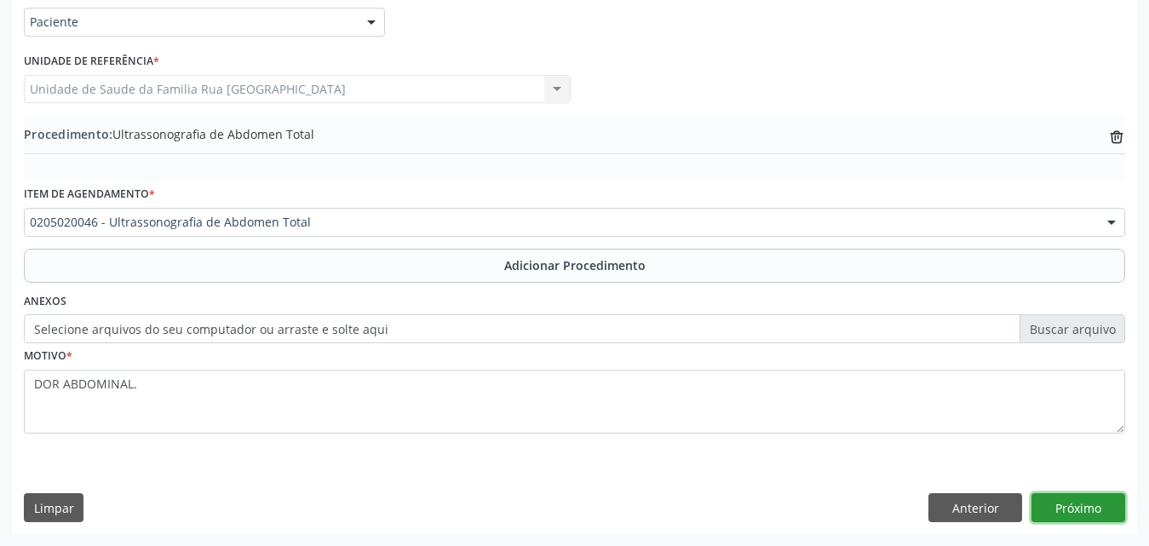
click at [1091, 514] on button "Próximo" at bounding box center [1079, 507] width 94 height 29
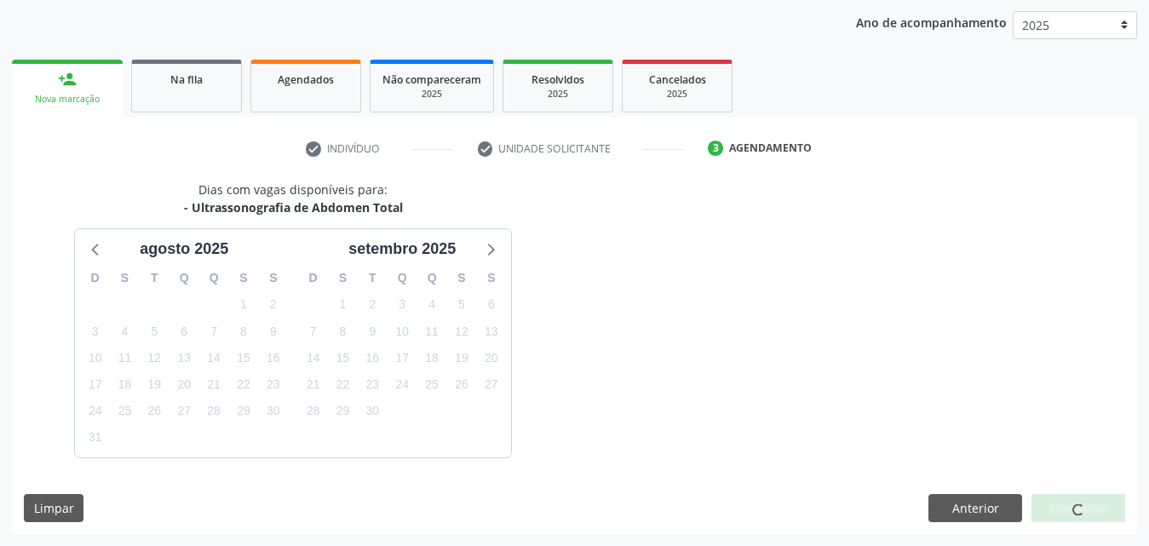
scroll to position [269, 0]
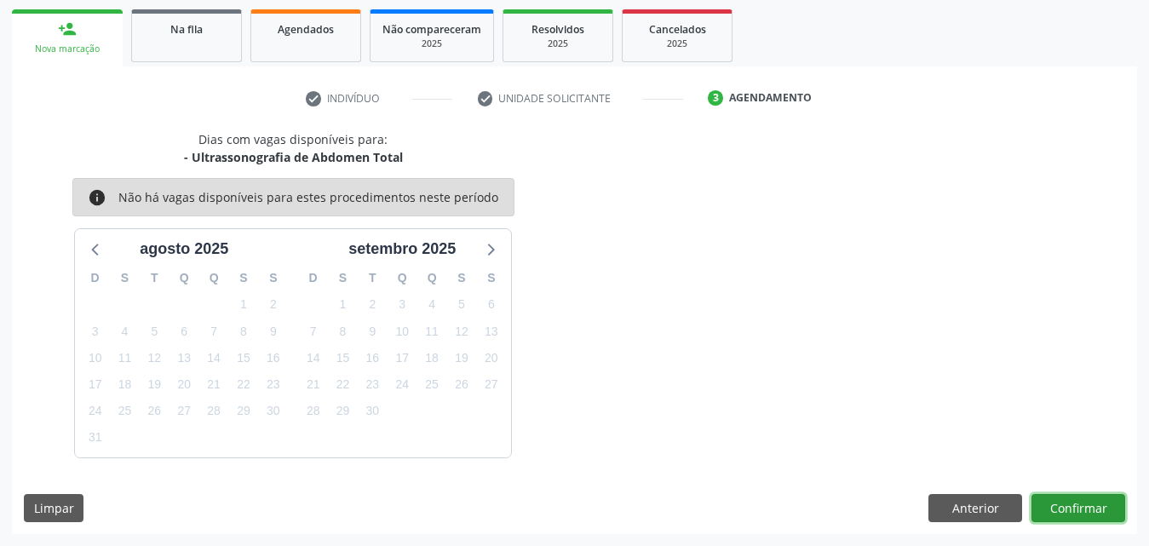
click at [1068, 515] on button "Confirmar" at bounding box center [1079, 508] width 94 height 29
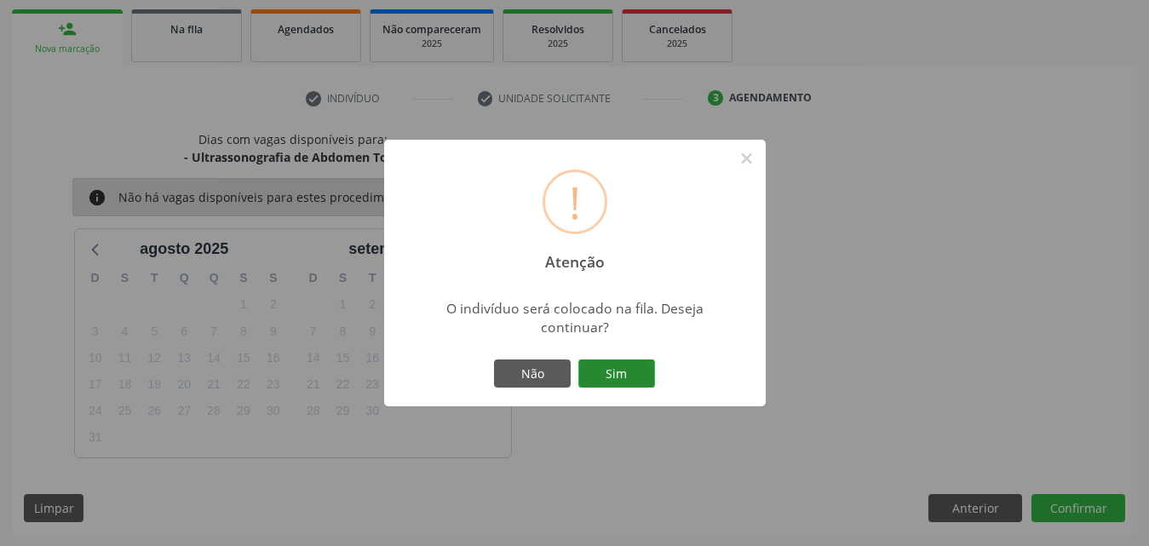
click at [628, 384] on button "Sim" at bounding box center [616, 374] width 77 height 29
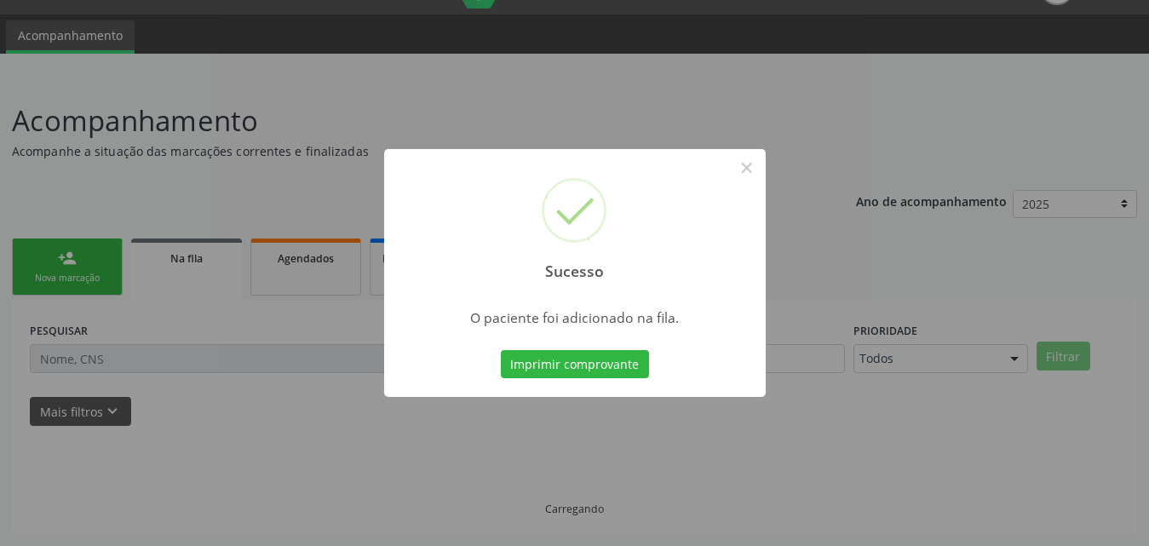
scroll to position [40, 0]
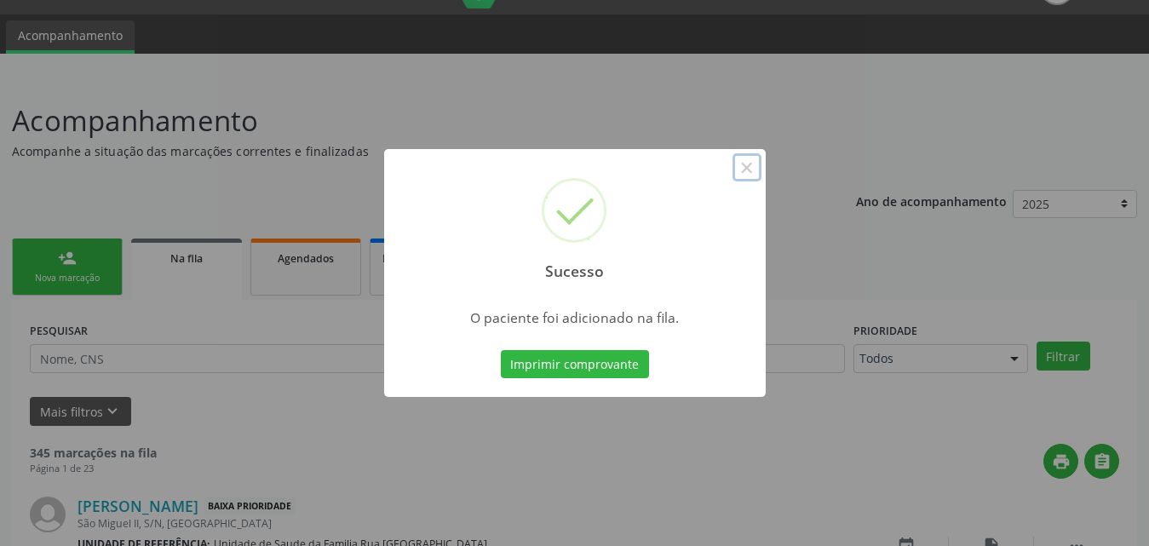
drag, startPoint x: 749, startPoint y: 169, endPoint x: 525, endPoint y: 201, distance: 226.4
click at [748, 170] on button "×" at bounding box center [747, 167] width 29 height 29
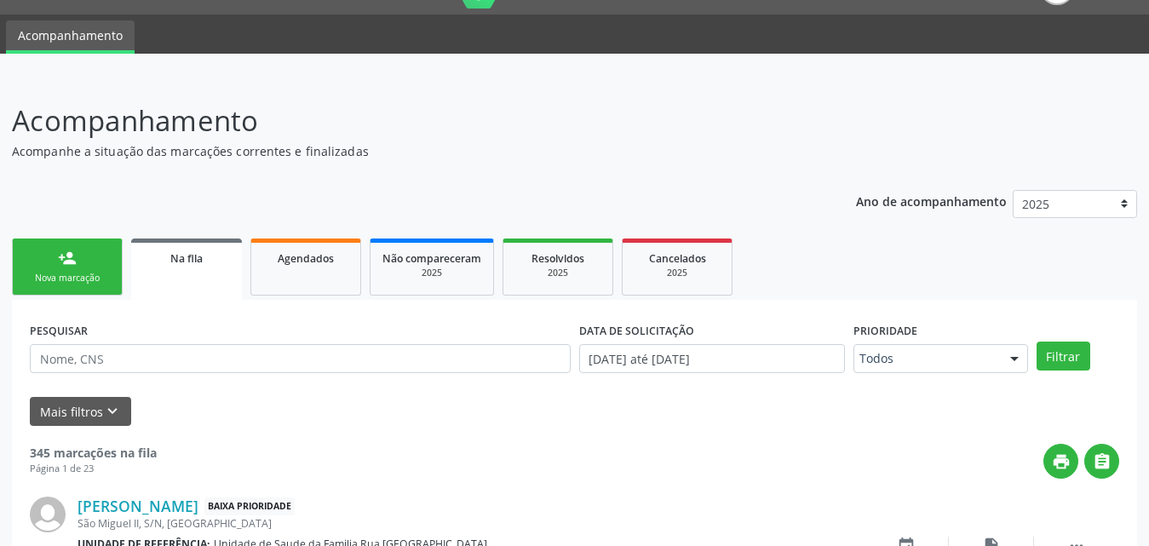
click at [101, 269] on link "person_add Nova marcação" at bounding box center [67, 267] width 111 height 57
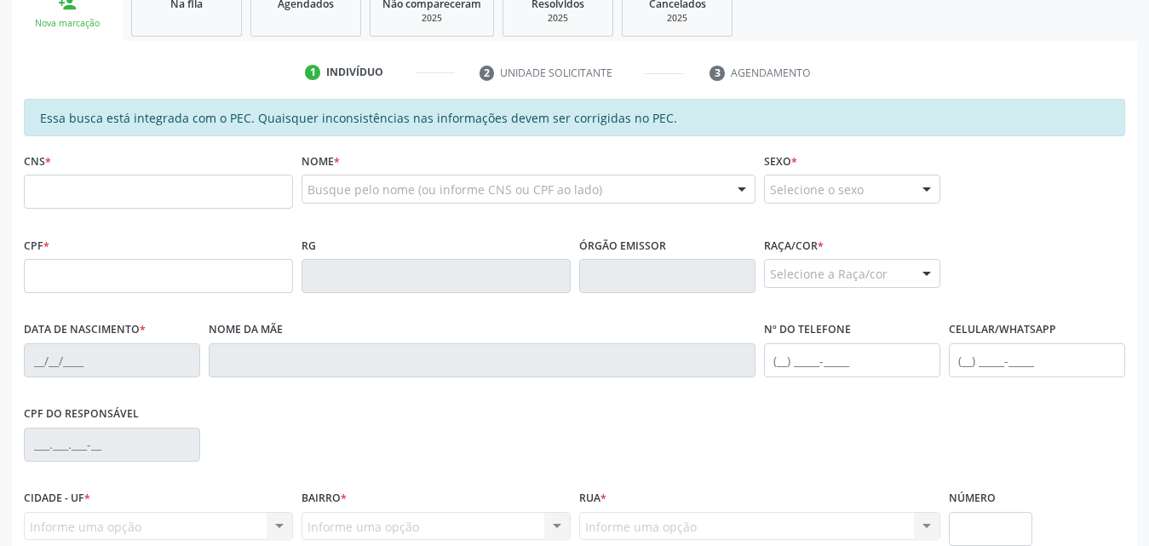
scroll to position [296, 0]
click at [196, 184] on input "text" at bounding box center [158, 191] width 269 height 34
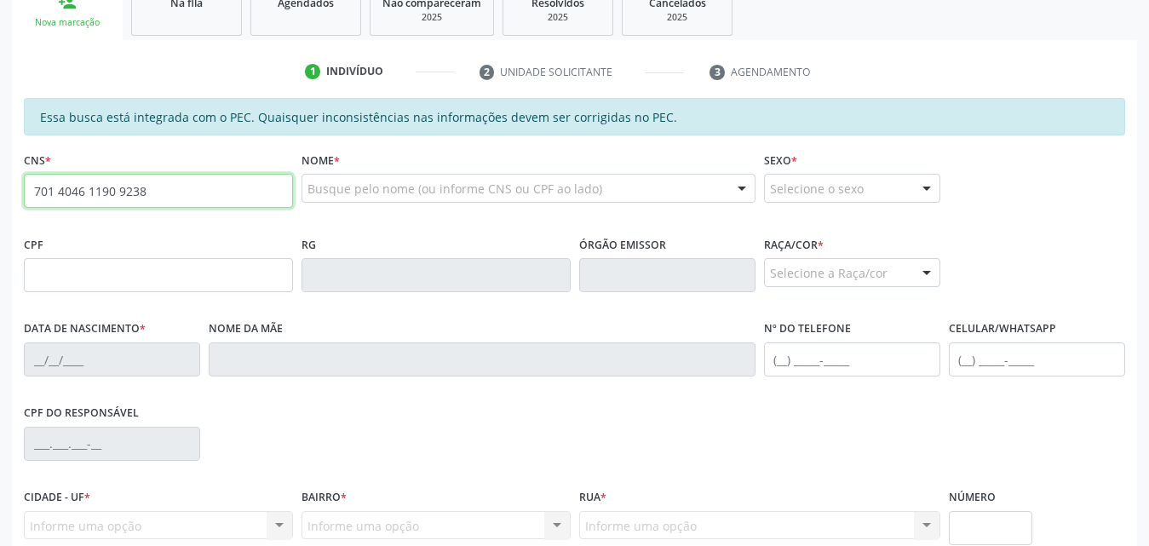
type input "701 4046 1190 9238"
type input "142.265.354-48"
type input "[DATE]"
type input "[PERSON_NAME]"
type input "[PHONE_NUMBER]"
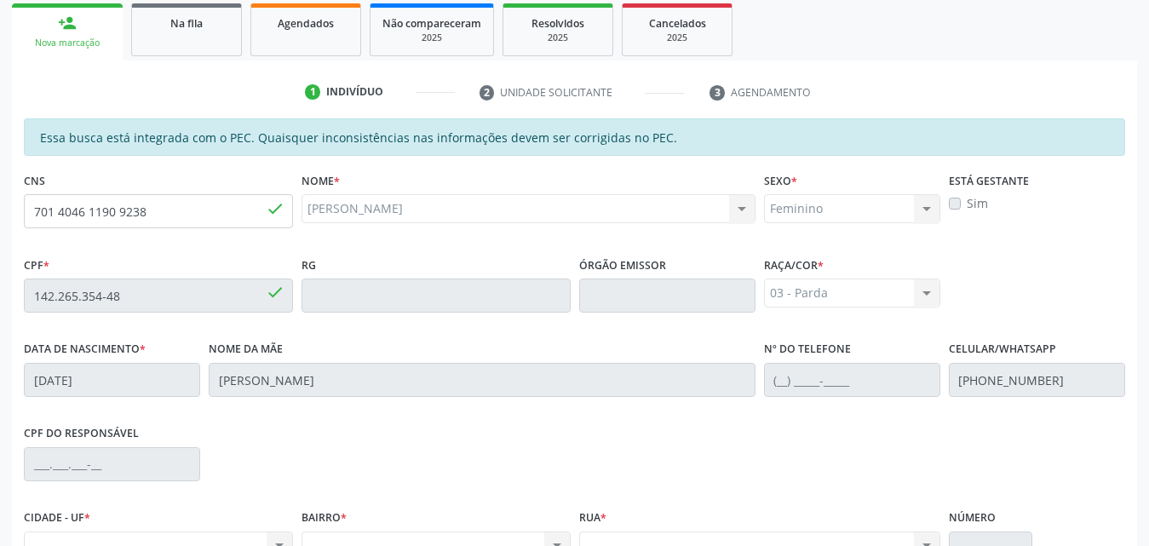
scroll to position [110, 0]
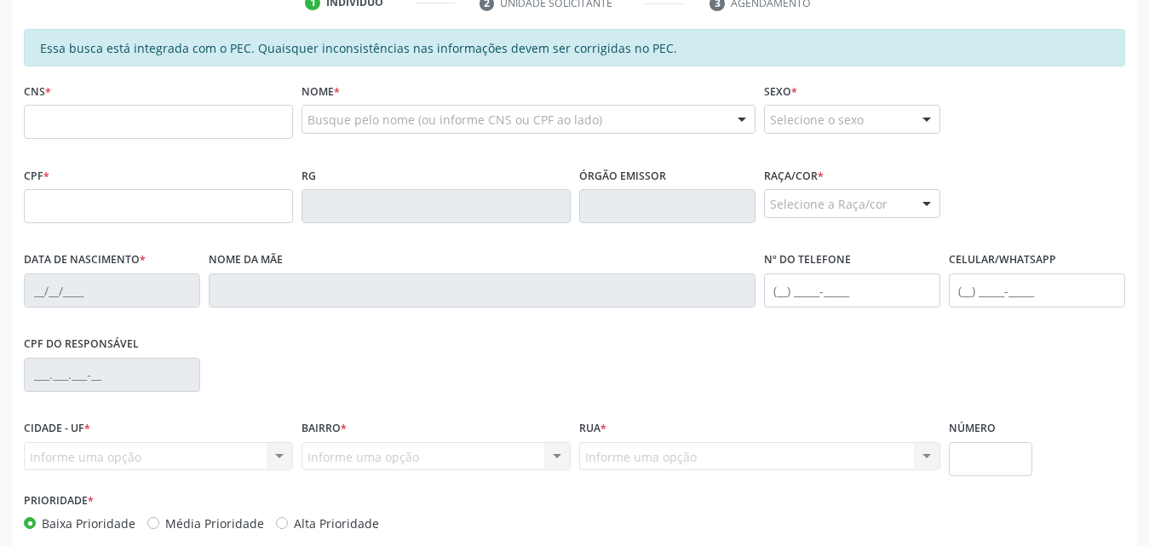
scroll to position [366, 0]
click at [180, 122] on input "text" at bounding box center [158, 121] width 269 height 34
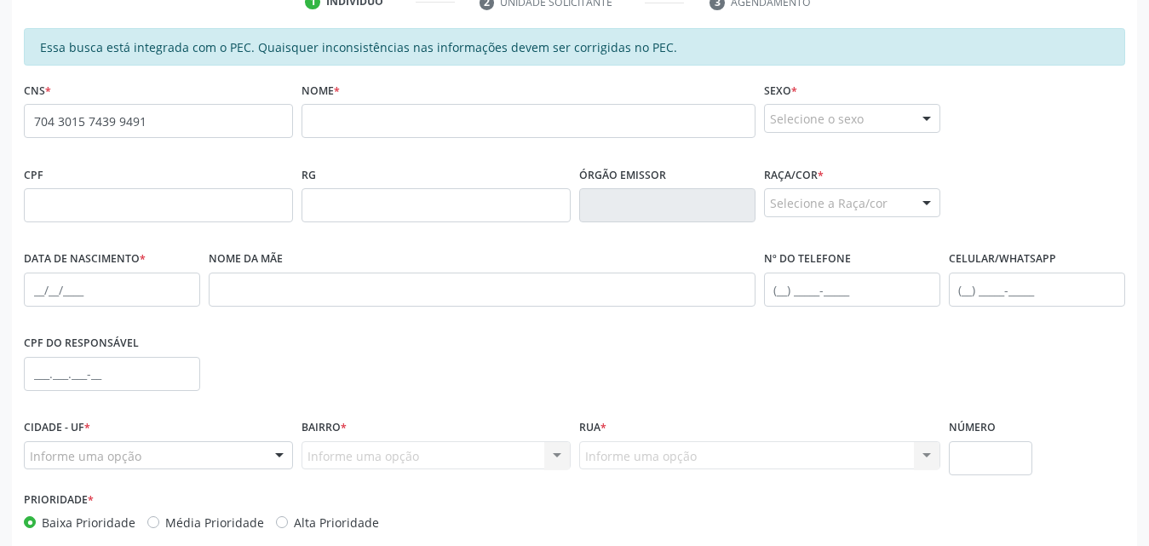
click at [234, 118] on span "none" at bounding box center [247, 118] width 75 height 19
drag, startPoint x: 172, startPoint y: 107, endPoint x: 168, endPoint y: 117, distance: 10.3
click at [168, 117] on input "704 3015 7439 9491" at bounding box center [158, 121] width 269 height 34
type input "7"
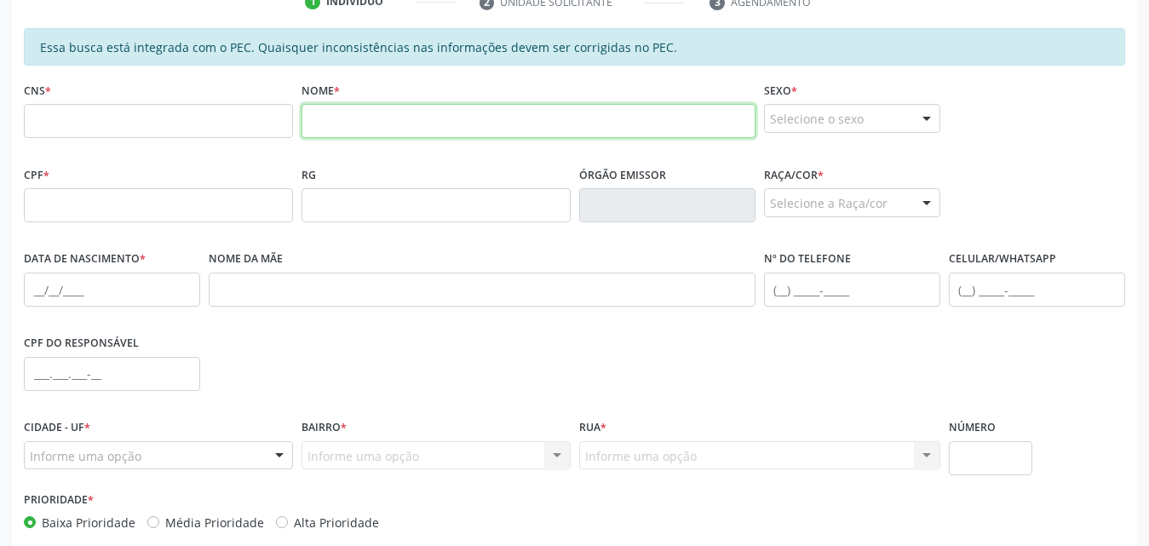
click at [560, 127] on input "text" at bounding box center [529, 121] width 454 height 34
type input "JAUANNY [PERSON_NAME]"
click at [533, 123] on input "JAUANNY [PERSON_NAME]" at bounding box center [529, 121] width 454 height 34
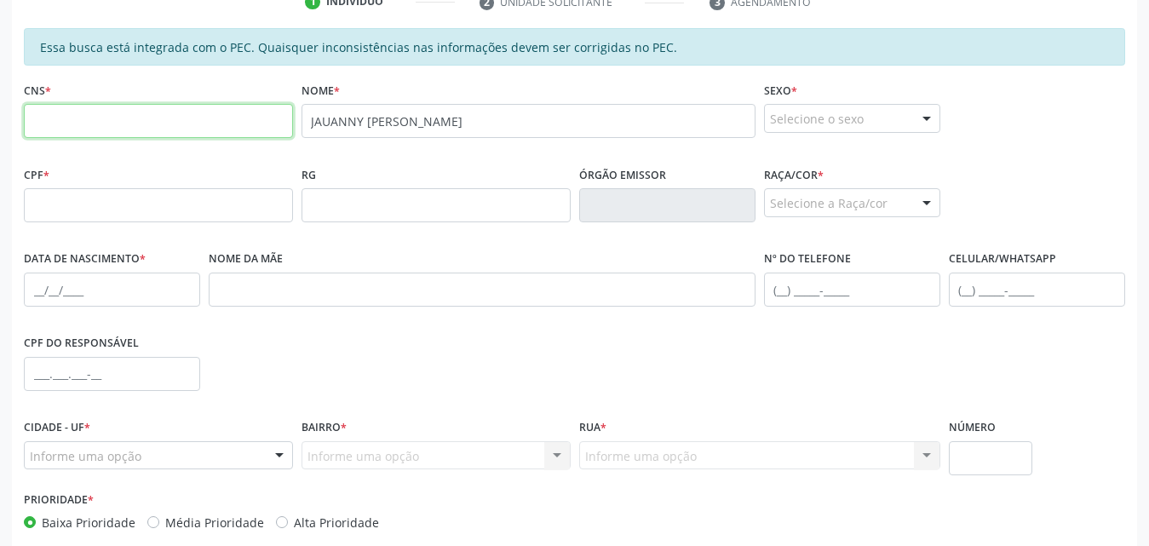
click at [100, 119] on input "text" at bounding box center [158, 121] width 269 height 34
paste input "704 3015 7439 9491"
type input "704 3015 7439 9491"
click at [922, 118] on div at bounding box center [927, 119] width 26 height 29
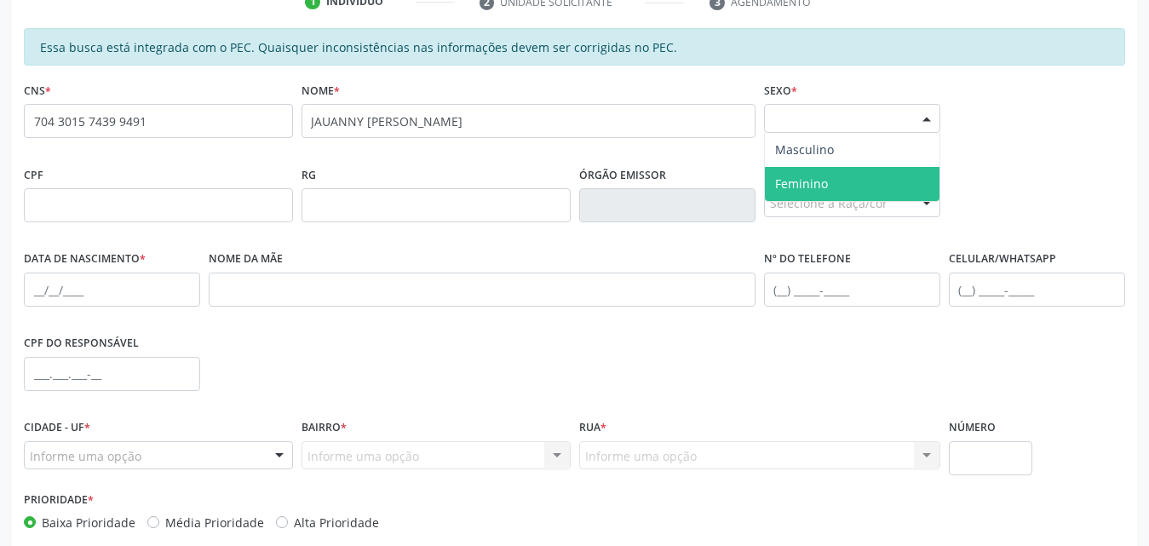
click at [836, 181] on span "Feminino" at bounding box center [852, 184] width 175 height 34
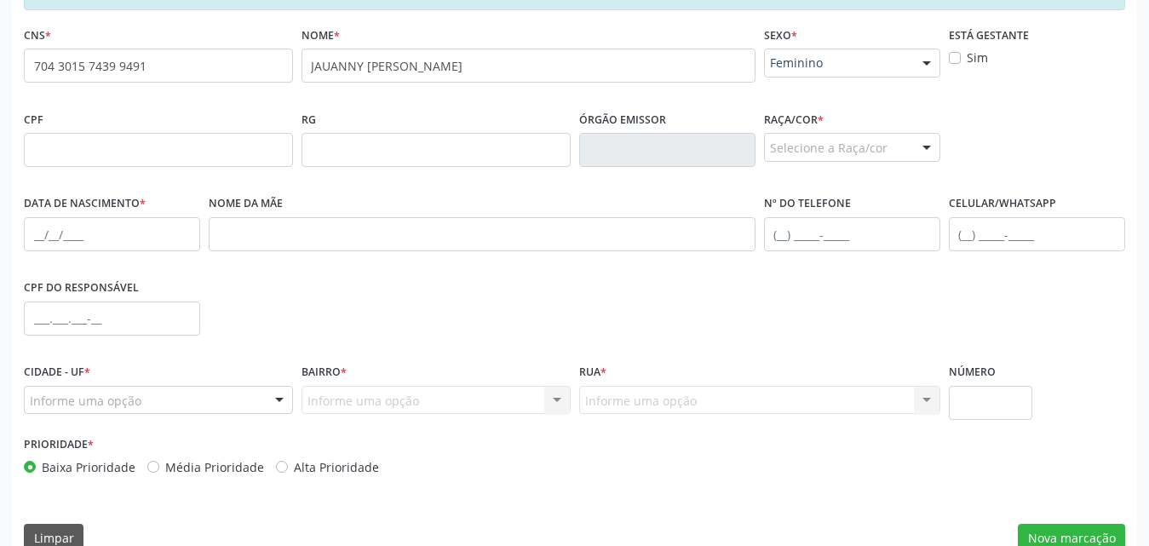
scroll to position [451, 0]
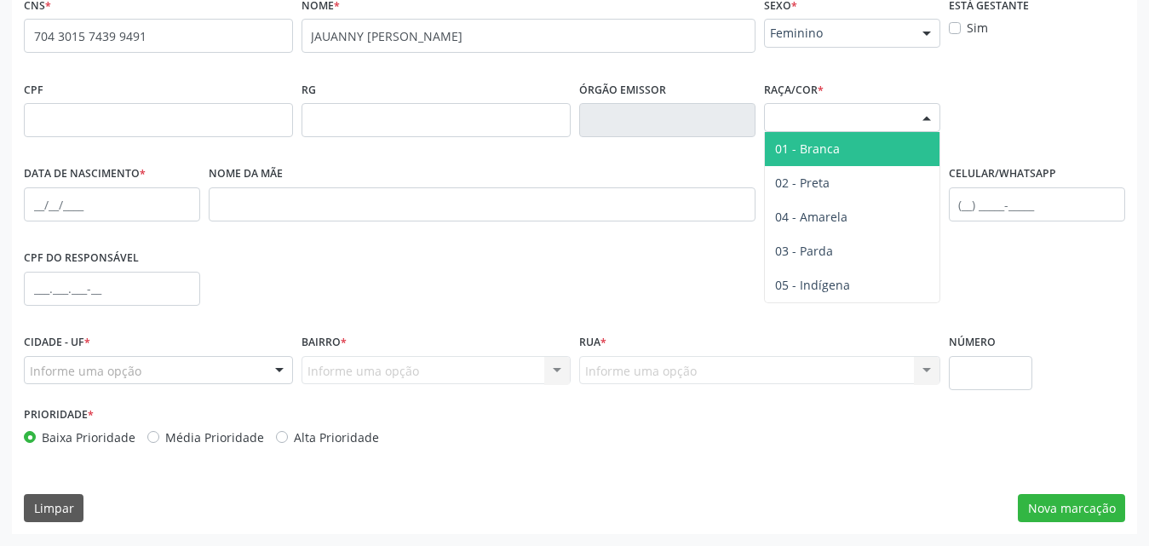
click at [927, 119] on div at bounding box center [927, 118] width 26 height 29
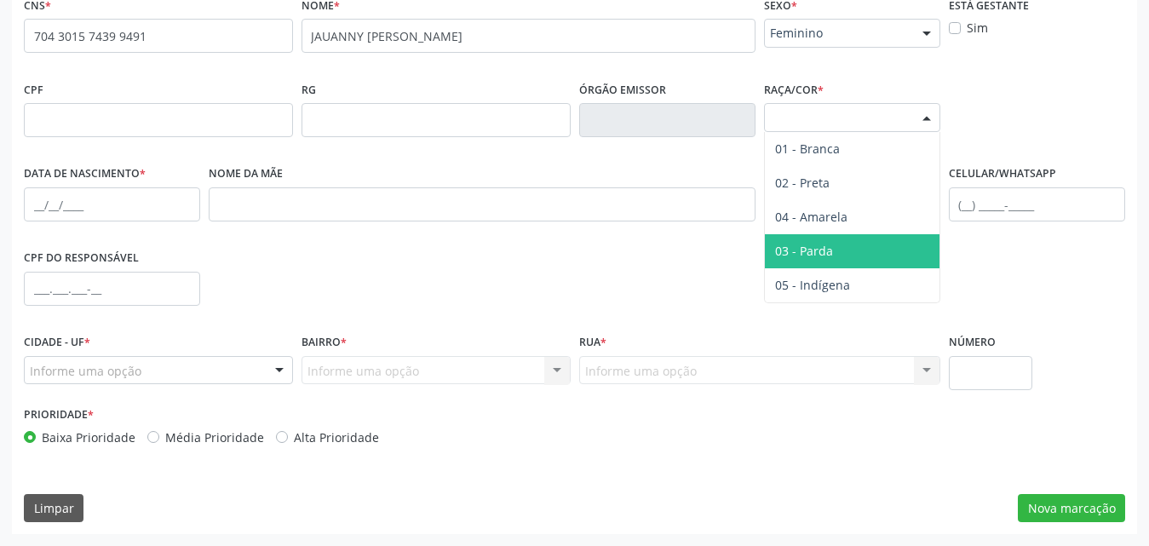
click at [818, 244] on span "03 - Parda" at bounding box center [804, 251] width 58 height 16
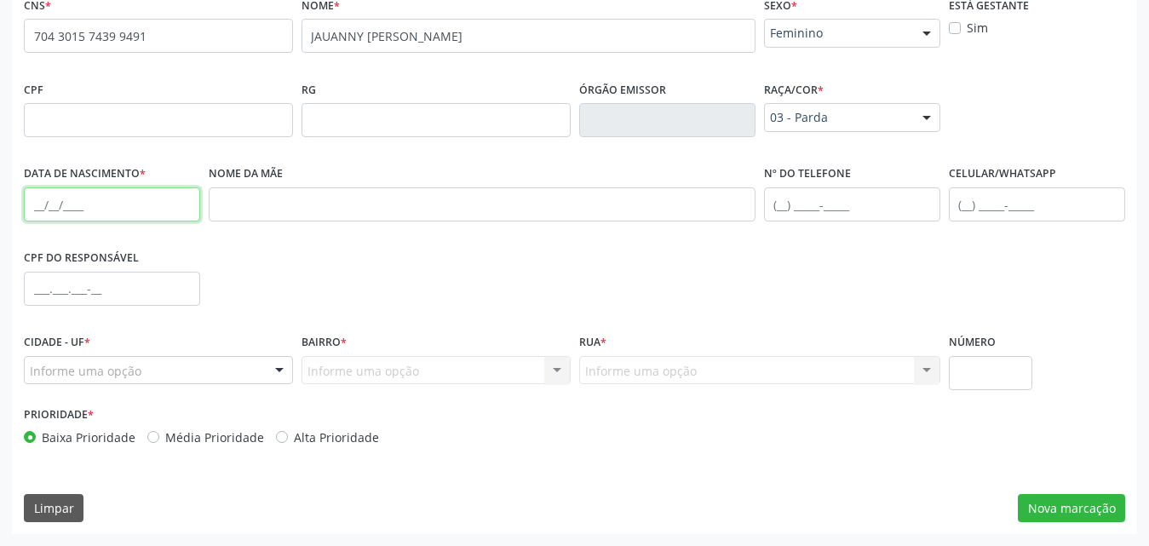
paste input "[DATE]"
type input "[DATE]"
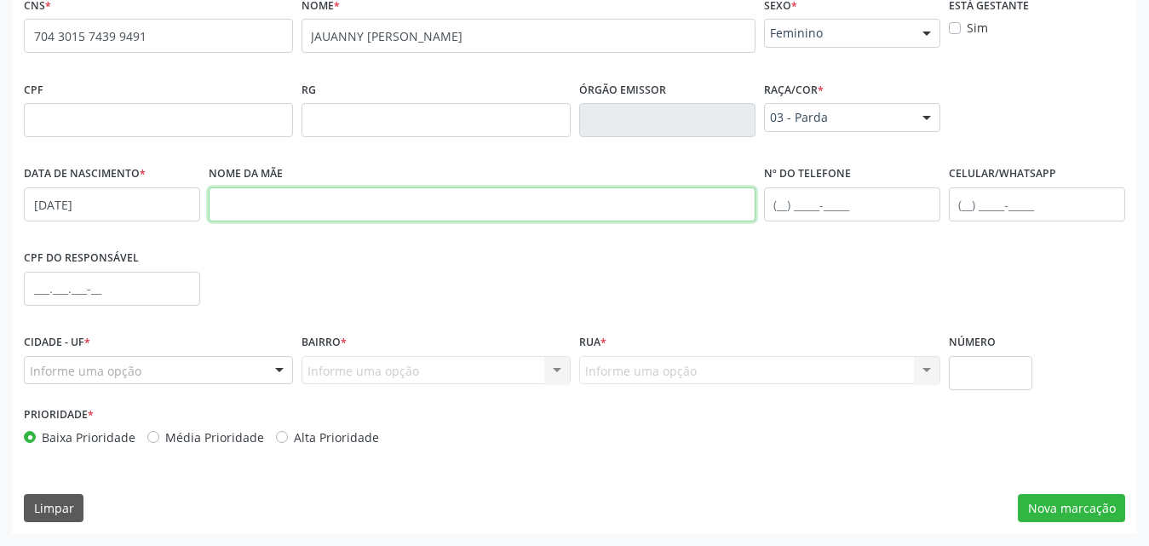
paste input "Edvania [PERSON_NAME]"
type input "Edvania [PERSON_NAME]"
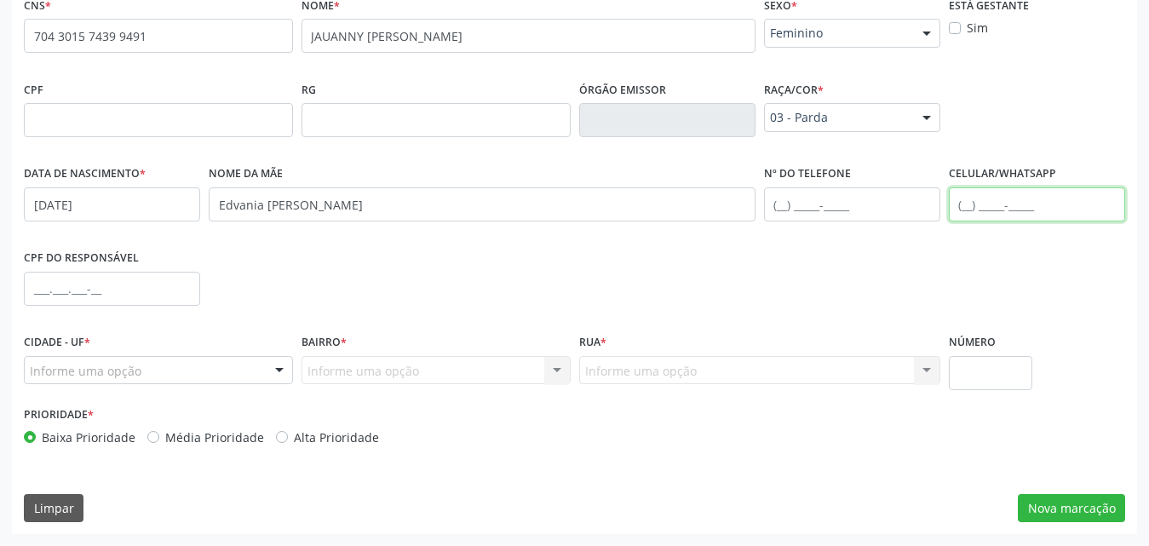
click at [996, 204] on input "text" at bounding box center [1037, 204] width 176 height 34
paste input "[PHONE_NUMBER]"
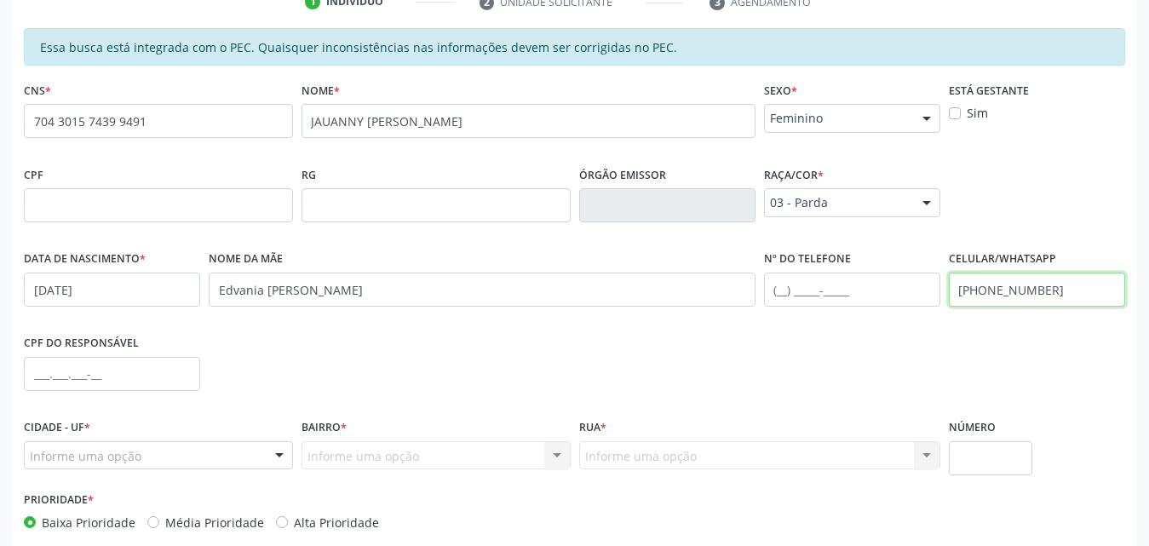
type input "[PHONE_NUMBER]"
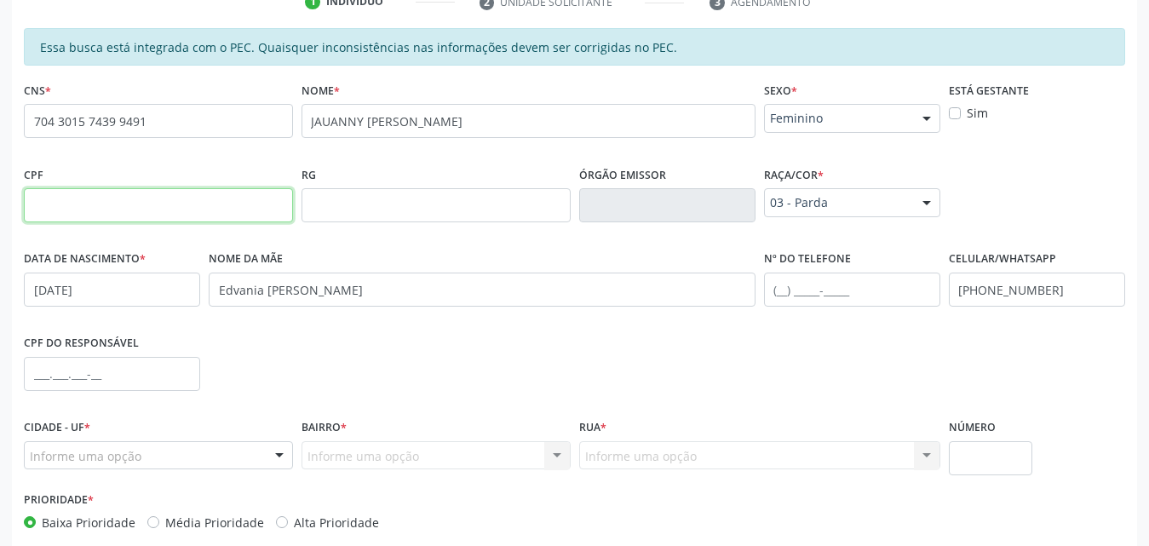
click at [199, 207] on input "text" at bounding box center [158, 205] width 269 height 34
paste input "092.831.764-13"
type input "092.831.764-13"
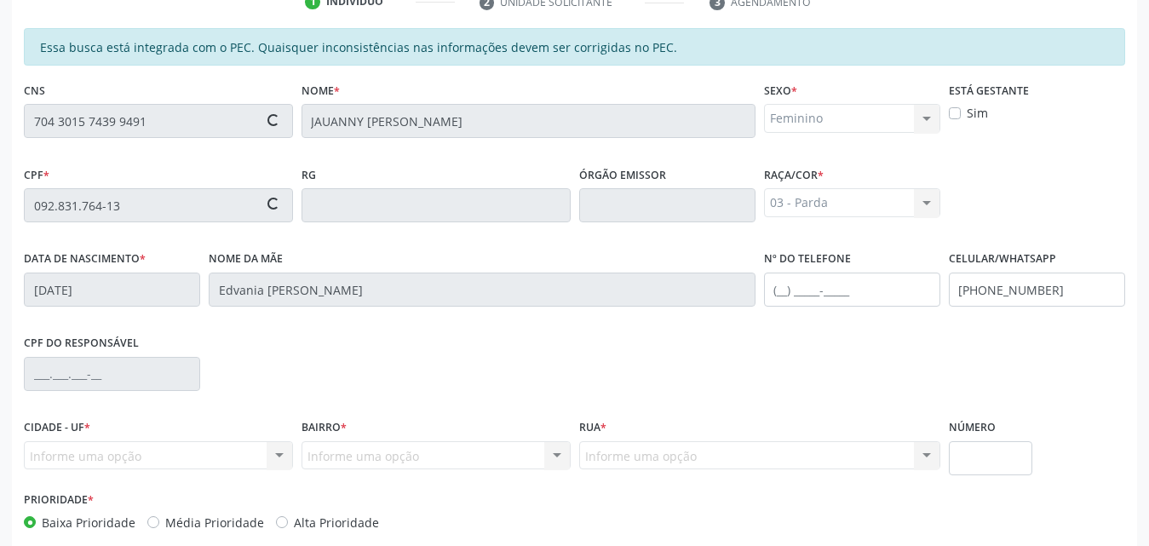
type input "[PHONE_NUMBER]"
type input "110"
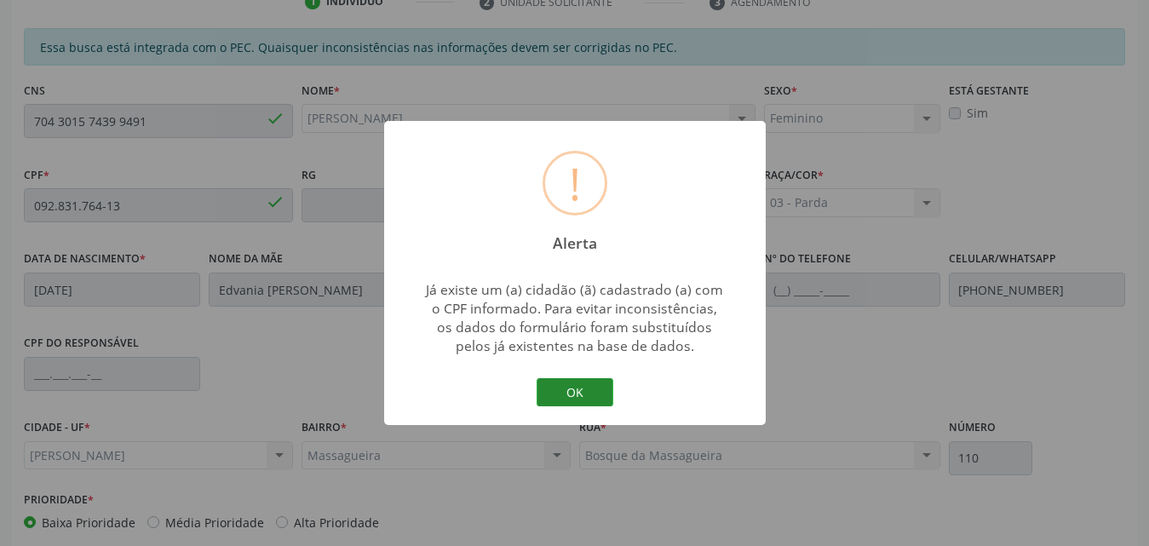
click at [590, 384] on button "OK" at bounding box center [575, 392] width 77 height 29
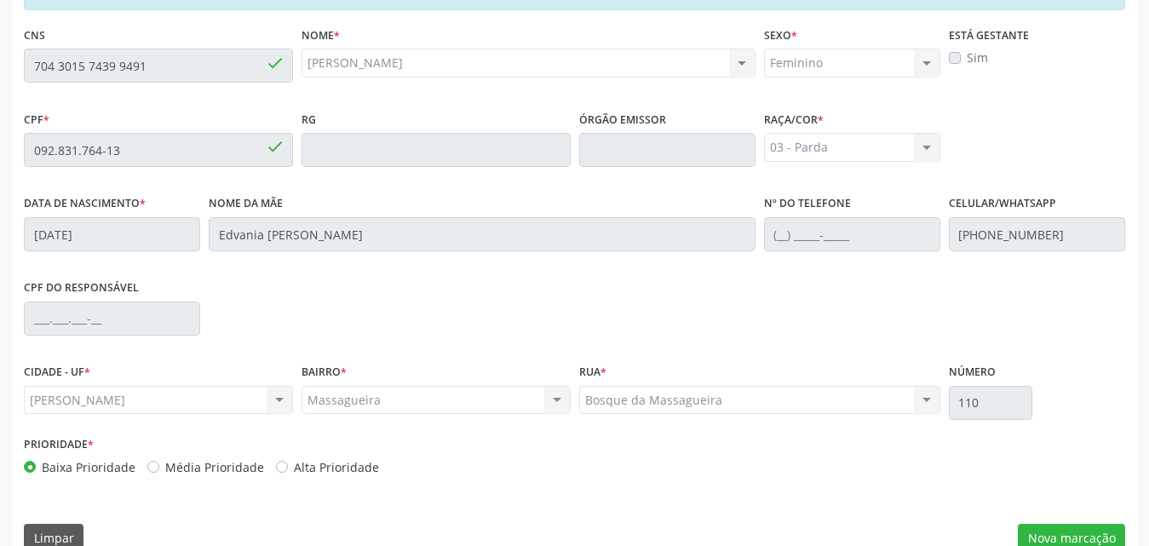
scroll to position [451, 0]
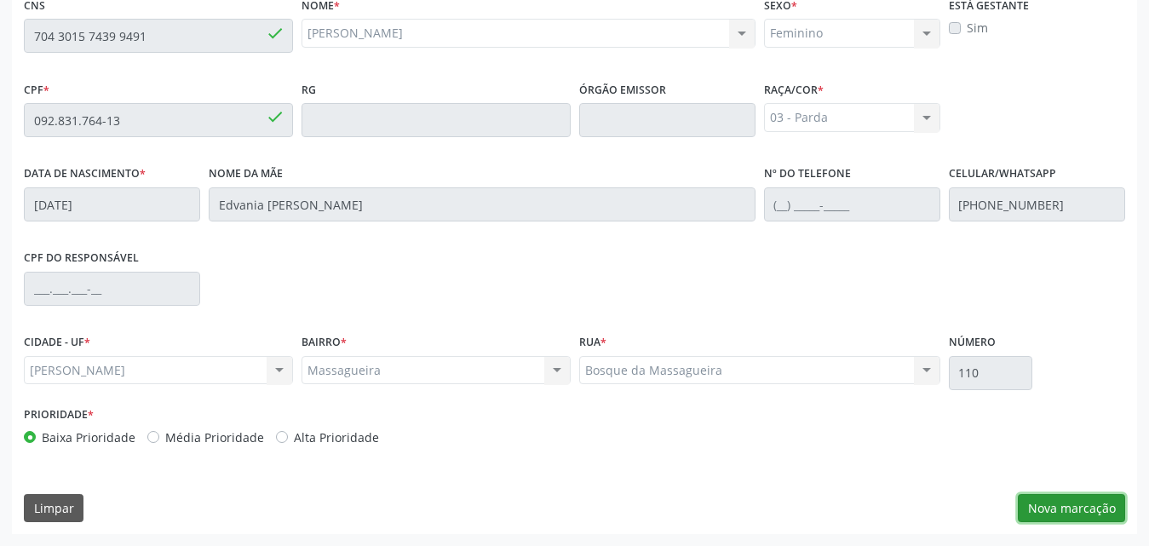
click at [1083, 502] on button "Nova marcação" at bounding box center [1071, 508] width 107 height 29
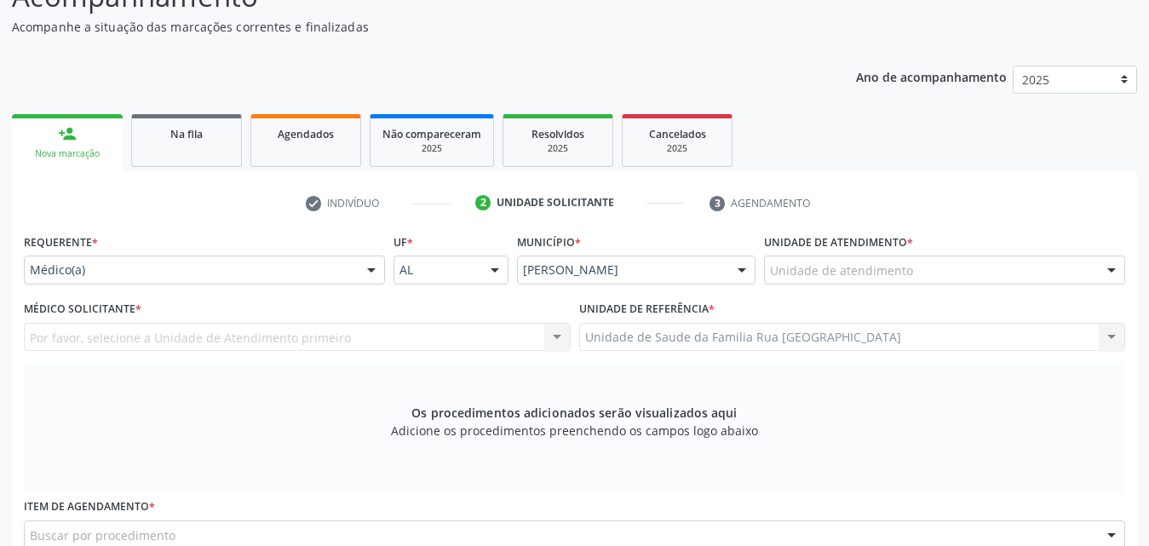
scroll to position [195, 0]
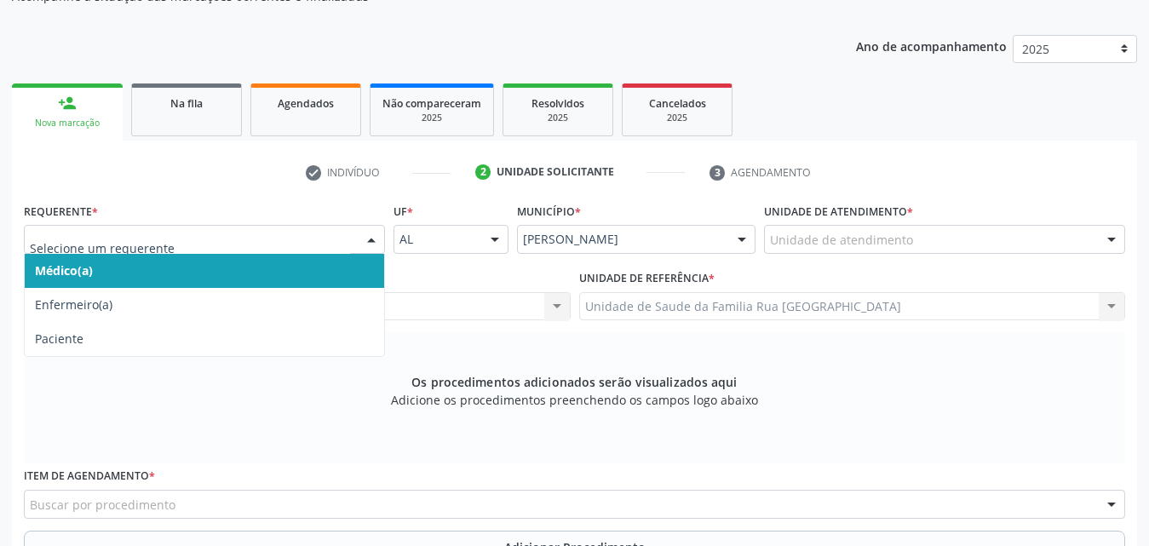
click at [367, 243] on div at bounding box center [372, 240] width 26 height 29
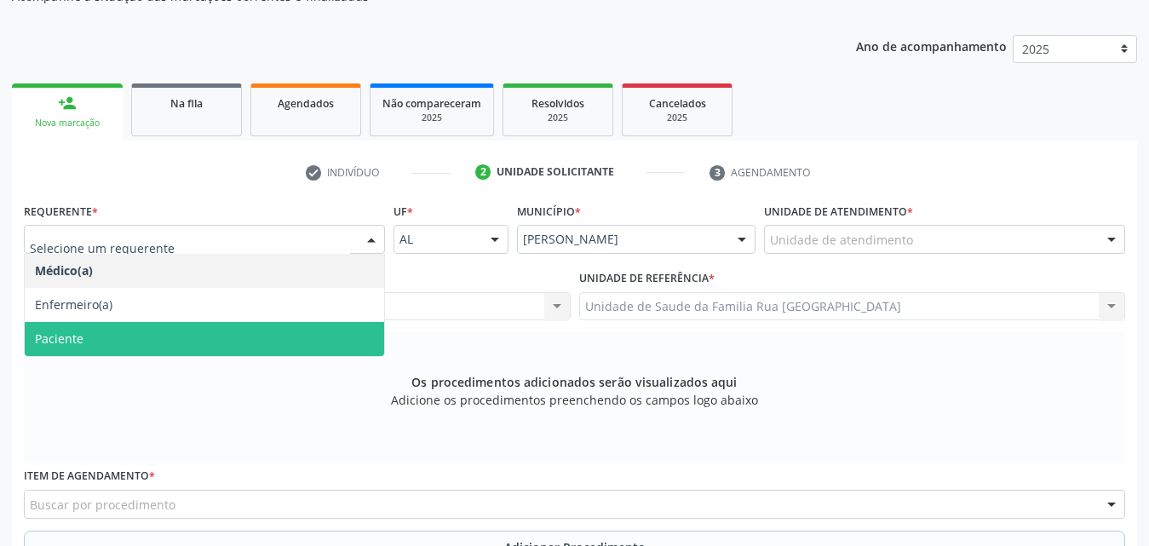
click at [128, 331] on span "Paciente" at bounding box center [205, 339] width 360 height 34
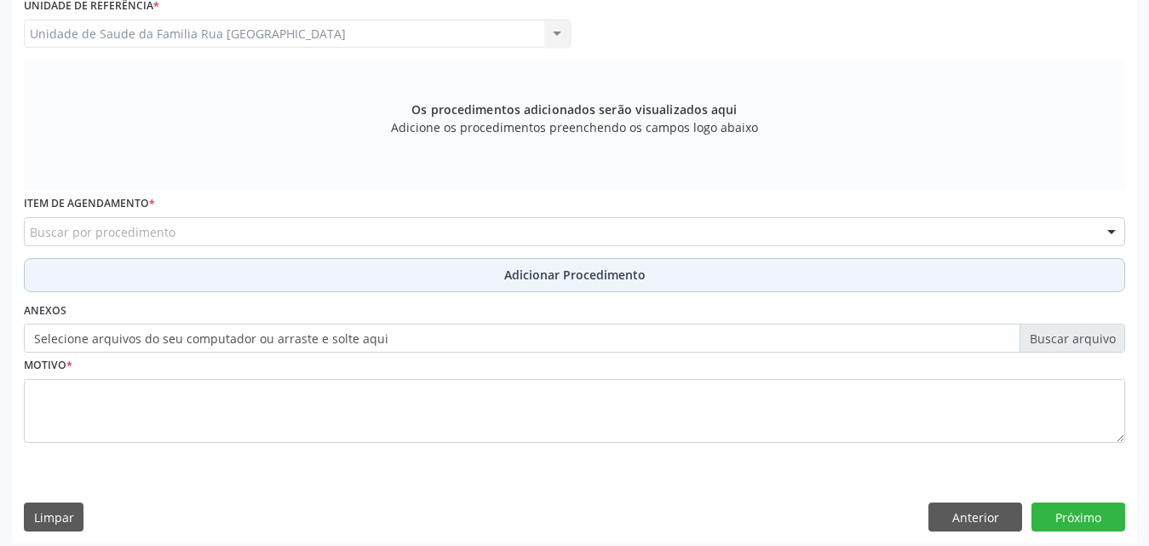
scroll to position [477, 0]
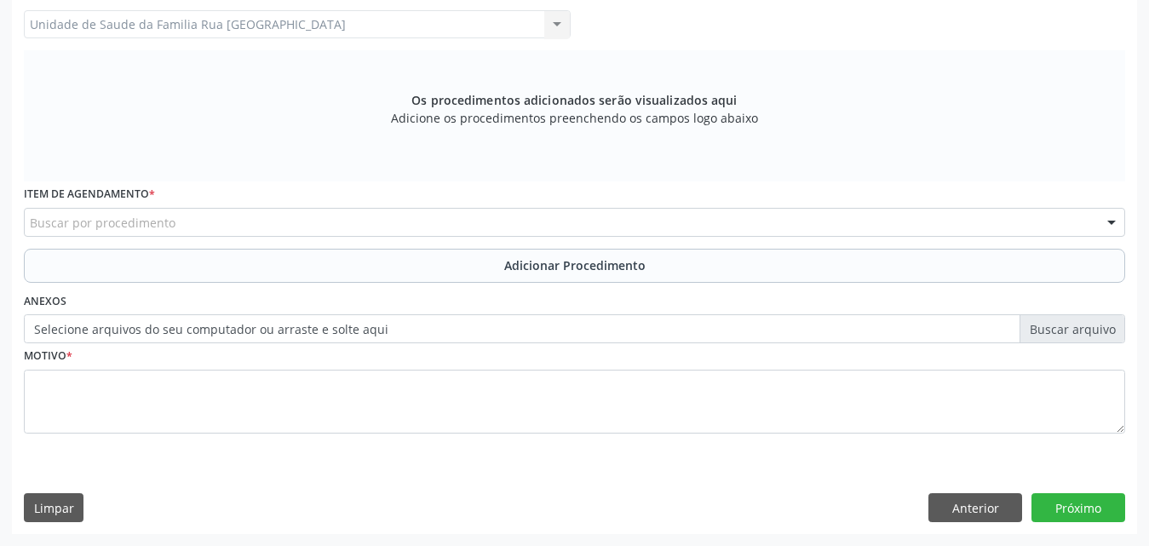
click at [312, 222] on div "Buscar por procedimento" at bounding box center [575, 222] width 1102 height 29
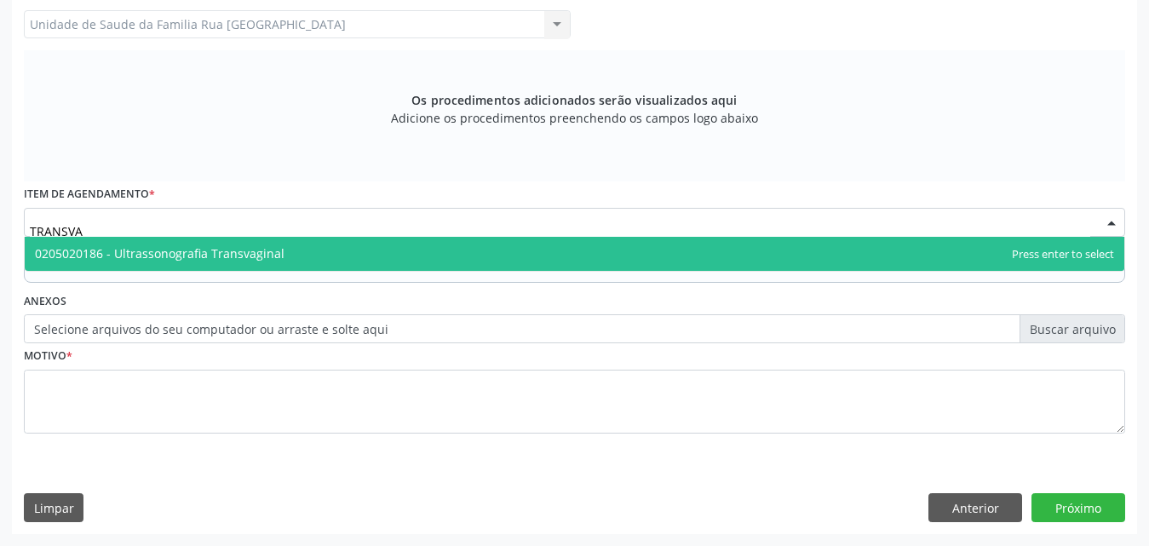
click at [296, 256] on span "0205020186 - Ultrassonografia Transvaginal" at bounding box center [575, 254] width 1100 height 34
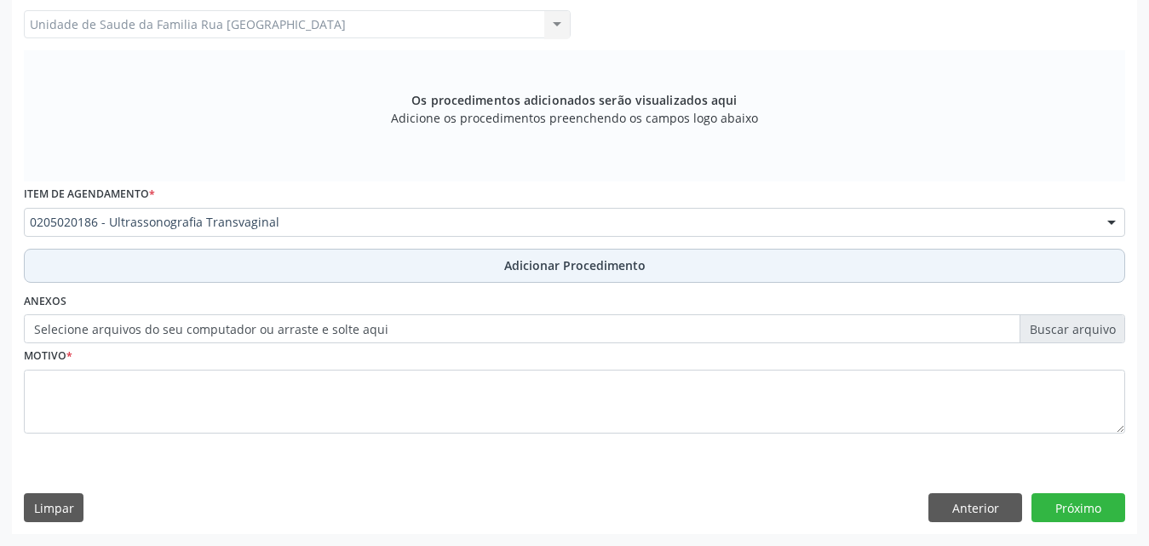
click at [602, 268] on span "Adicionar Procedimento" at bounding box center [574, 265] width 141 height 18
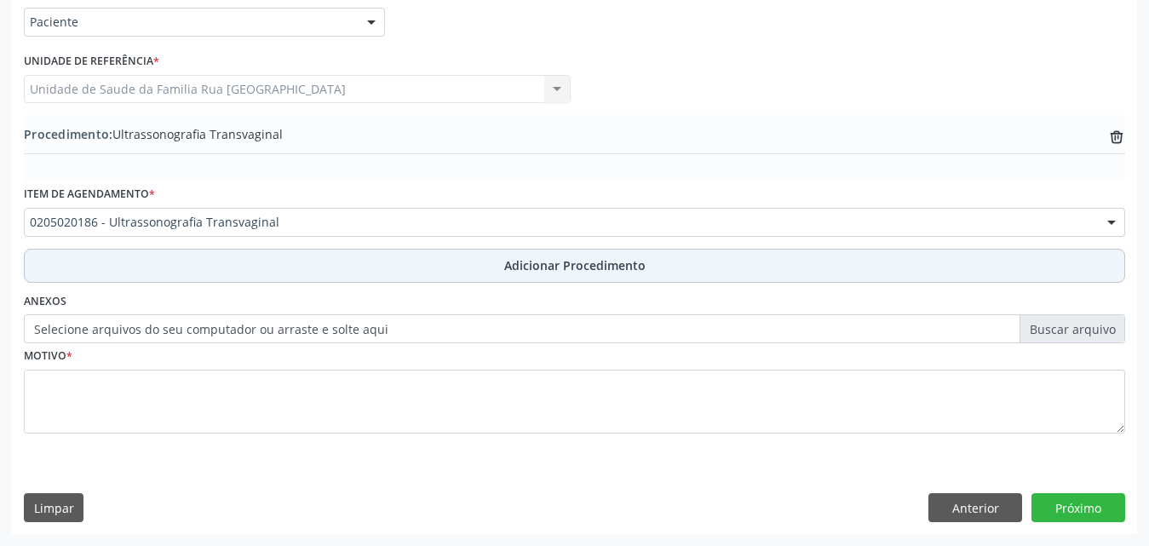
scroll to position [412, 0]
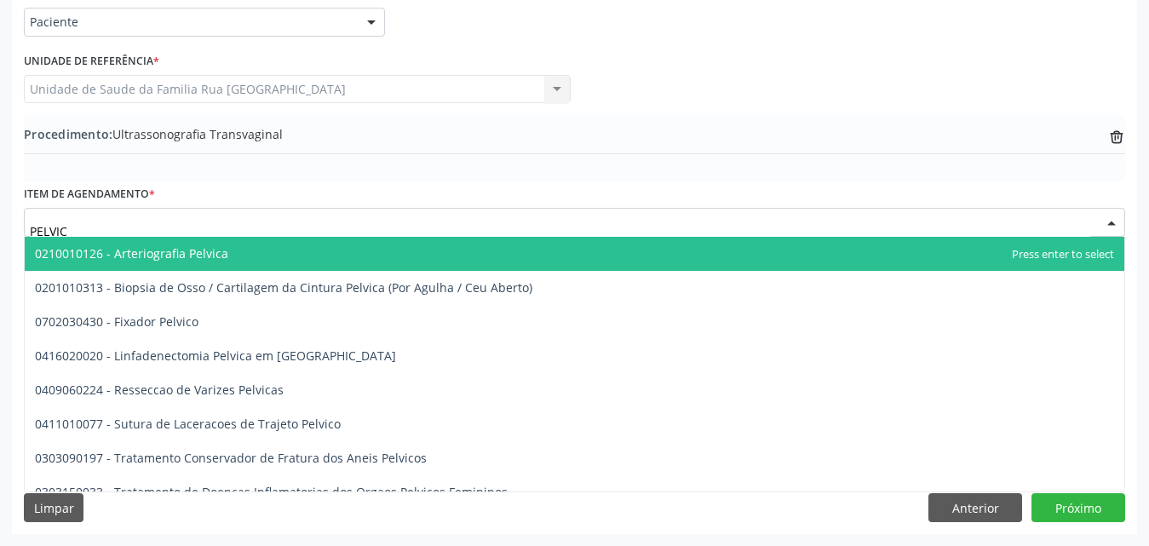
type input "PELVICA"
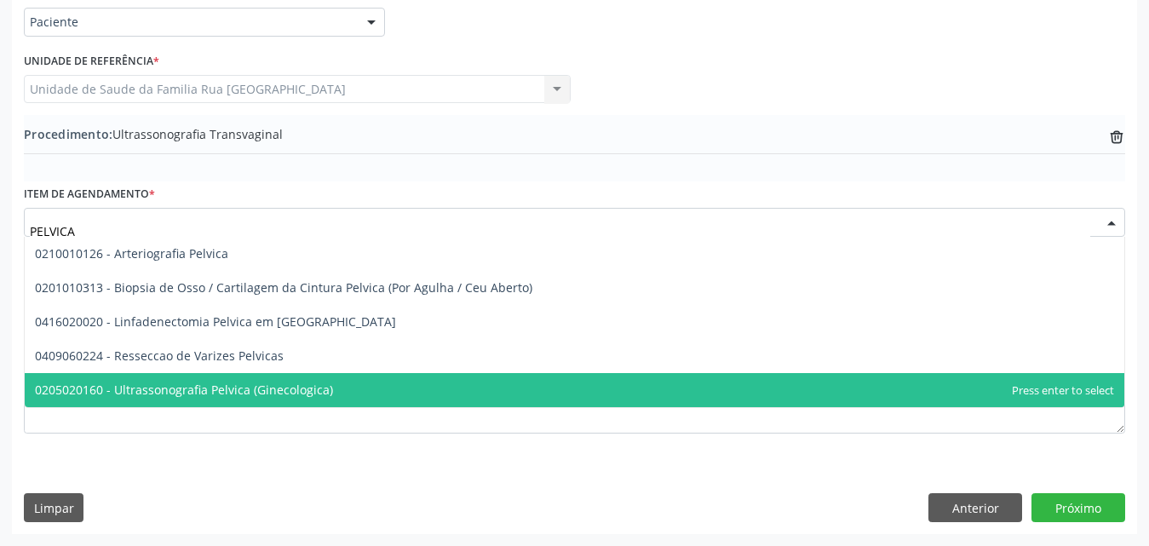
click at [307, 387] on span "0205020160 - Ultrassonografia Pelvica (Ginecologica)" at bounding box center [184, 390] width 298 height 16
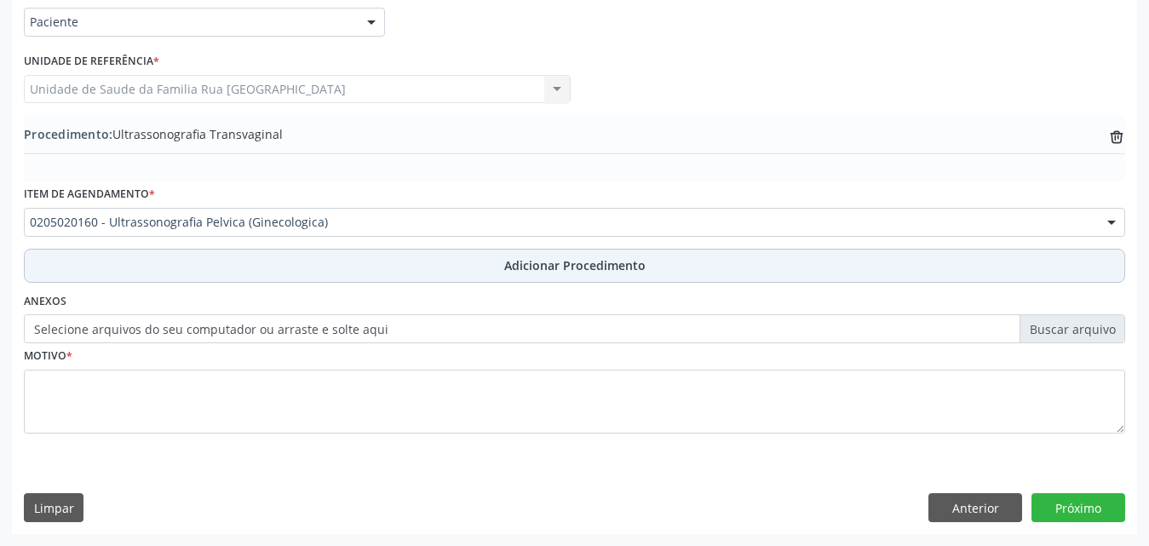
click at [619, 262] on span "Adicionar Procedimento" at bounding box center [574, 265] width 141 height 18
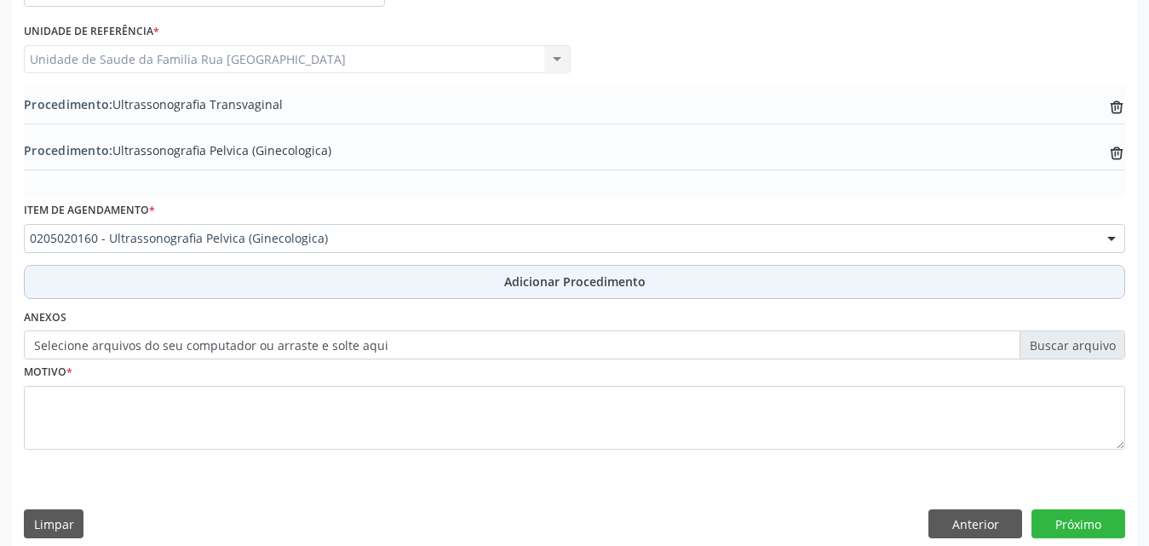
scroll to position [458, 0]
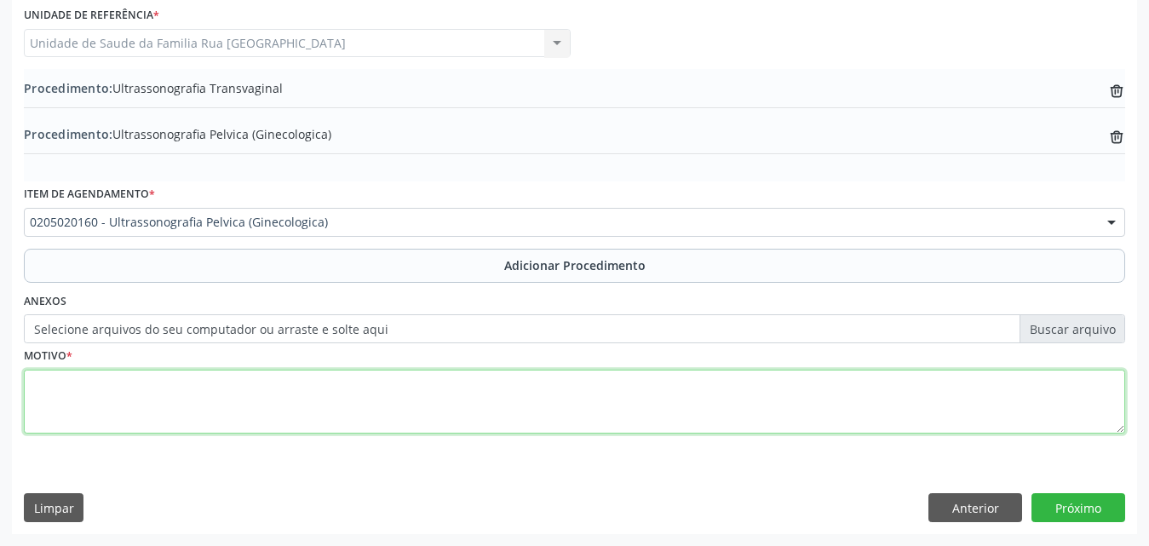
drag, startPoint x: 131, startPoint y: 412, endPoint x: 245, endPoint y: 391, distance: 116.0
click at [134, 412] on textarea at bounding box center [575, 402] width 1102 height 65
type textarea "DOR PELVICA"
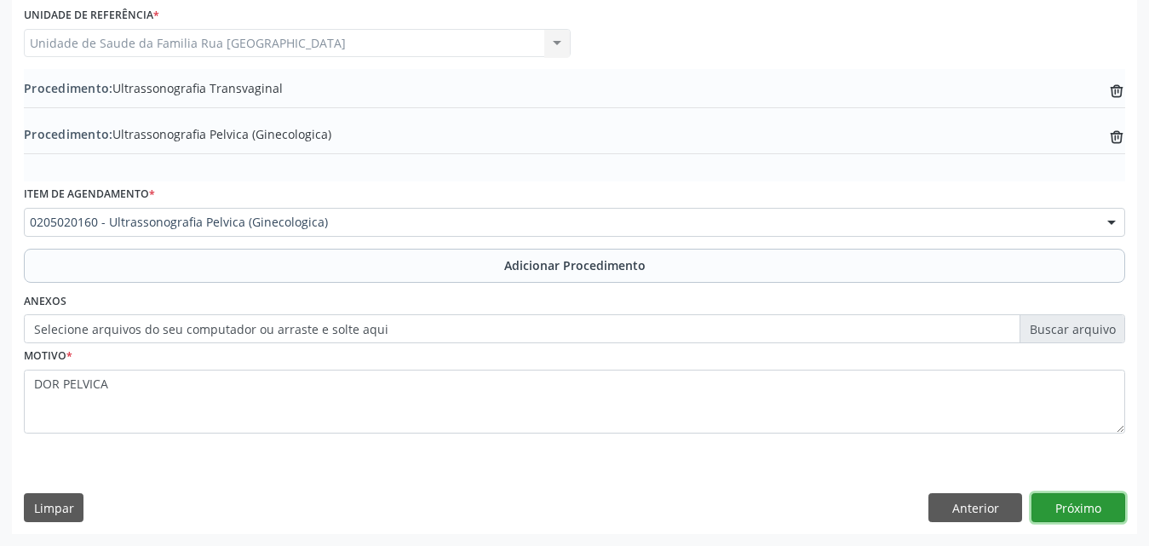
click at [1089, 500] on button "Próximo" at bounding box center [1079, 507] width 94 height 29
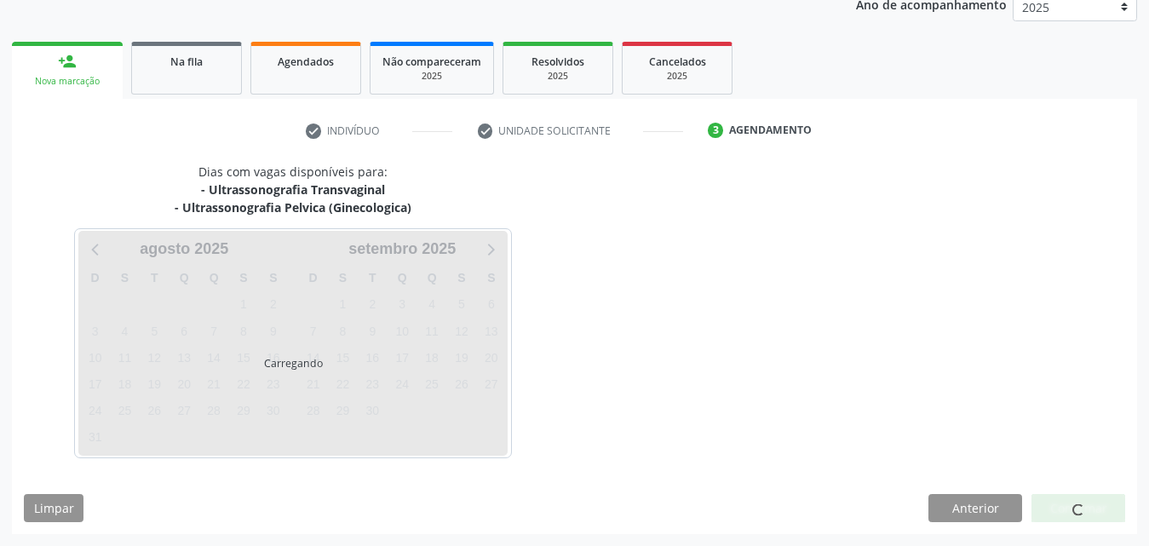
scroll to position [287, 0]
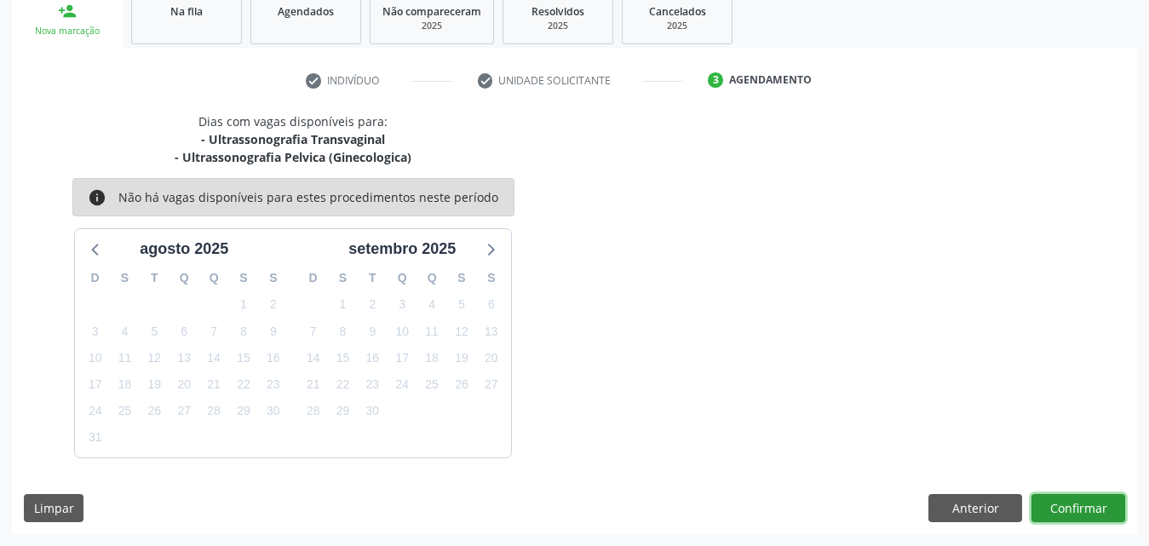
click at [1059, 511] on button "Confirmar" at bounding box center [1079, 508] width 94 height 29
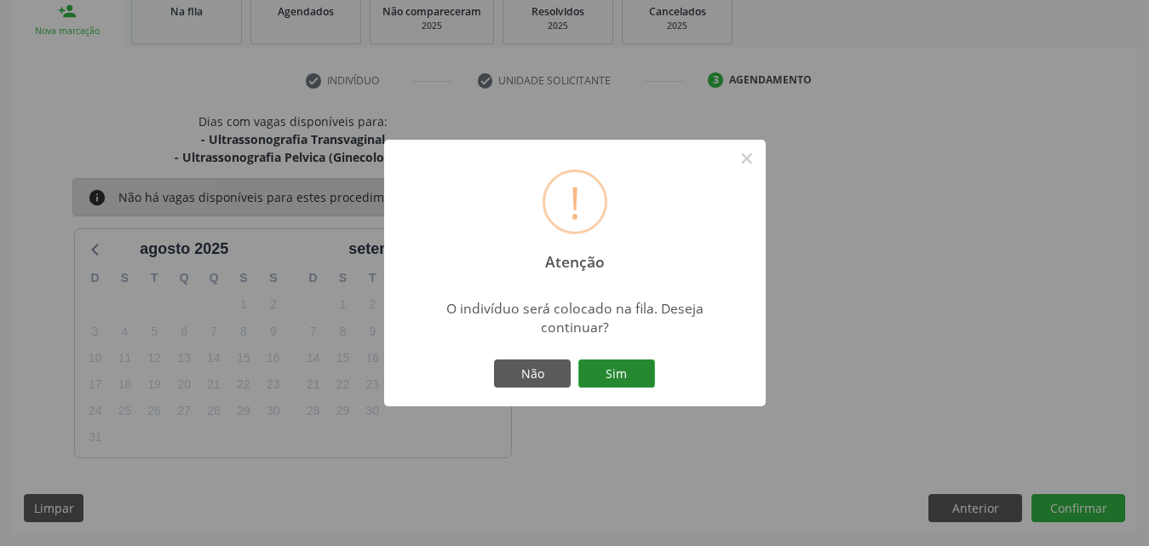
click at [643, 377] on button "Sim" at bounding box center [616, 374] width 77 height 29
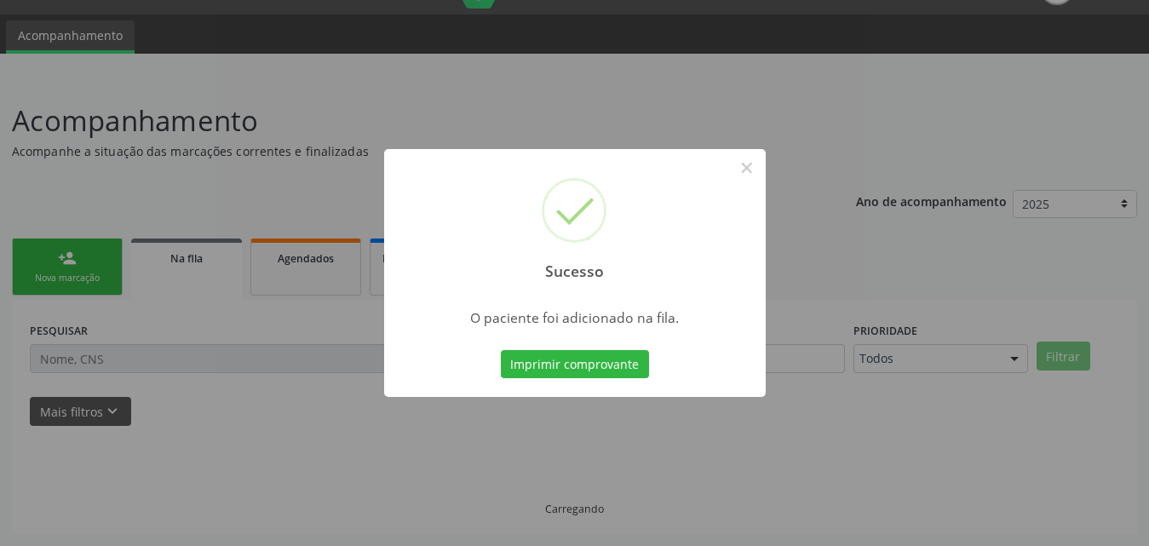
scroll to position [40, 0]
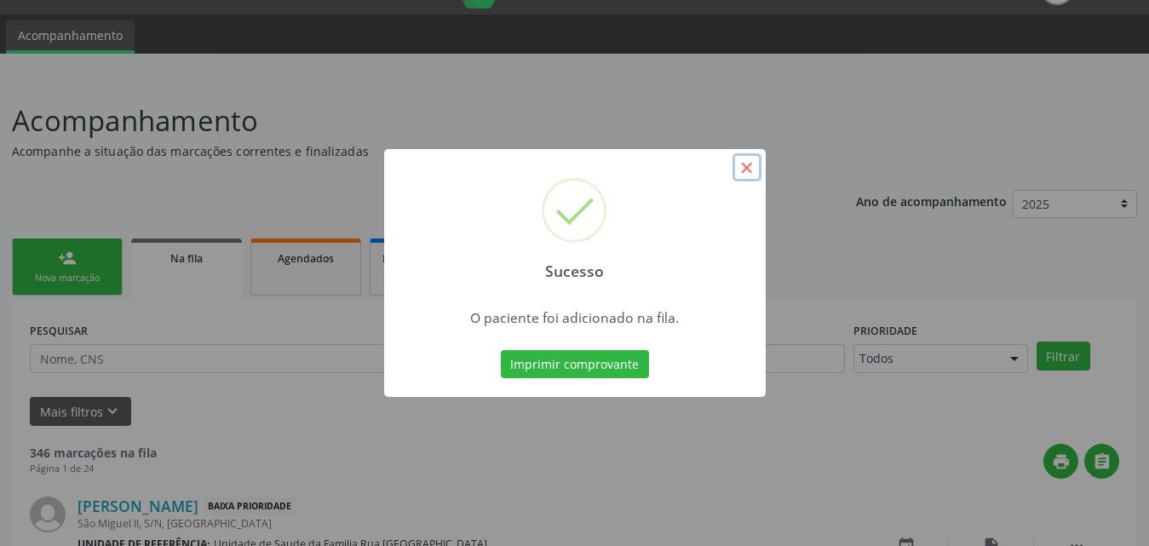
click at [748, 169] on button "×" at bounding box center [747, 167] width 29 height 29
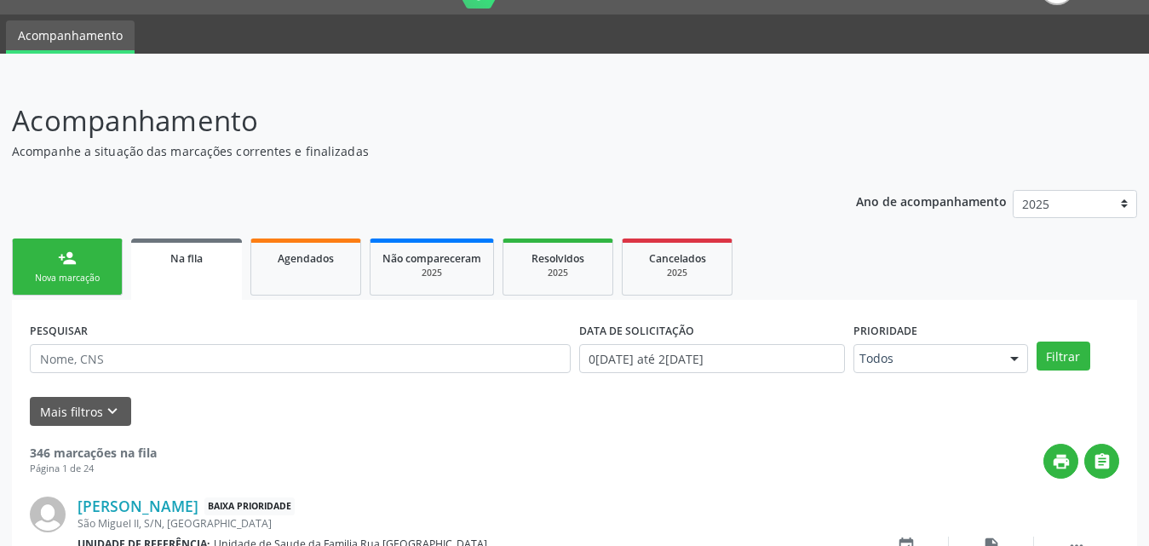
click at [96, 272] on div "Nova marcação" at bounding box center [67, 278] width 85 height 13
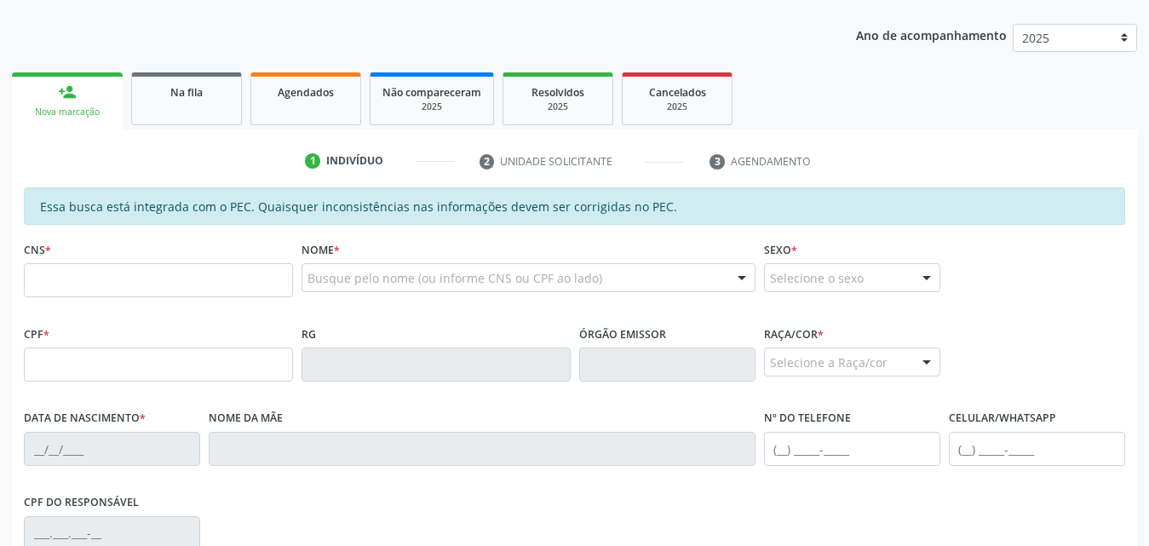
scroll to position [210, 0]
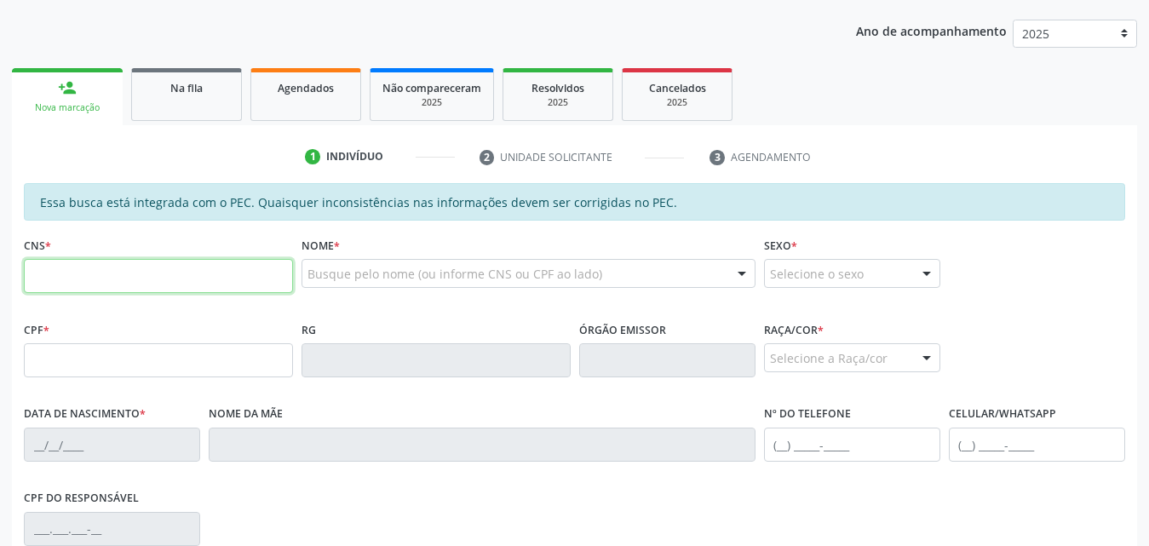
drag, startPoint x: 128, startPoint y: 282, endPoint x: 321, endPoint y: 272, distance: 193.7
click at [128, 282] on input "text" at bounding box center [158, 276] width 269 height 34
type input "706 0033 1131 5344"
type input "871.948.644-87"
type input "15/04/1973"
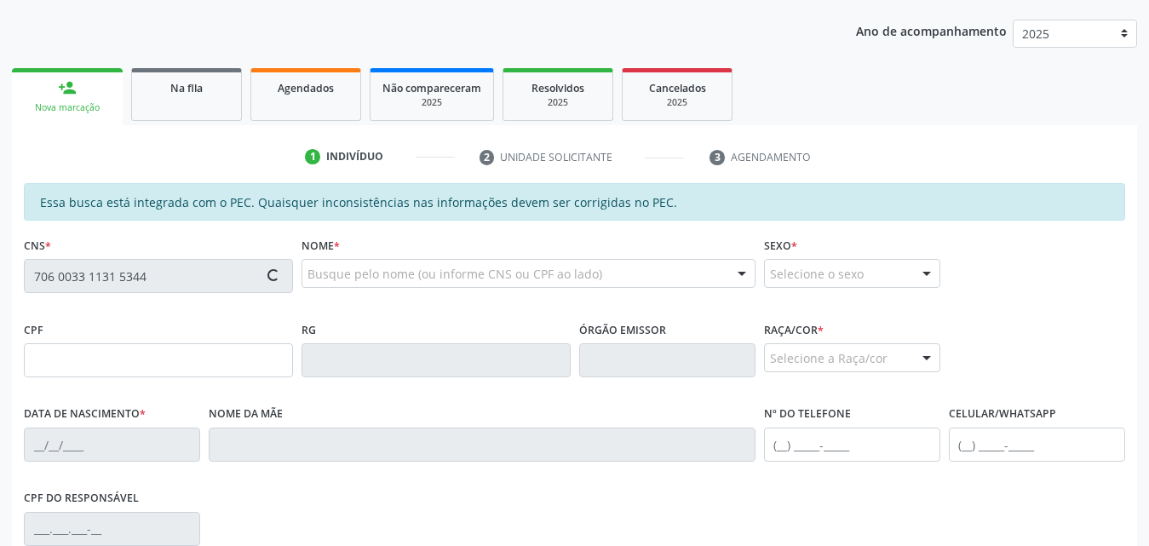
type input "Doraci Maria Oliveira da Silva"
type input "(82) 98871-2737"
type input "800"
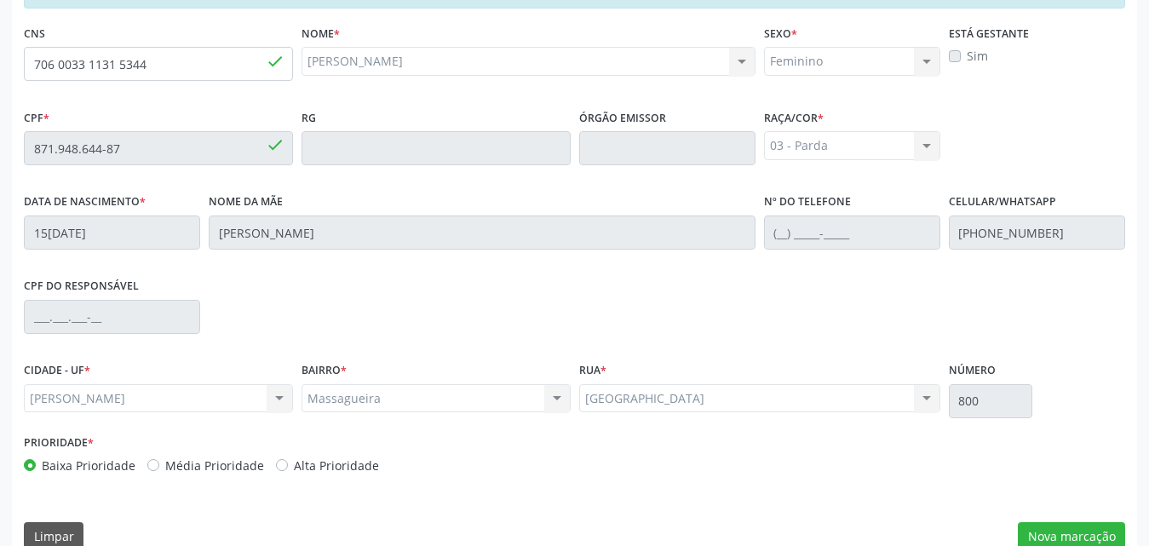
scroll to position [451, 0]
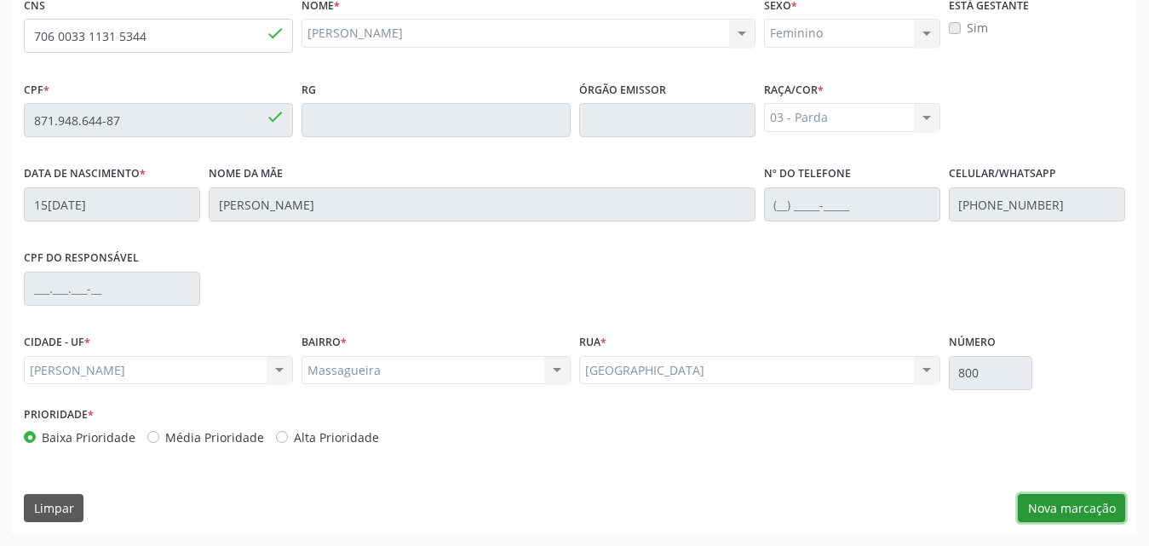
click at [1077, 503] on button "Nova marcação" at bounding box center [1071, 508] width 107 height 29
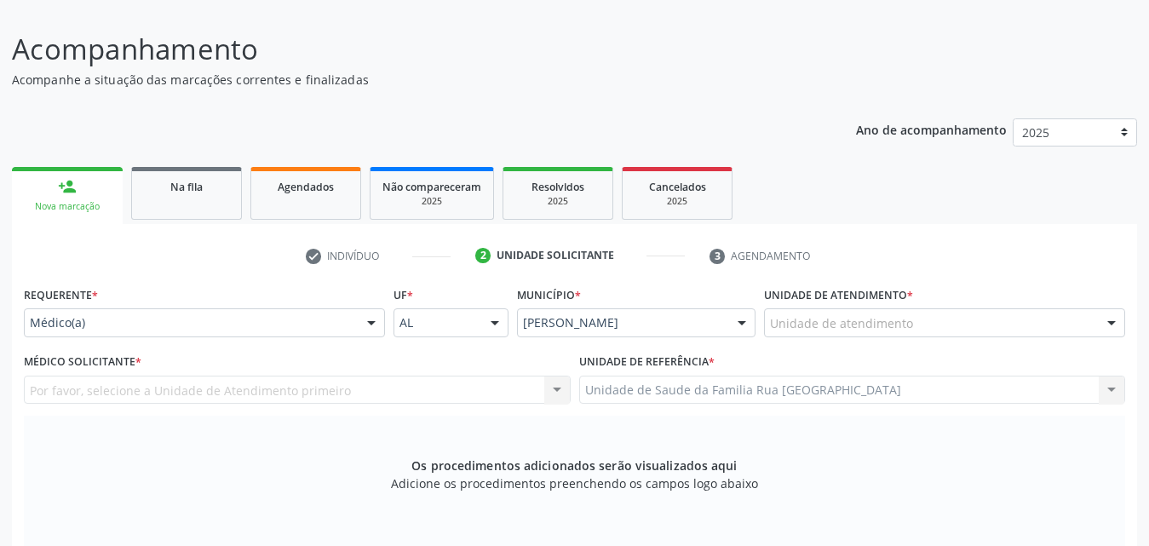
scroll to position [110, 0]
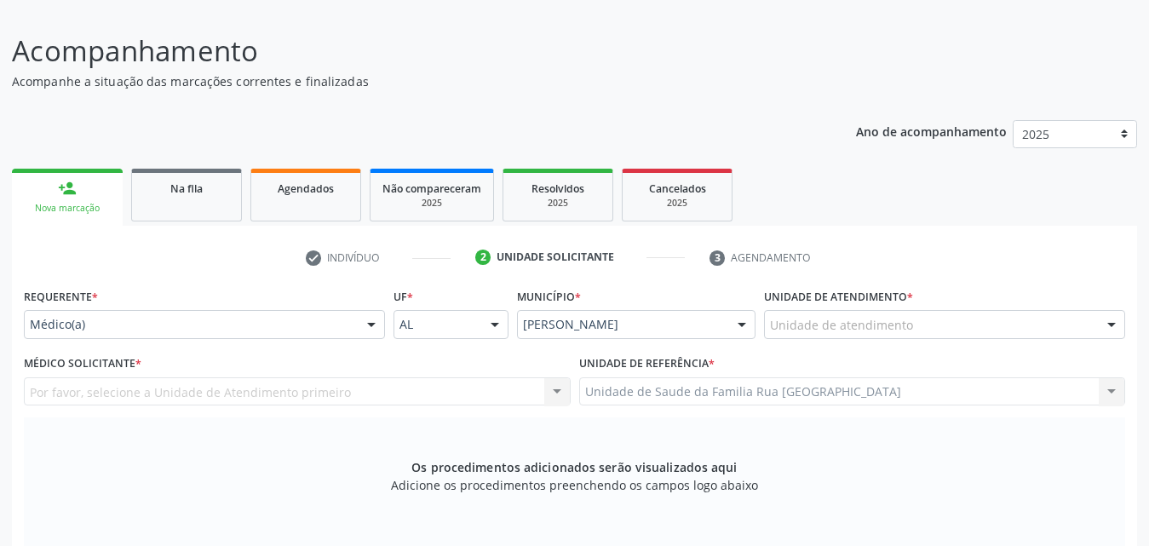
click at [369, 325] on div at bounding box center [372, 325] width 26 height 29
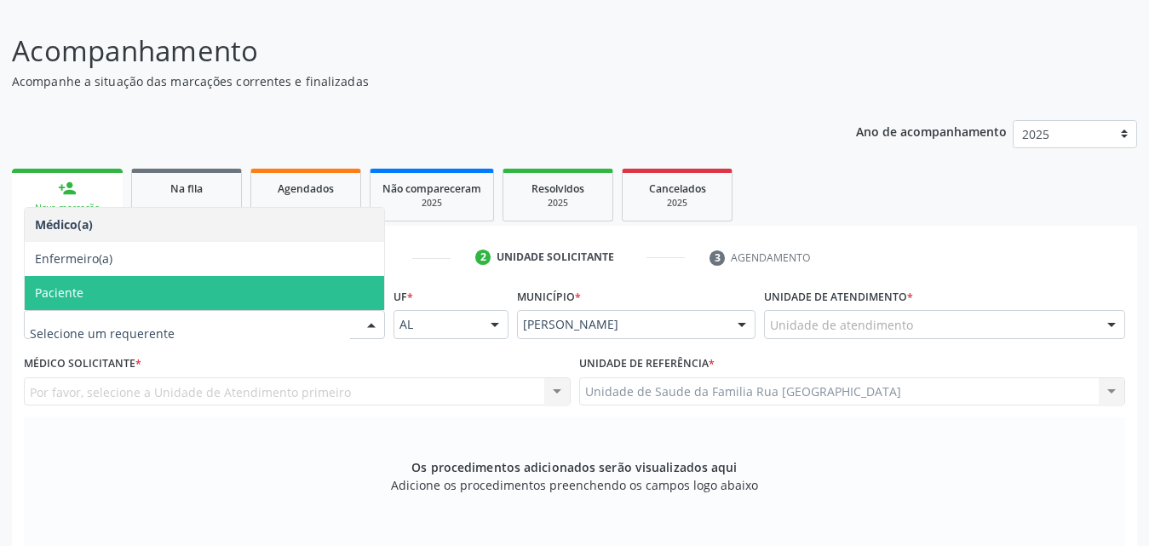
click at [110, 300] on span "Paciente" at bounding box center [205, 293] width 360 height 34
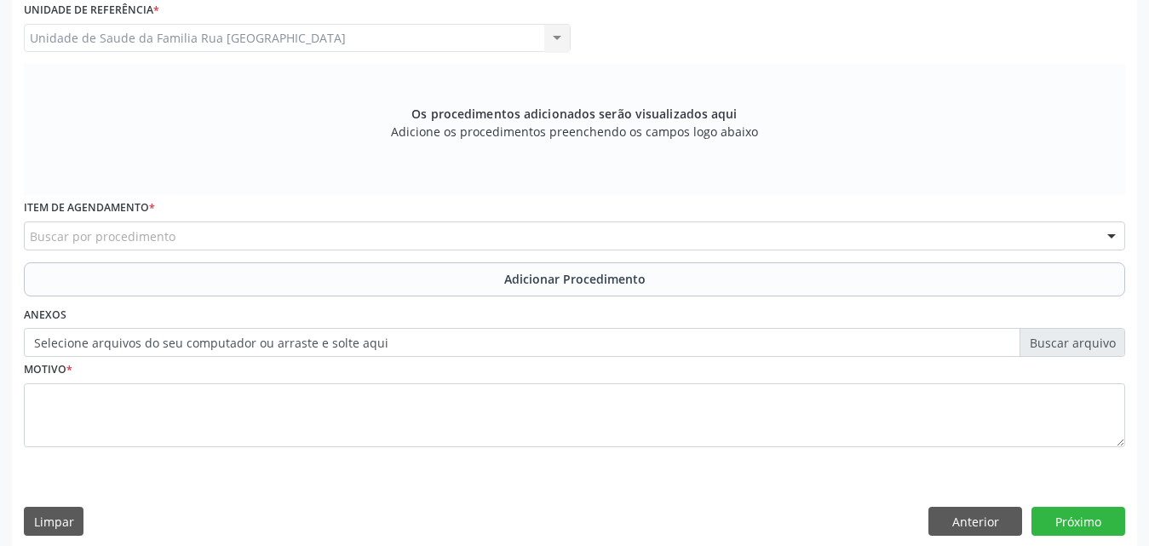
scroll to position [477, 0]
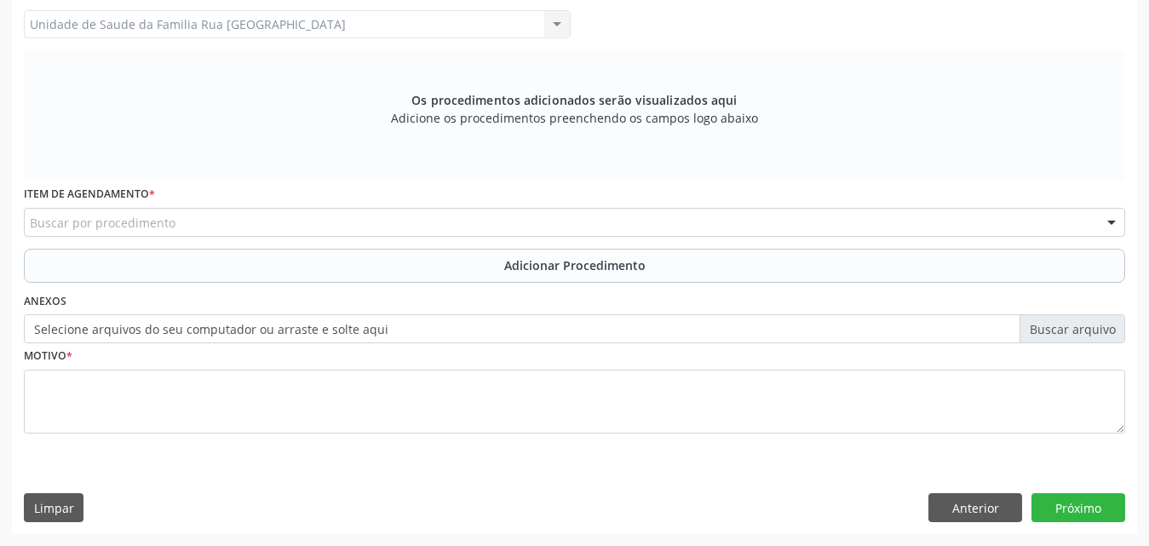
click at [279, 222] on div "Buscar por procedimento" at bounding box center [575, 222] width 1102 height 29
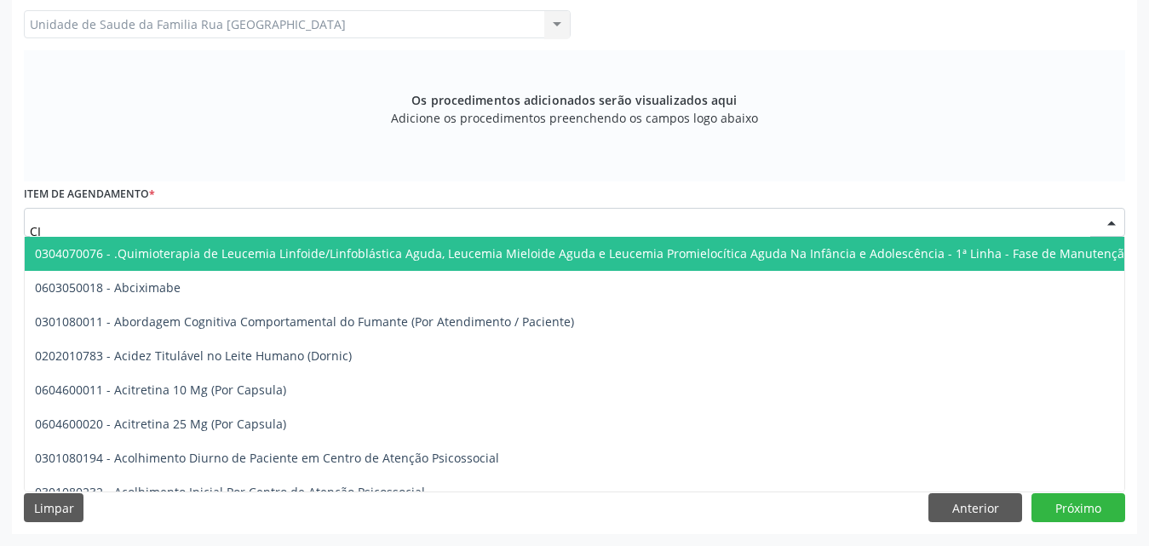
type input "C"
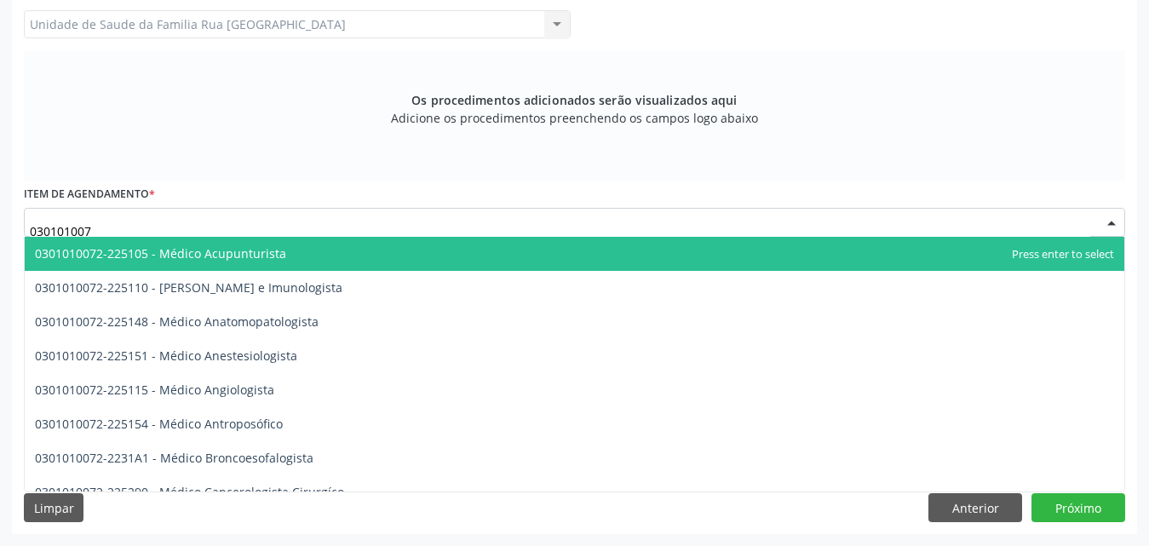
type input "0301010072"
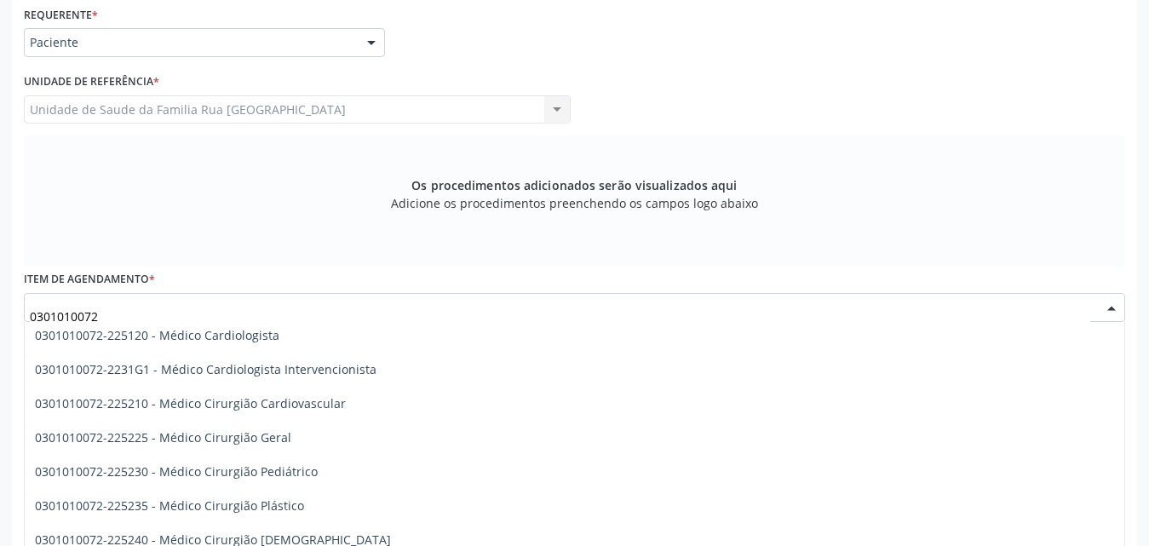
scroll to position [341, 0]
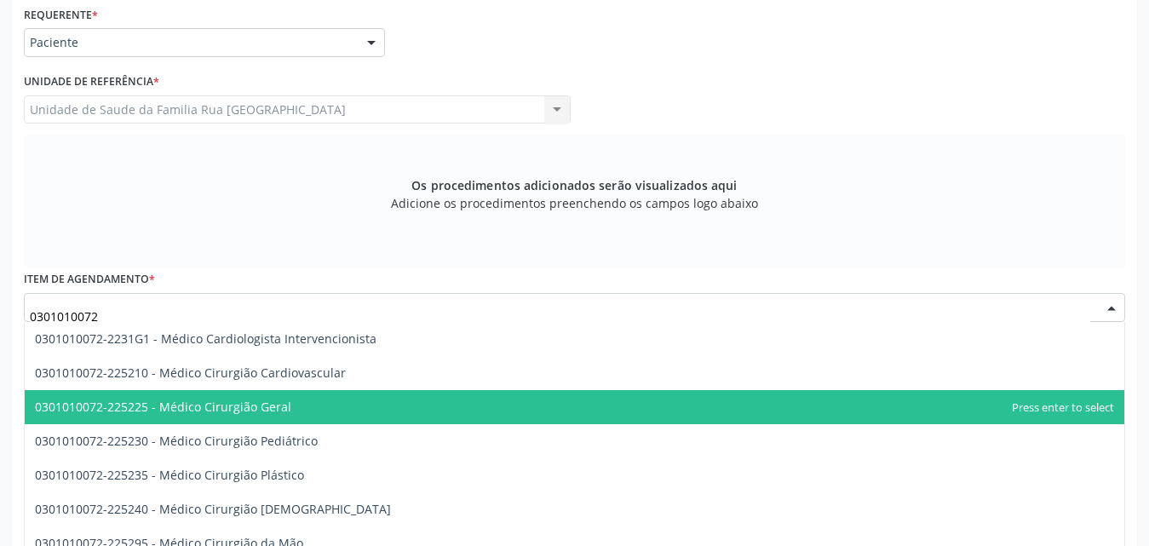
click at [323, 415] on span "0301010072-225225 - Médico Cirurgião Geral" at bounding box center [575, 407] width 1100 height 34
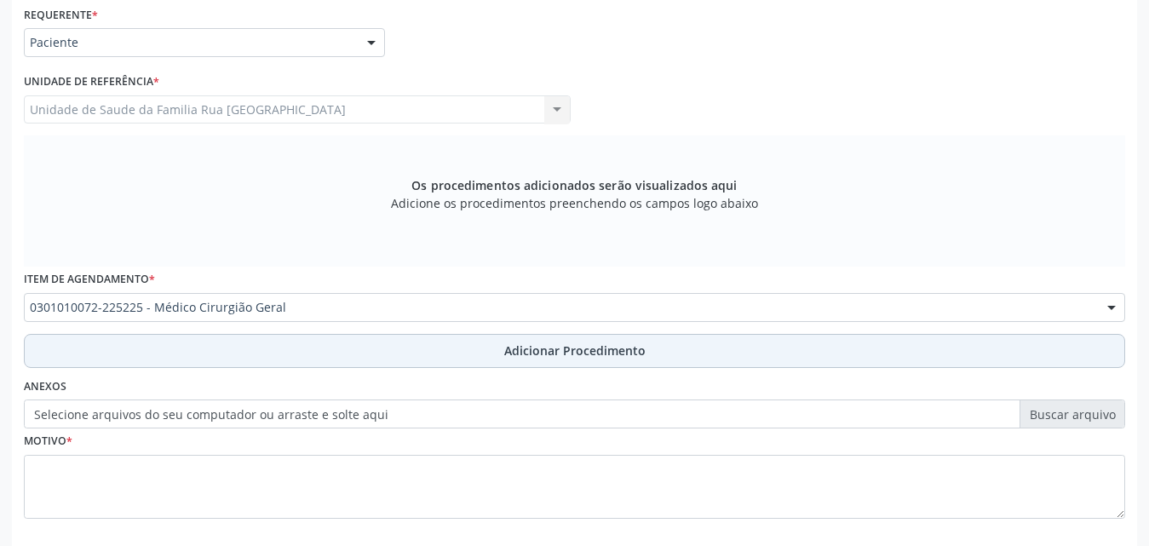
click at [609, 348] on span "Adicionar Procedimento" at bounding box center [574, 351] width 141 height 18
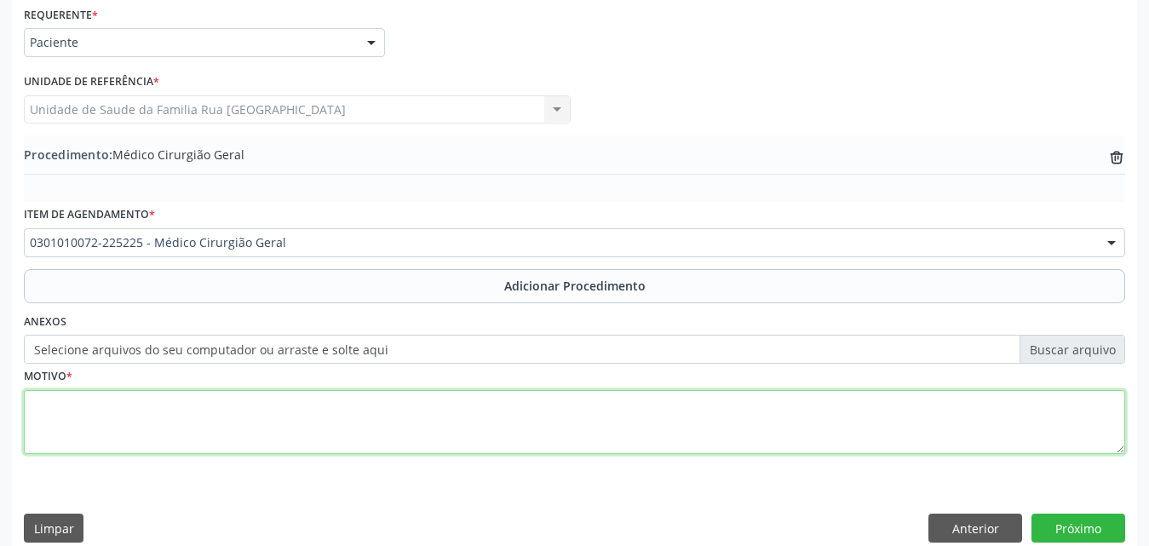
click at [199, 414] on textarea at bounding box center [575, 422] width 1102 height 65
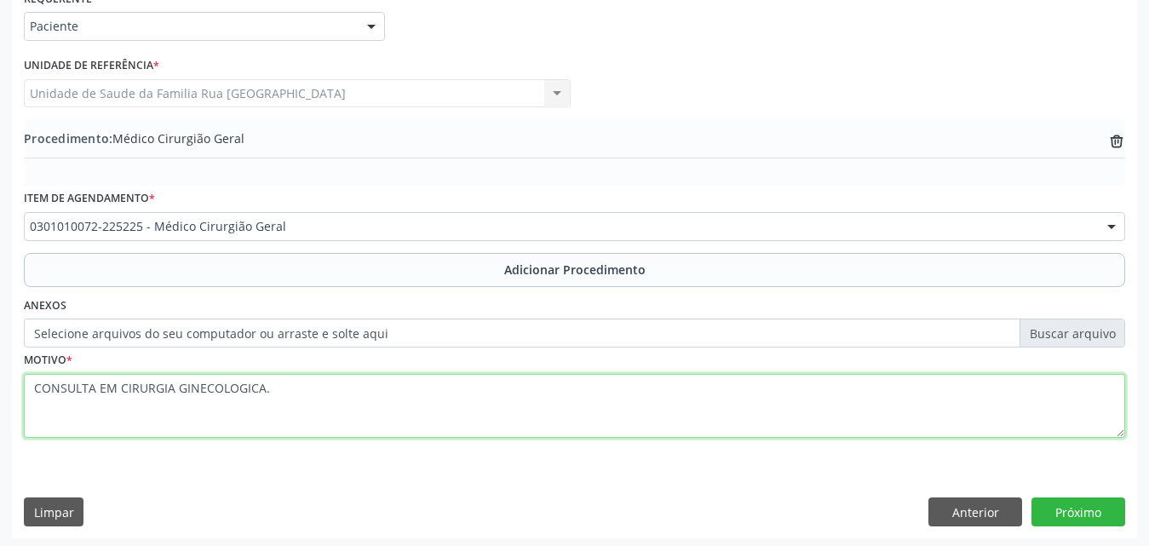
scroll to position [412, 0]
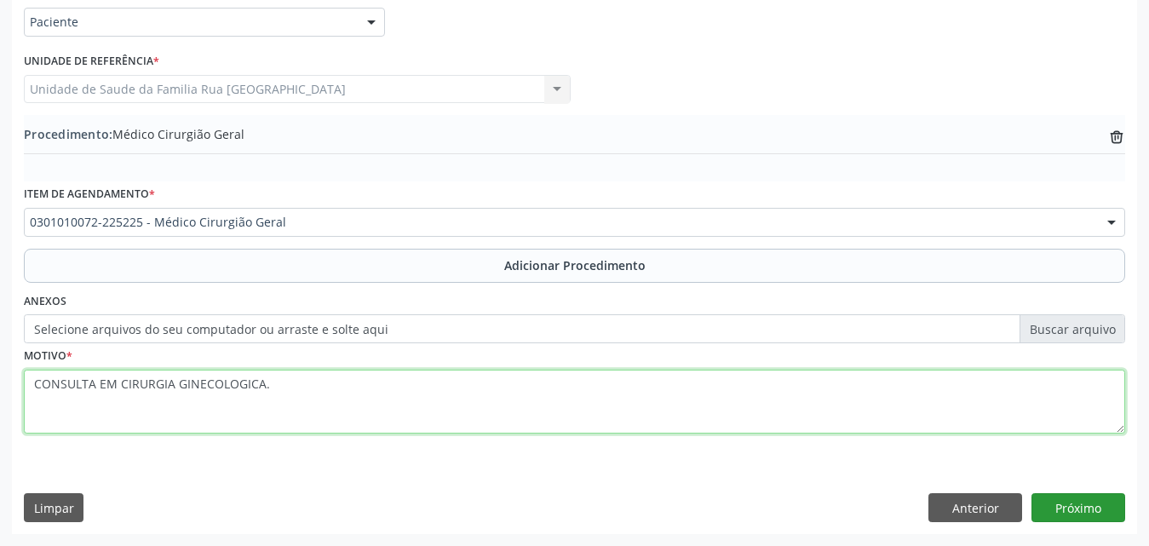
type textarea "CONSULTA EM CIRURGIA GINECOLOGICA."
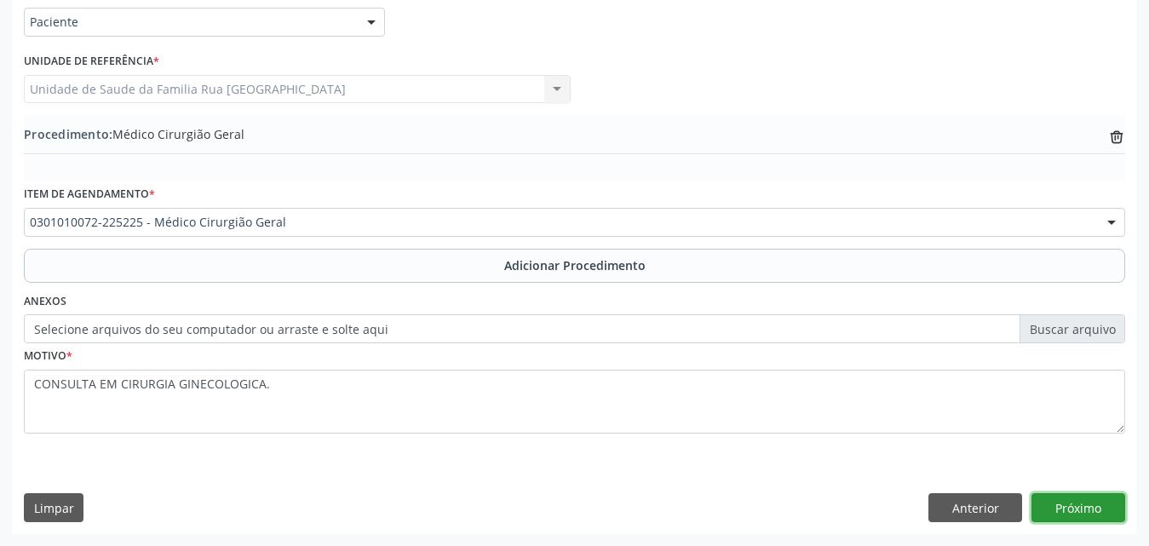
click at [1078, 510] on button "Próximo" at bounding box center [1079, 507] width 94 height 29
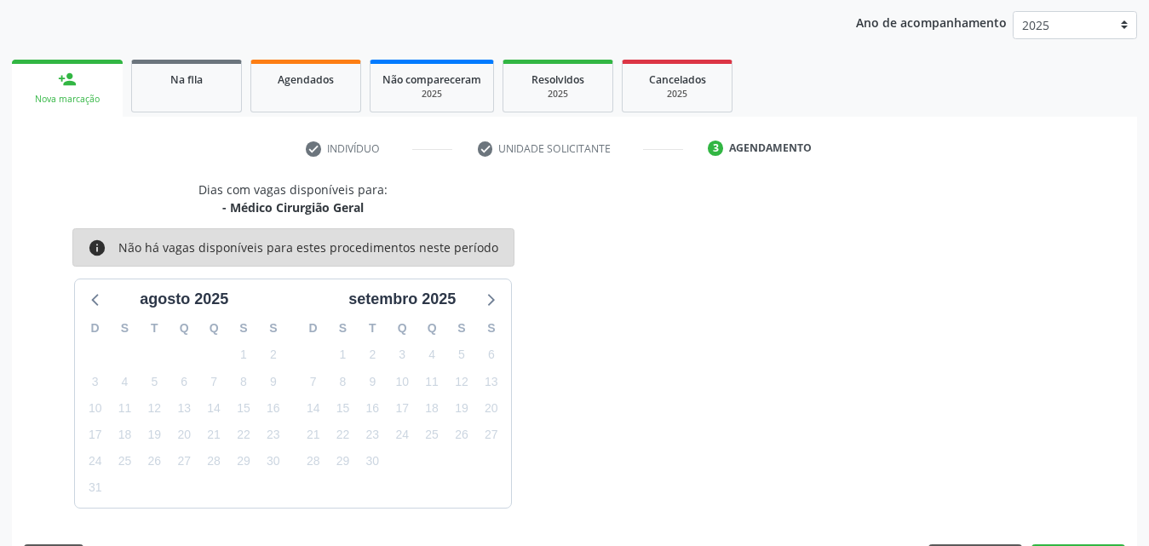
scroll to position [269, 0]
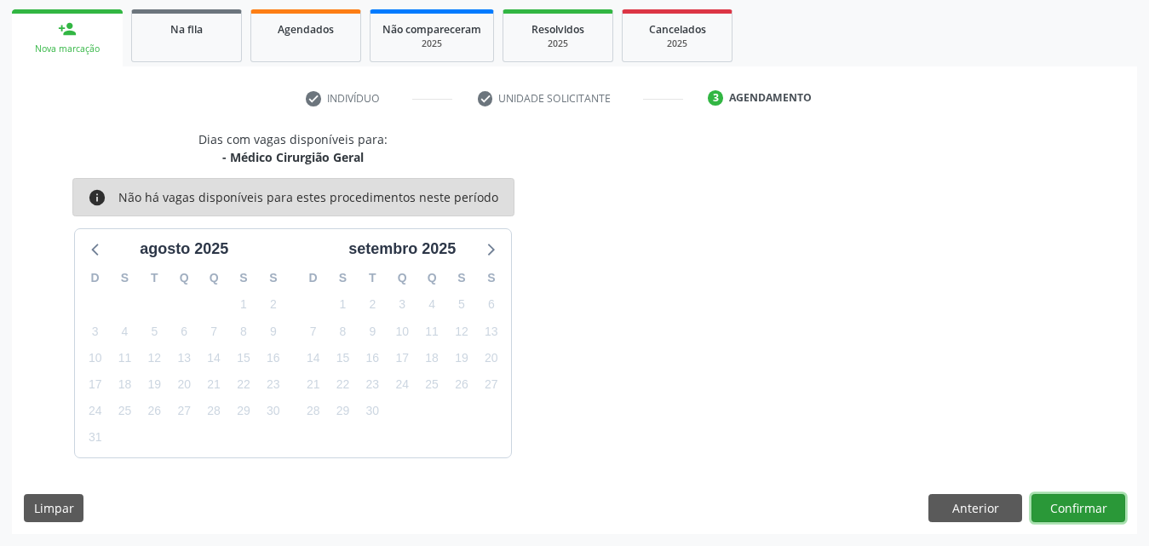
click at [1078, 510] on button "Confirmar" at bounding box center [1079, 508] width 94 height 29
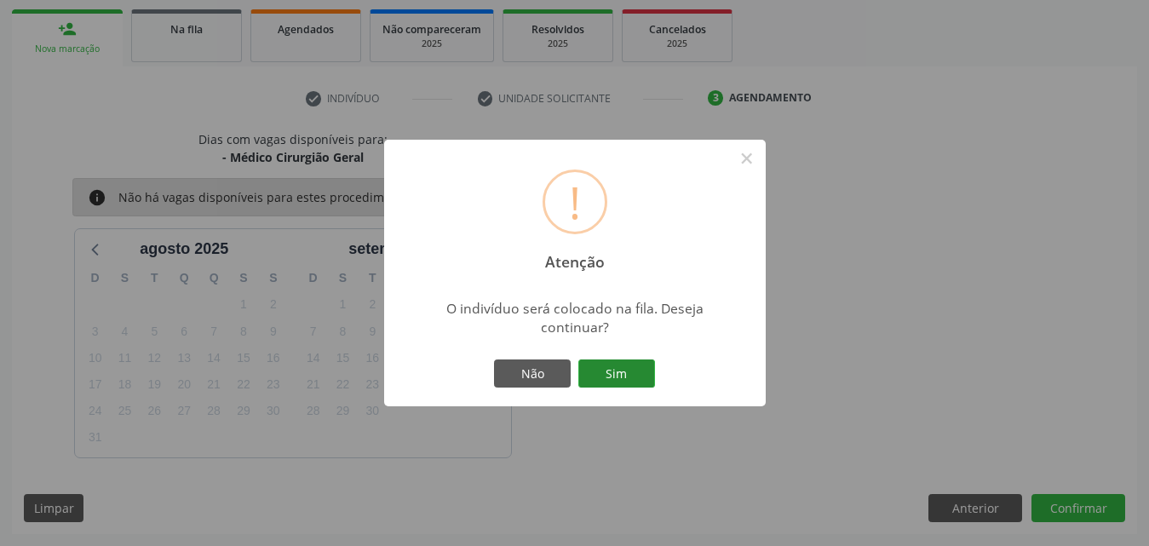
click at [634, 371] on button "Sim" at bounding box center [616, 374] width 77 height 29
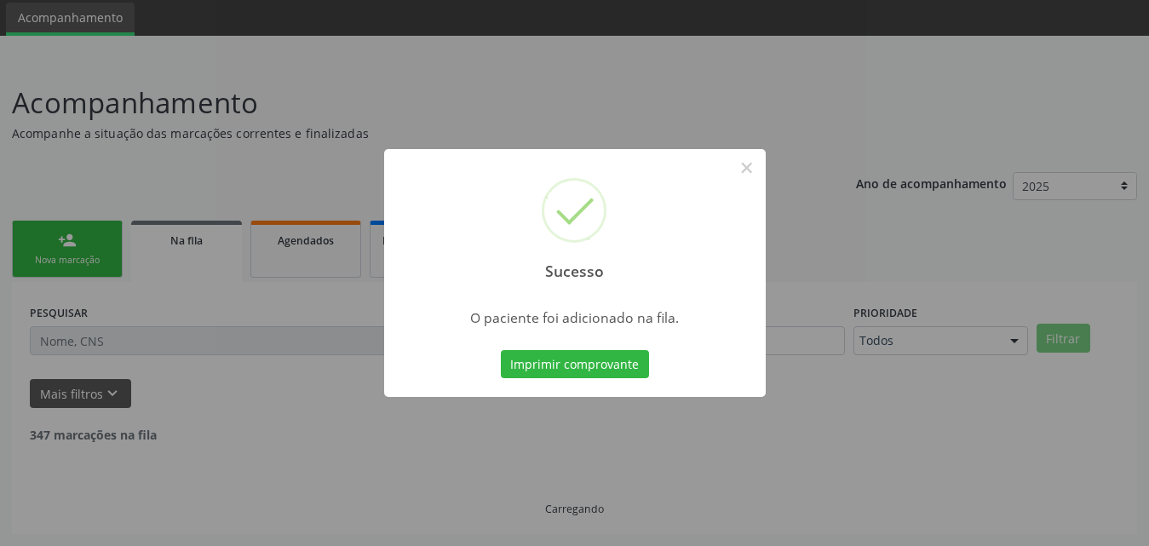
scroll to position [40, 0]
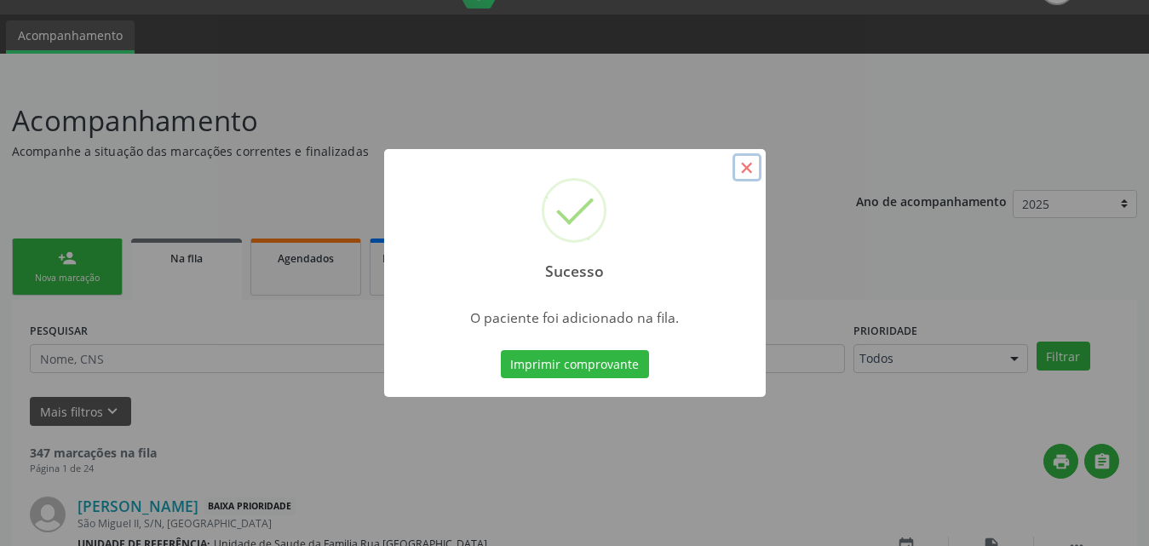
click at [749, 167] on button "×" at bounding box center [747, 167] width 29 height 29
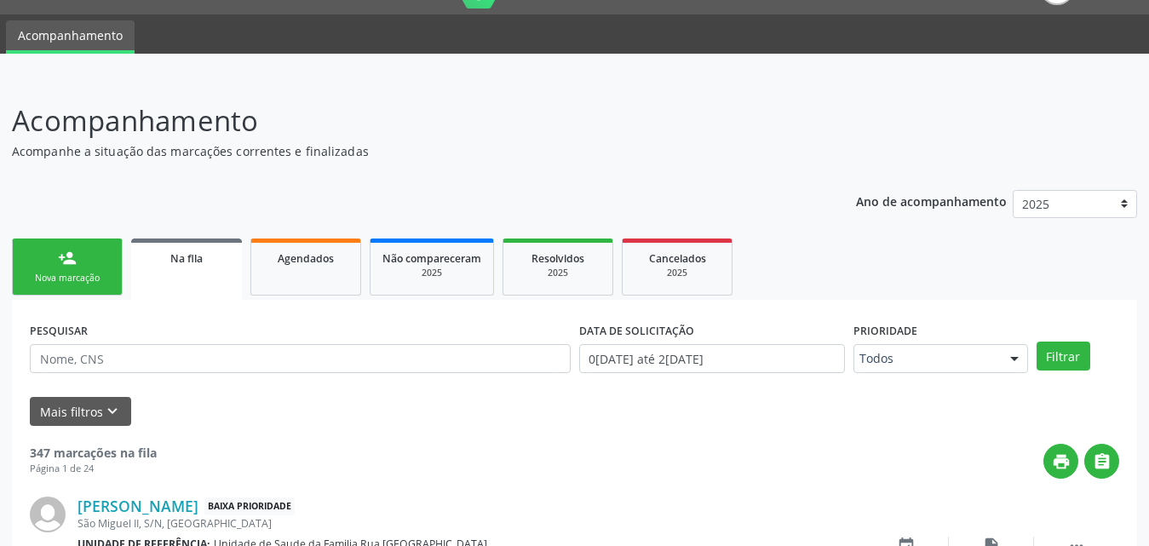
click at [83, 272] on div "Nova marcação" at bounding box center [67, 278] width 85 height 13
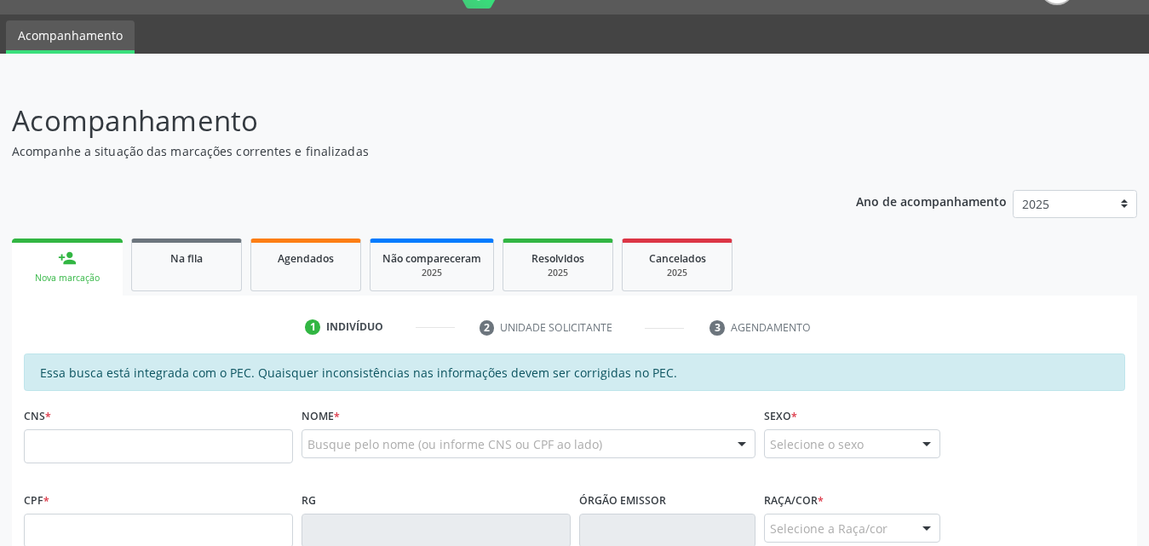
scroll to position [210, 0]
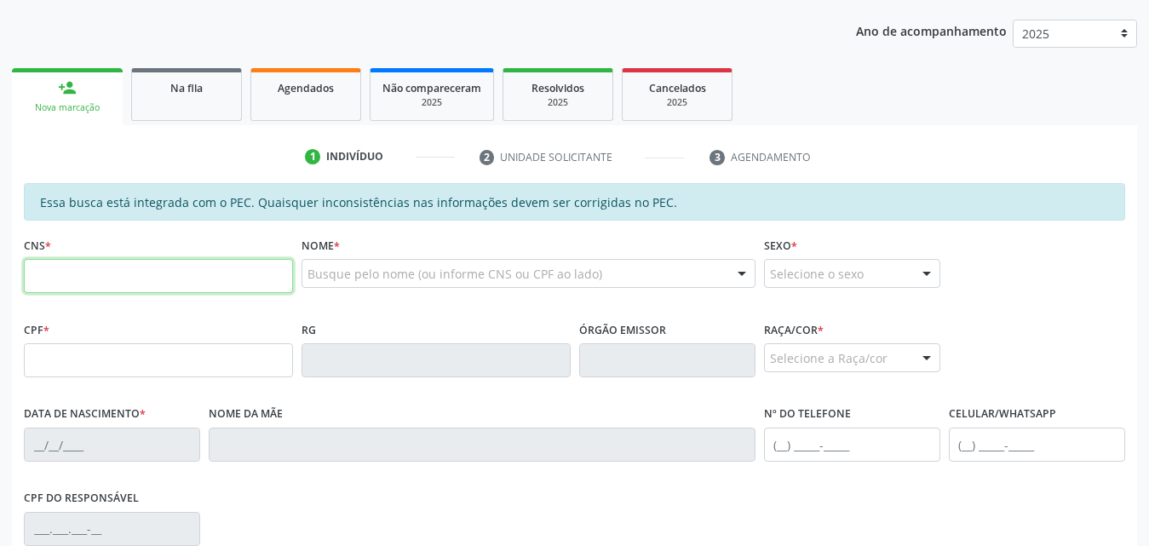
click at [152, 285] on input "text" at bounding box center [158, 276] width 269 height 34
type input "700 2034 0765 3126"
type input "080.509.554-35"
type input "17/05/1974"
type input "Maria do Carmo Batista Silva"
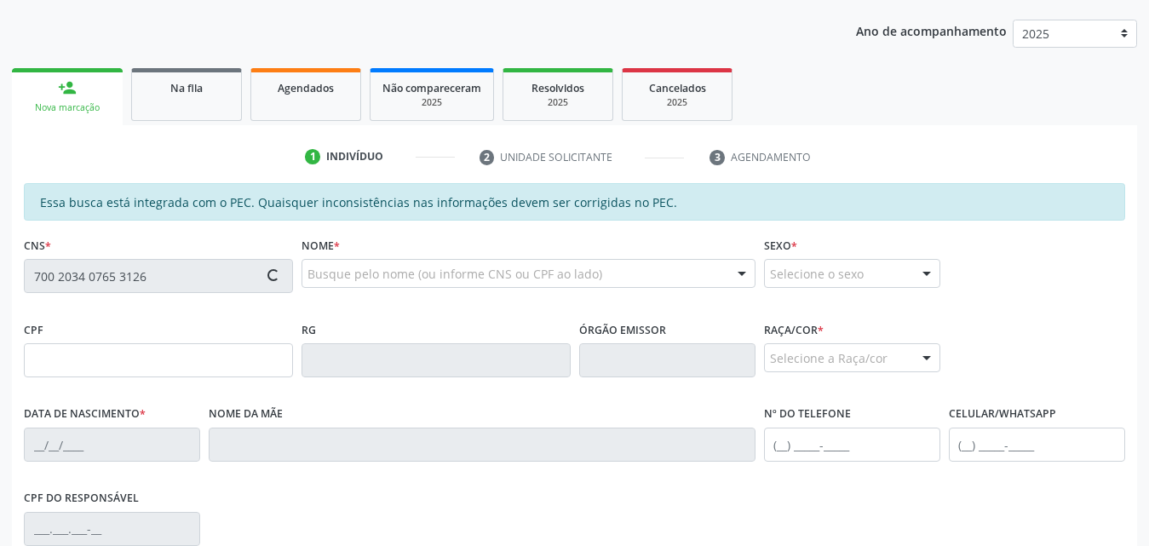
type input "(82) 99104-9358"
type input "150"
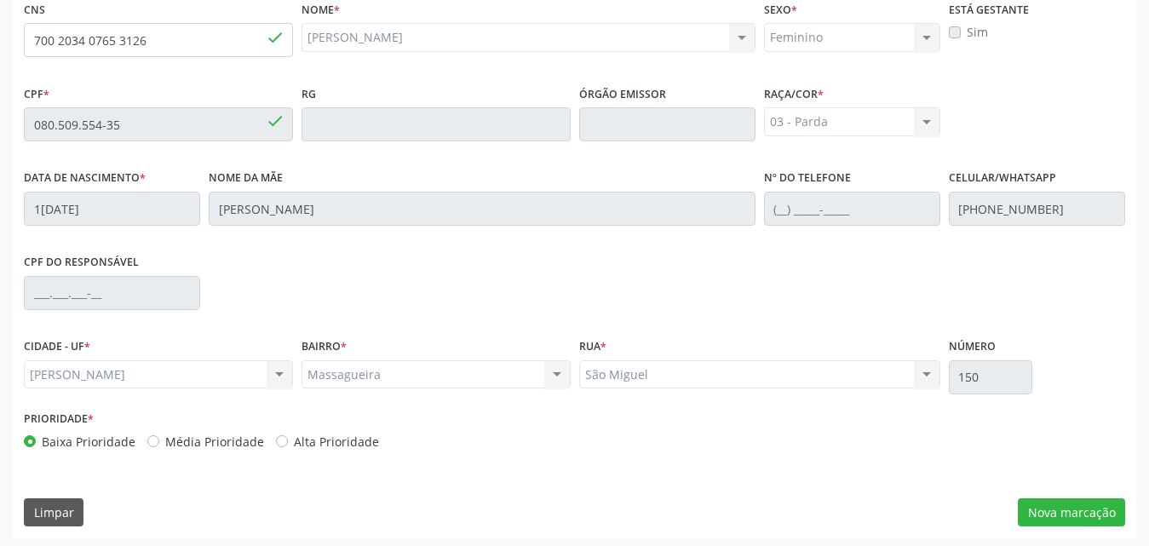
scroll to position [451, 0]
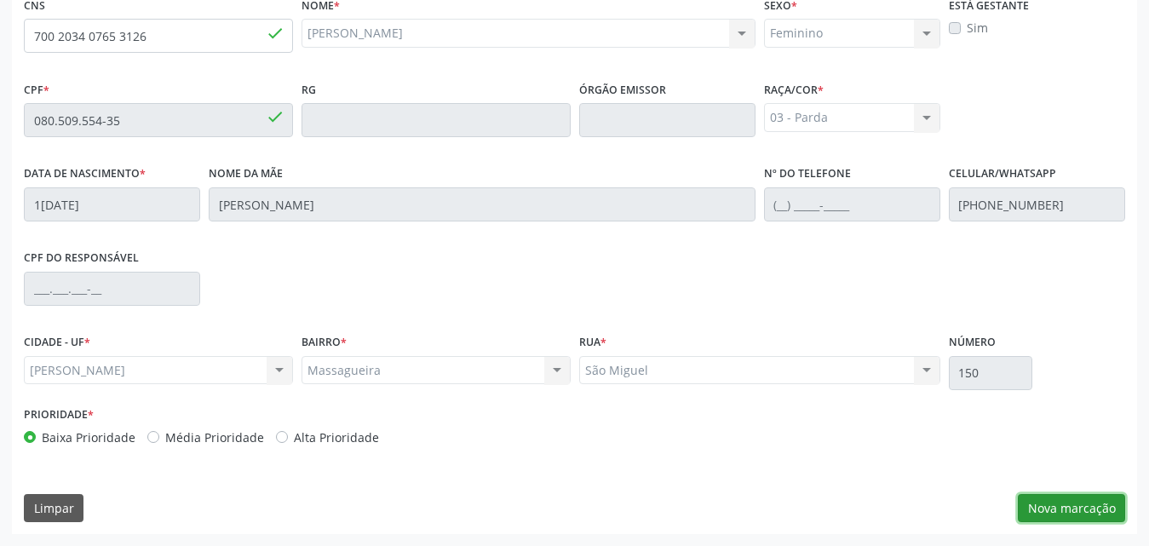
click at [1044, 507] on button "Nova marcação" at bounding box center [1071, 508] width 107 height 29
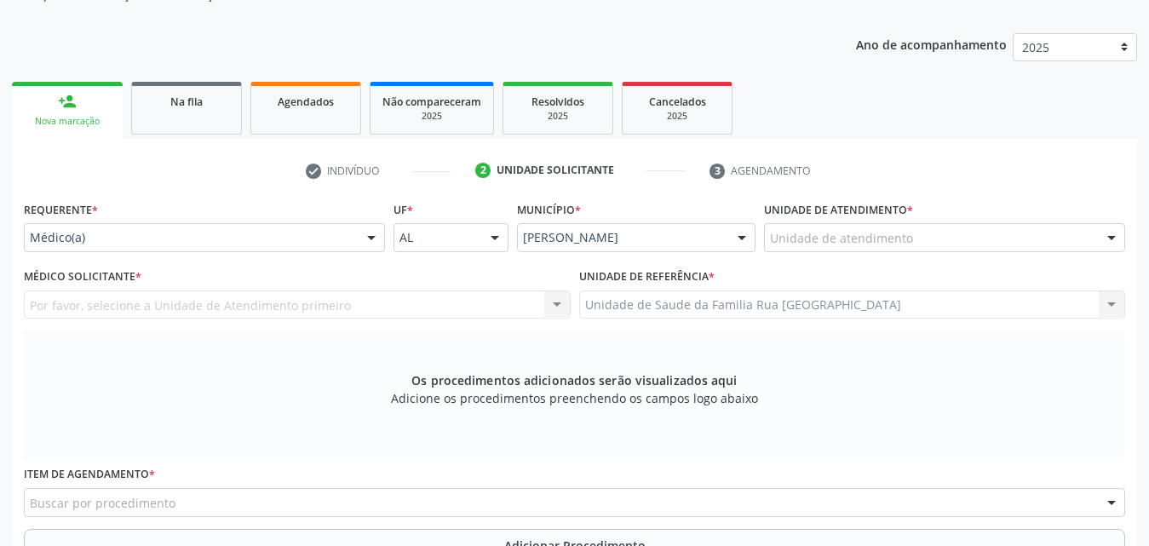
scroll to position [195, 0]
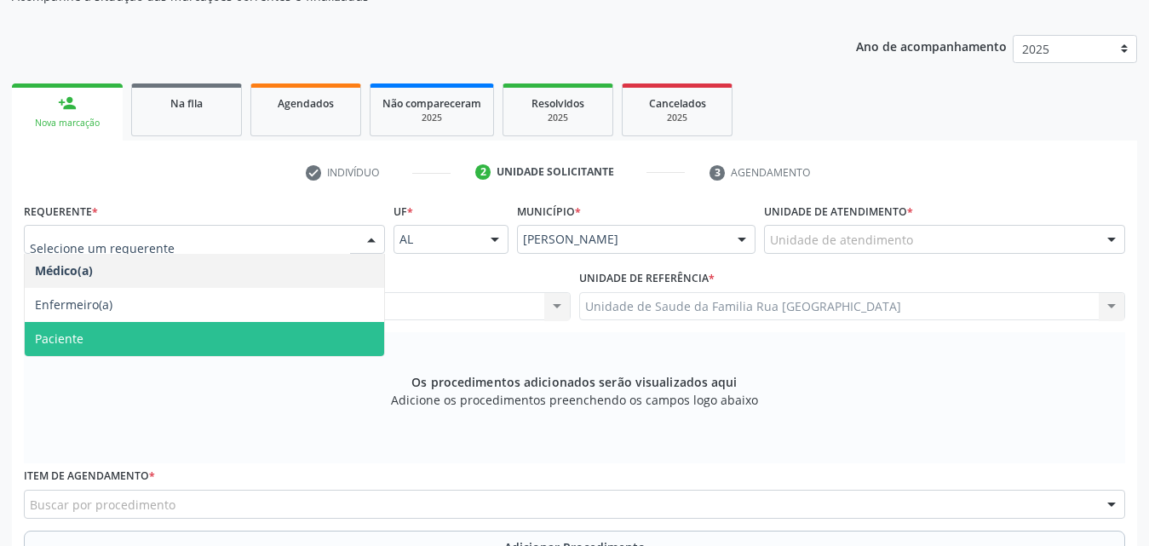
click at [96, 342] on span "Paciente" at bounding box center [205, 339] width 360 height 34
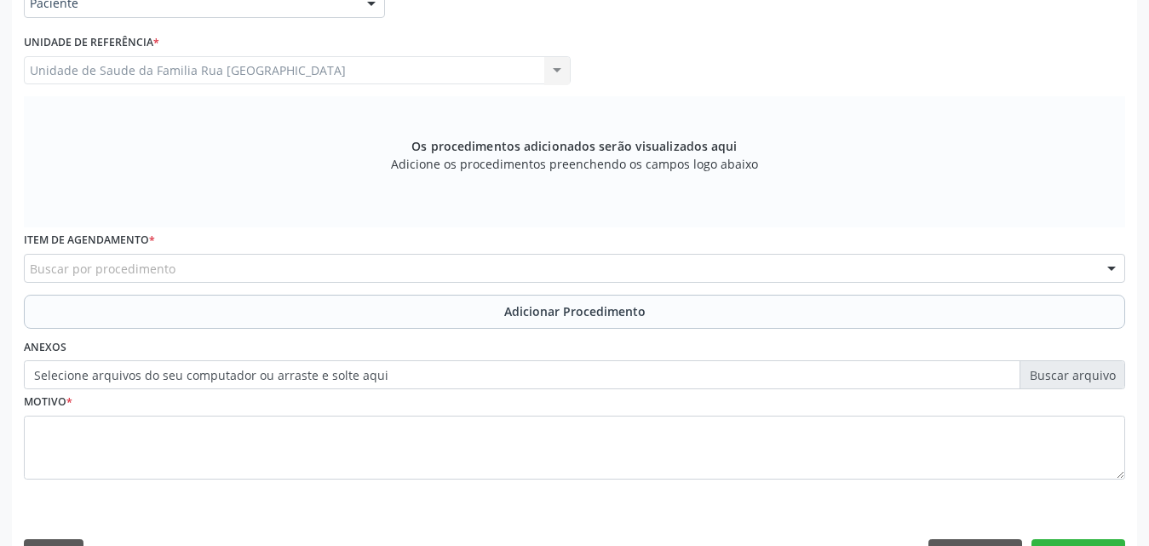
scroll to position [451, 0]
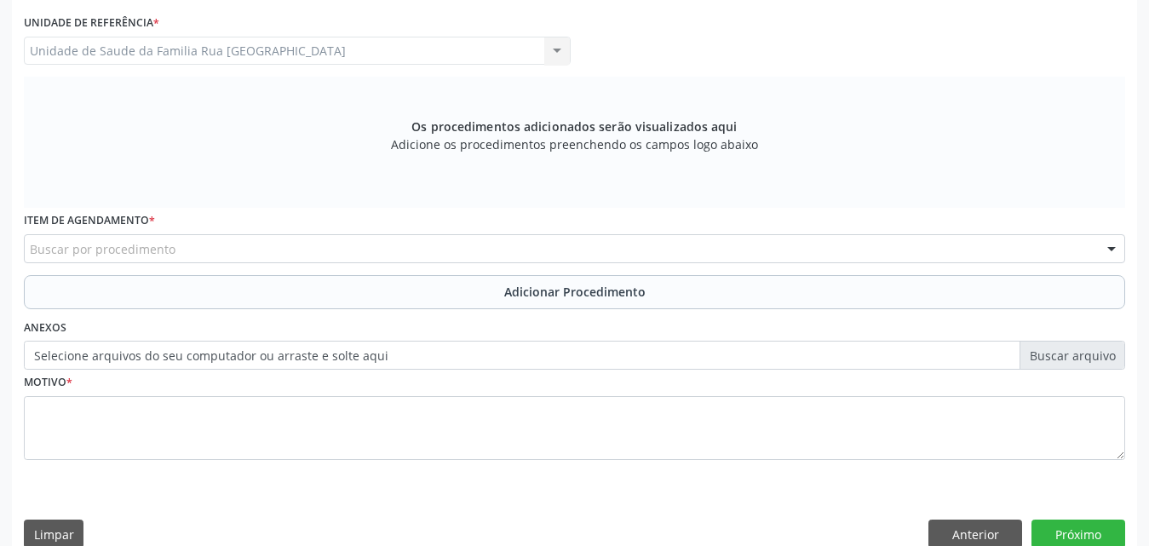
click at [291, 252] on div "Buscar por procedimento" at bounding box center [575, 248] width 1102 height 29
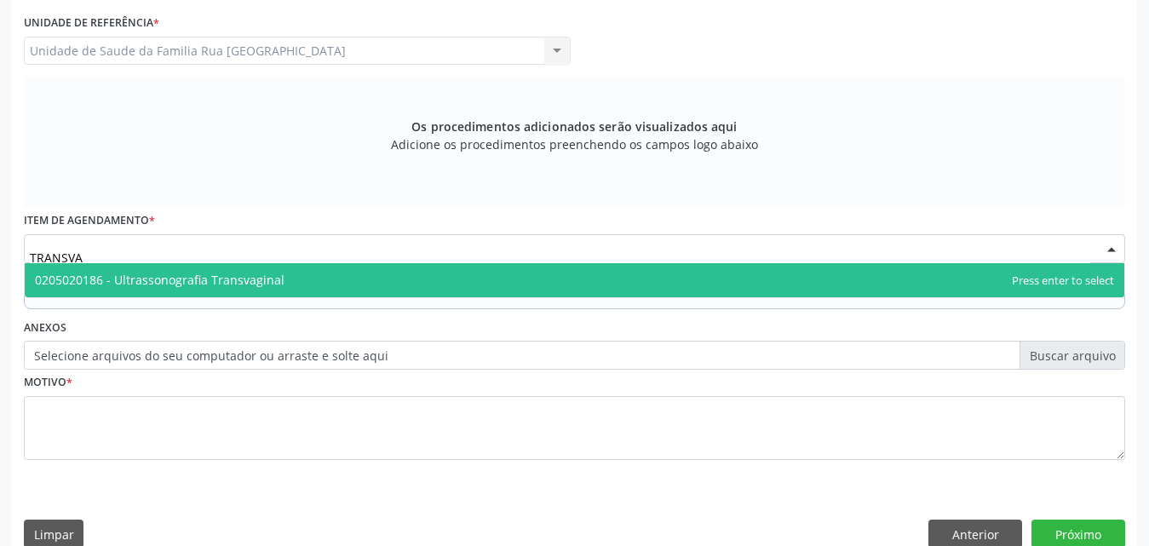
click at [233, 276] on span "0205020186 - Ultrassonografia Transvaginal" at bounding box center [160, 280] width 250 height 16
type input "TRANSVA"
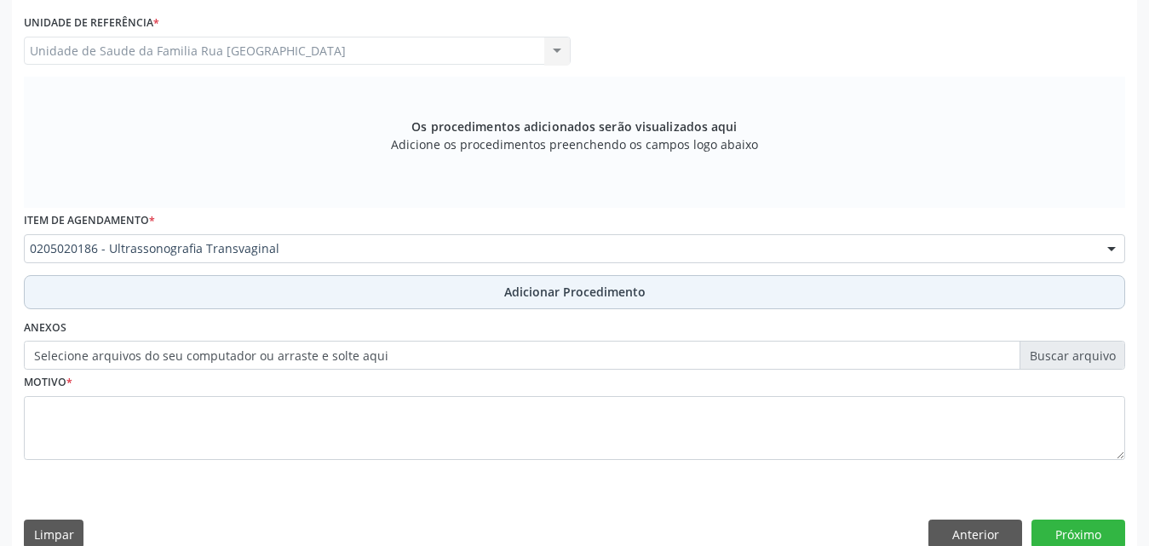
click at [543, 291] on span "Adicionar Procedimento" at bounding box center [574, 292] width 141 height 18
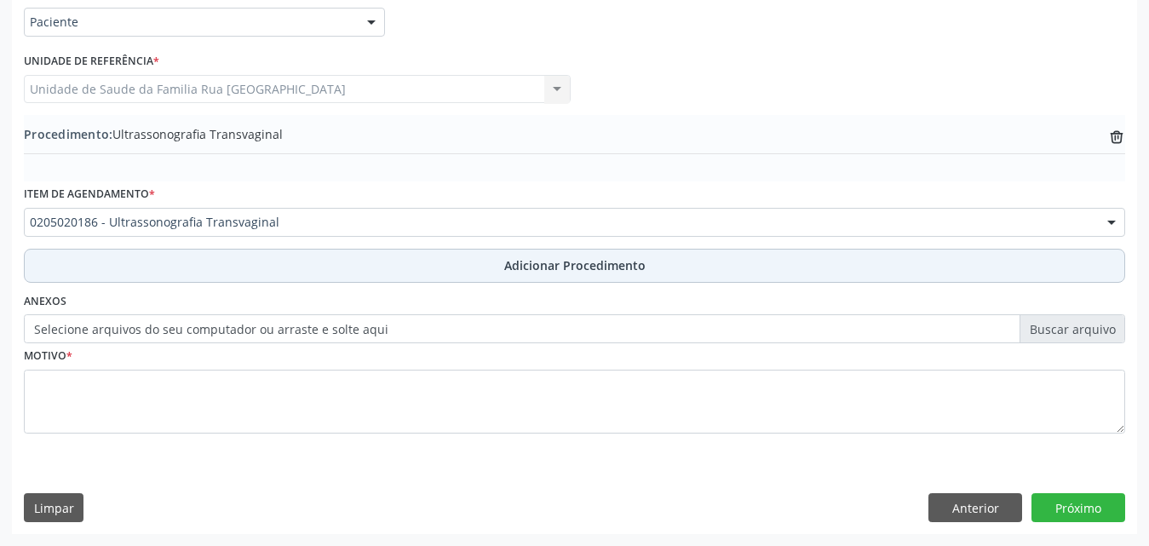
scroll to position [412, 0]
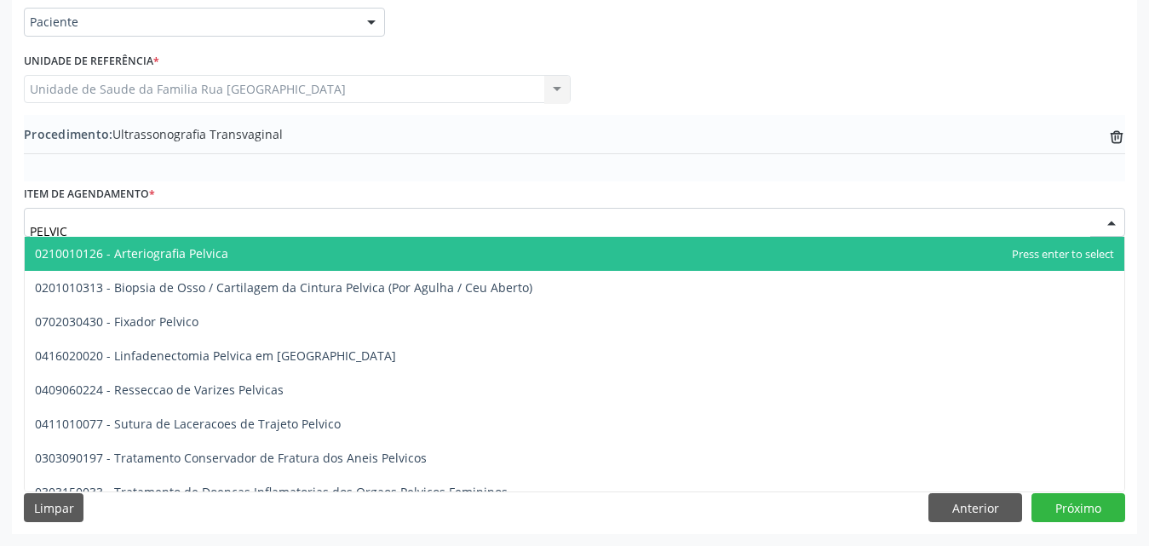
type input "PELVICA"
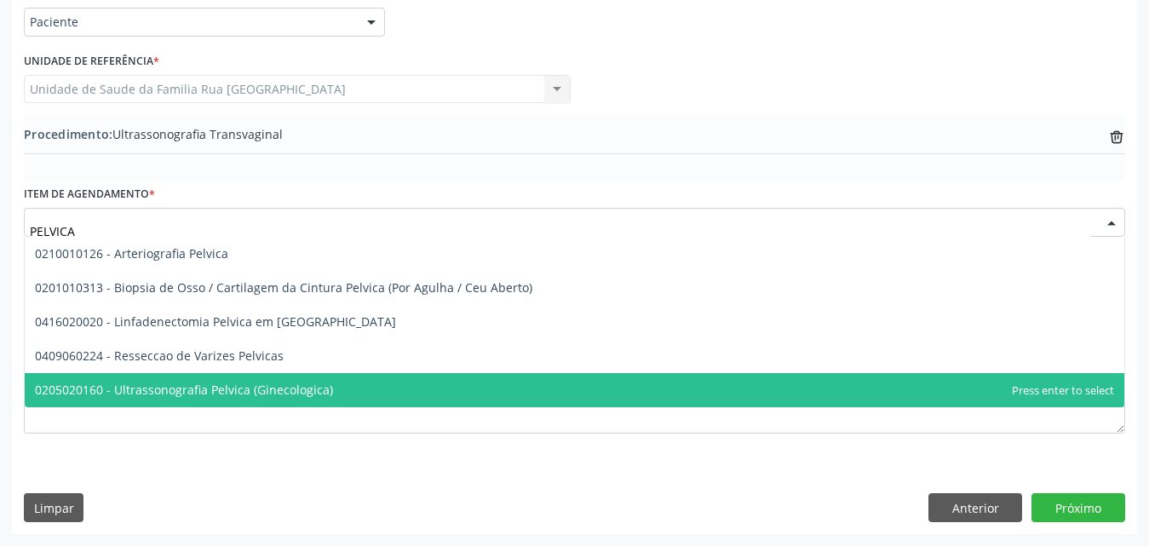
click at [256, 389] on span "0205020160 - Ultrassonografia Pelvica (Ginecologica)" at bounding box center [184, 390] width 298 height 16
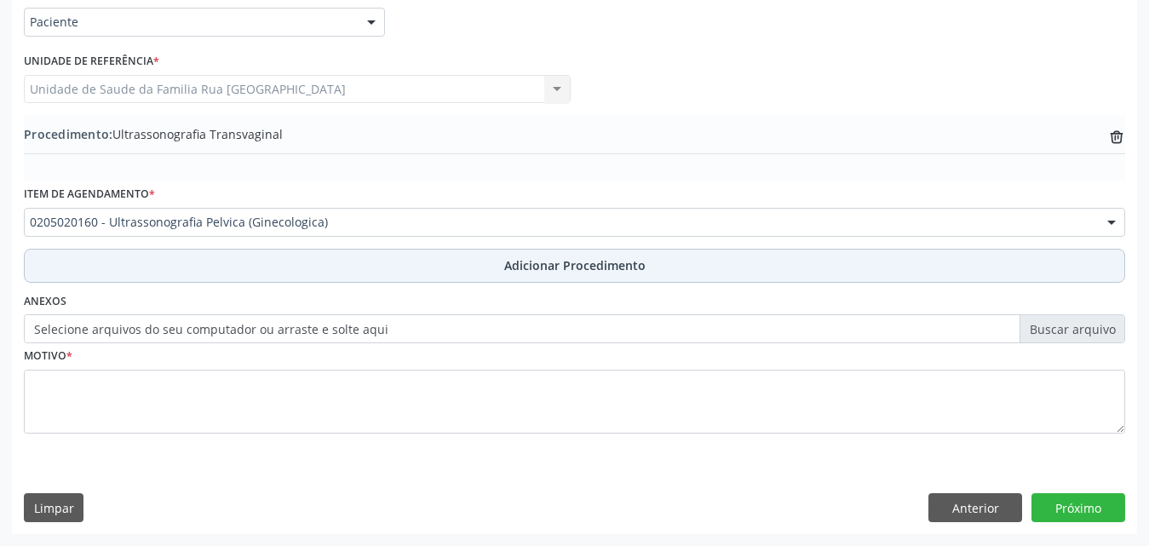
click at [564, 269] on span "Adicionar Procedimento" at bounding box center [574, 265] width 141 height 18
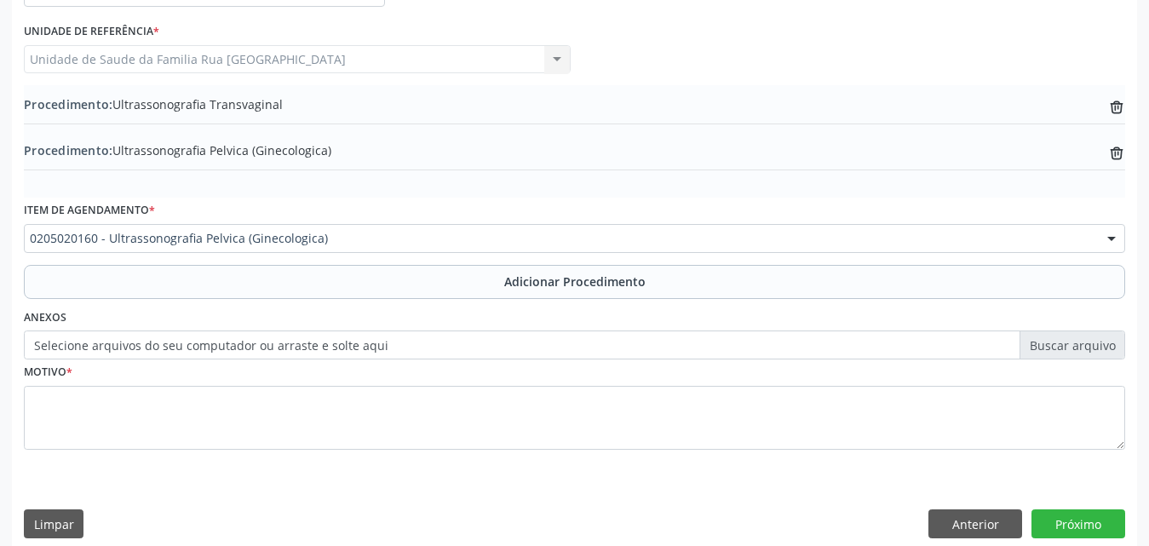
scroll to position [458, 0]
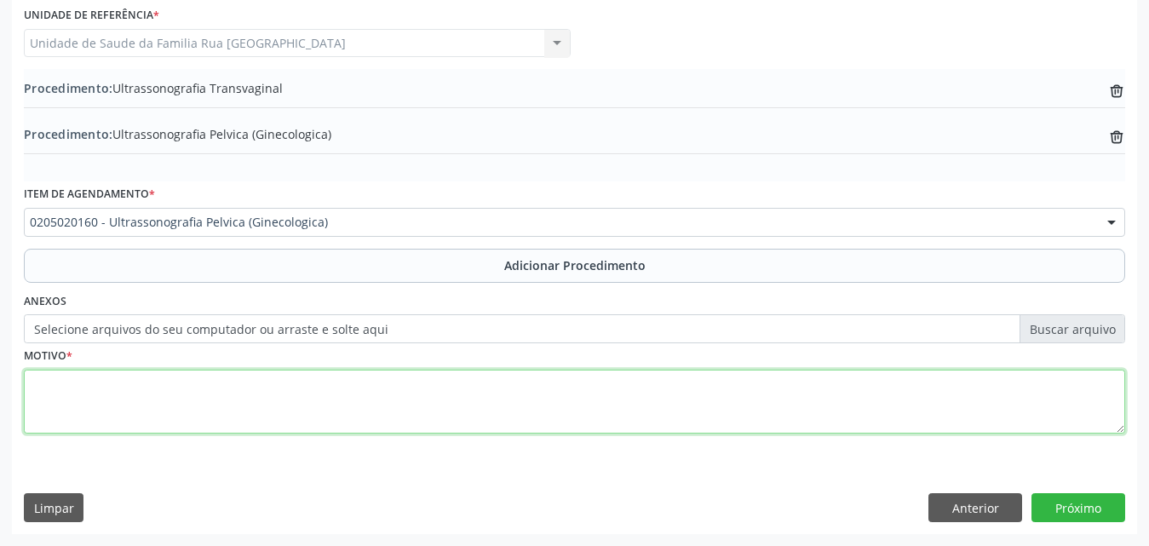
click at [168, 377] on textarea at bounding box center [575, 402] width 1102 height 65
type textarea "DOR PELVICA."
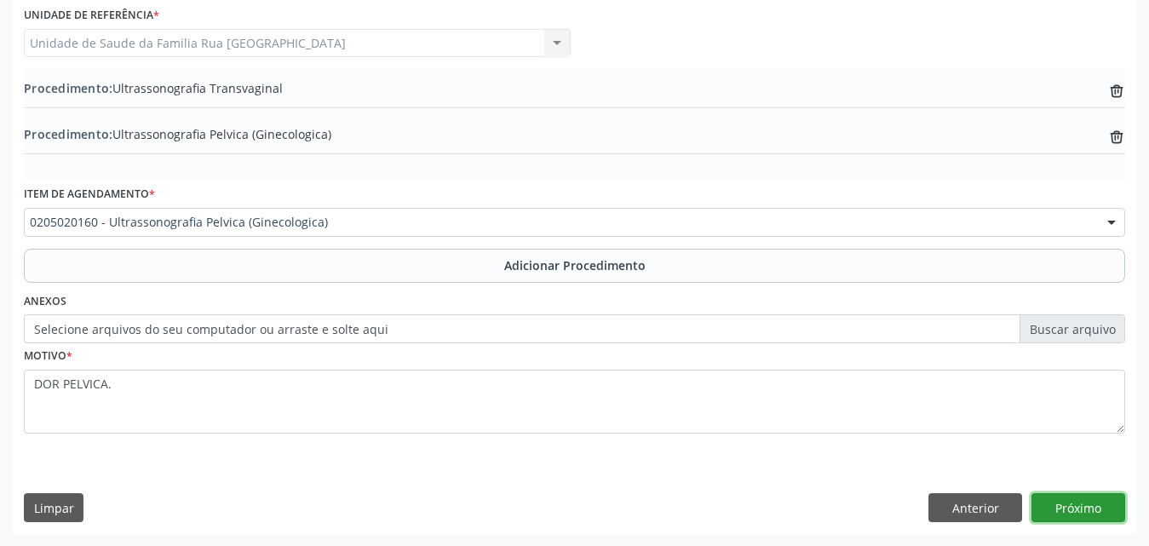
click at [1085, 502] on button "Próximo" at bounding box center [1079, 507] width 94 height 29
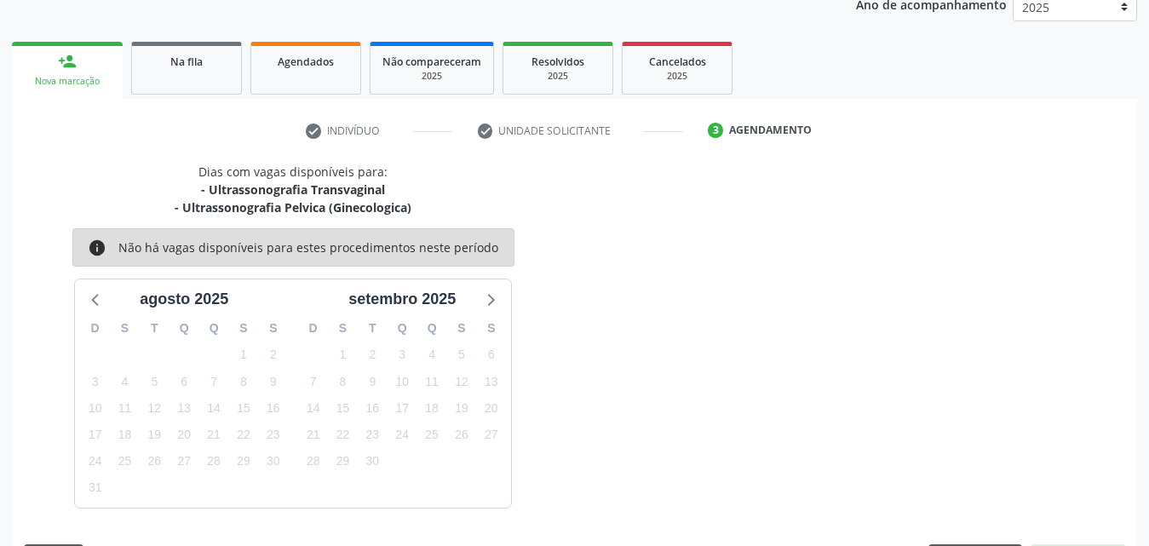
scroll to position [287, 0]
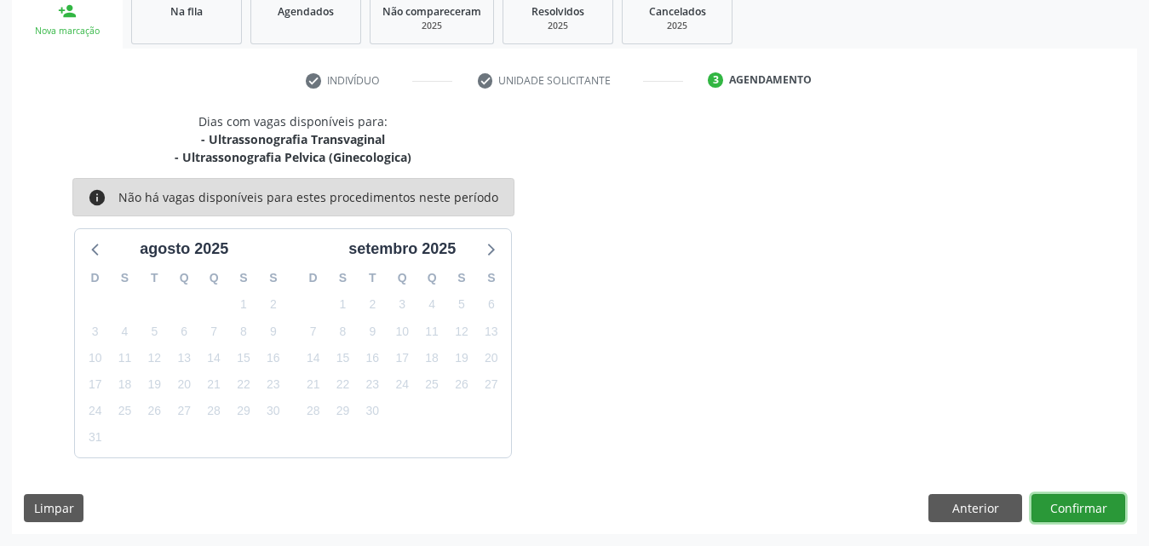
click at [1085, 502] on button "Confirmar" at bounding box center [1079, 508] width 94 height 29
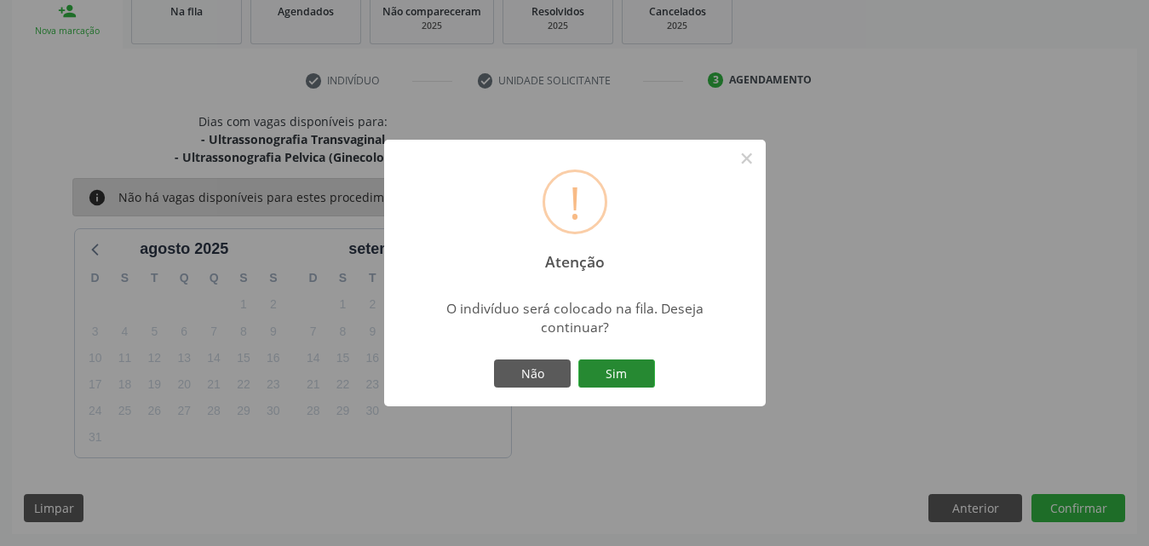
click at [610, 372] on button "Sim" at bounding box center [616, 374] width 77 height 29
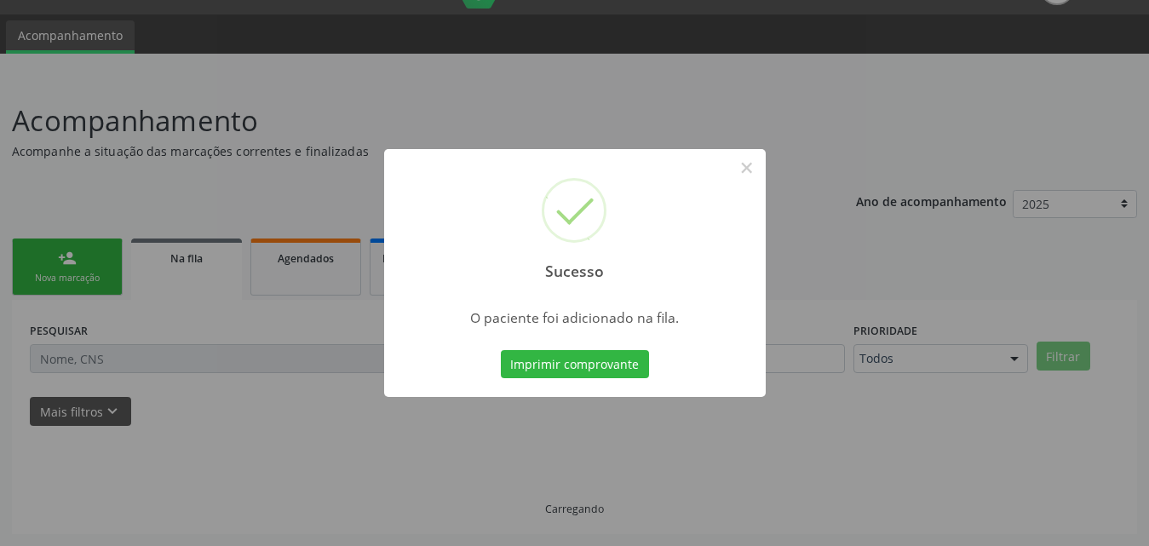
scroll to position [40, 0]
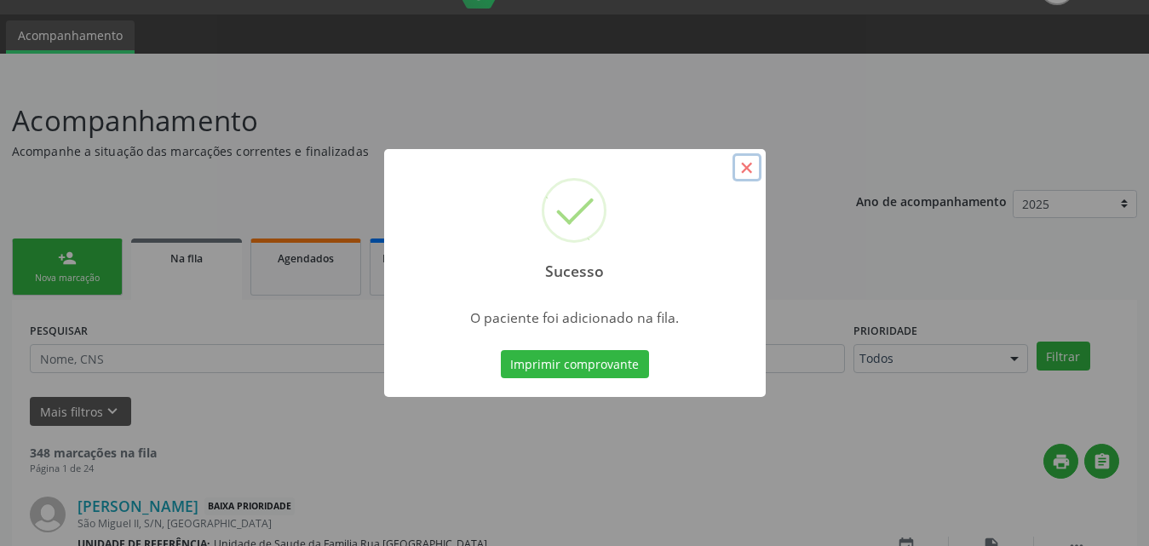
click at [745, 170] on button "×" at bounding box center [747, 167] width 29 height 29
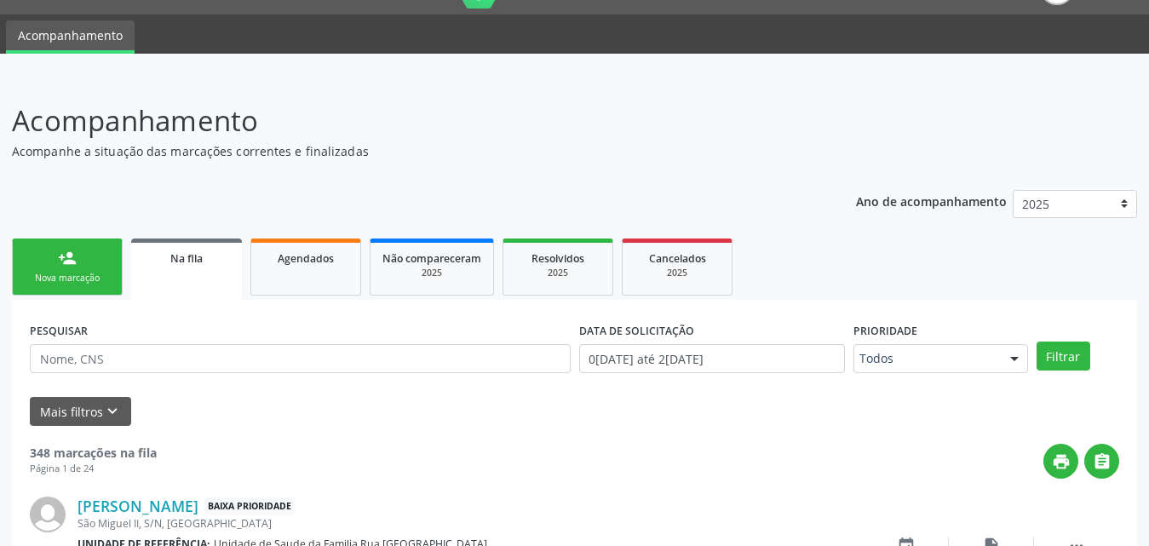
click at [99, 261] on link "person_add Nova marcação" at bounding box center [67, 267] width 111 height 57
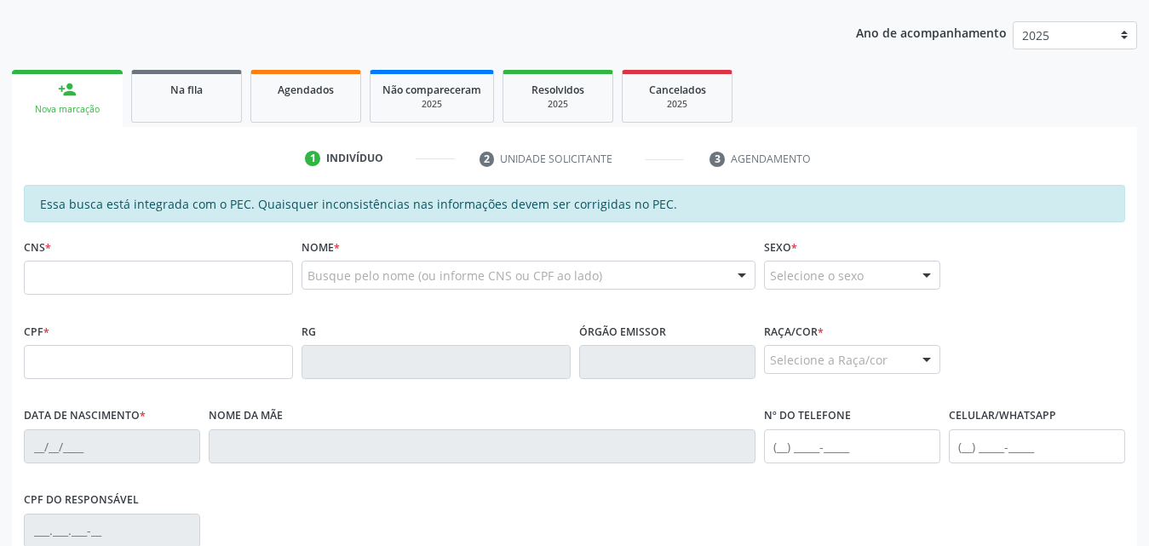
scroll to position [210, 0]
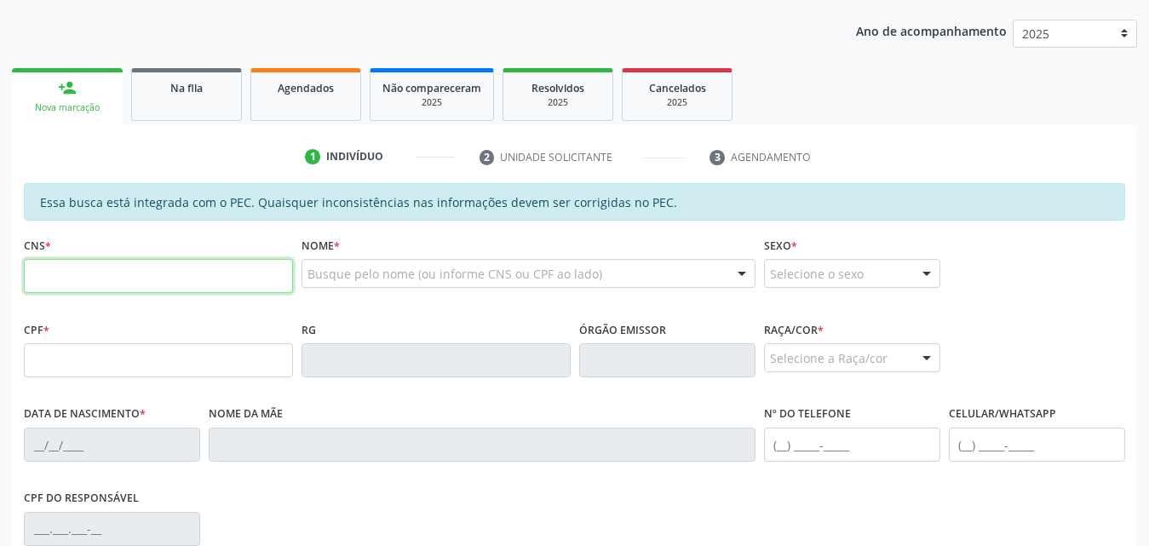
click at [167, 273] on input "text" at bounding box center [158, 276] width 269 height 34
type input "700 2034 0765 3126"
type input "080.509.554-35"
type input "17/05/1974"
type input "Maria do Carmo Batista Silva"
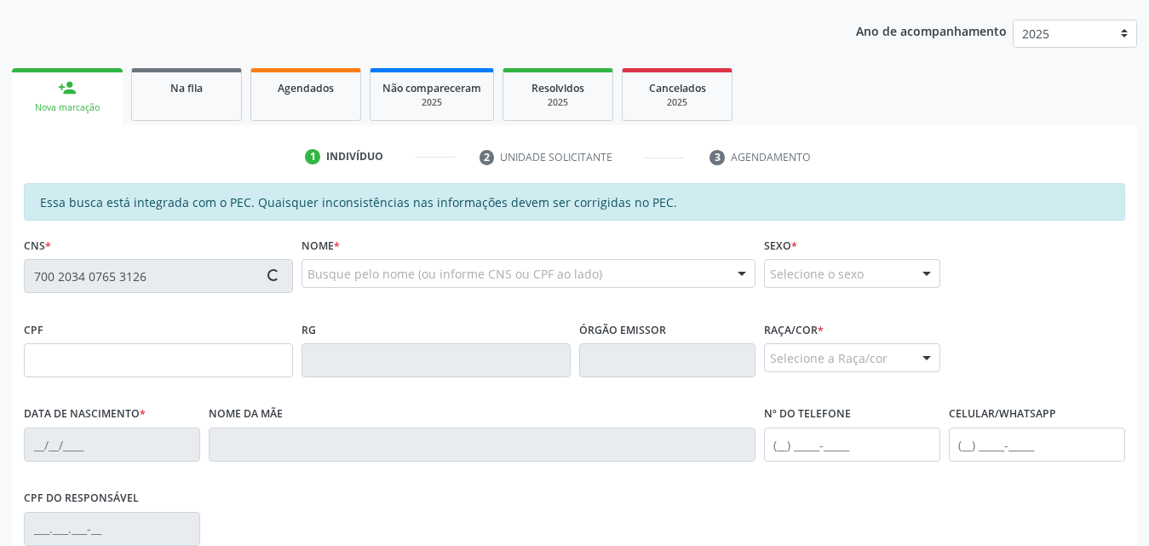
type input "(82) 99104-9358"
type input "150"
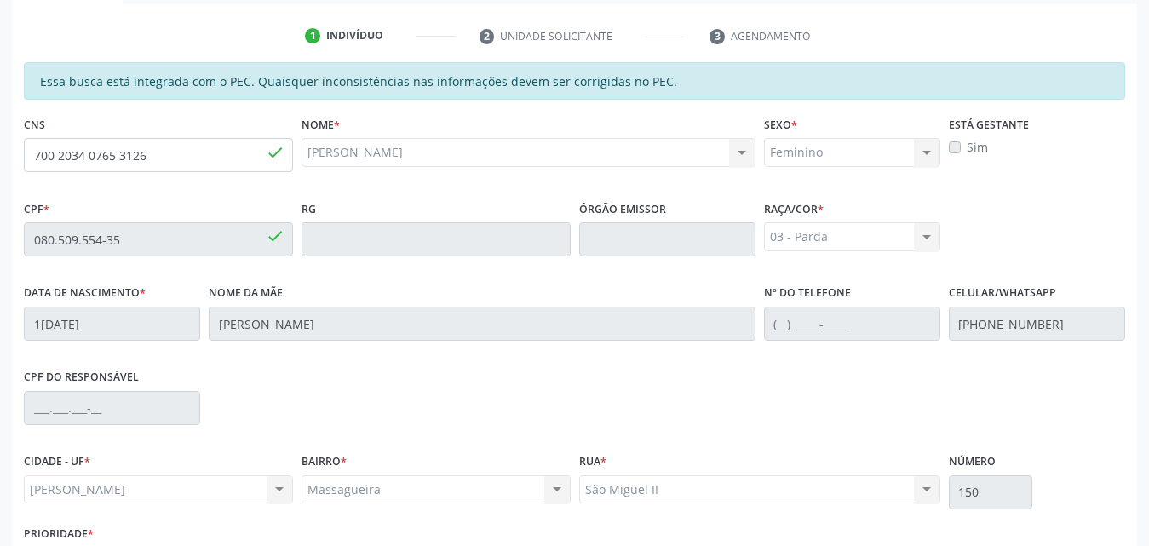
scroll to position [451, 0]
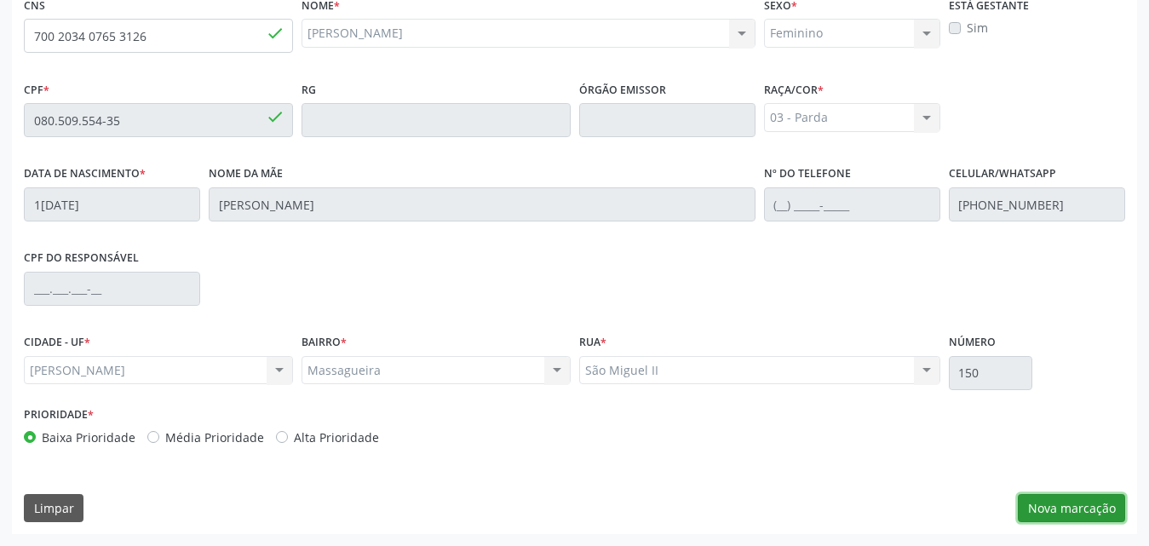
click at [1075, 505] on button "Nova marcação" at bounding box center [1071, 508] width 107 height 29
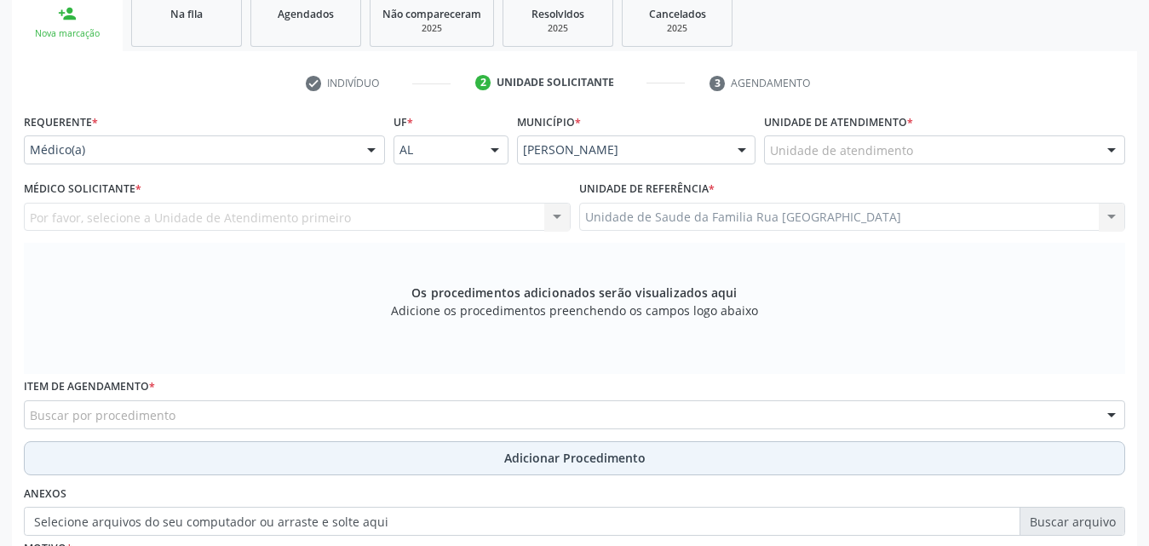
scroll to position [280, 0]
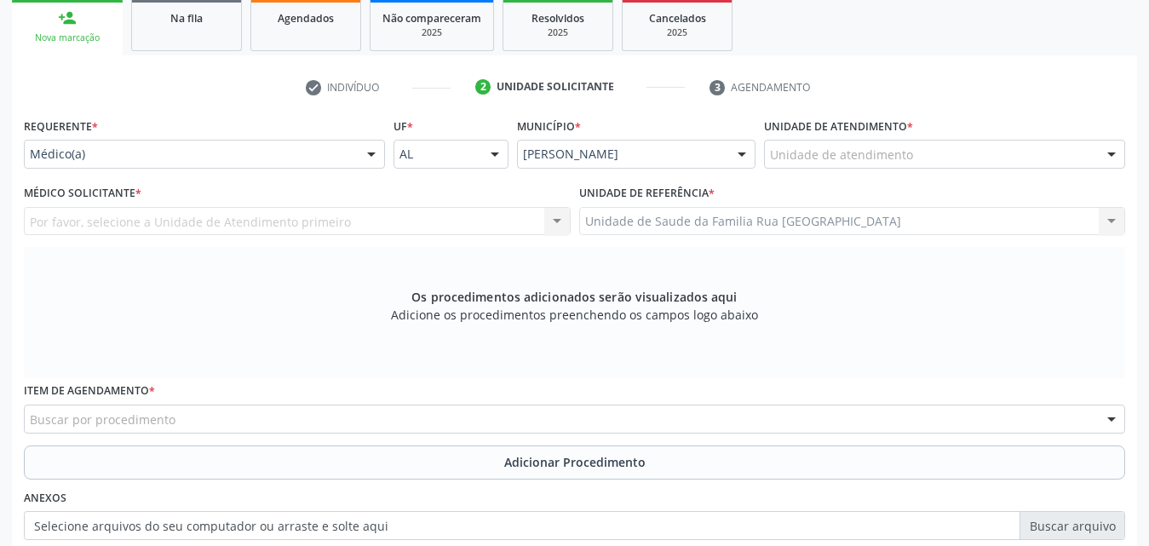
click at [373, 149] on div at bounding box center [372, 155] width 26 height 29
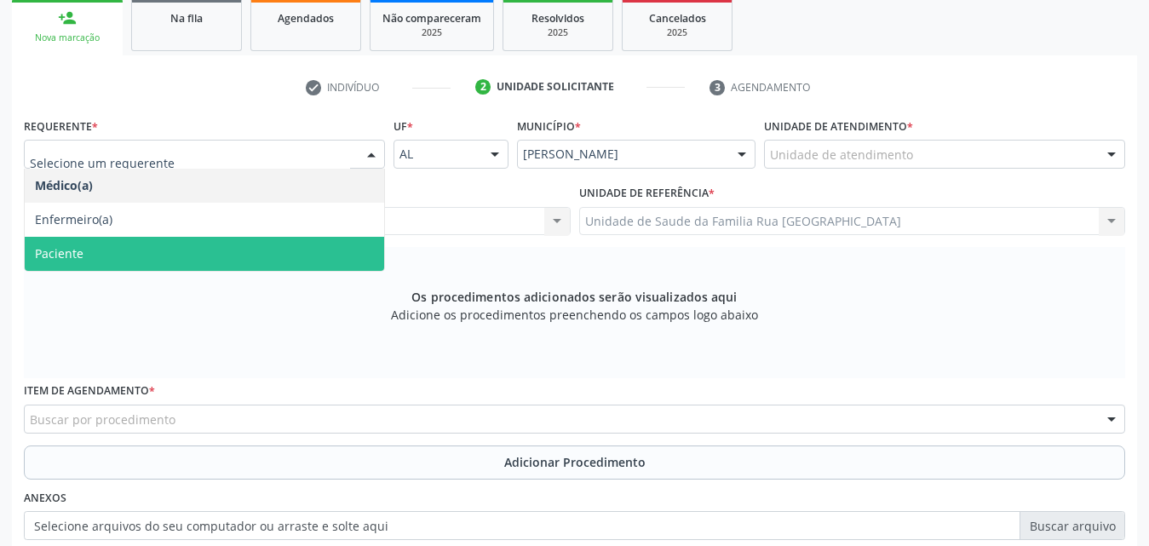
click at [153, 256] on span "Paciente" at bounding box center [205, 254] width 360 height 34
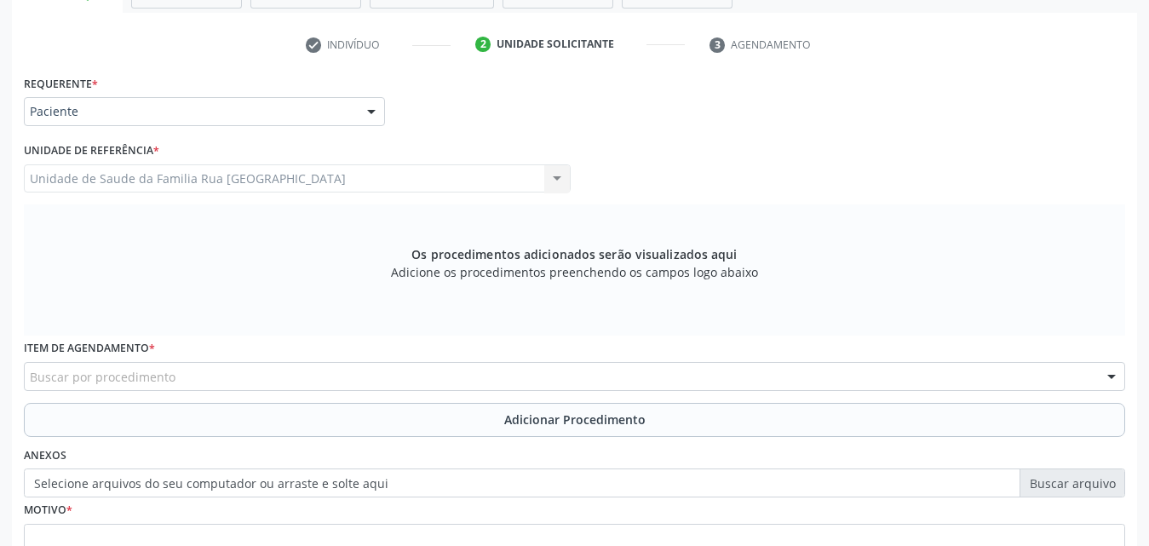
scroll to position [477, 0]
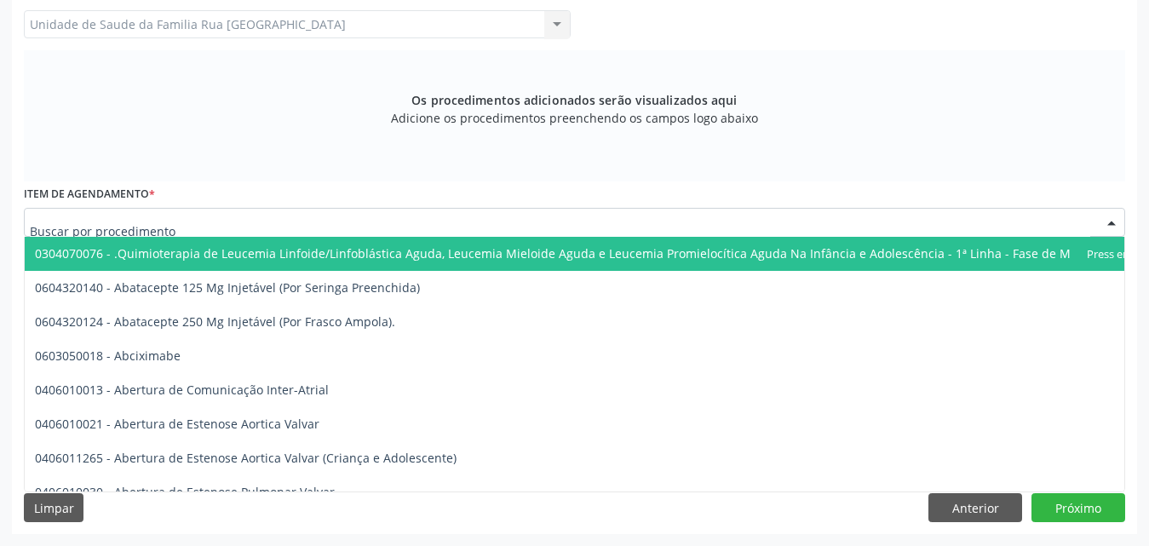
click at [246, 221] on div at bounding box center [575, 222] width 1102 height 29
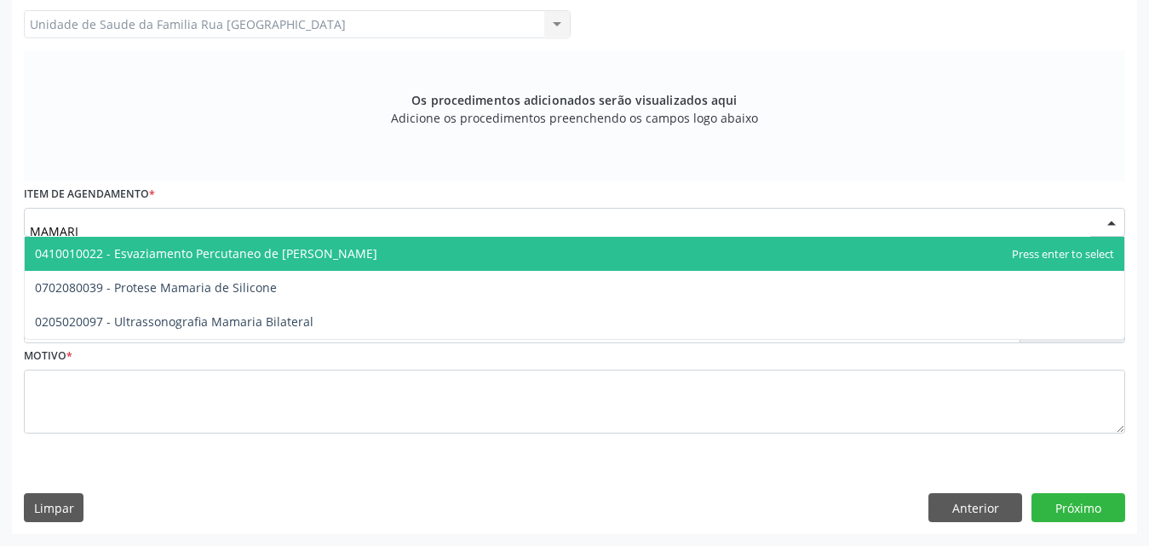
type input "MAMARIA"
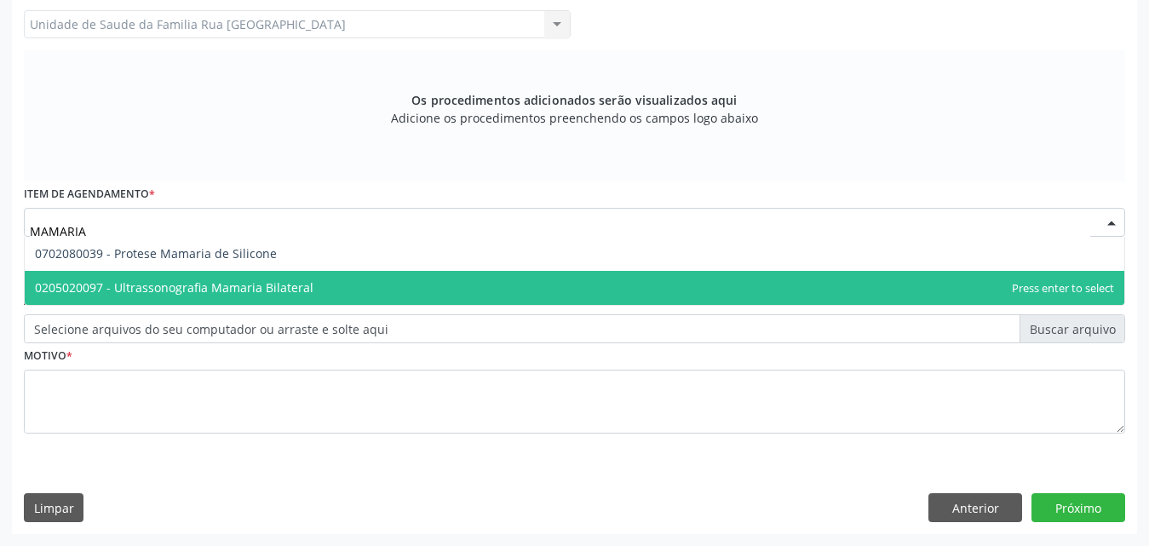
click at [230, 277] on span "0205020097 - Ultrassonografia Mamaria Bilateral" at bounding box center [575, 288] width 1100 height 34
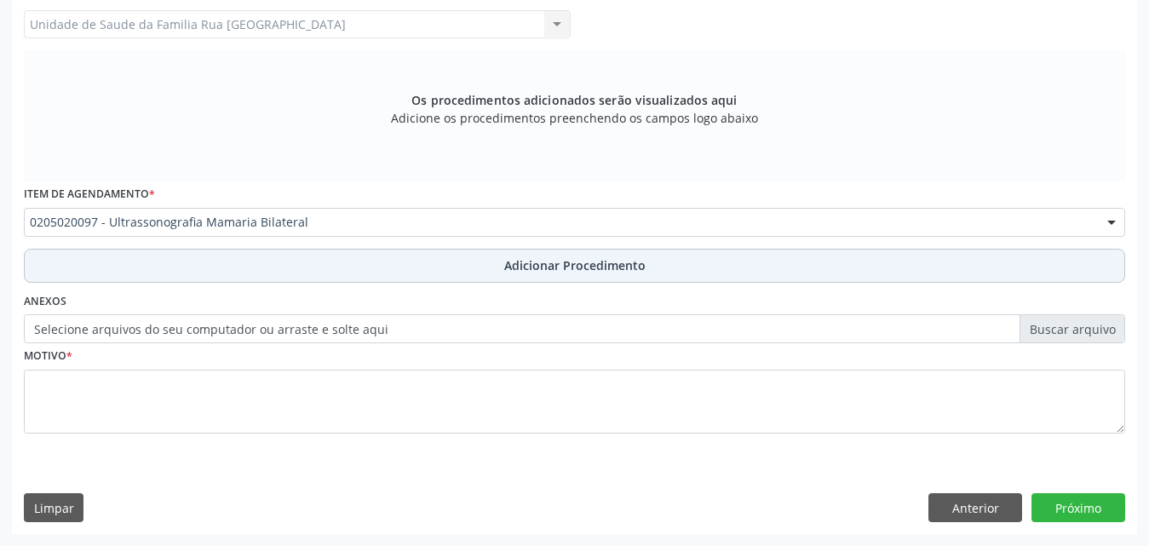
click at [526, 274] on button "Adicionar Procedimento" at bounding box center [575, 266] width 1102 height 34
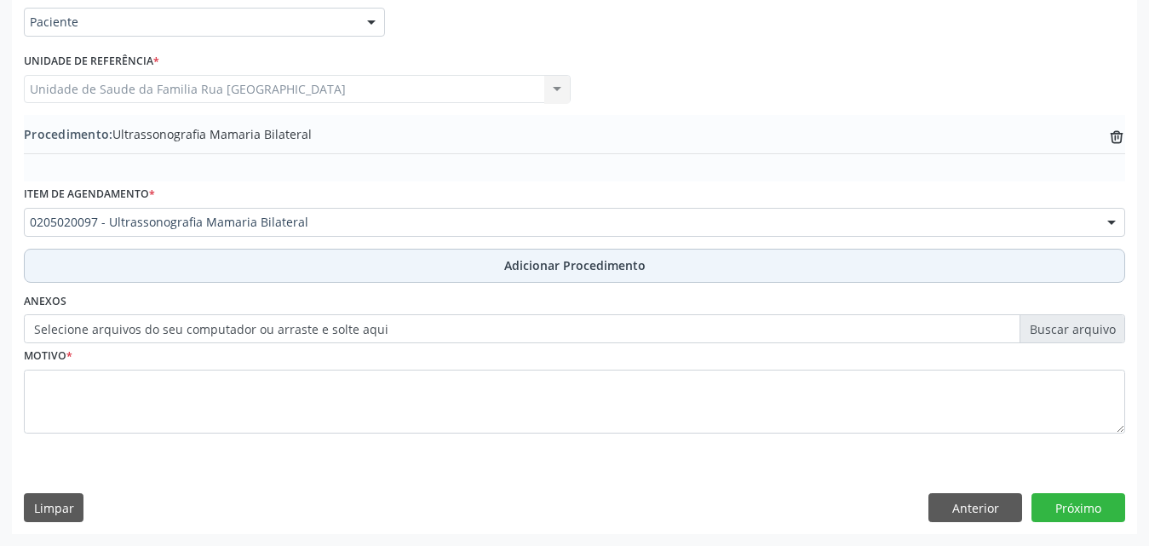
scroll to position [412, 0]
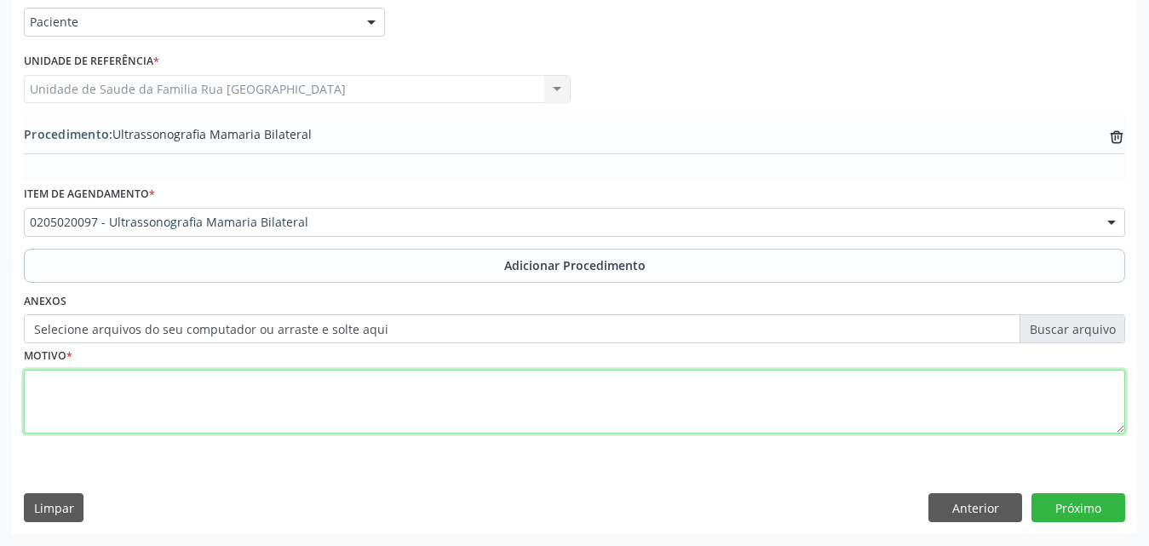
click at [203, 403] on textarea at bounding box center [575, 402] width 1102 height 65
type textarea "D"
type textarea "MASTOLOGISTA."
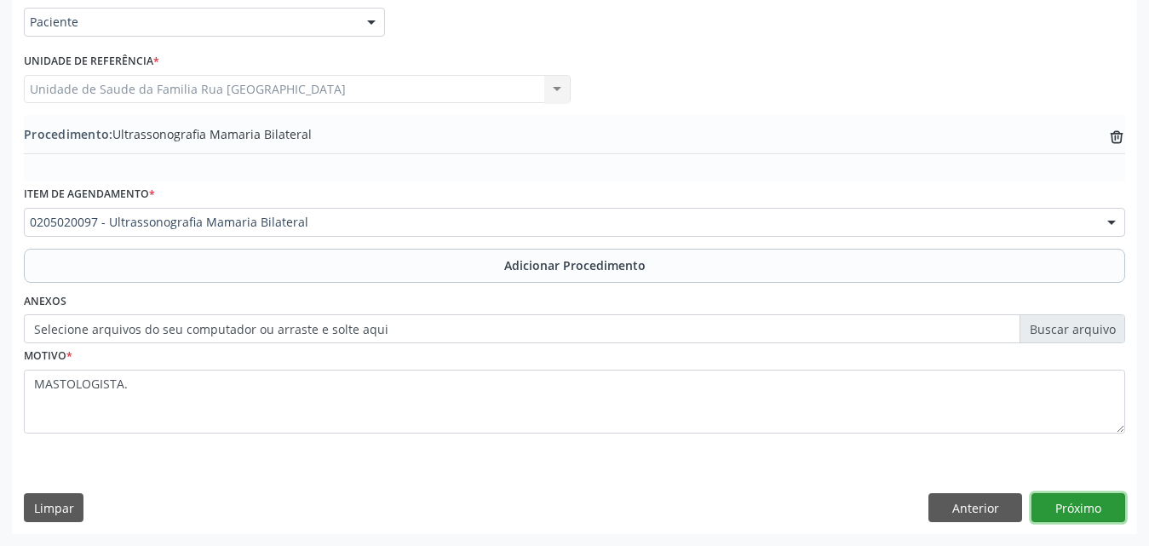
click at [1090, 512] on button "Próximo" at bounding box center [1079, 507] width 94 height 29
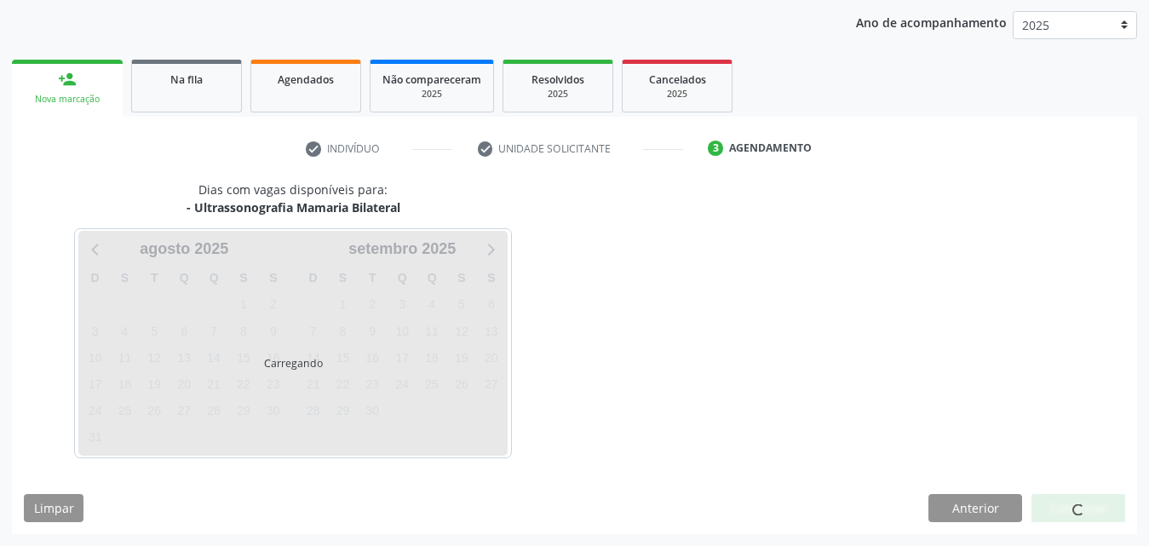
scroll to position [269, 0]
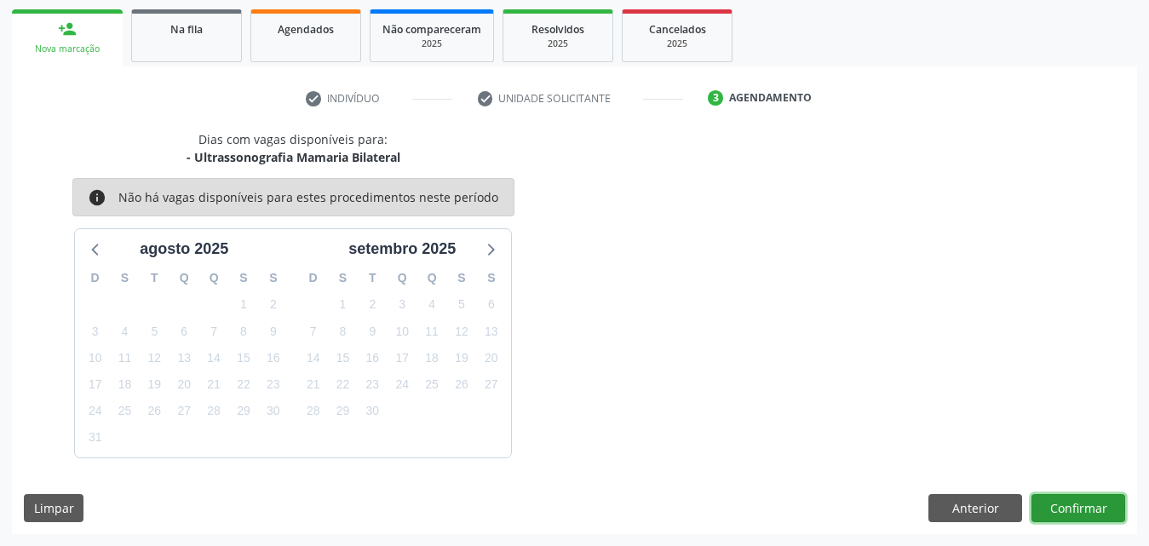
click at [1056, 510] on button "Confirmar" at bounding box center [1079, 508] width 94 height 29
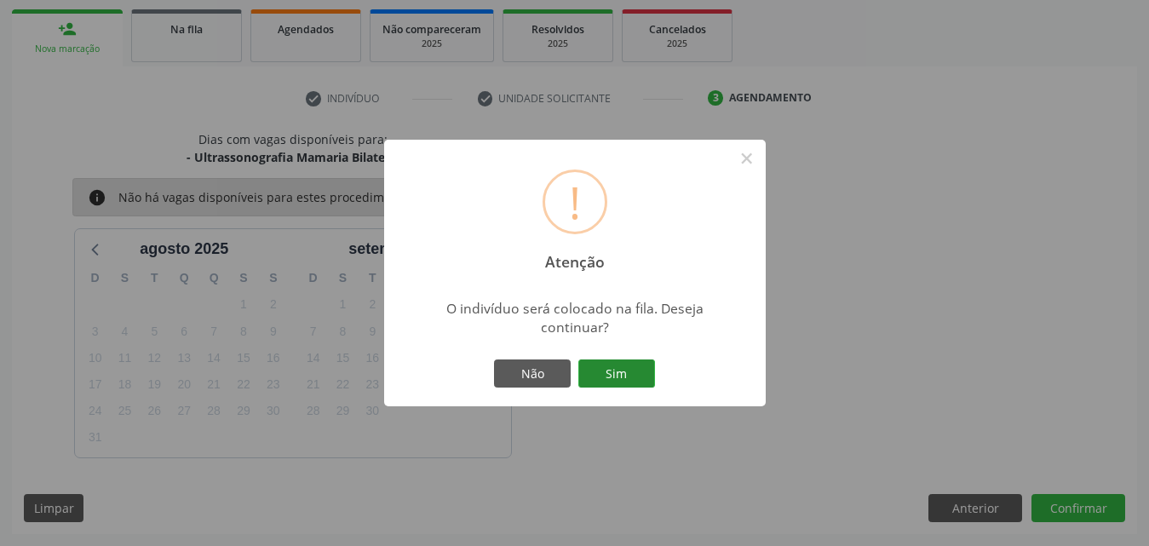
click at [604, 377] on button "Sim" at bounding box center [616, 374] width 77 height 29
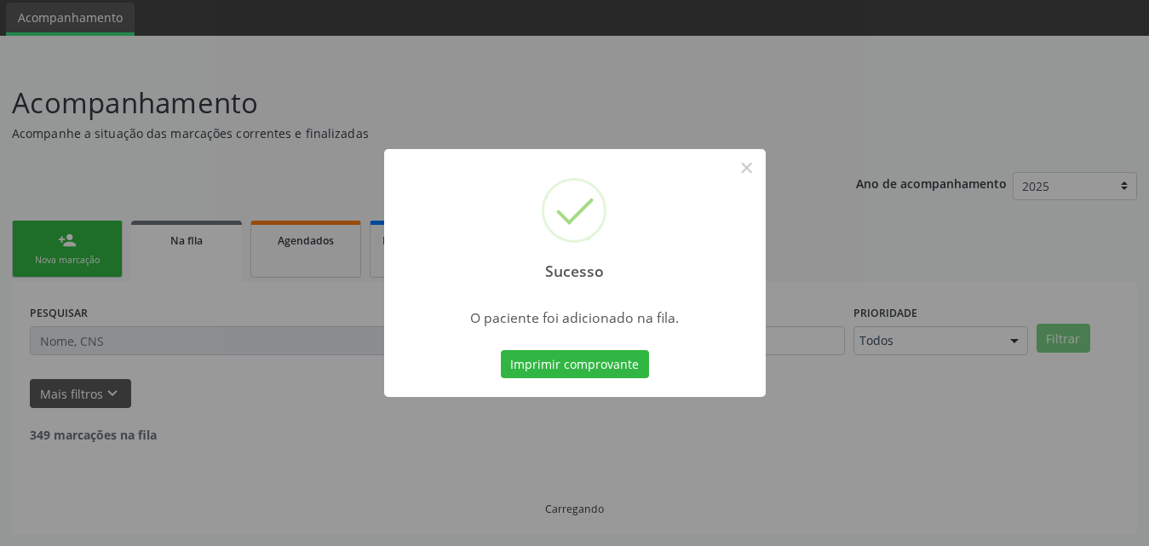
scroll to position [40, 0]
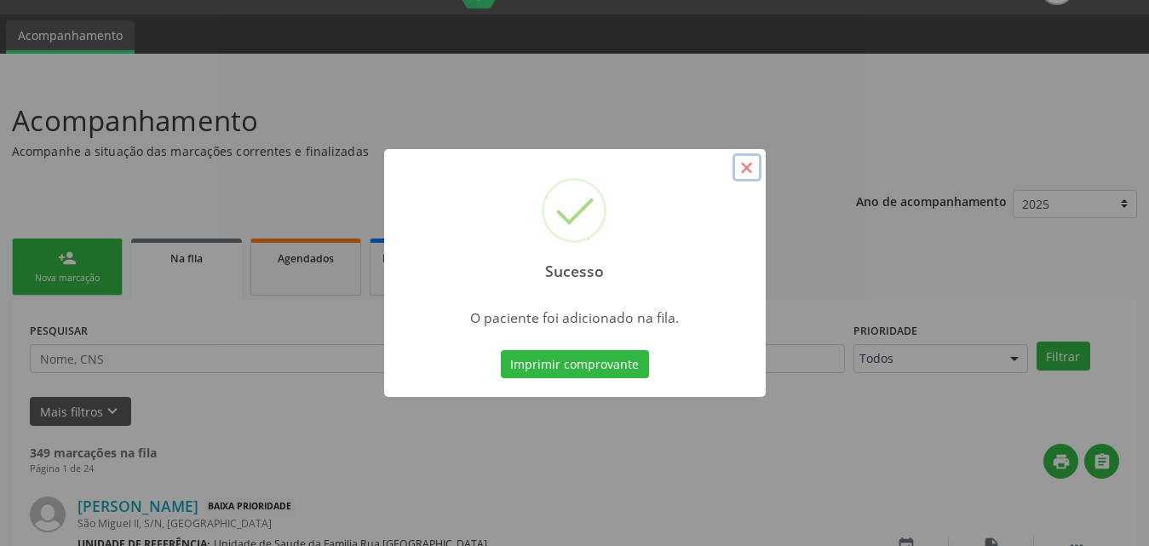
click at [749, 171] on button "×" at bounding box center [747, 167] width 29 height 29
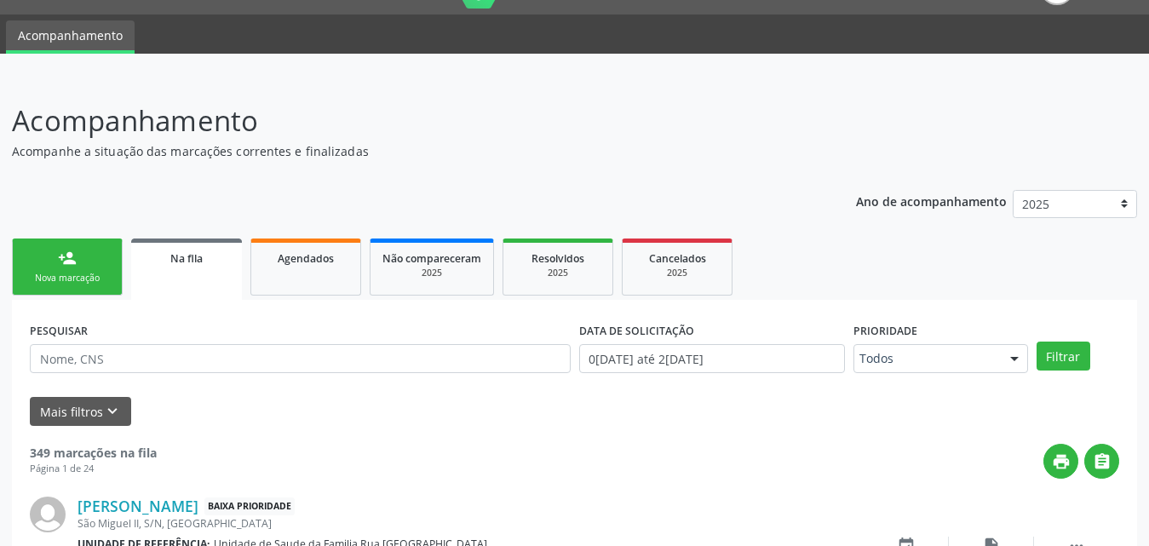
click at [52, 256] on link "person_add Nova marcação" at bounding box center [67, 267] width 111 height 57
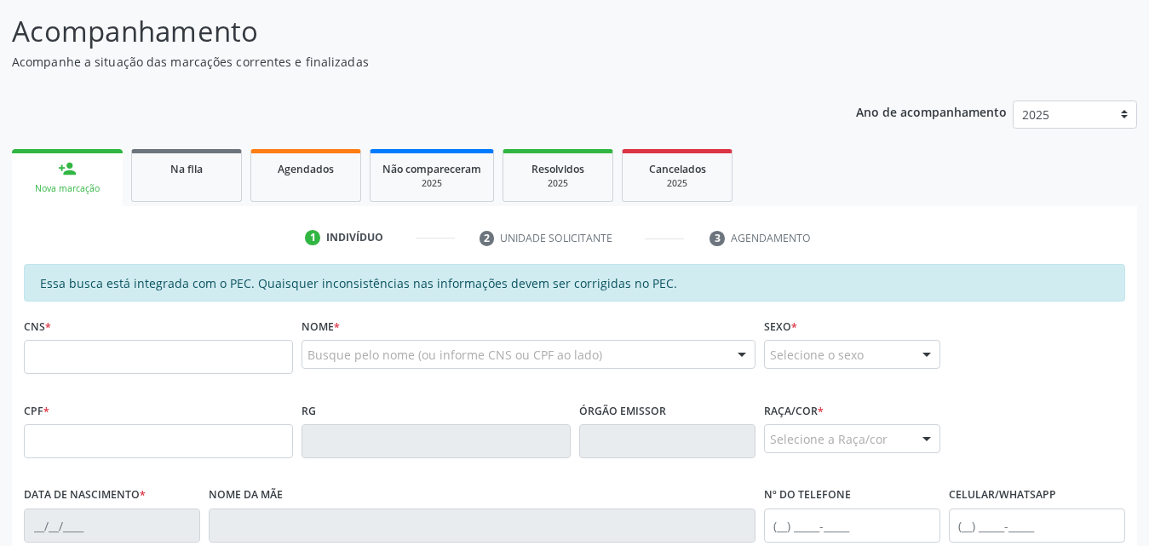
scroll to position [296, 0]
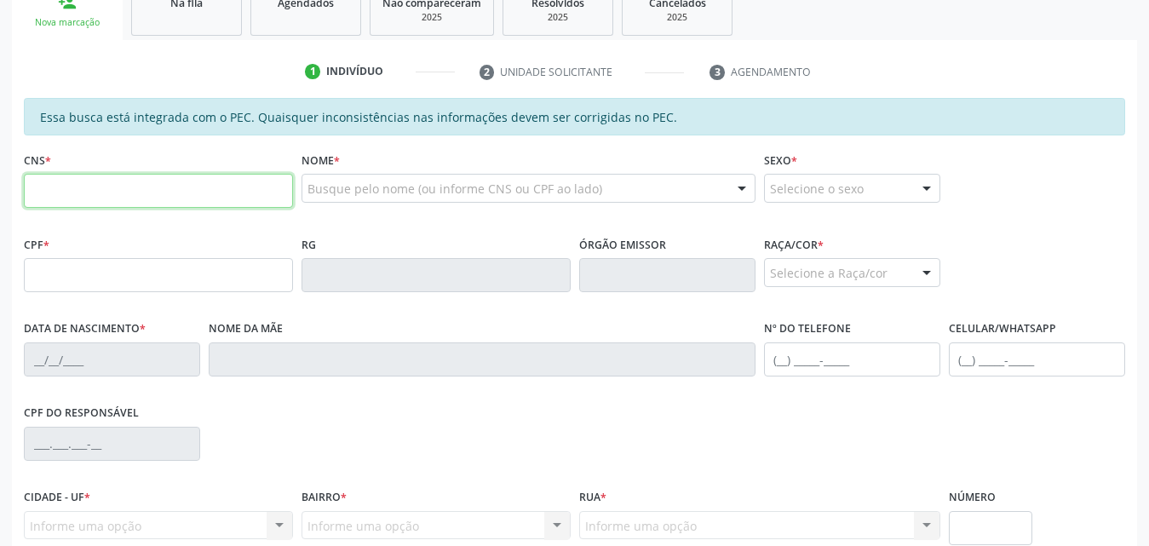
click at [227, 197] on input "text" at bounding box center [158, 191] width 269 height 34
type input "700 0023 6909 2607"
type input "087.572.694-16"
type input "11/12/1985"
type input "Eliane Nunes"
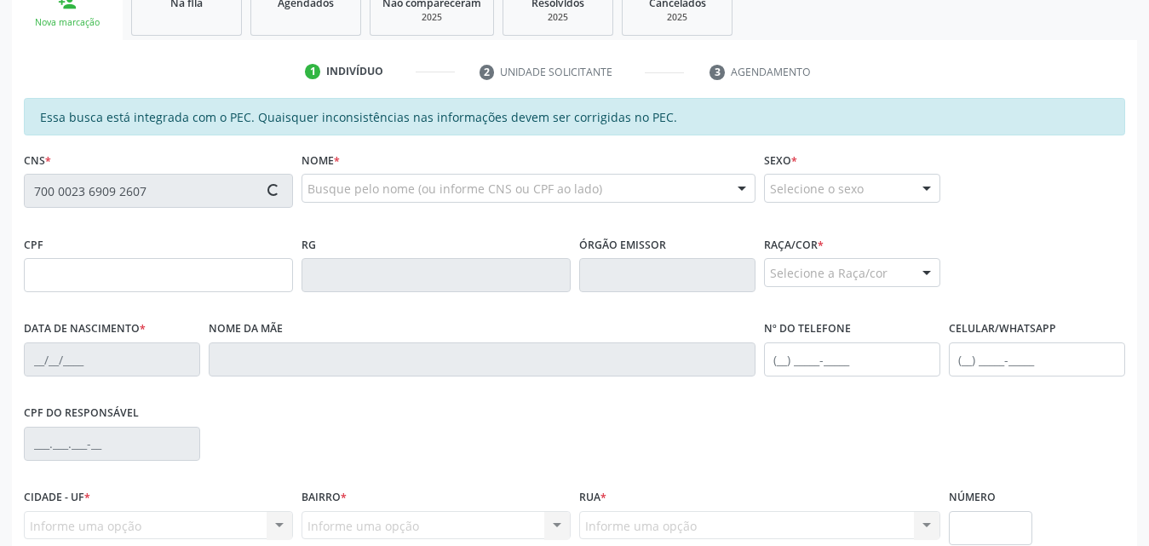
type input "(82) 98874-8626"
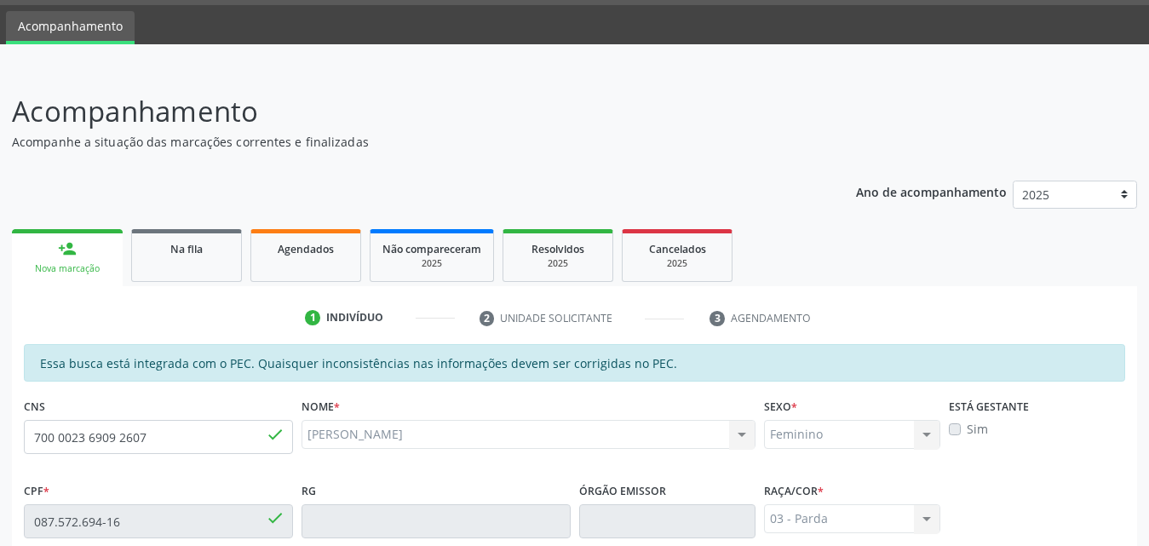
scroll to position [25, 0]
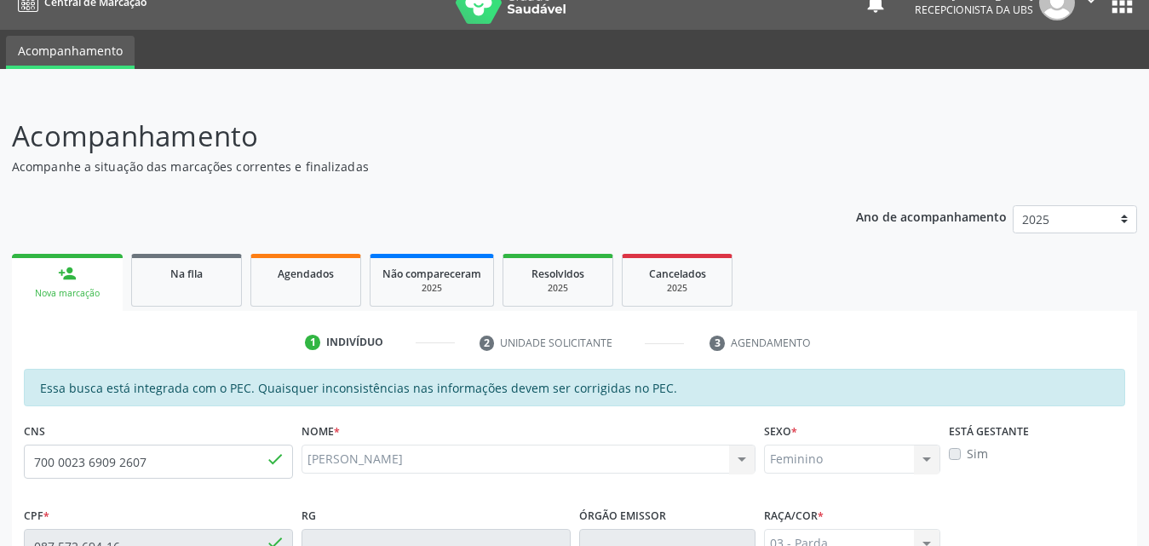
click at [72, 288] on div "Nova marcação" at bounding box center [67, 293] width 87 height 13
click at [72, 286] on link "person_add Nova marcação" at bounding box center [67, 282] width 111 height 57
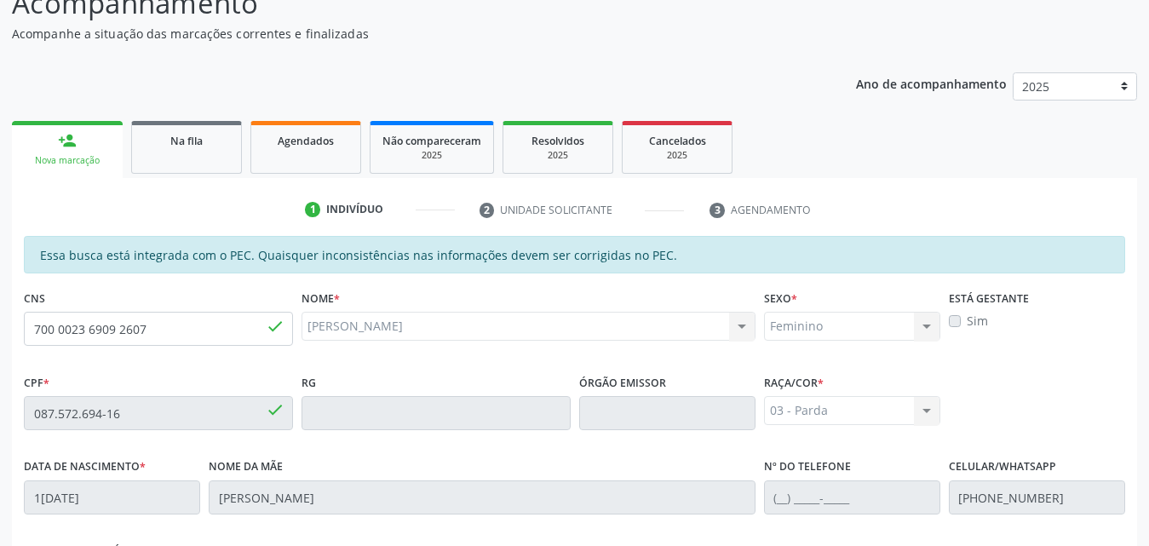
scroll to position [0, 0]
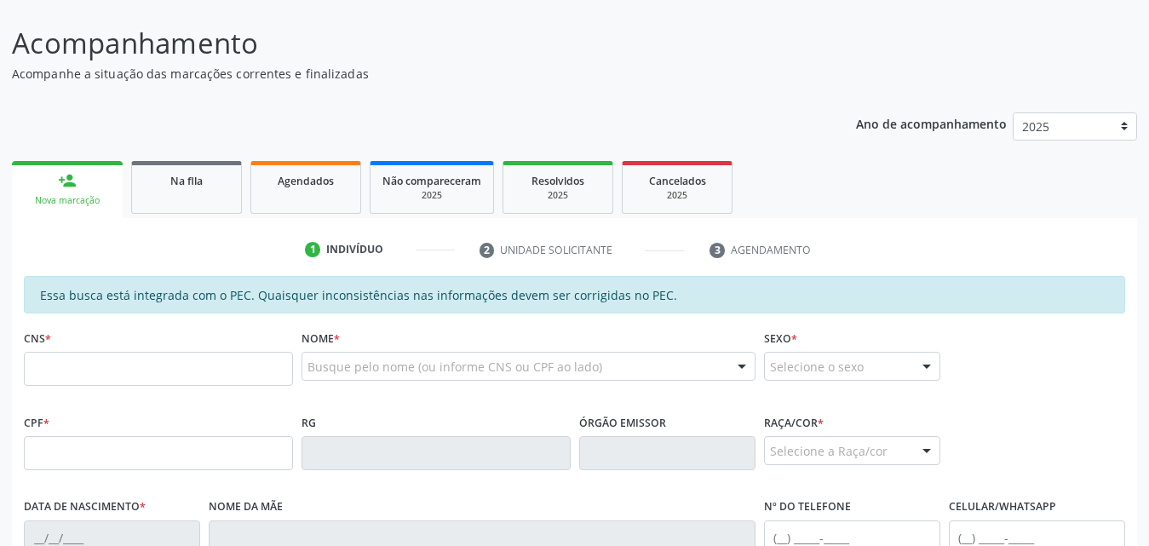
scroll to position [341, 0]
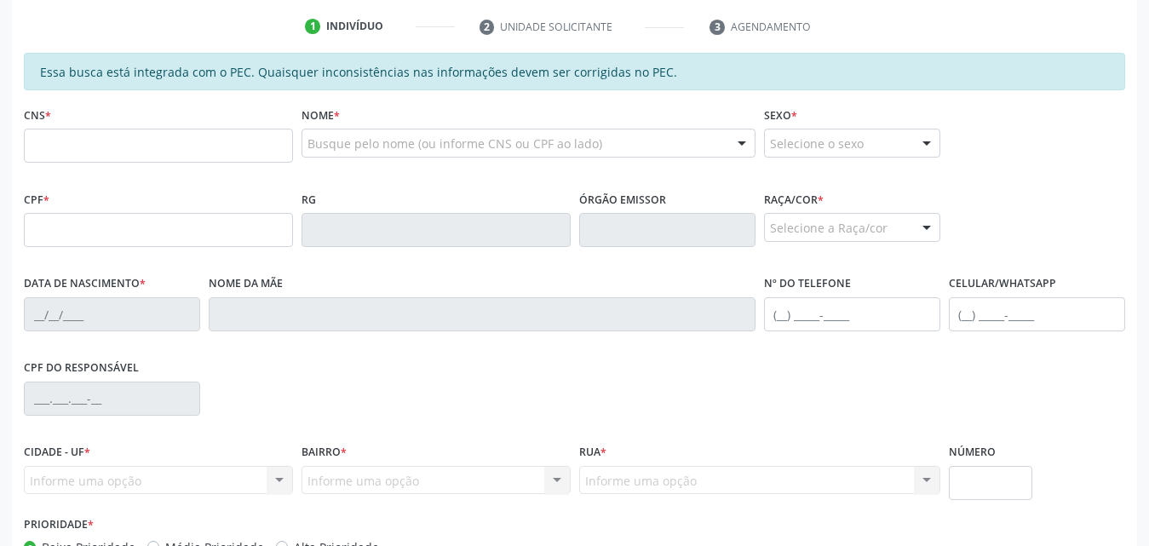
click at [149, 144] on input "text" at bounding box center [158, 146] width 269 height 34
type input "706 5053 2380 3699"
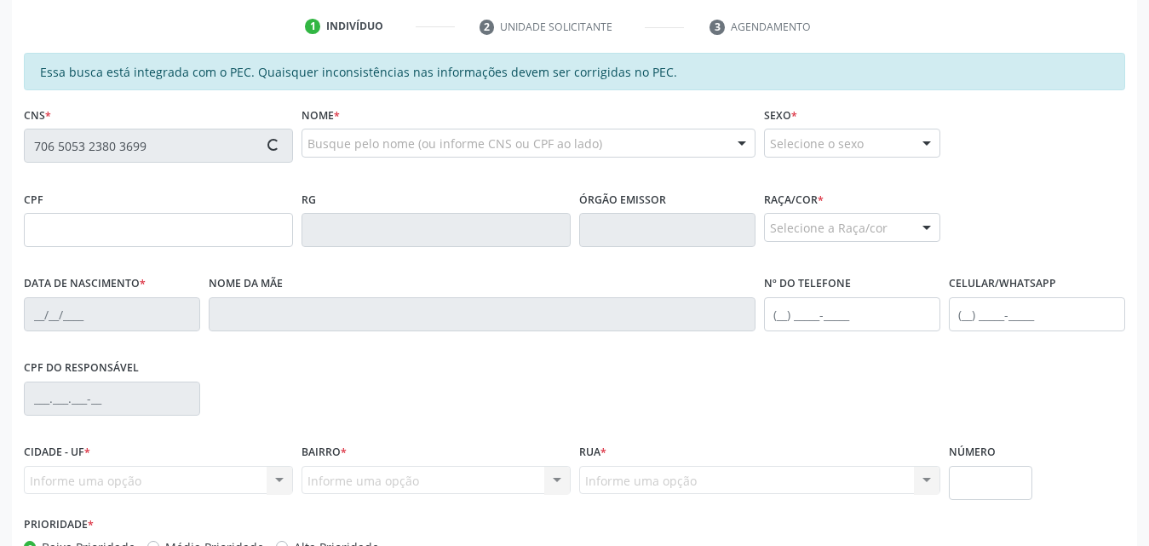
type input "086.142.184-19"
type input "18/03/1983"
type input "Maria Gomes dos Santos"
type input "(82) 99151-5482"
type input "S/N"
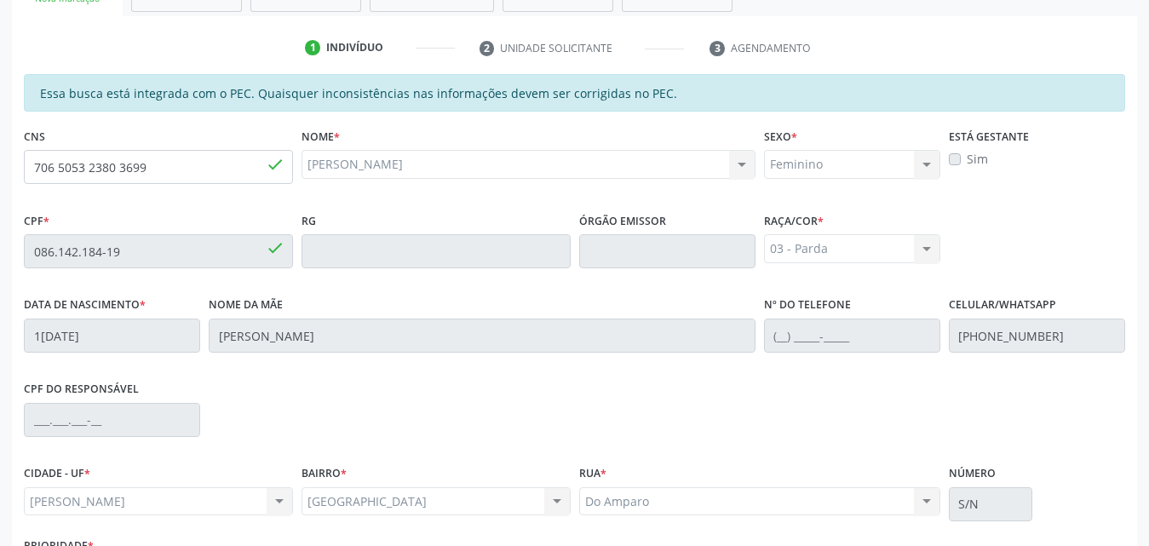
scroll to position [451, 0]
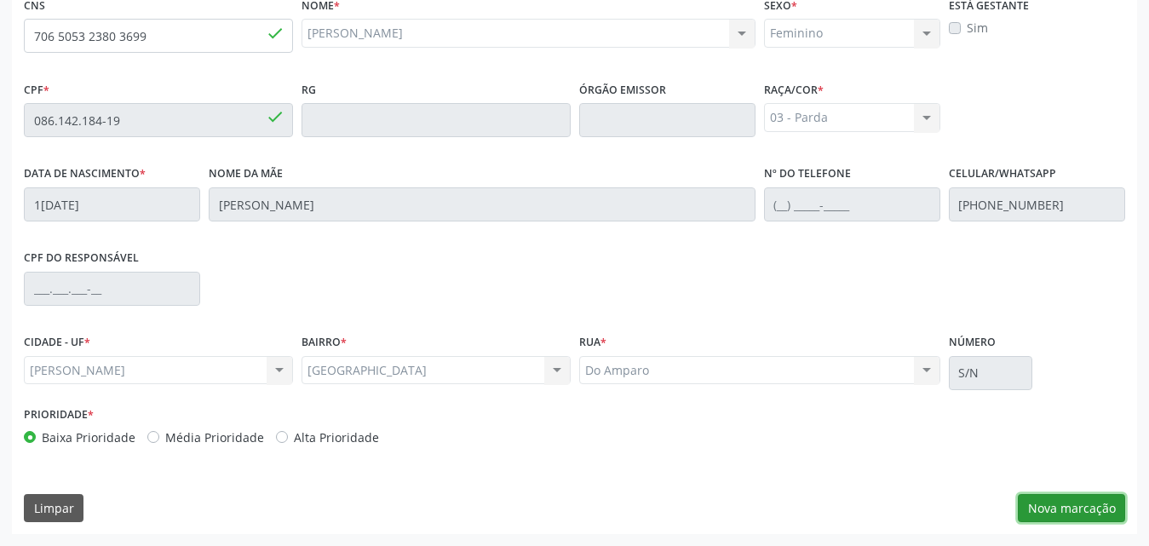
click at [1068, 509] on button "Nova marcação" at bounding box center [1071, 508] width 107 height 29
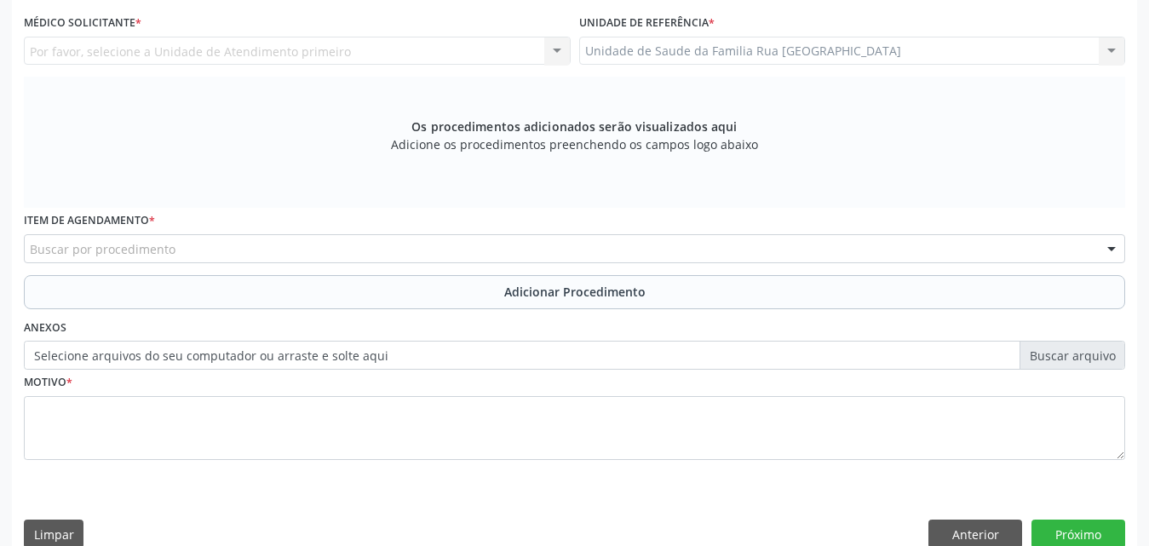
scroll to position [195, 0]
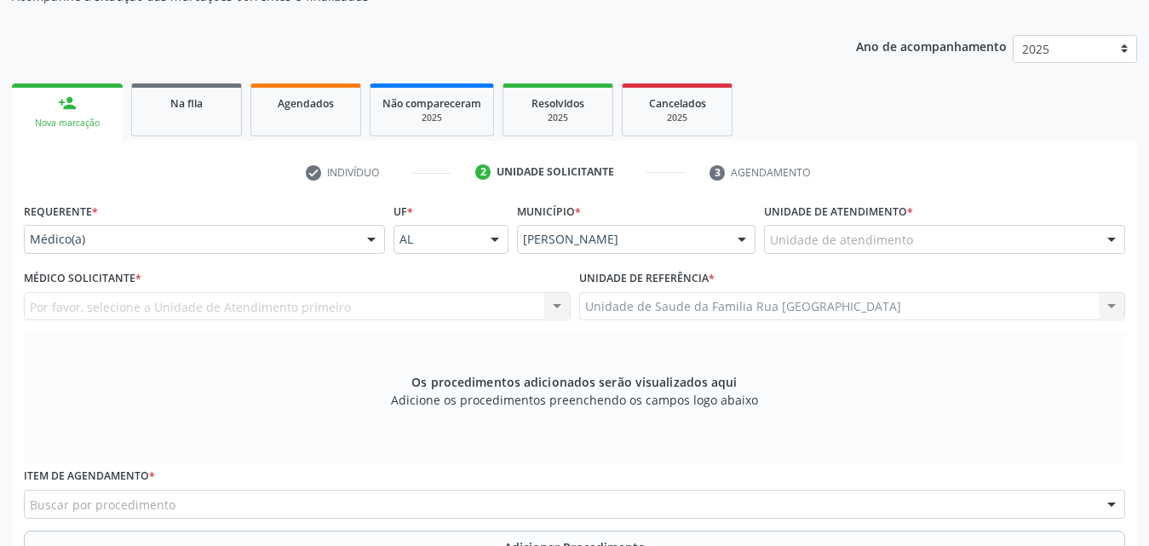
click at [964, 245] on div "Unidade de atendimento" at bounding box center [944, 239] width 361 height 29
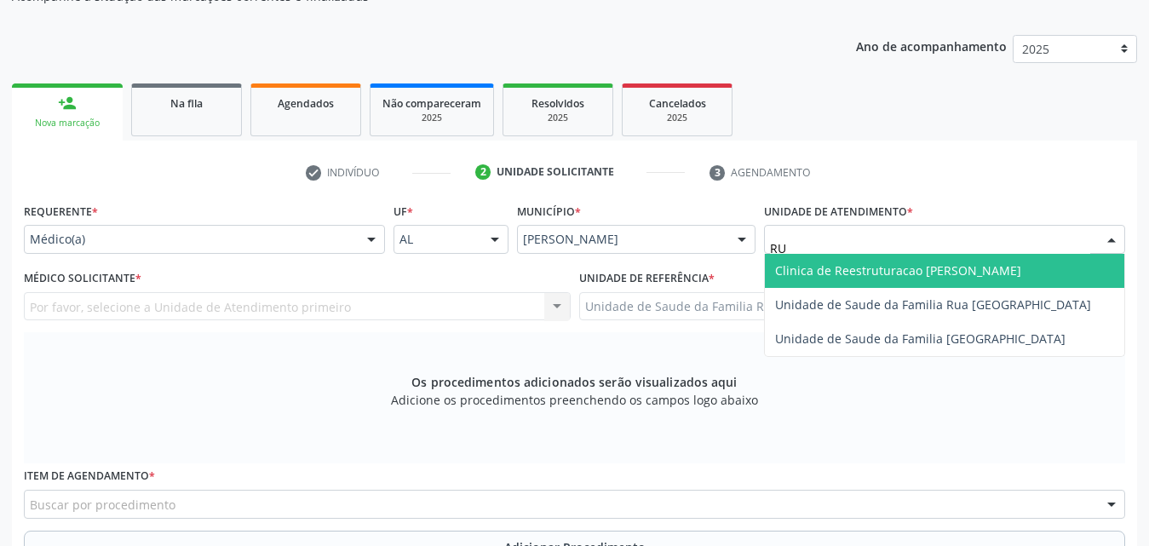
type input "RUA"
click at [981, 262] on span "Unidade de Saude da Familia Rua [GEOGRAPHIC_DATA]" at bounding box center [933, 270] width 316 height 16
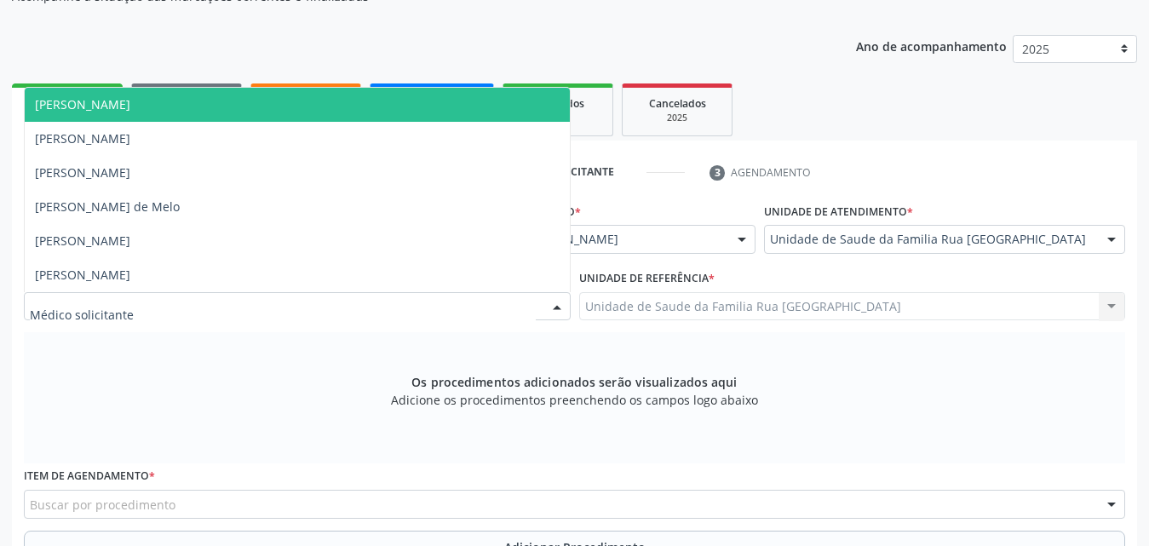
click at [221, 317] on div at bounding box center [297, 306] width 547 height 29
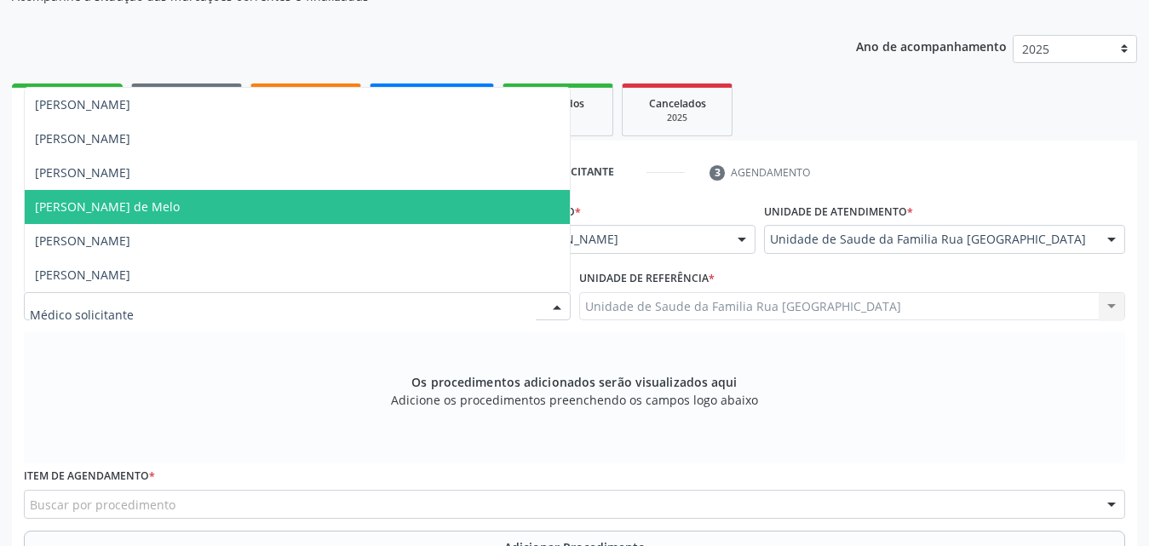
click at [221, 218] on span "Rodrigo Paranhos de Melo" at bounding box center [297, 207] width 545 height 34
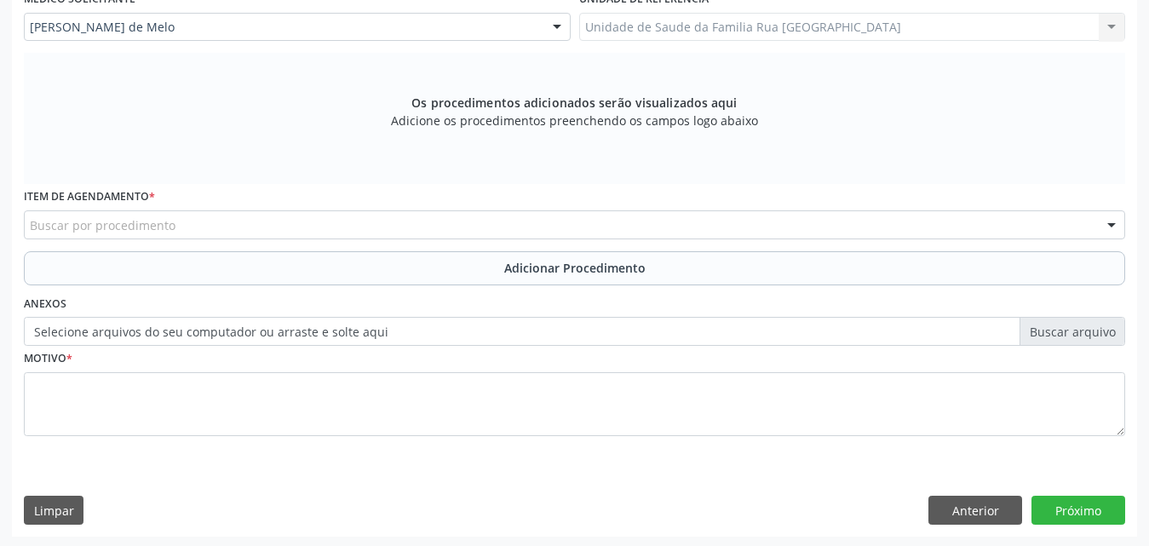
scroll to position [477, 0]
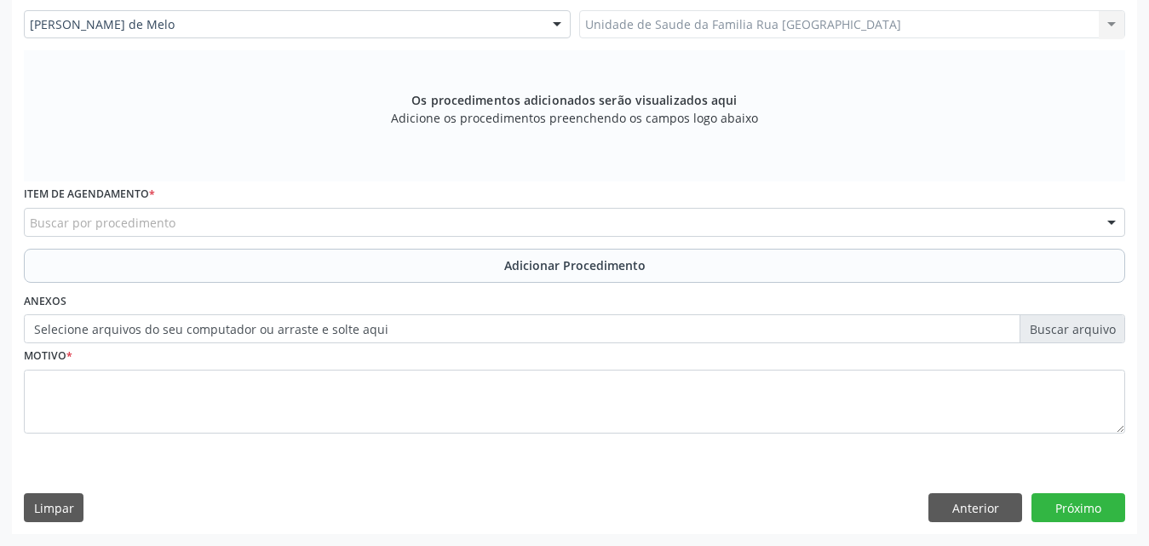
click at [314, 225] on div "Buscar por procedimento" at bounding box center [575, 222] width 1102 height 29
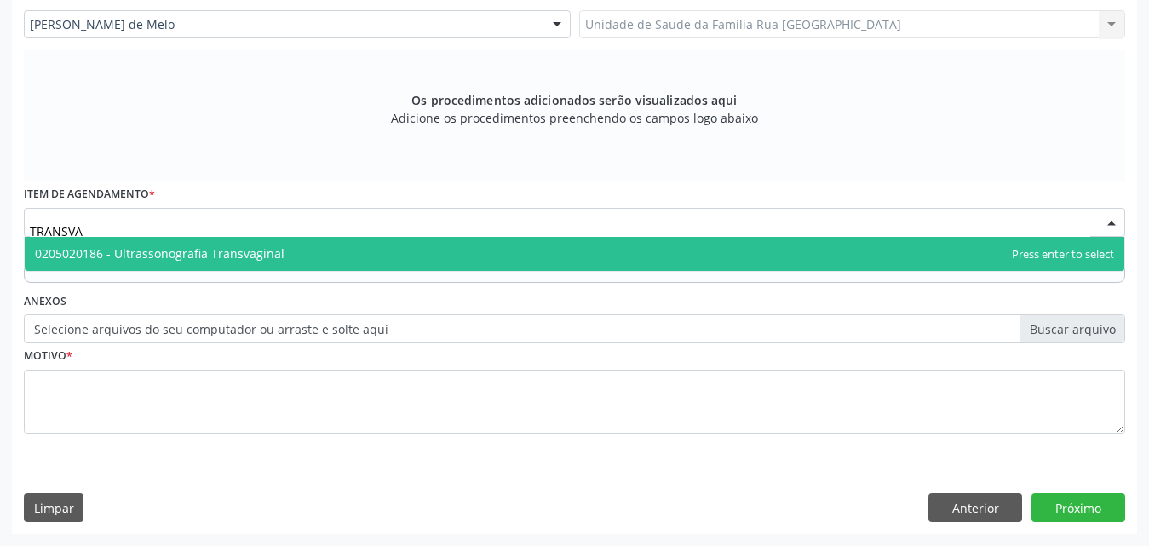
type input "TRANSVAG"
click at [229, 248] on span "0205020186 - Ultrassonografia Transvaginal" at bounding box center [160, 253] width 250 height 16
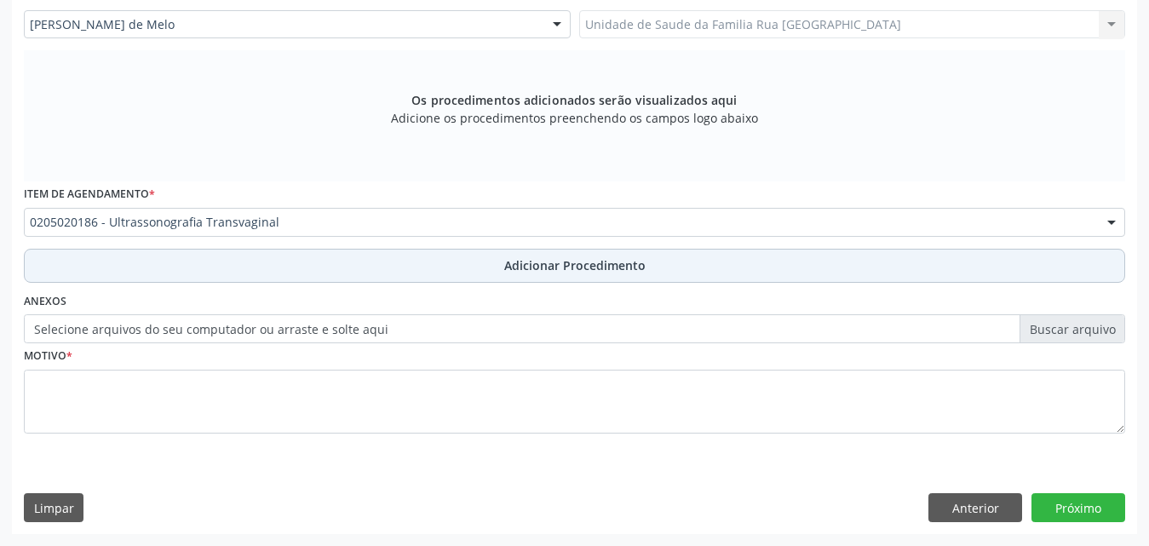
click at [582, 272] on span "Adicionar Procedimento" at bounding box center [574, 265] width 141 height 18
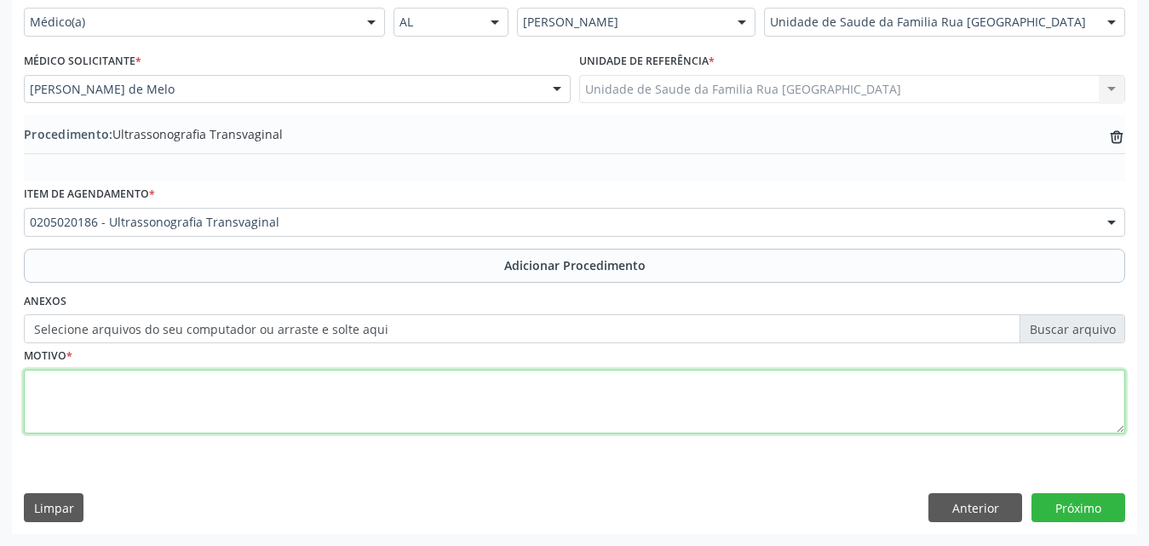
click at [196, 394] on textarea at bounding box center [575, 402] width 1102 height 65
type textarea "AVALIACAO CLINICA"
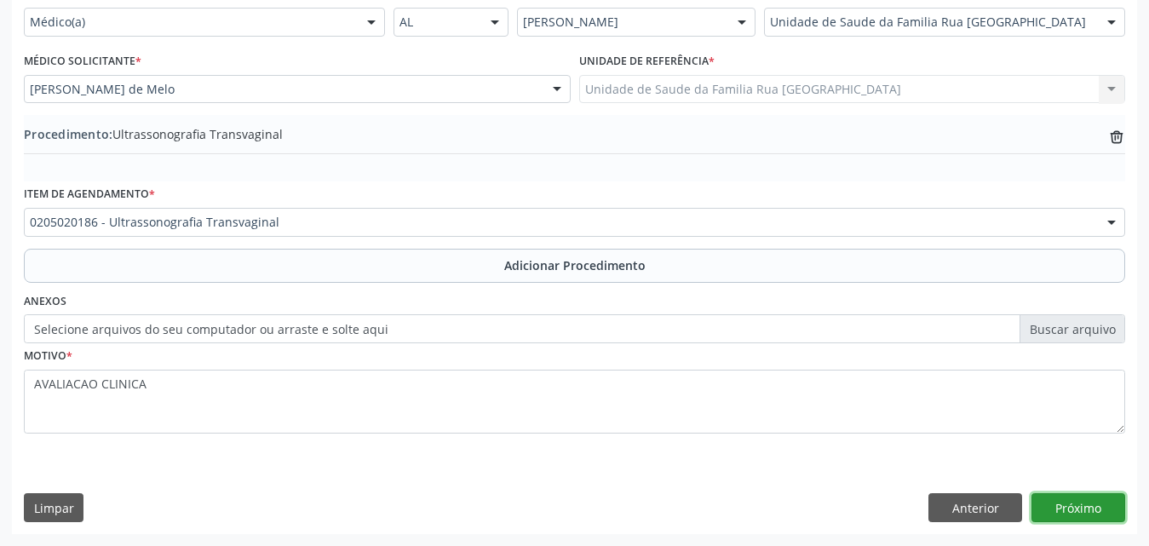
click at [1100, 504] on button "Próximo" at bounding box center [1079, 507] width 94 height 29
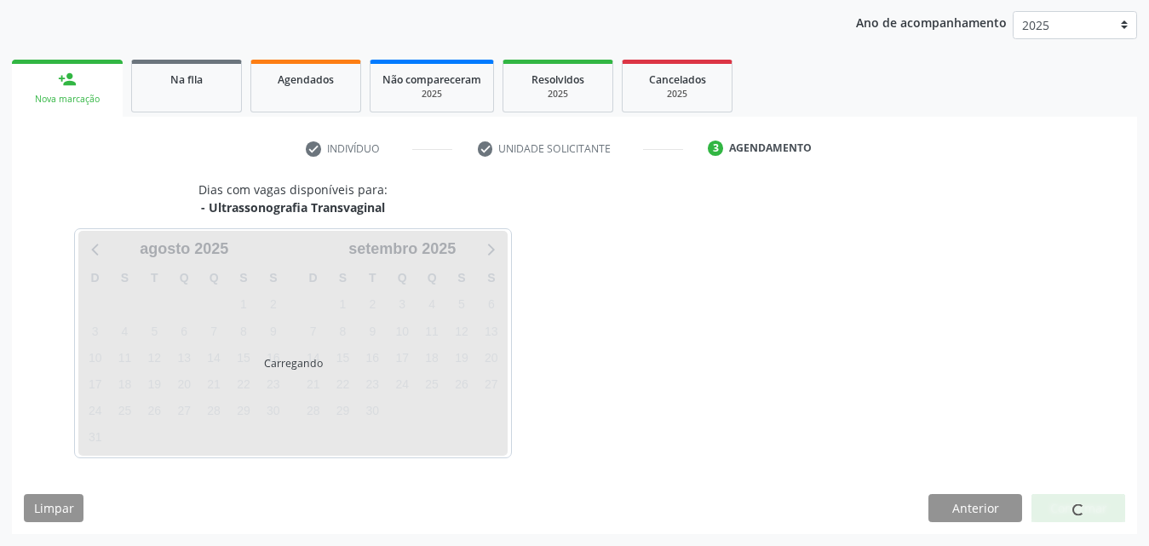
scroll to position [269, 0]
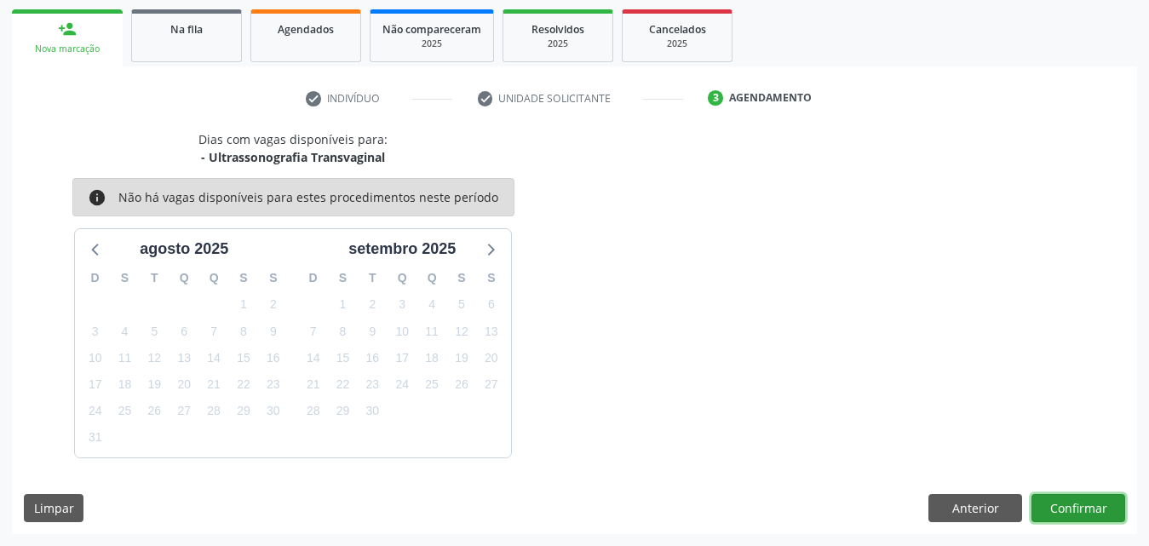
click at [1081, 510] on button "Confirmar" at bounding box center [1079, 508] width 94 height 29
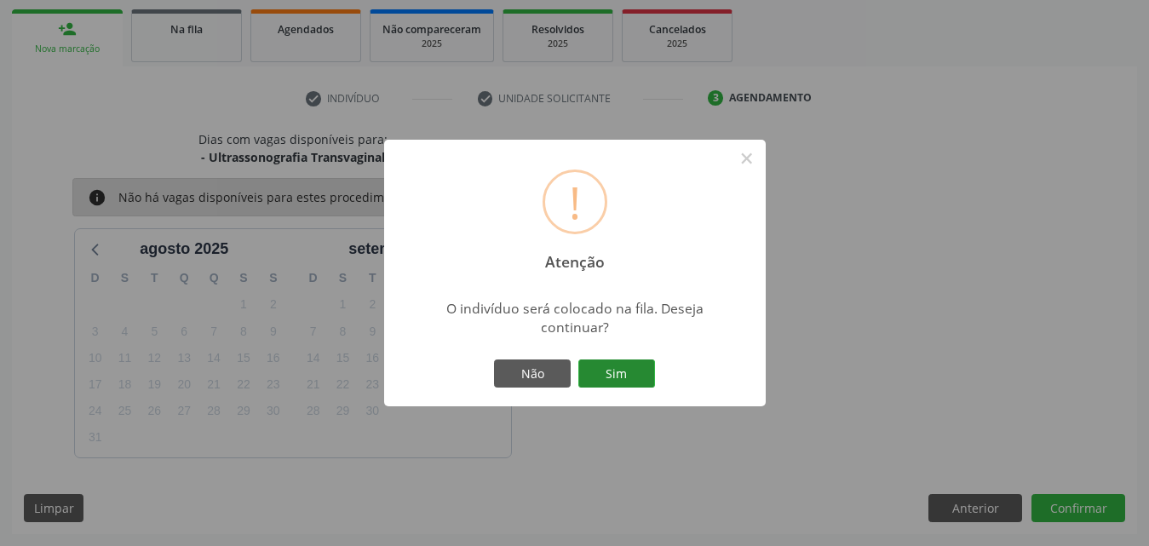
click at [636, 377] on button "Sim" at bounding box center [616, 374] width 77 height 29
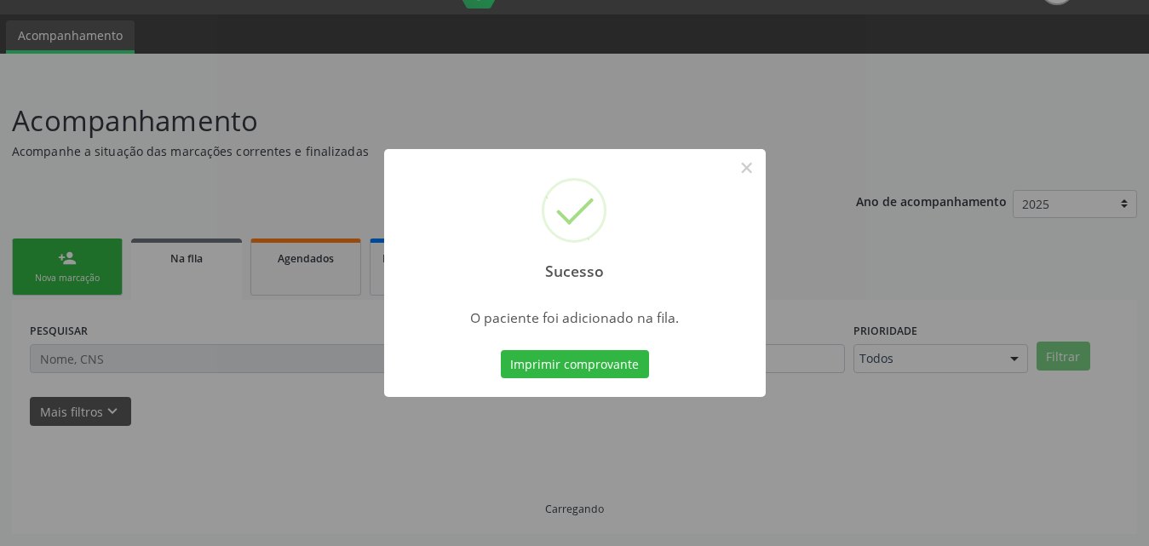
scroll to position [40, 0]
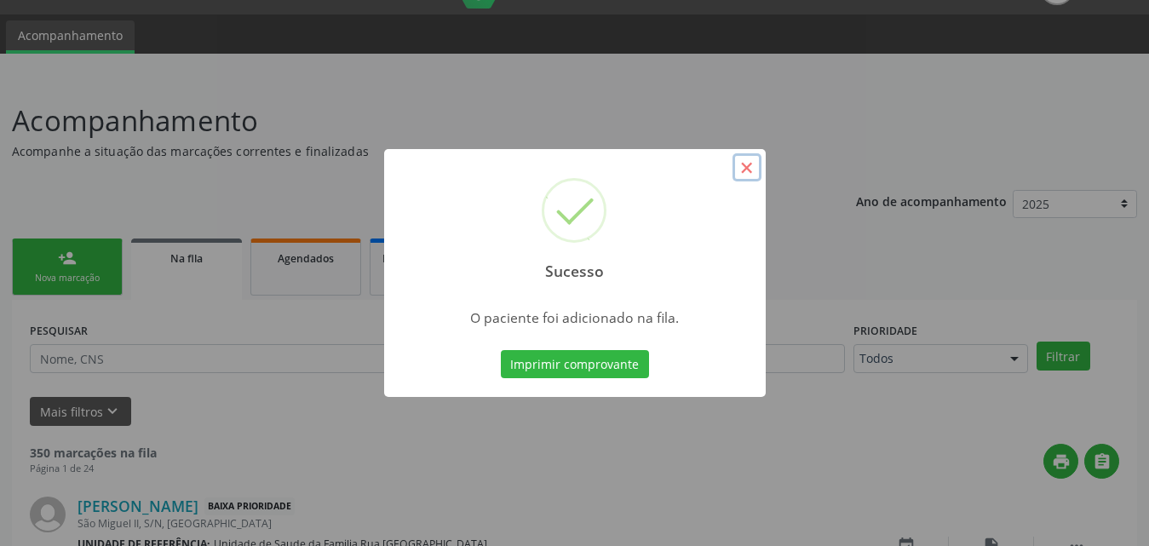
click at [750, 167] on button "×" at bounding box center [747, 167] width 29 height 29
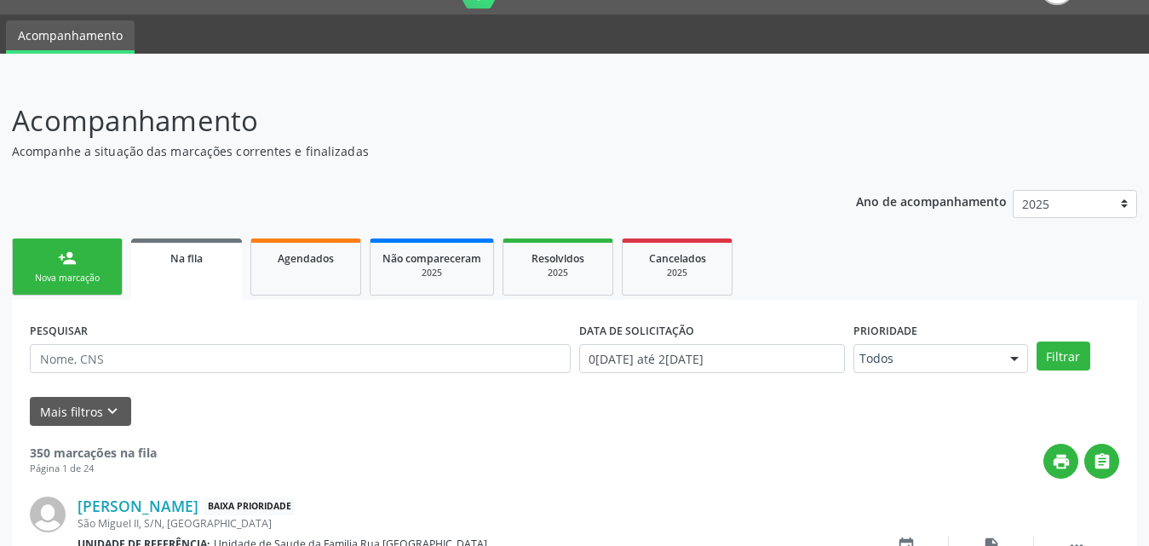
click at [41, 271] on link "person_add Nova marcação" at bounding box center [67, 267] width 111 height 57
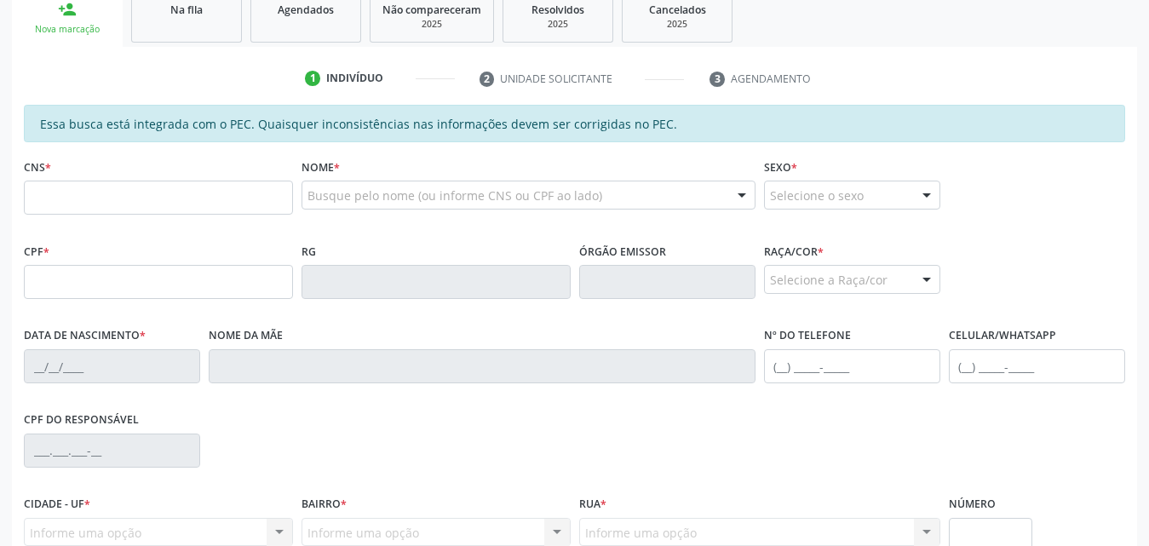
scroll to position [296, 0]
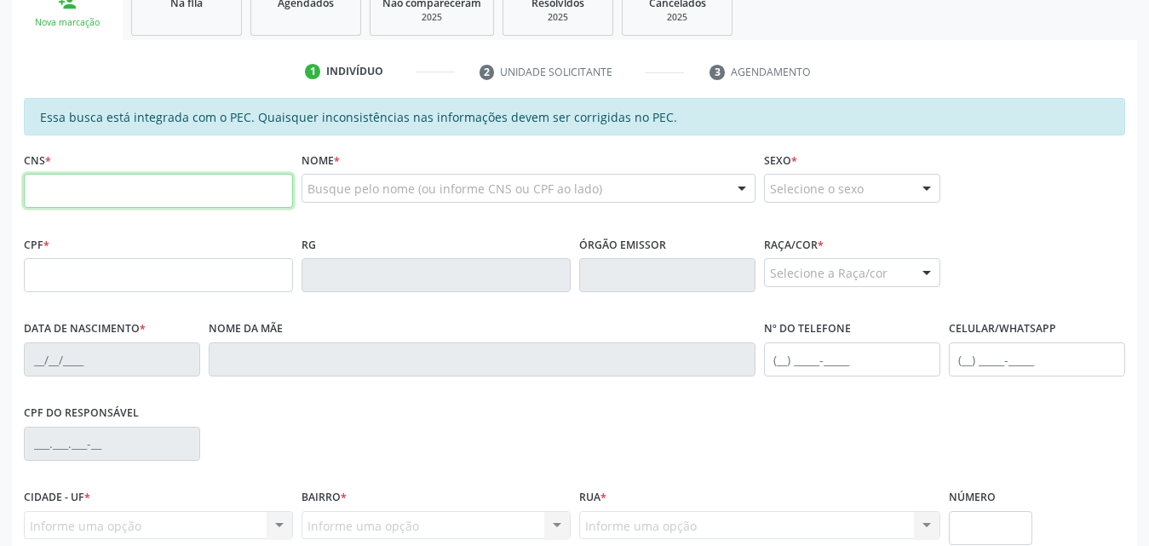
click at [153, 195] on input "text" at bounding box center [158, 191] width 269 height 34
type input "708 1055 2664 9031"
type input "010.469.304-51"
type input "15/03/1971"
type input "Maria José Goncalves da Silva"
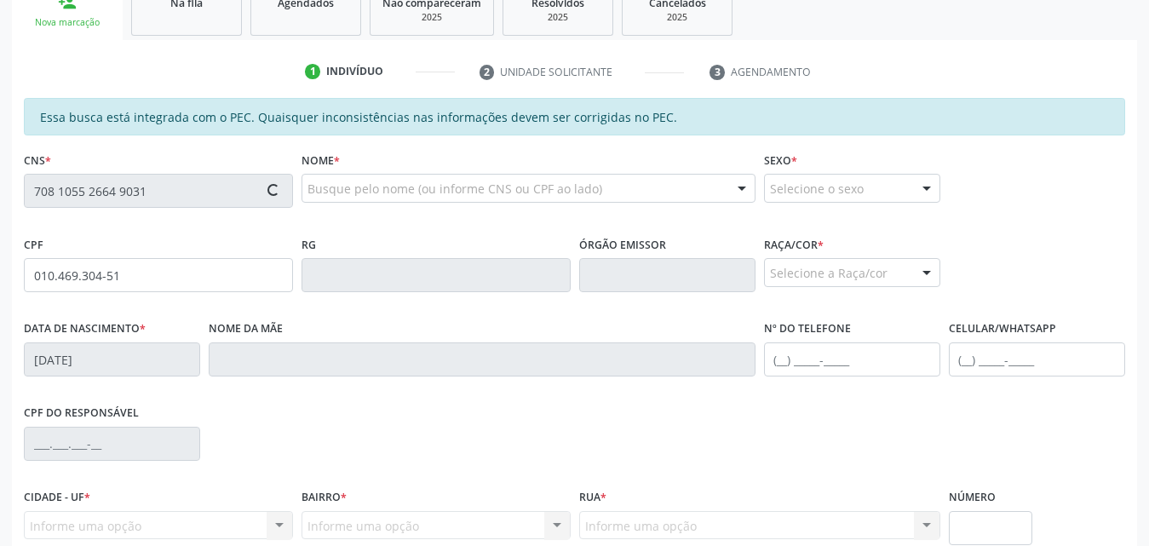
type input "(82) 99396-2812"
type input "05"
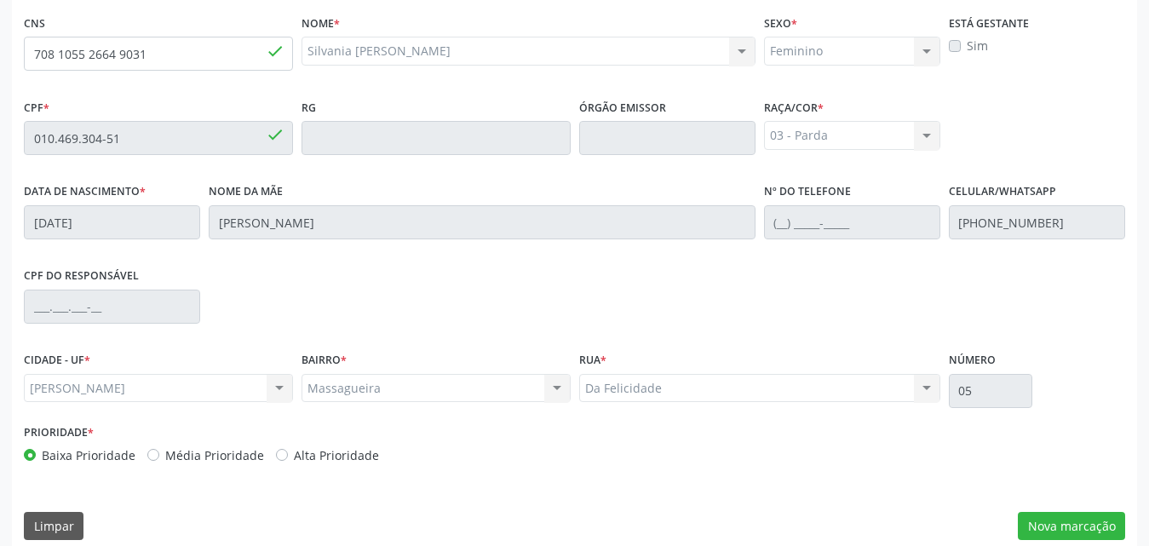
scroll to position [451, 0]
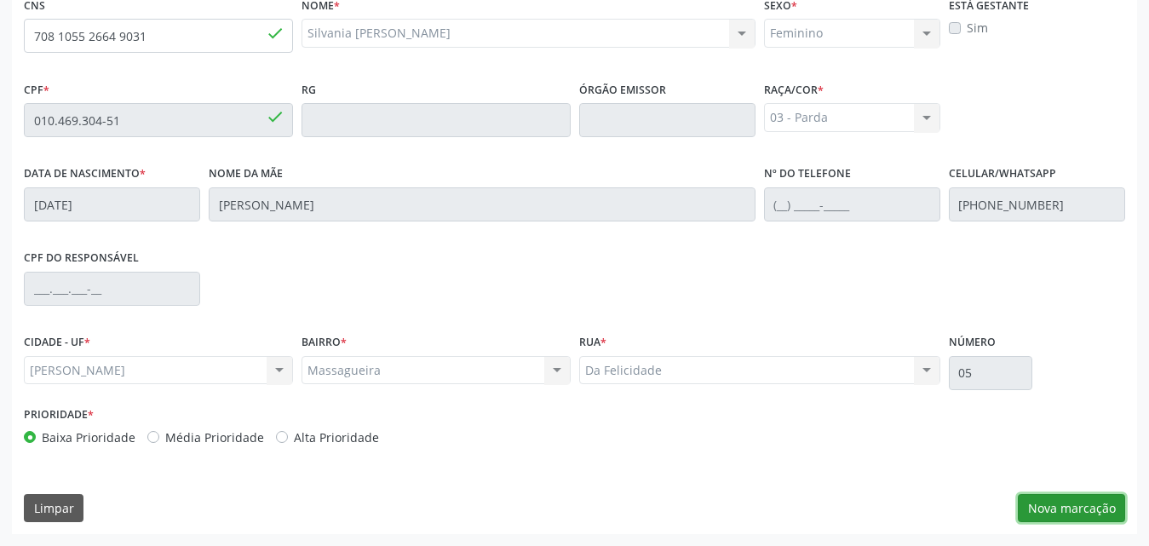
click at [1080, 509] on button "Nova marcação" at bounding box center [1071, 508] width 107 height 29
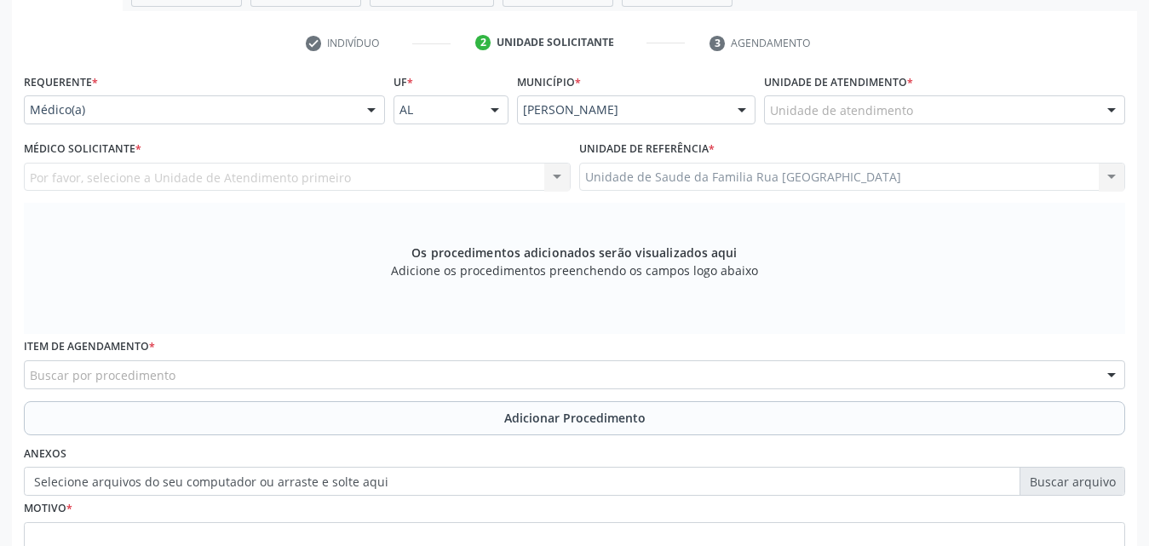
scroll to position [110, 0]
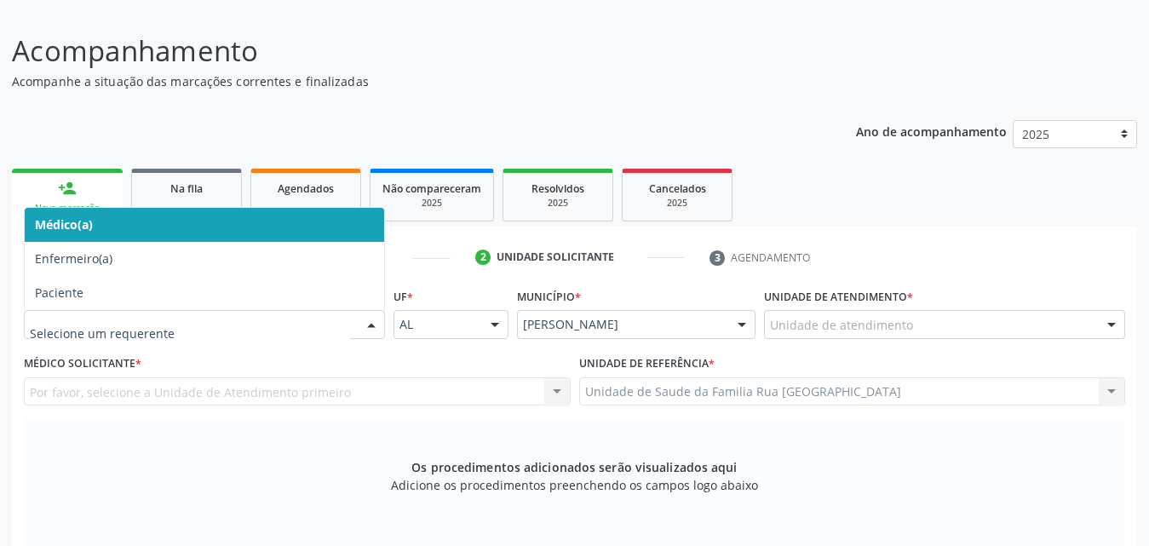
click at [373, 331] on div at bounding box center [372, 325] width 26 height 29
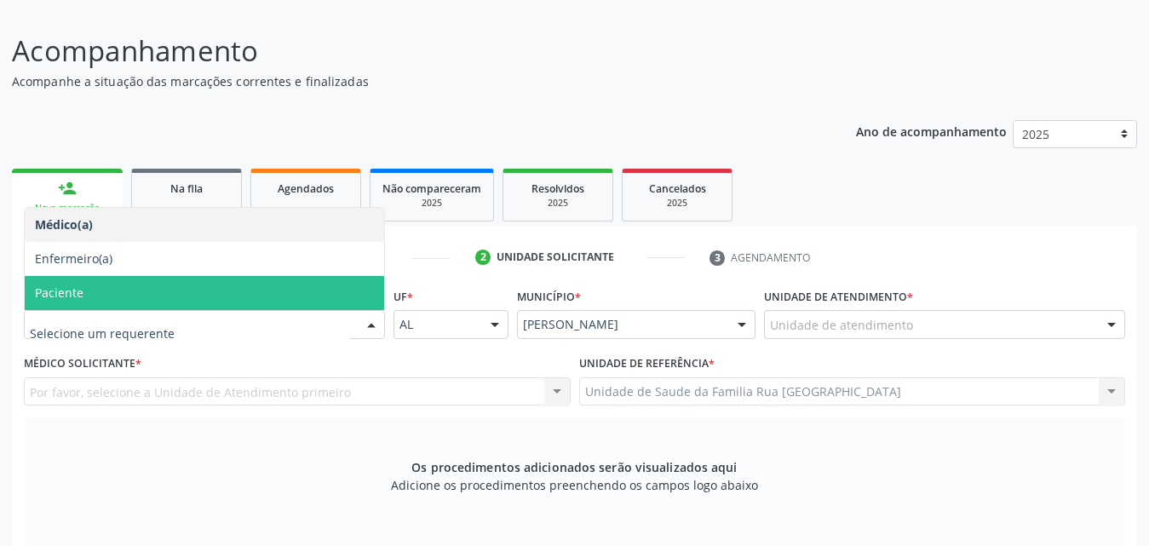
click at [153, 298] on span "Paciente" at bounding box center [205, 293] width 360 height 34
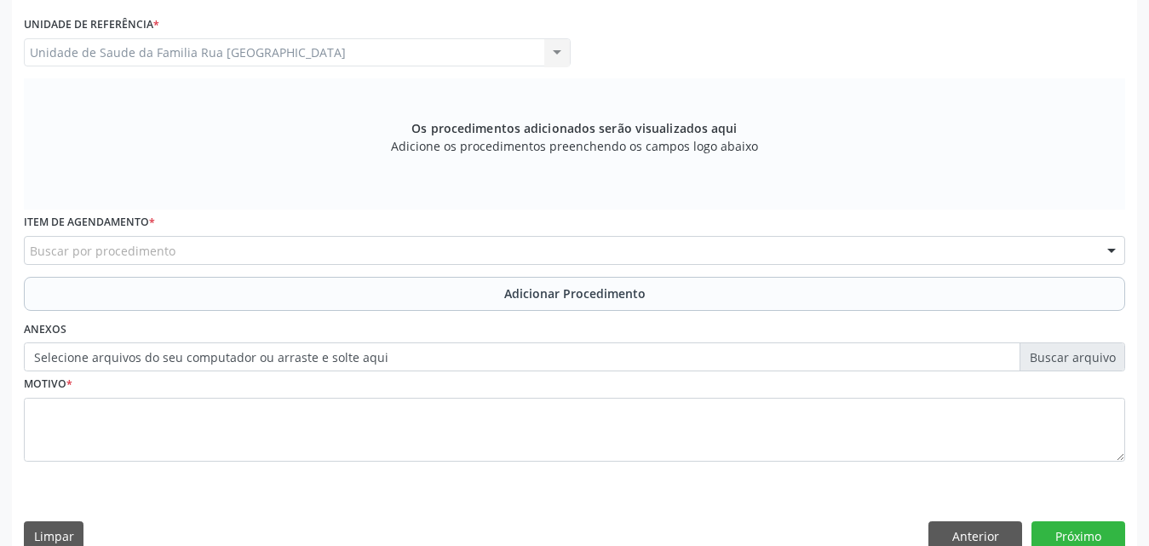
scroll to position [451, 0]
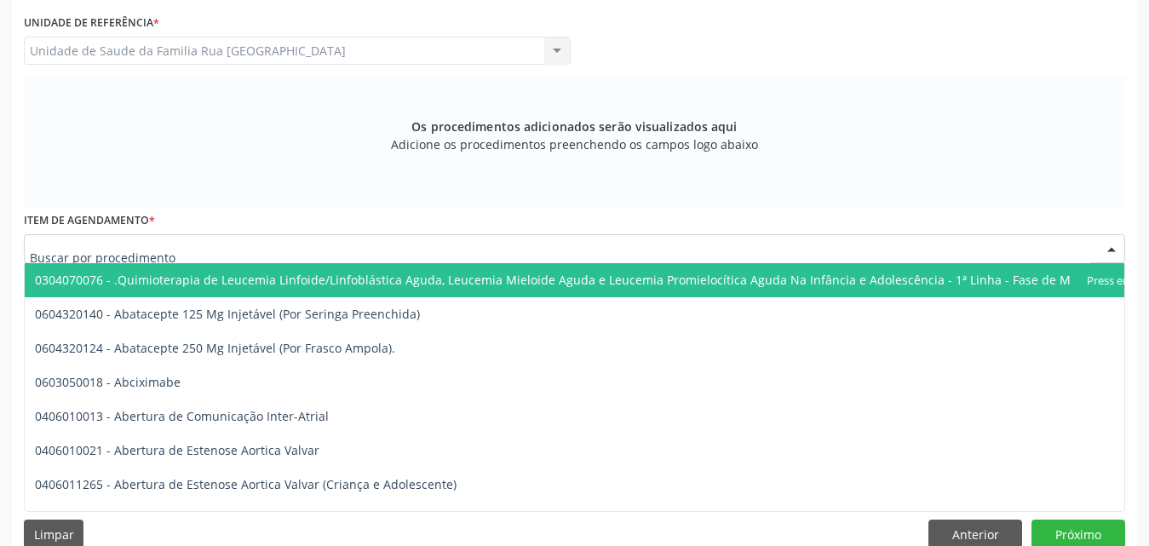
click at [380, 249] on div at bounding box center [575, 248] width 1102 height 29
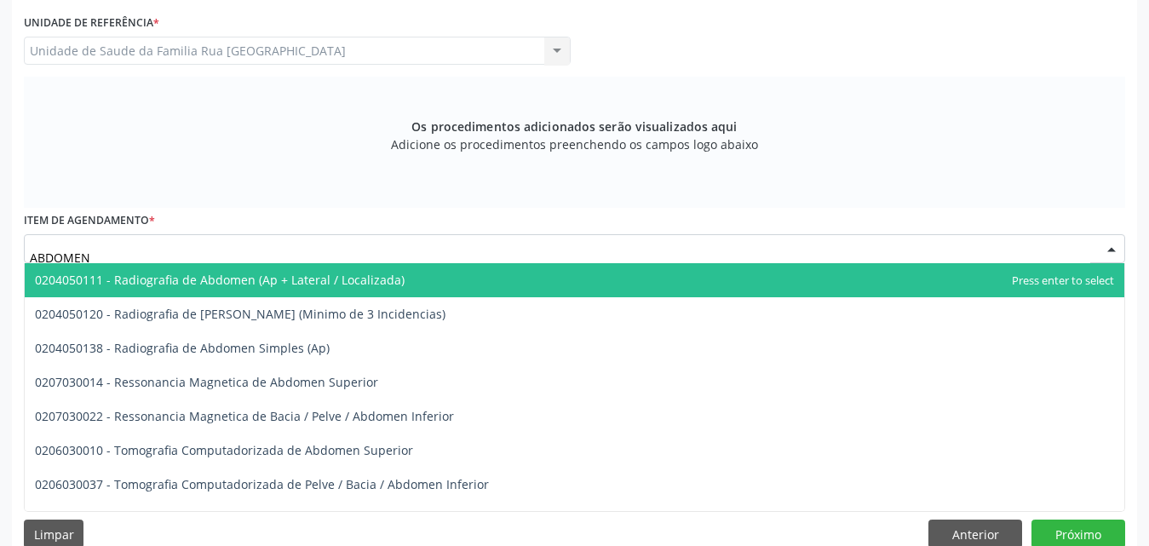
type input "ABDOMEN T"
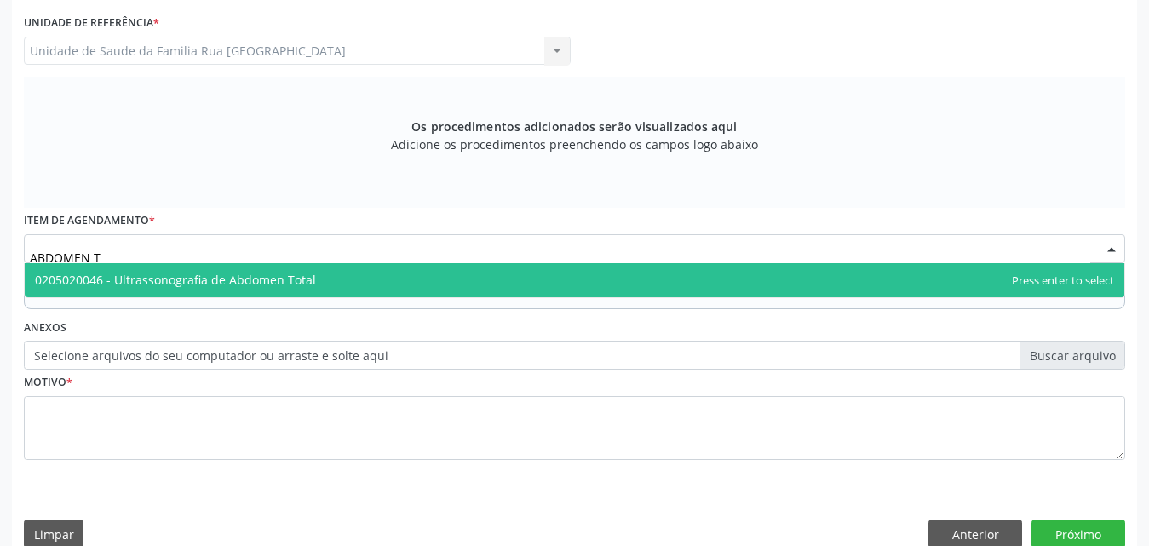
click at [297, 279] on span "0205020046 - Ultrassonografia de Abdomen Total" at bounding box center [175, 280] width 281 height 16
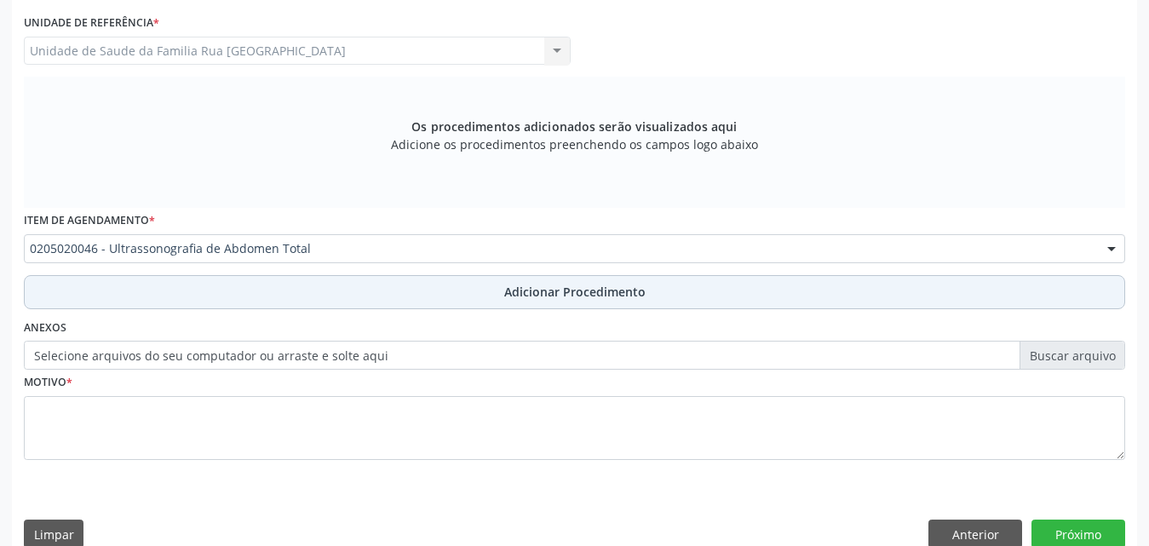
click at [595, 289] on span "Adicionar Procedimento" at bounding box center [574, 292] width 141 height 18
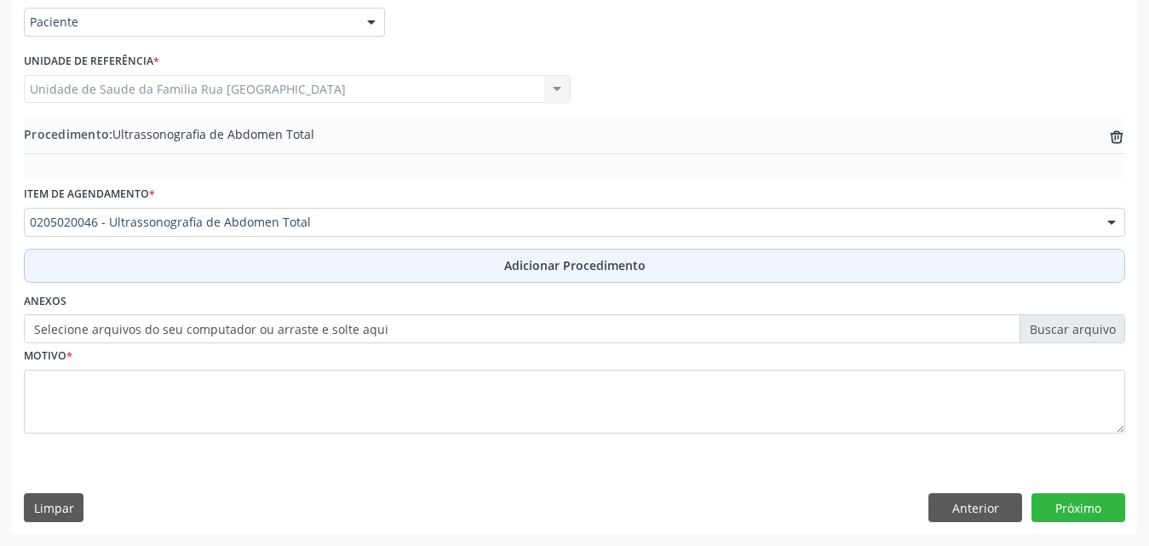
scroll to position [412, 0]
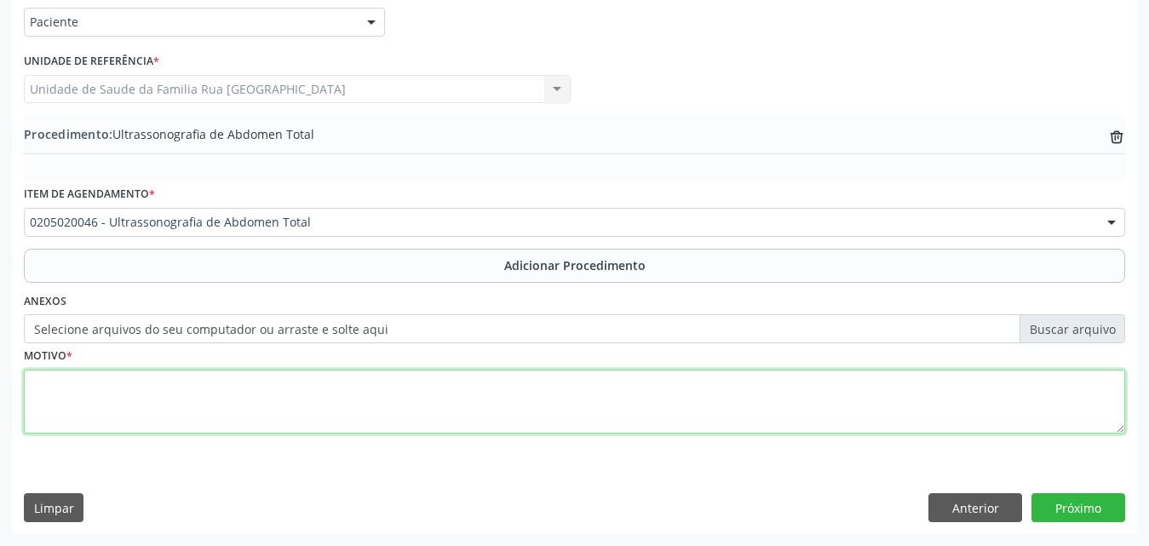
click at [248, 395] on textarea at bounding box center [575, 402] width 1102 height 65
type textarea "DOR ABDOMINAL."
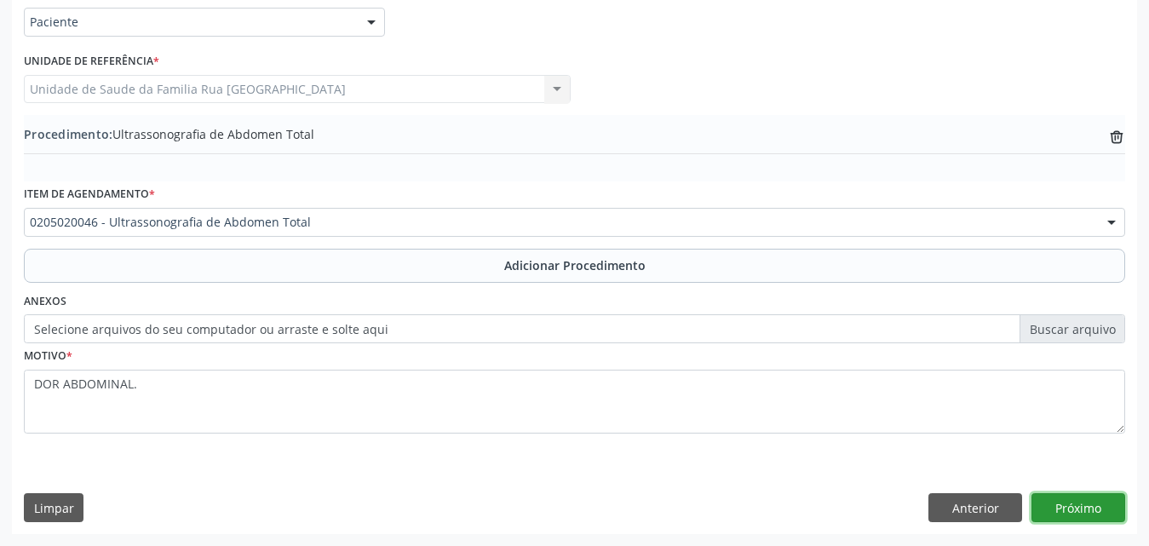
click at [1056, 509] on button "Próximo" at bounding box center [1079, 507] width 94 height 29
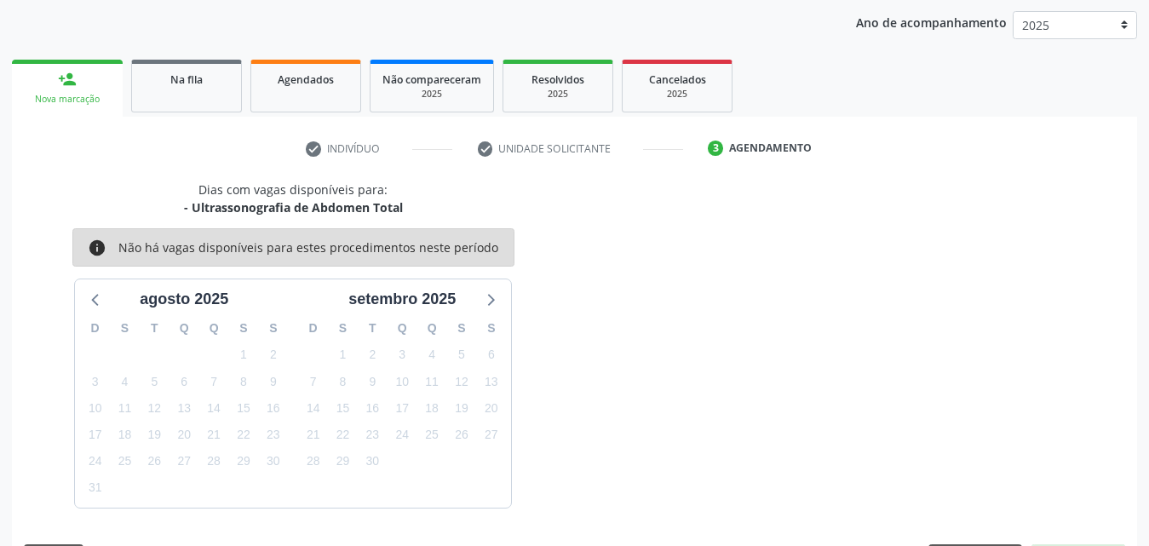
scroll to position [269, 0]
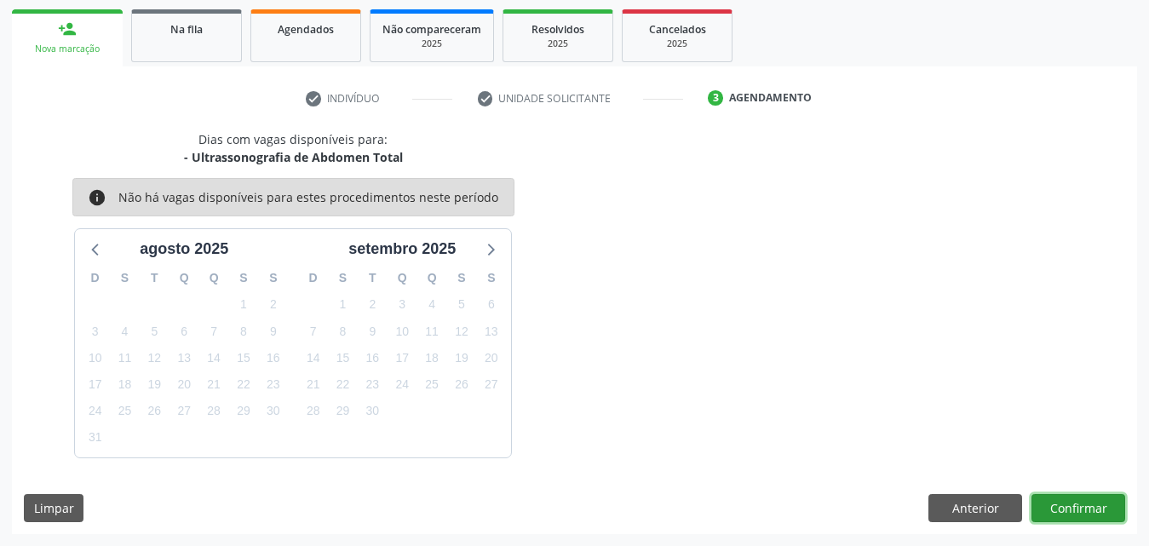
click at [1070, 509] on button "Confirmar" at bounding box center [1079, 508] width 94 height 29
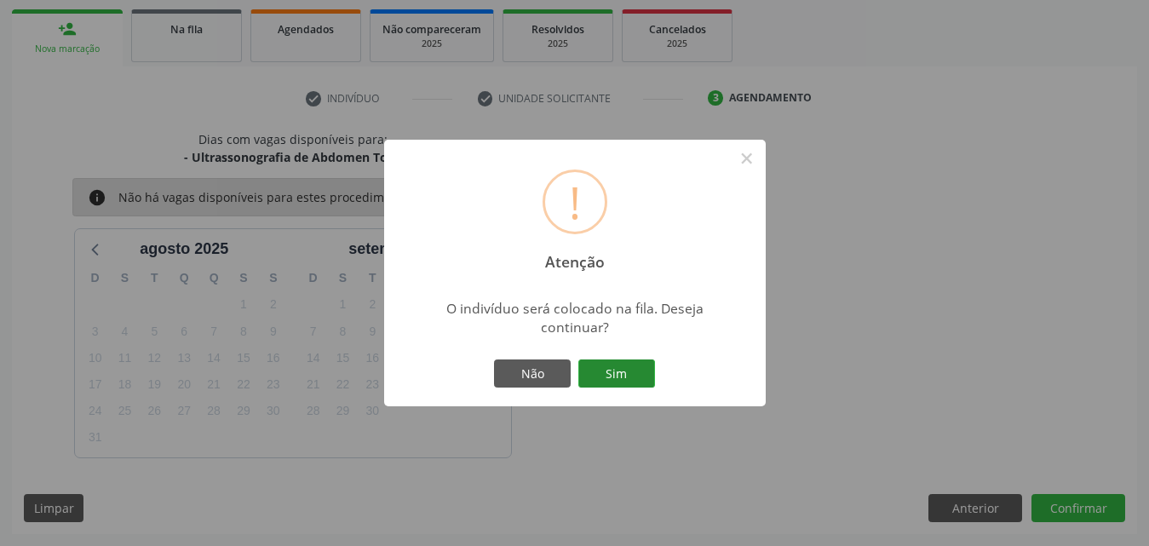
click at [625, 370] on button "Sim" at bounding box center [616, 374] width 77 height 29
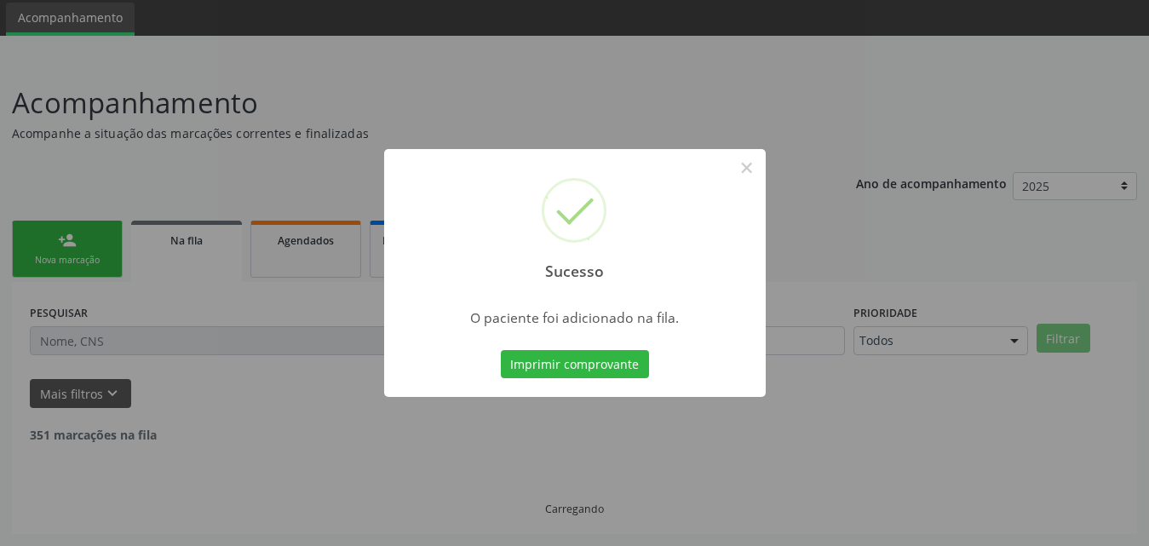
scroll to position [40, 0]
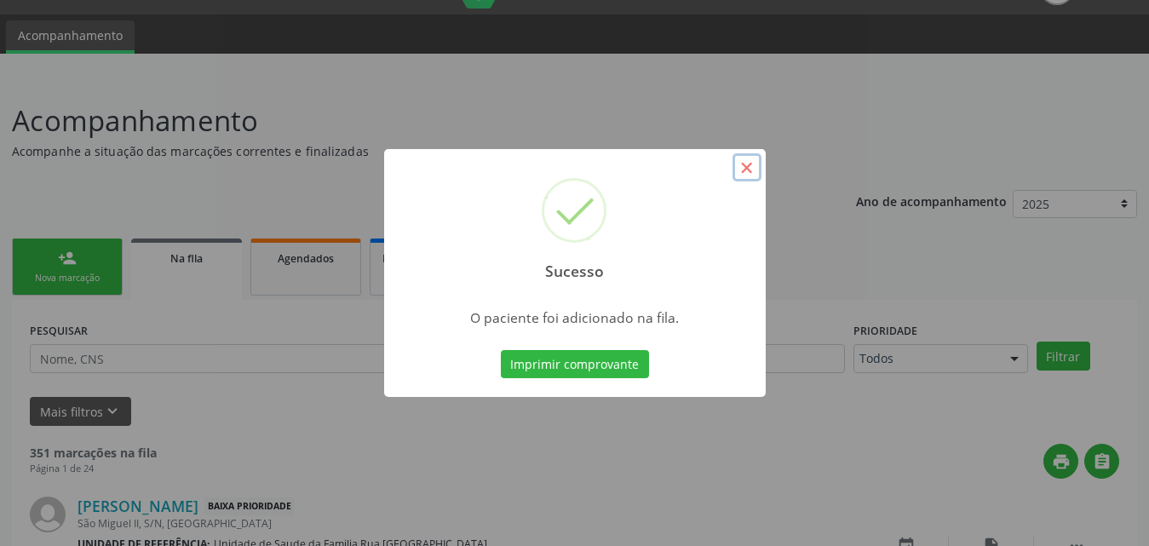
click at [745, 171] on button "×" at bounding box center [747, 167] width 29 height 29
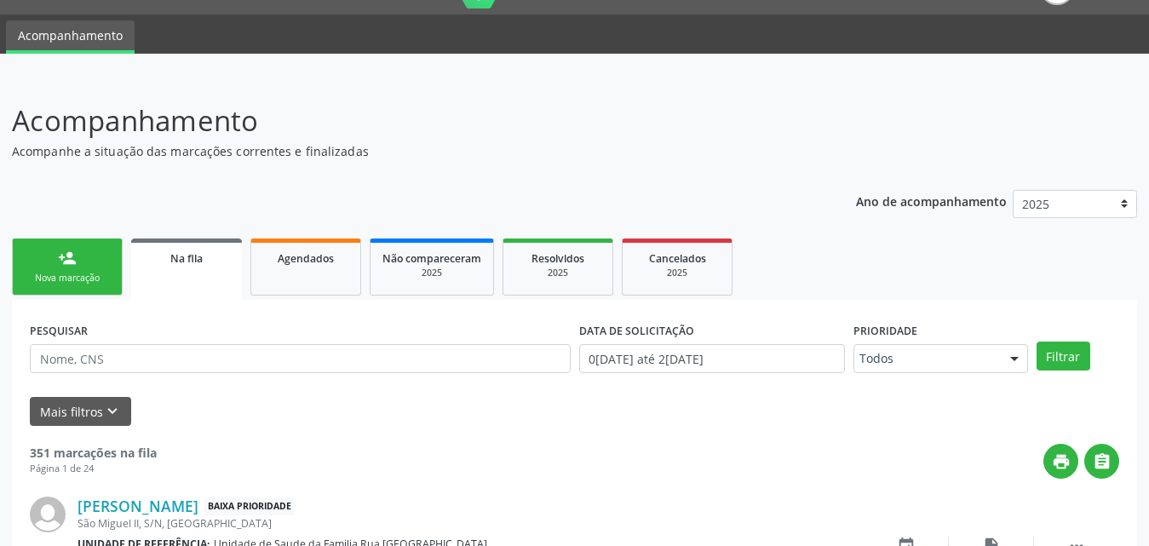
click at [58, 274] on div "Nova marcação" at bounding box center [67, 278] width 85 height 13
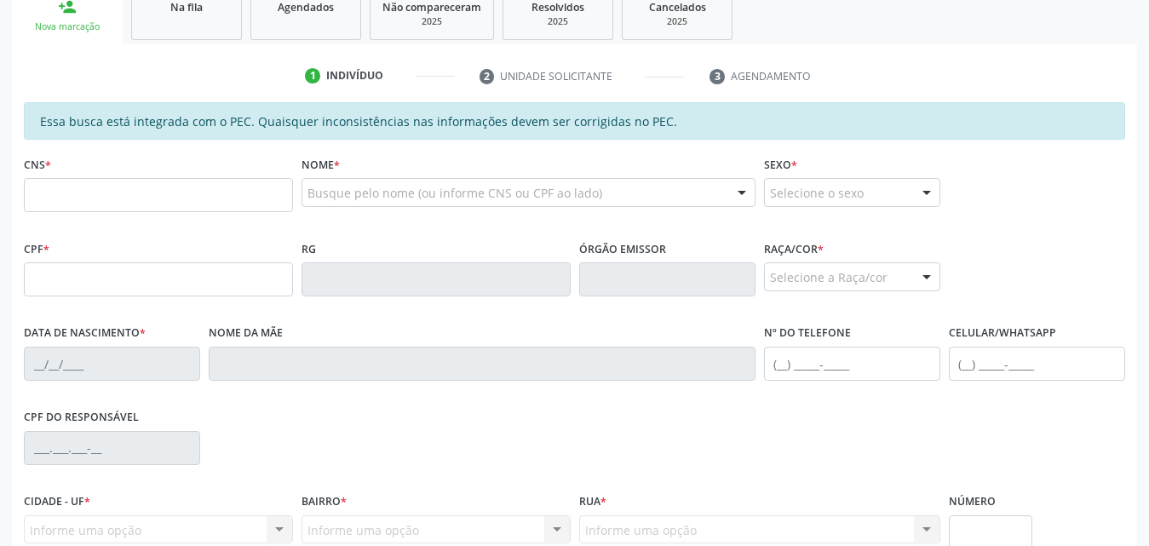
scroll to position [296, 0]
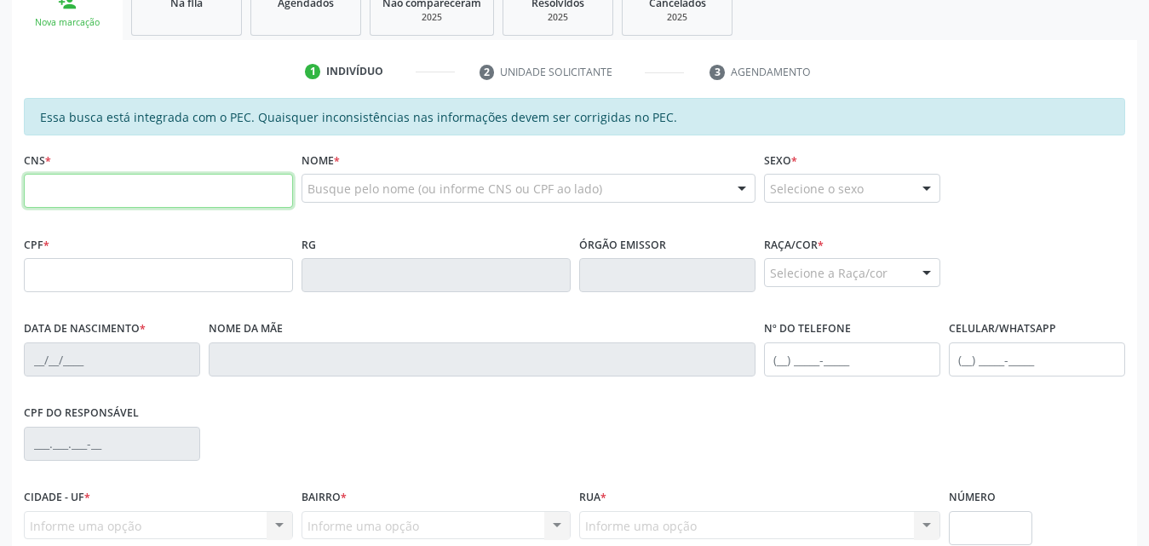
click at [187, 187] on input "text" at bounding box center [158, 191] width 269 height 34
type input "708 1055 2664 9031"
type input "010.469.304-51"
type input "15/03/1971"
type input "Maria José Goncalves da Silva"
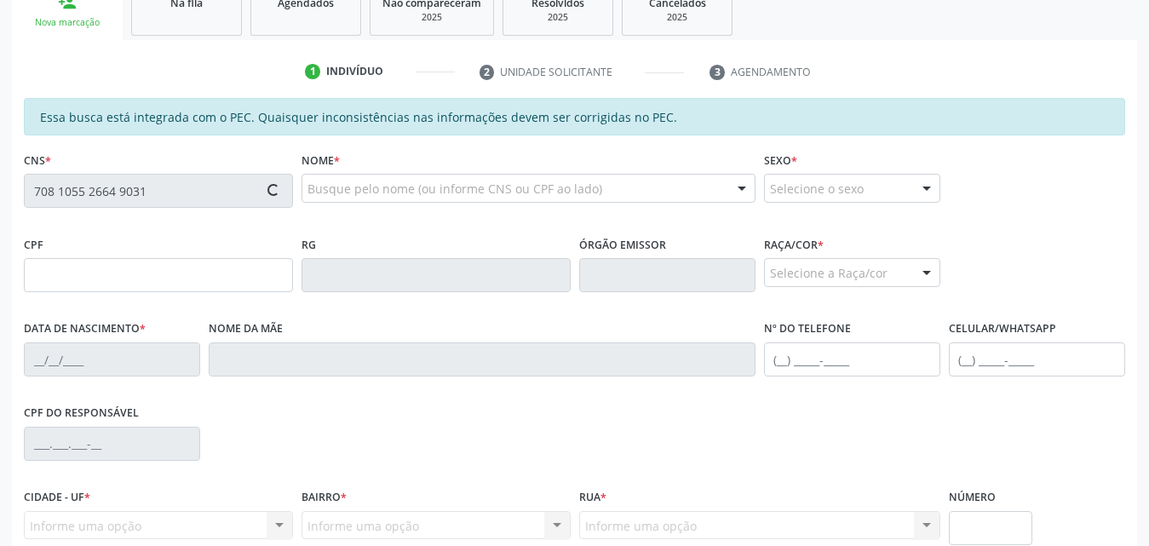
type input "(82) 99396-2812"
type input "05"
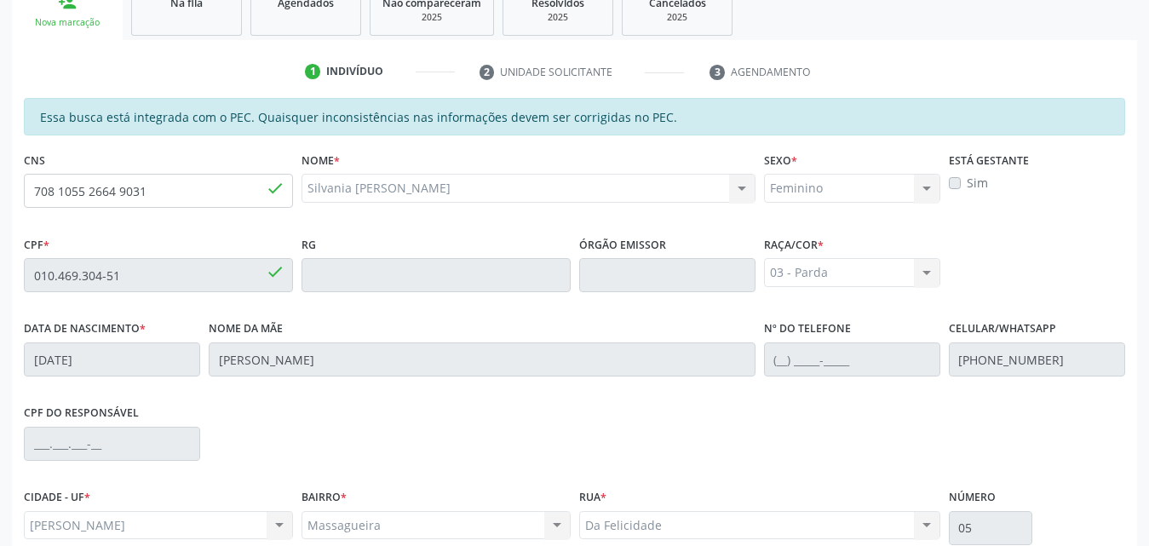
scroll to position [451, 0]
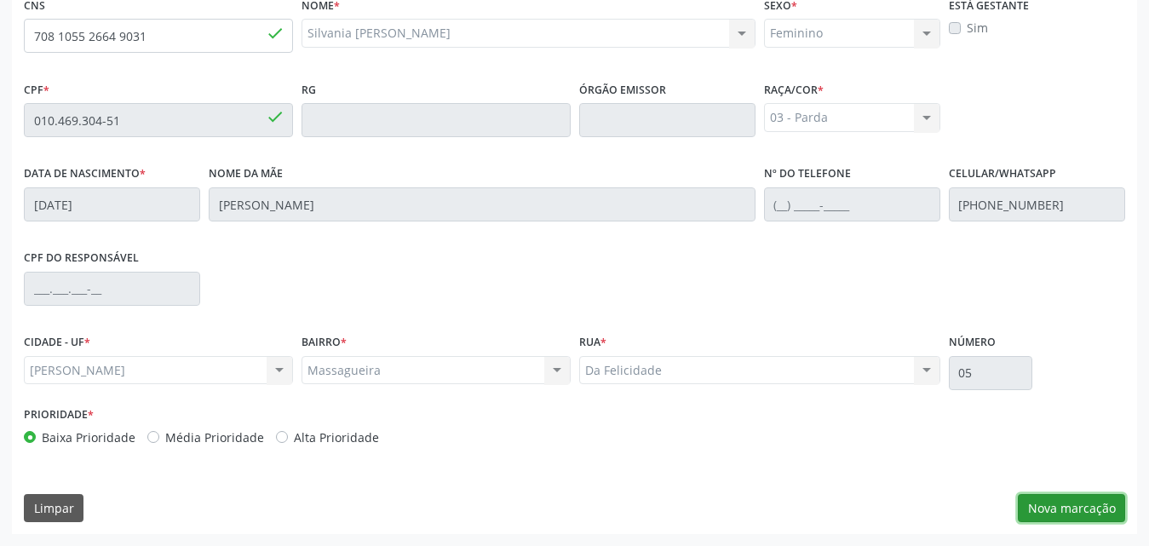
click at [1056, 515] on button "Nova marcação" at bounding box center [1071, 508] width 107 height 29
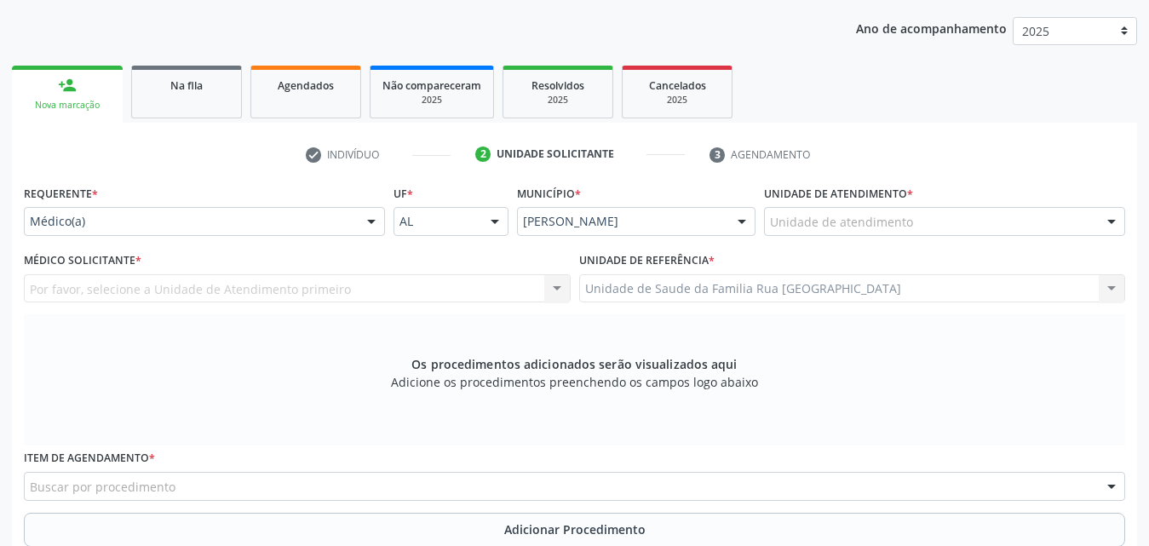
scroll to position [195, 0]
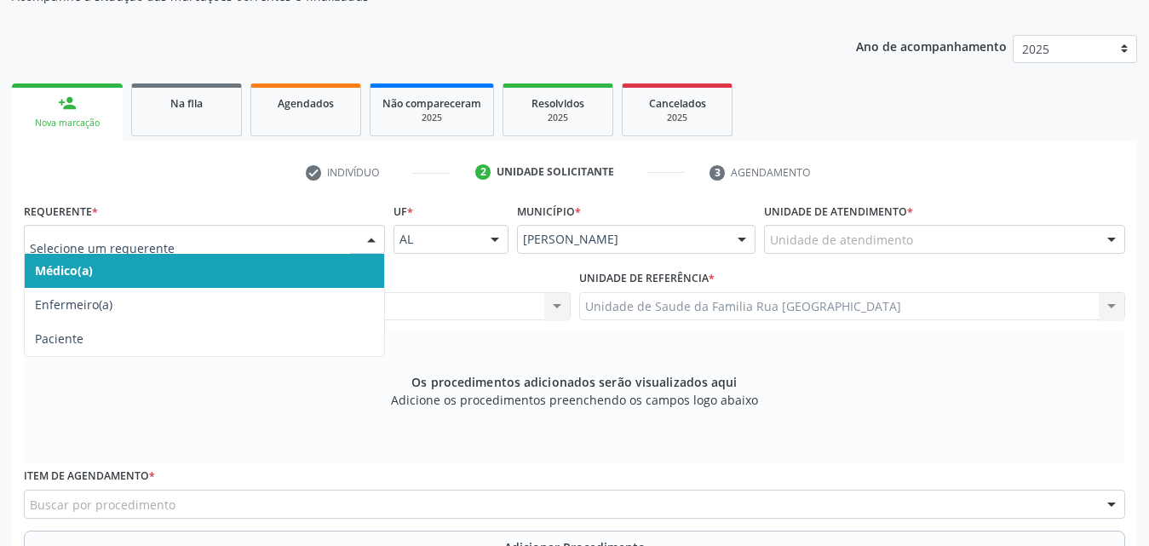
click at [363, 245] on div at bounding box center [372, 240] width 26 height 29
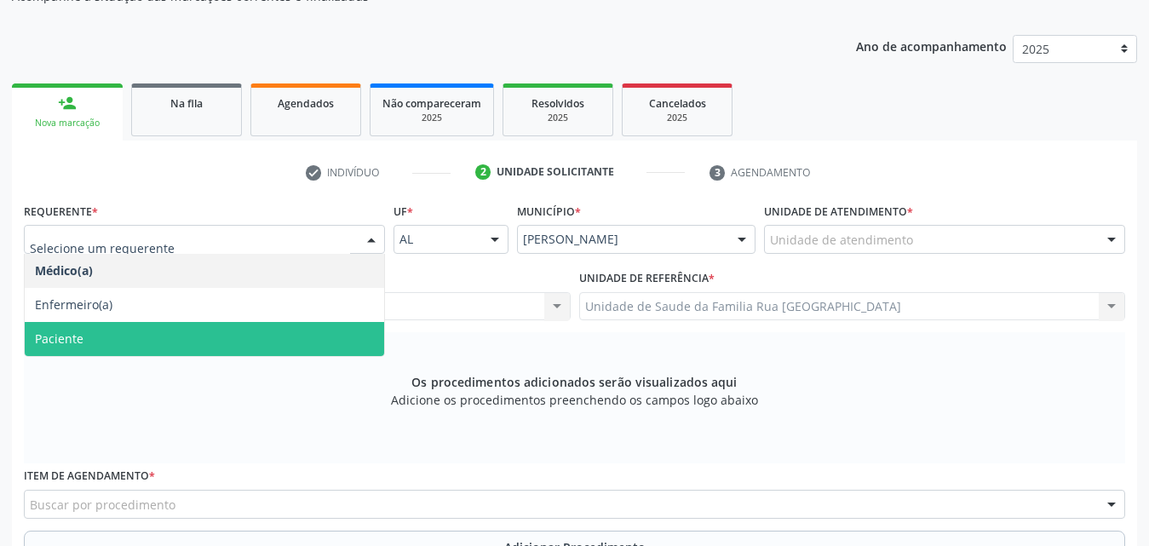
click at [133, 341] on span "Paciente" at bounding box center [205, 339] width 360 height 34
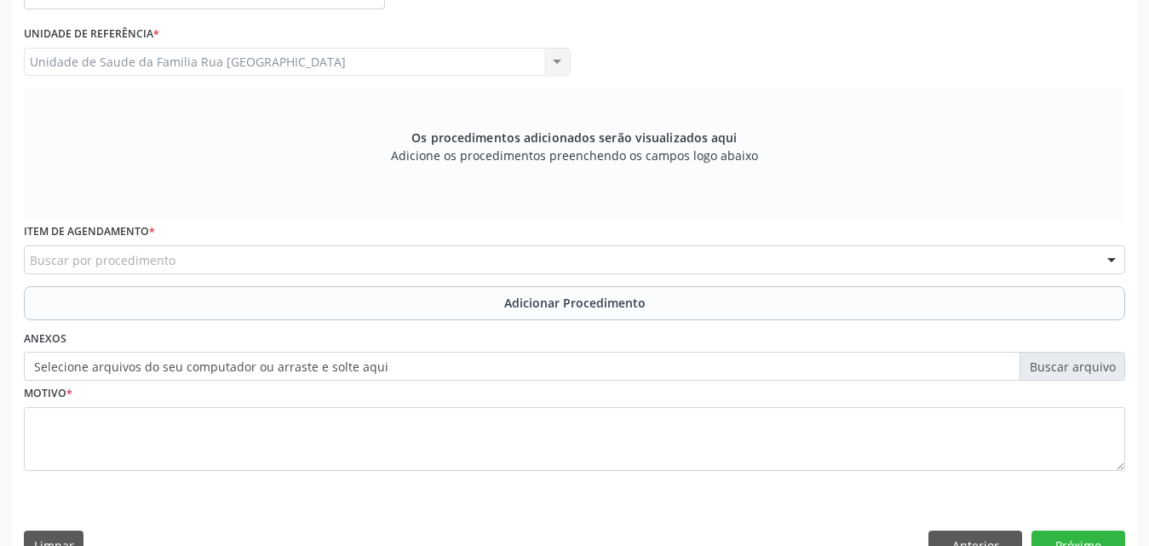
scroll to position [451, 0]
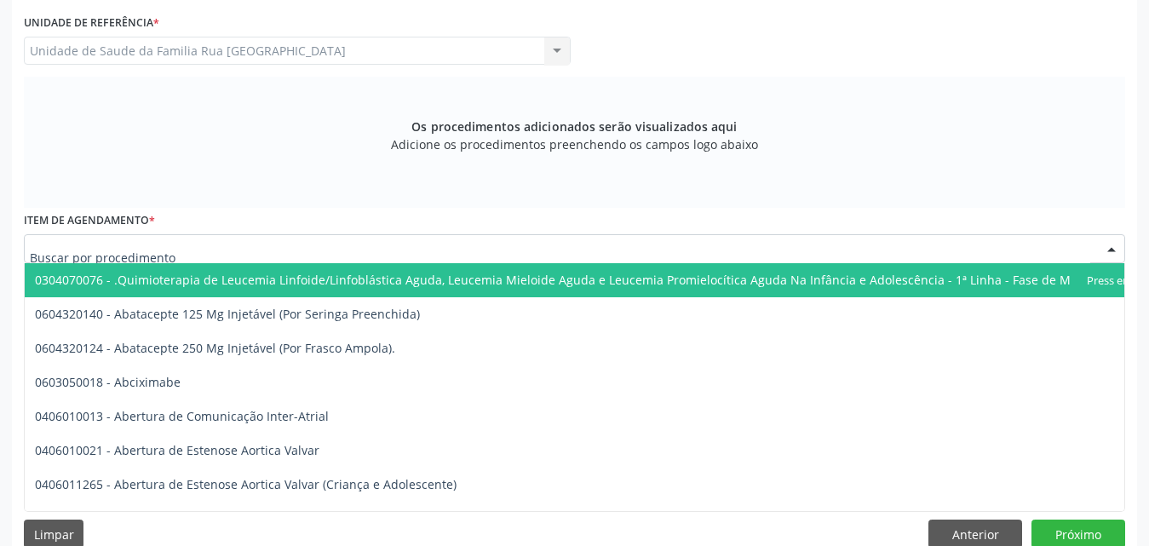
click at [287, 248] on div at bounding box center [575, 248] width 1102 height 29
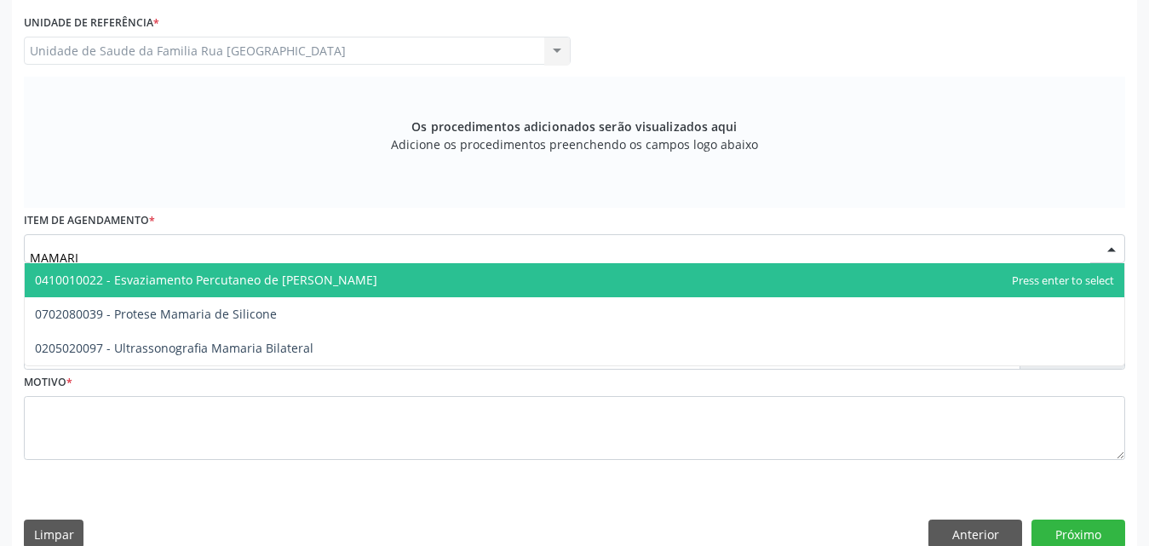
type input "MAMARIA"
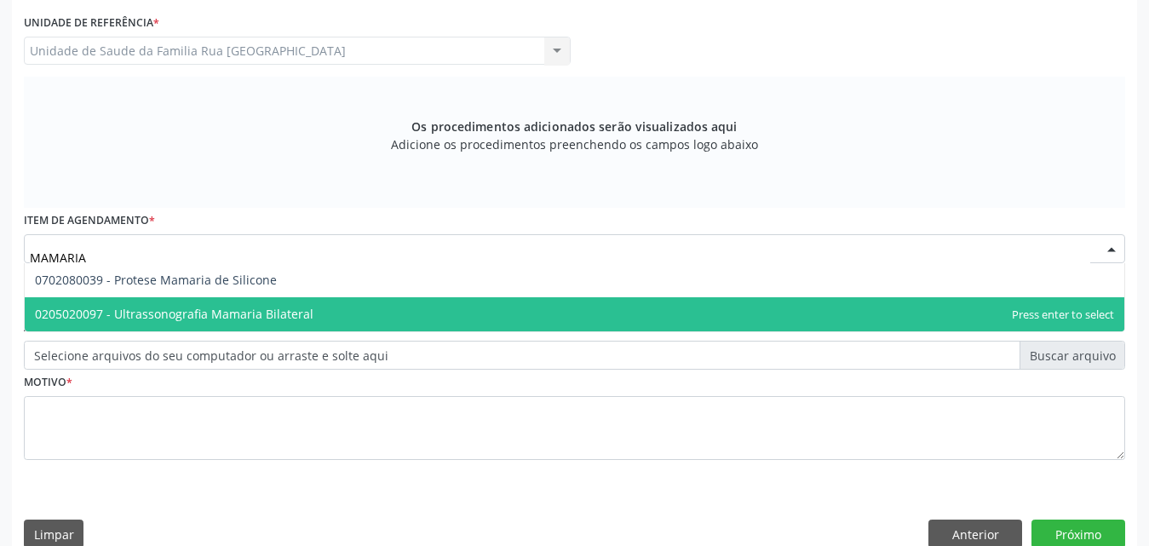
click at [252, 306] on span "0205020097 - Ultrassonografia Mamaria Bilateral" at bounding box center [174, 314] width 279 height 16
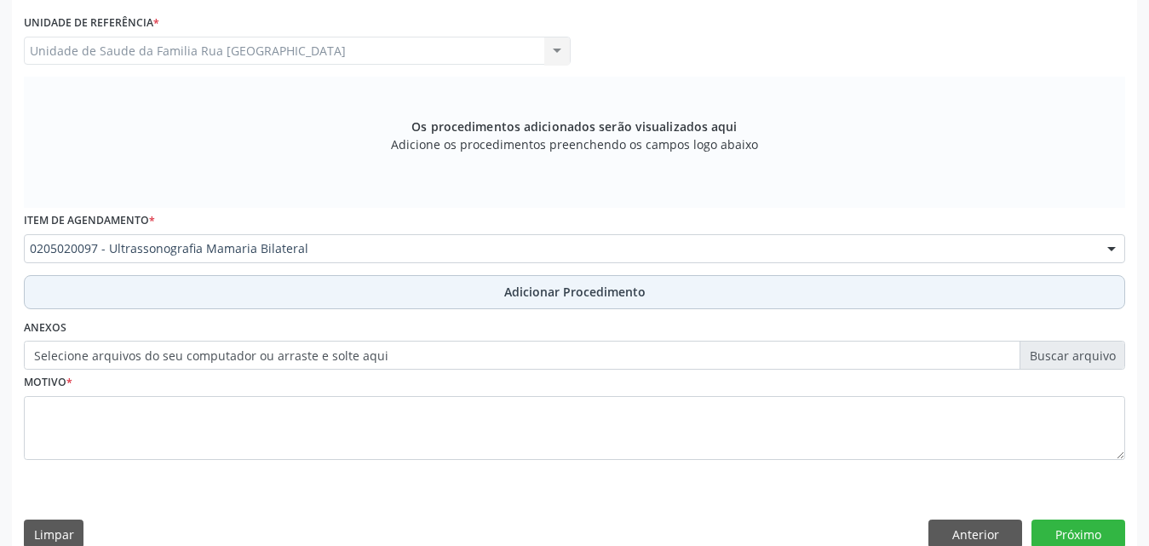
click at [579, 284] on span "Adicionar Procedimento" at bounding box center [574, 292] width 141 height 18
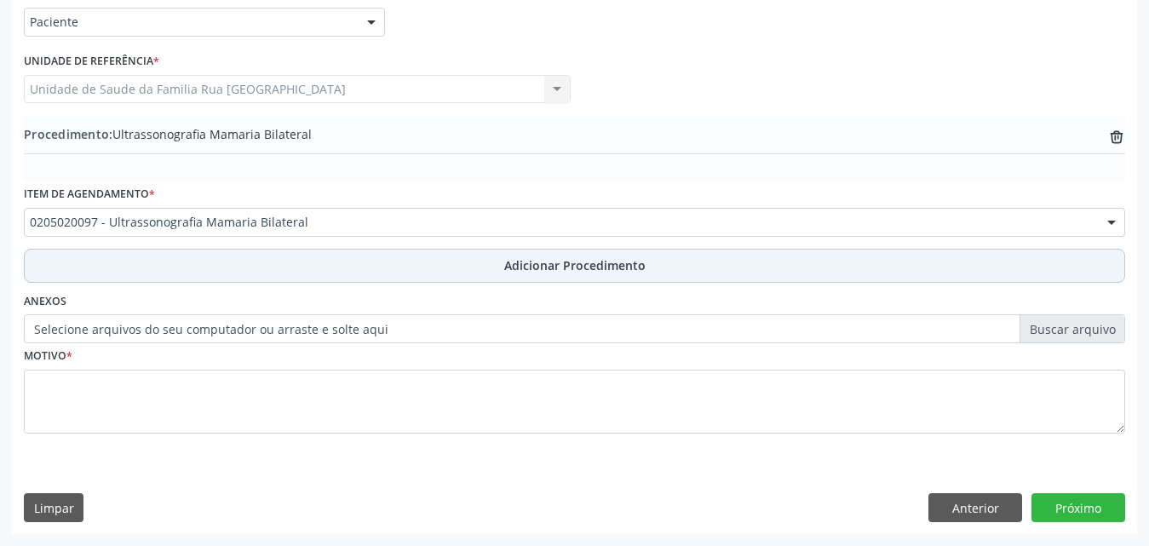
scroll to position [412, 0]
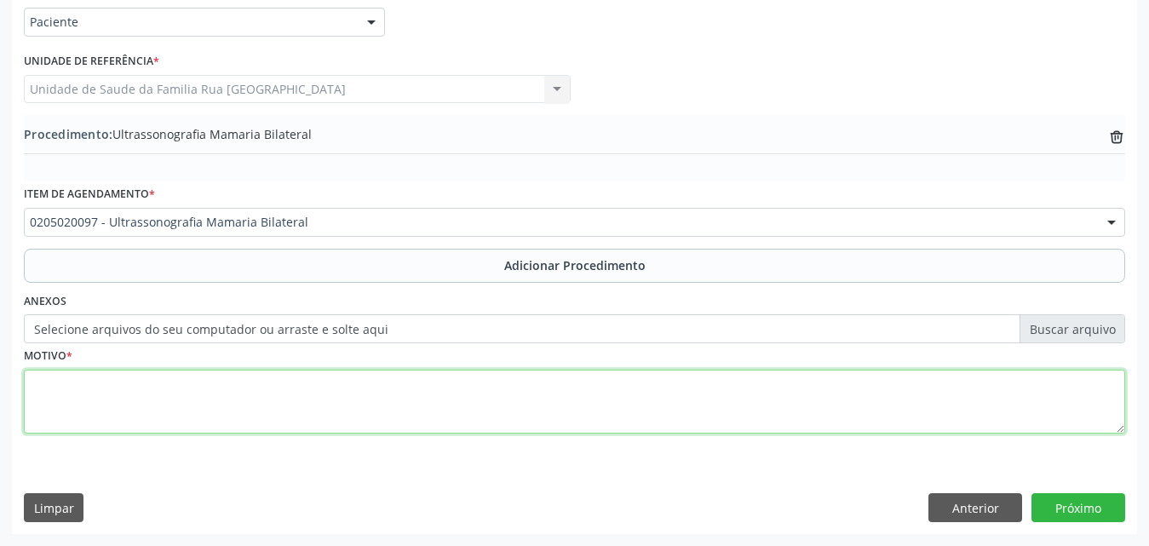
click at [284, 407] on textarea at bounding box center [575, 402] width 1102 height 65
type textarea "MASTOLOGIA."
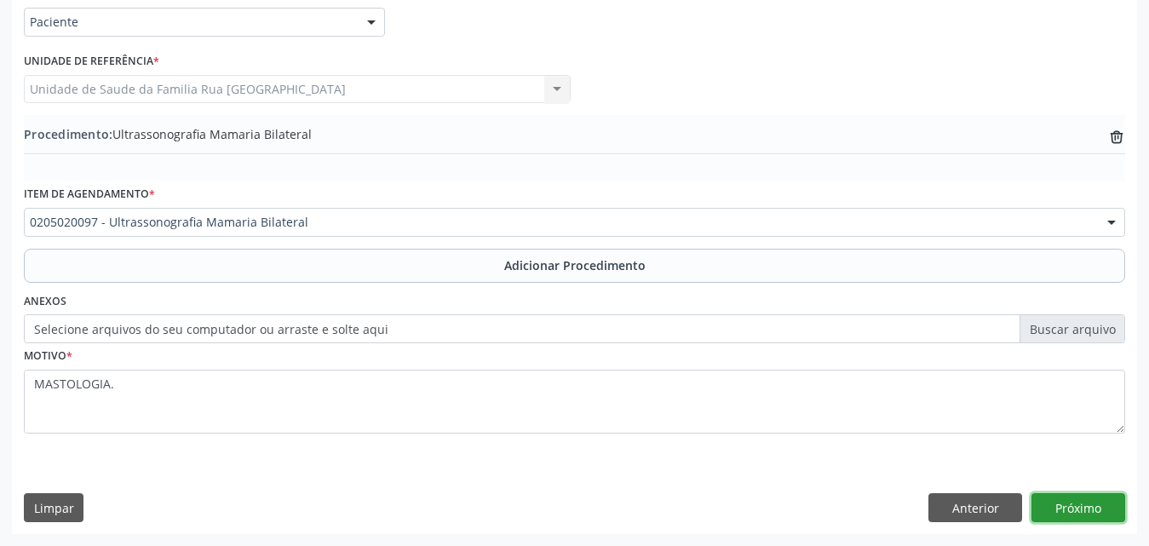
click at [1078, 511] on button "Próximo" at bounding box center [1079, 507] width 94 height 29
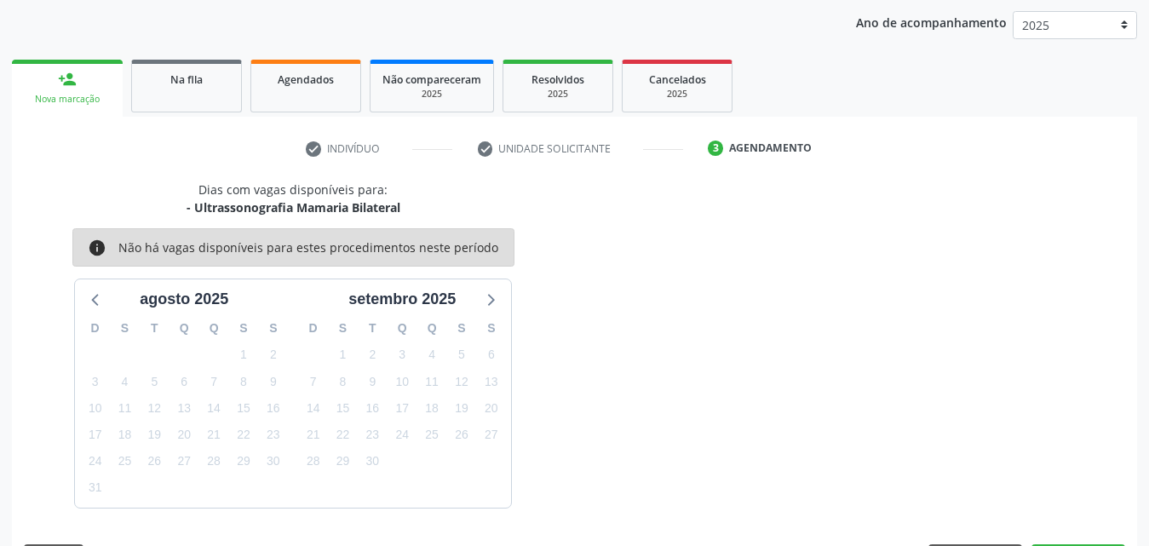
scroll to position [269, 0]
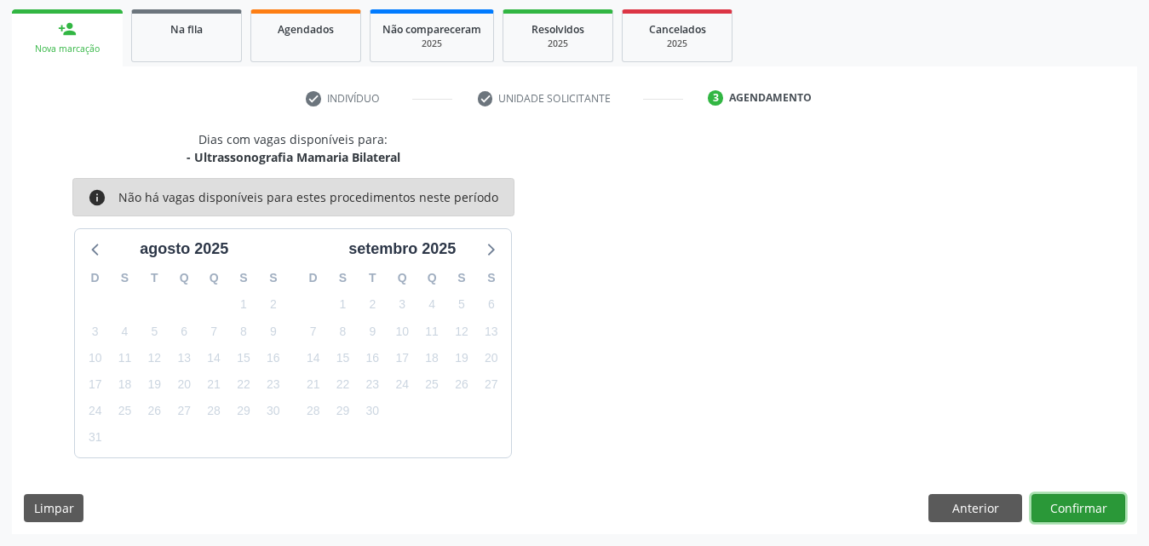
click at [1059, 507] on button "Confirmar" at bounding box center [1079, 508] width 94 height 29
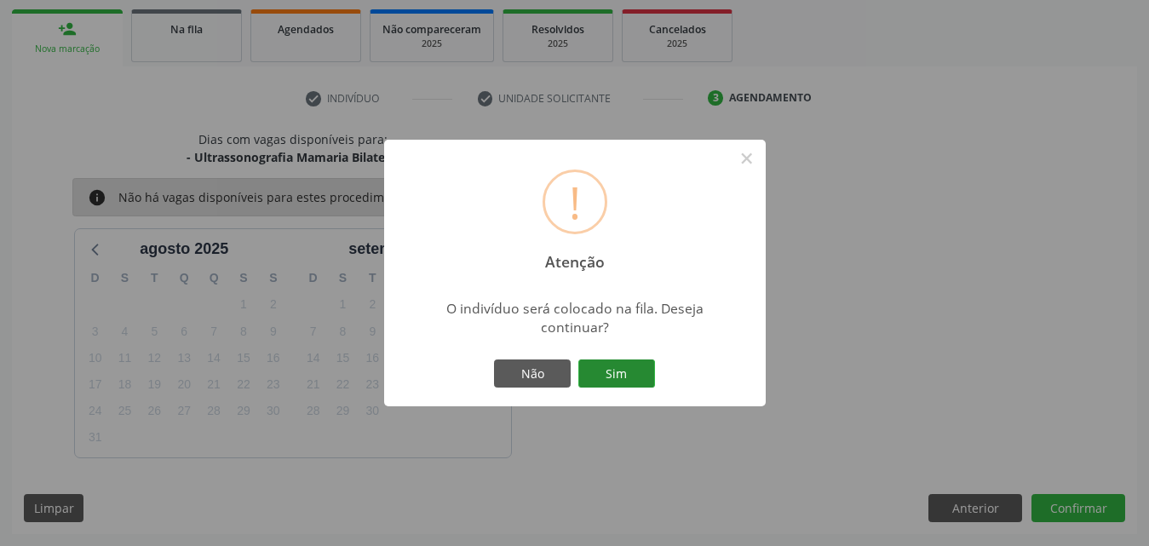
click at [625, 379] on button "Sim" at bounding box center [616, 374] width 77 height 29
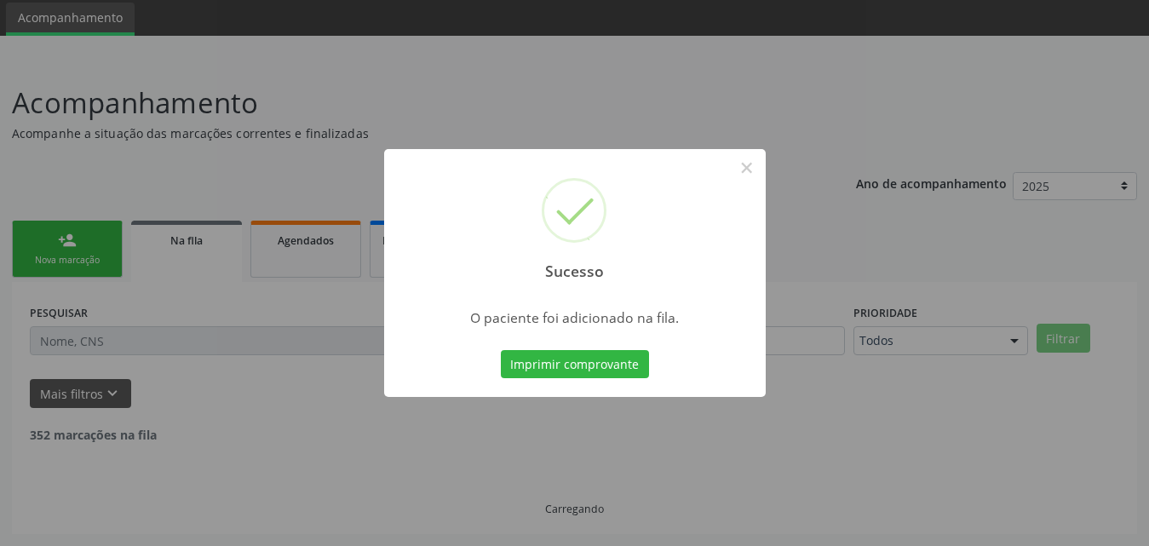
scroll to position [40, 0]
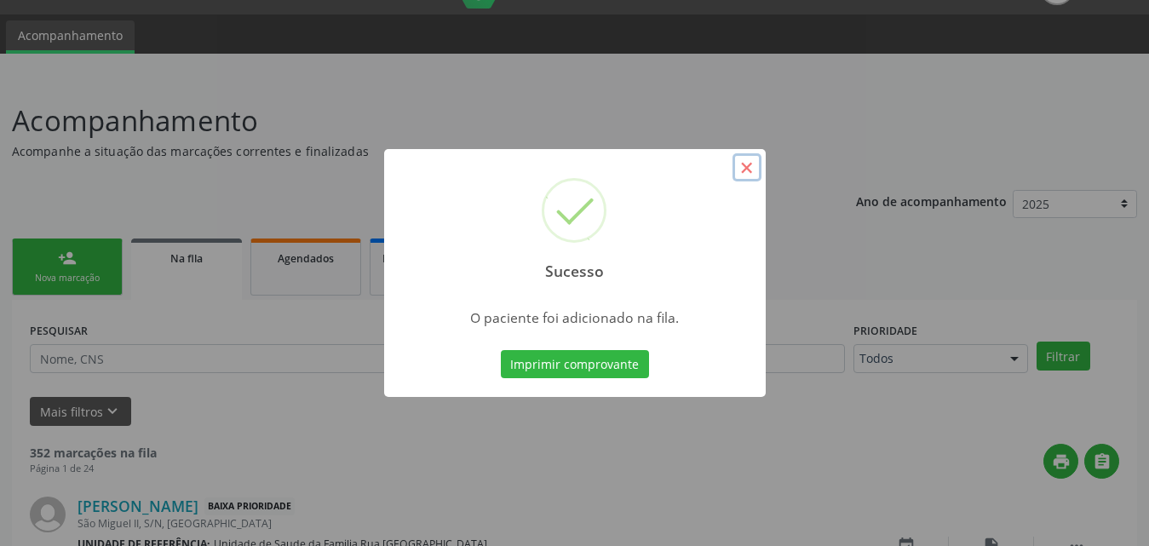
click at [749, 164] on button "×" at bounding box center [747, 167] width 29 height 29
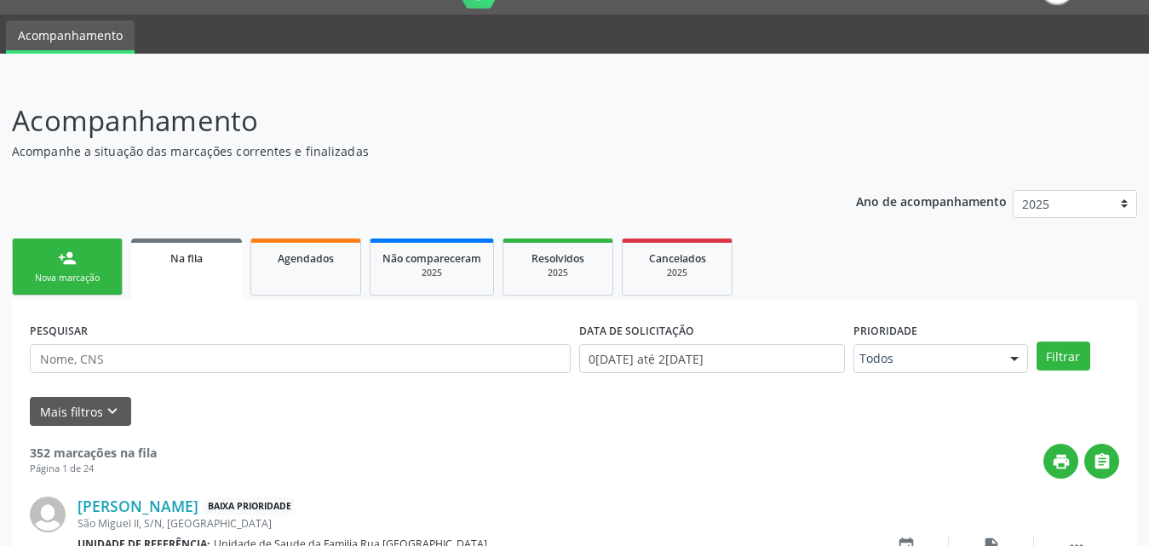
click at [72, 266] on div "person_add" at bounding box center [67, 258] width 19 height 19
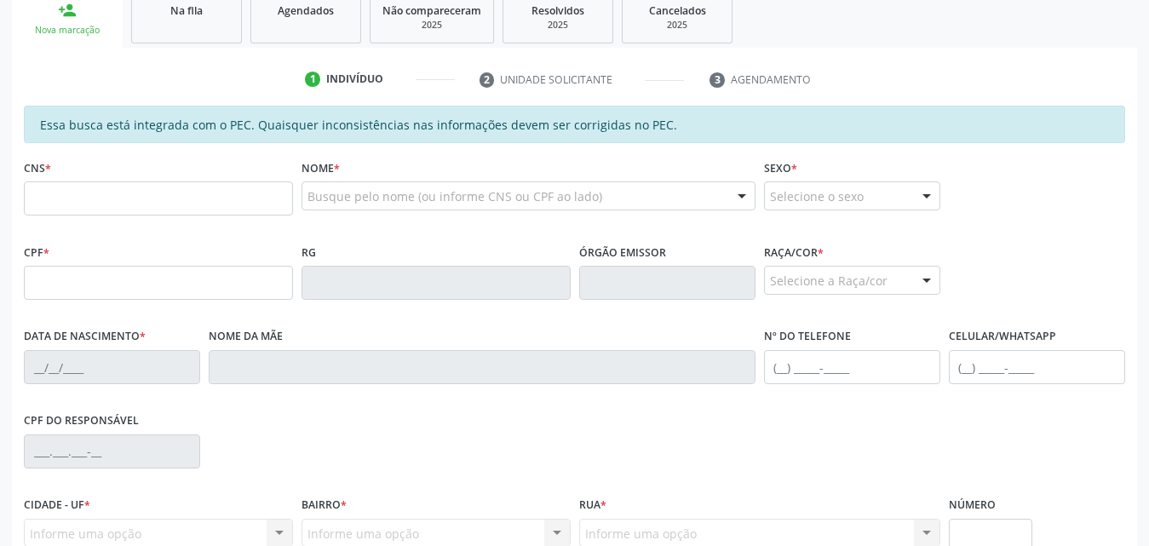
scroll to position [296, 0]
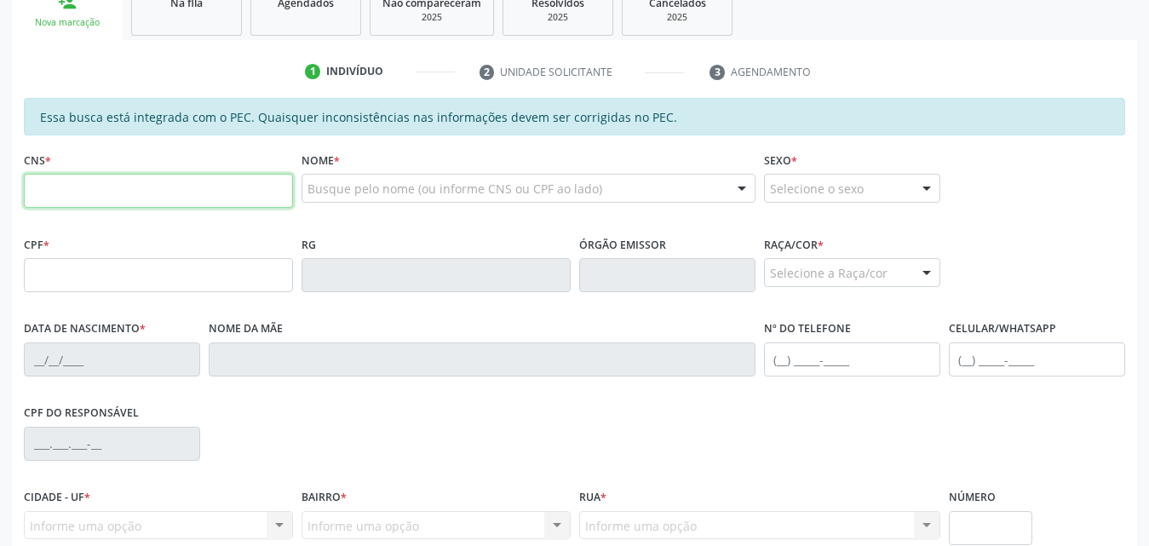
drag, startPoint x: 242, startPoint y: 197, endPoint x: 393, endPoint y: 188, distance: 151.0
click at [245, 196] on input "text" at bounding box center [158, 191] width 269 height 34
type input "709 2032 8307 1930"
type input "004.396.464-80"
type input "01/10/2024"
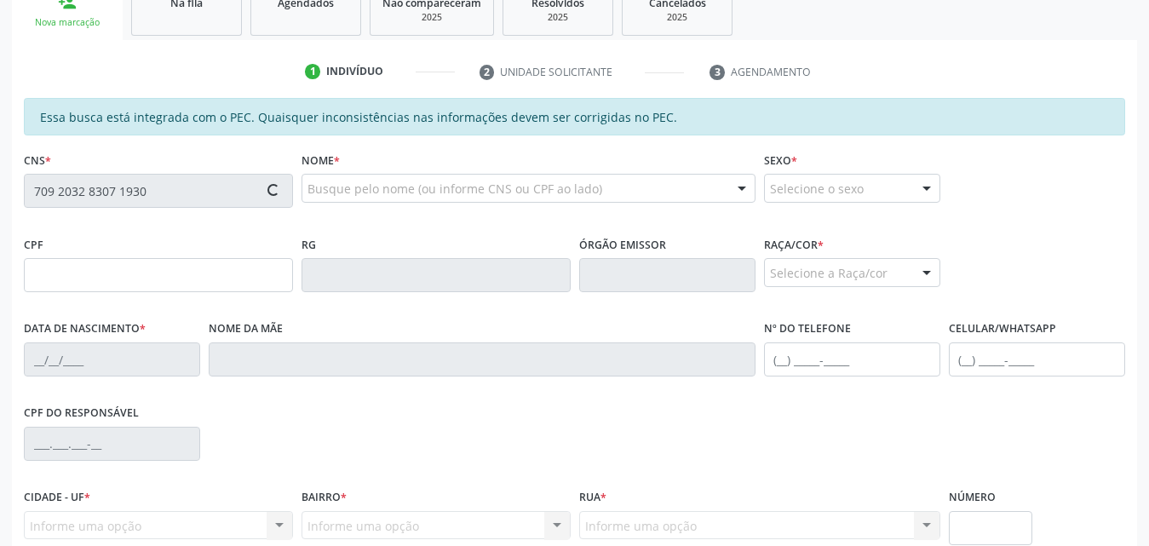
type input "Maria Vitoria Clarindo dos Santos"
type input "(82) 99432-3338"
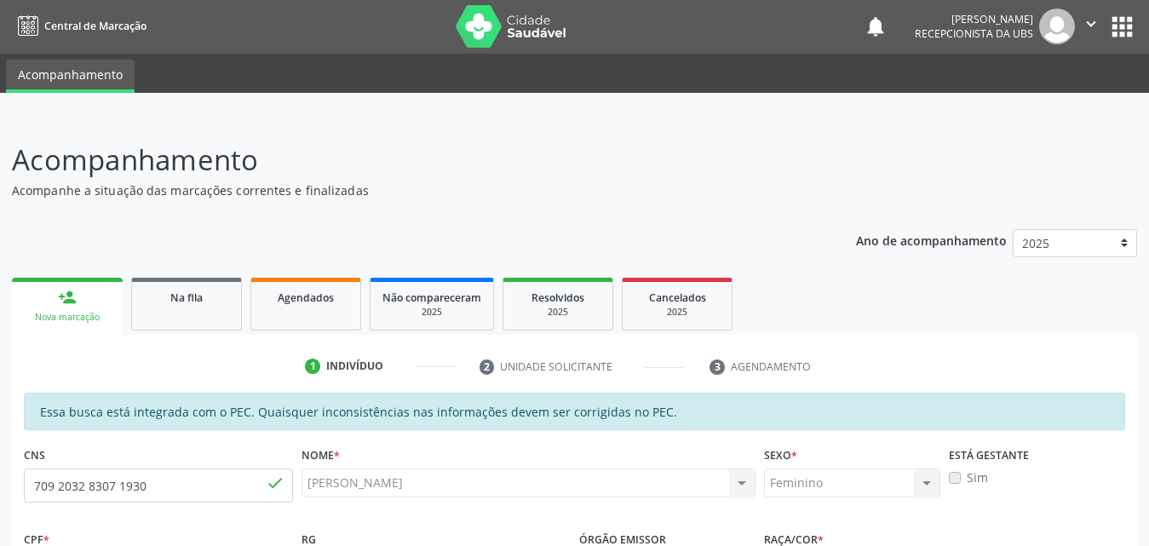
scroll to position [0, 0]
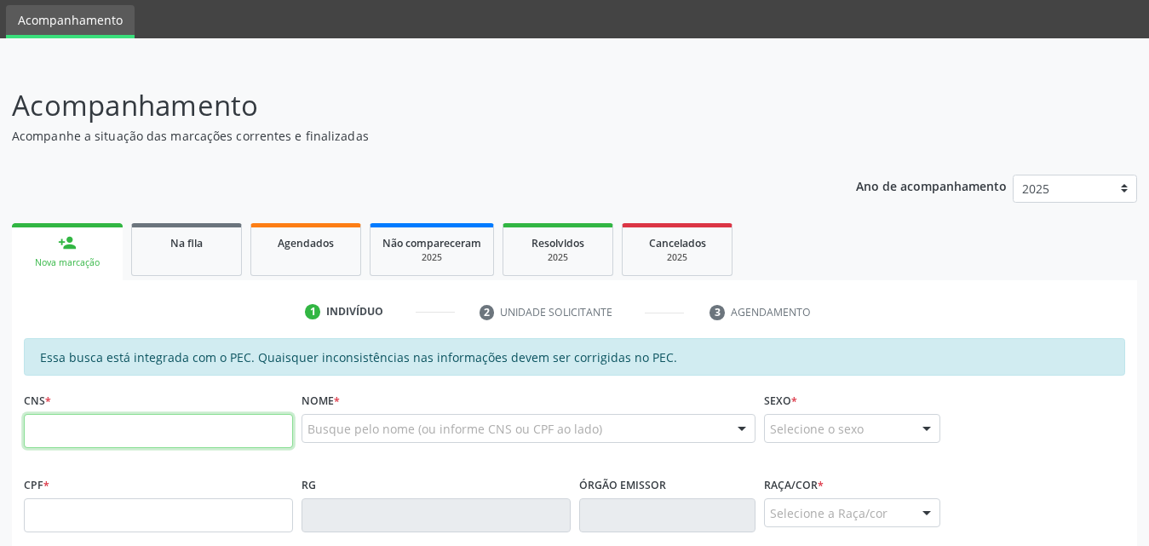
scroll to position [85, 0]
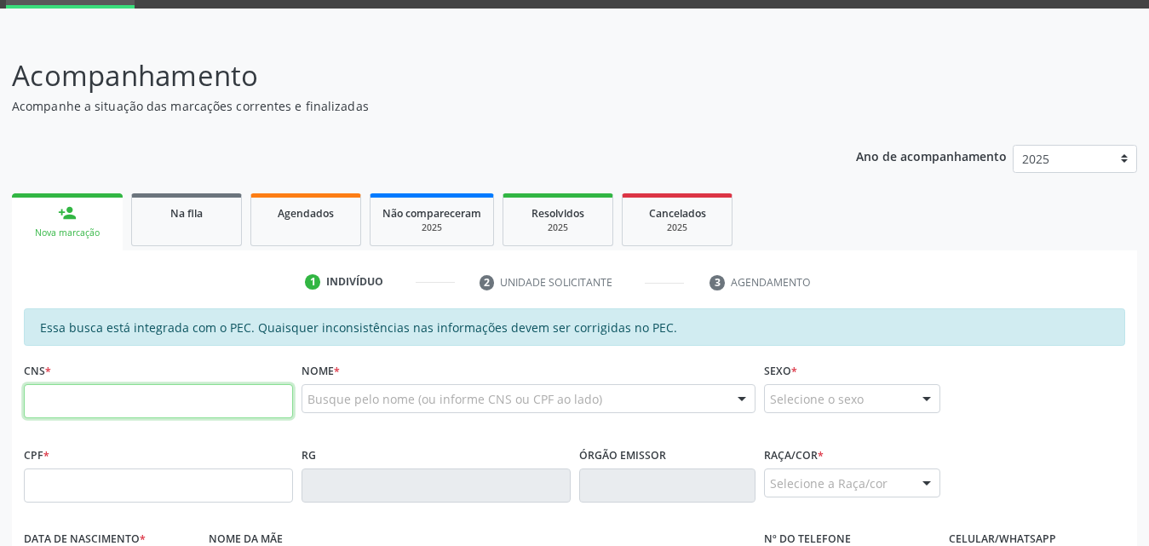
click at [134, 401] on input "text" at bounding box center [158, 401] width 269 height 34
type input "700 0053 8832 8508"
type input "005.362.134-45"
type input "[DATE]"
type input "[PERSON_NAME]"
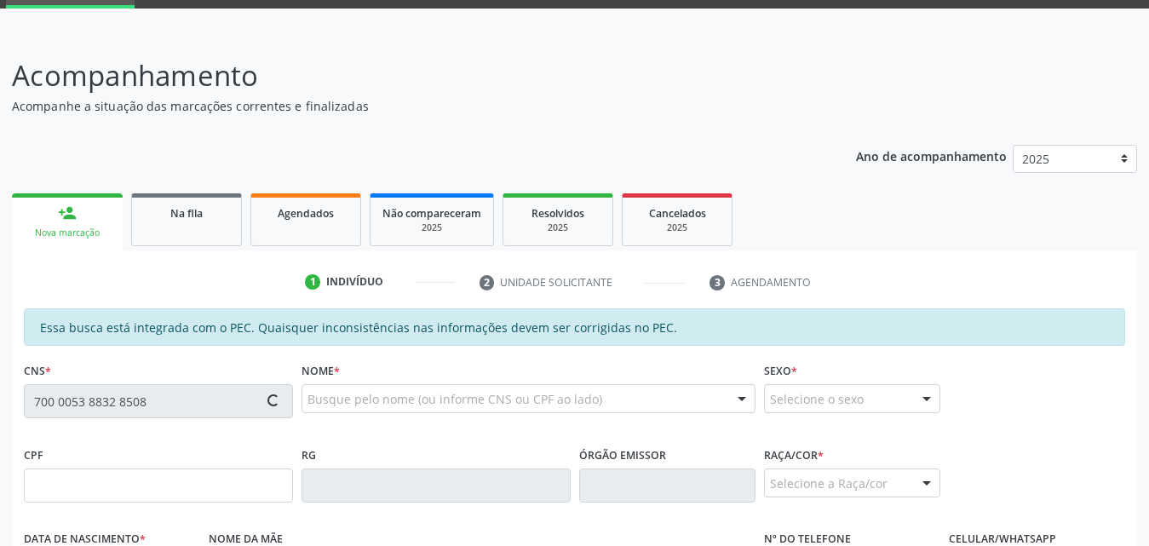
type input "[PHONE_NUMBER]"
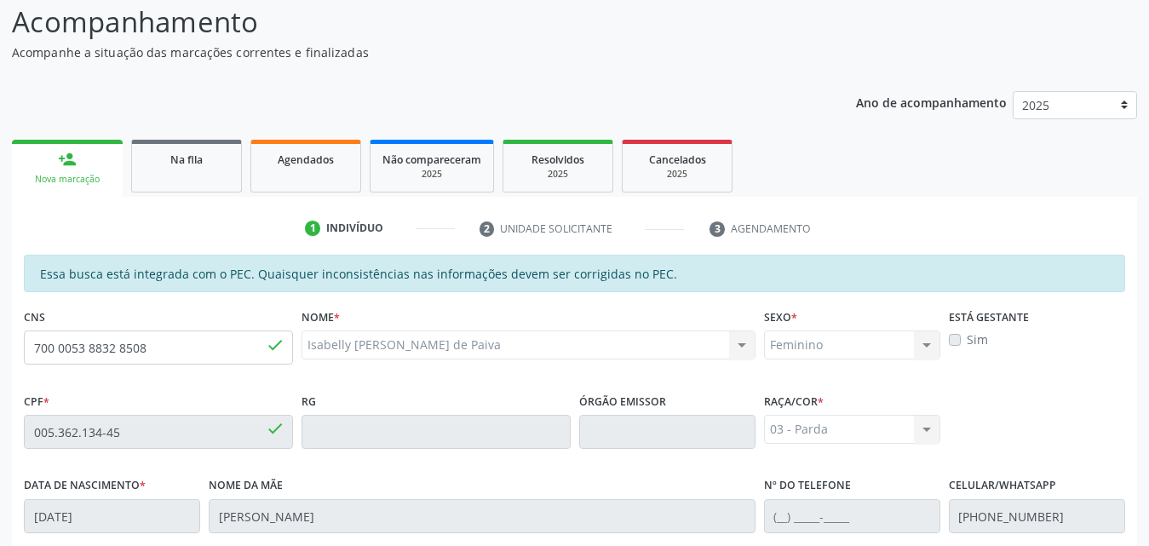
scroll to position [170, 0]
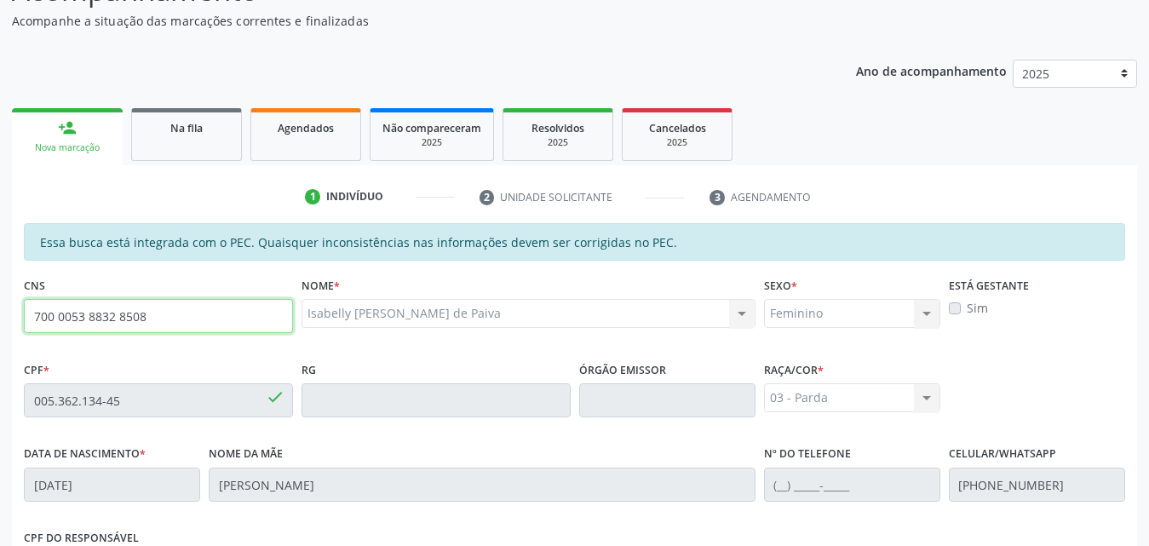
drag, startPoint x: 35, startPoint y: 322, endPoint x: 164, endPoint y: 325, distance: 128.7
click at [164, 325] on input "700 0053 8832 8508" at bounding box center [158, 316] width 269 height 34
click at [323, 374] on div "RG" at bounding box center [436, 387] width 269 height 60
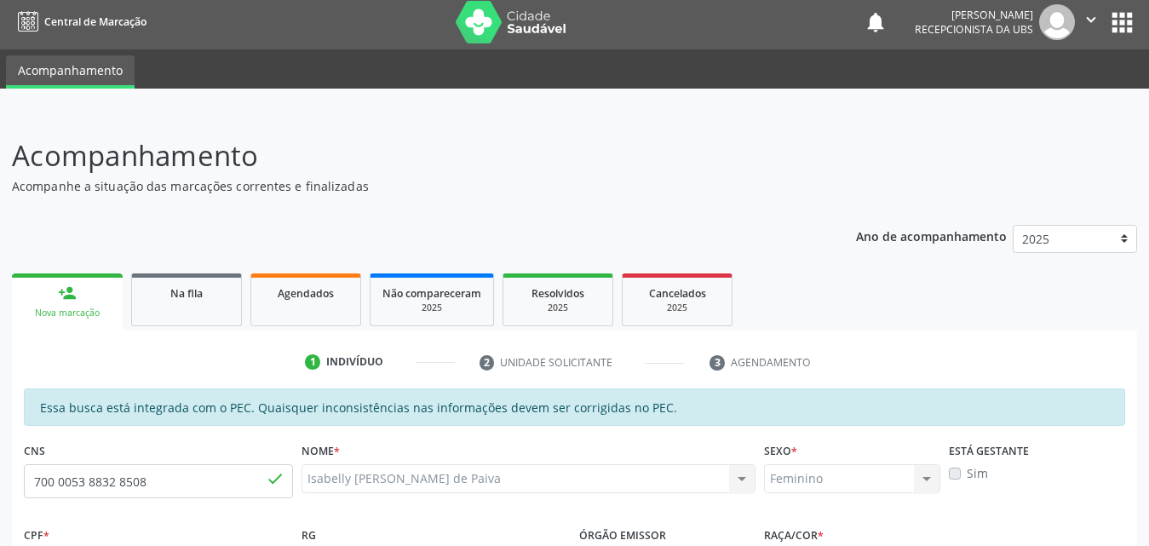
scroll to position [0, 0]
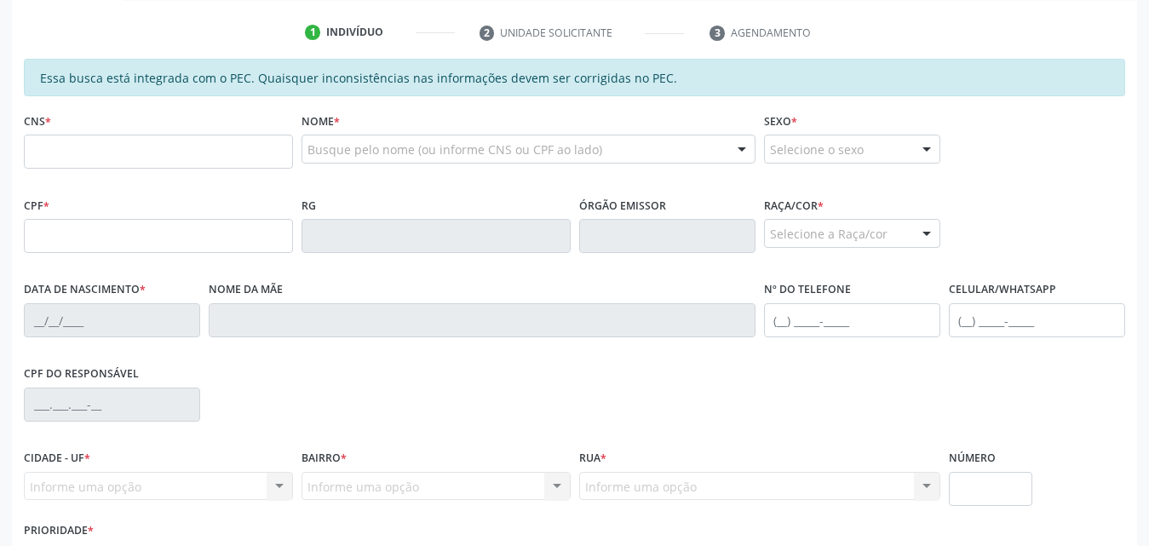
scroll to position [341, 0]
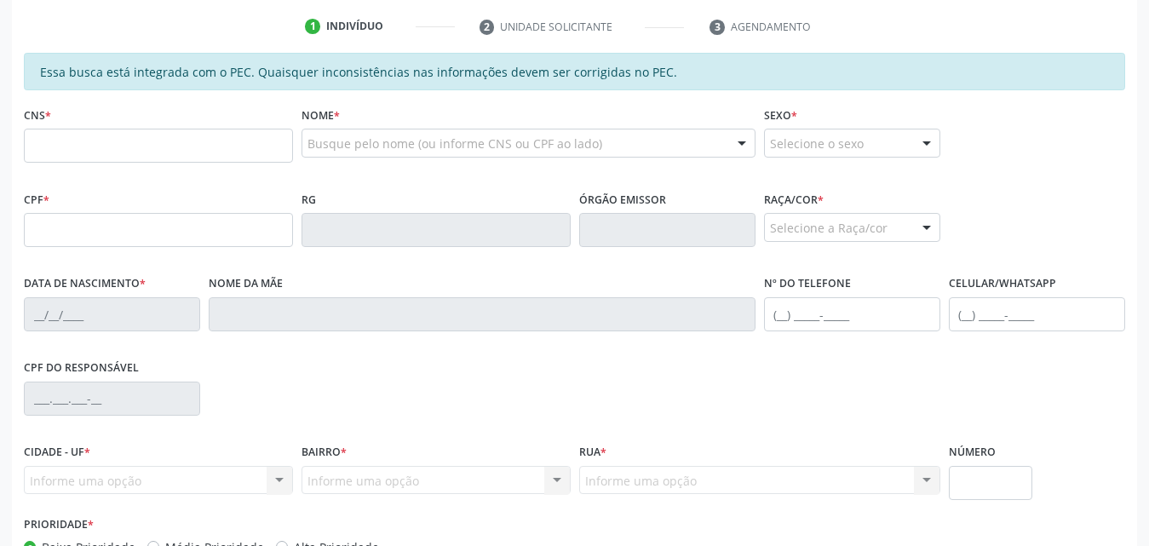
click at [148, 148] on input "text" at bounding box center [158, 146] width 269 height 34
type input "700 0053 8832 8508"
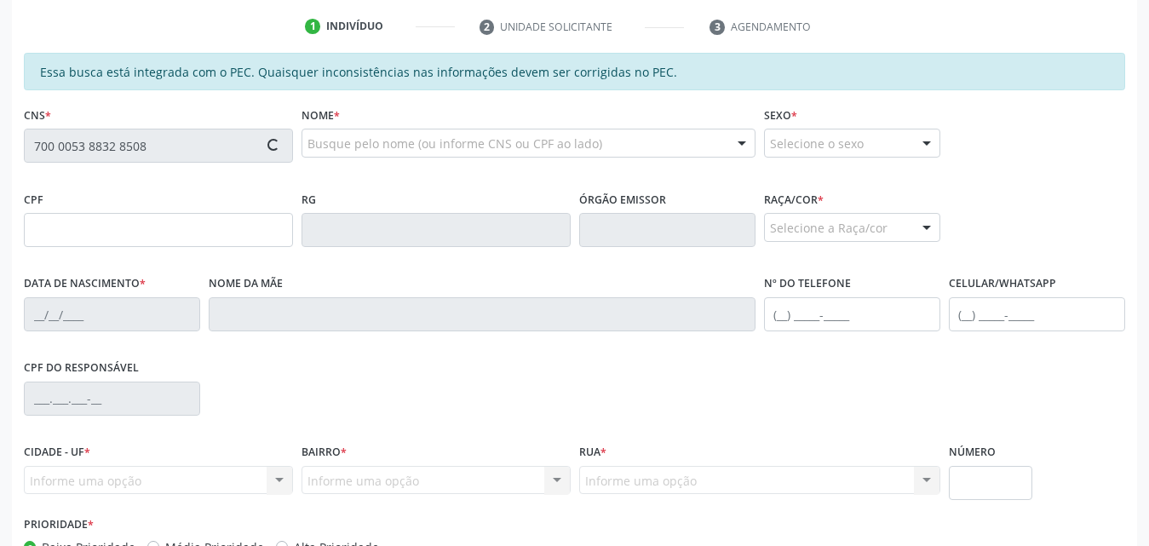
type input "005.362.134-45"
type input "[DATE]"
type input "[PERSON_NAME]"
type input "[PHONE_NUMBER]"
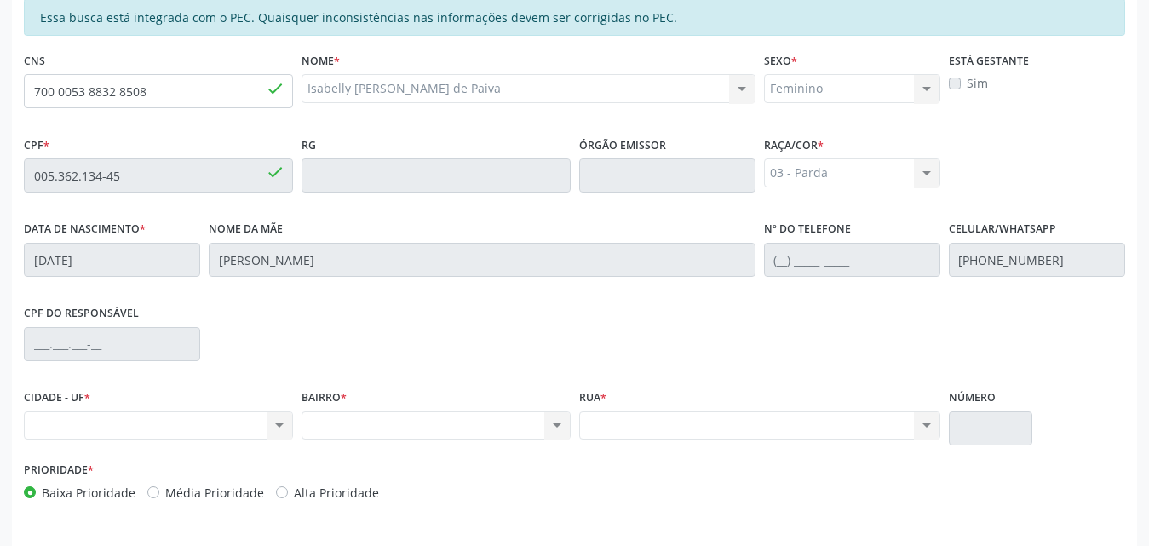
scroll to position [451, 0]
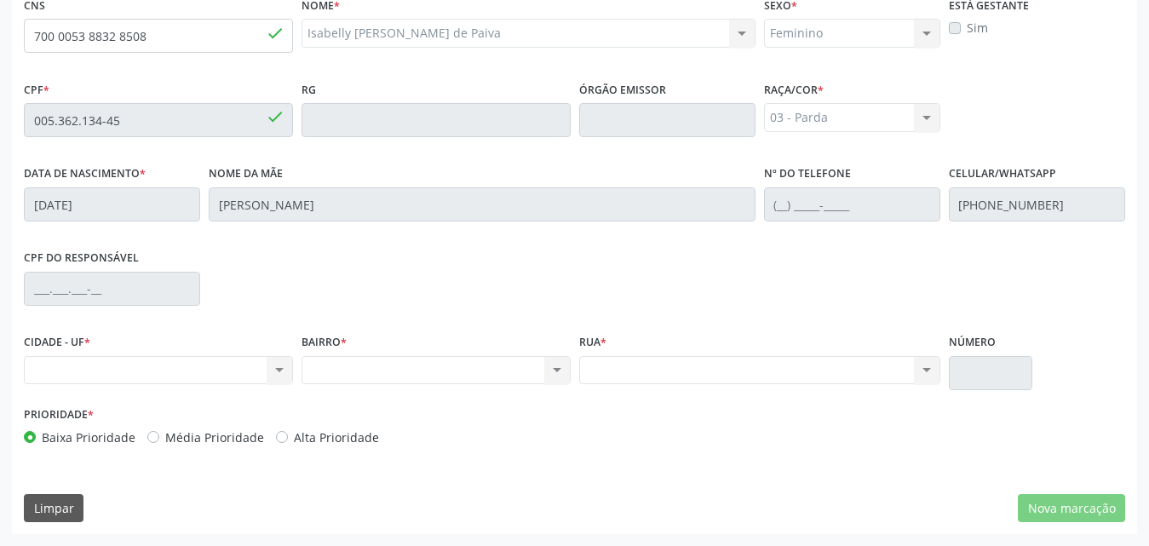
click at [273, 366] on div "Nenhum resultado encontrado para: " " Não há nenhuma opção para ser exibida." at bounding box center [158, 370] width 269 height 29
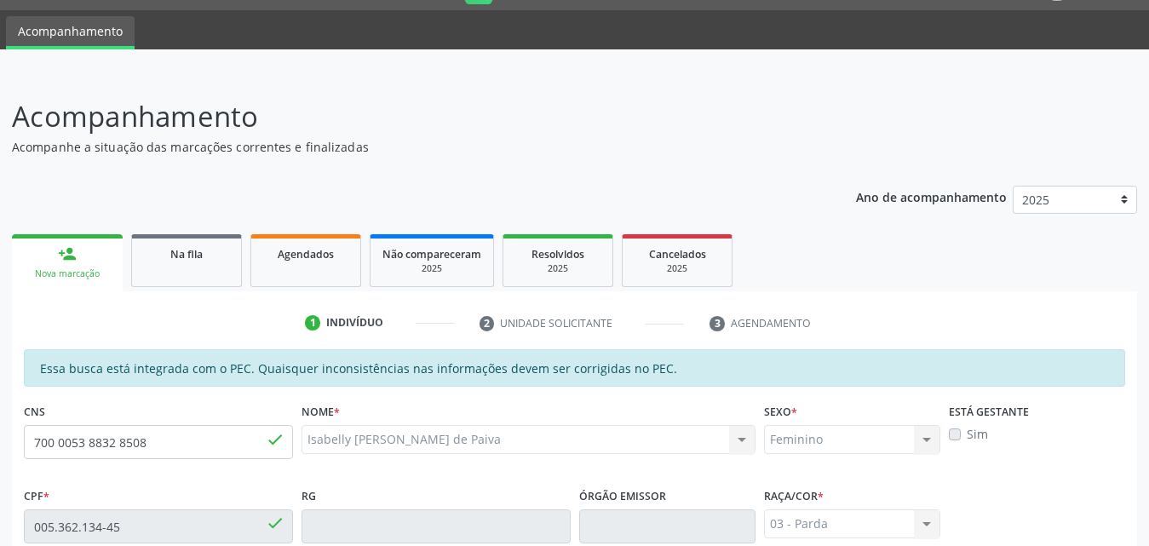
scroll to position [25, 0]
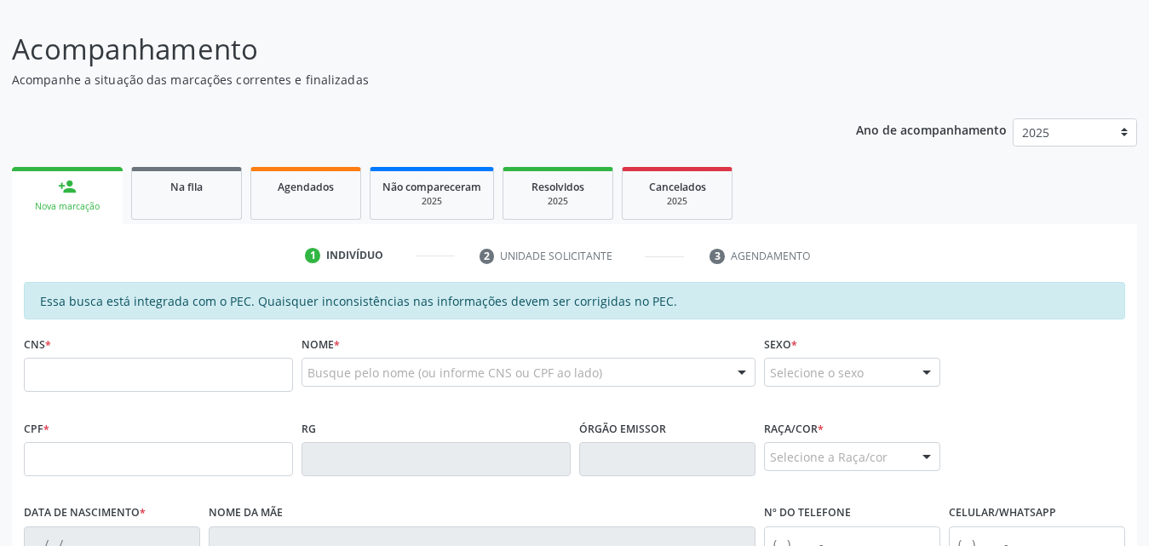
scroll to position [195, 0]
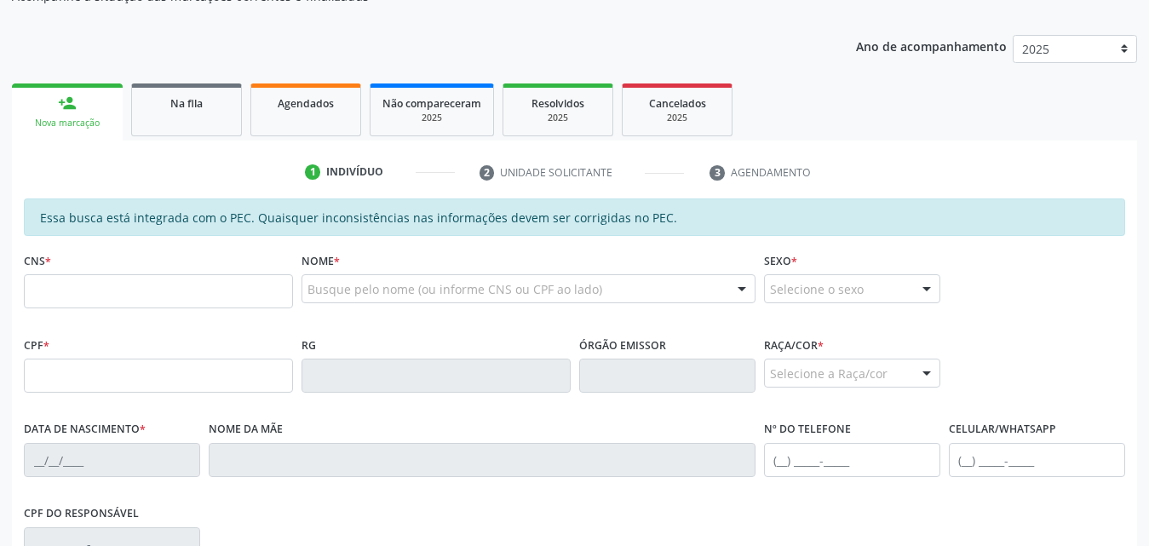
click at [130, 296] on input "text" at bounding box center [158, 291] width 269 height 34
type input "700 0053 8832 8508"
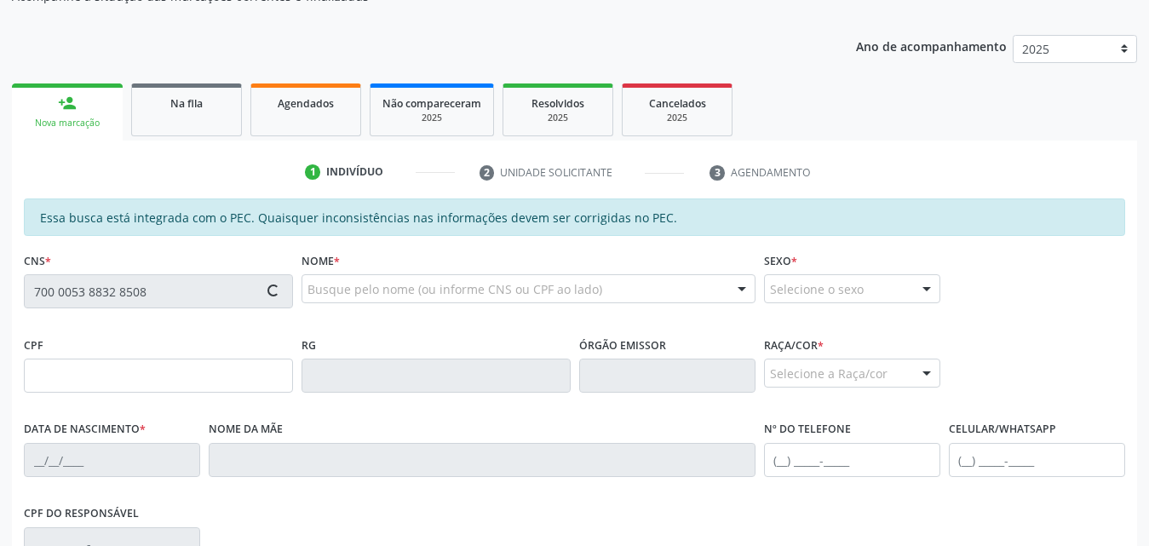
type input "005.362.134-45"
type input "[DATE]"
type input "[PERSON_NAME]"
type input "[PHONE_NUMBER]"
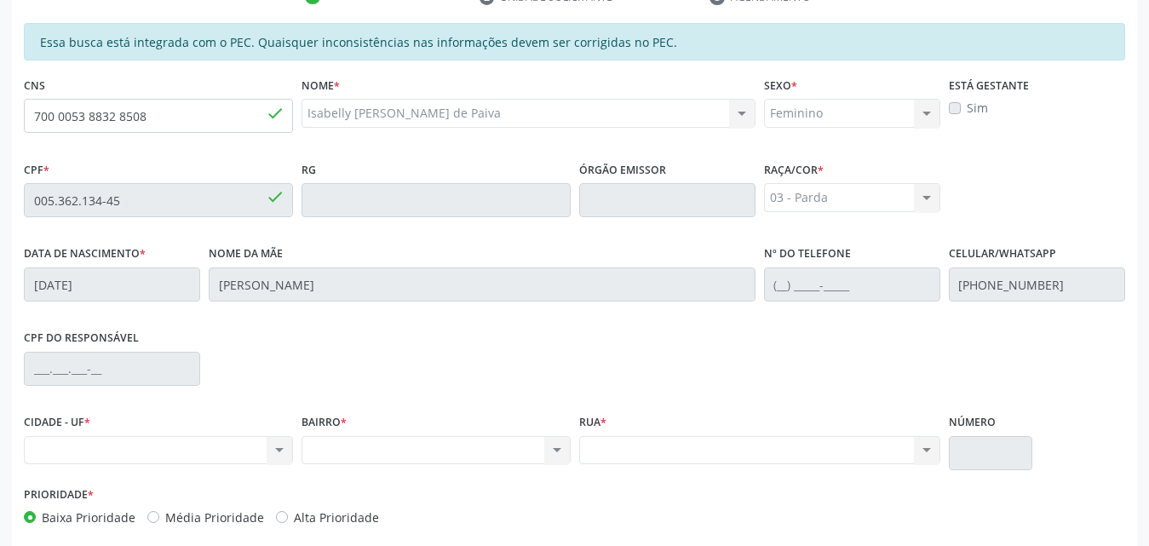
scroll to position [451, 0]
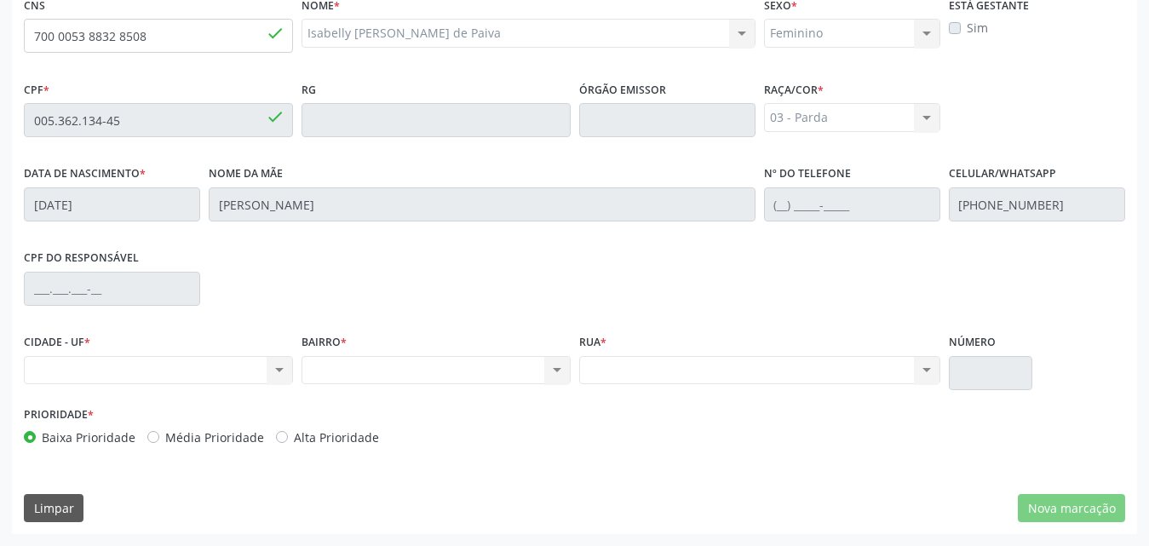
click at [550, 373] on div "Nenhum resultado encontrado para: " " Não há nenhuma opção para ser exibida." at bounding box center [436, 370] width 269 height 29
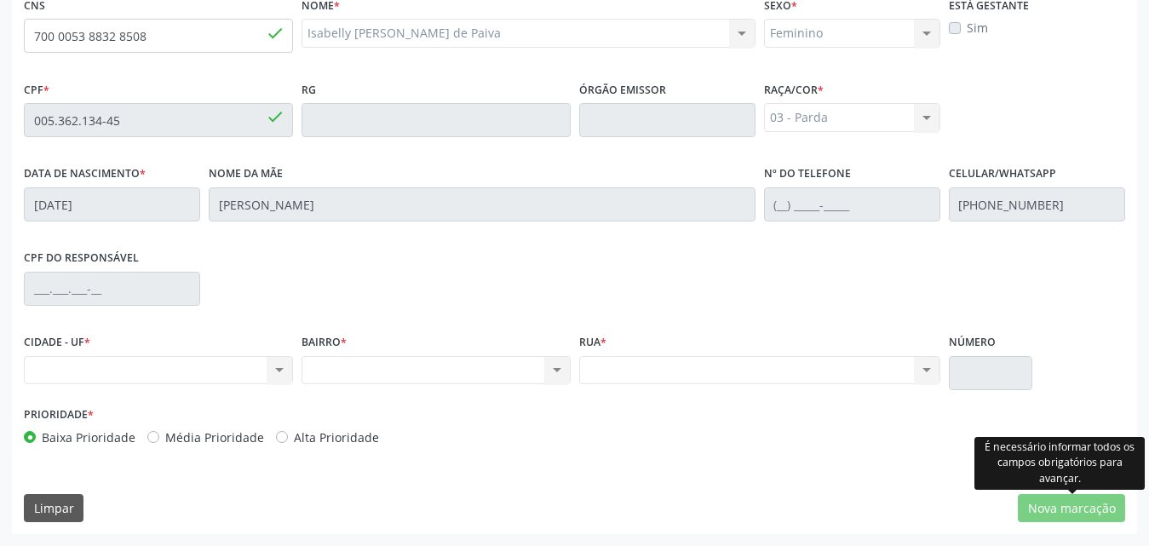
click at [1039, 455] on div "É necessário informar todos os campos obrigatórios para avançar." at bounding box center [1060, 463] width 170 height 53
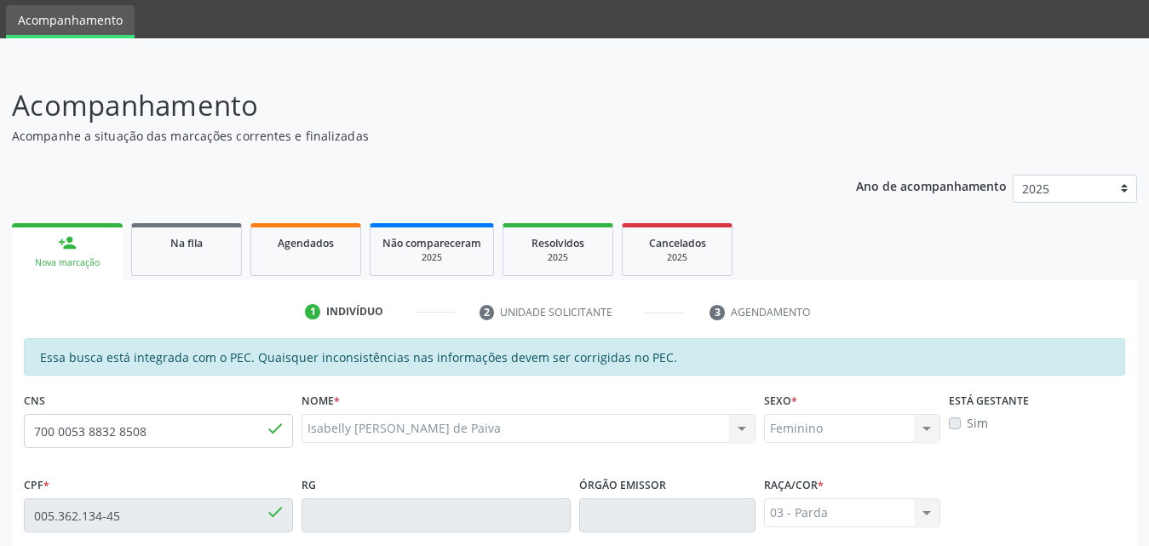
scroll to position [0, 0]
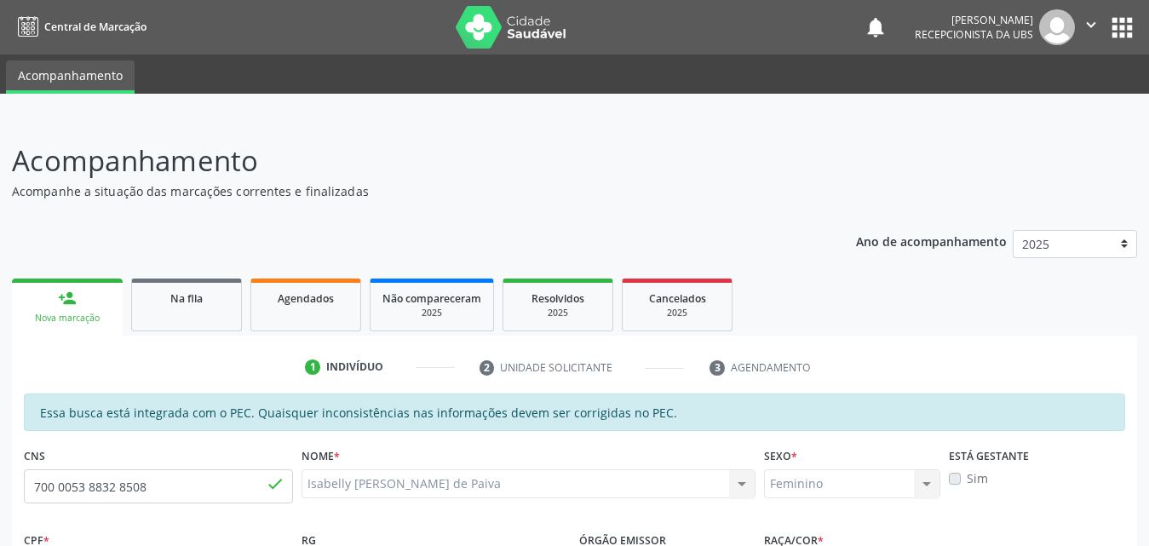
click at [1093, 23] on icon "" at bounding box center [1091, 24] width 19 height 19
click at [1020, 114] on link "Sair" at bounding box center [1048, 104] width 118 height 24
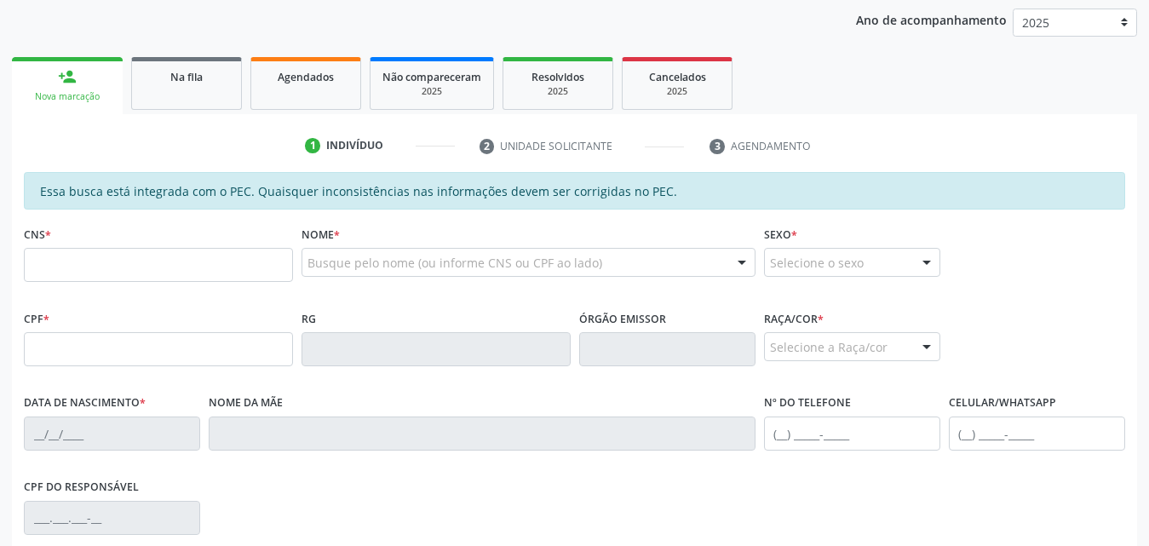
scroll to position [256, 0]
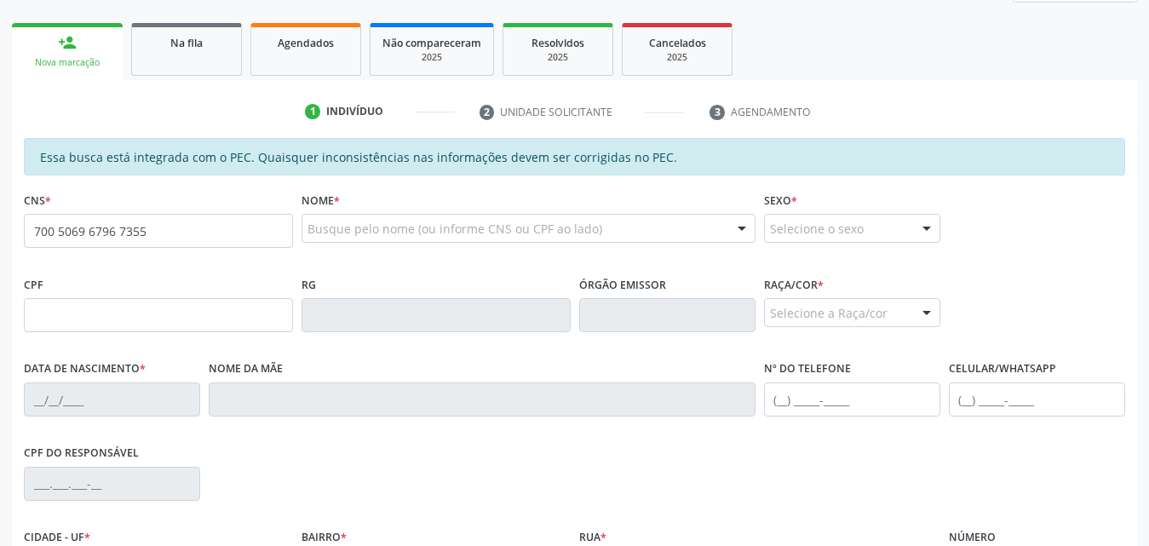
type input "700 5069 6796 7355"
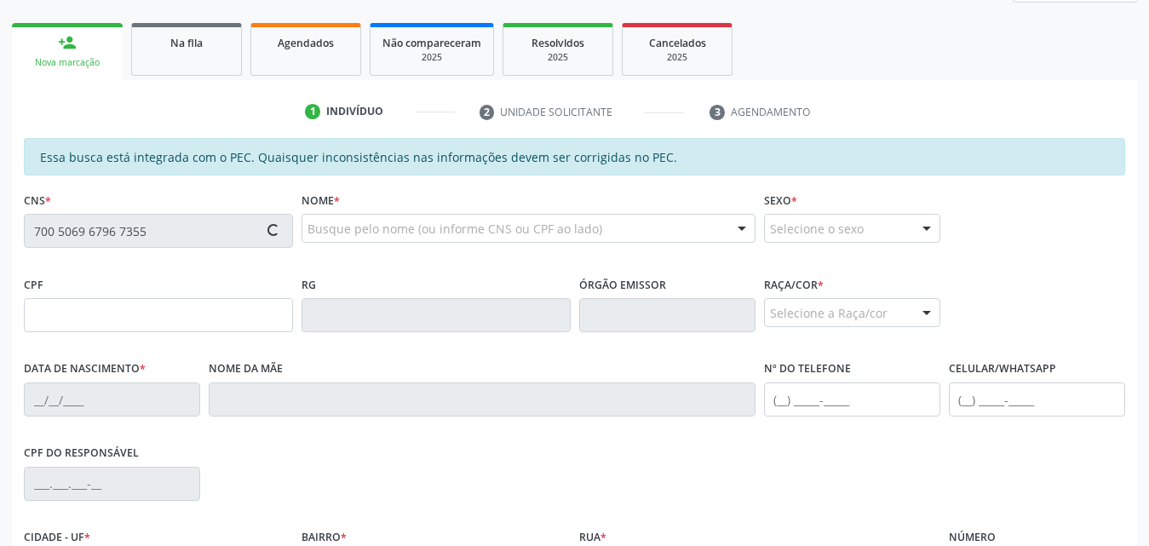
type input "081.923.704-37"
type input "[DATE]"
type input "[PERSON_NAME]"
type input "[PHONE_NUMBER]"
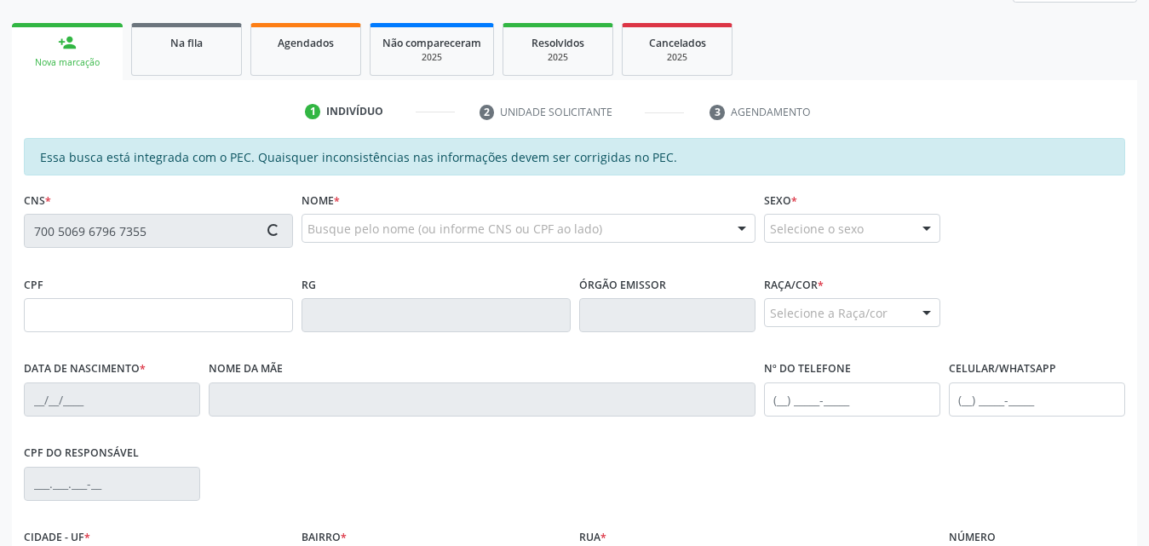
type input "26"
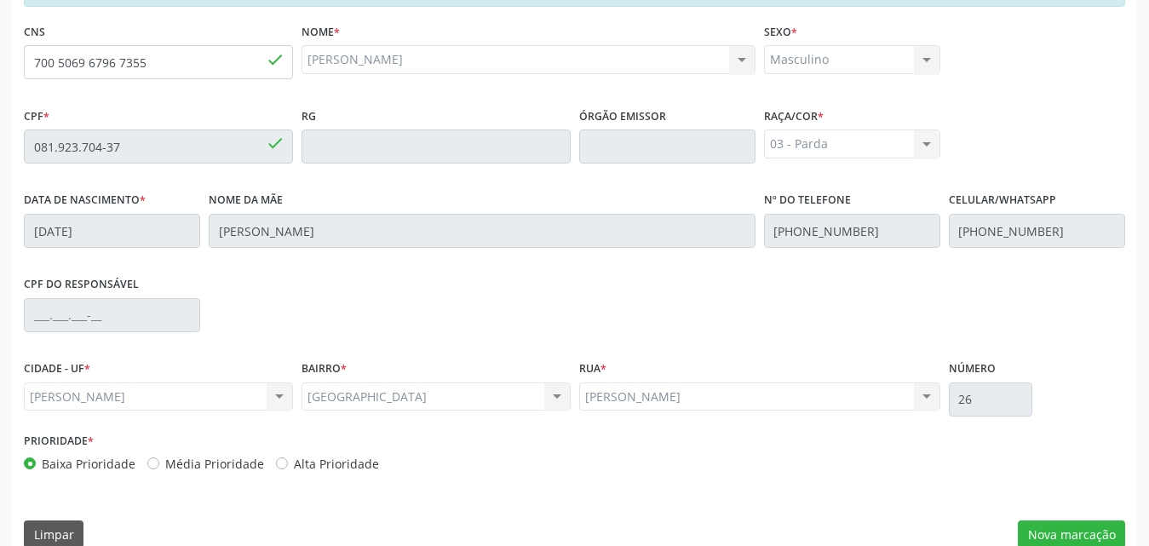
scroll to position [451, 0]
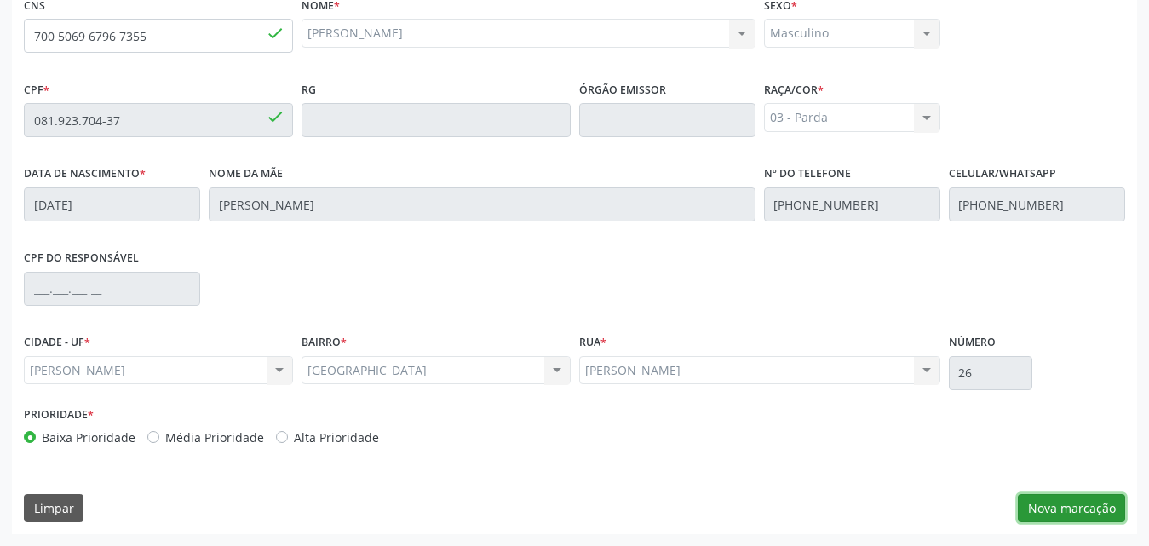
click at [1057, 507] on button "Nova marcação" at bounding box center [1071, 508] width 107 height 29
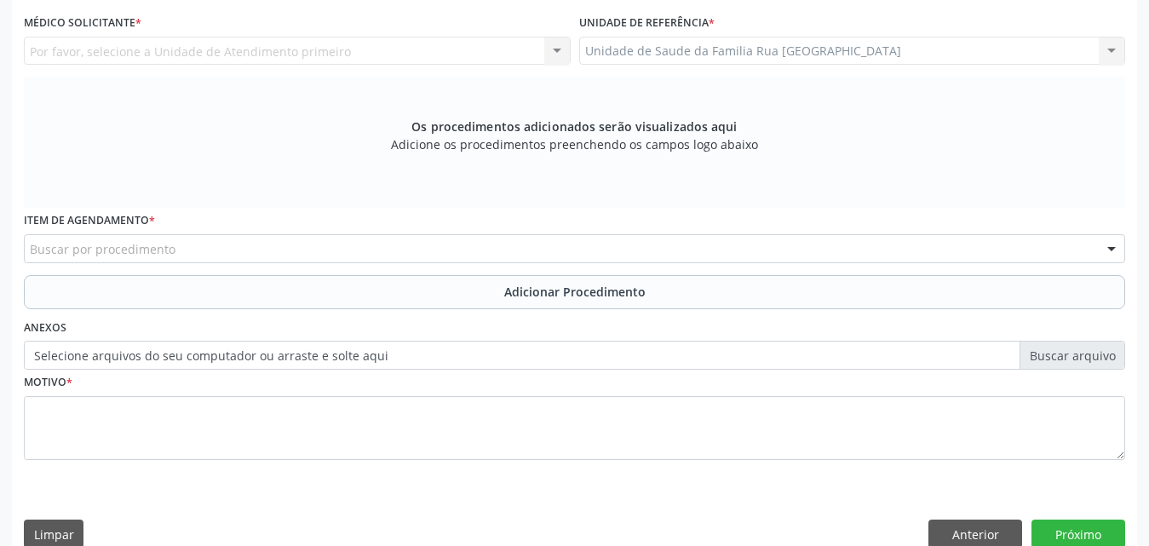
scroll to position [280, 0]
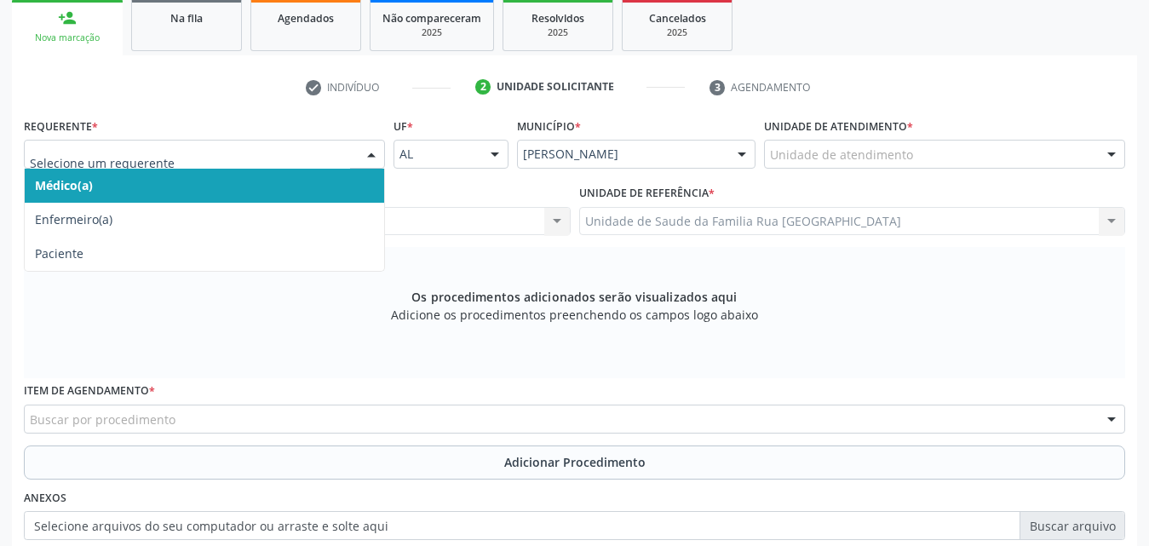
click at [182, 188] on span "Médico(a)" at bounding box center [205, 186] width 360 height 34
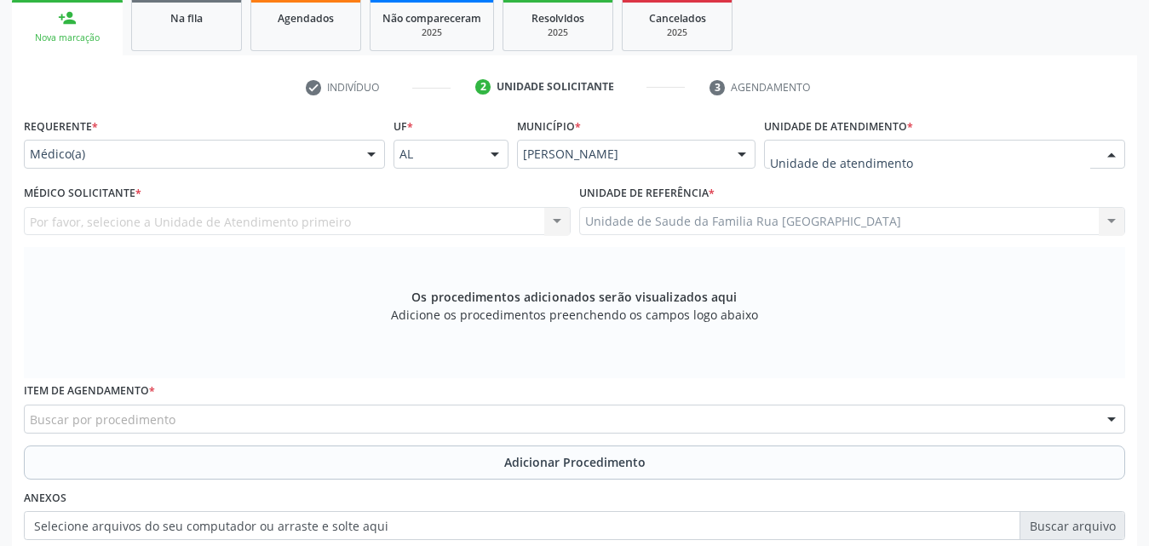
click at [918, 163] on div at bounding box center [944, 154] width 361 height 29
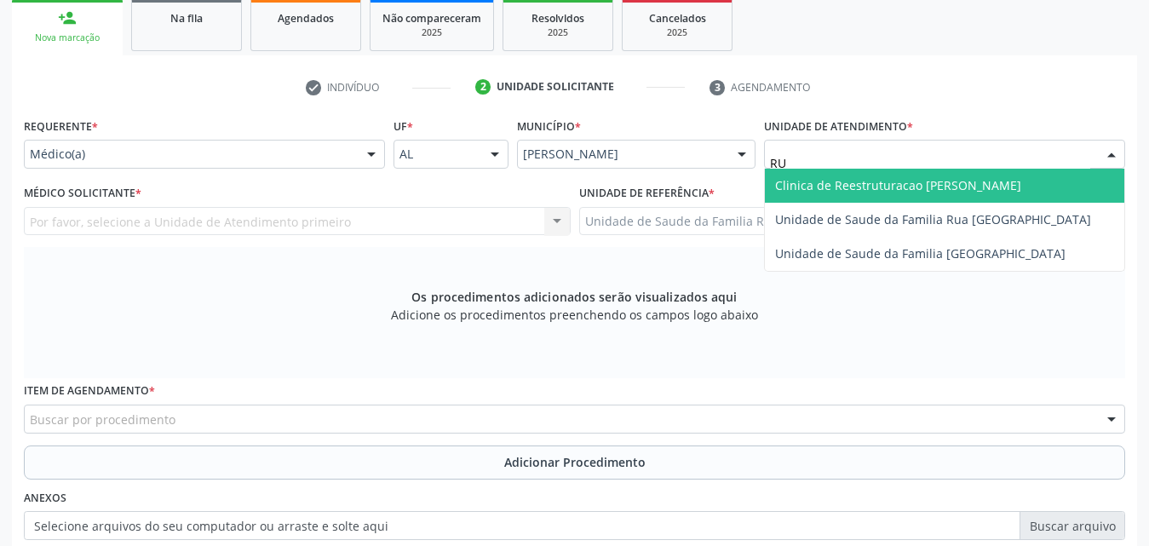
type input "RUA"
click at [923, 188] on span "Unidade de Saude da Familia Rua [GEOGRAPHIC_DATA]" at bounding box center [933, 185] width 316 height 16
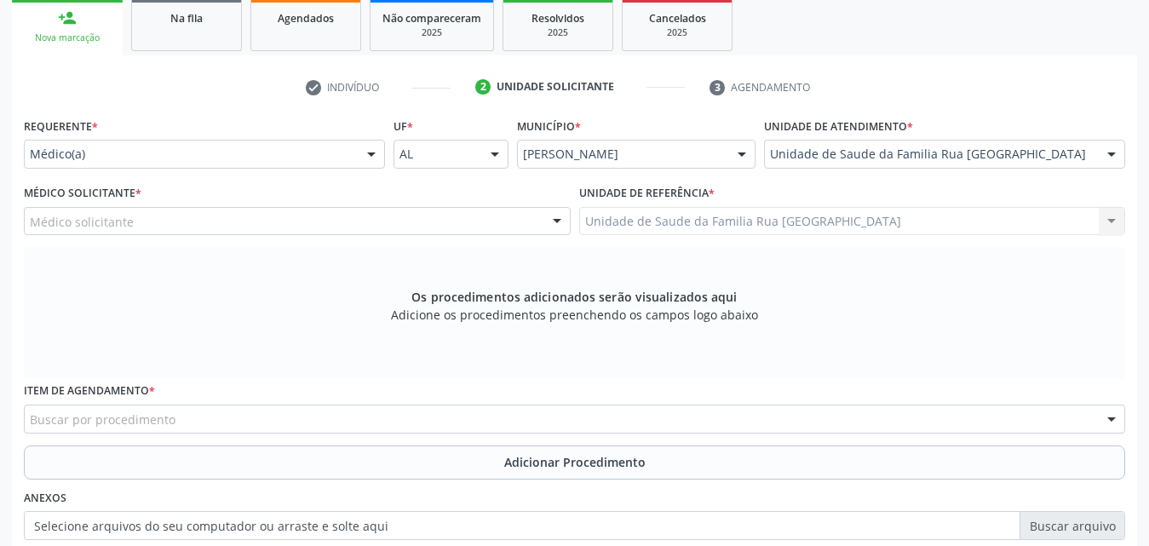
click at [322, 219] on div "Médico solicitante" at bounding box center [297, 221] width 547 height 29
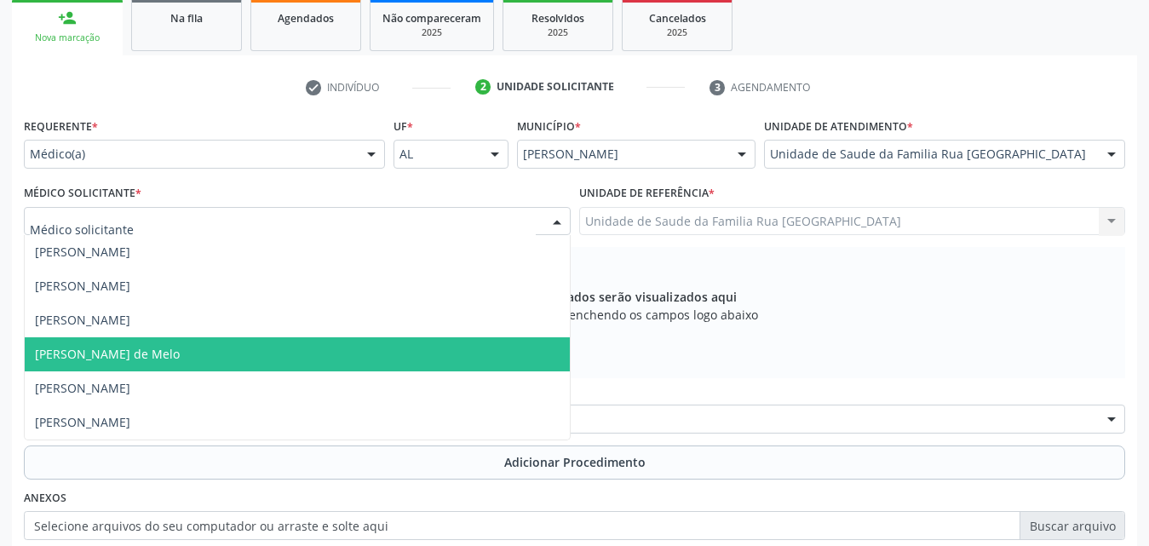
click at [230, 359] on span "[PERSON_NAME] de Melo" at bounding box center [297, 354] width 545 height 34
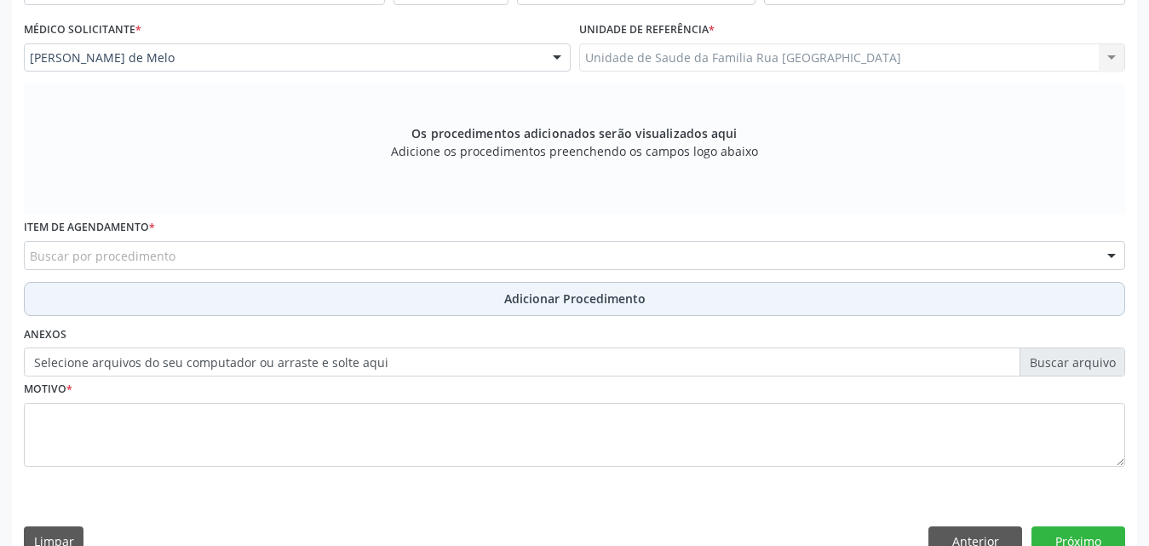
scroll to position [451, 0]
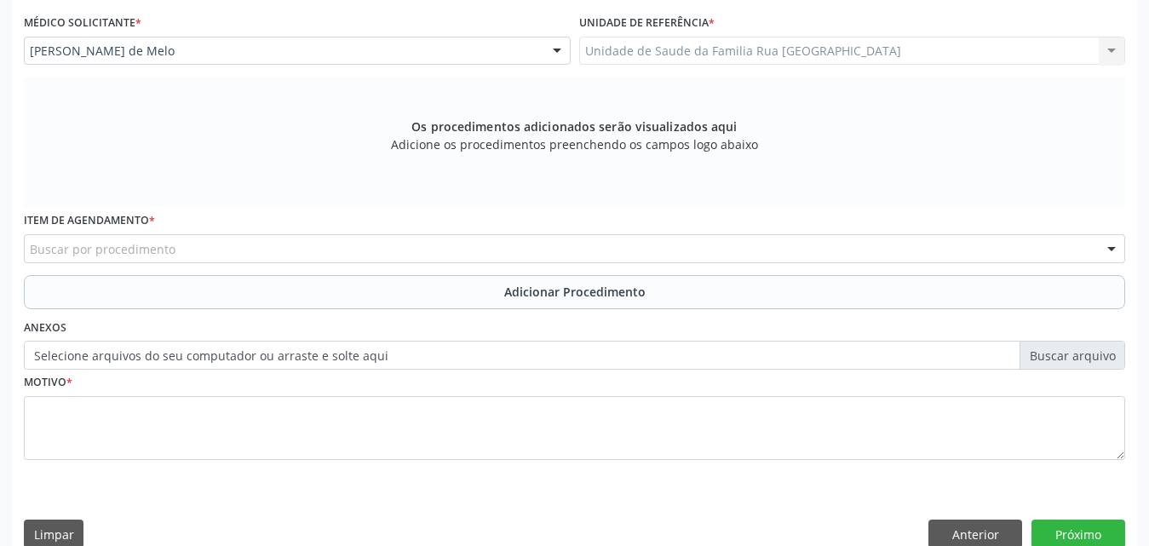
click at [488, 240] on div "Buscar por procedimento" at bounding box center [575, 248] width 1102 height 29
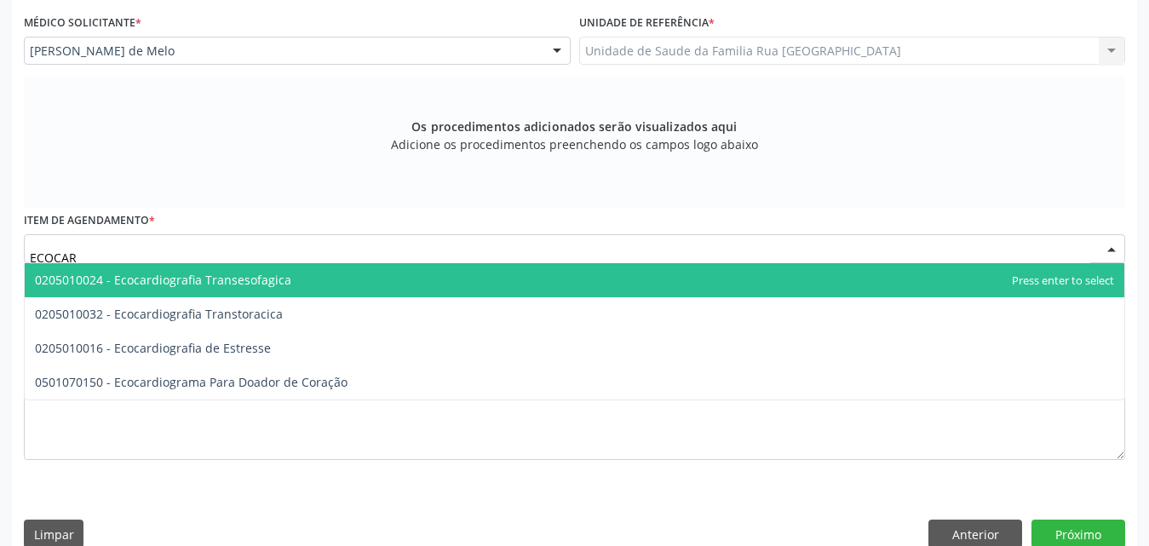
type input "ECOCARD"
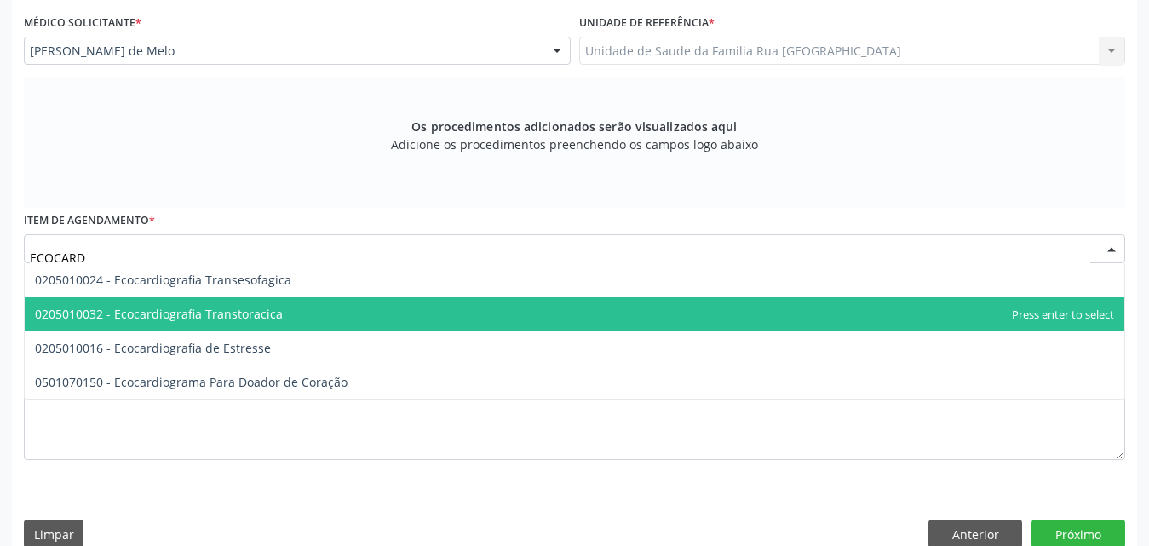
click at [280, 316] on span "0205010032 - Ecocardiografia Transtoracica" at bounding box center [575, 314] width 1100 height 34
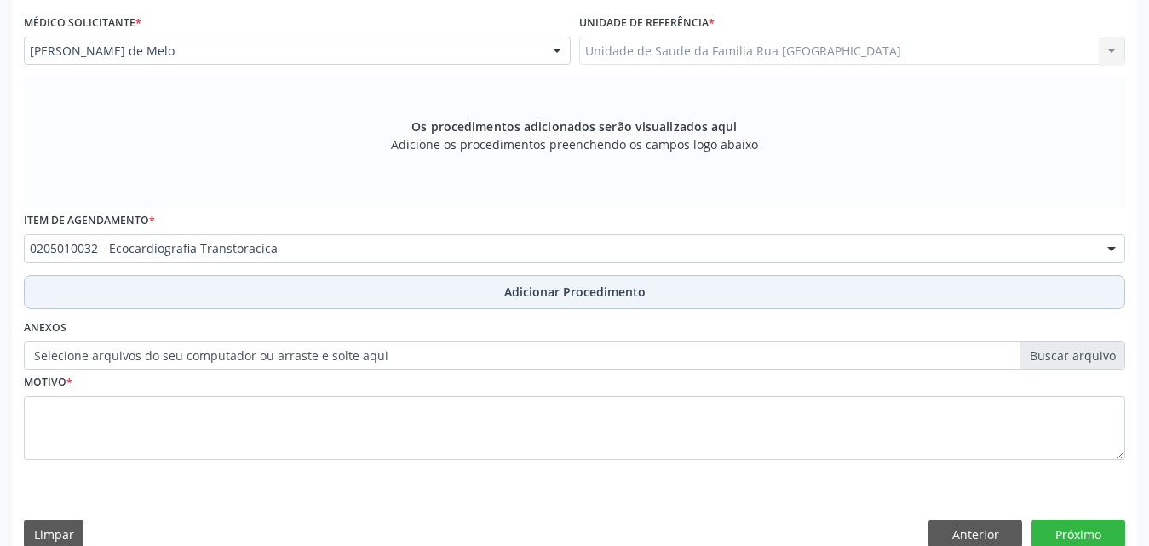
click at [553, 298] on span "Adicionar Procedimento" at bounding box center [574, 292] width 141 height 18
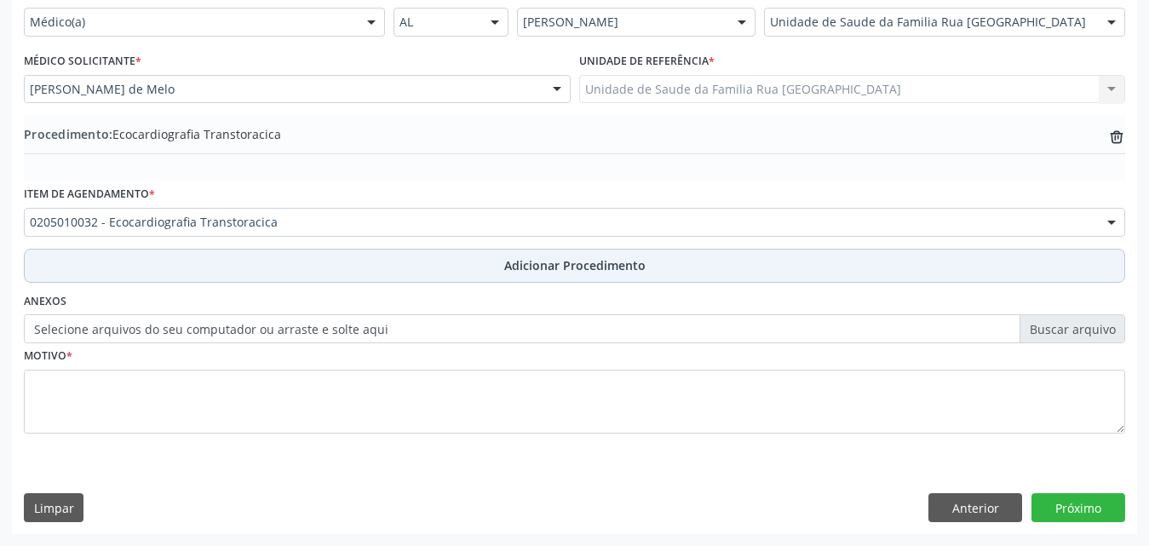
scroll to position [412, 0]
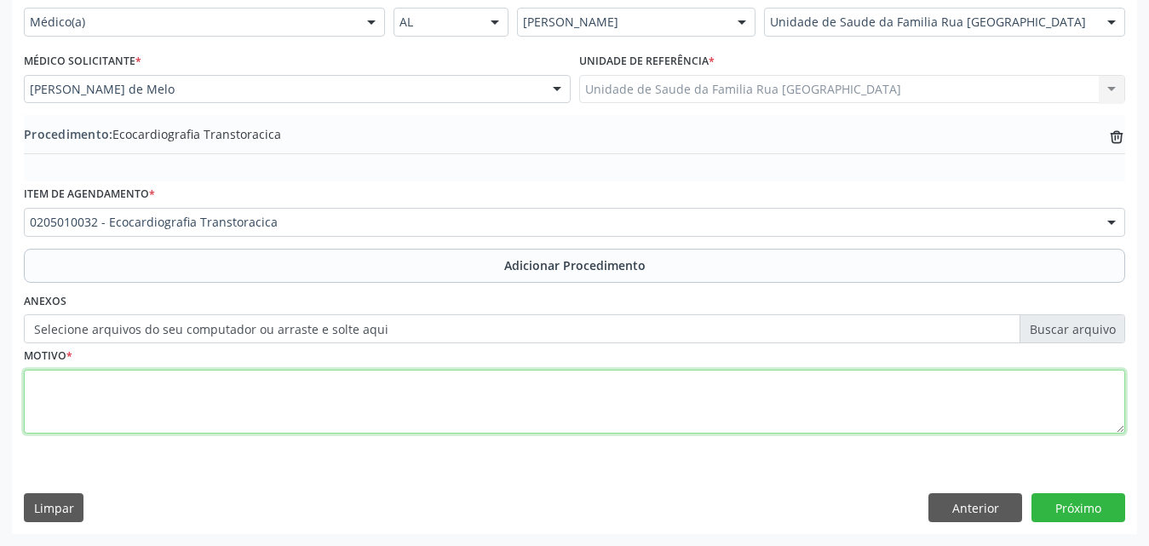
click at [298, 395] on textarea at bounding box center [575, 402] width 1102 height 65
type textarea "TONTURA A/E"
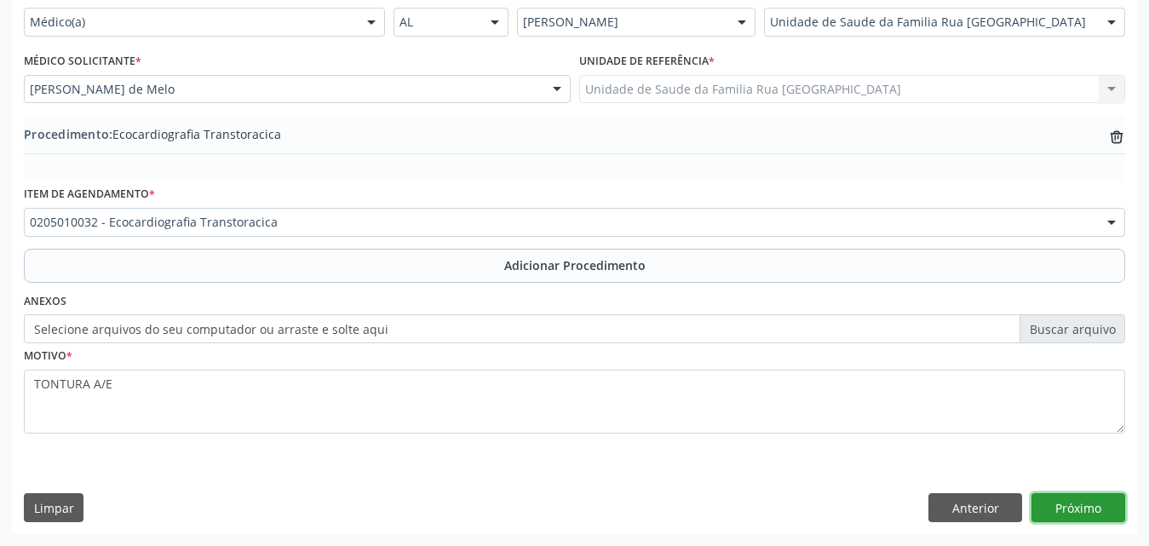
click at [1078, 508] on button "Próximo" at bounding box center [1079, 507] width 94 height 29
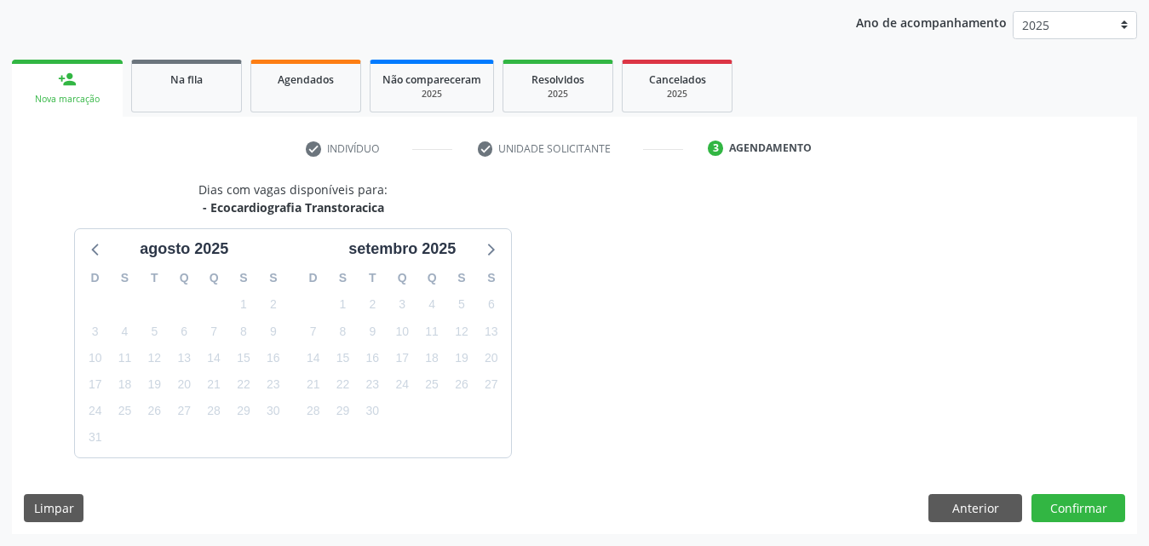
scroll to position [269, 0]
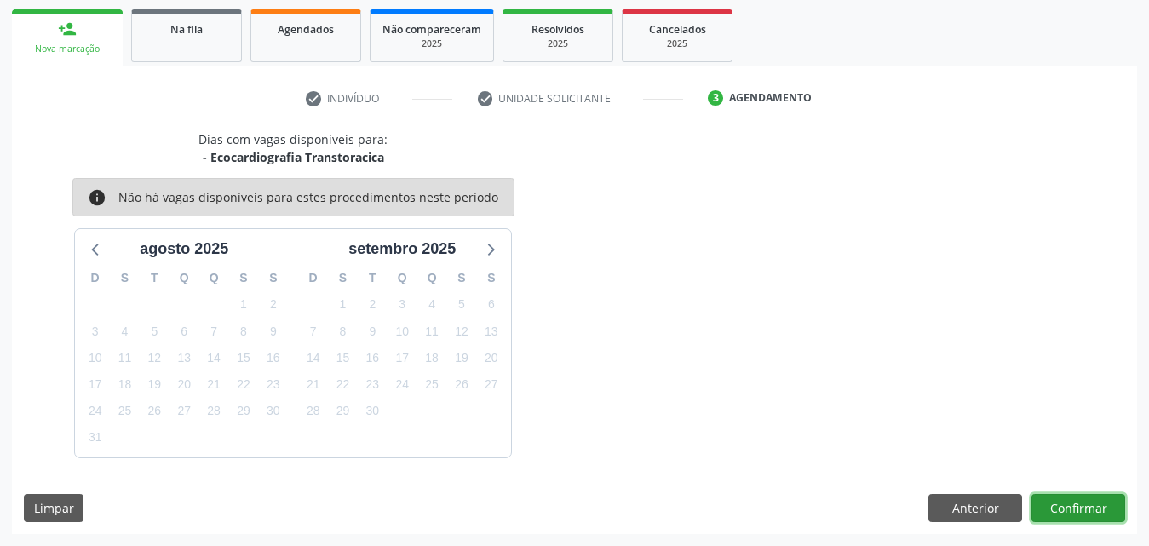
click at [1076, 511] on button "Confirmar" at bounding box center [1079, 508] width 94 height 29
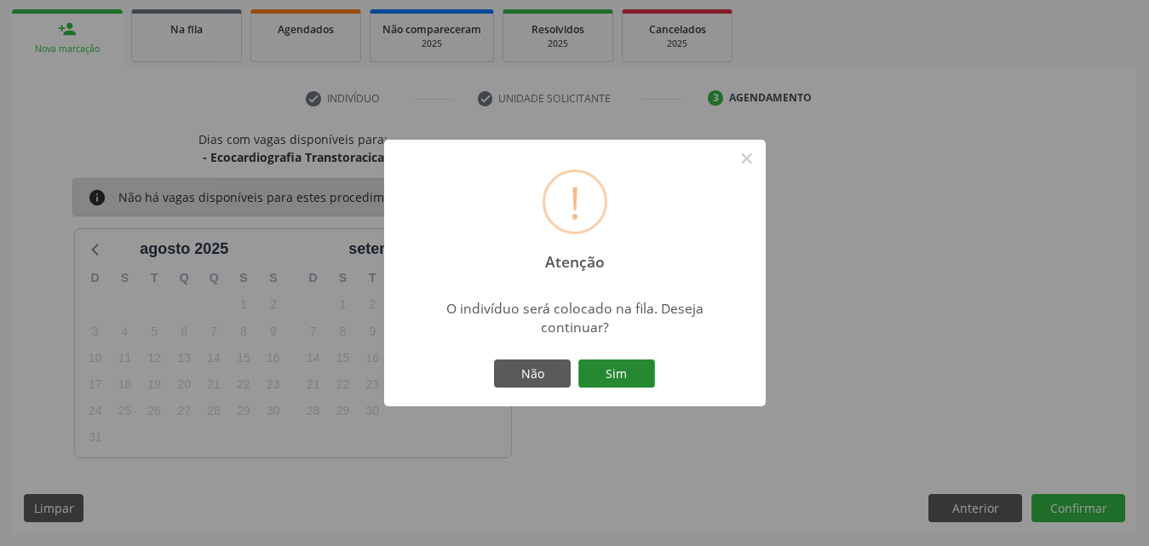
click at [632, 376] on button "Sim" at bounding box center [616, 374] width 77 height 29
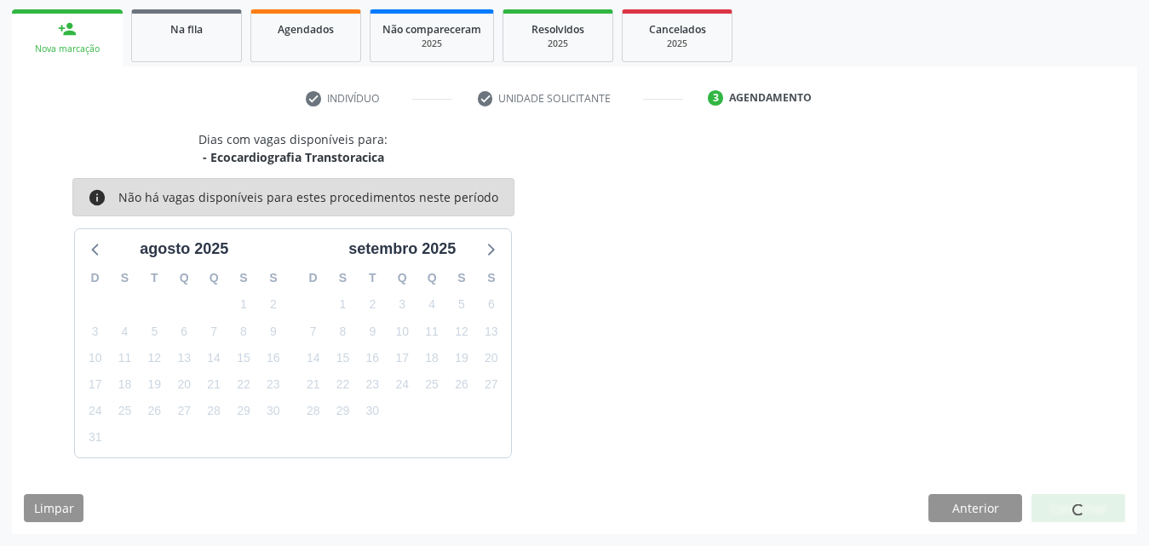
scroll to position [40, 0]
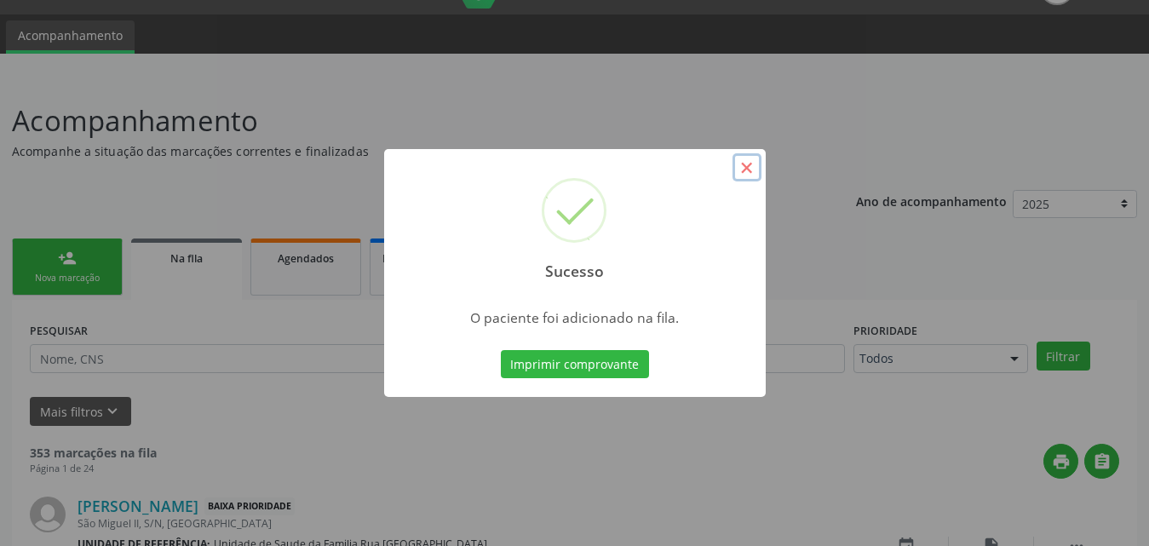
click at [745, 171] on button "×" at bounding box center [747, 167] width 29 height 29
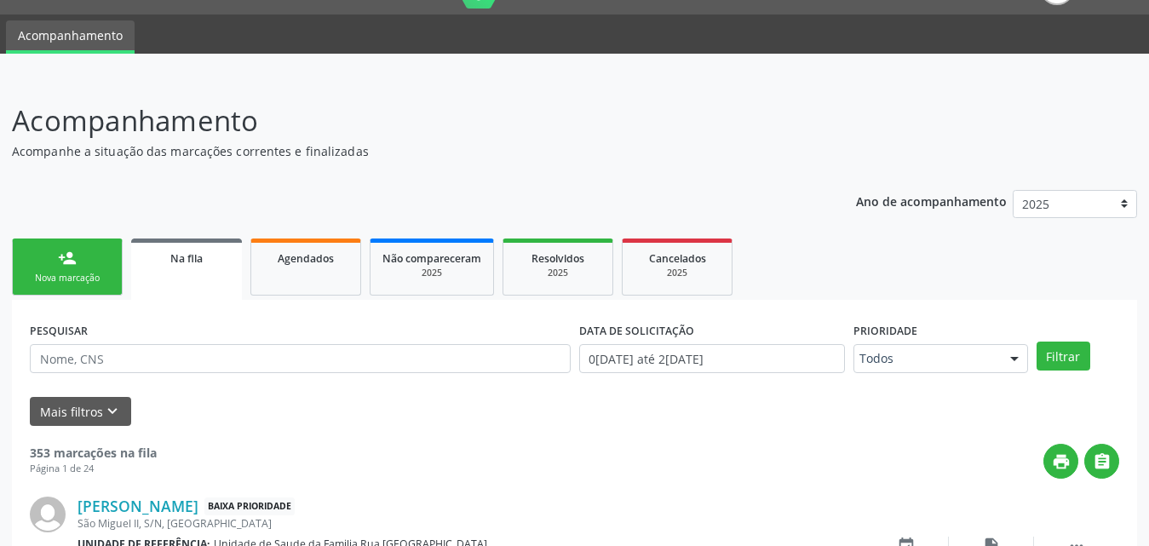
click at [83, 282] on div "Nova marcação" at bounding box center [67, 278] width 85 height 13
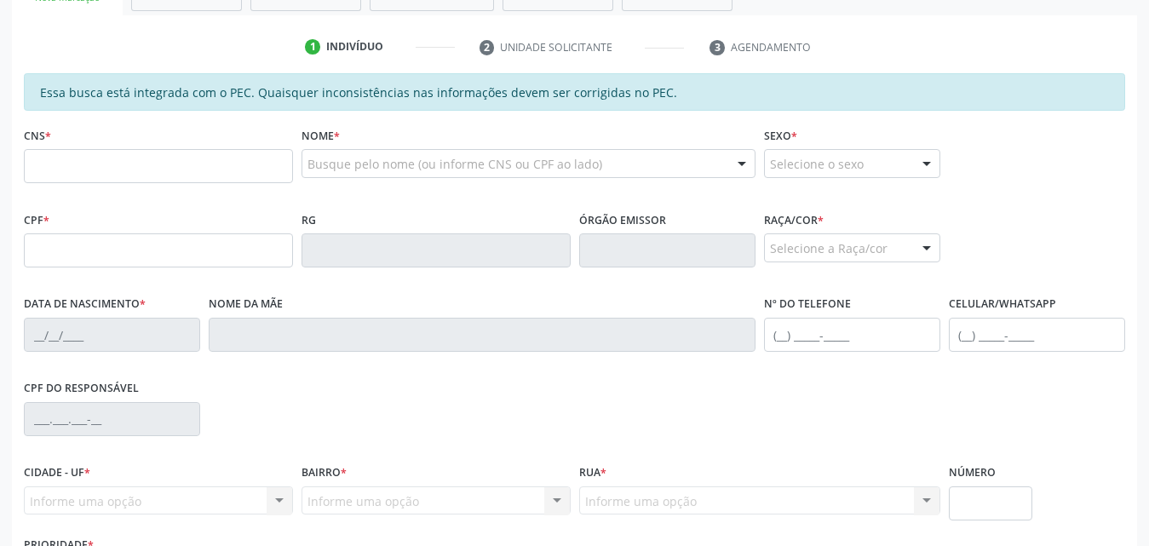
scroll to position [381, 0]
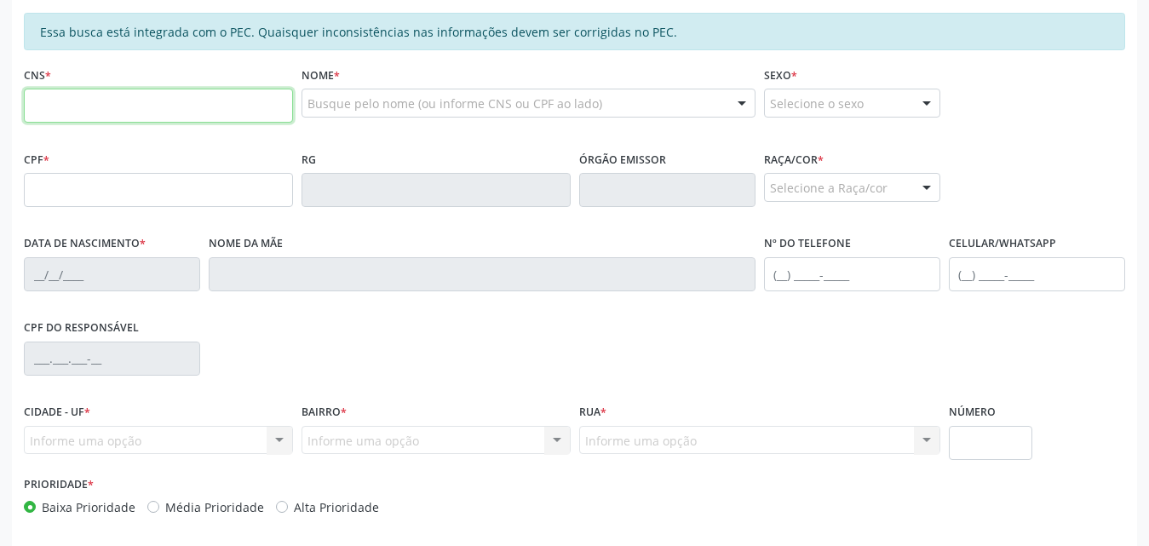
drag, startPoint x: 210, startPoint y: 100, endPoint x: 476, endPoint y: 114, distance: 266.2
click at [211, 99] on input "text" at bounding box center [158, 106] width 269 height 34
type input "704 6096 0394 5929"
type input "041.862.014-80"
type input "1[DATE]"
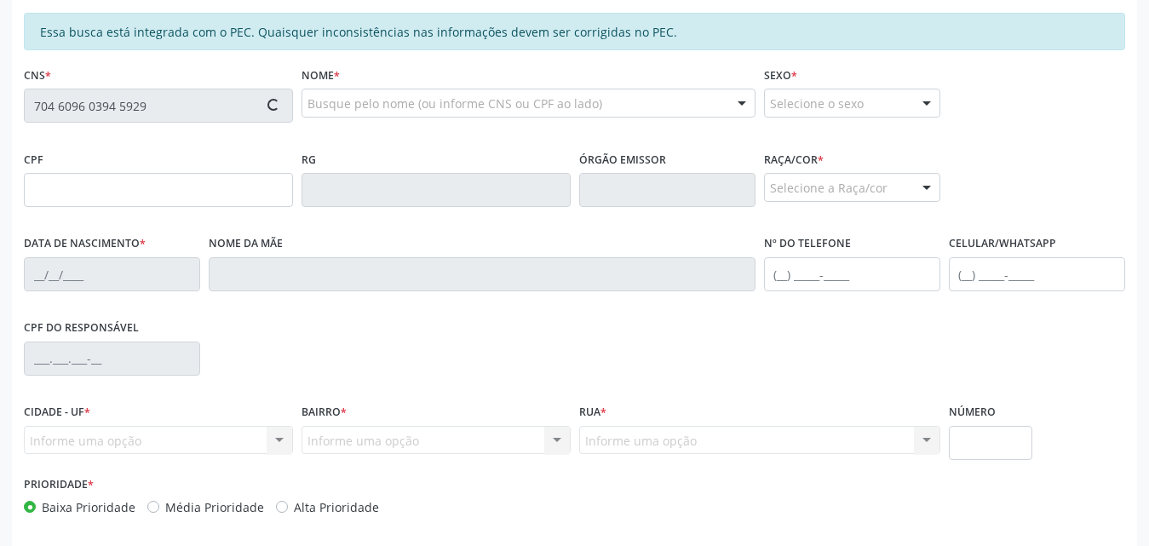
type input "[PERSON_NAME]"
type input "[PHONE_NUMBER]"
type input "S/N"
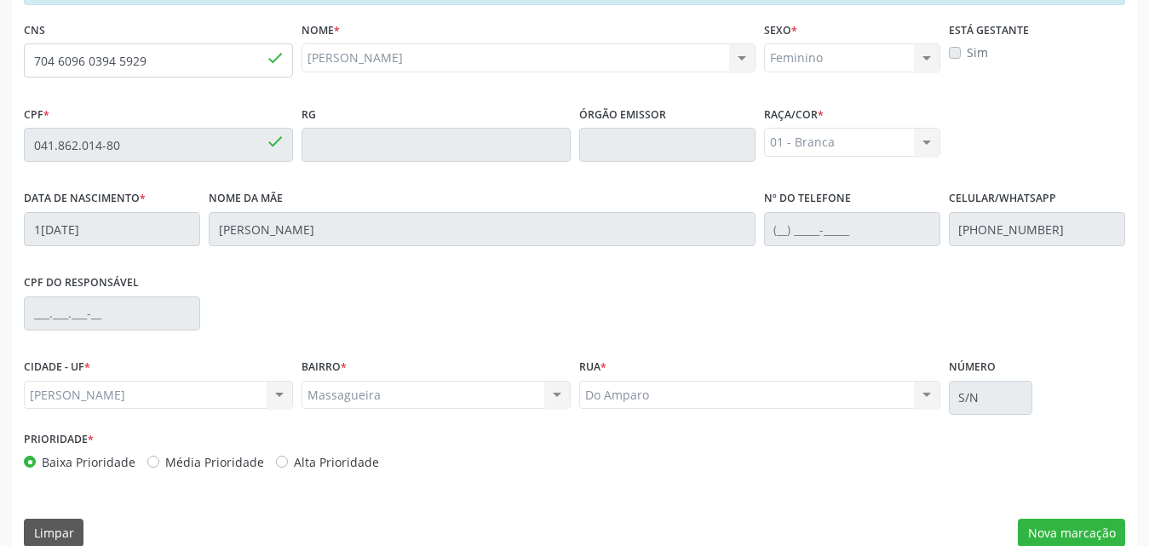
scroll to position [451, 0]
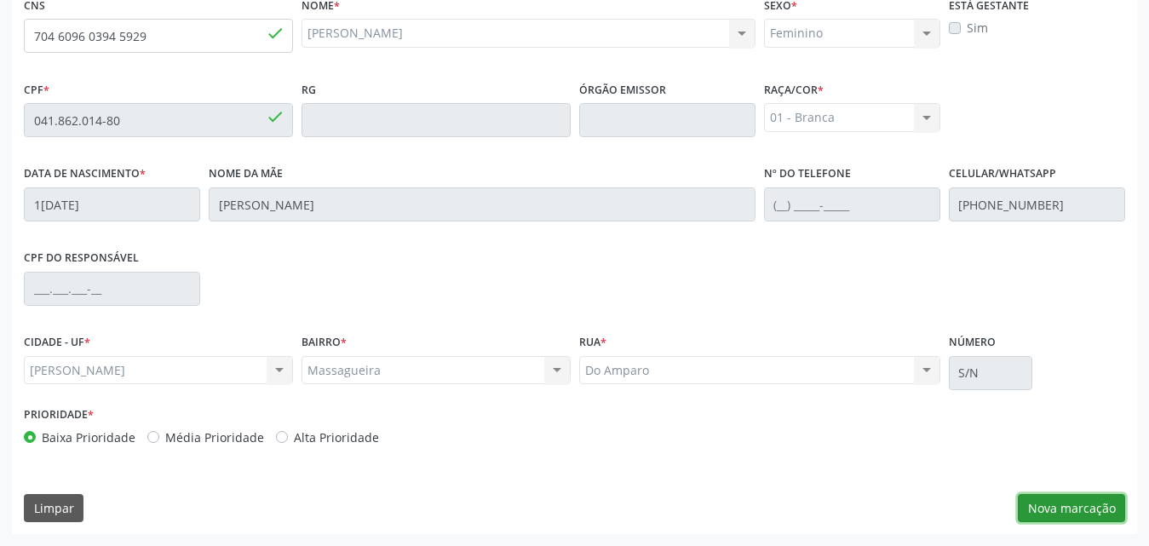
click at [1062, 509] on button "Nova marcação" at bounding box center [1071, 508] width 107 height 29
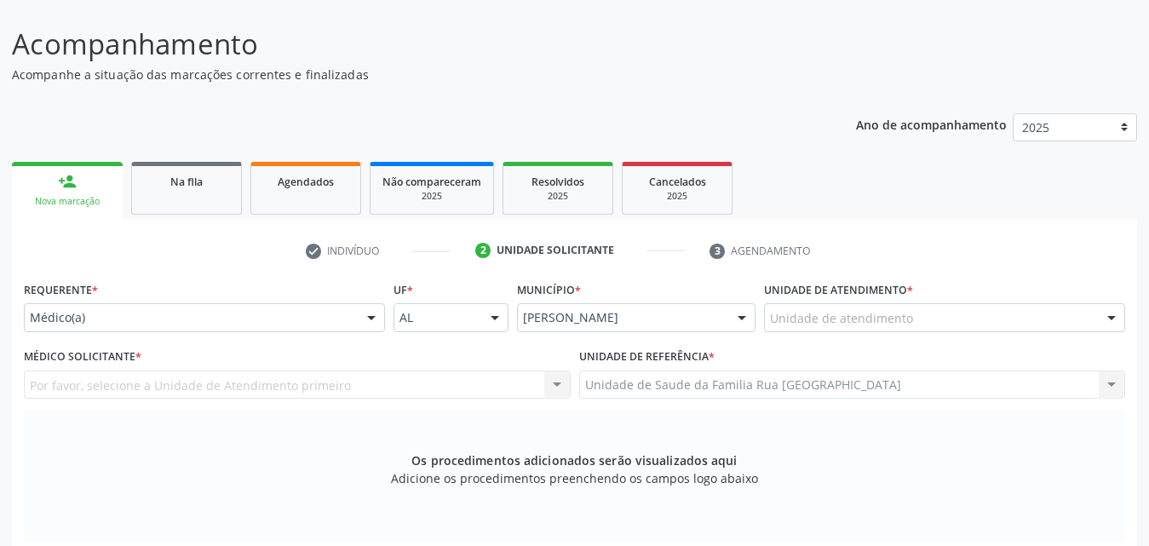
scroll to position [110, 0]
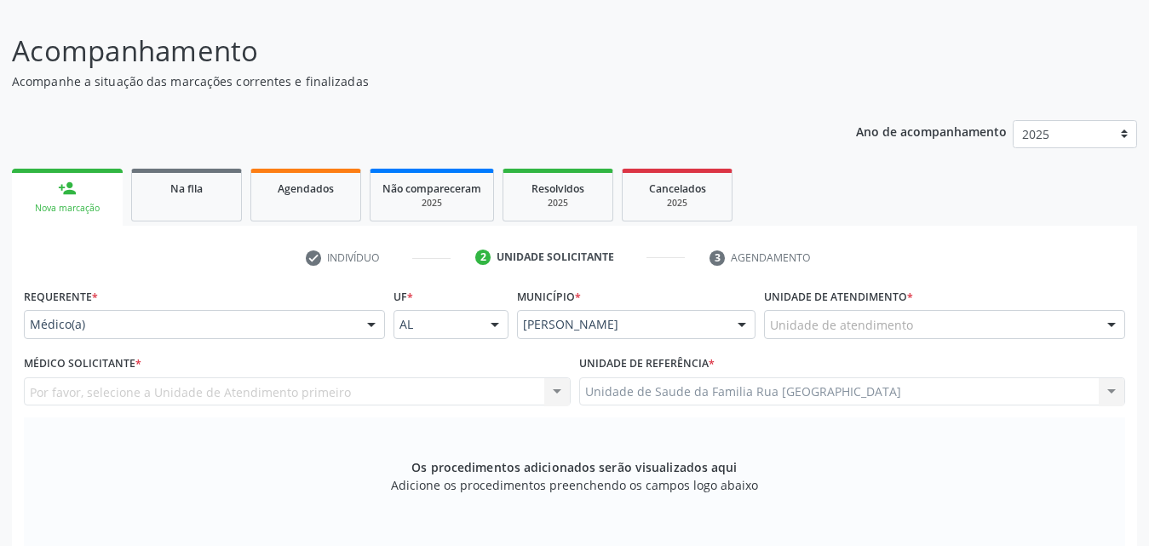
click at [371, 325] on div at bounding box center [372, 325] width 26 height 29
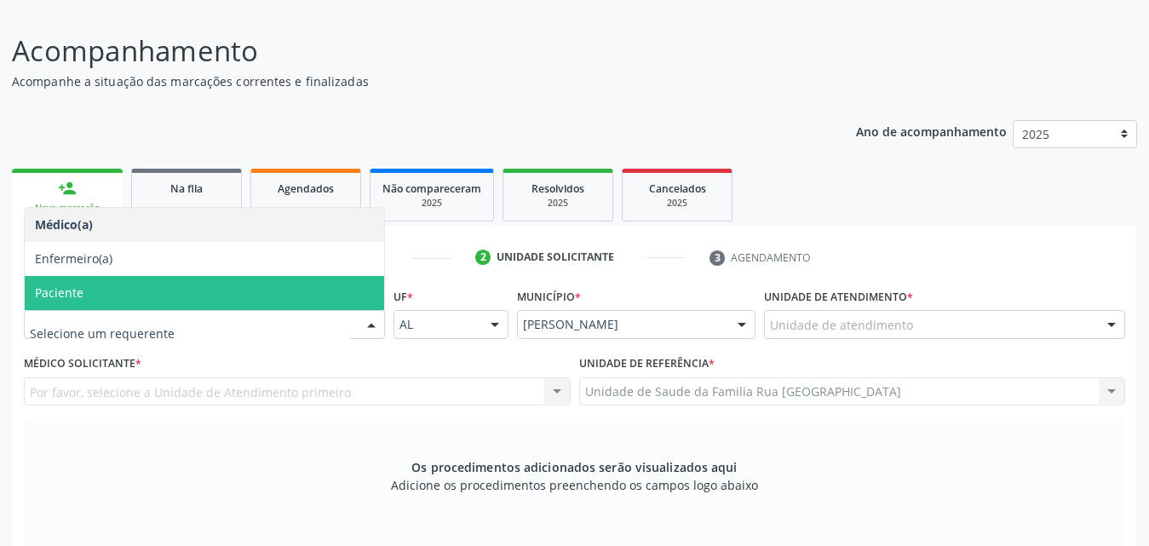
click at [187, 291] on span "Paciente" at bounding box center [205, 293] width 360 height 34
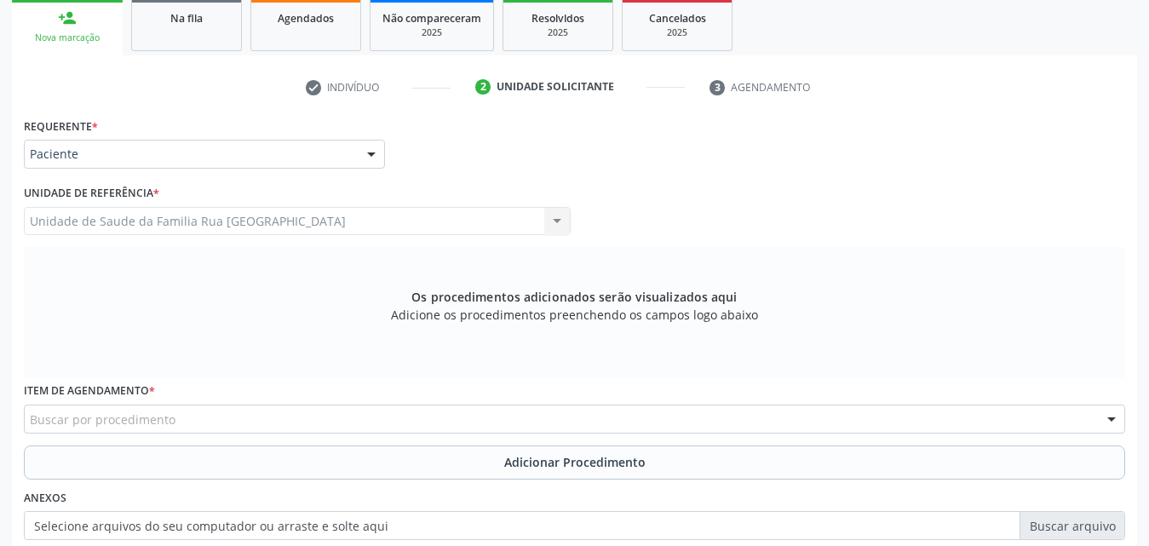
scroll to position [451, 0]
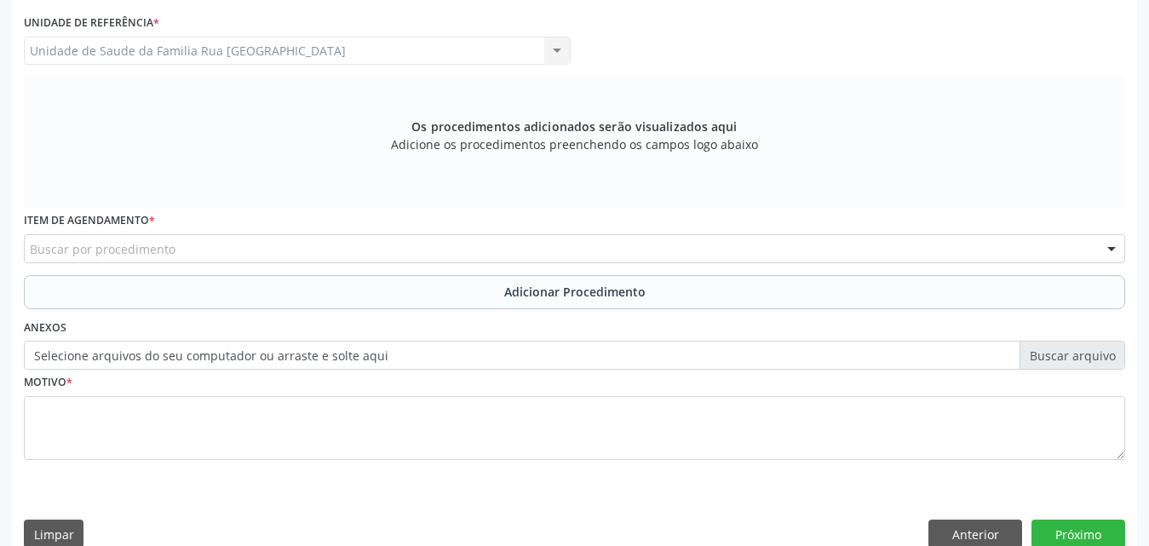
click at [378, 252] on div "Buscar por procedimento" at bounding box center [575, 248] width 1102 height 29
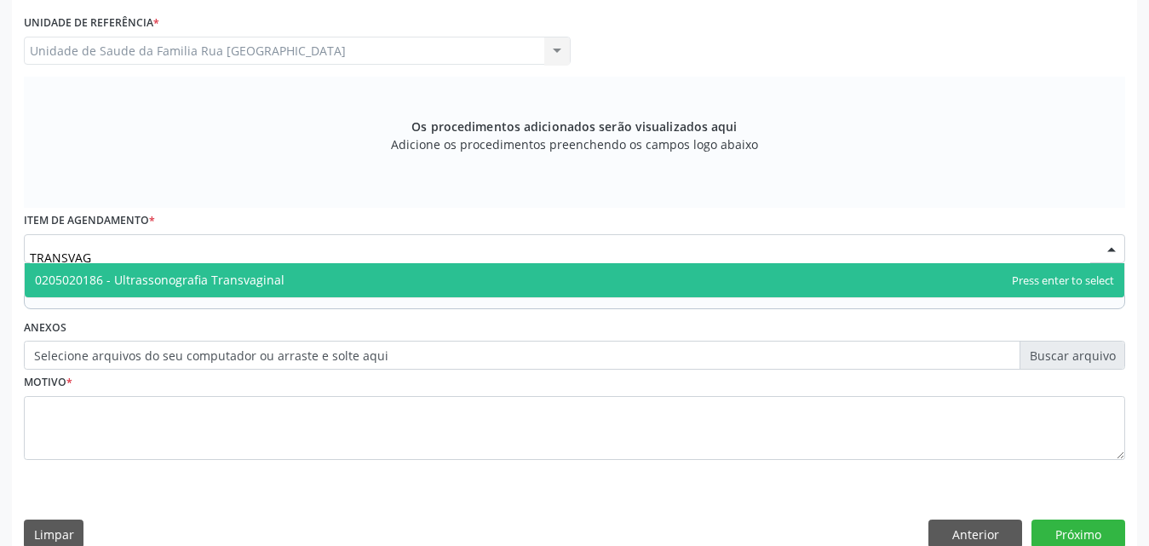
type input "TRANSVAGI"
click at [227, 287] on span "0205020186 - Ultrassonografia Transvaginal" at bounding box center [160, 280] width 250 height 16
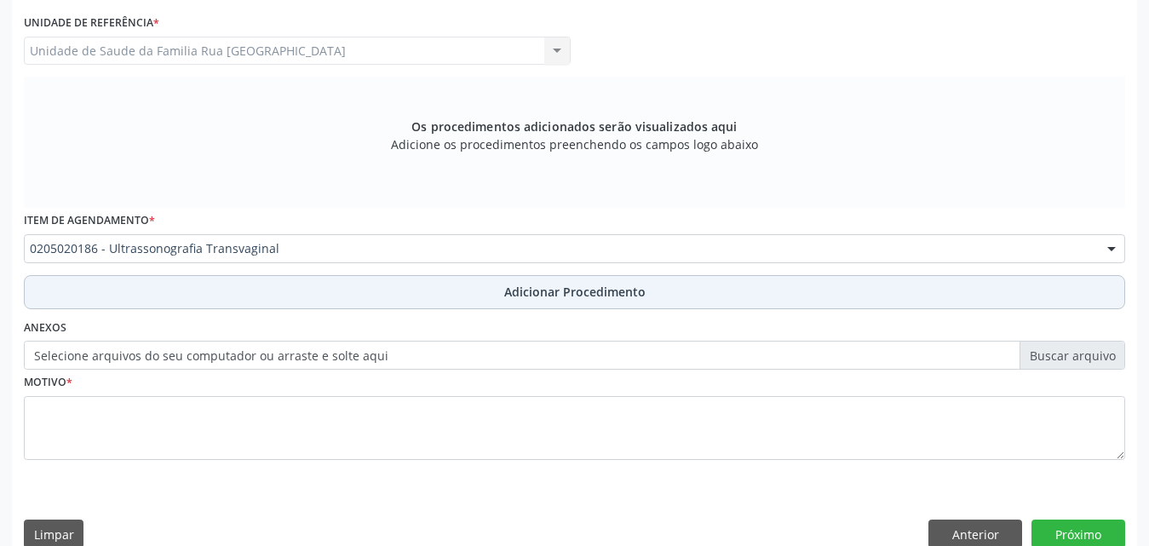
click at [541, 294] on span "Adicionar Procedimento" at bounding box center [574, 292] width 141 height 18
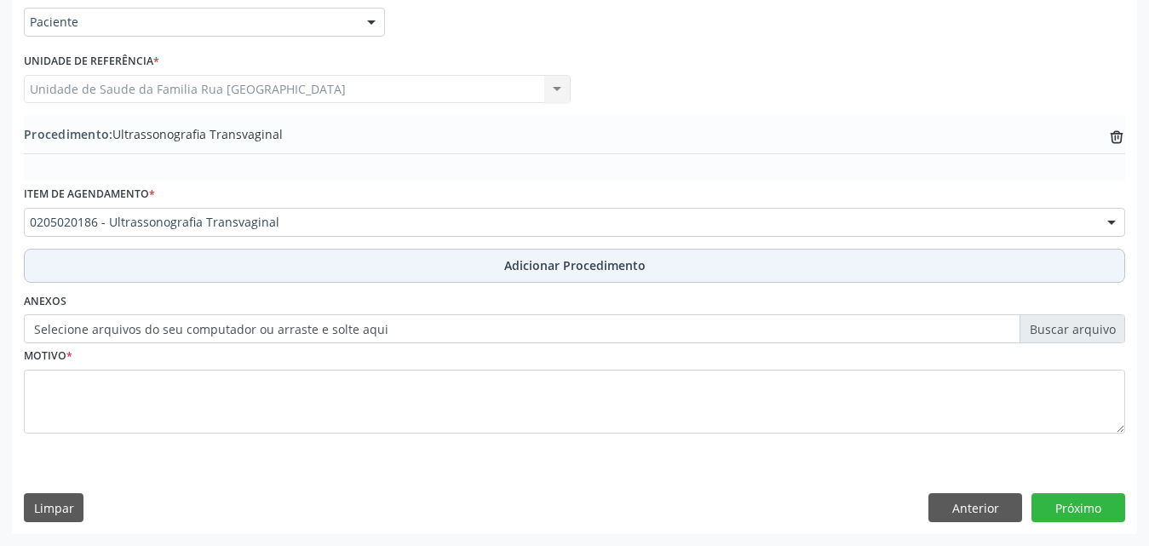
scroll to position [412, 0]
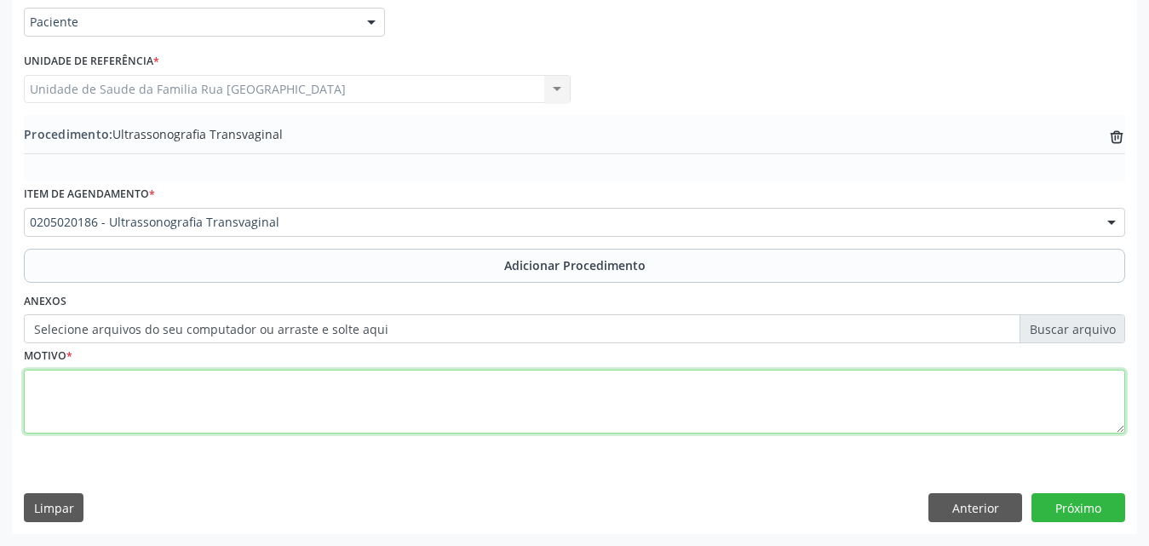
click at [214, 406] on textarea at bounding box center [575, 402] width 1102 height 65
type textarea "DOR ABDOMINAL"
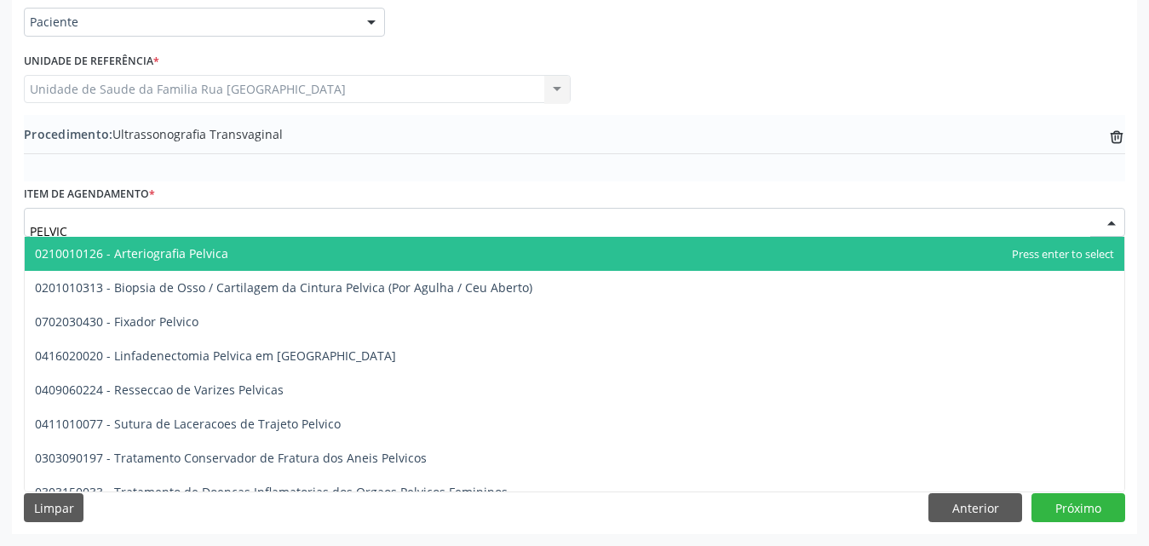
type input "PELVICA"
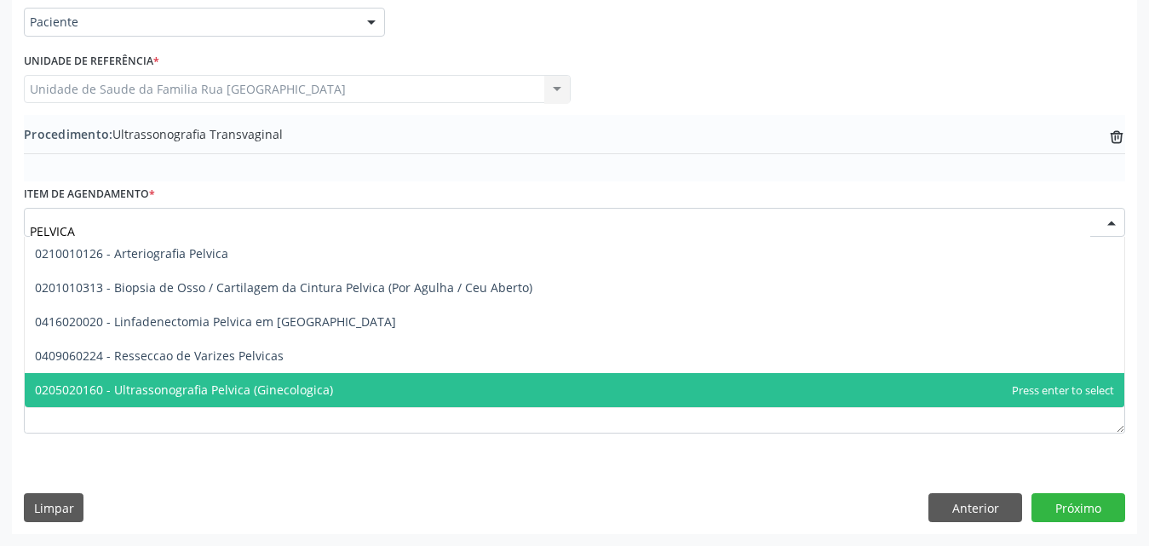
click at [233, 385] on span "0205020160 - Ultrassonografia Pelvica (Ginecologica)" at bounding box center [184, 390] width 298 height 16
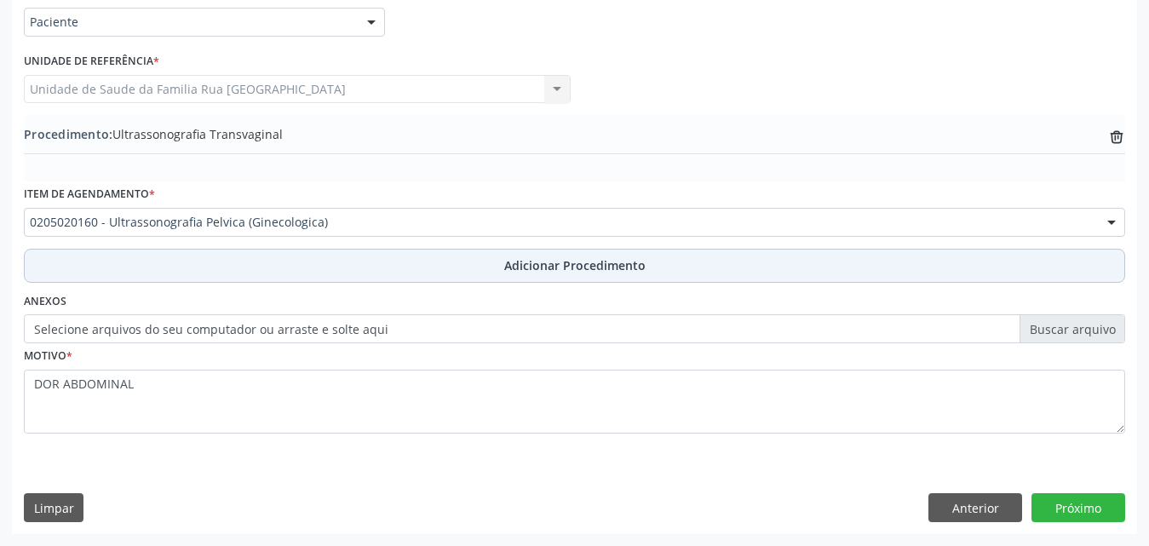
click at [591, 262] on span "Adicionar Procedimento" at bounding box center [574, 265] width 141 height 18
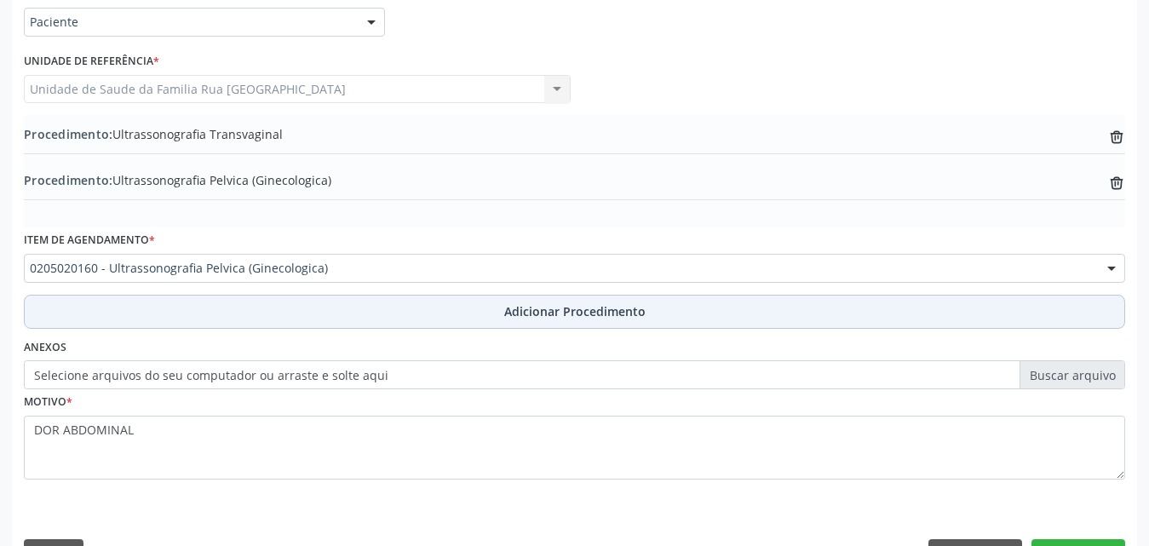
scroll to position [458, 0]
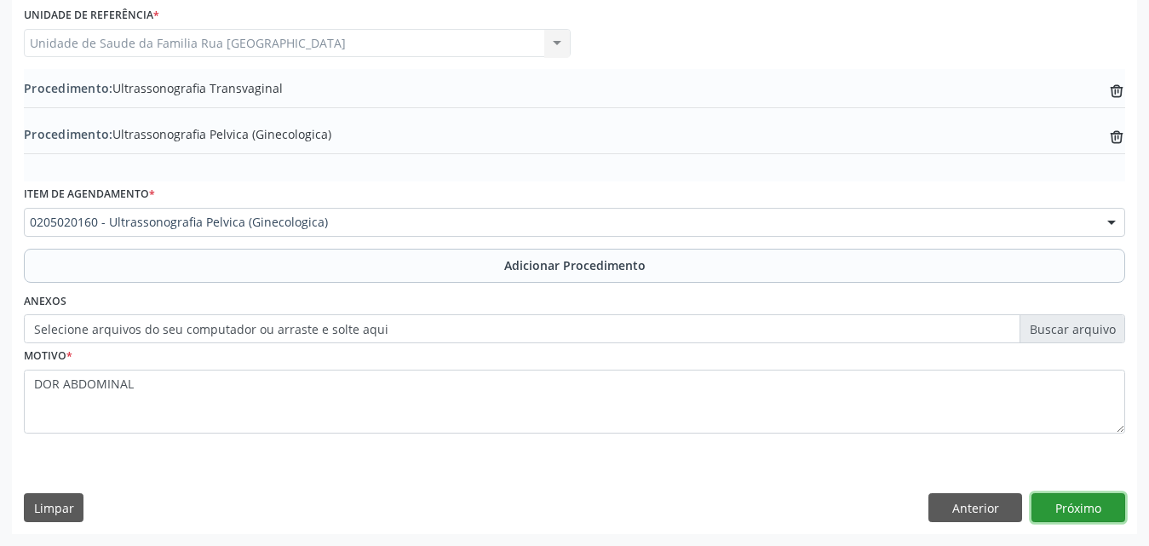
click at [1091, 504] on button "Próximo" at bounding box center [1079, 507] width 94 height 29
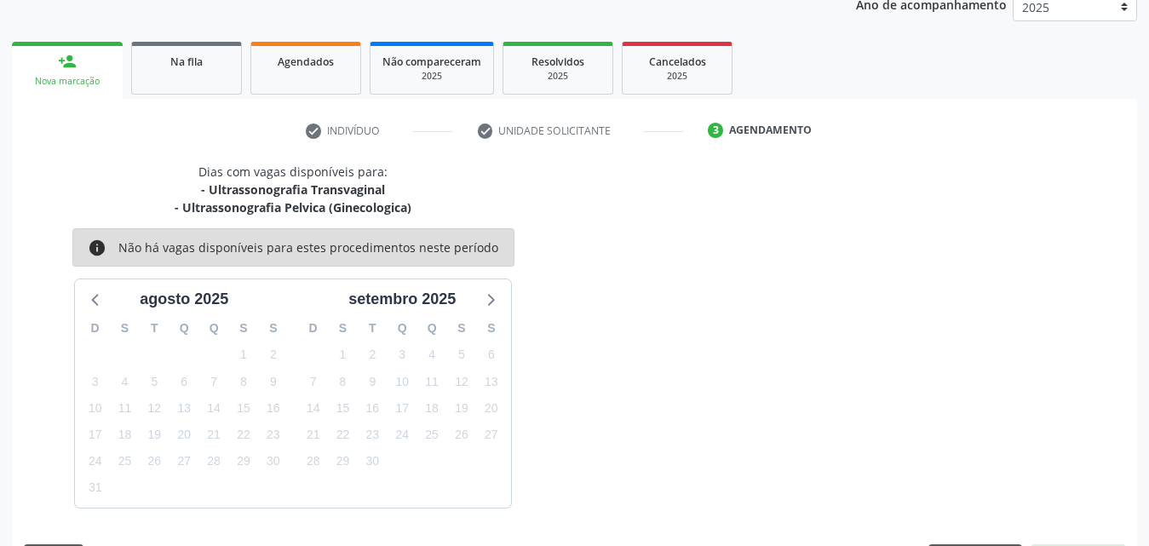
scroll to position [287, 0]
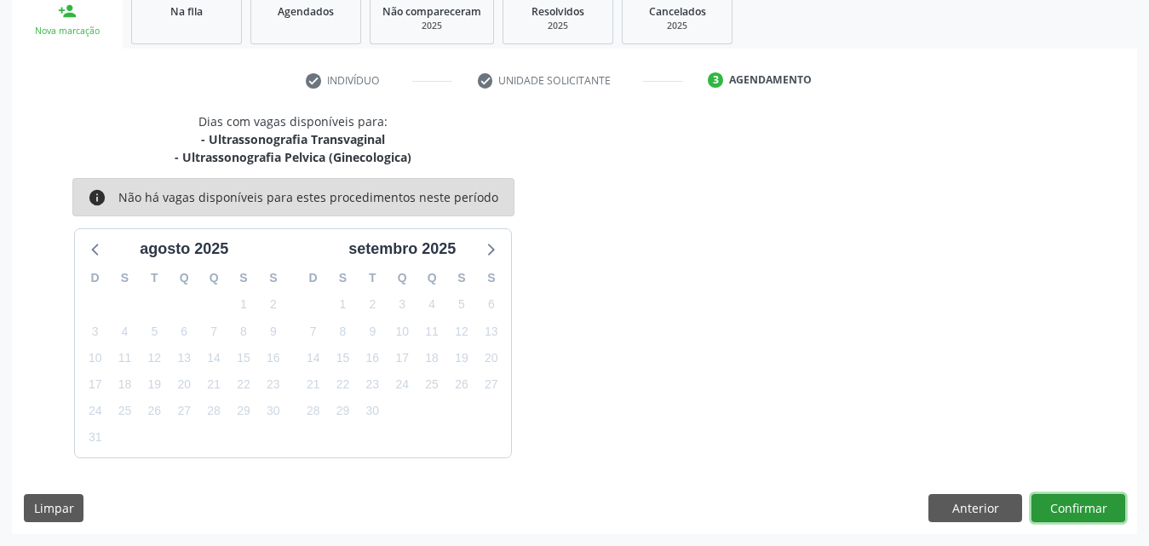
click at [1079, 505] on button "Confirmar" at bounding box center [1079, 508] width 94 height 29
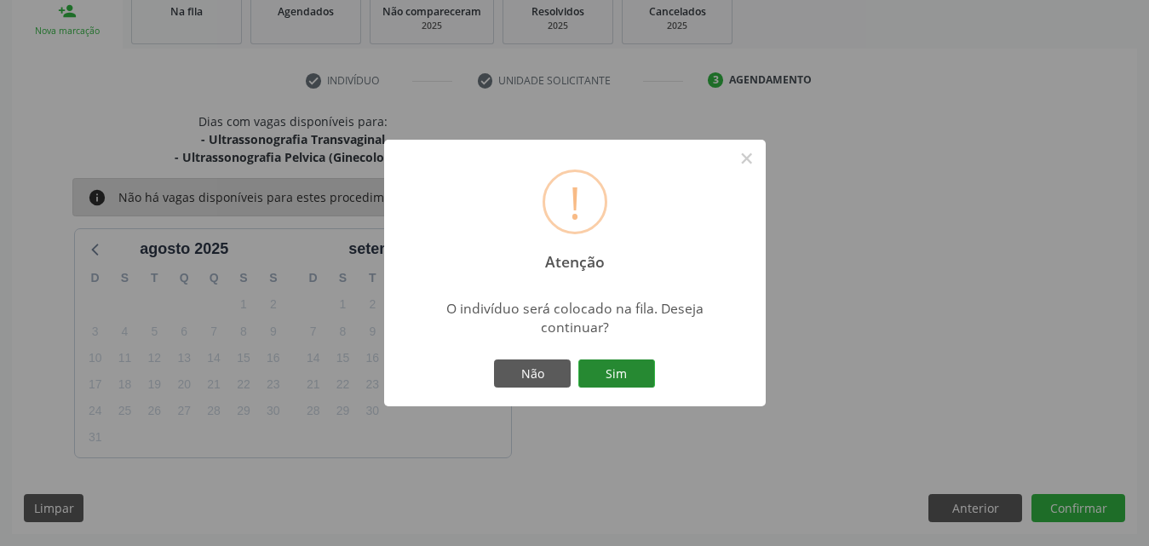
click at [646, 382] on button "Sim" at bounding box center [616, 374] width 77 height 29
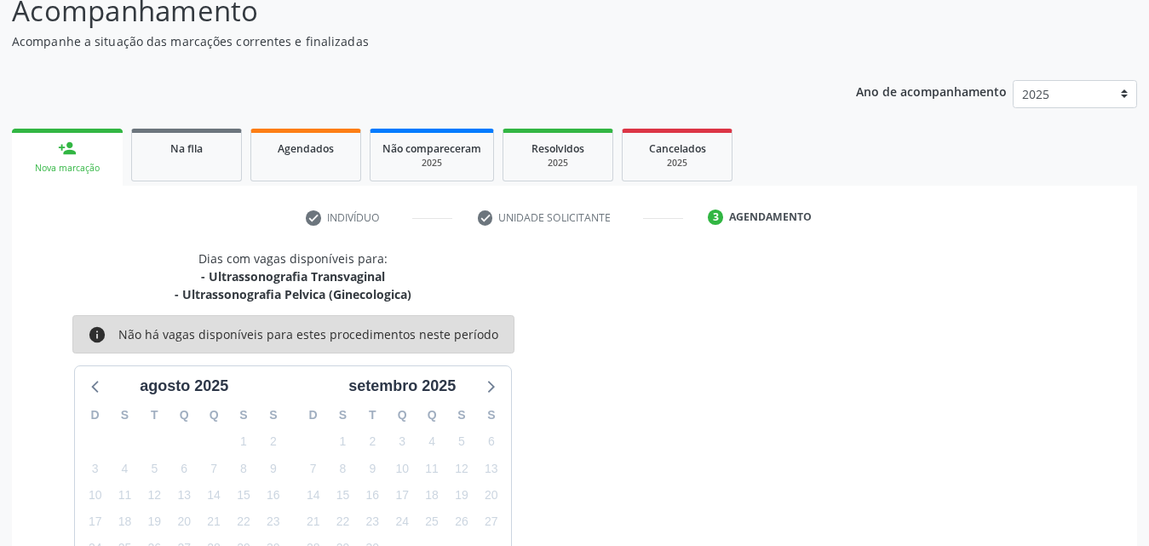
scroll to position [0, 0]
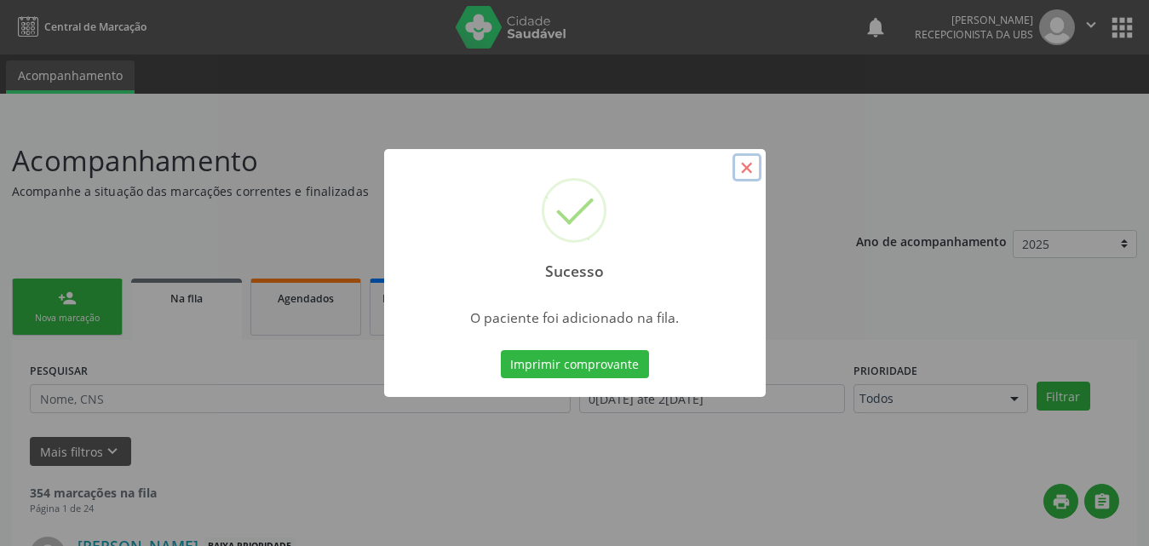
click at [747, 169] on button "×" at bounding box center [747, 167] width 29 height 29
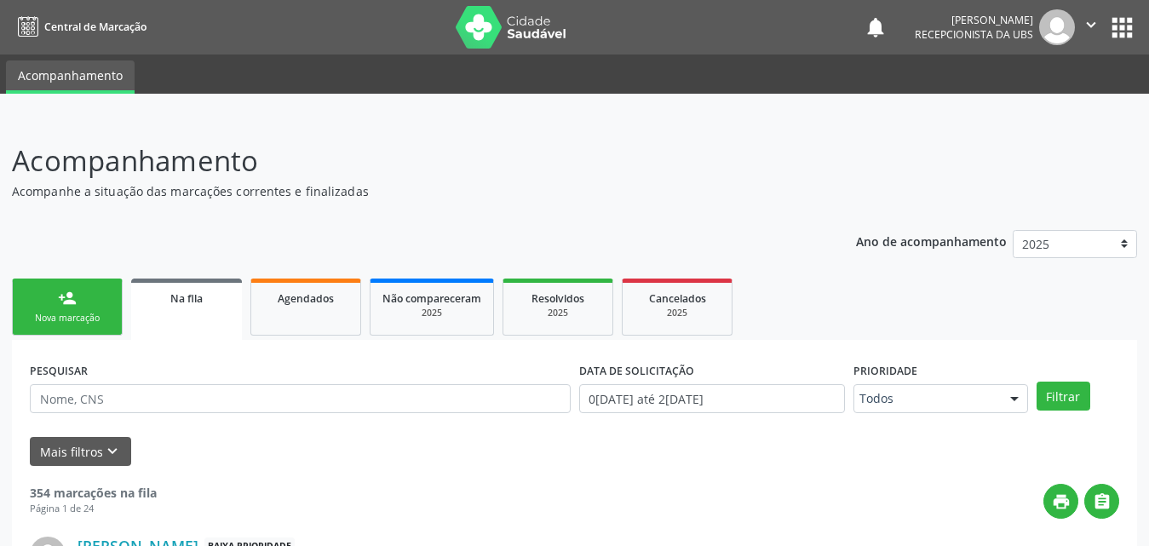
click at [81, 321] on div "Nova marcação" at bounding box center [67, 318] width 85 height 13
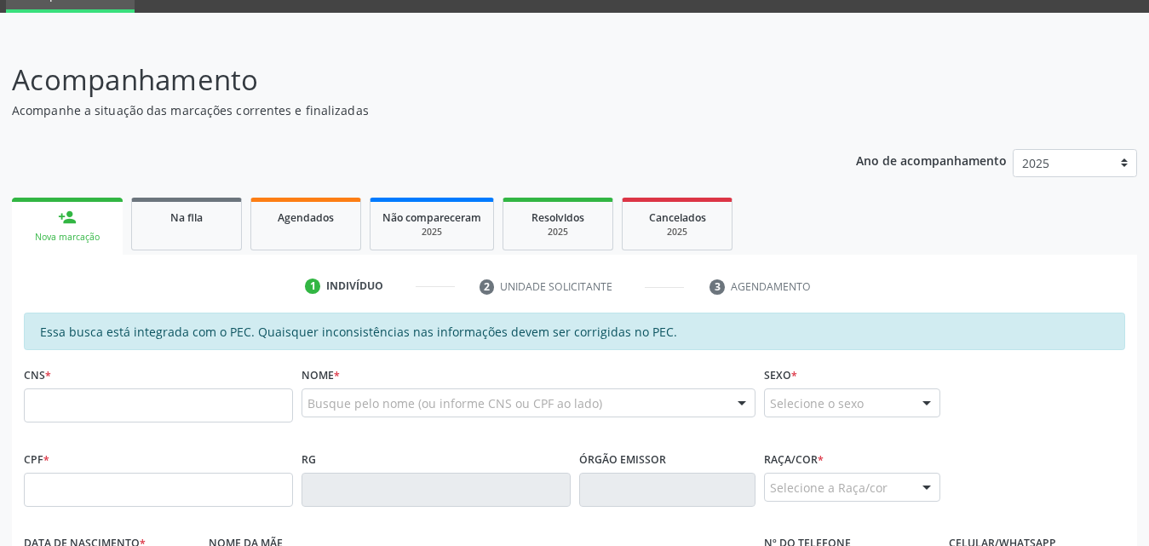
scroll to position [170, 0]
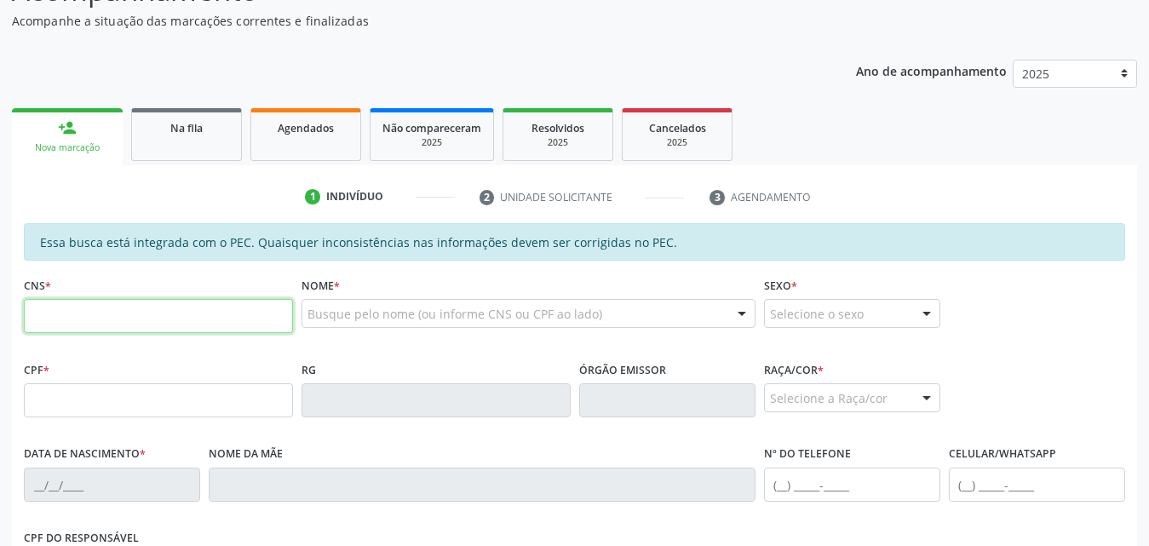
drag, startPoint x: 165, startPoint y: 316, endPoint x: 210, endPoint y: 316, distance: 44.3
click at [165, 316] on input "text" at bounding box center [158, 316] width 269 height 34
type input "704 6096 0394 5929"
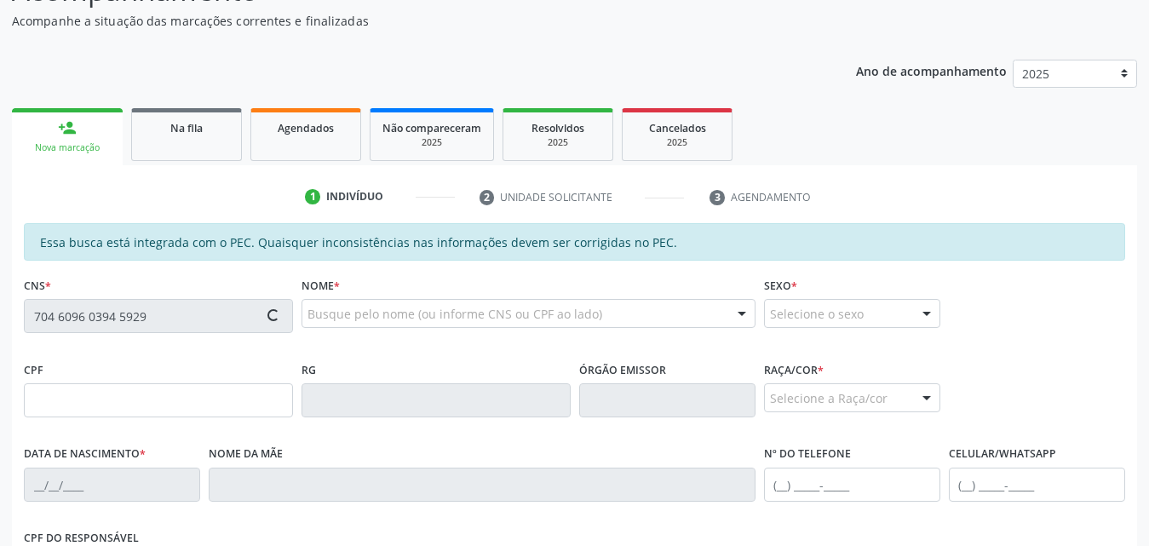
type input "041.862.014-80"
type input "1[DATE]"
type input "[PERSON_NAME]"
type input "[PHONE_NUMBER]"
type input "S/N"
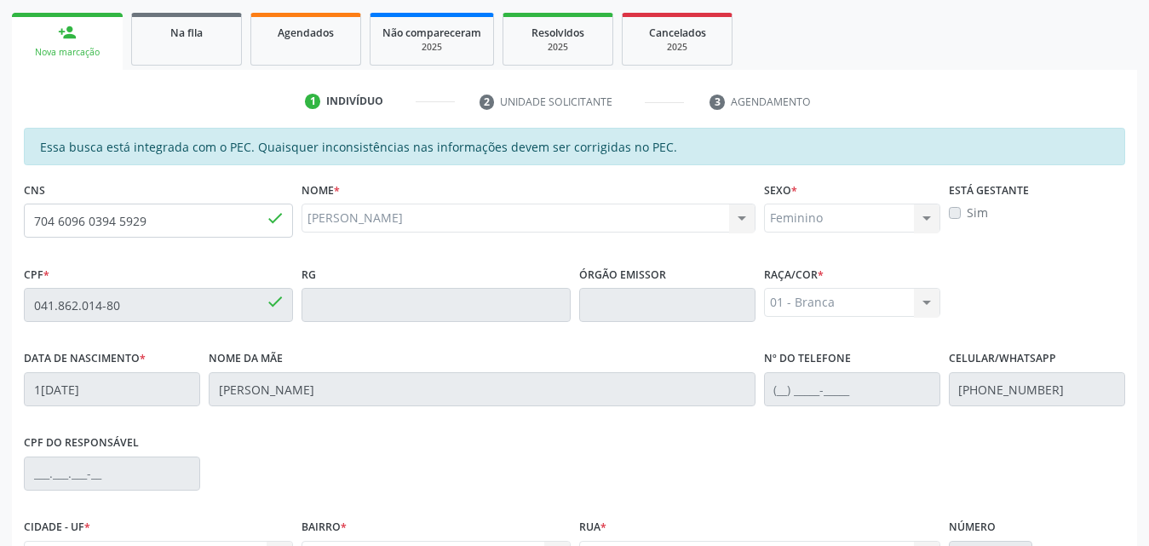
scroll to position [451, 0]
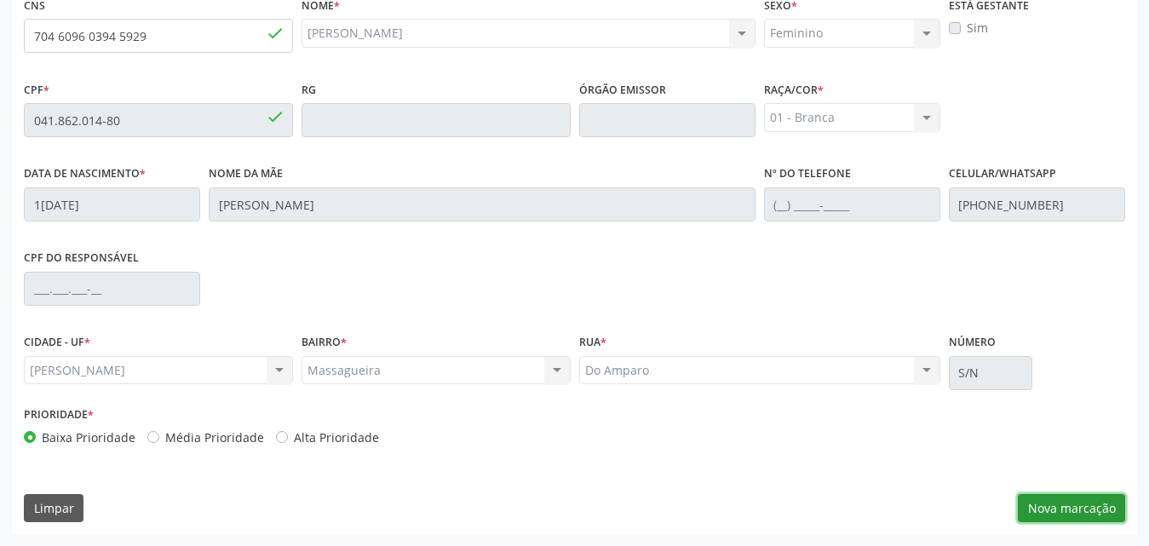
click at [1043, 516] on button "Nova marcação" at bounding box center [1071, 508] width 107 height 29
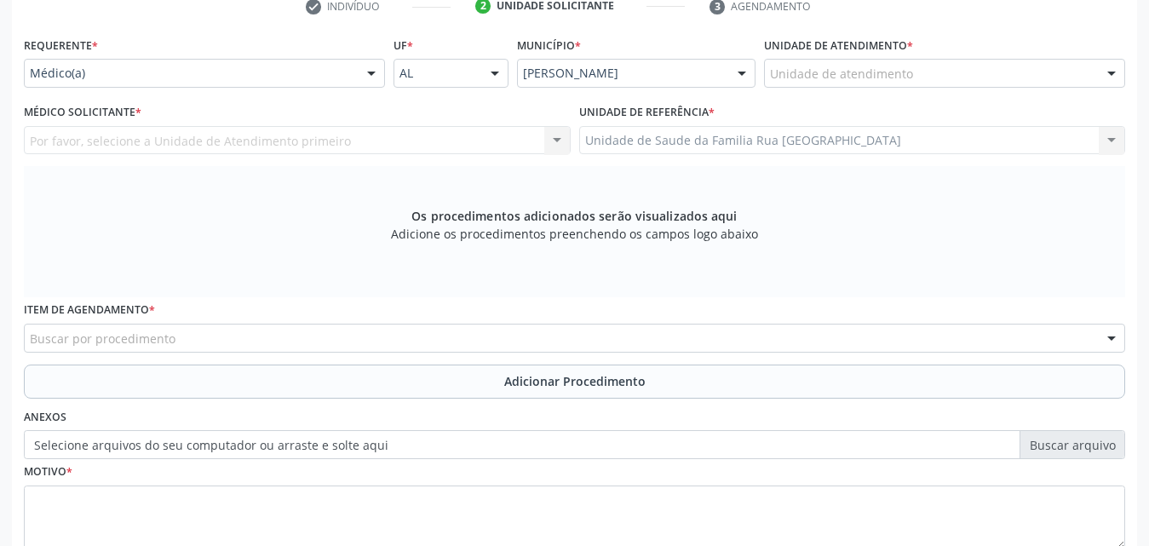
scroll to position [280, 0]
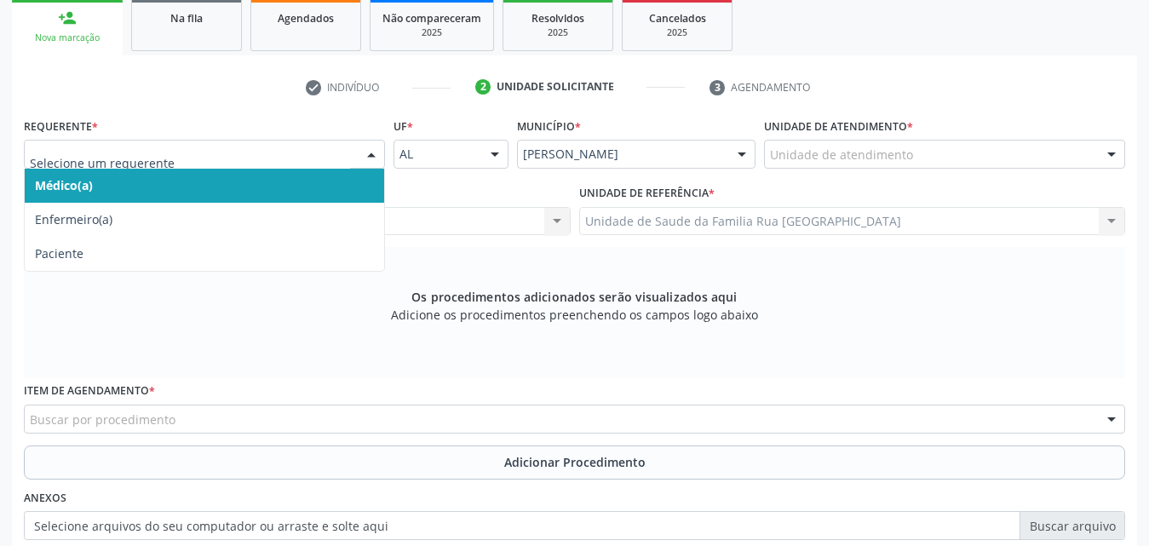
click at [377, 157] on div at bounding box center [372, 155] width 26 height 29
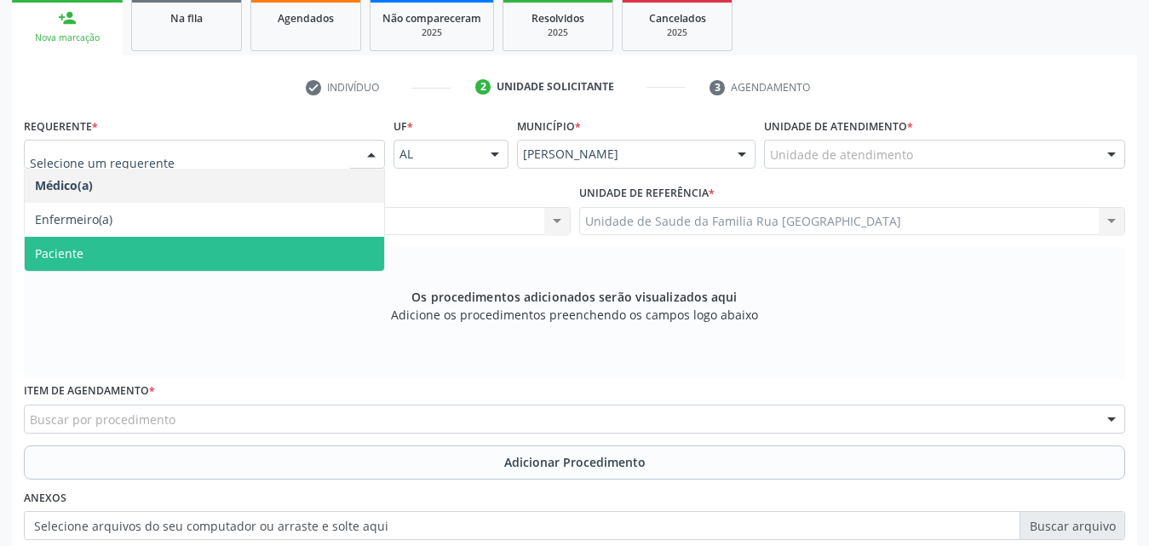
click at [160, 251] on span "Paciente" at bounding box center [205, 254] width 360 height 34
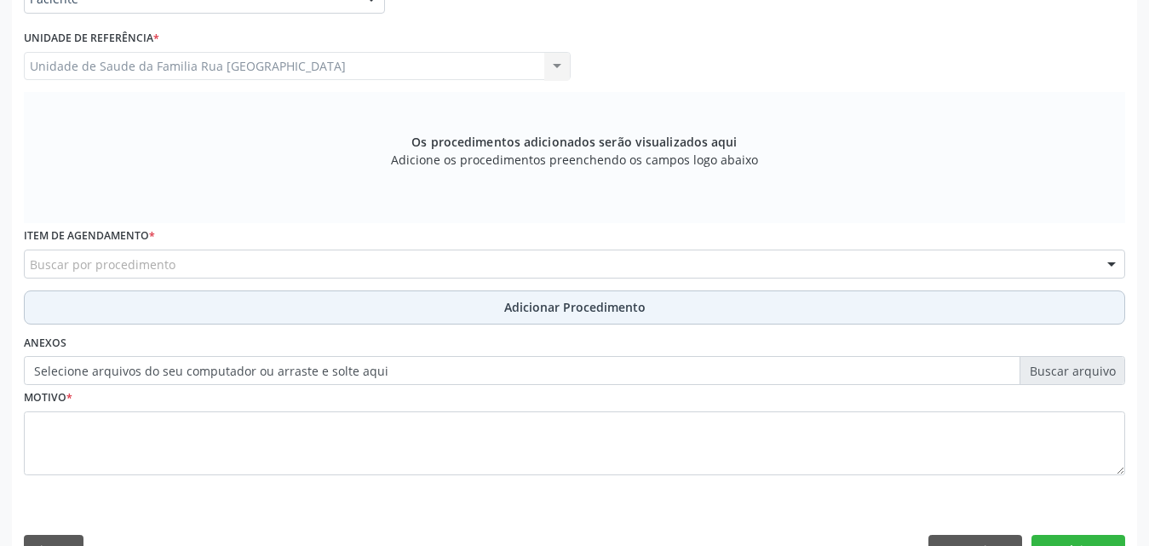
scroll to position [477, 0]
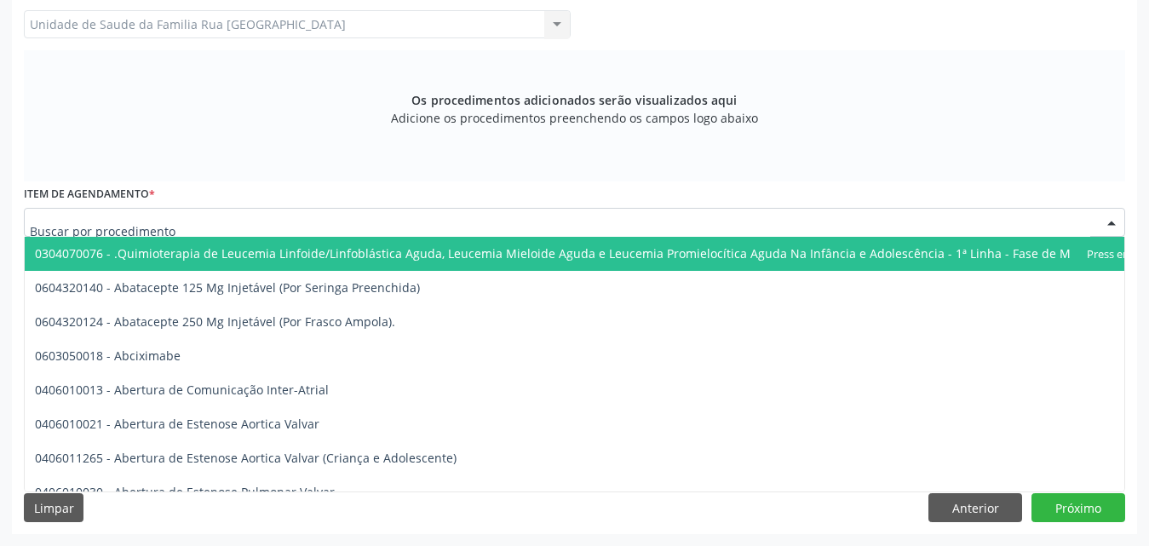
click at [197, 225] on div at bounding box center [575, 222] width 1102 height 29
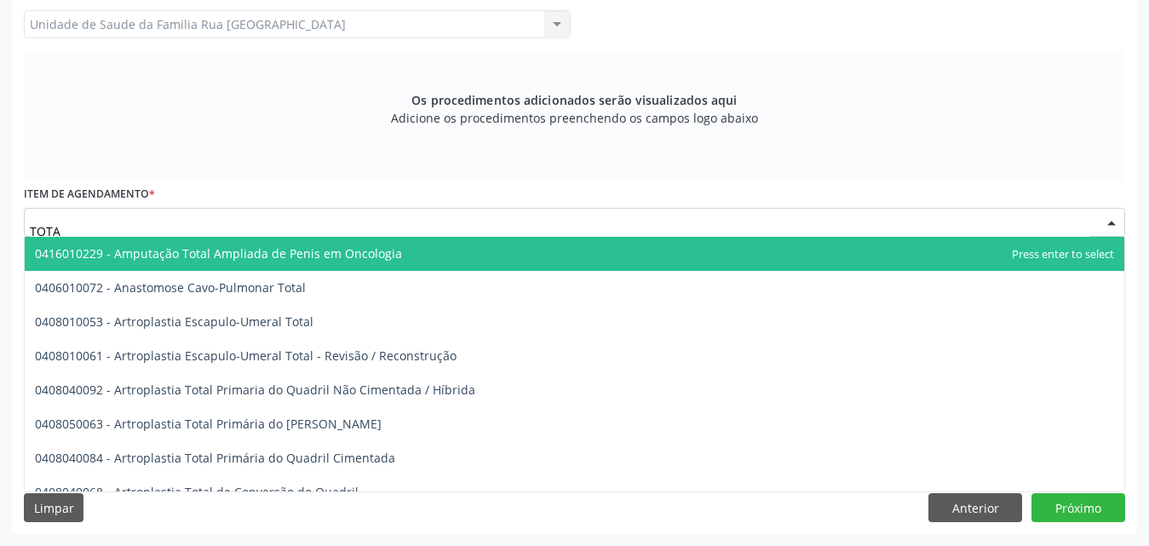
type input "TOTAL"
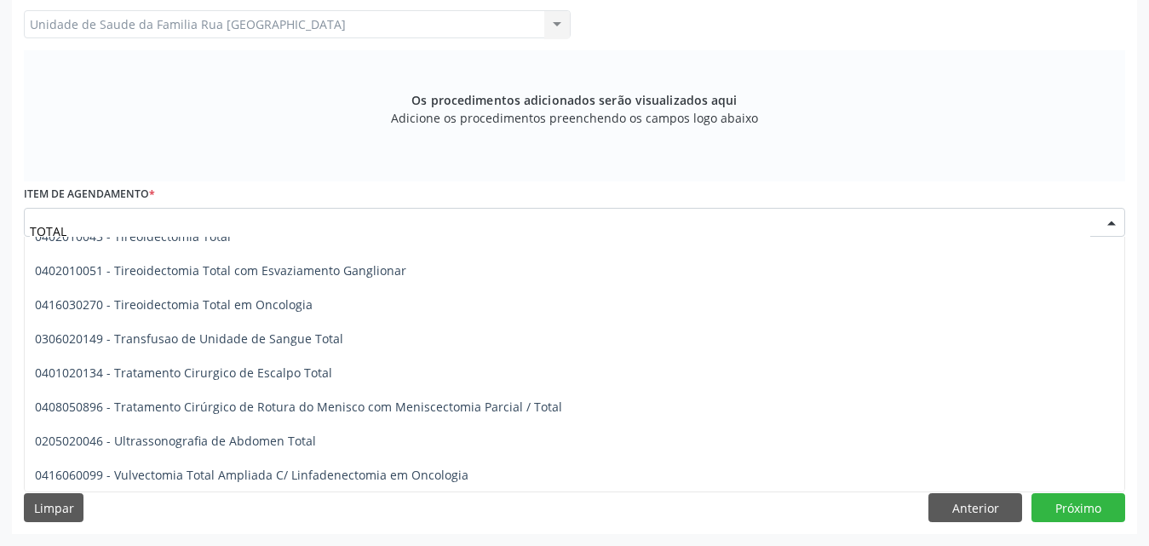
scroll to position [2812, 0]
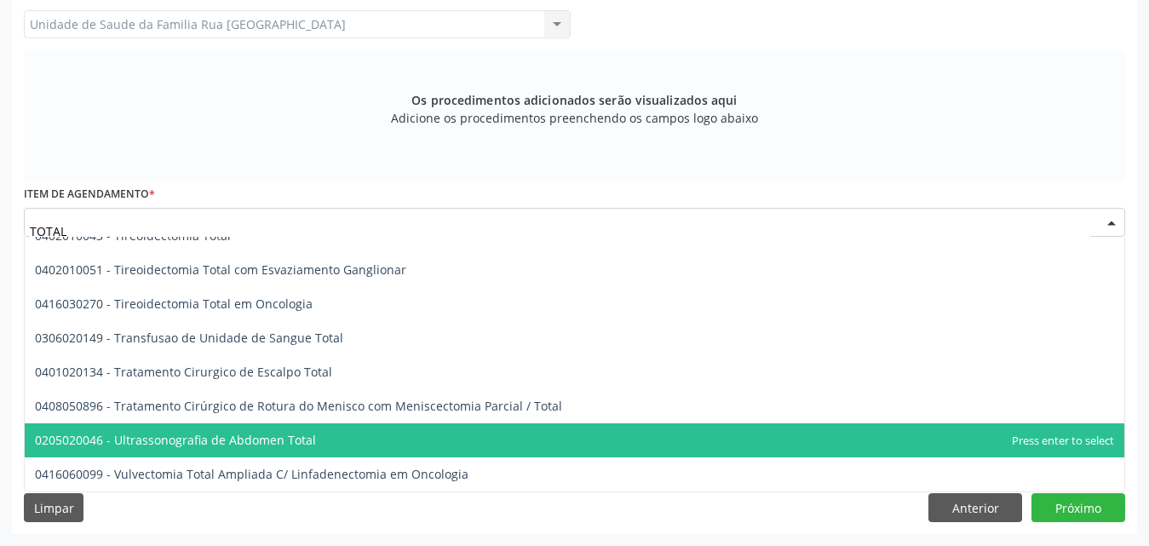
click at [262, 443] on span "0205020046 - Ultrassonografia de Abdomen Total" at bounding box center [175, 440] width 281 height 16
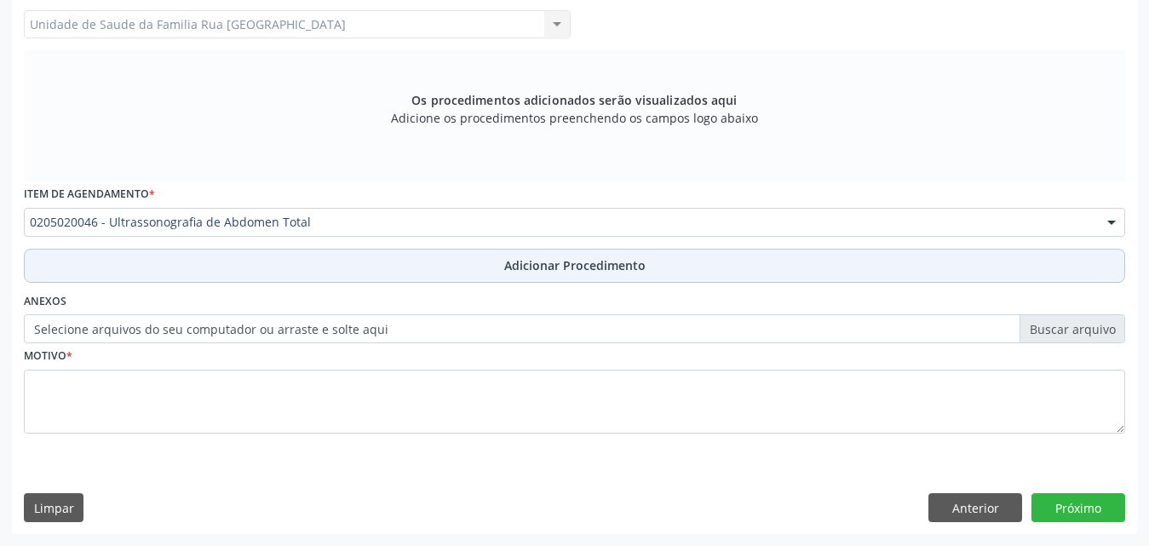
click at [561, 260] on span "Adicionar Procedimento" at bounding box center [574, 265] width 141 height 18
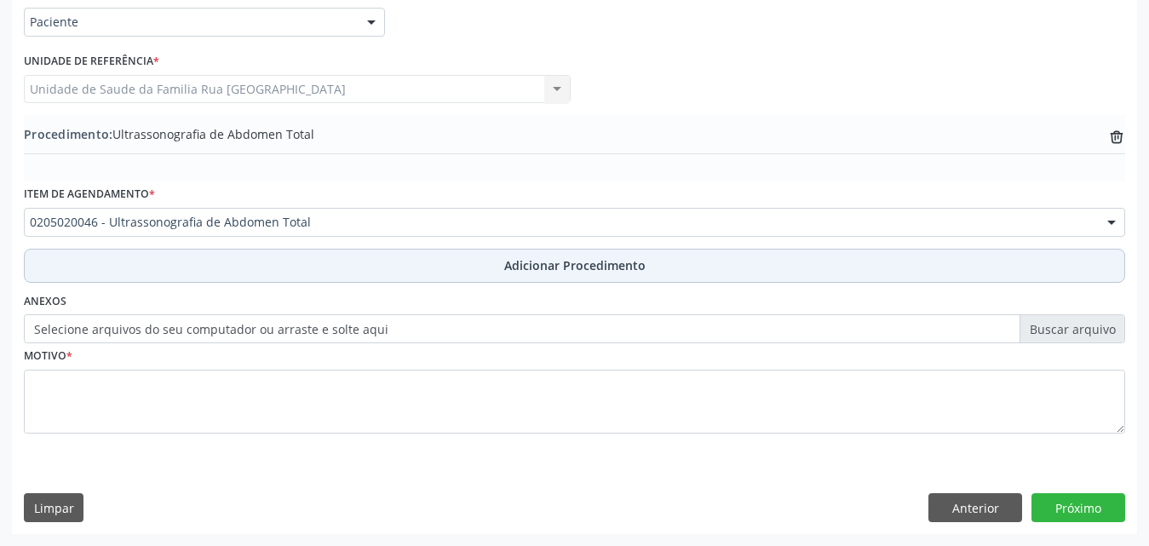
scroll to position [412, 0]
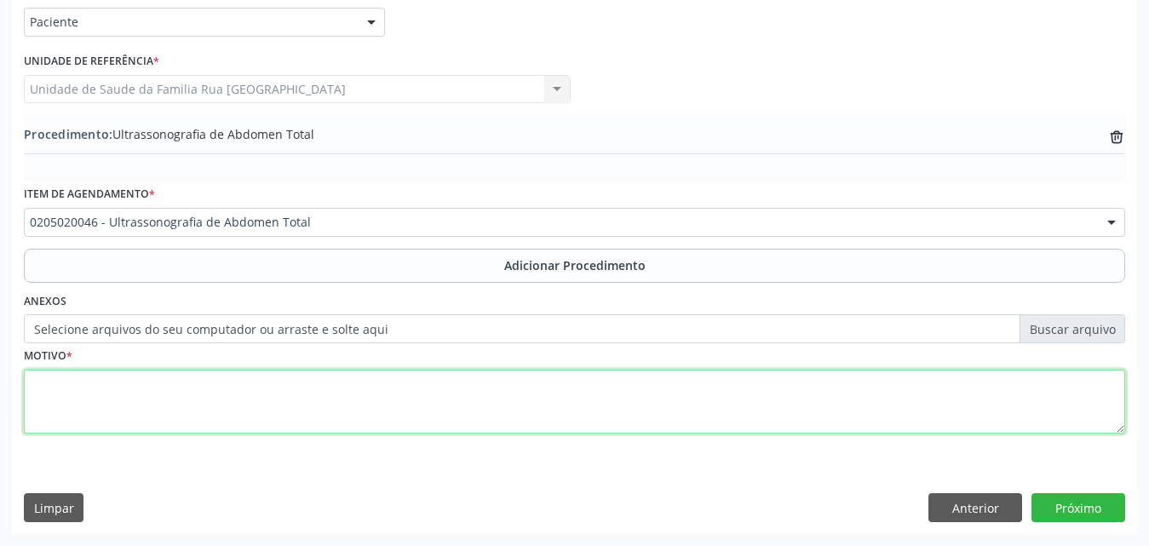
click at [284, 395] on textarea at bounding box center [575, 402] width 1102 height 65
type textarea "DOR ABDOMINAL."
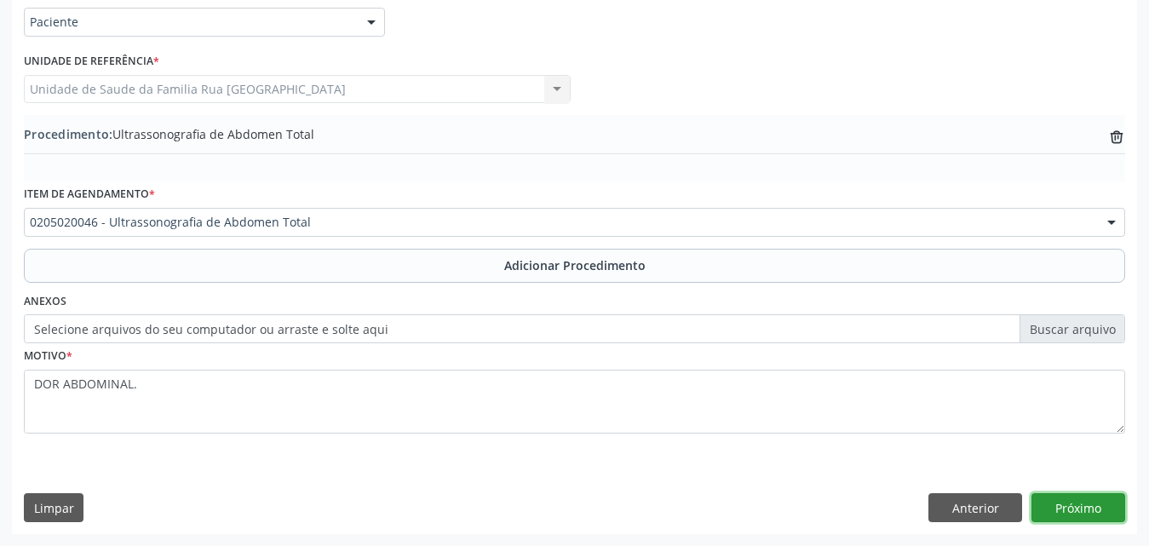
click at [1073, 515] on button "Próximo" at bounding box center [1079, 507] width 94 height 29
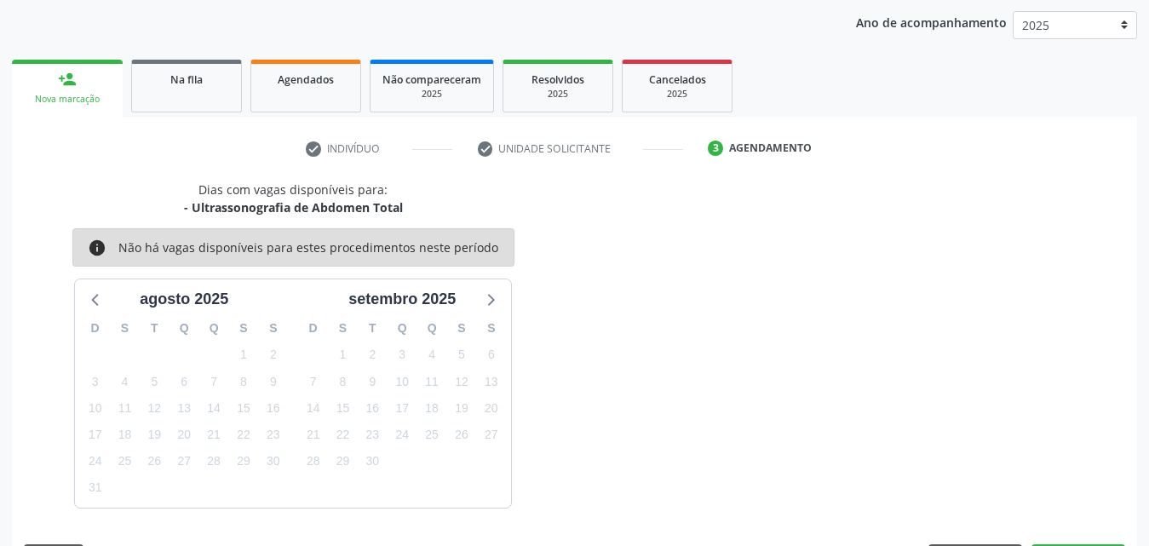
scroll to position [269, 0]
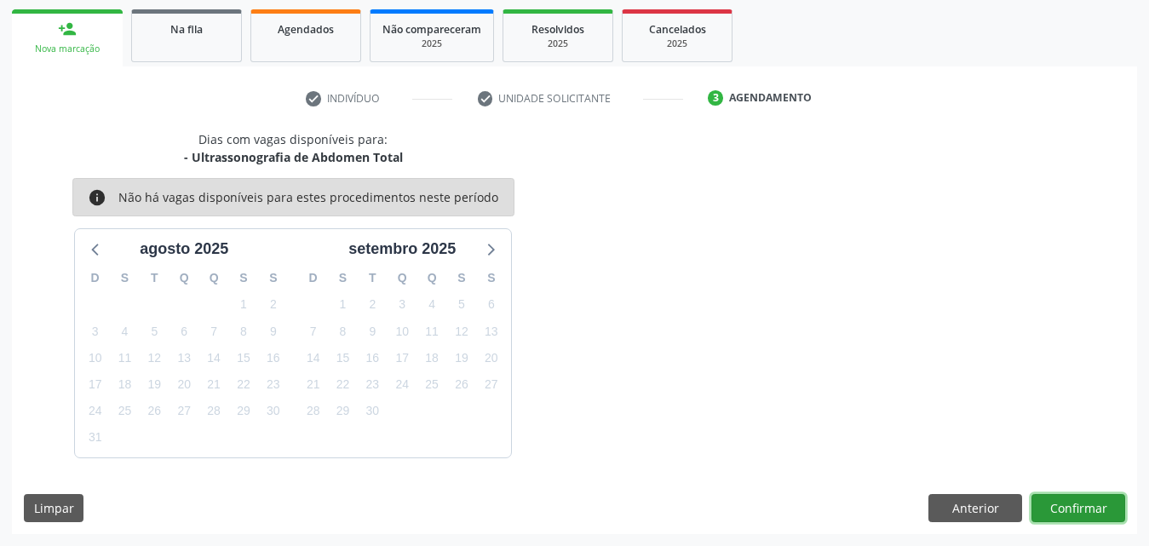
click at [1085, 509] on button "Confirmar" at bounding box center [1079, 508] width 94 height 29
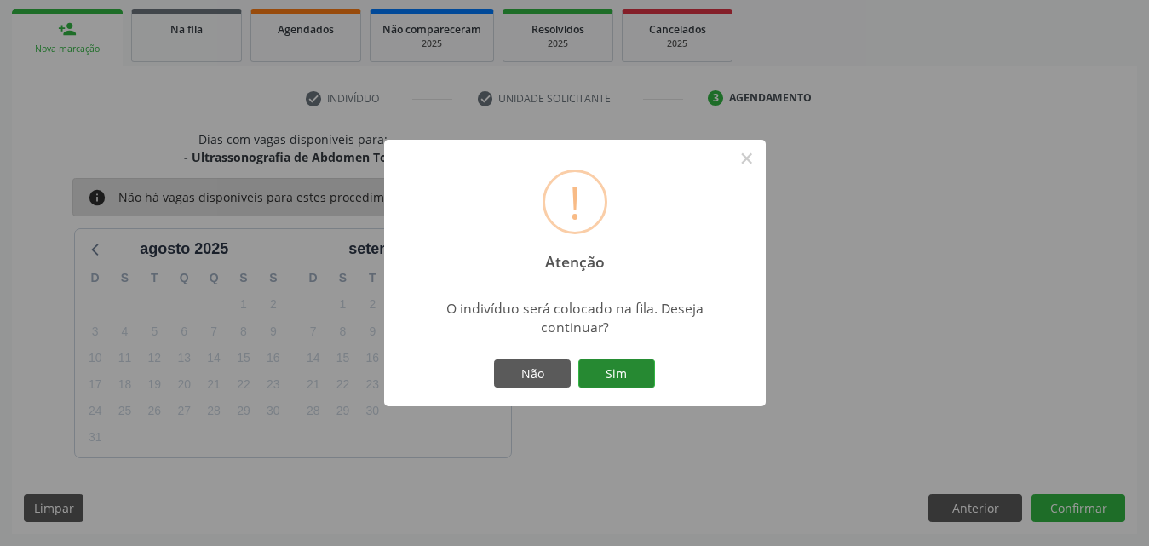
click at [624, 364] on button "Sim" at bounding box center [616, 374] width 77 height 29
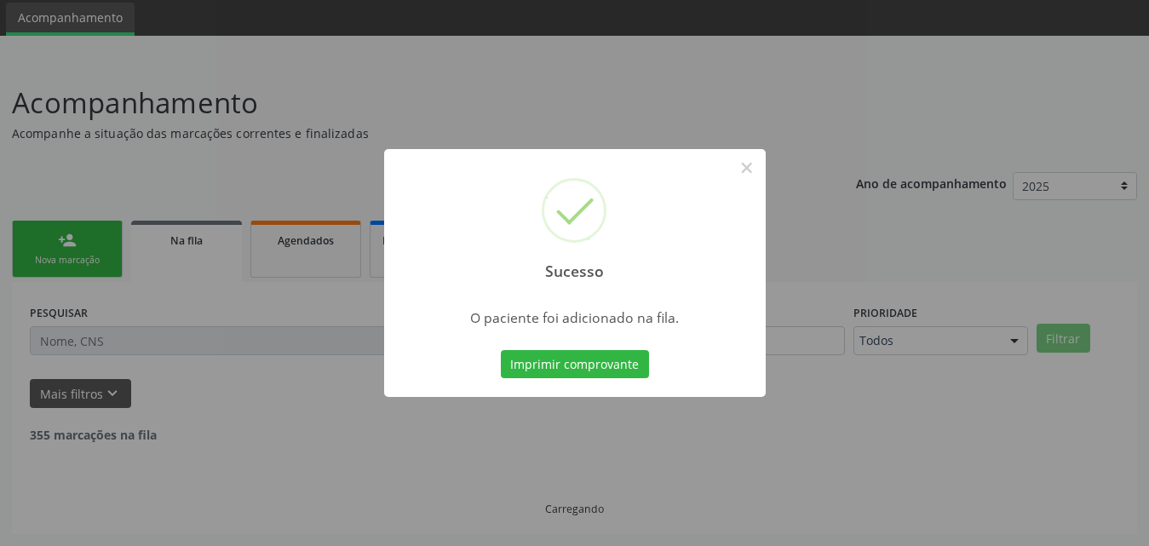
scroll to position [40, 0]
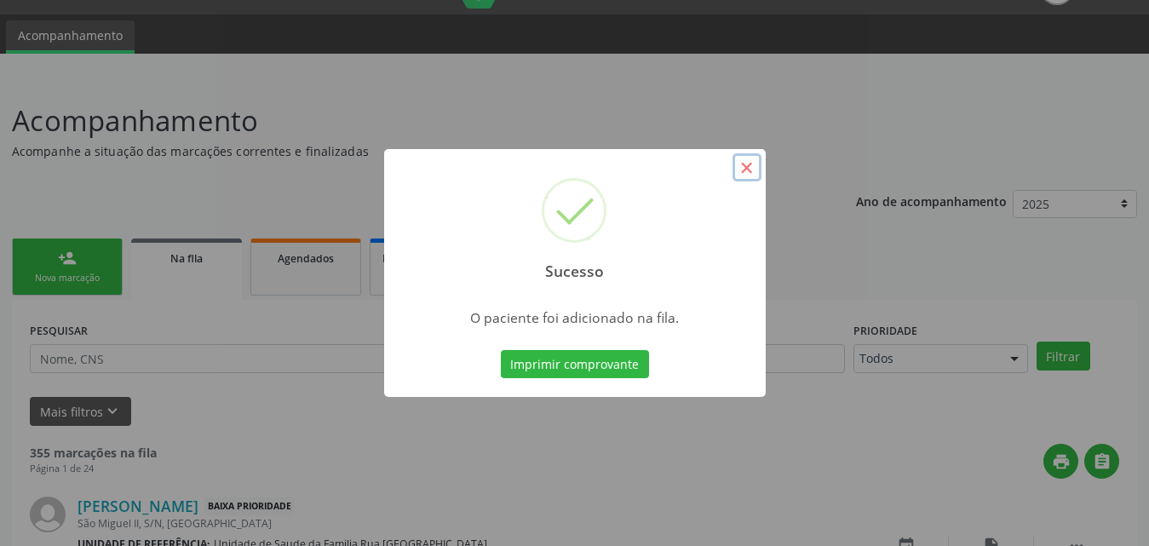
click at [743, 172] on button "×" at bounding box center [747, 167] width 29 height 29
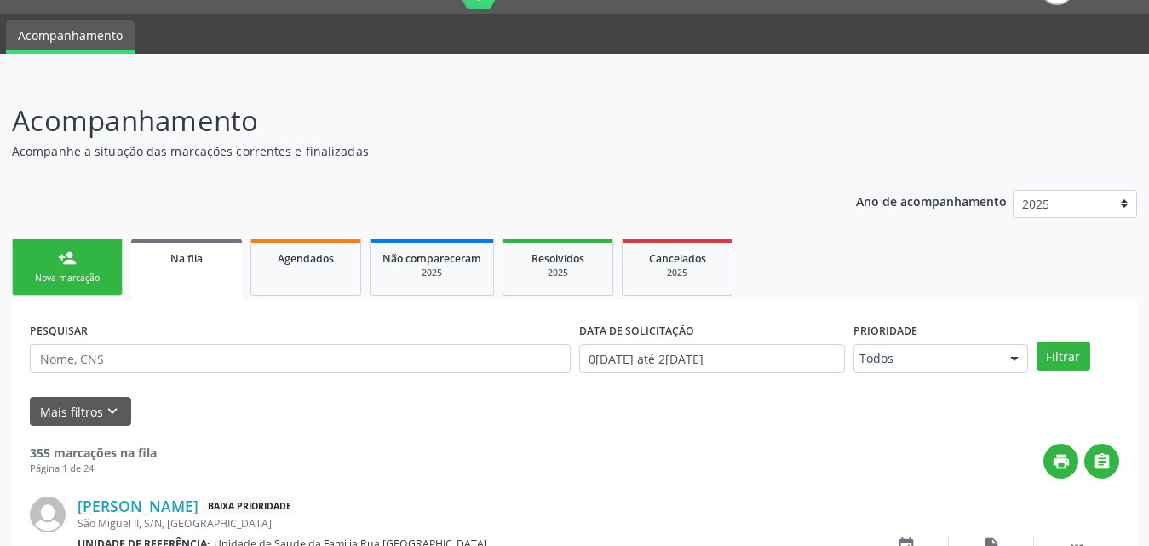
click at [45, 254] on link "person_add Nova marcação" at bounding box center [67, 267] width 111 height 57
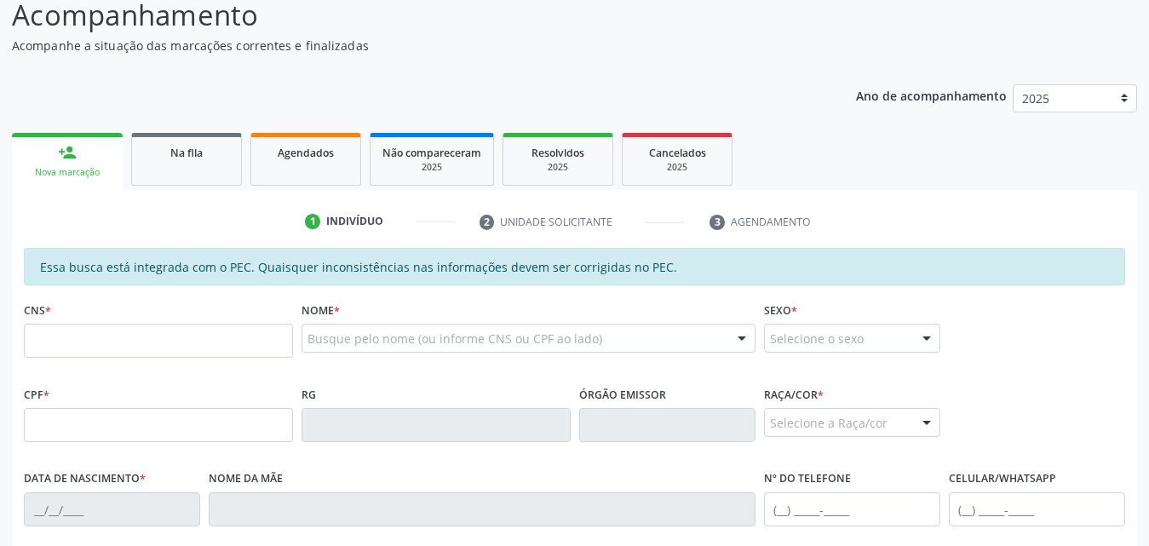
scroll to position [381, 0]
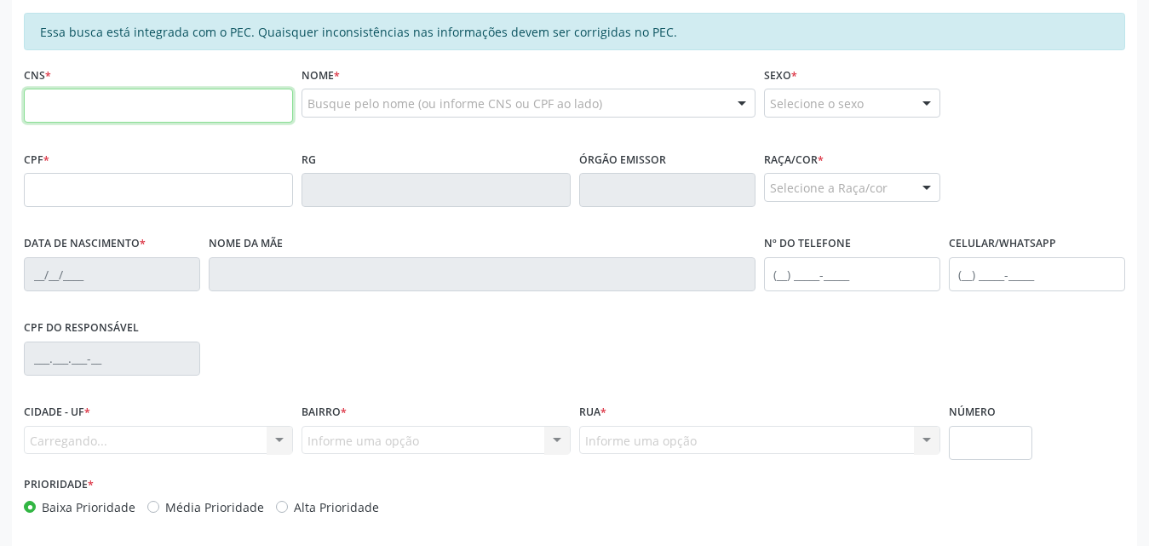
drag, startPoint x: 193, startPoint y: 111, endPoint x: 250, endPoint y: 112, distance: 56.2
click at [196, 112] on input "text" at bounding box center [158, 106] width 269 height 34
type input "707 4030 1016 0575"
type input "179.925.294-99"
type input "1[DATE]"
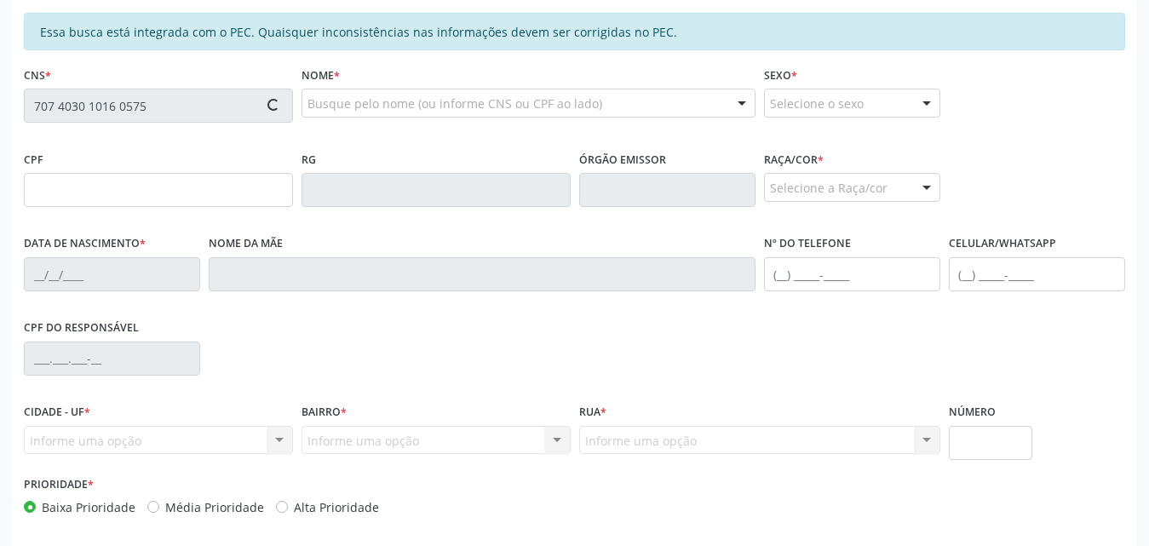
type input "[PERSON_NAME]"
type input "[PHONE_NUMBER]"
type input "S/N"
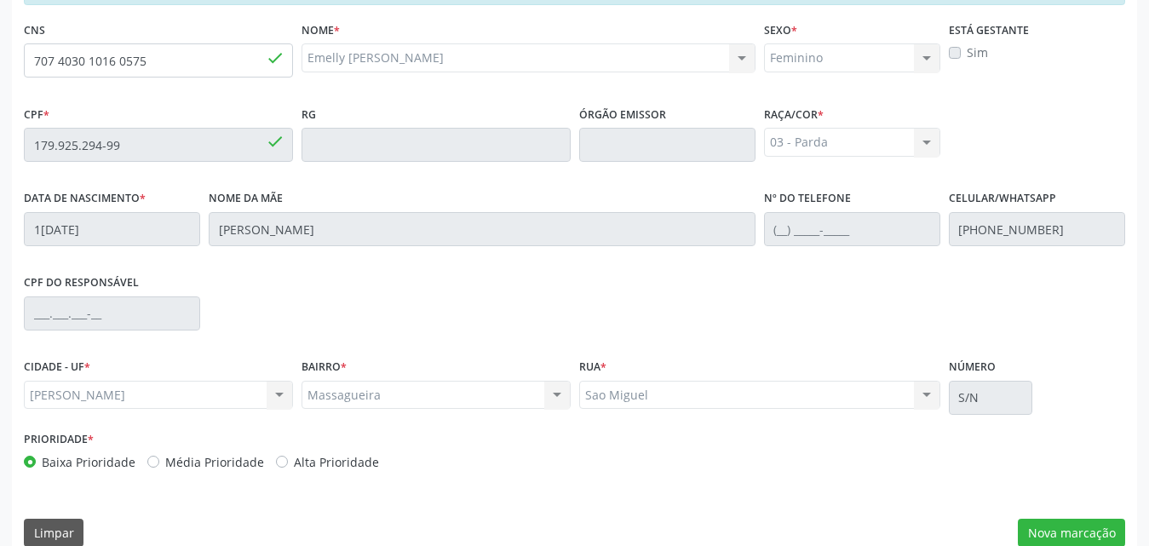
scroll to position [451, 0]
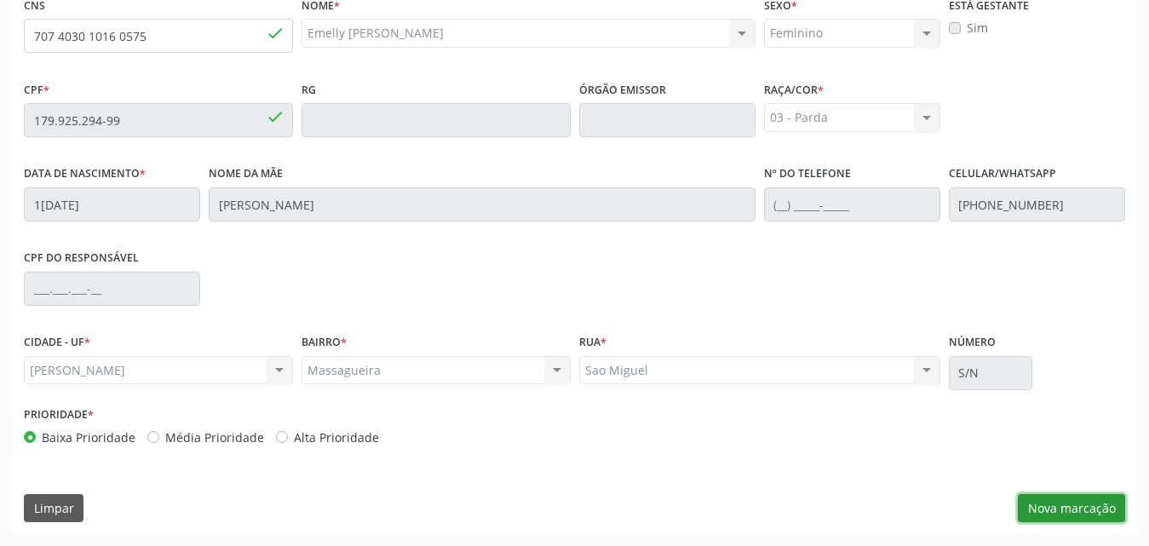
click at [1038, 509] on button "Nova marcação" at bounding box center [1071, 508] width 107 height 29
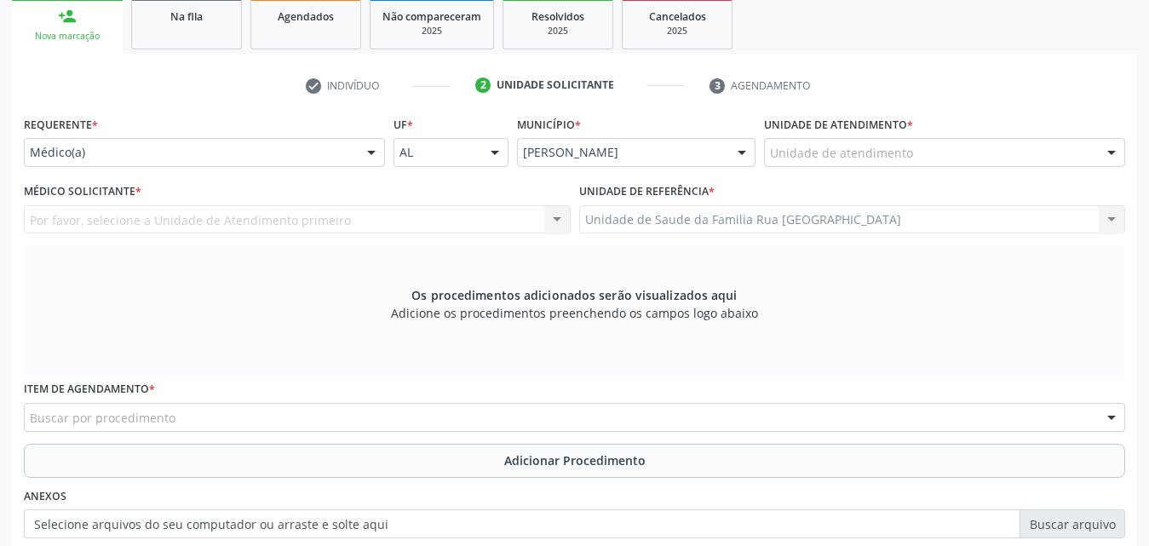
scroll to position [280, 0]
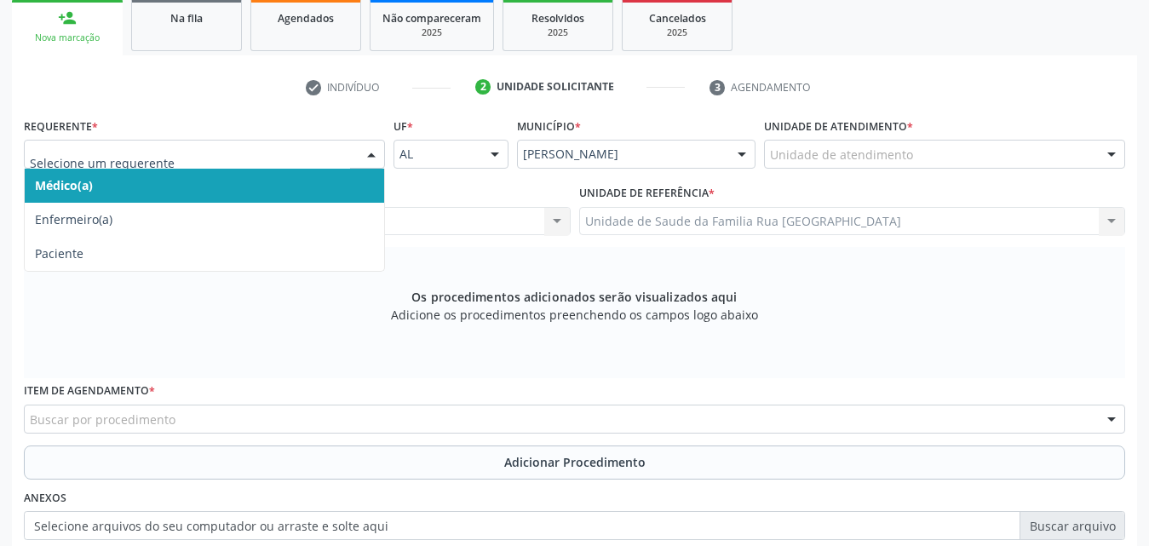
click at [373, 160] on div at bounding box center [372, 155] width 26 height 29
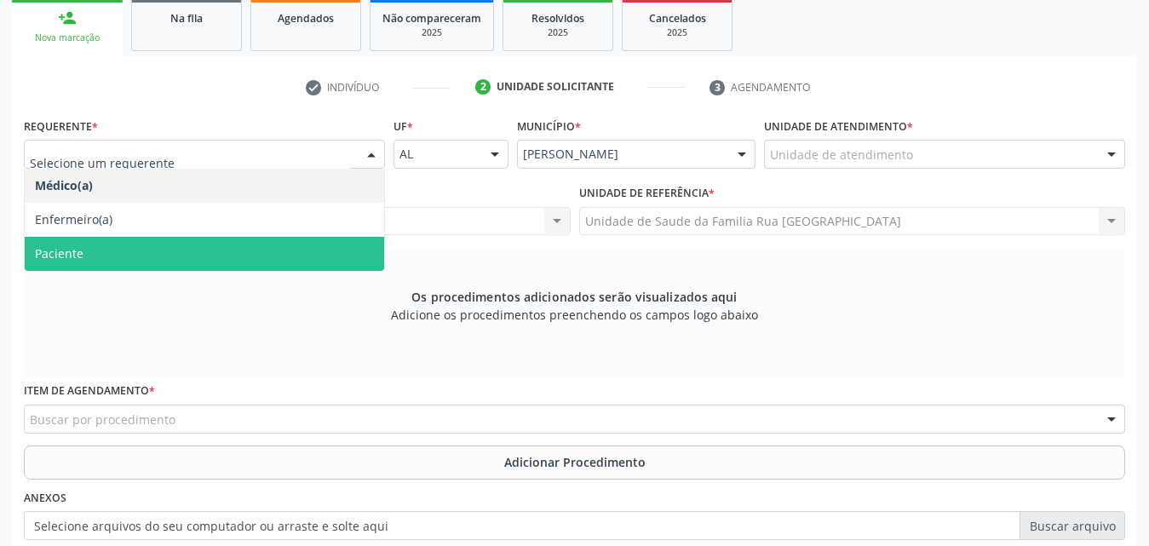
click at [185, 259] on span "Paciente" at bounding box center [205, 254] width 360 height 34
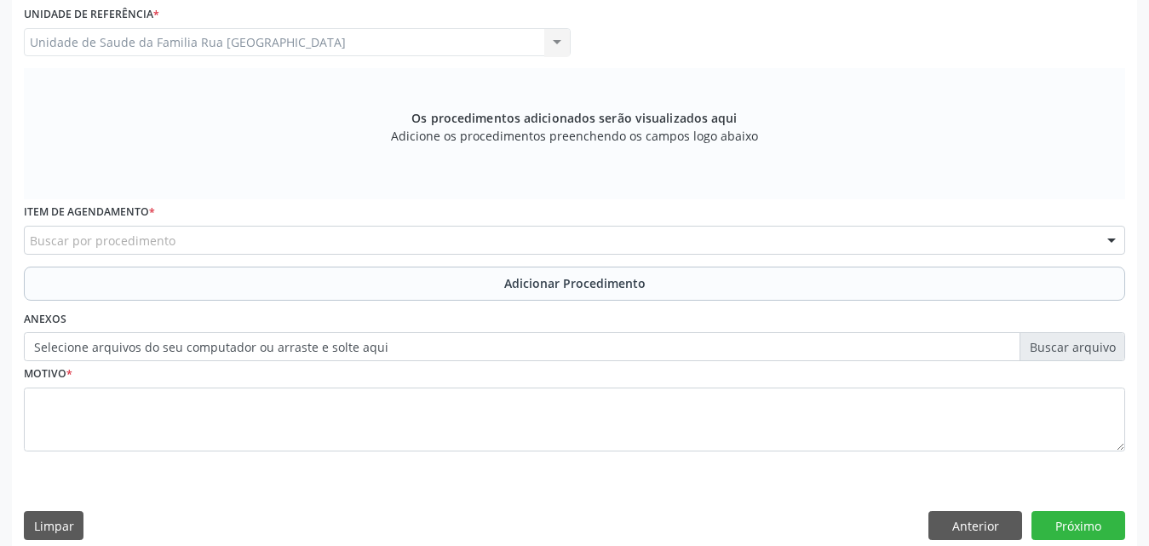
scroll to position [477, 0]
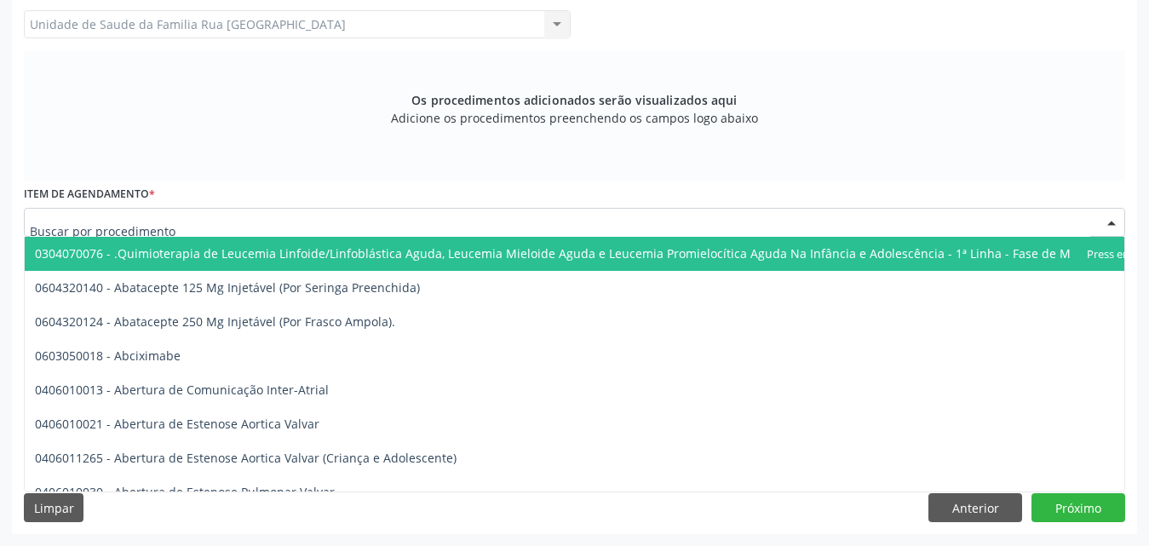
click at [332, 227] on div at bounding box center [575, 222] width 1102 height 29
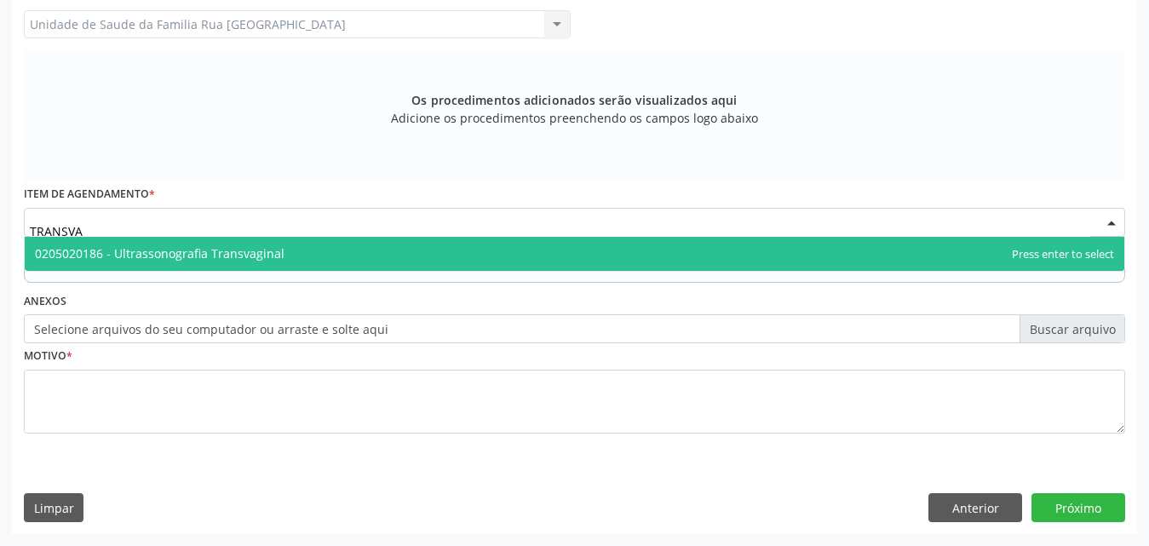
click at [228, 255] on span "0205020186 - Ultrassonografia Transvaginal" at bounding box center [160, 253] width 250 height 16
type input "TRANSVA"
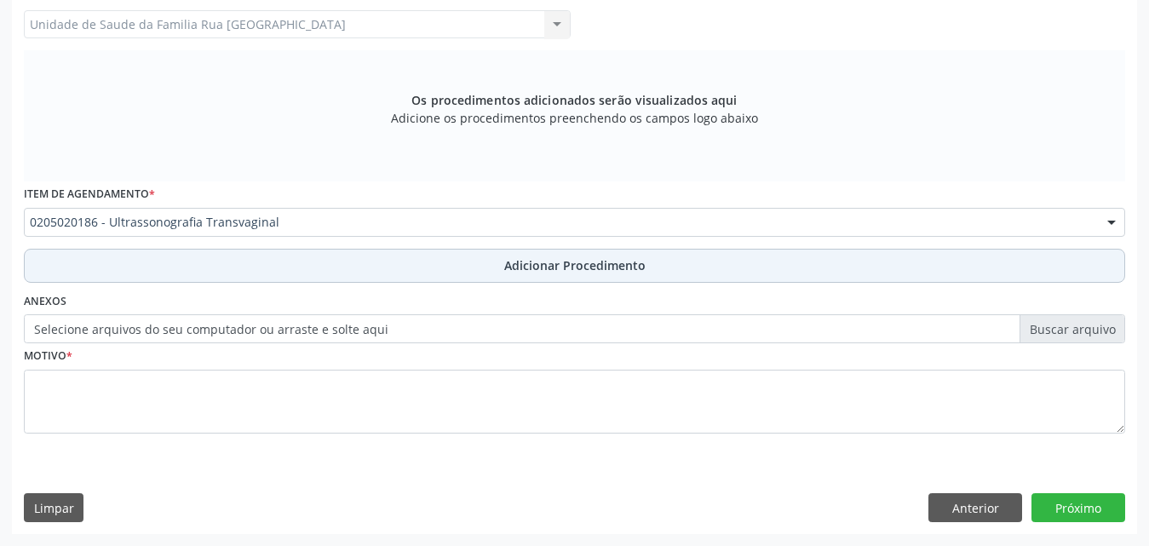
click at [556, 264] on span "Adicionar Procedimento" at bounding box center [574, 265] width 141 height 18
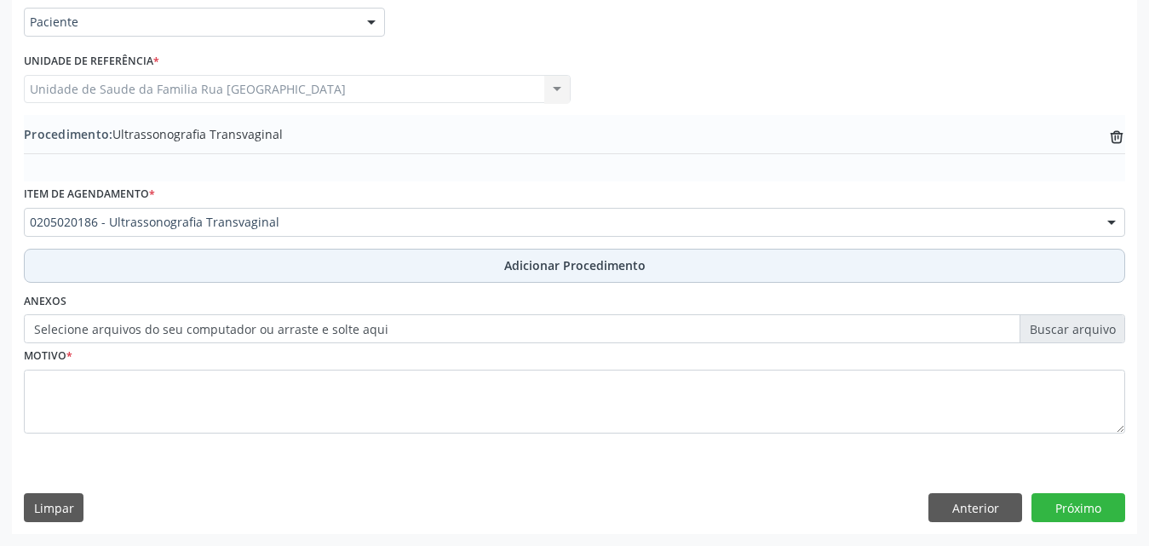
scroll to position [412, 0]
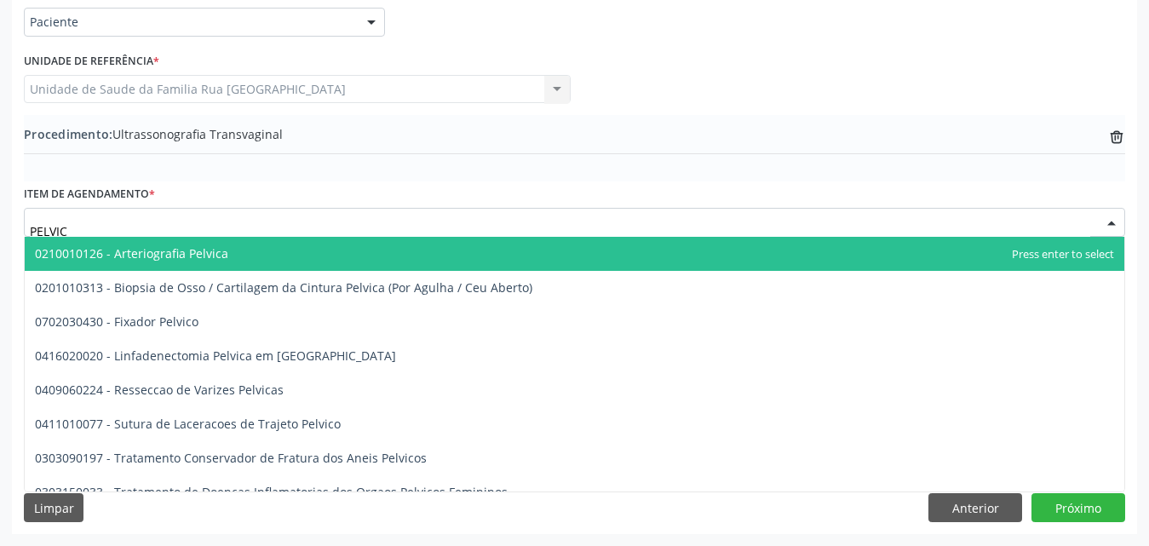
type input "PELVICA"
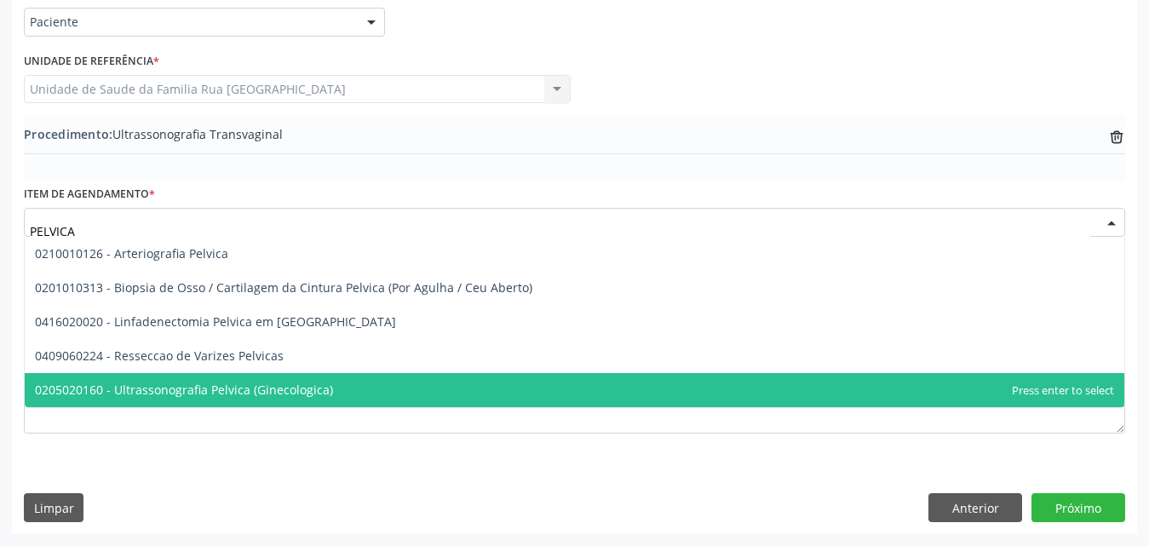
click at [284, 394] on span "0205020160 - Ultrassonografia Pelvica (Ginecologica)" at bounding box center [184, 390] width 298 height 16
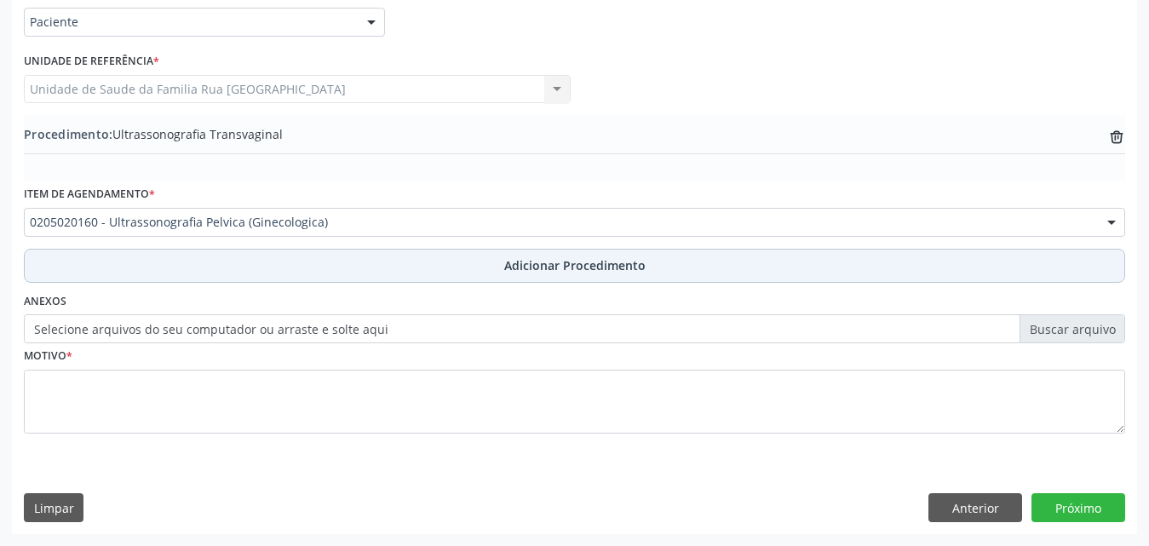
click at [589, 261] on span "Adicionar Procedimento" at bounding box center [574, 265] width 141 height 18
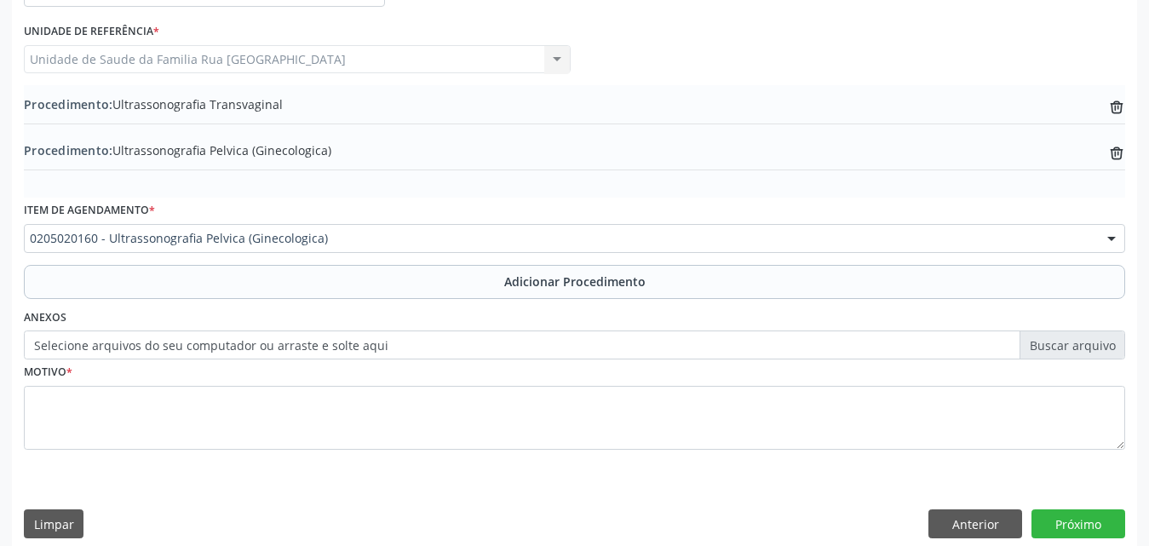
scroll to position [458, 0]
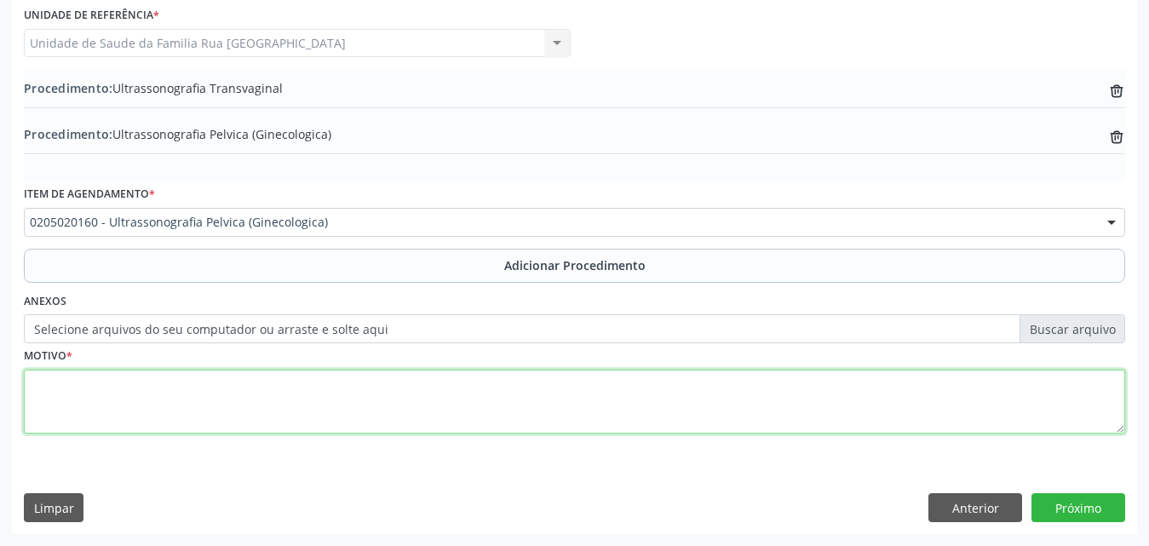
click at [217, 404] on textarea at bounding box center [575, 402] width 1102 height 65
type textarea "DOR PELVICA"
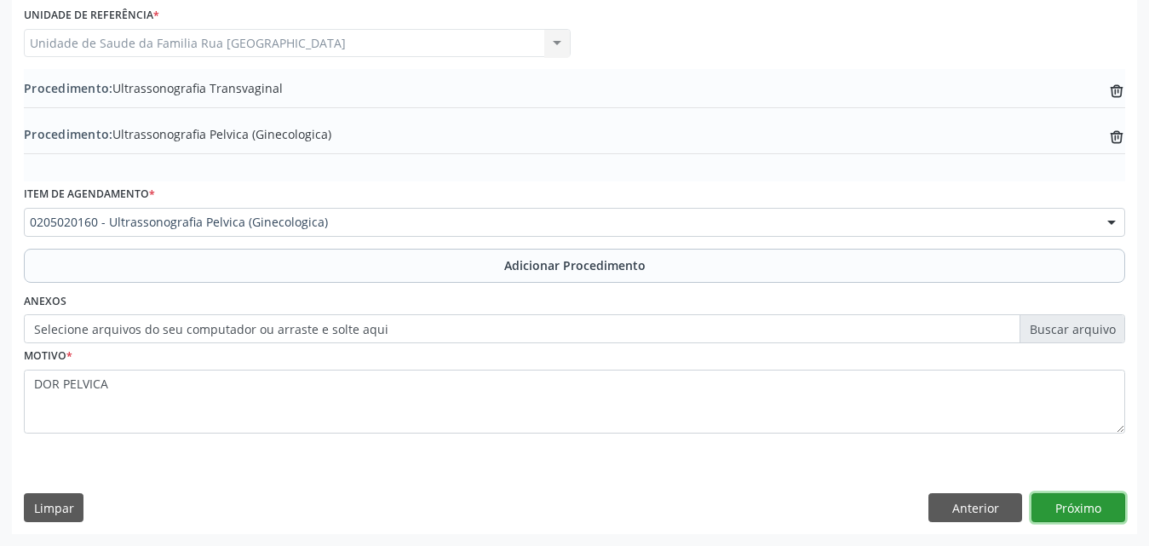
click at [1087, 509] on button "Próximo" at bounding box center [1079, 507] width 94 height 29
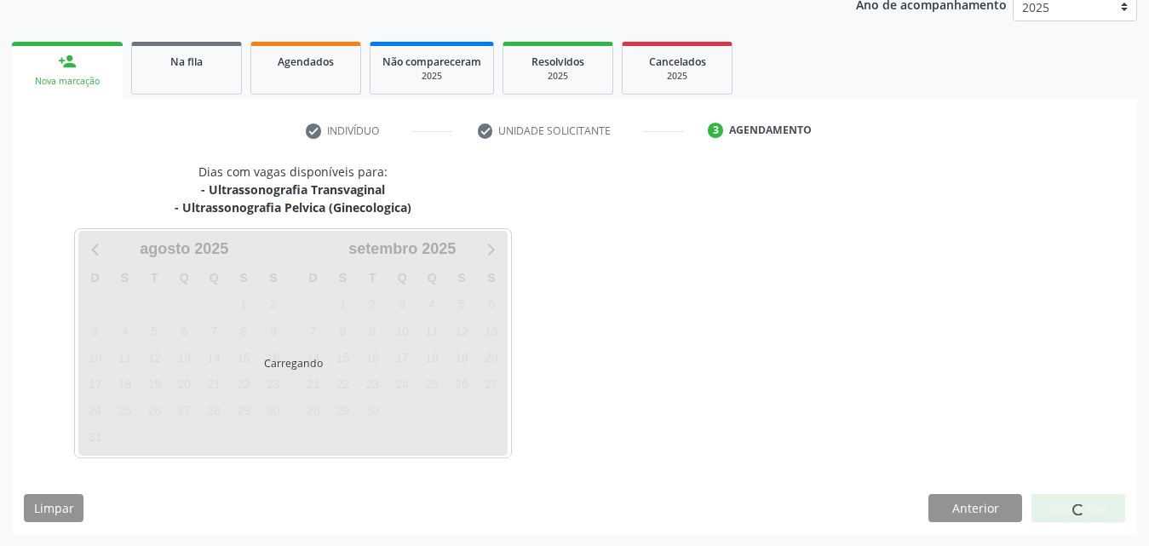
scroll to position [287, 0]
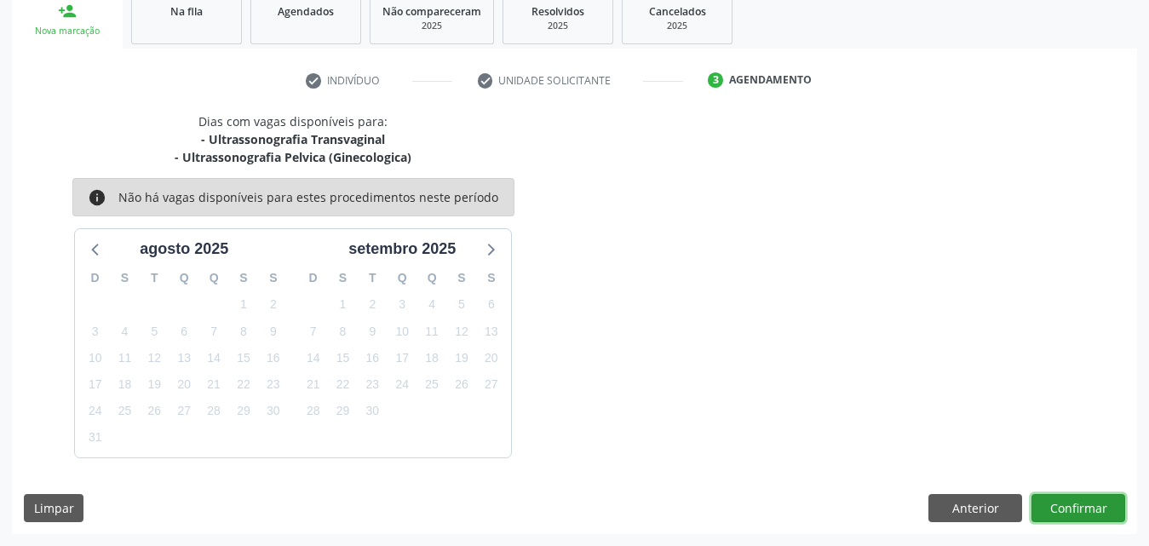
click at [1089, 517] on button "Confirmar" at bounding box center [1079, 508] width 94 height 29
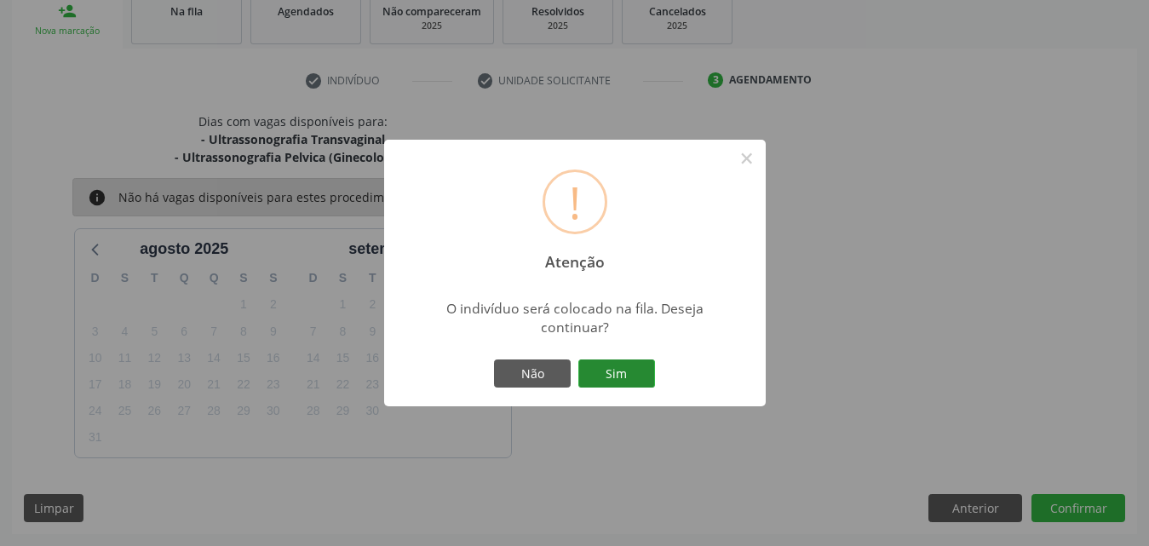
click at [618, 383] on button "Sim" at bounding box center [616, 374] width 77 height 29
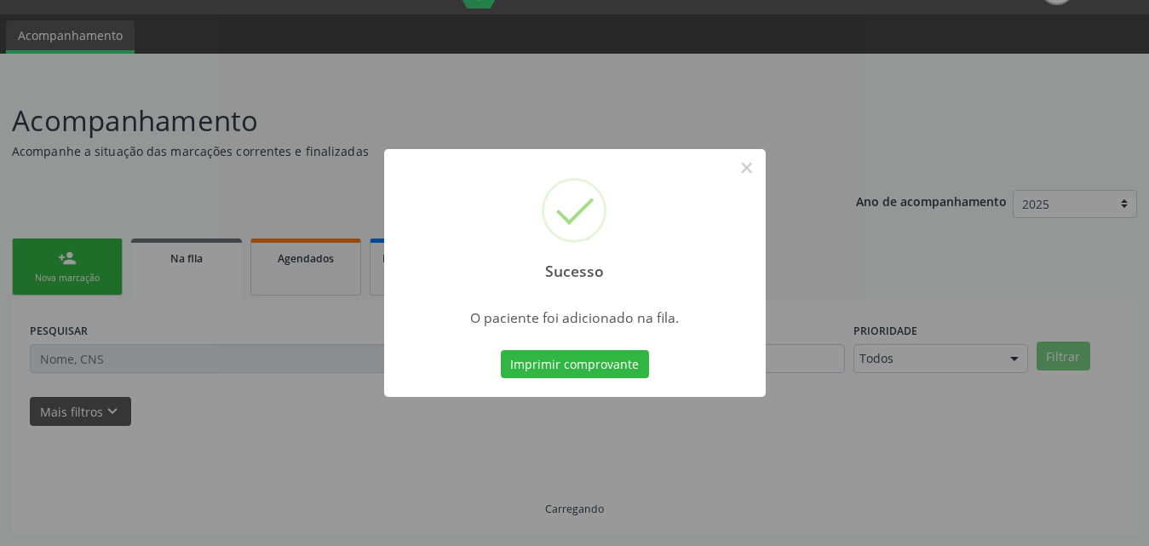
scroll to position [40, 0]
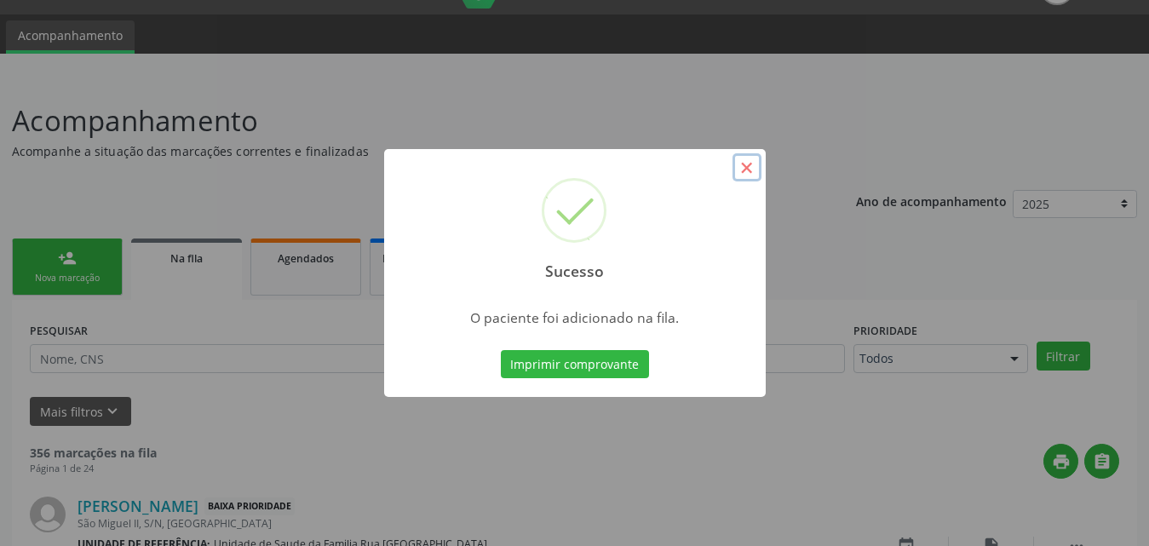
click at [752, 169] on button "×" at bounding box center [747, 167] width 29 height 29
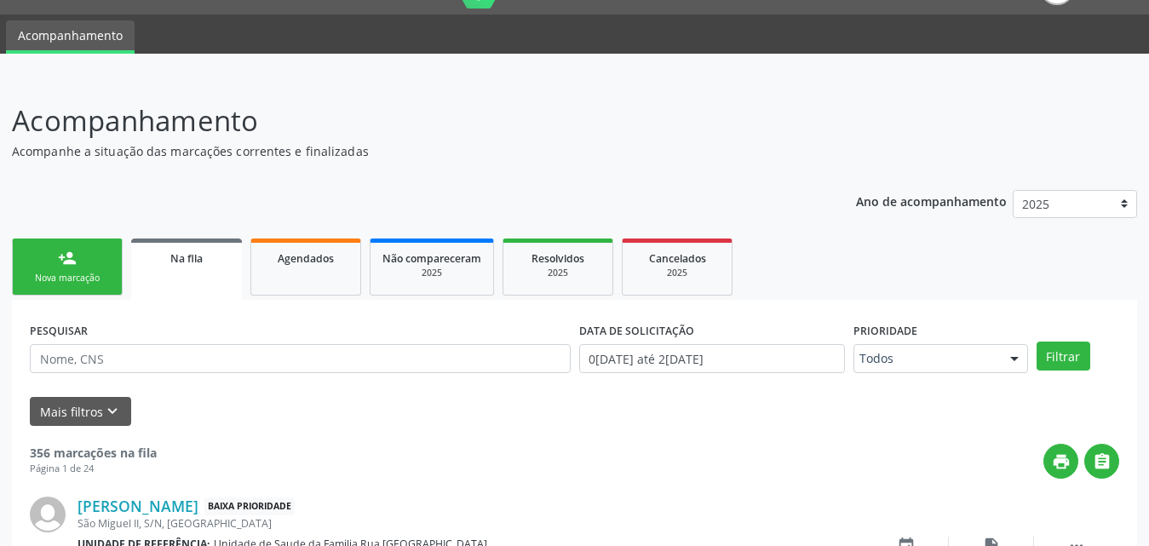
click at [66, 276] on div "Nova marcação" at bounding box center [67, 278] width 85 height 13
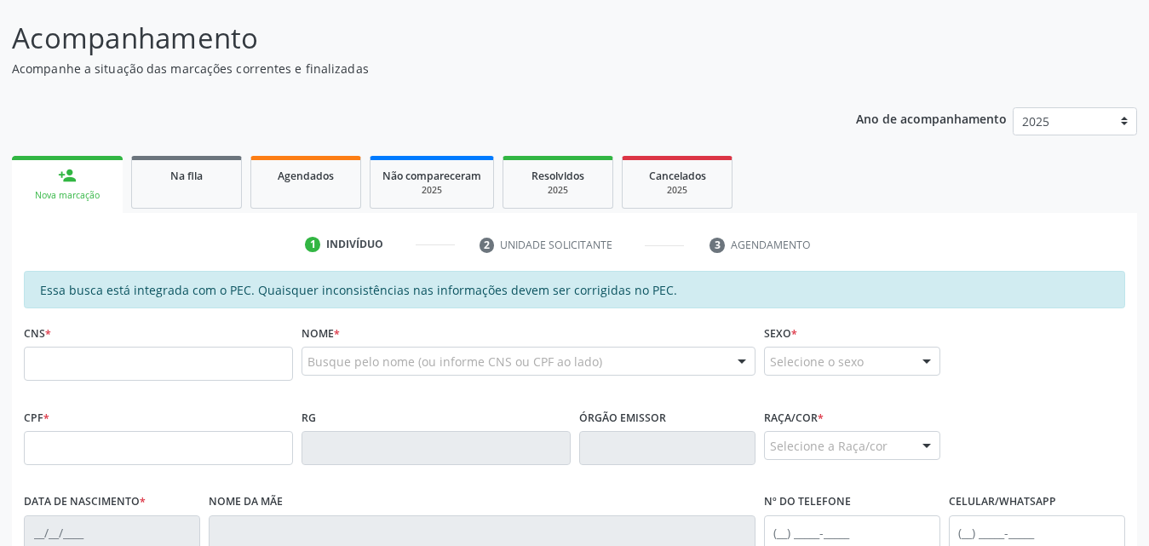
scroll to position [210, 0]
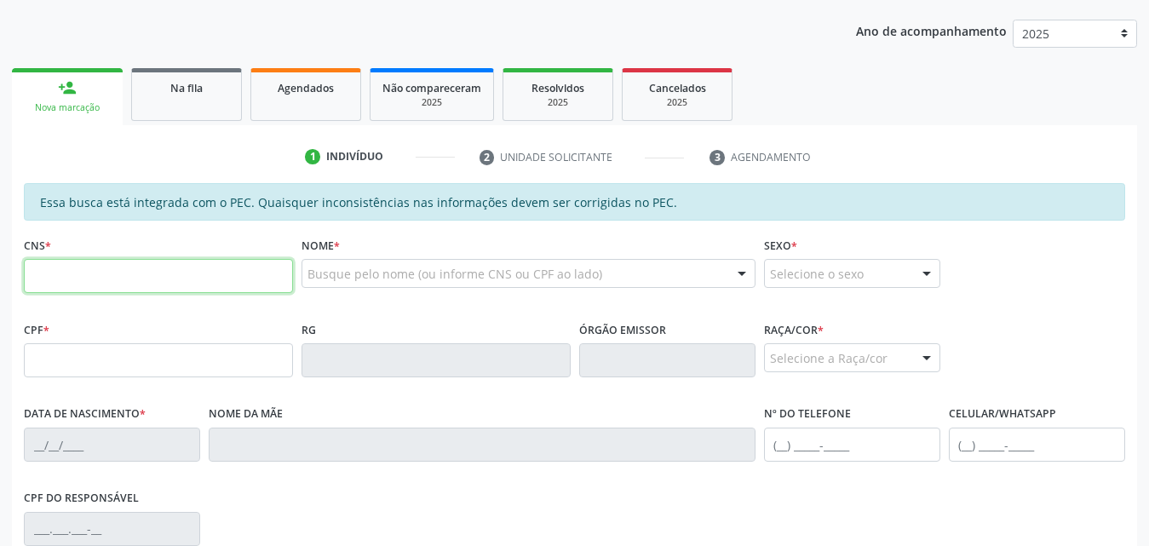
click at [189, 277] on input "text" at bounding box center [158, 276] width 269 height 34
type input "708 6095 6248 1586"
type input "142.433.254-05"
type input "2[DATE]"
type input "[PERSON_NAME]"
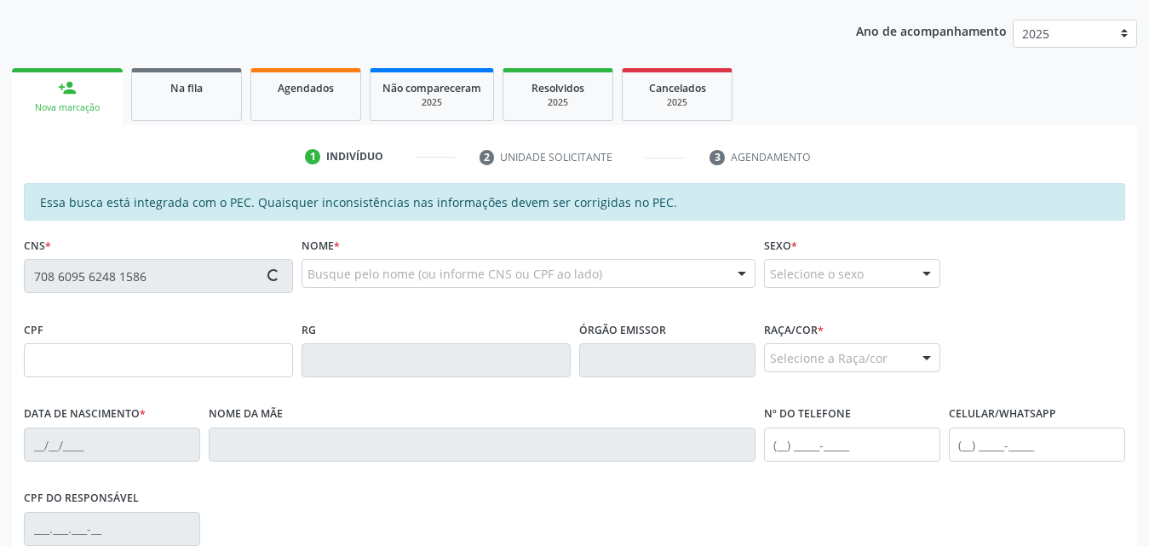
type input "[PHONE_NUMBER]"
type input "S/N"
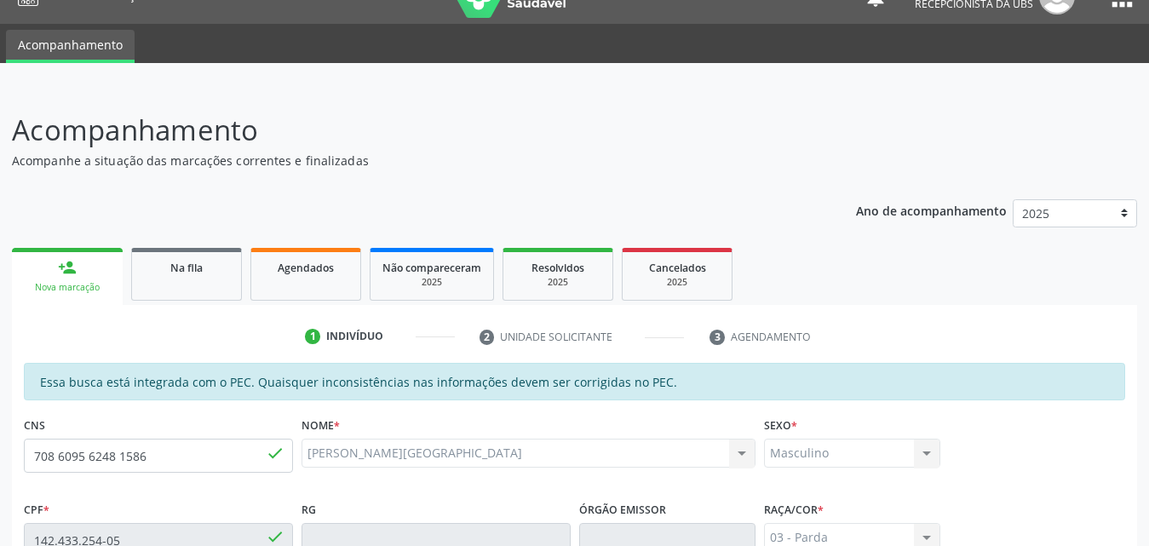
scroll to position [25, 0]
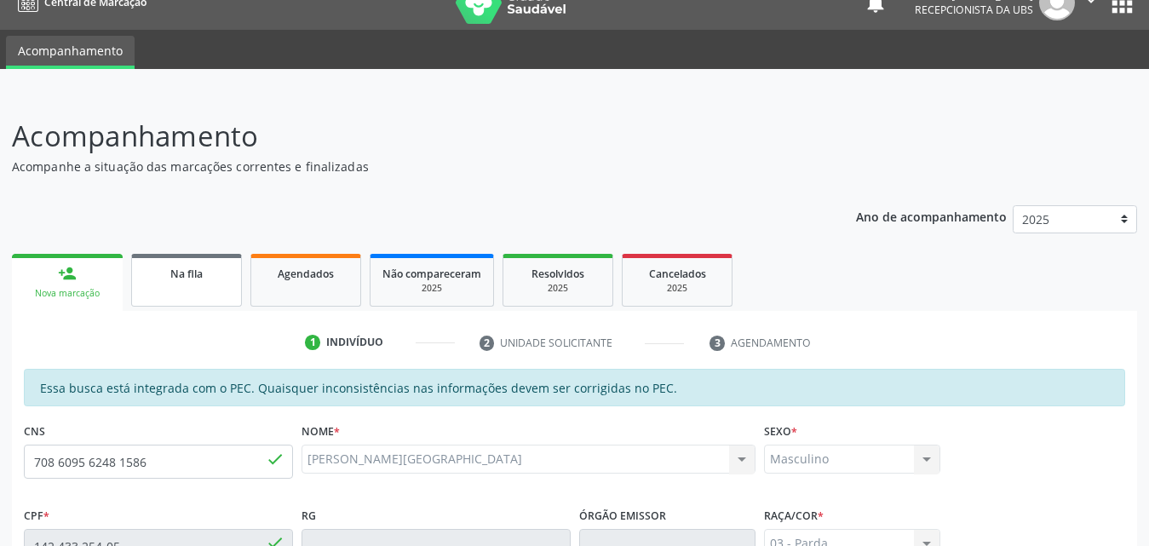
click at [190, 276] on span "Na fila" at bounding box center [186, 274] width 32 height 14
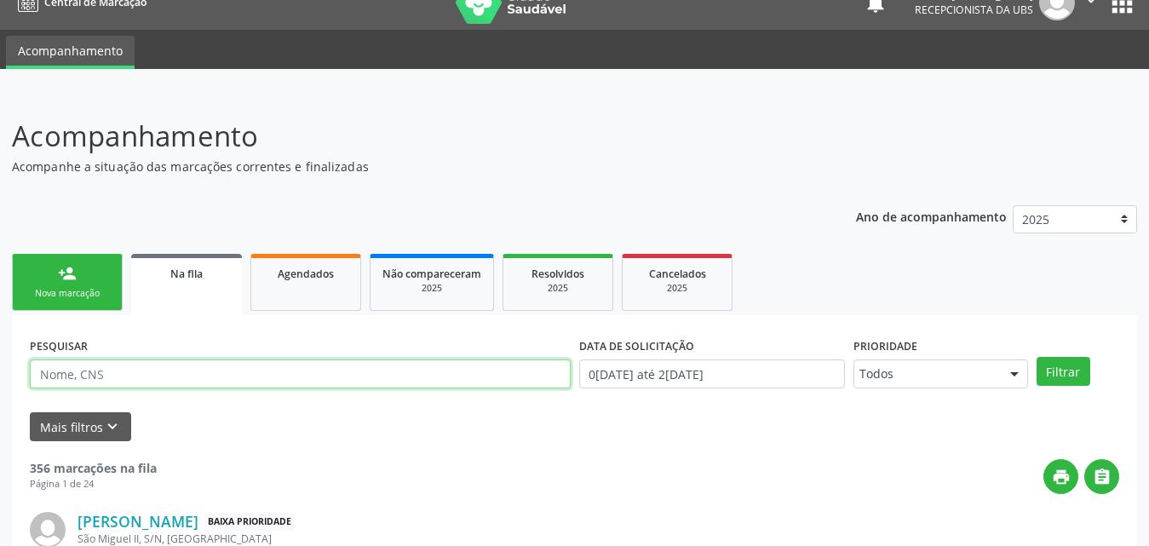
click at [229, 366] on input "text" at bounding box center [300, 374] width 541 height 29
type input "708609562481586"
click at [1037, 357] on button "Filtrar" at bounding box center [1064, 371] width 54 height 29
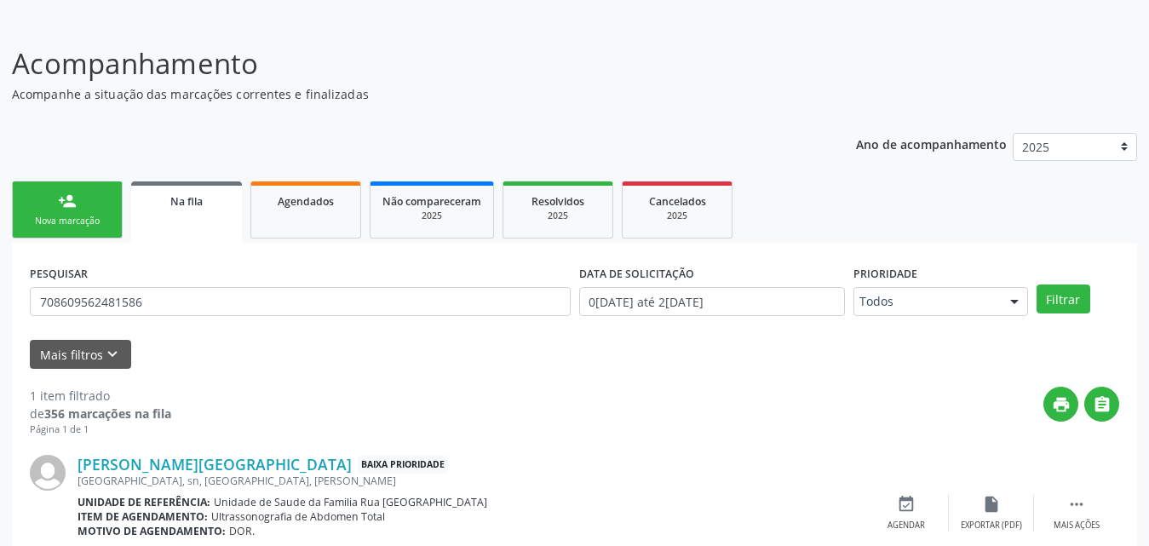
scroll to position [170, 0]
